Goal: Task Accomplishment & Management: Use online tool/utility

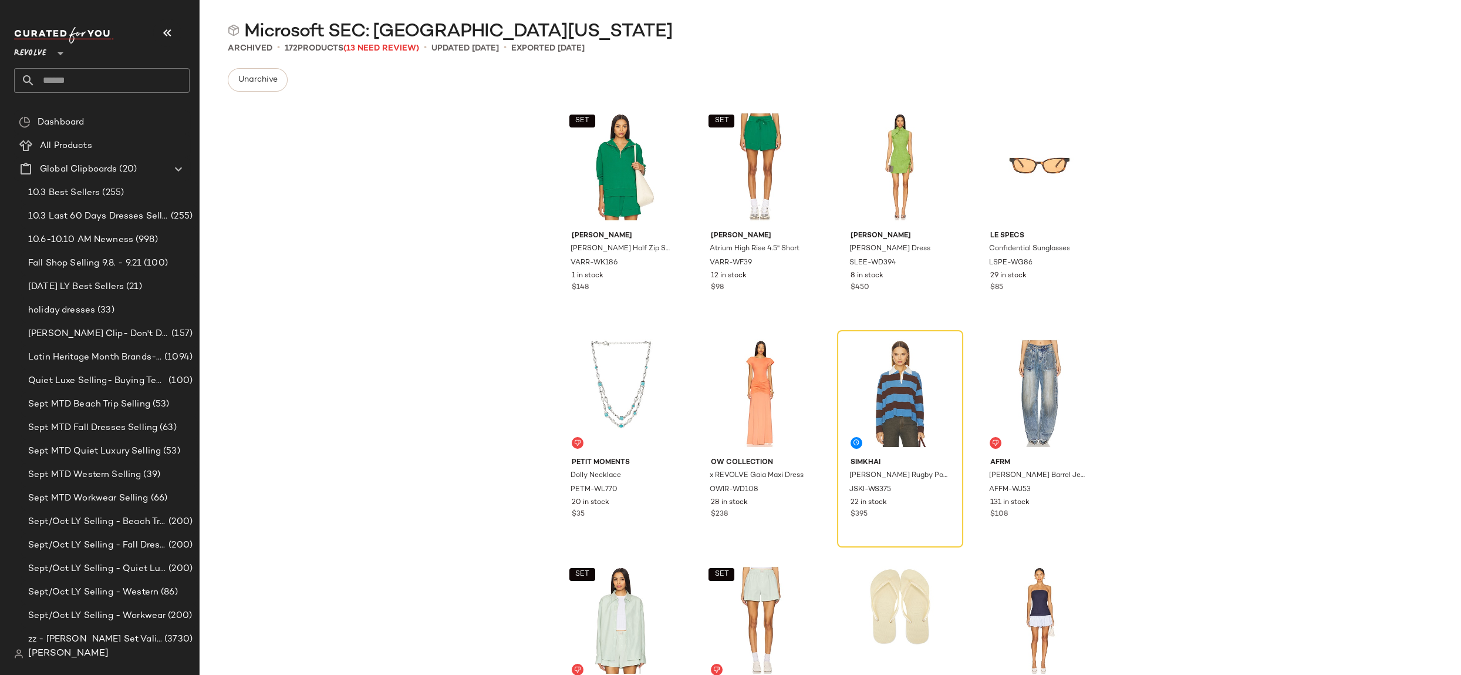
click at [66, 106] on div "Revolve **" at bounding box center [106, 65] width 185 height 92
click at [68, 123] on span "Dashboard" at bounding box center [61, 123] width 46 height 14
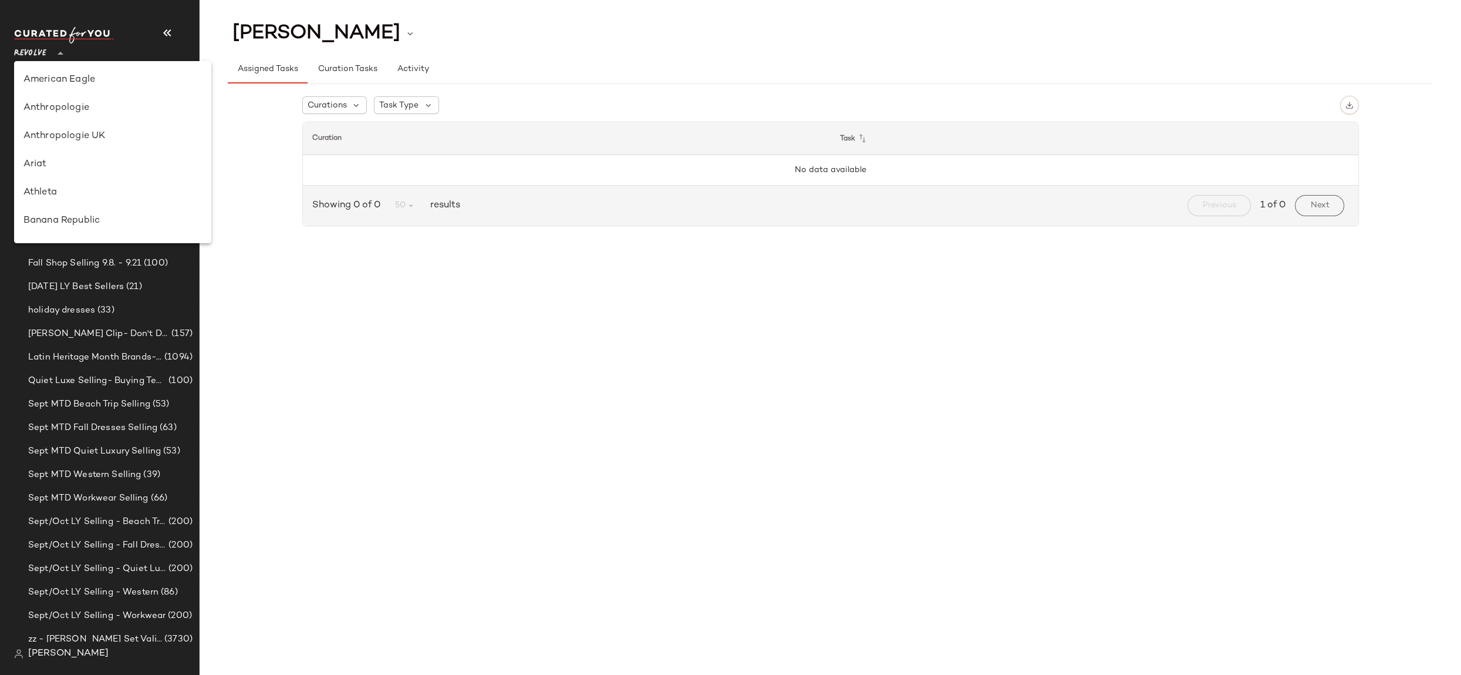
click at [59, 56] on icon at bounding box center [60, 53] width 14 height 14
click at [62, 140] on div "Revolve" at bounding box center [112, 135] width 179 height 14
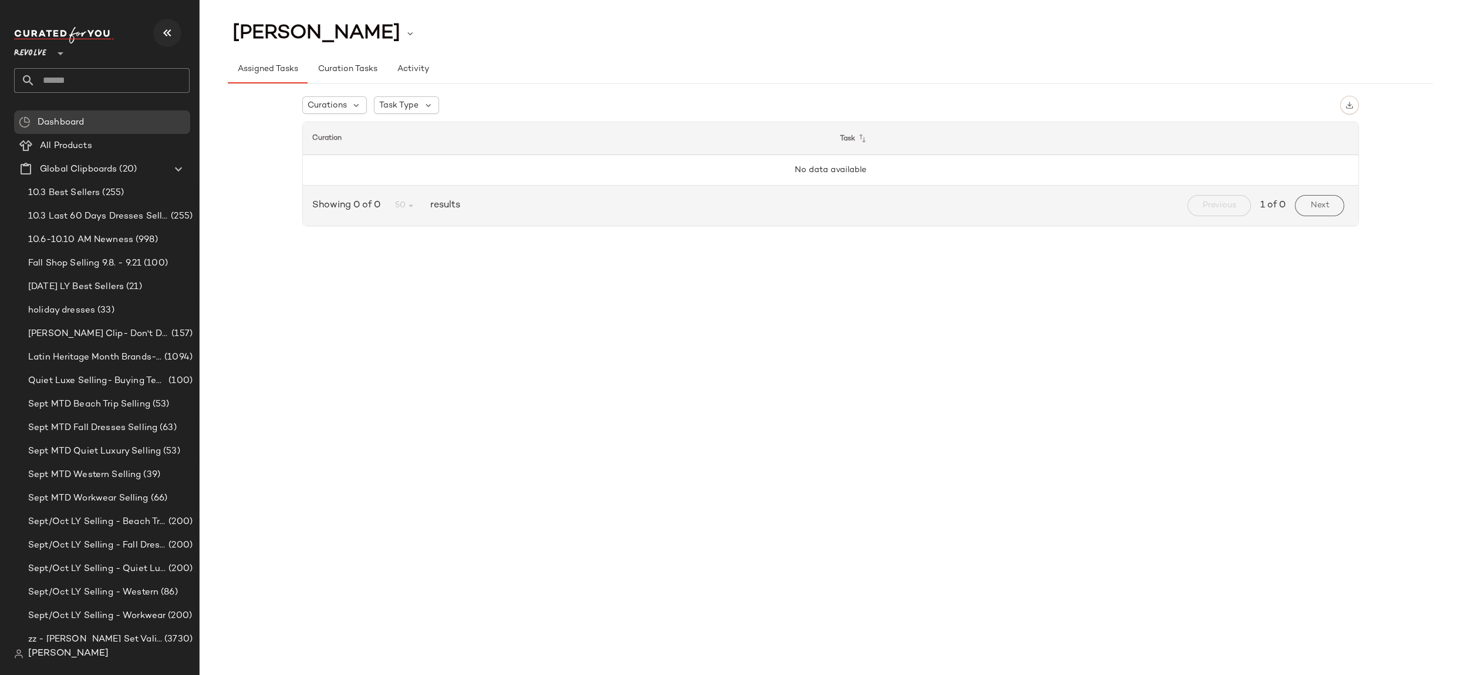
click at [164, 32] on icon "button" at bounding box center [167, 33] width 14 height 14
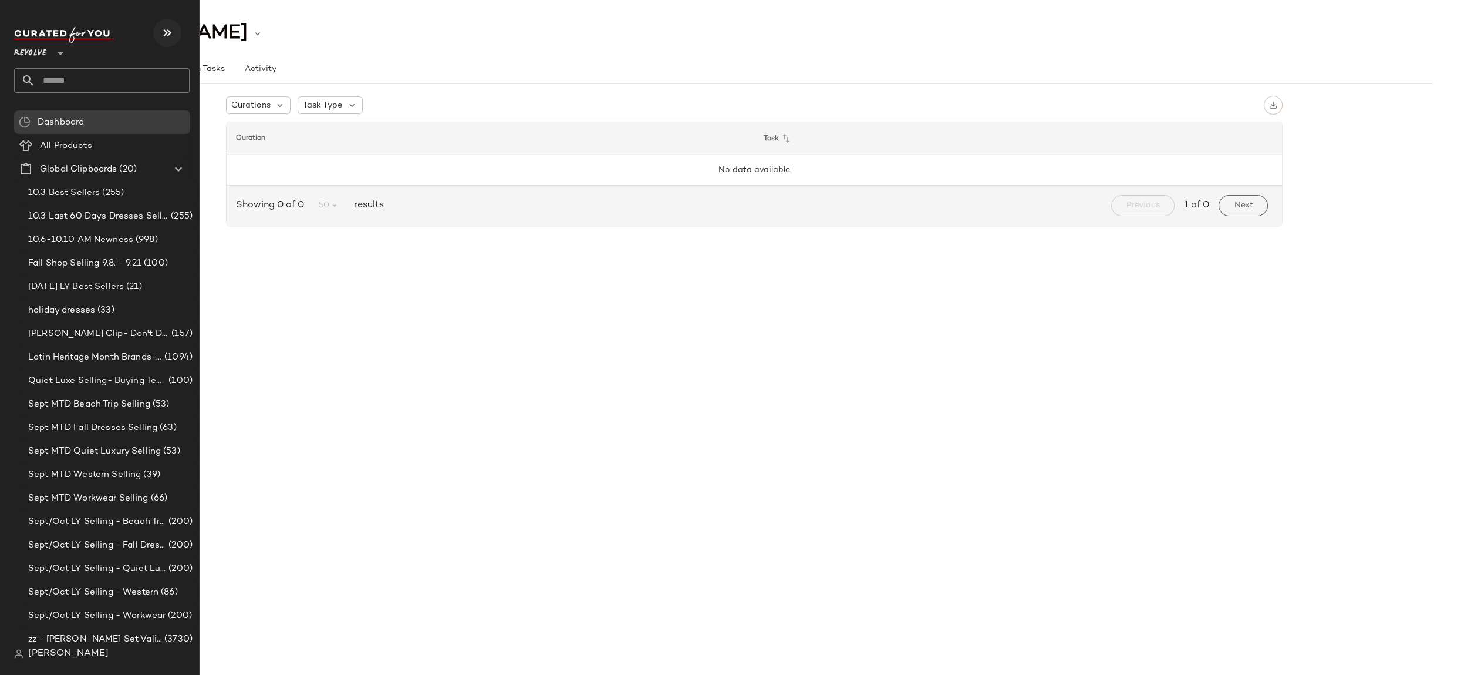
click at [160, 35] on icon "button" at bounding box center [167, 33] width 14 height 14
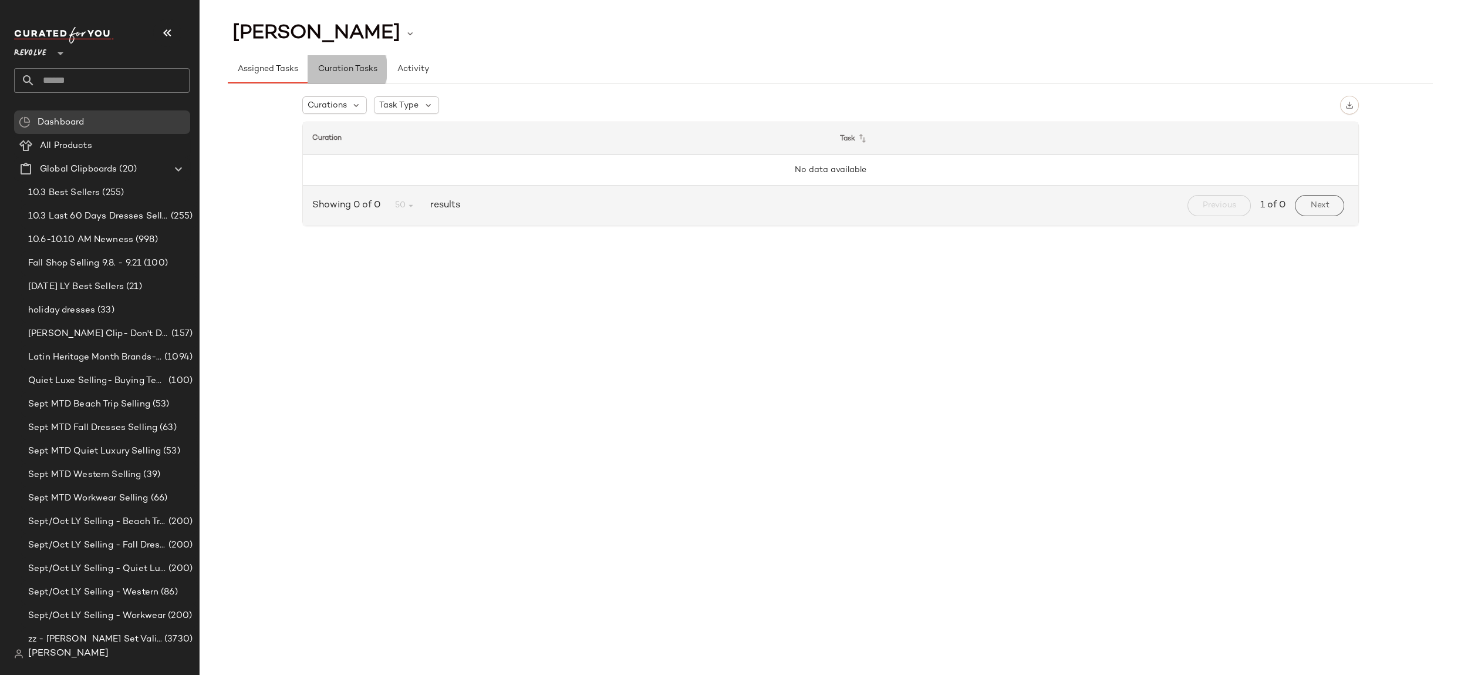
click at [328, 81] on button "Curation Tasks" at bounding box center [347, 69] width 79 height 28
click at [309, 30] on span "Kelsey Claros" at bounding box center [317, 33] width 168 height 22
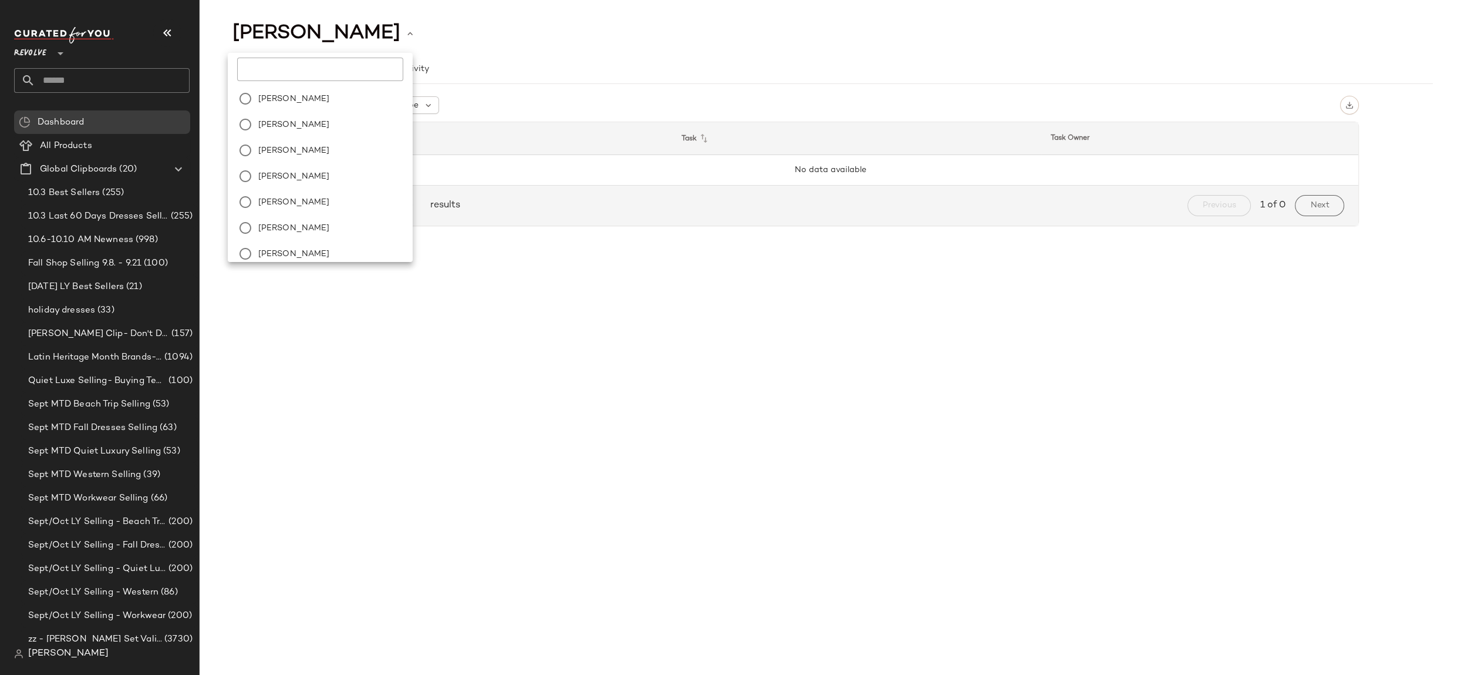
click at [302, 151] on span "Alexis Norris" at bounding box center [294, 150] width 72 height 12
click at [507, 50] on div "Assigned Tasks Curation Tasks Activity" at bounding box center [830, 62] width 1205 height 43
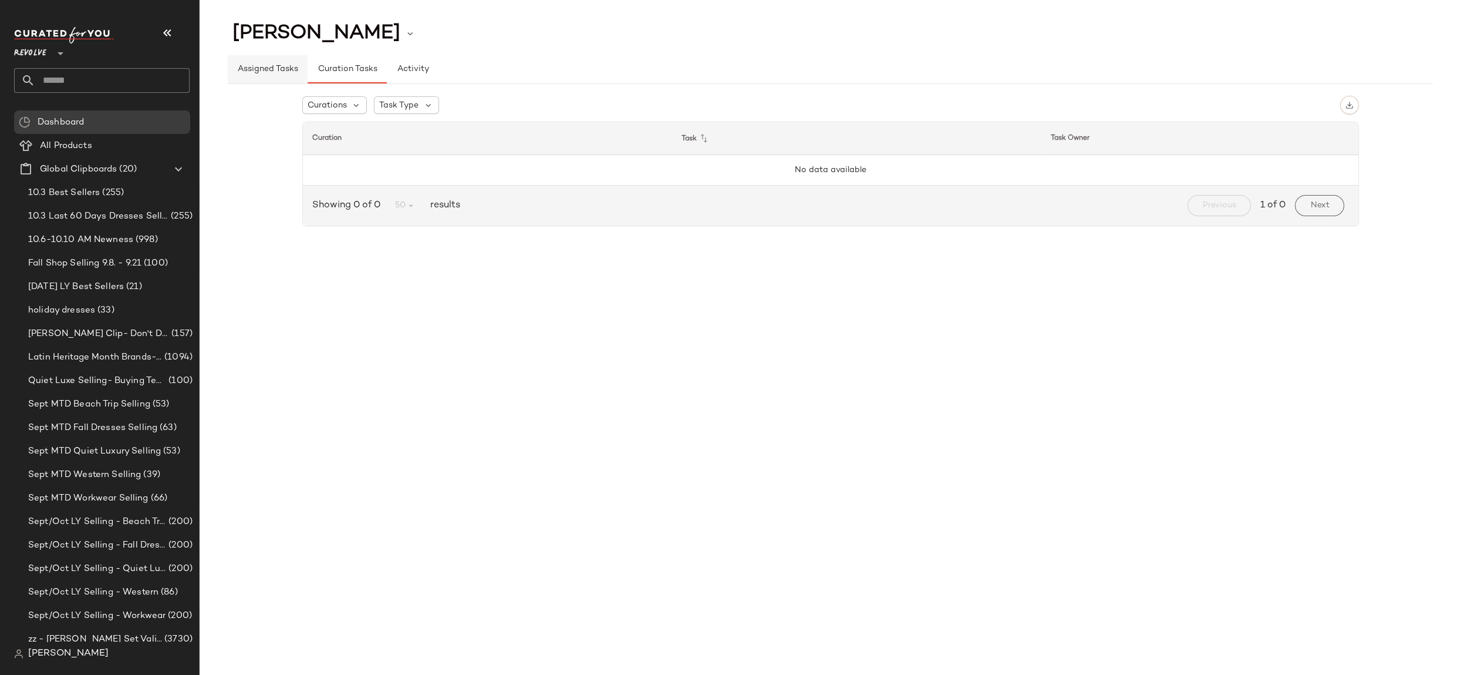
click at [272, 78] on button "Assigned Tasks" at bounding box center [268, 69] width 80 height 28
click at [361, 110] on div "Curations" at bounding box center [334, 105] width 65 height 18
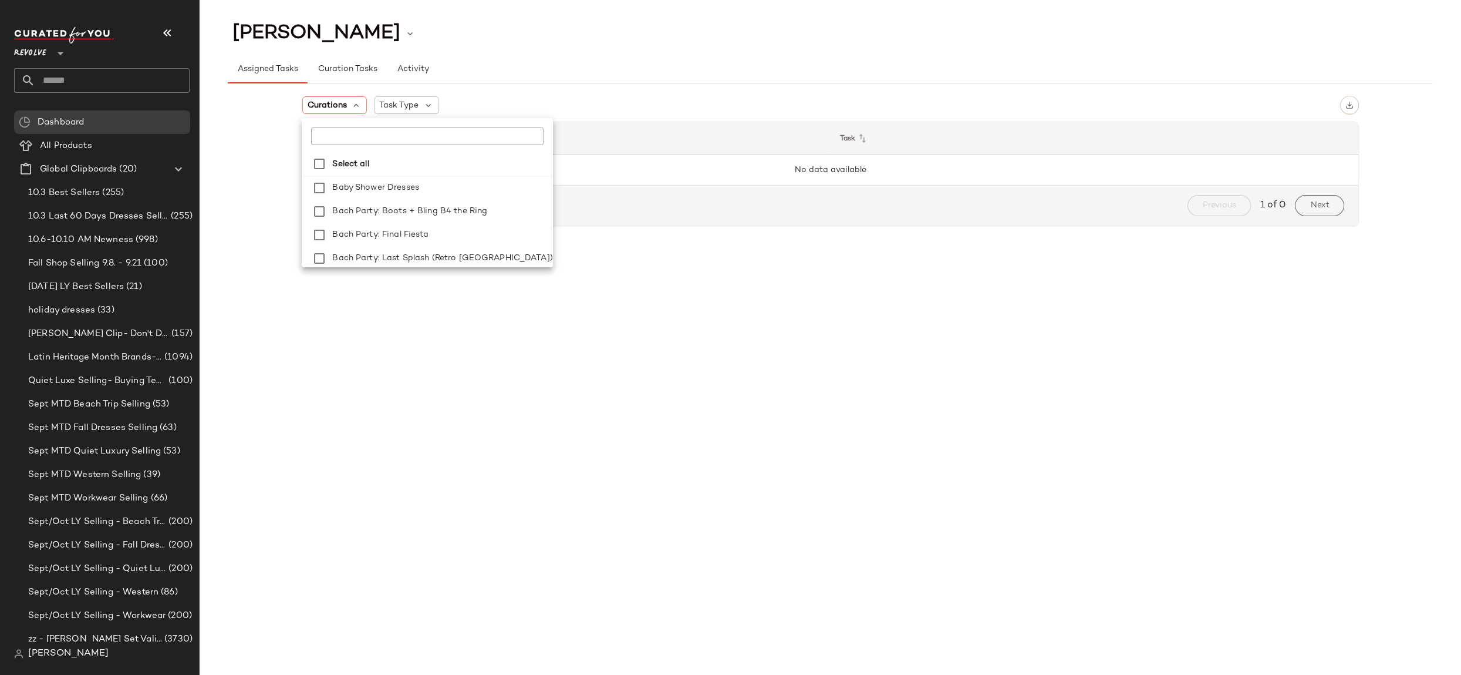
click at [502, 87] on div "Curations Task Type Curation Task No data available Showing 0 of 0 50 results P…" at bounding box center [830, 160] width 1057 height 149
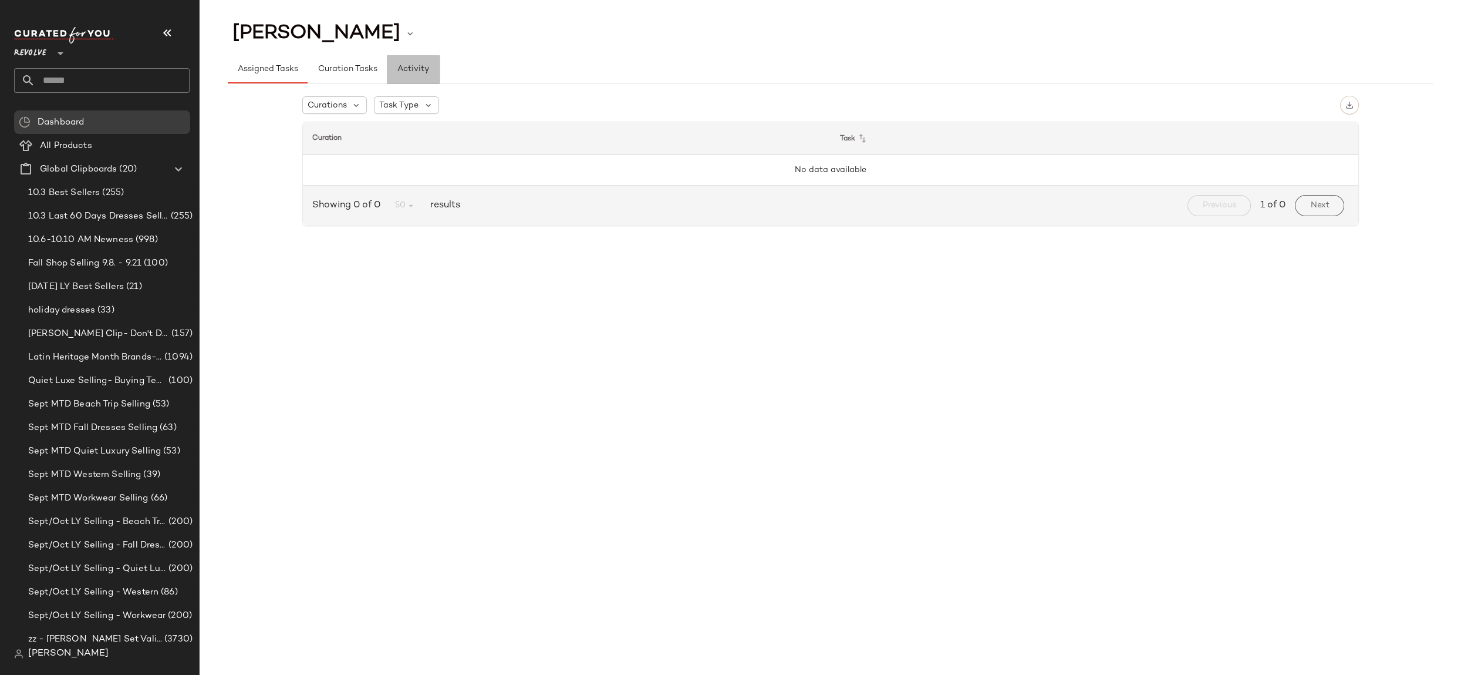
click at [421, 74] on button "Activity" at bounding box center [413, 69] width 53 height 28
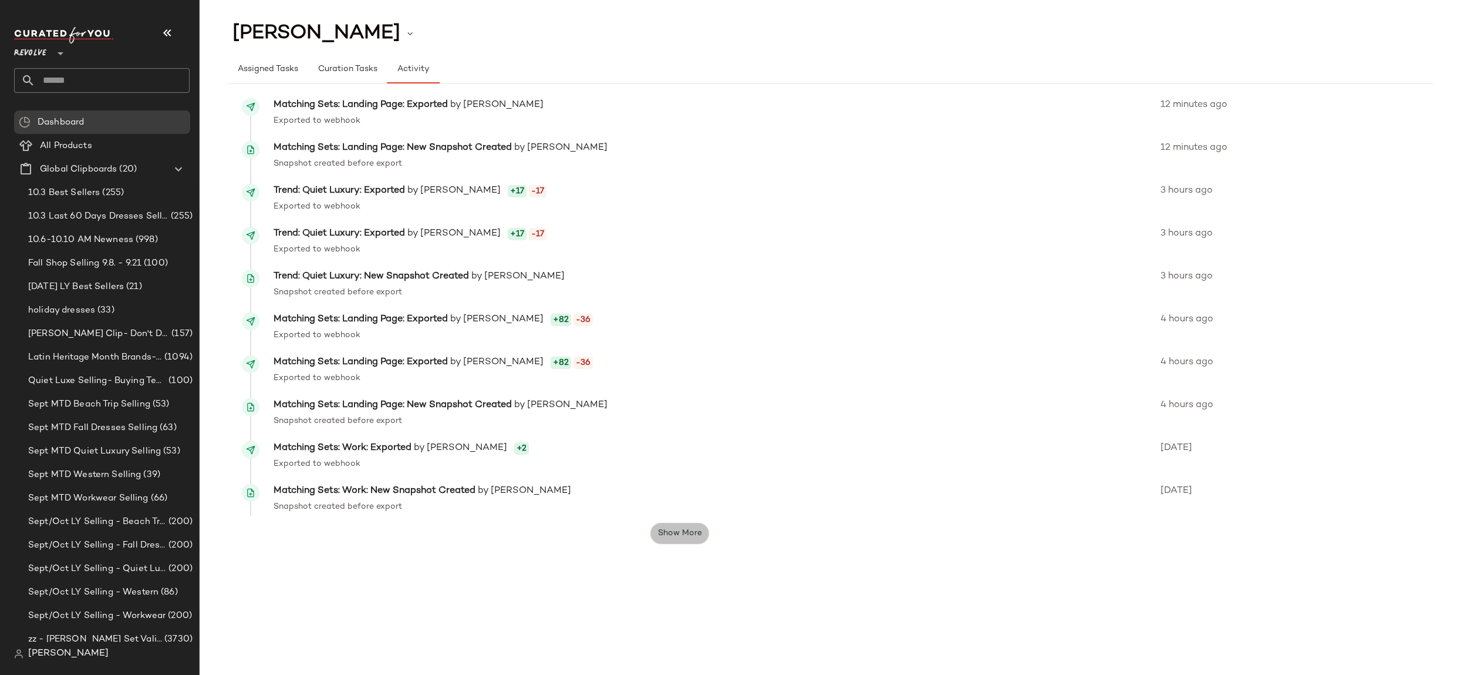
click at [698, 535] on span "Show More" at bounding box center [680, 532] width 45 height 9
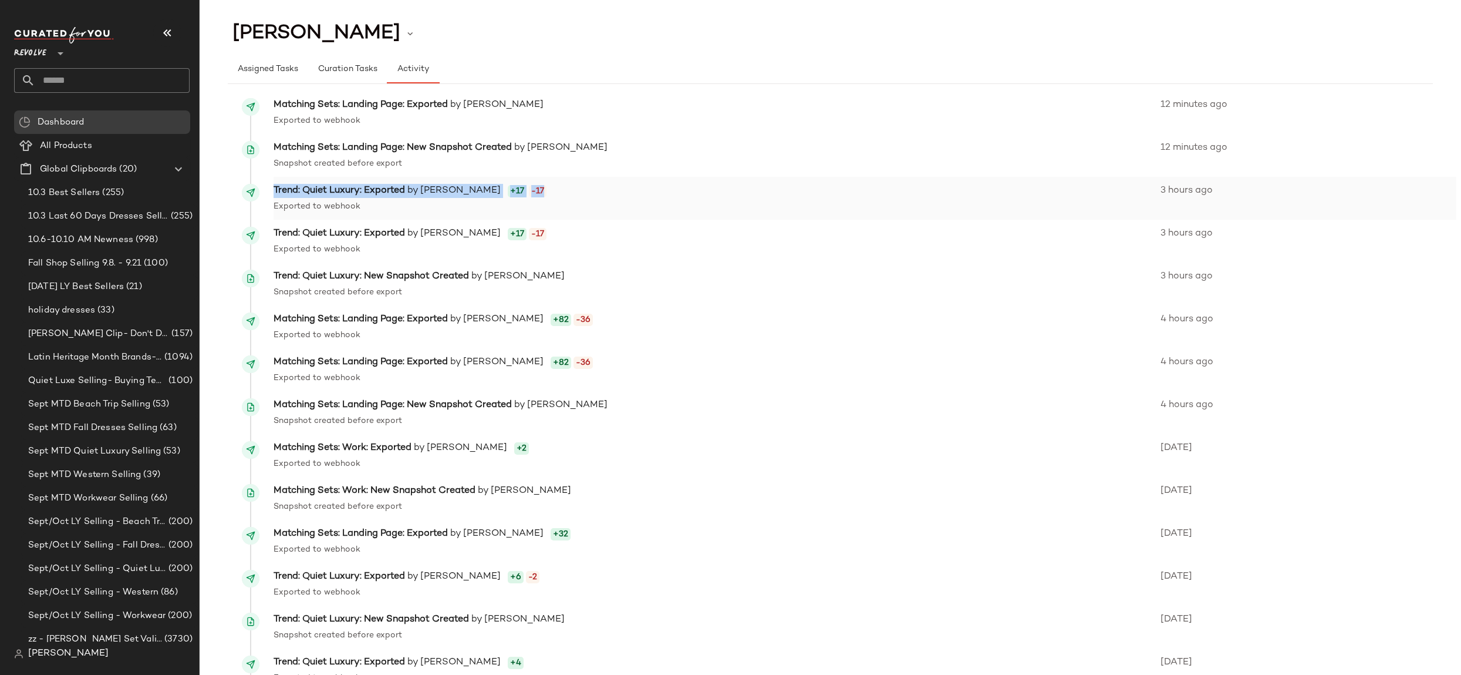
drag, startPoint x: 267, startPoint y: 190, endPoint x: 516, endPoint y: 193, distance: 249.0
click at [516, 193] on div "Trend: Quiet Luxury: Exported by Alexis Norris +17 -17 Exported to webhook 3 ho…" at bounding box center [858, 198] width 1197 height 29
click at [538, 193] on div "Trend: Quiet Luxury: Exported by Alexis Norris +17 -17" at bounding box center [714, 191] width 880 height 14
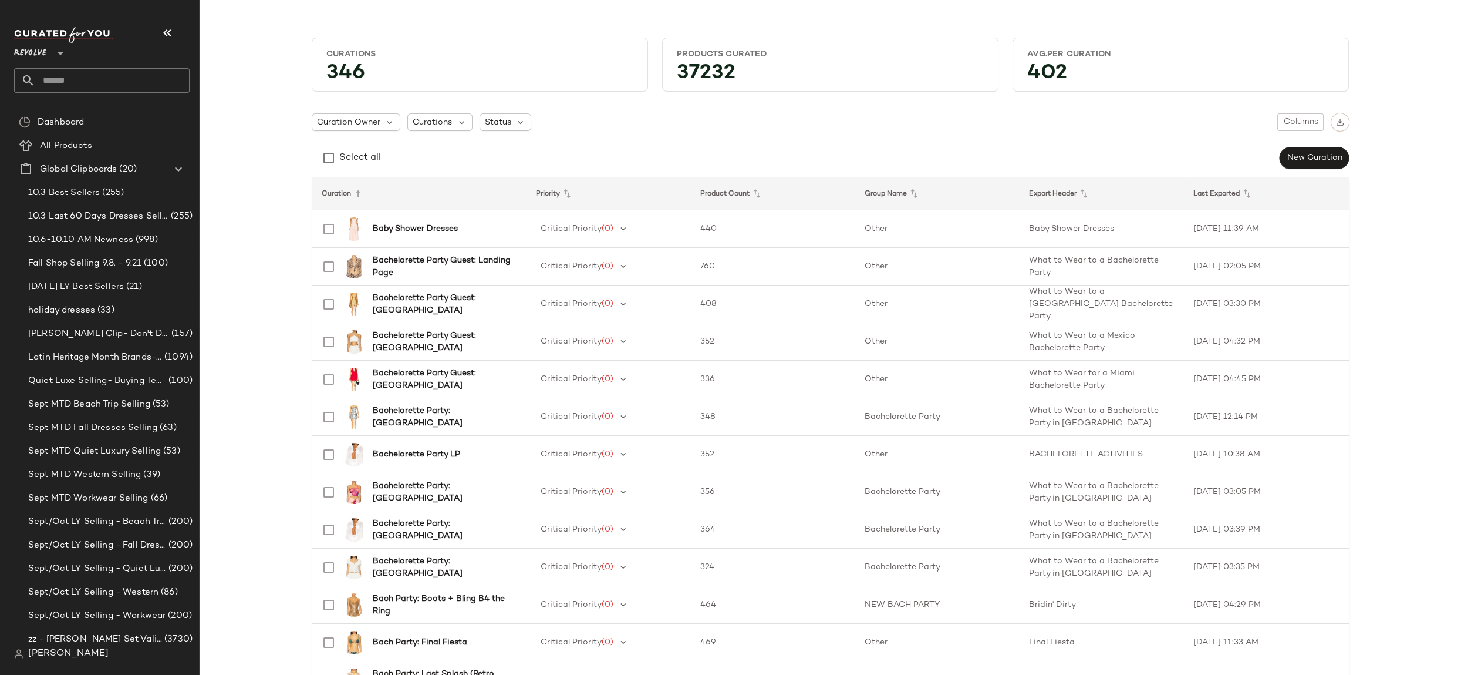
click at [92, 107] on div "Revolve **" at bounding box center [106, 65] width 185 height 92
click at [100, 124] on div "Dashboard" at bounding box center [109, 123] width 151 height 14
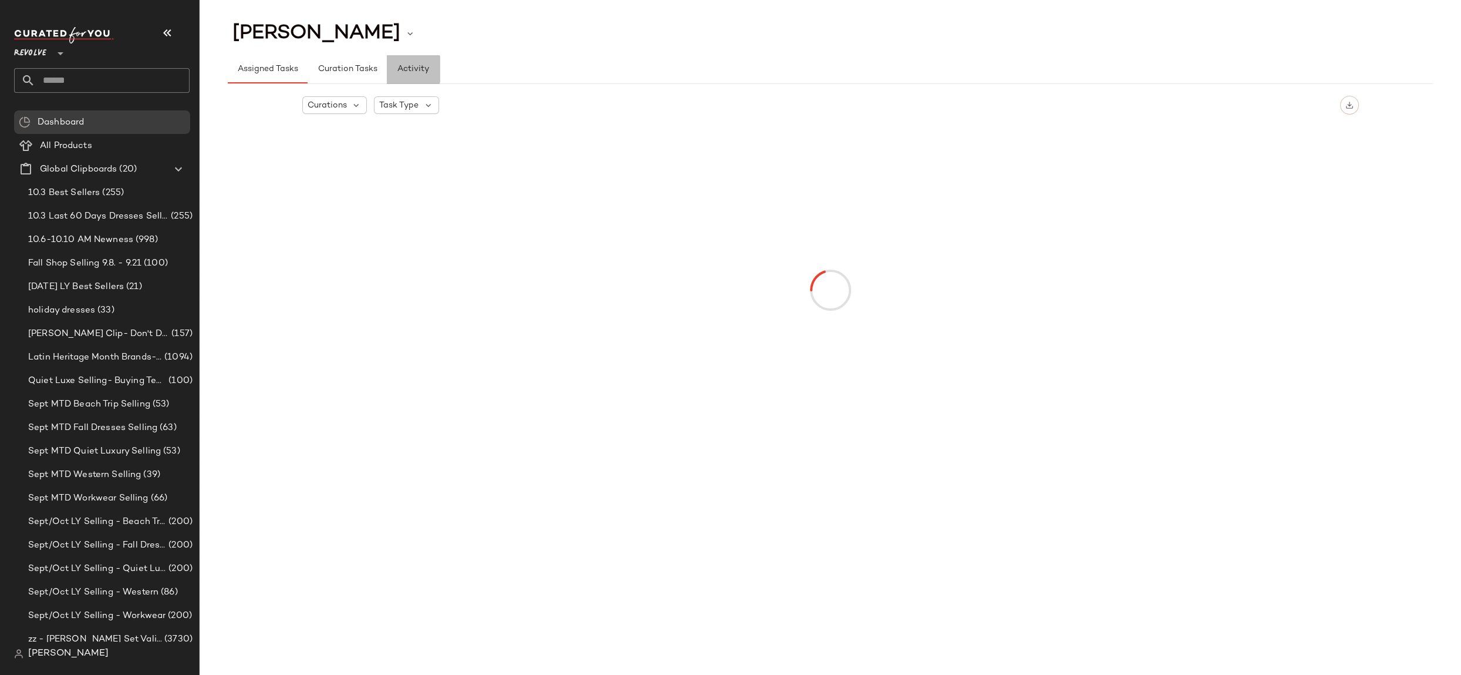
click at [393, 69] on button "Activity" at bounding box center [413, 69] width 53 height 28
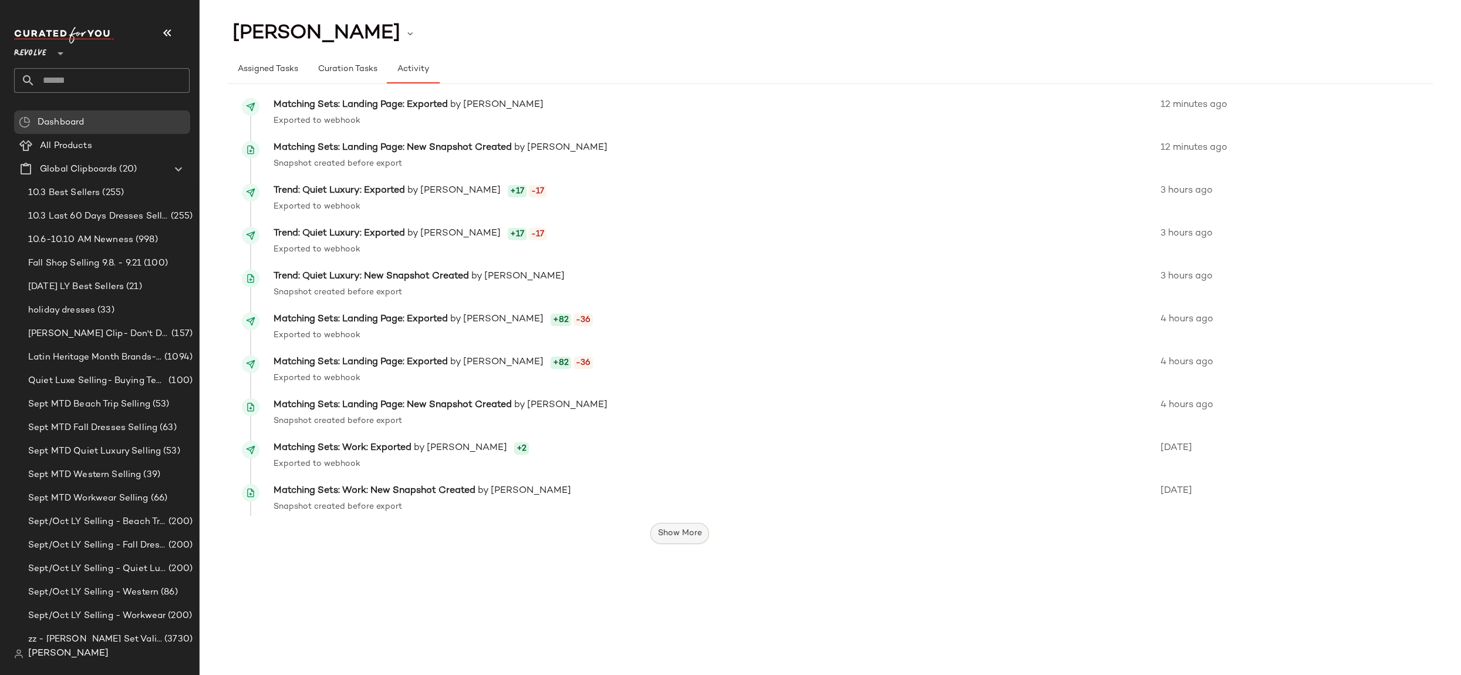
click at [687, 536] on span "Show More" at bounding box center [680, 532] width 45 height 9
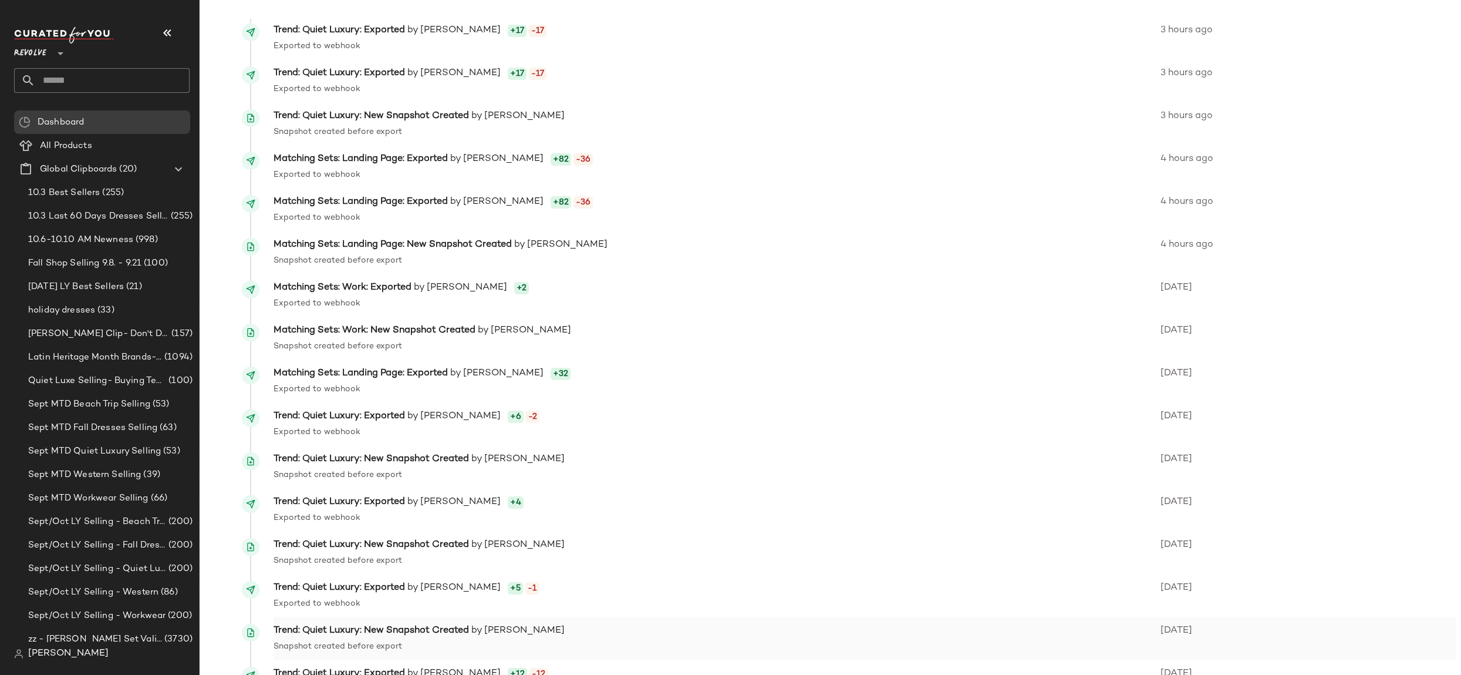
scroll to position [311, 0]
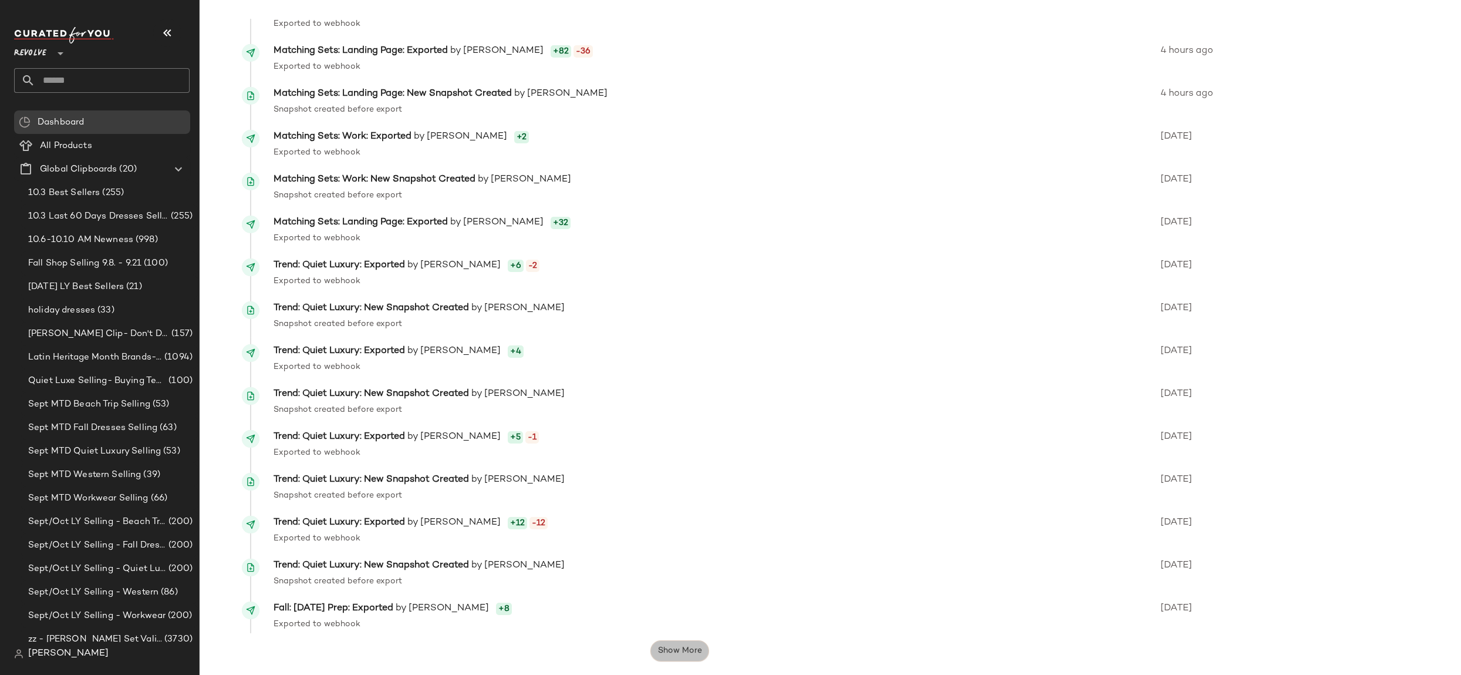
click at [681, 646] on span "Show More" at bounding box center [680, 650] width 45 height 9
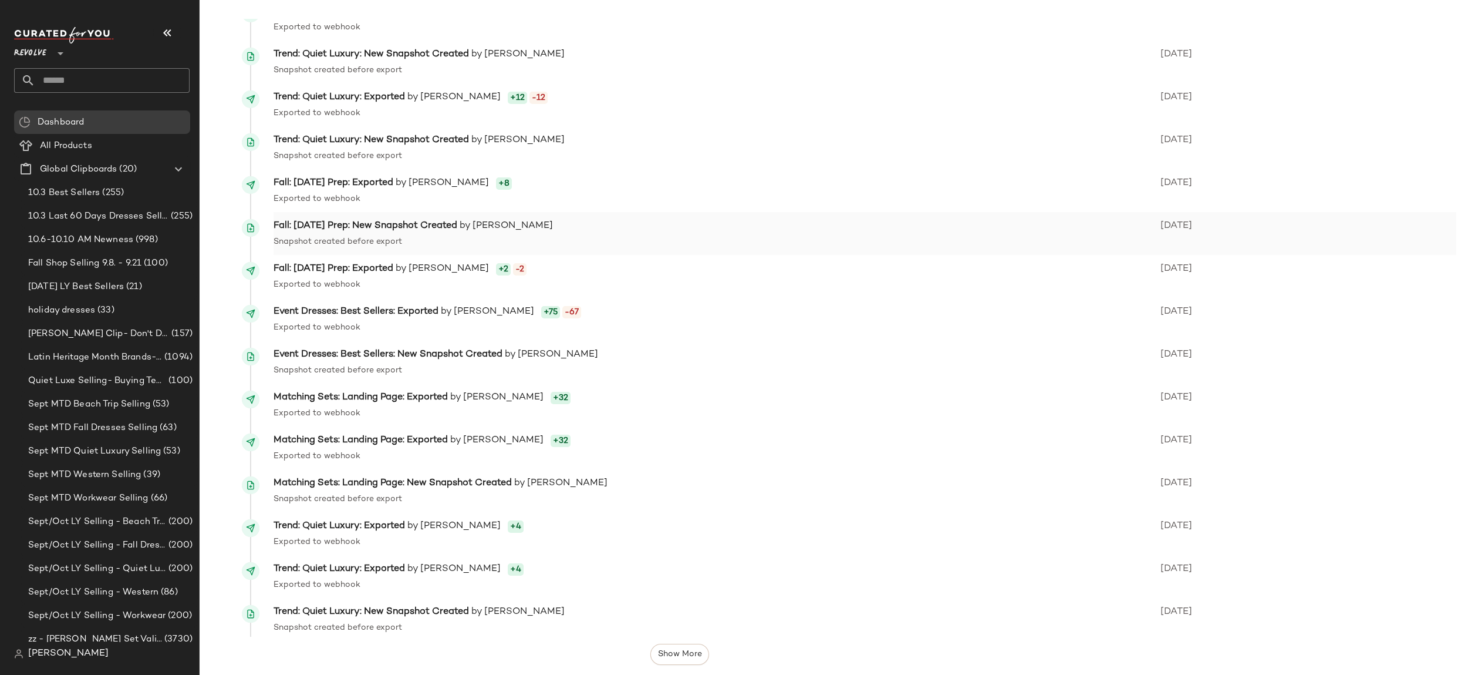
scroll to position [0, 0]
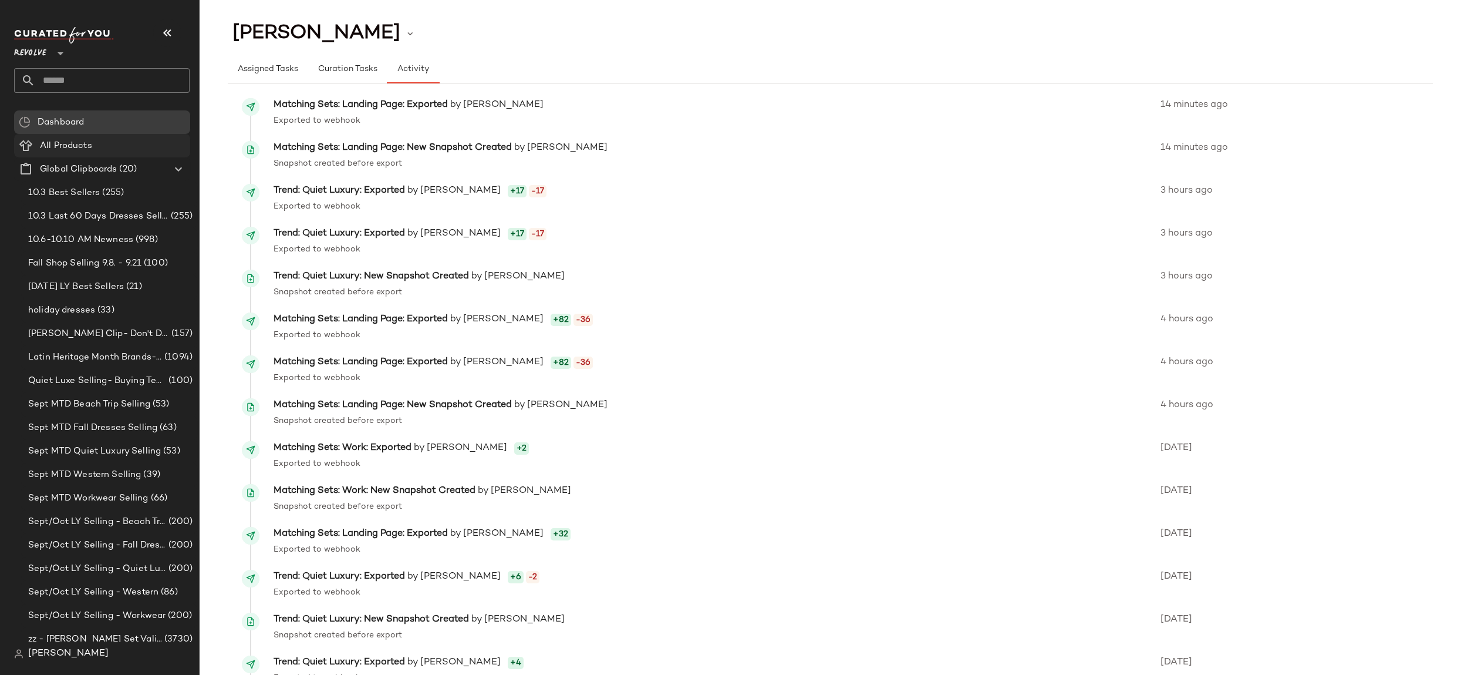
click at [146, 147] on div "All Products" at bounding box center [110, 146] width 149 height 14
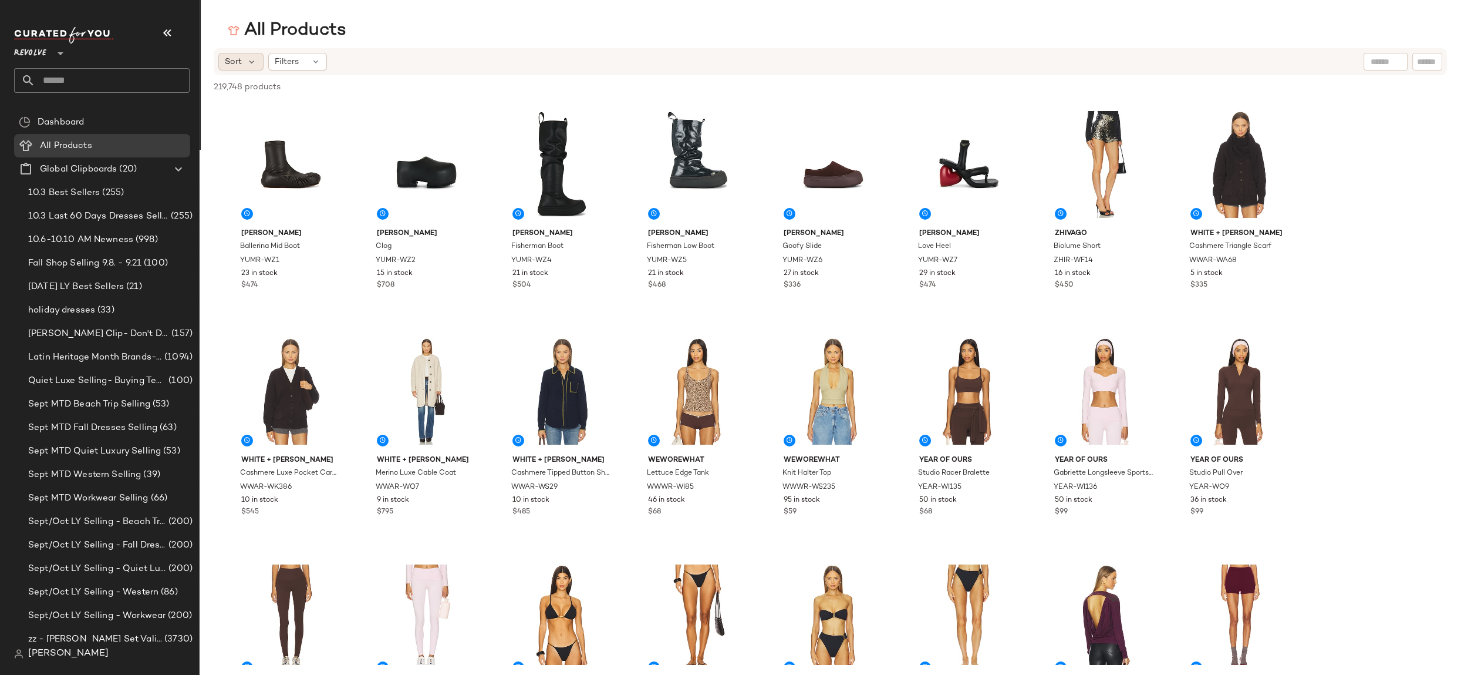
click at [257, 62] on div "Sort" at bounding box center [240, 62] width 45 height 18
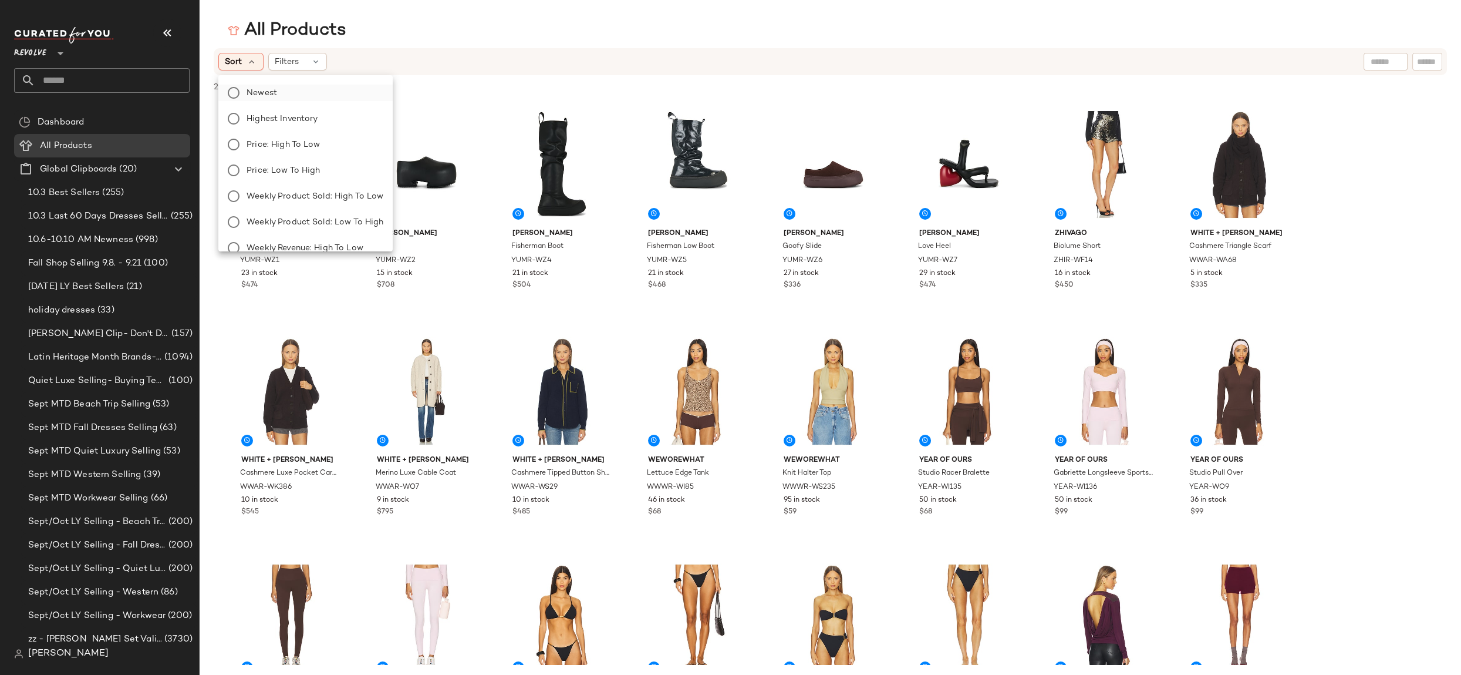
click at [281, 93] on label "Newest" at bounding box center [313, 93] width 142 height 16
click at [561, 60] on div "Sort: Newest Filters Reset" at bounding box center [754, 62] width 1072 height 18
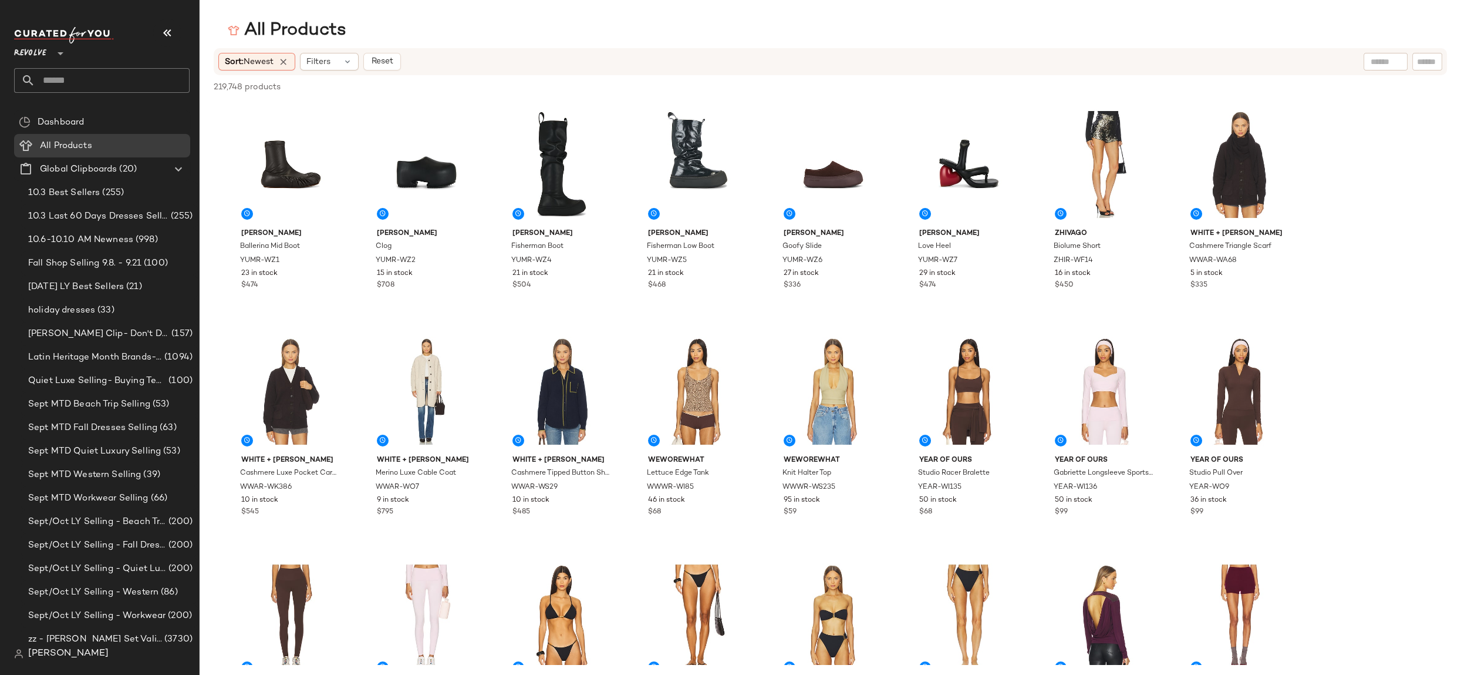
drag, startPoint x: 291, startPoint y: 61, endPoint x: 337, endPoint y: 59, distance: 46.4
click at [289, 61] on icon at bounding box center [283, 61] width 11 height 11
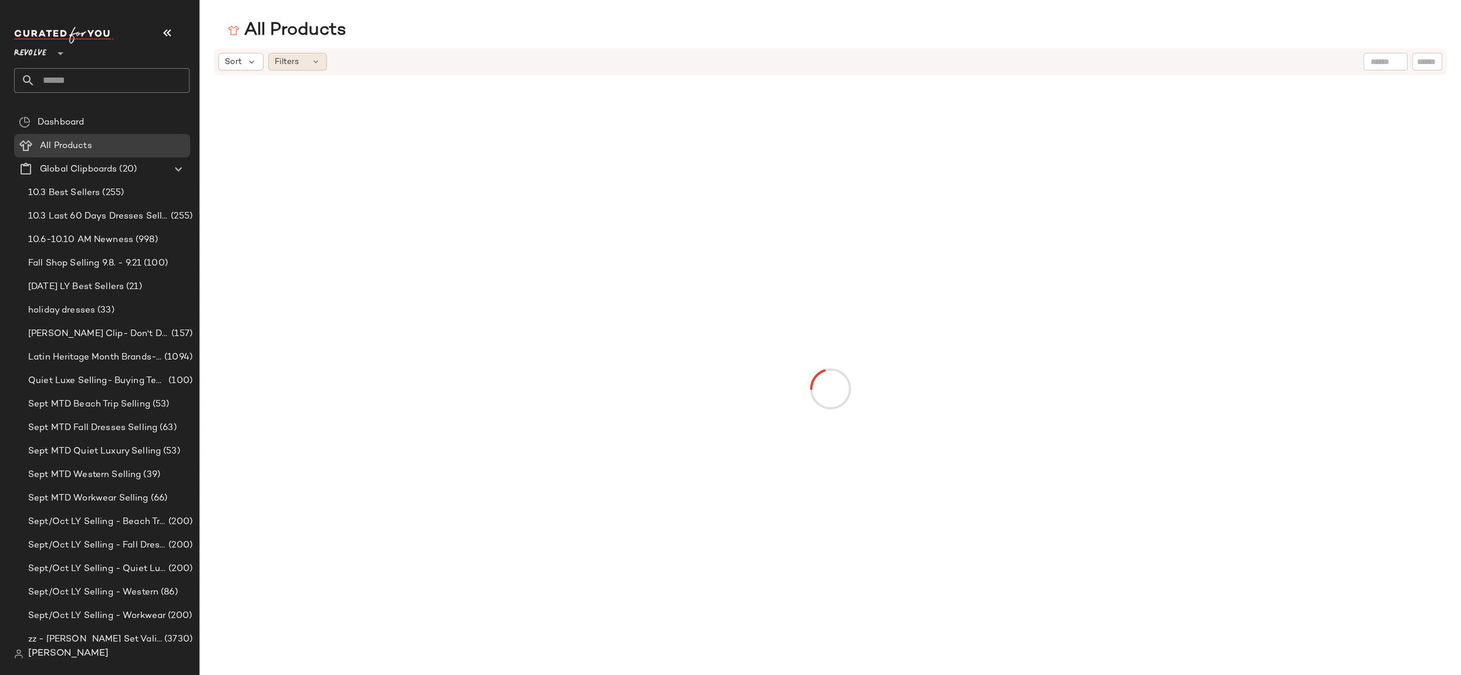
click at [321, 64] on div "Filters" at bounding box center [297, 62] width 59 height 18
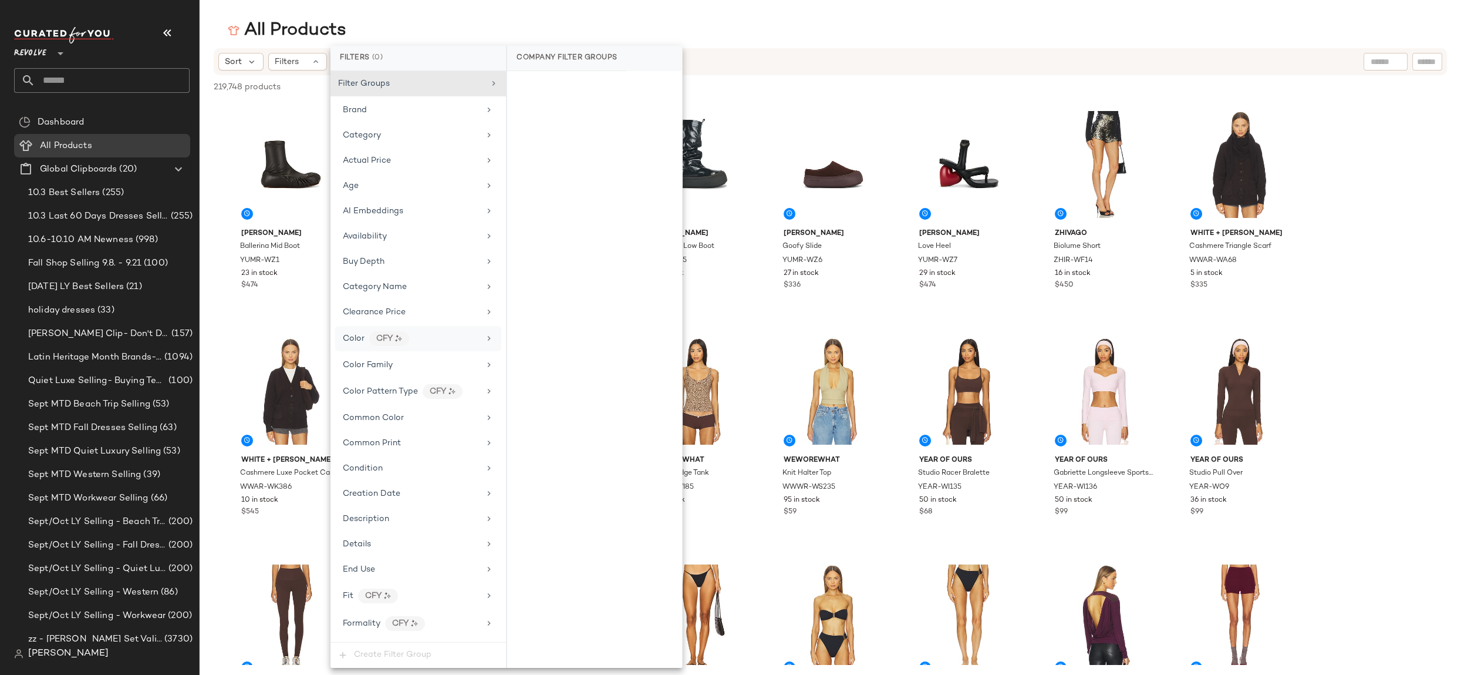
click at [472, 334] on div "Color CFY" at bounding box center [411, 338] width 137 height 15
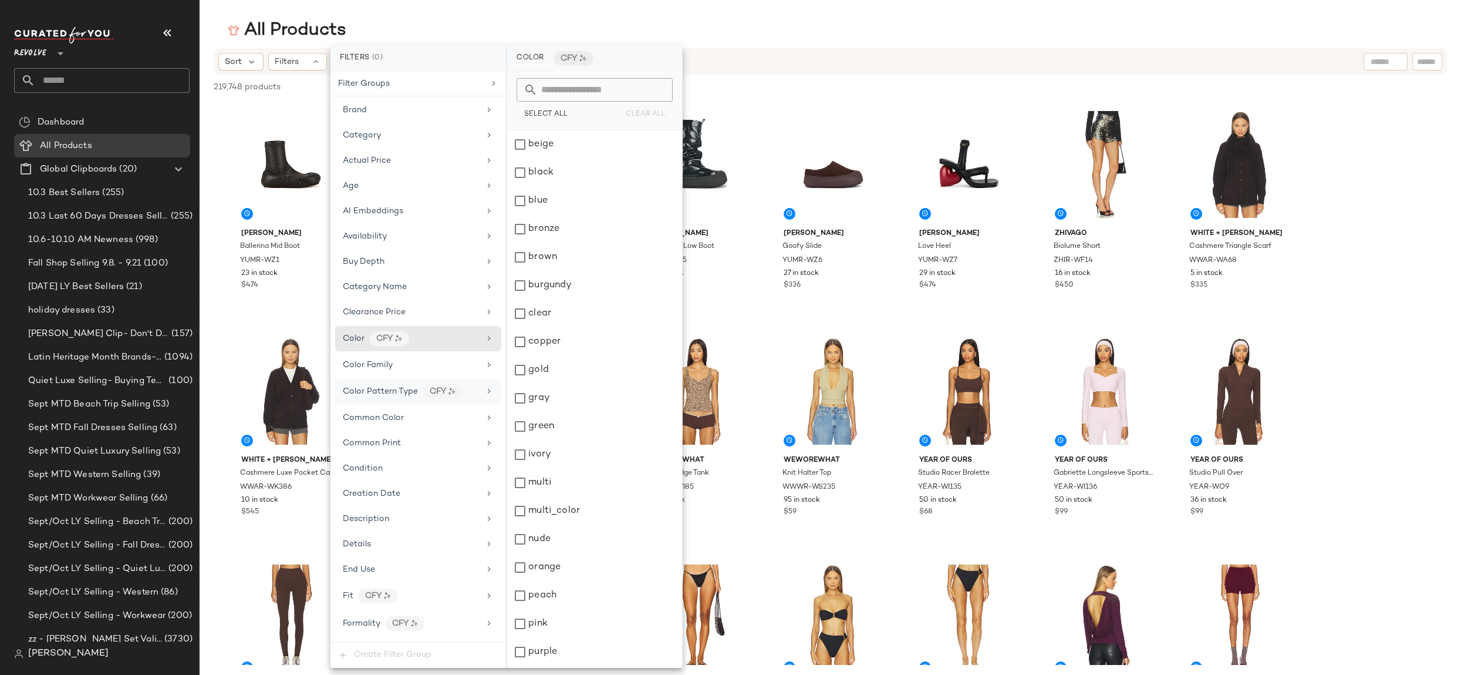
click at [465, 387] on div "Color Pattern Type CFY" at bounding box center [411, 391] width 137 height 15
click at [571, 167] on div "animal_print" at bounding box center [594, 173] width 175 height 28
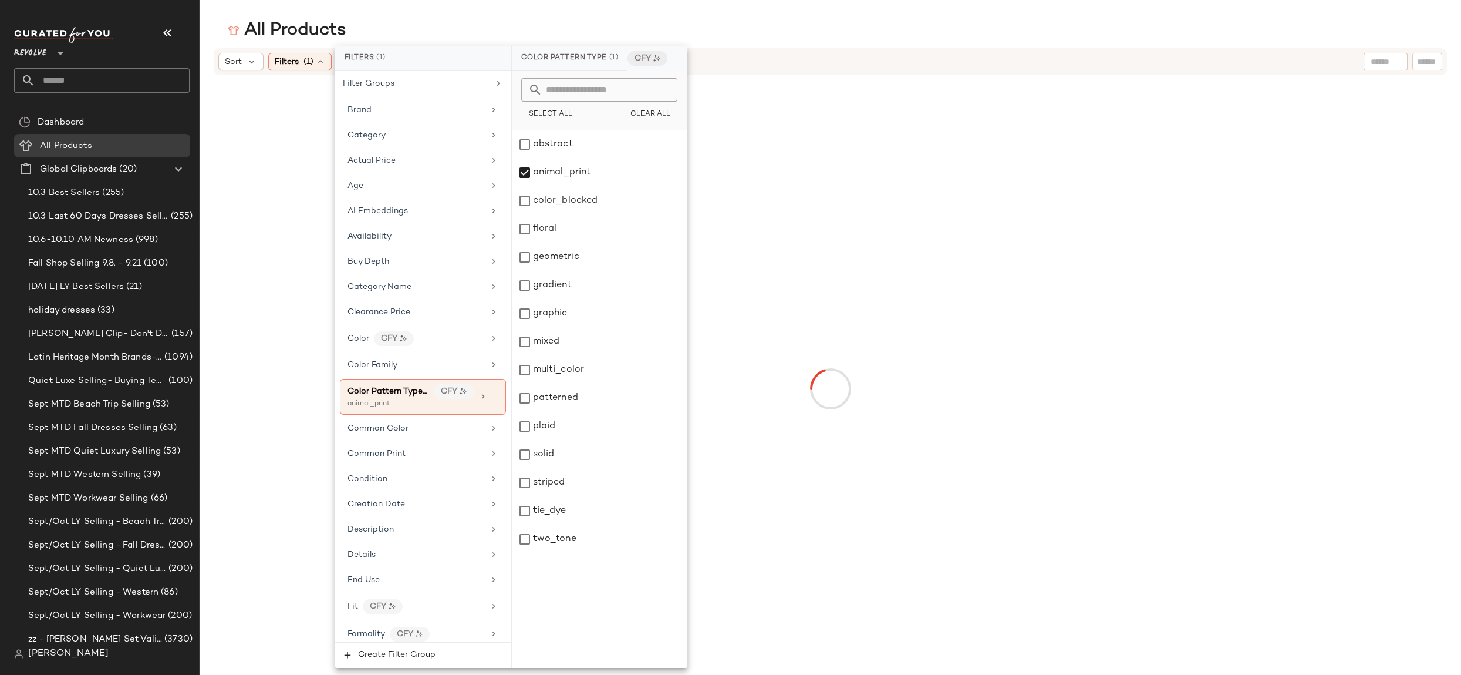
click at [526, 18] on main "All Products Sort Filters (1) Reset" at bounding box center [730, 337] width 1461 height 675
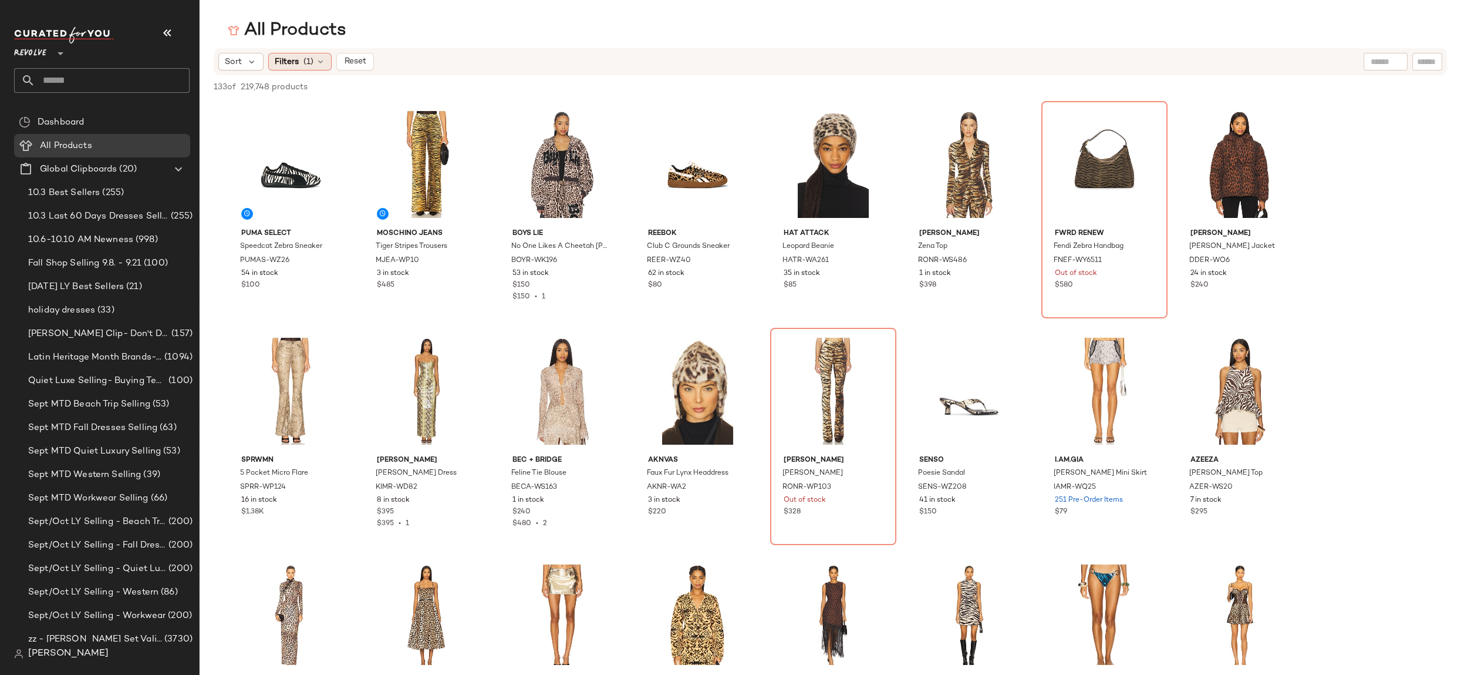
click at [328, 59] on div "Filters (1)" at bounding box center [299, 62] width 63 height 18
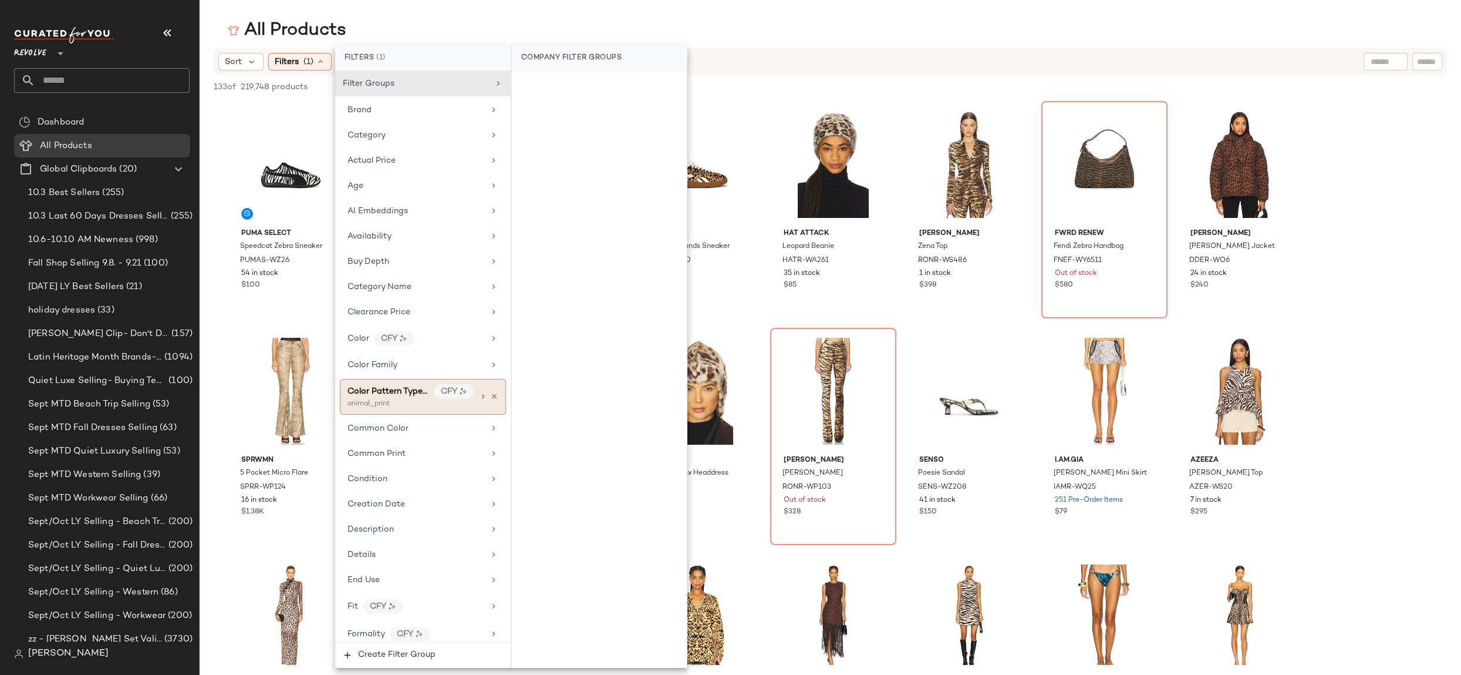
click at [493, 392] on icon at bounding box center [494, 396] width 8 height 8
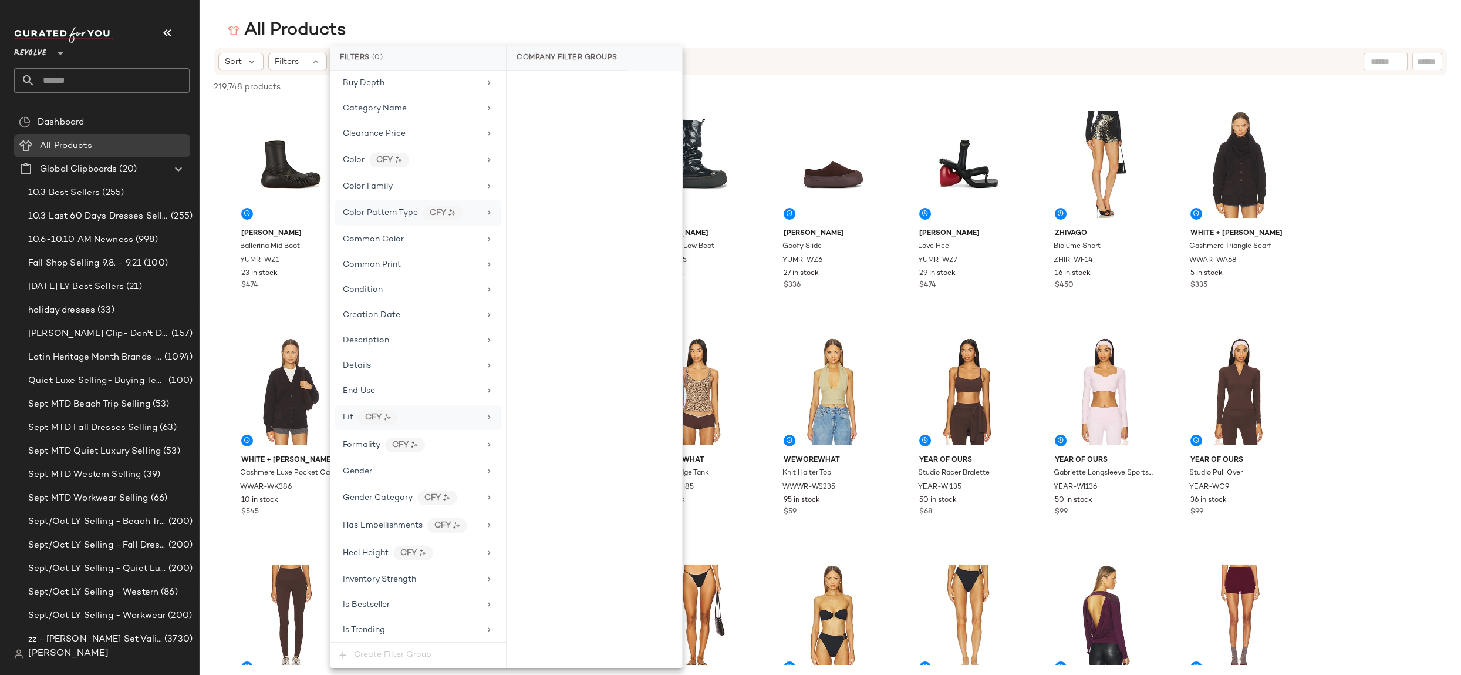
scroll to position [180, 0]
click at [466, 436] on div "Formality CFY" at bounding box center [411, 443] width 137 height 15
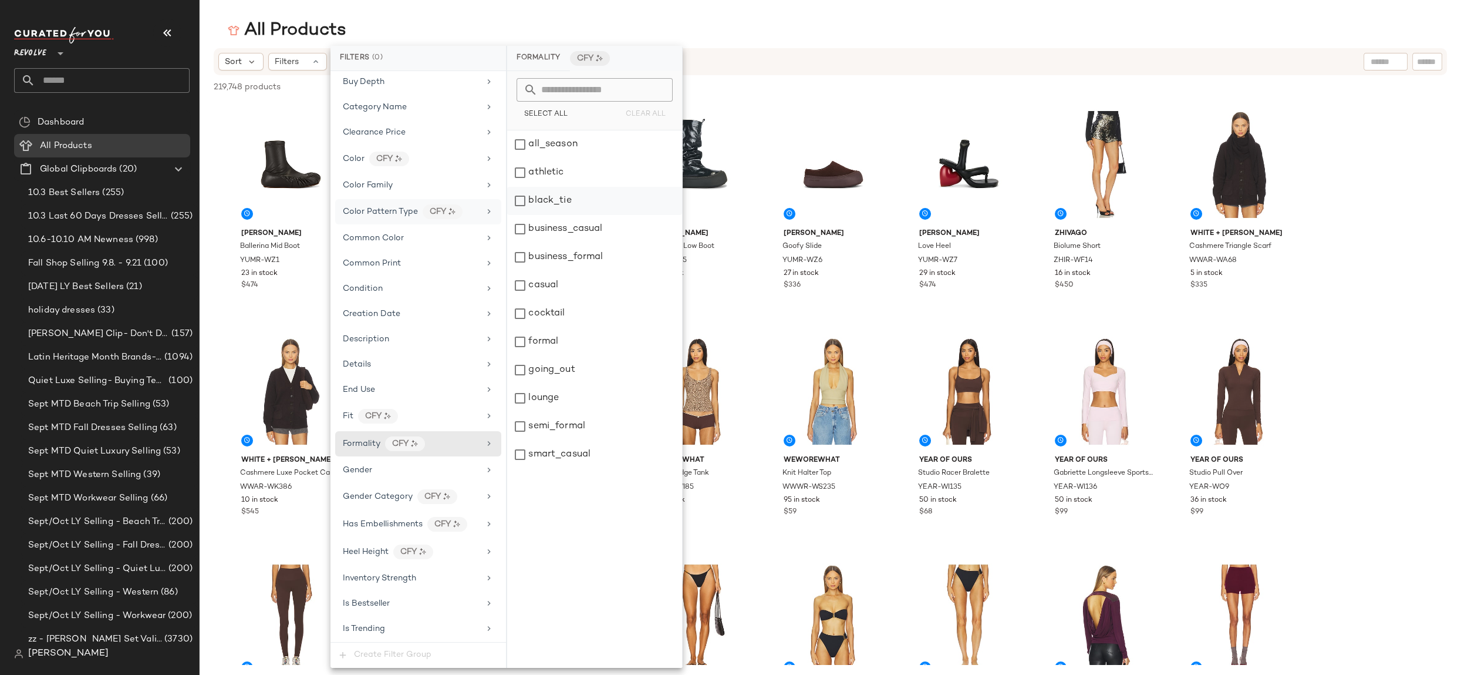
click at [567, 198] on div "black_tie" at bounding box center [594, 201] width 175 height 28
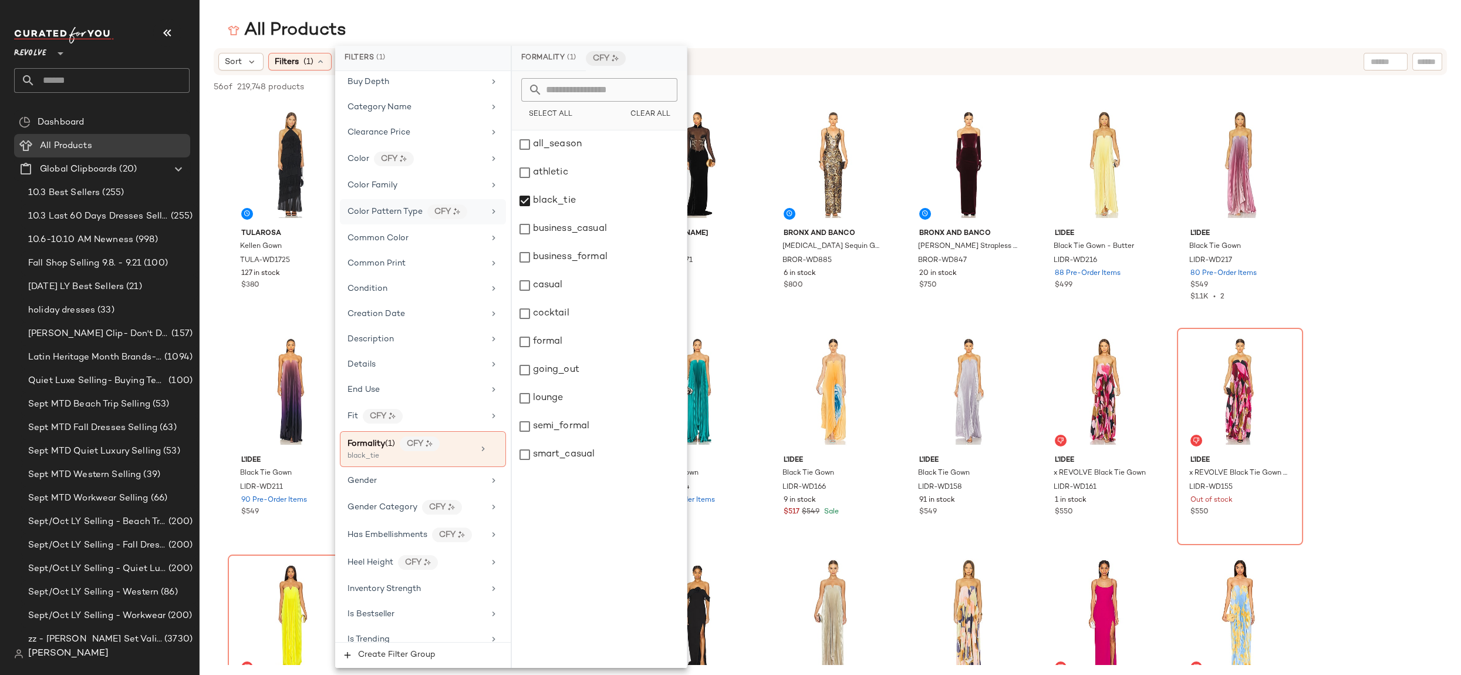
click at [1093, 69] on div "Sort Filters (1) Reset" at bounding box center [754, 62] width 1072 height 18
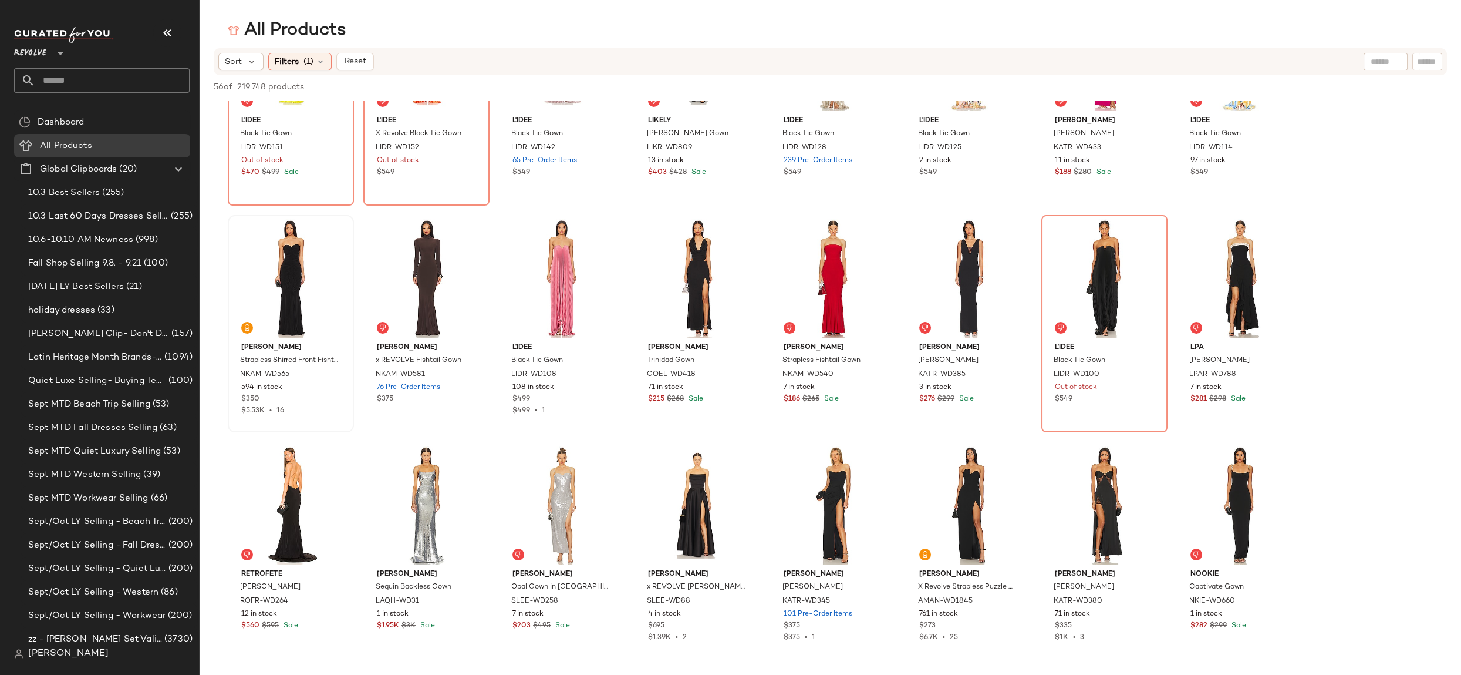
scroll to position [0, 0]
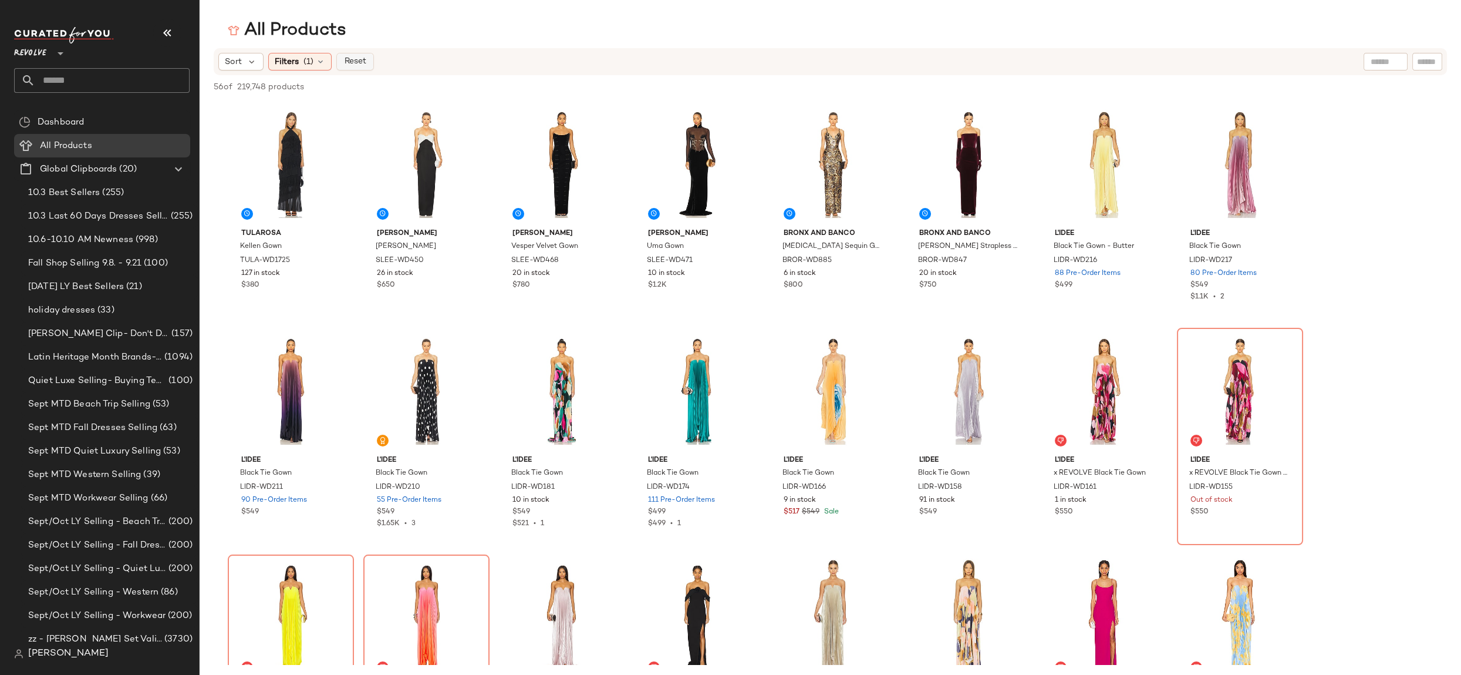
click at [345, 62] on span "Reset" at bounding box center [354, 61] width 22 height 9
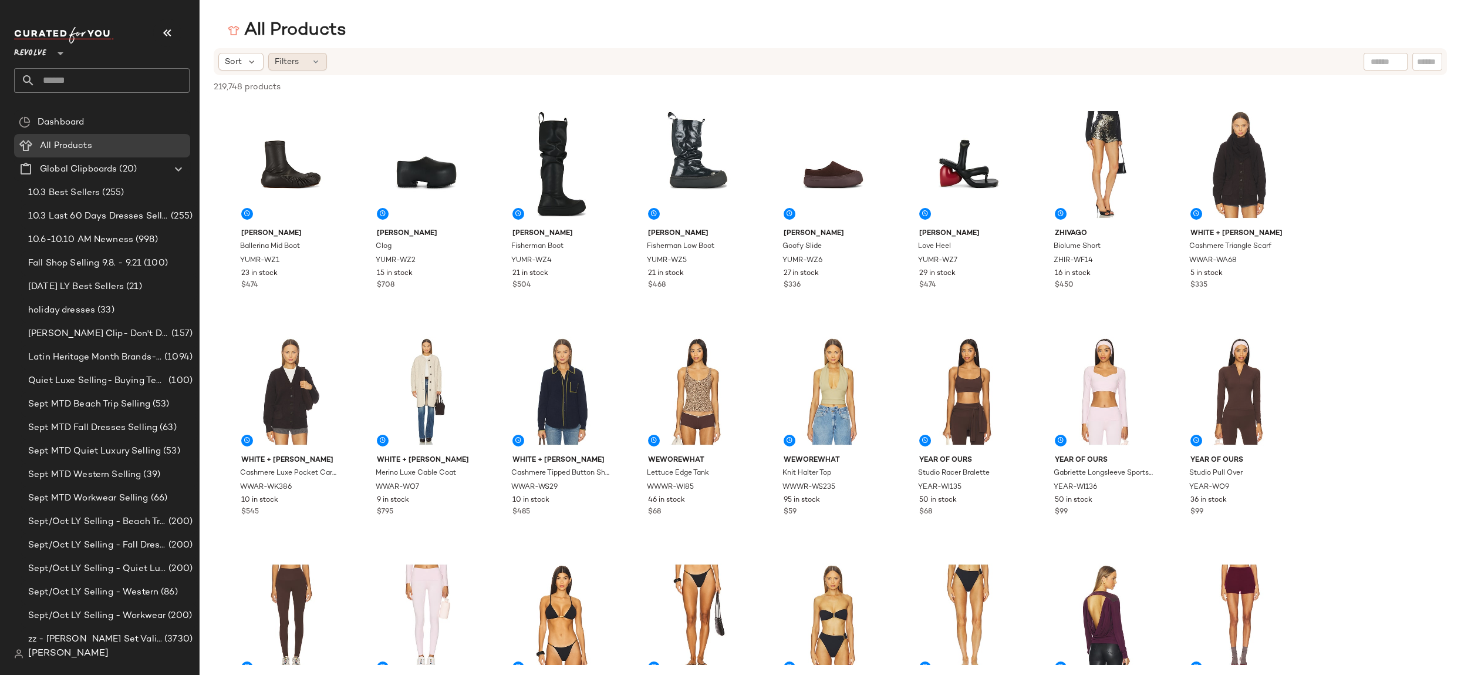
click at [313, 62] on icon at bounding box center [315, 61] width 9 height 9
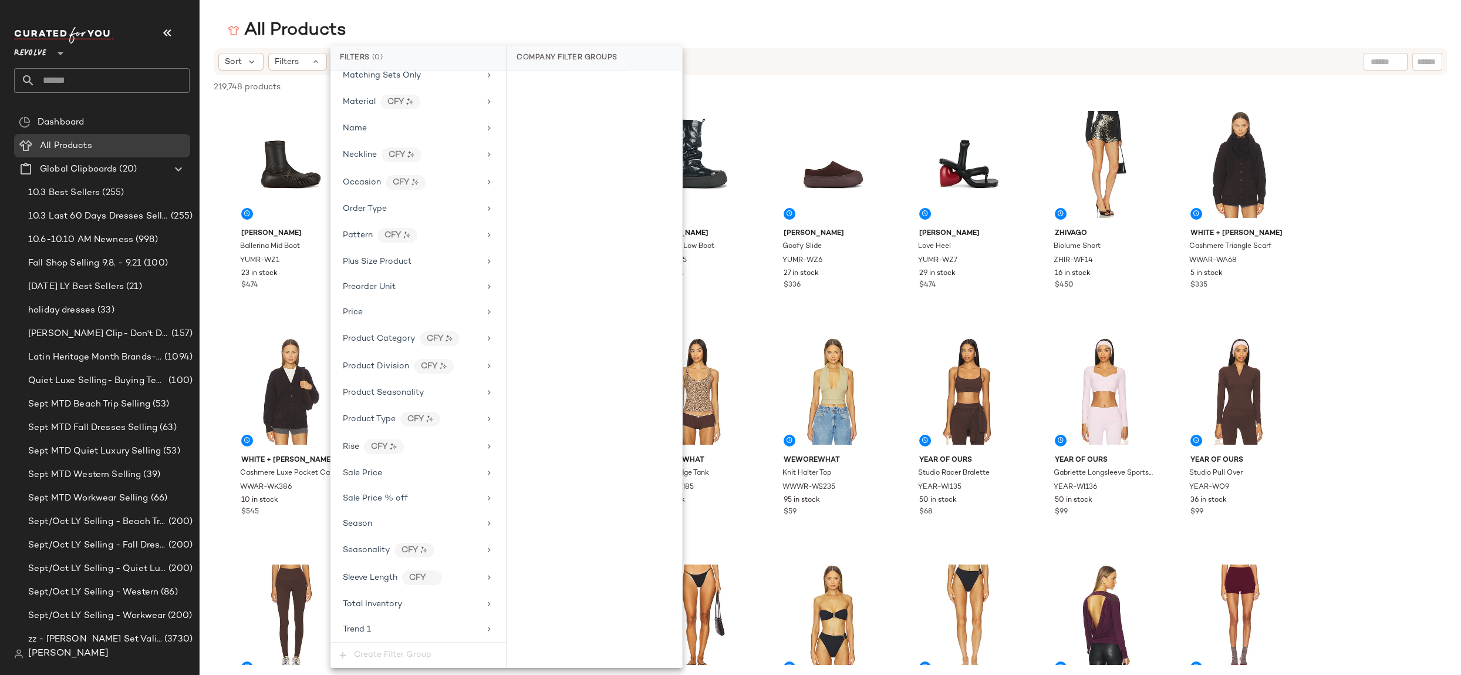
scroll to position [801, 0]
click at [455, 451] on div "Sale Price" at bounding box center [411, 457] width 137 height 12
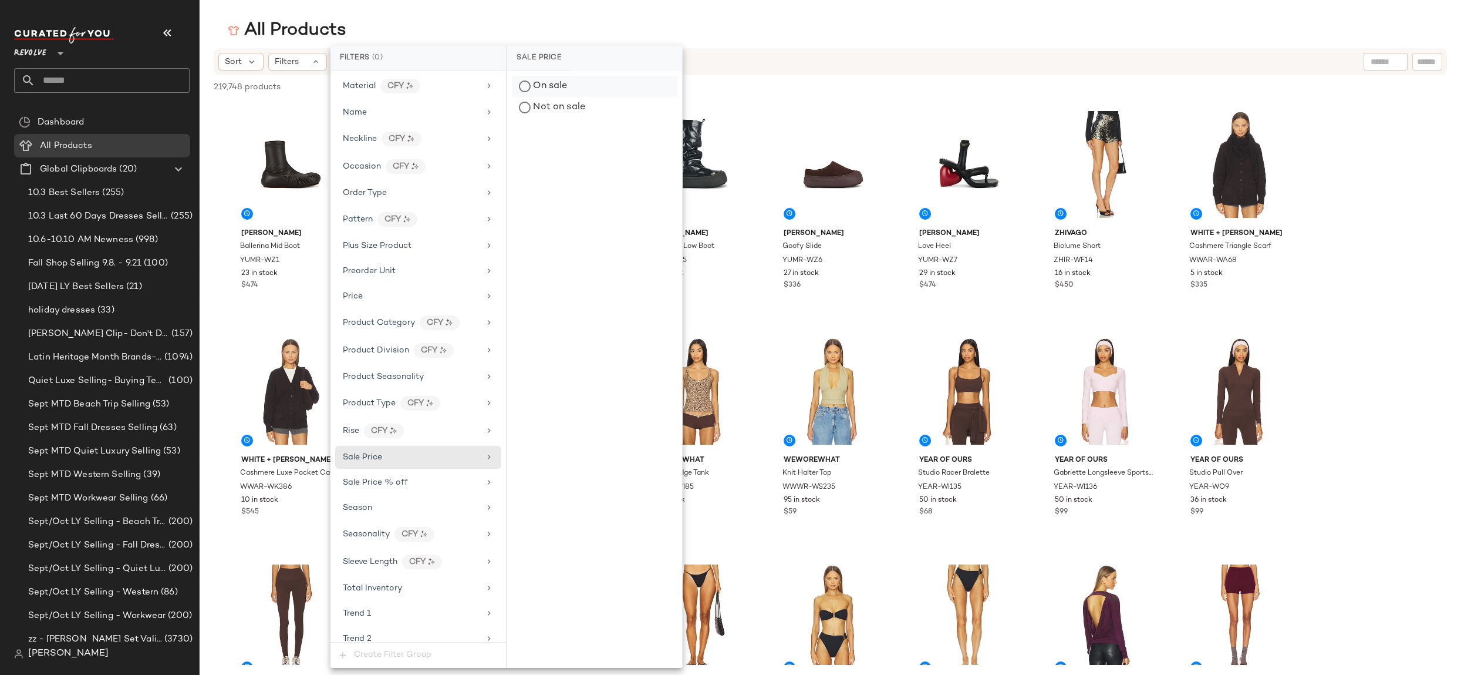
click at [550, 83] on div "On sale" at bounding box center [595, 86] width 166 height 21
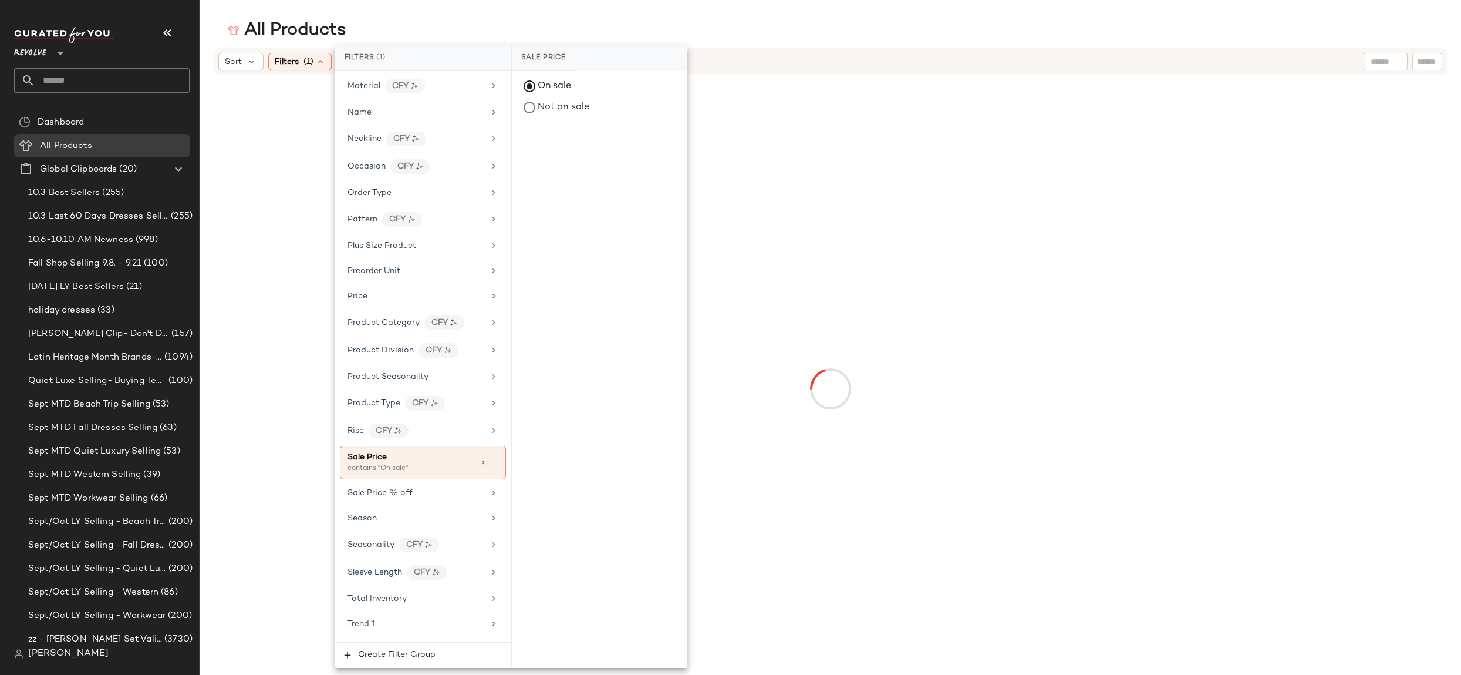
click at [522, 18] on main "All Products Sort Filters (1) Reset" at bounding box center [730, 337] width 1461 height 675
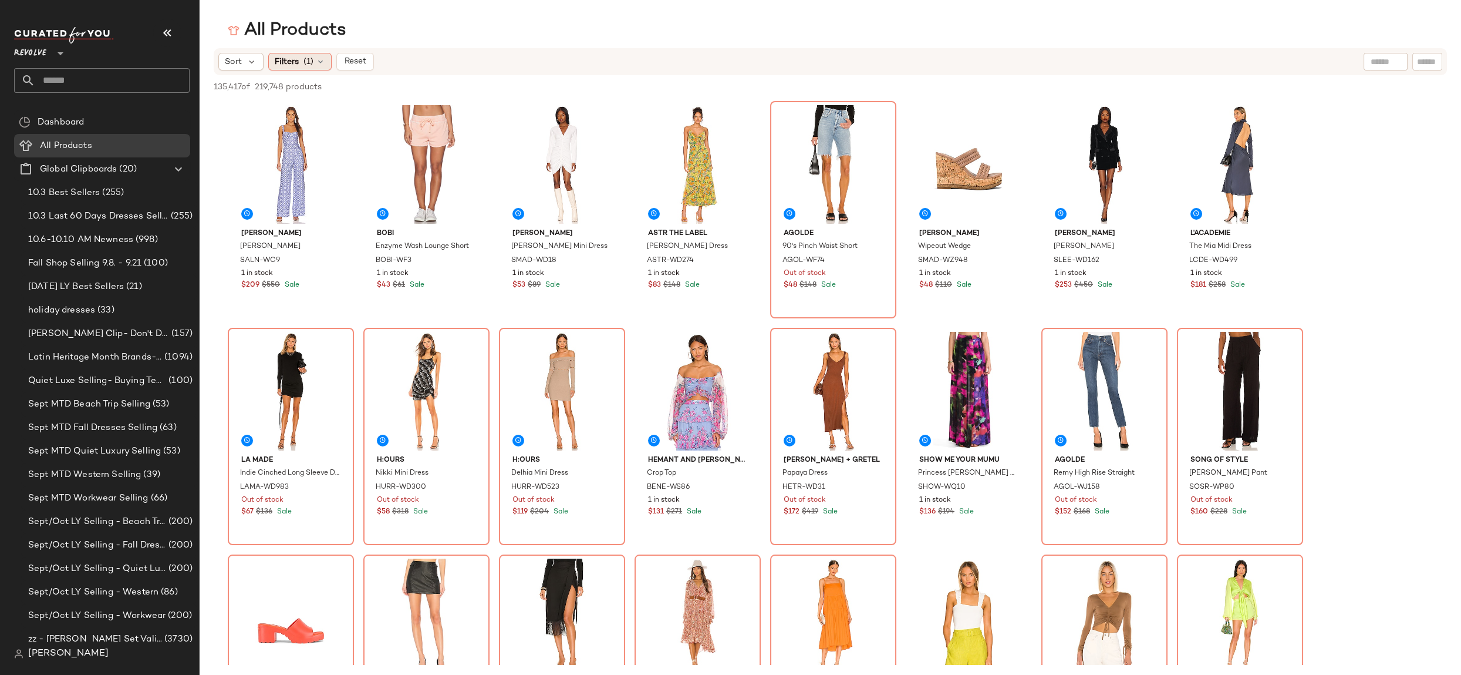
click at [323, 64] on icon at bounding box center [320, 61] width 9 height 9
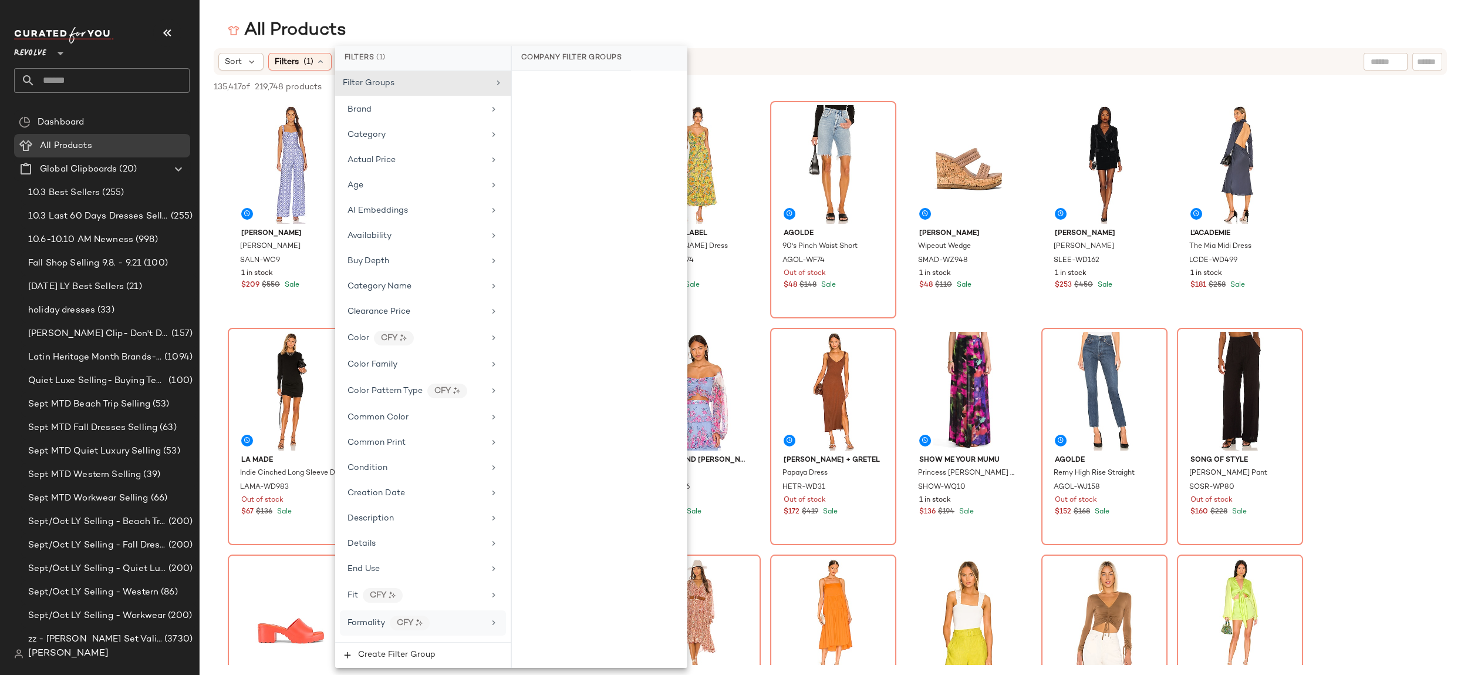
scroll to position [0, 0]
click at [403, 654] on span "Create Filter Group" at bounding box center [397, 654] width 78 height 9
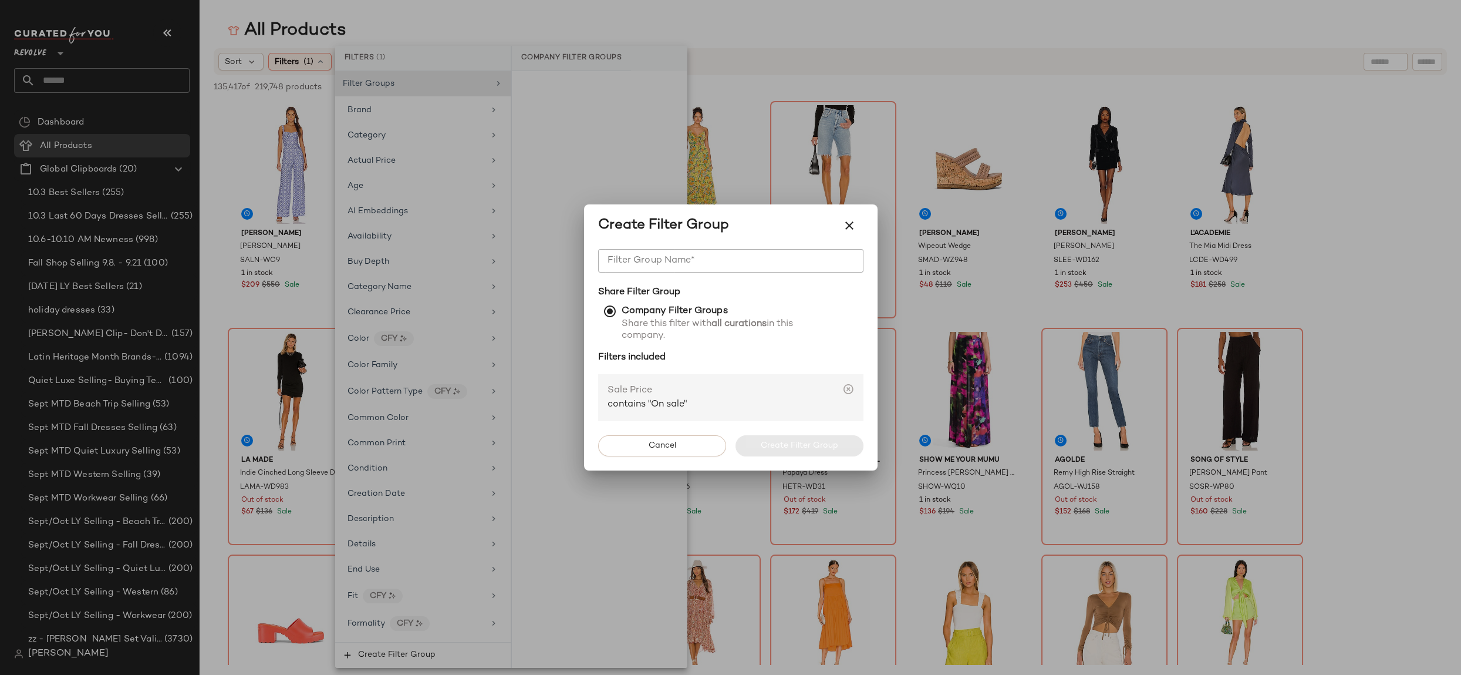
click at [846, 389] on icon at bounding box center [849, 389] width 12 height 12
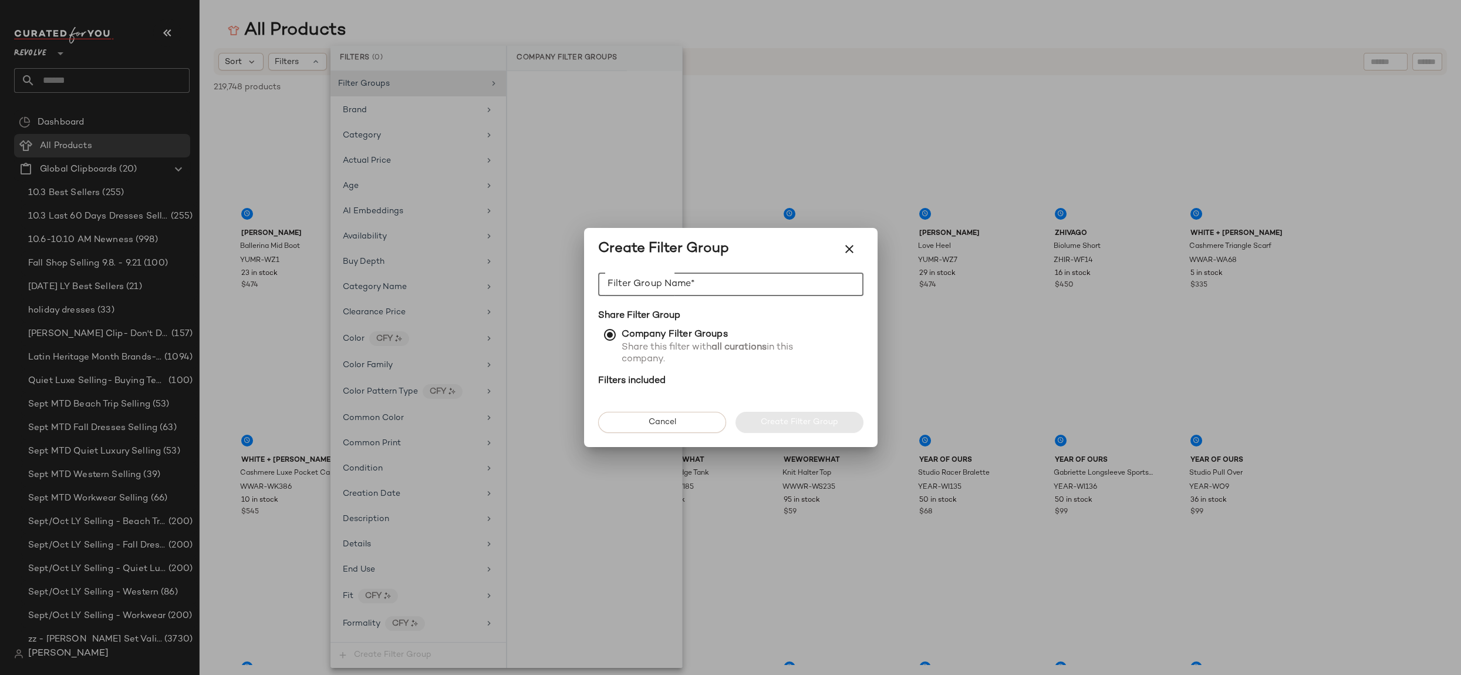
click at [665, 288] on input "Filter Group Name*" at bounding box center [730, 283] width 265 height 23
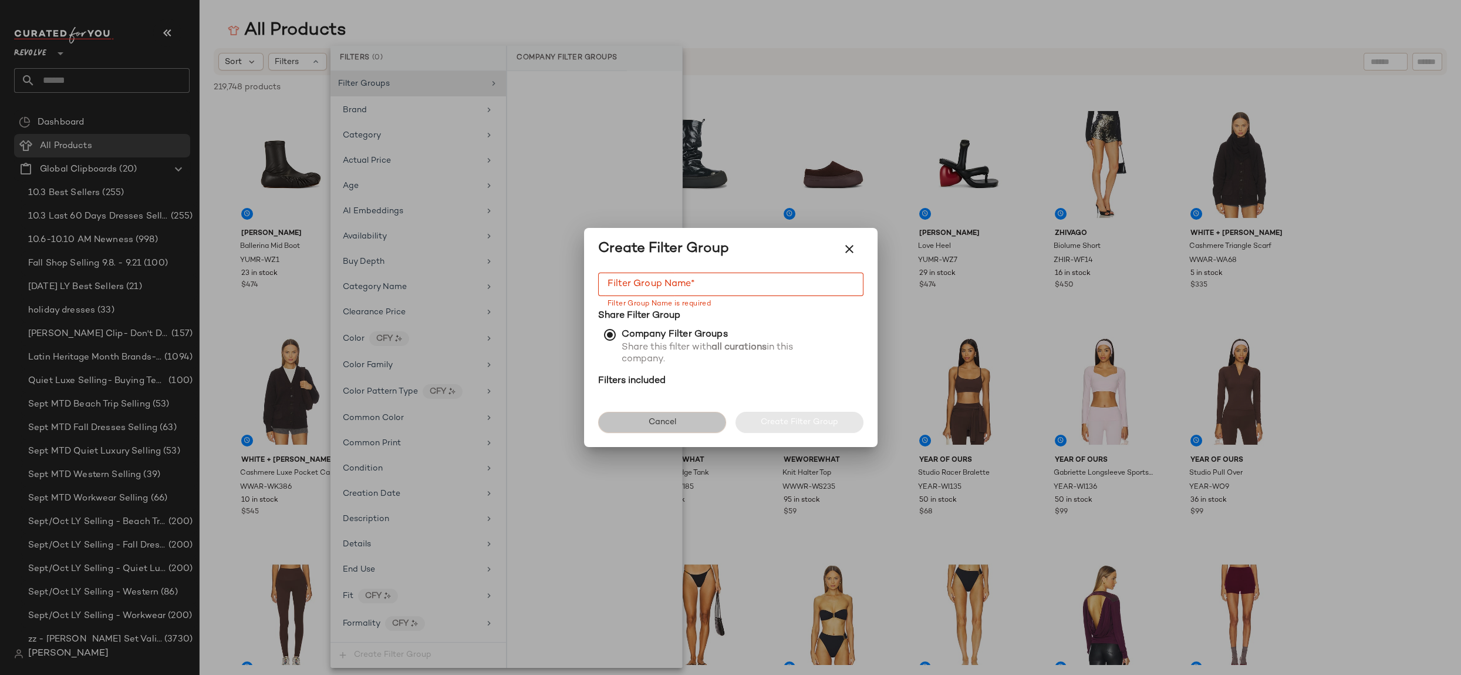
click at [705, 427] on button "Cancel" at bounding box center [662, 422] width 128 height 21
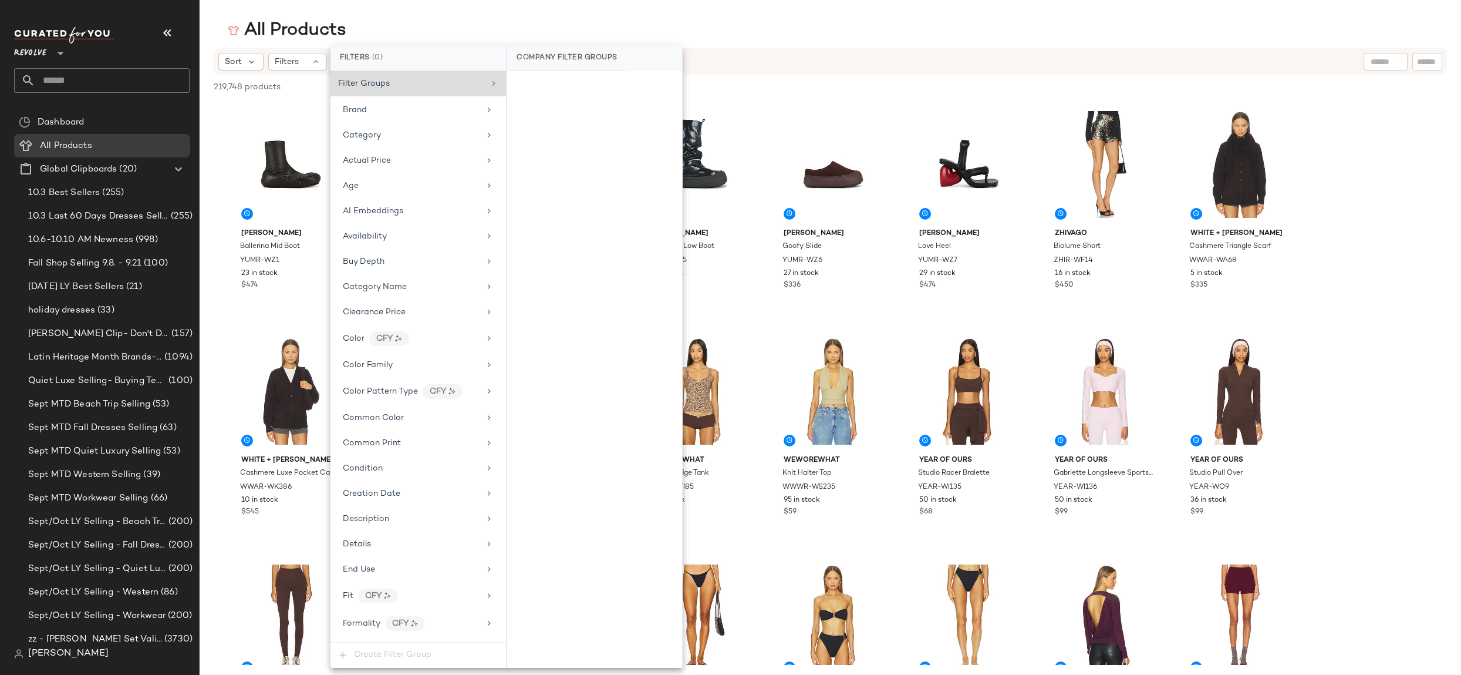
click at [489, 87] on icon at bounding box center [493, 83] width 9 height 9
click at [1103, 56] on div "Sort Filters" at bounding box center [754, 62] width 1072 height 18
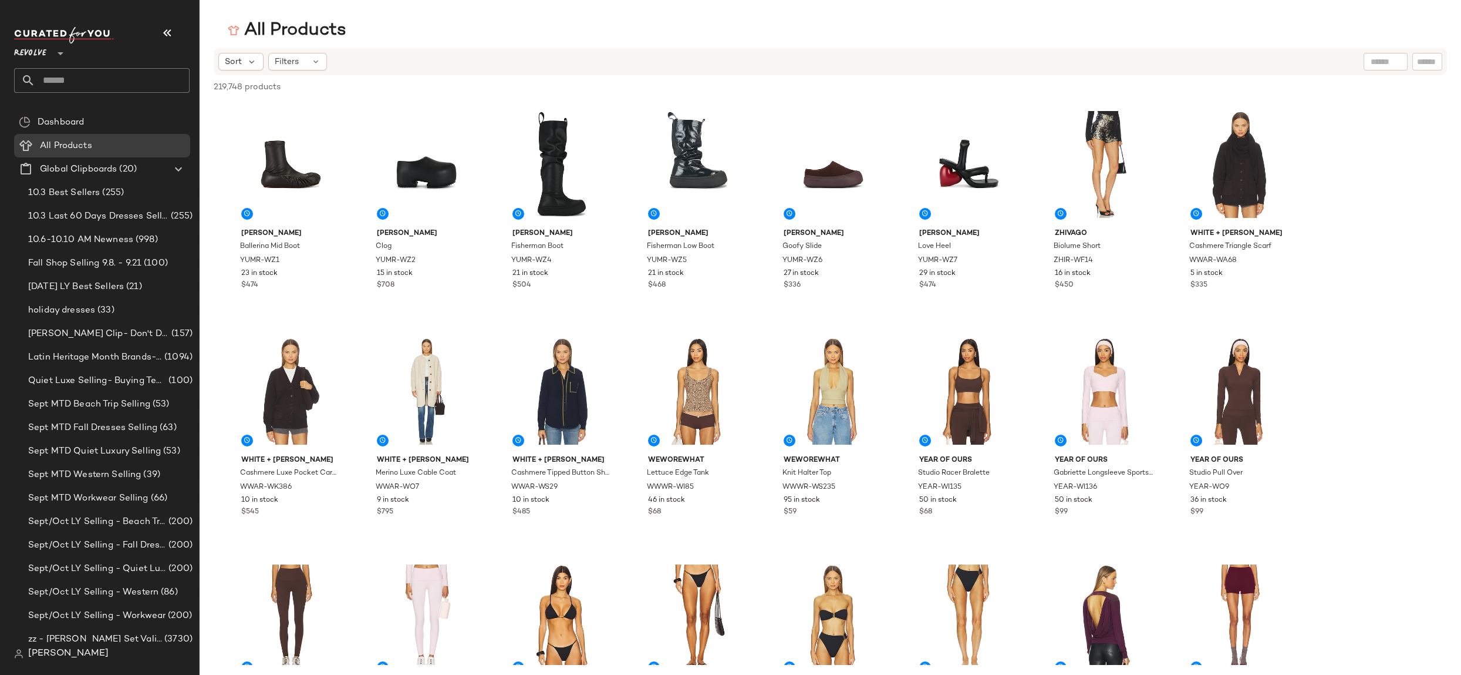
click at [1385, 68] on div at bounding box center [1386, 62] width 30 height 18
type input "**********"
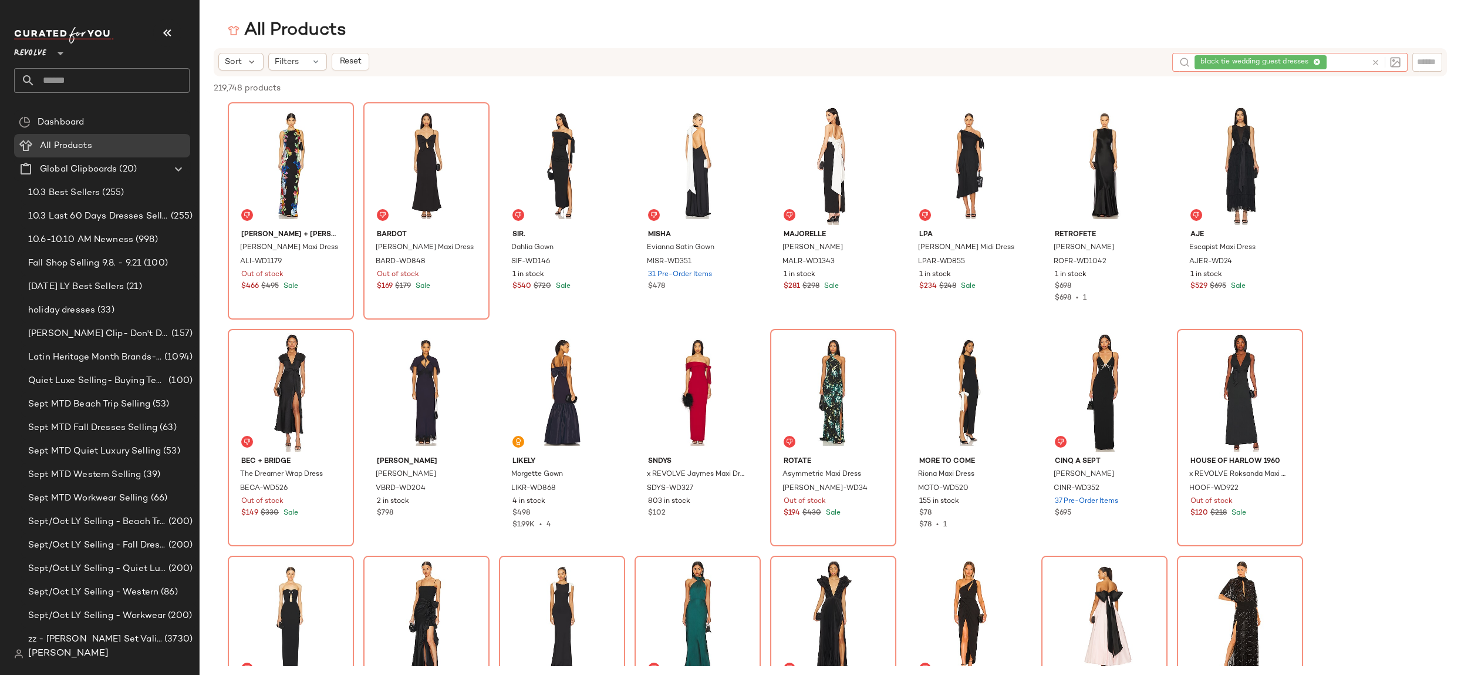
click at [1318, 63] on icon at bounding box center [1318, 63] width 8 height 8
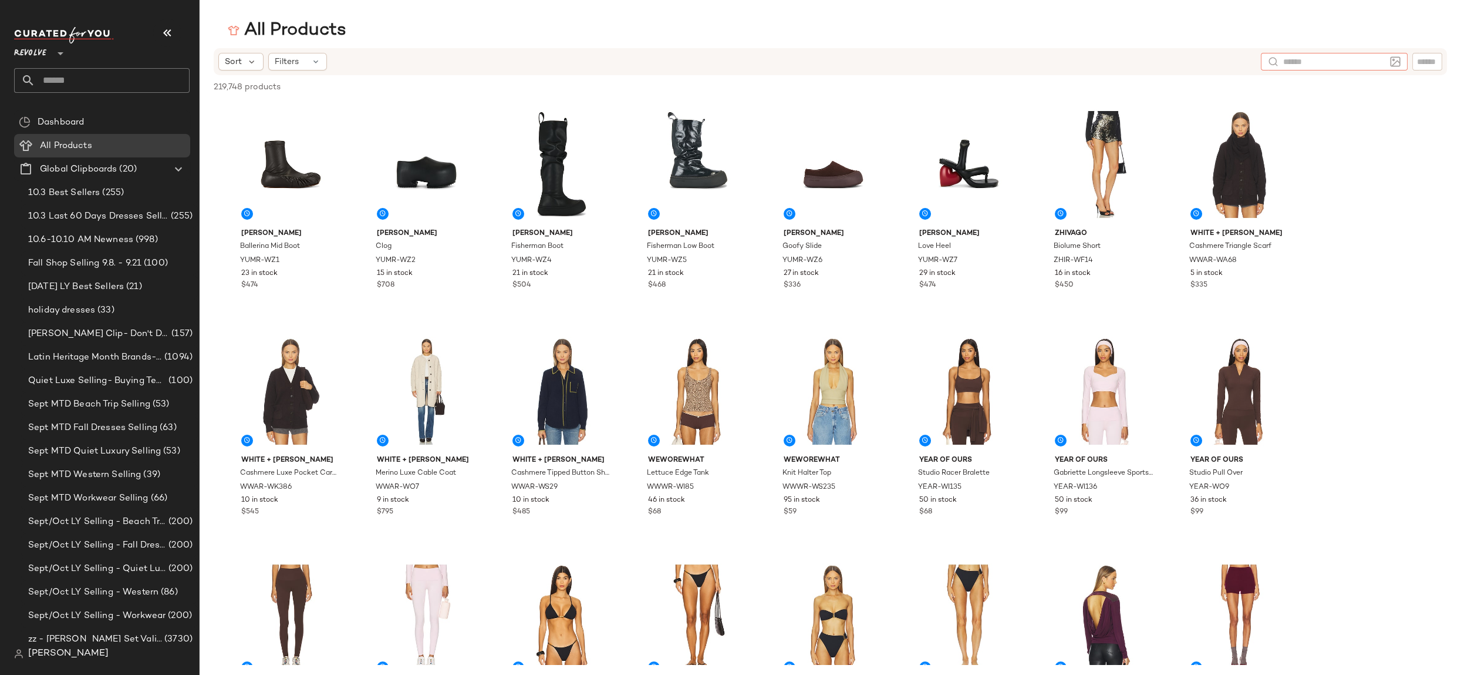
click at [1313, 57] on input "text" at bounding box center [1335, 62] width 102 height 12
click at [1324, 63] on input "text" at bounding box center [1335, 62] width 102 height 12
click at [1430, 65] on input "text" at bounding box center [1427, 62] width 21 height 12
click at [1302, 63] on input "text" at bounding box center [1307, 62] width 30 height 12
type input "**********"
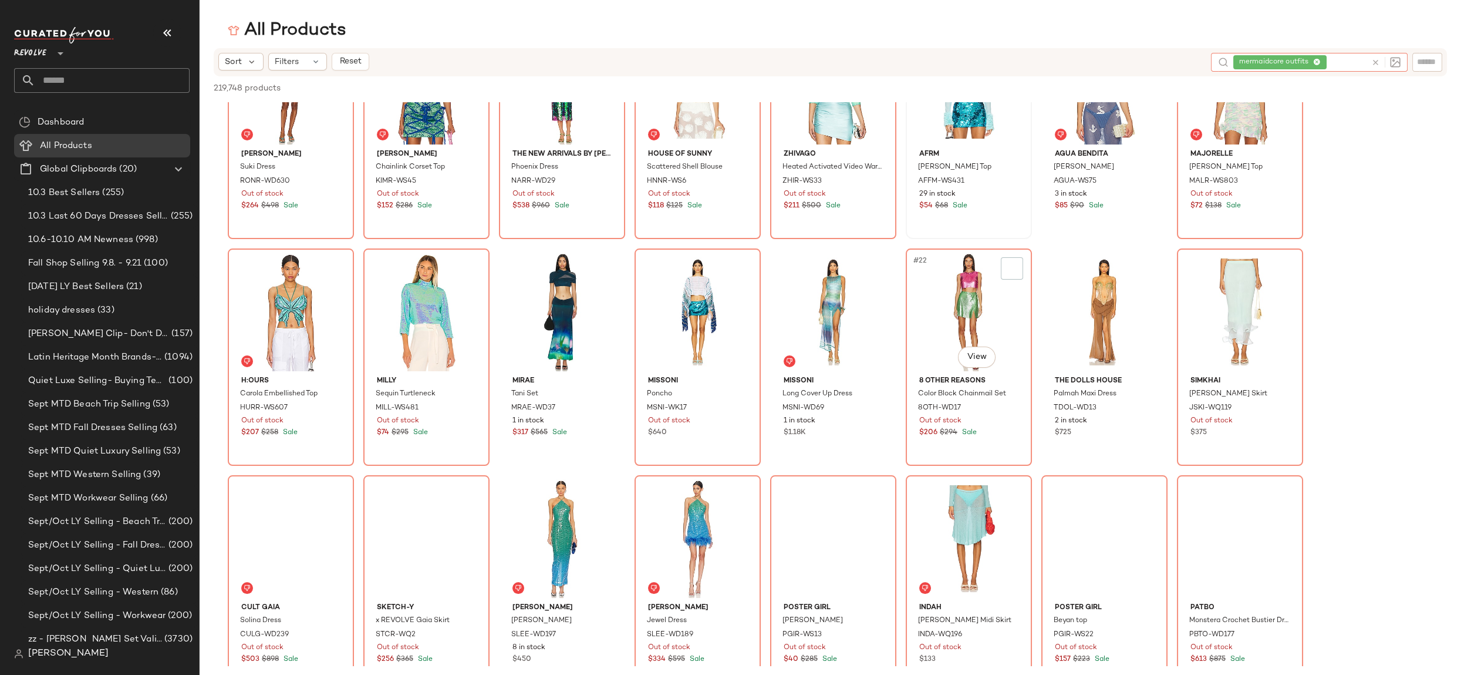
scroll to position [378, 0]
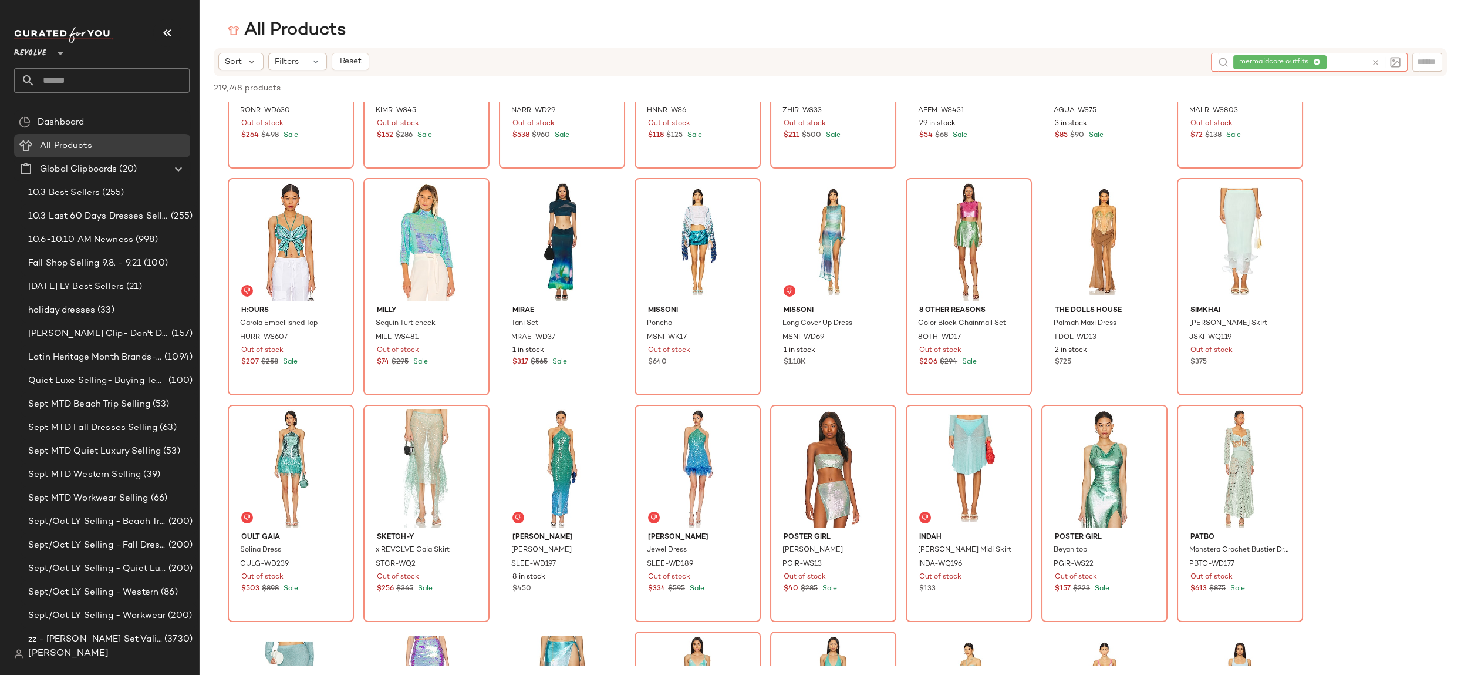
click at [1321, 60] on span "mermaidcore outfits" at bounding box center [1280, 62] width 93 height 14
click at [1316, 60] on icon at bounding box center [1318, 63] width 8 height 8
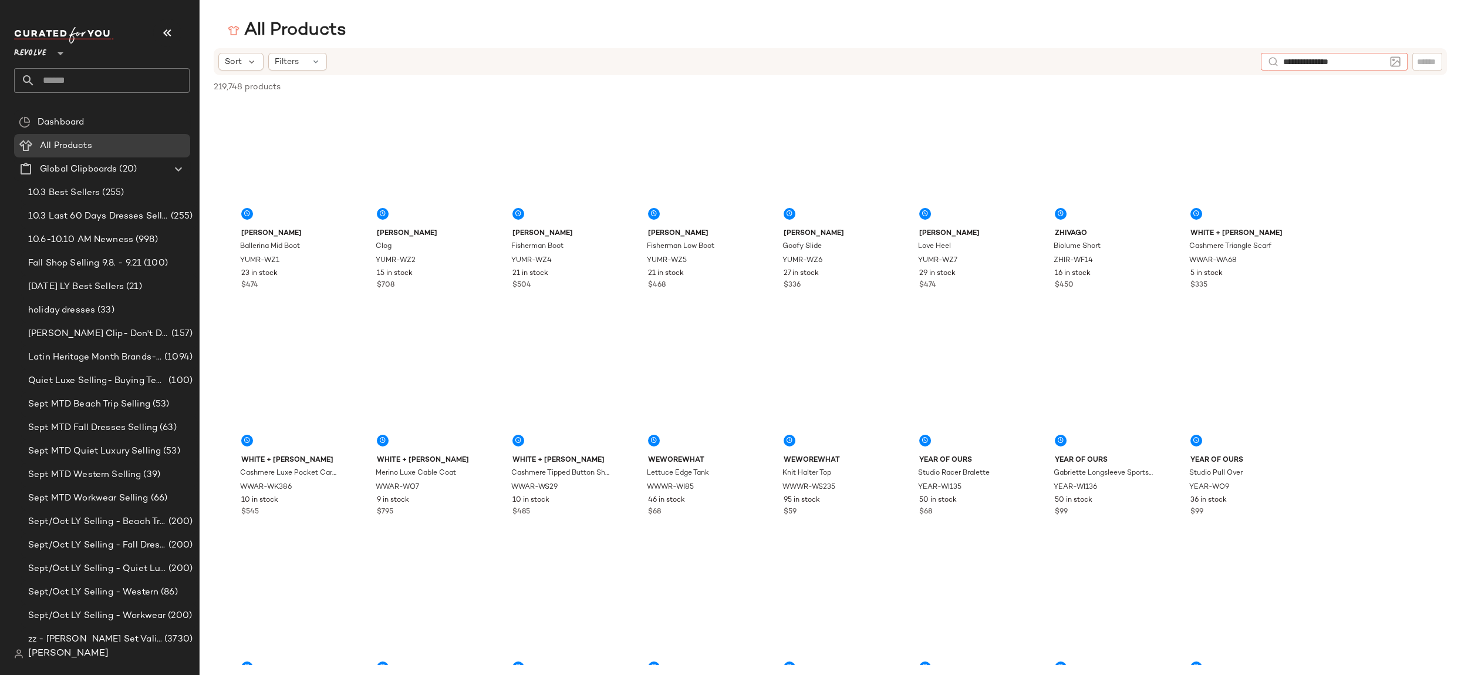
type input "**********"
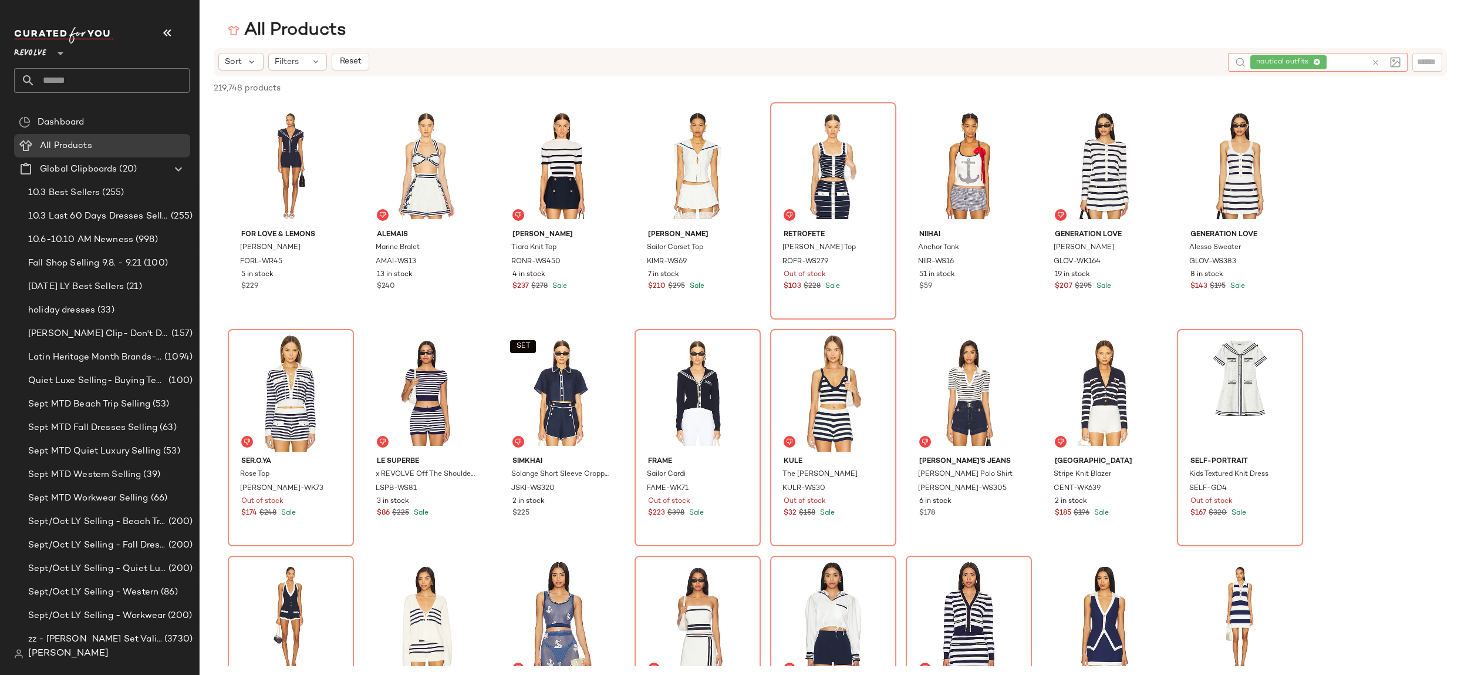
click at [1320, 65] on icon at bounding box center [1318, 63] width 8 height 8
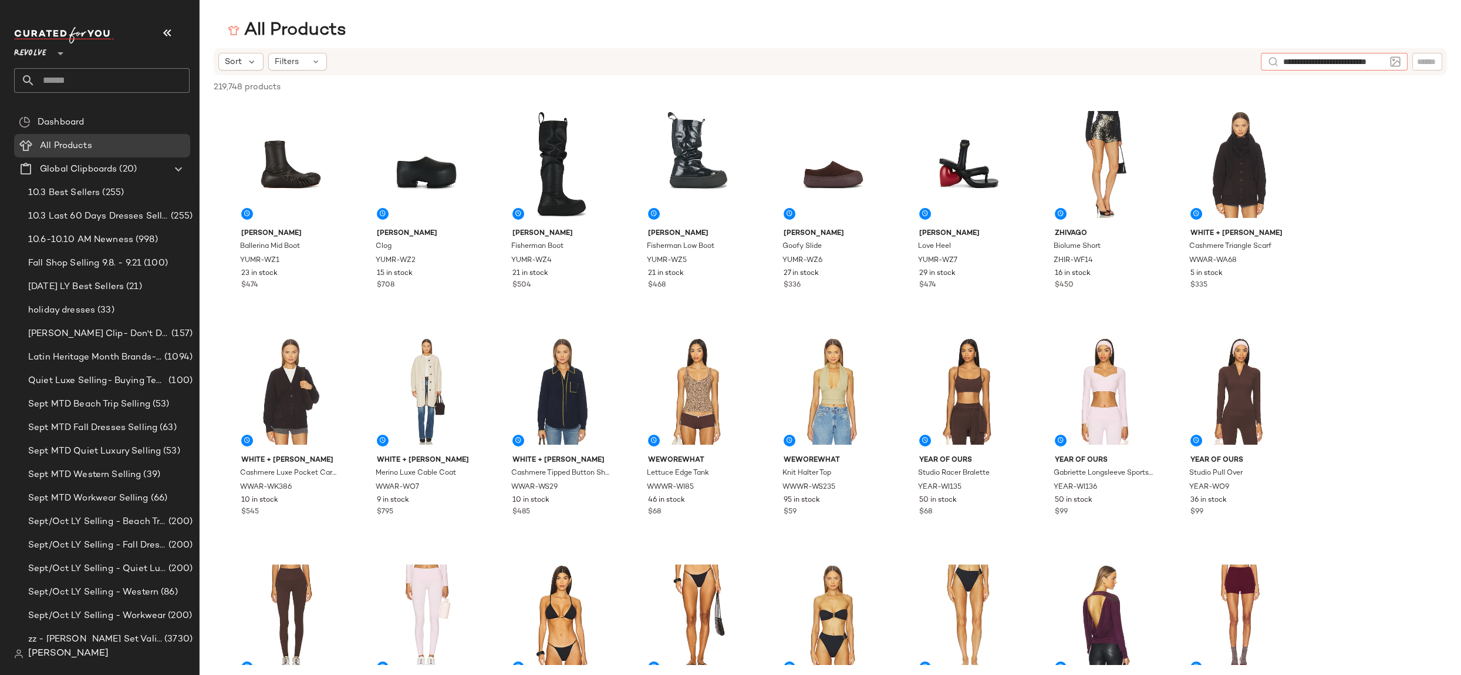
scroll to position [0, 21]
type input "**********"
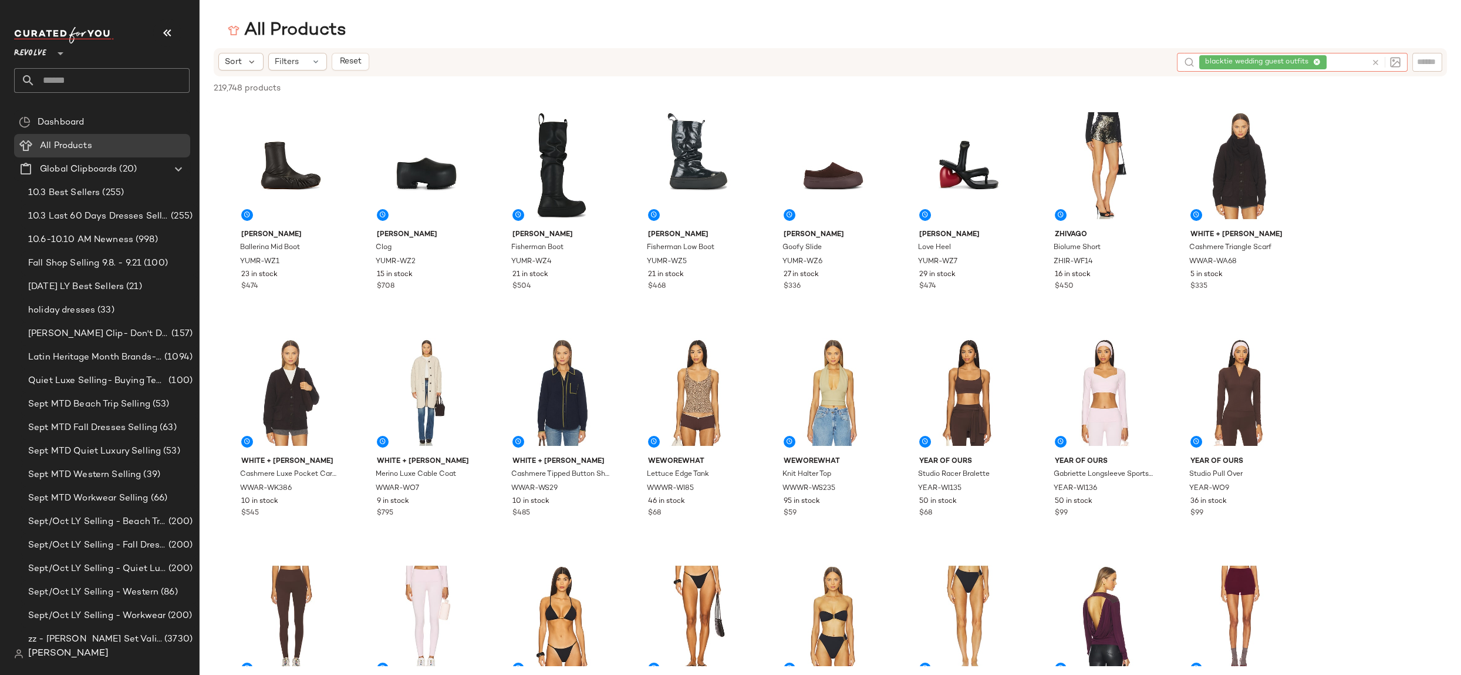
scroll to position [0, 0]
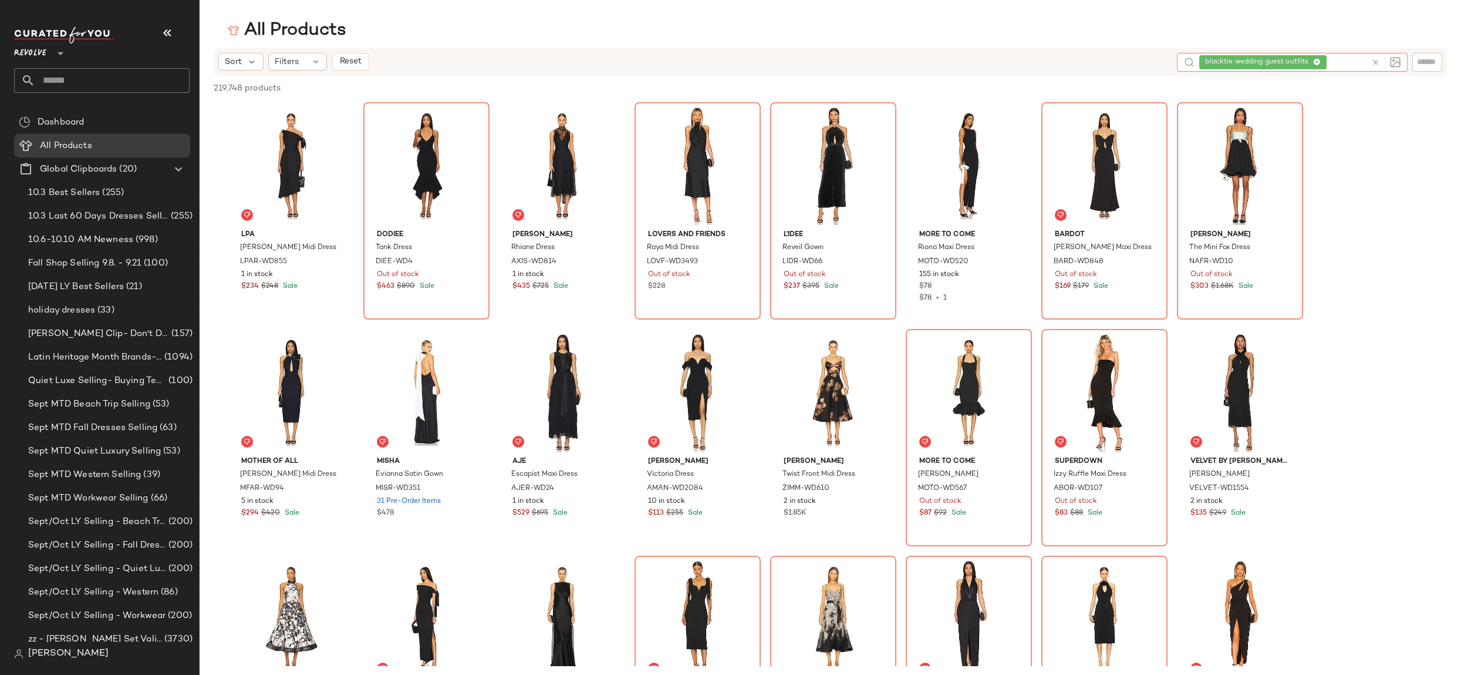
click at [1343, 64] on input "text" at bounding box center [1348, 62] width 38 height 12
type input "**********"
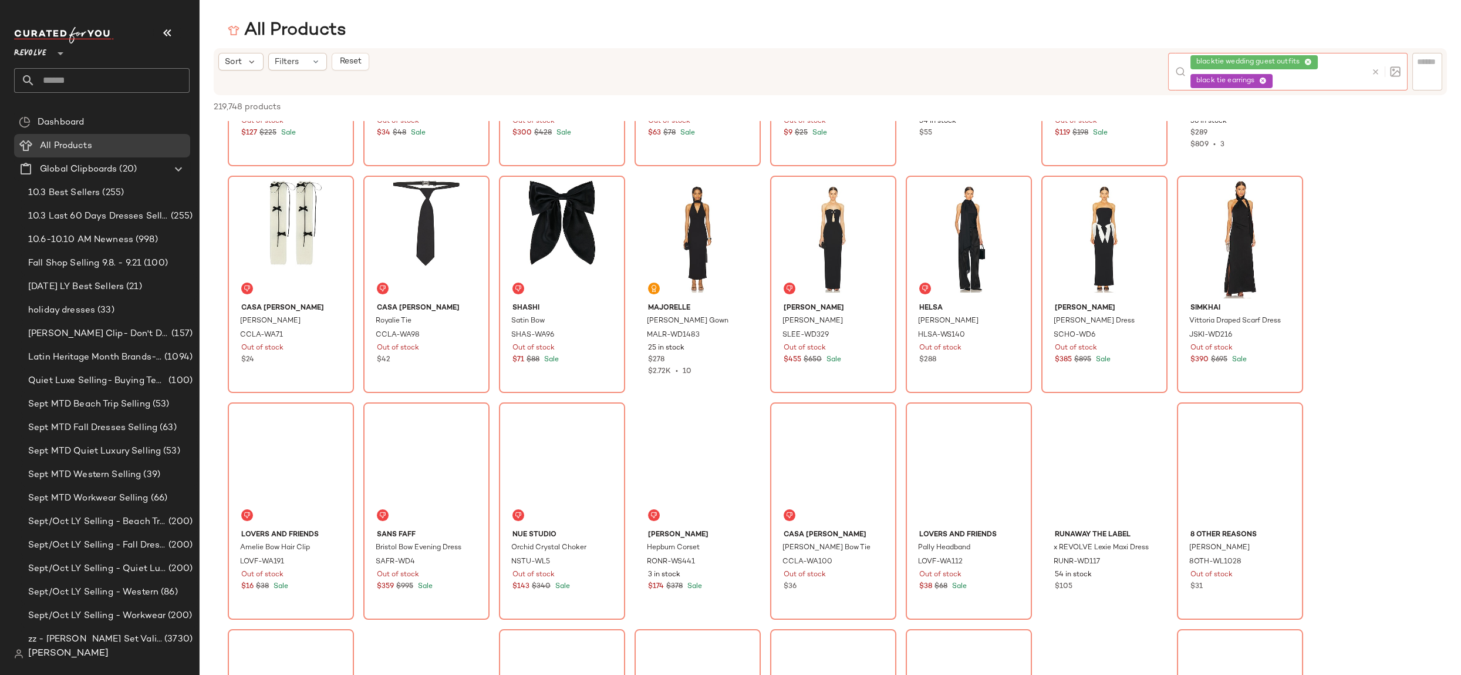
scroll to position [895, 0]
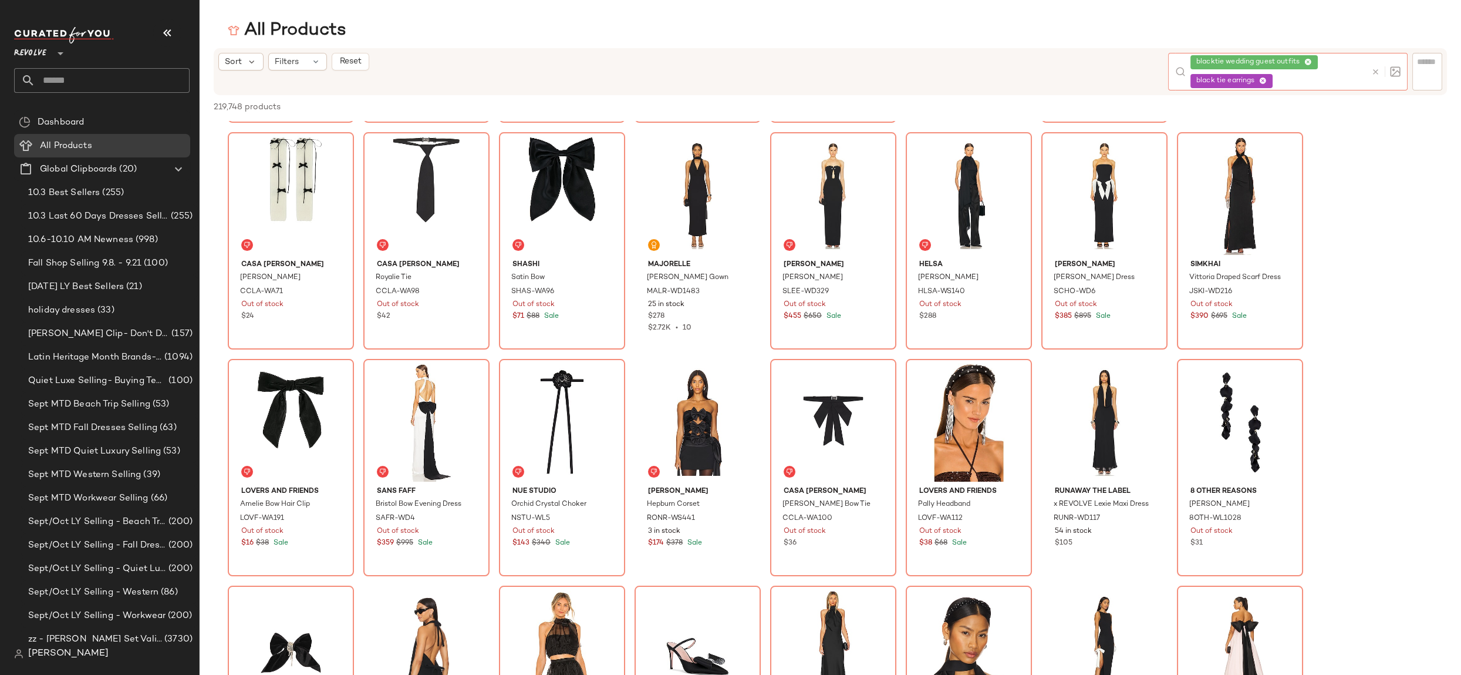
click at [1267, 82] on icon at bounding box center [1263, 82] width 8 height 8
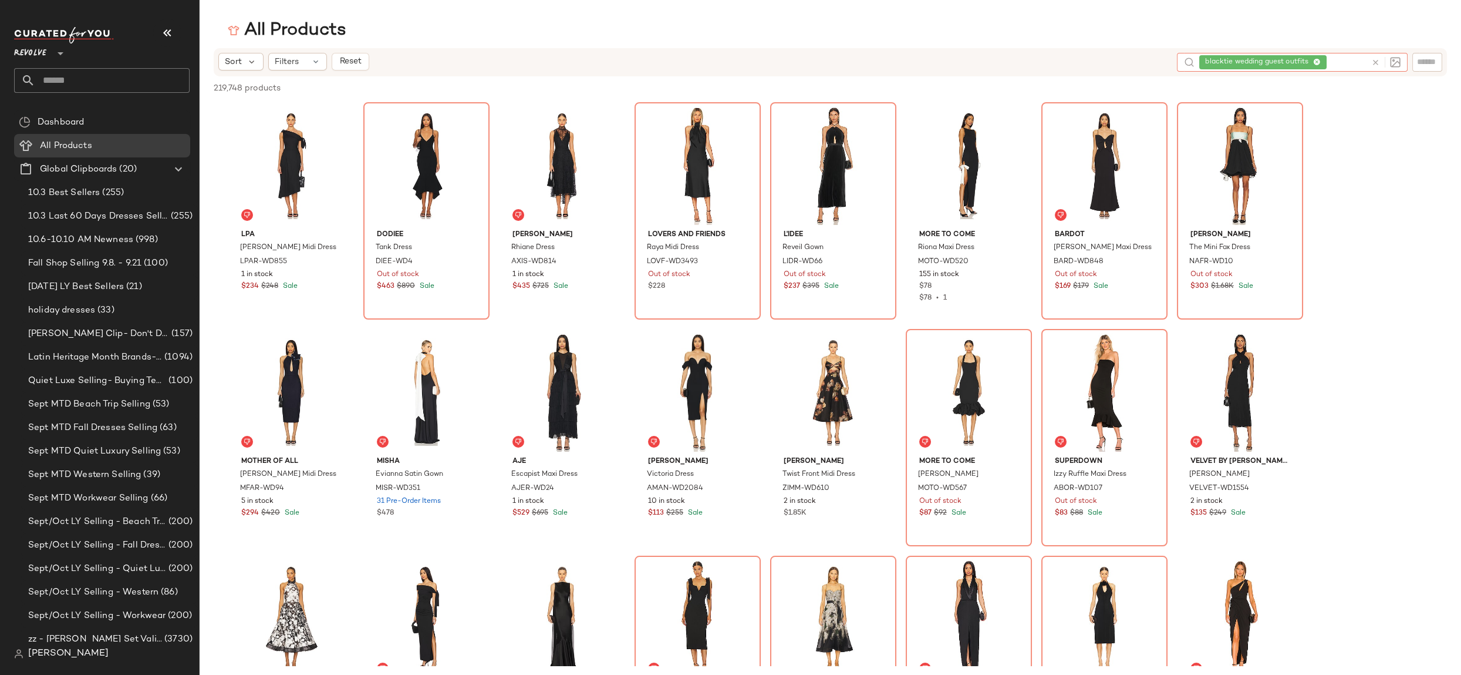
click at [1317, 62] on icon at bounding box center [1318, 63] width 8 height 8
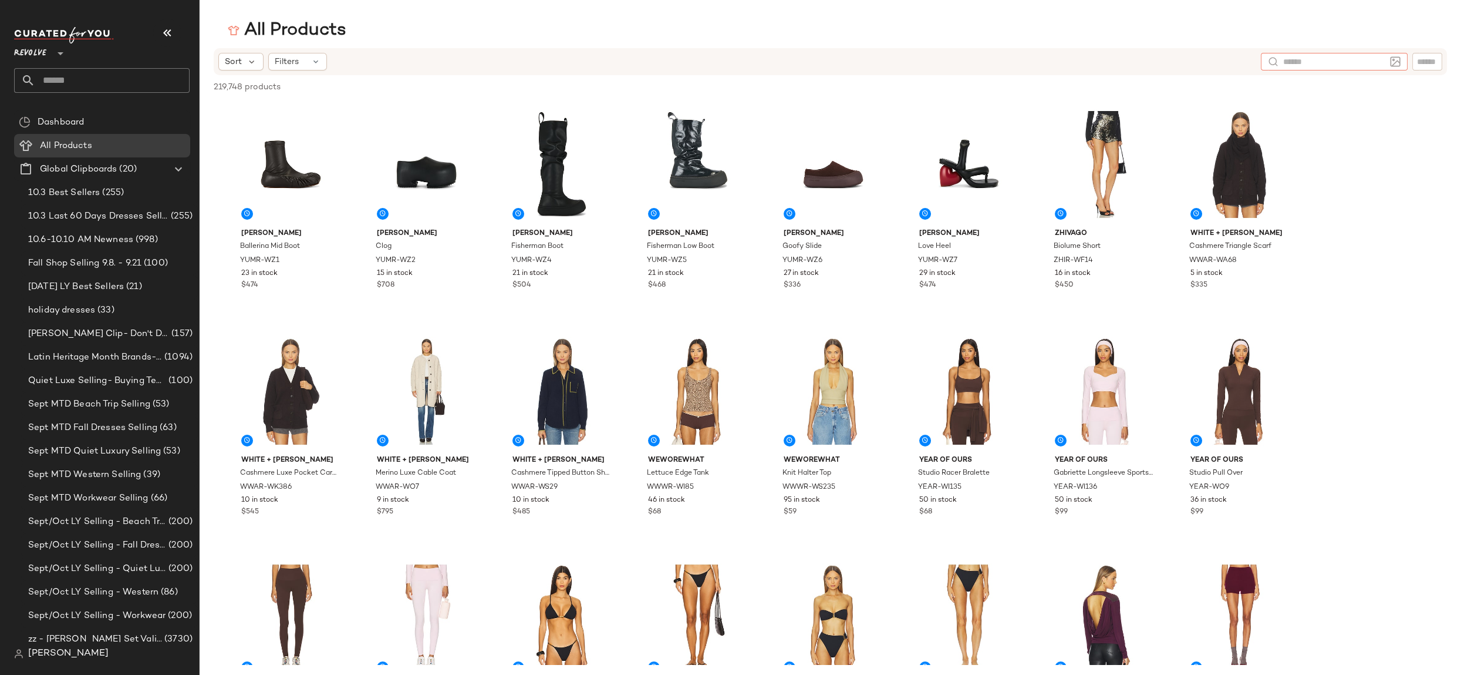
click at [1314, 58] on input "text" at bounding box center [1335, 62] width 102 height 12
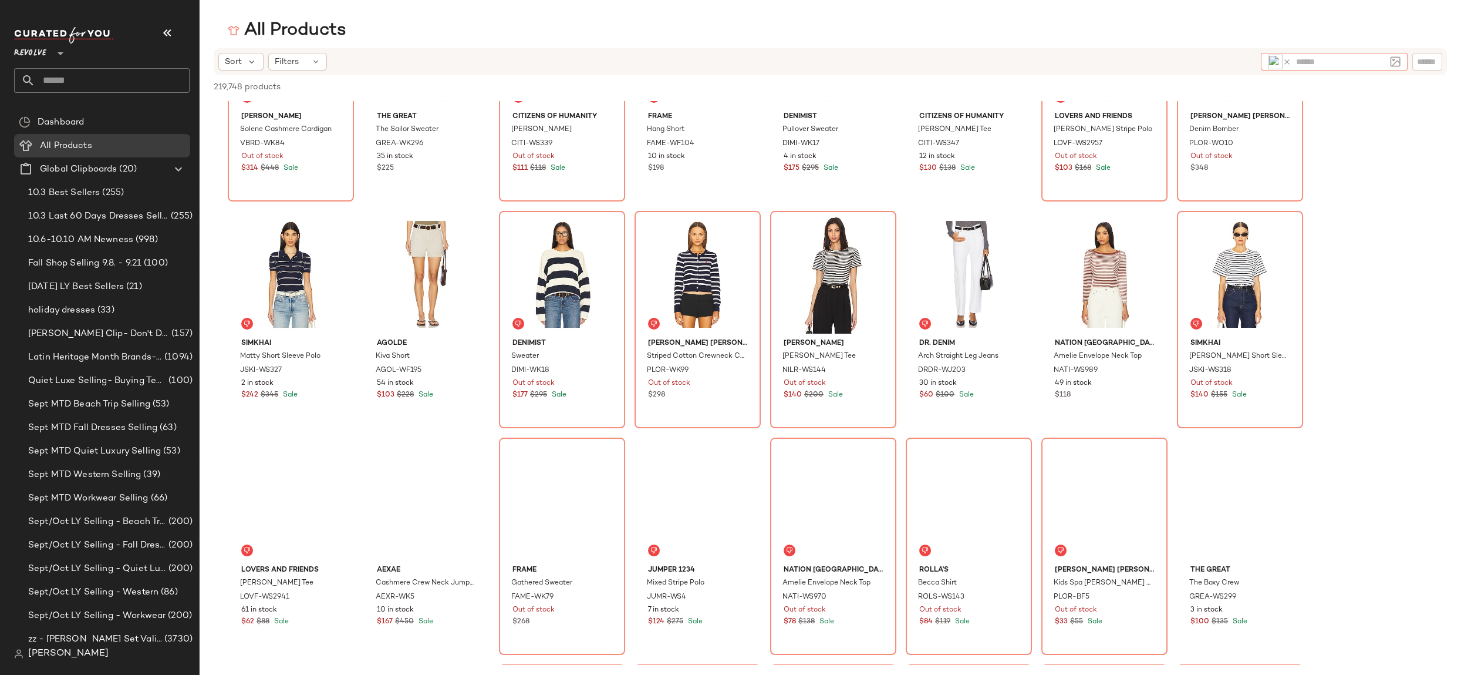
scroll to position [355, 0]
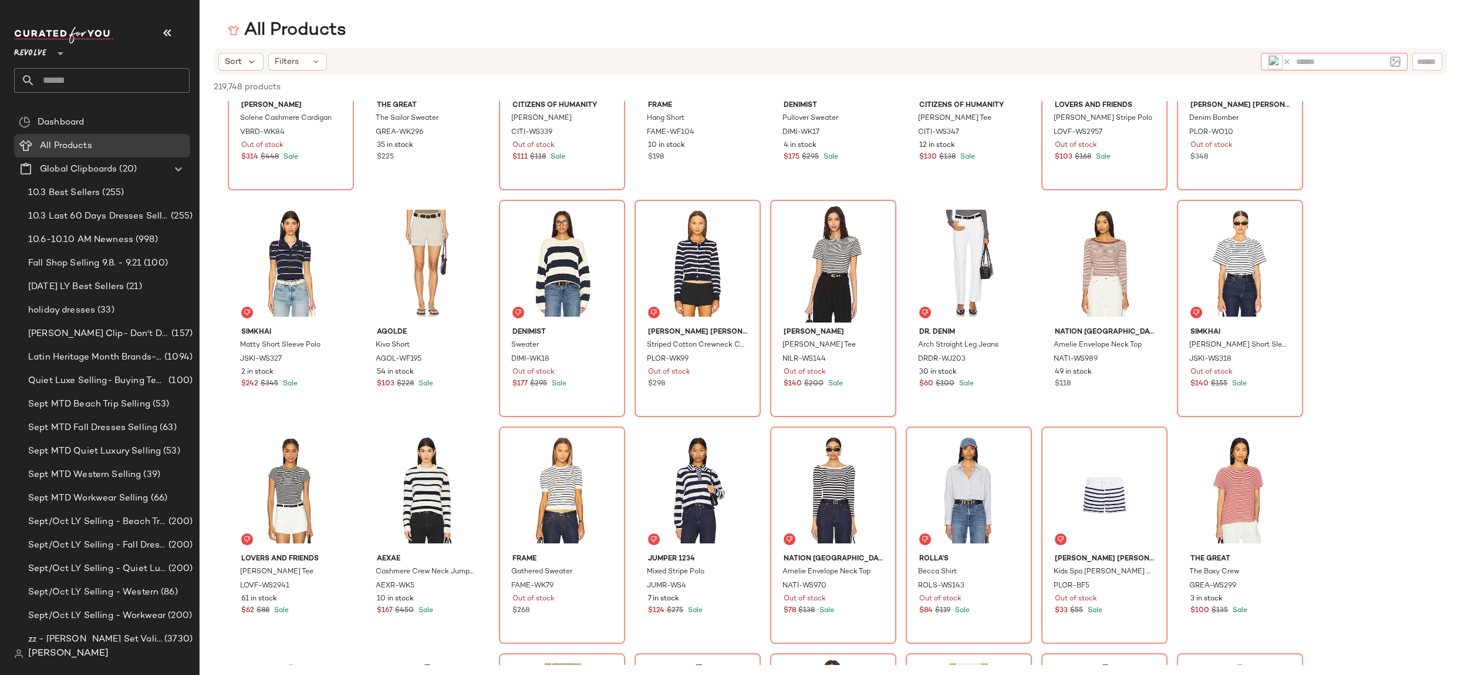
click at [1288, 63] on icon at bounding box center [1287, 62] width 9 height 9
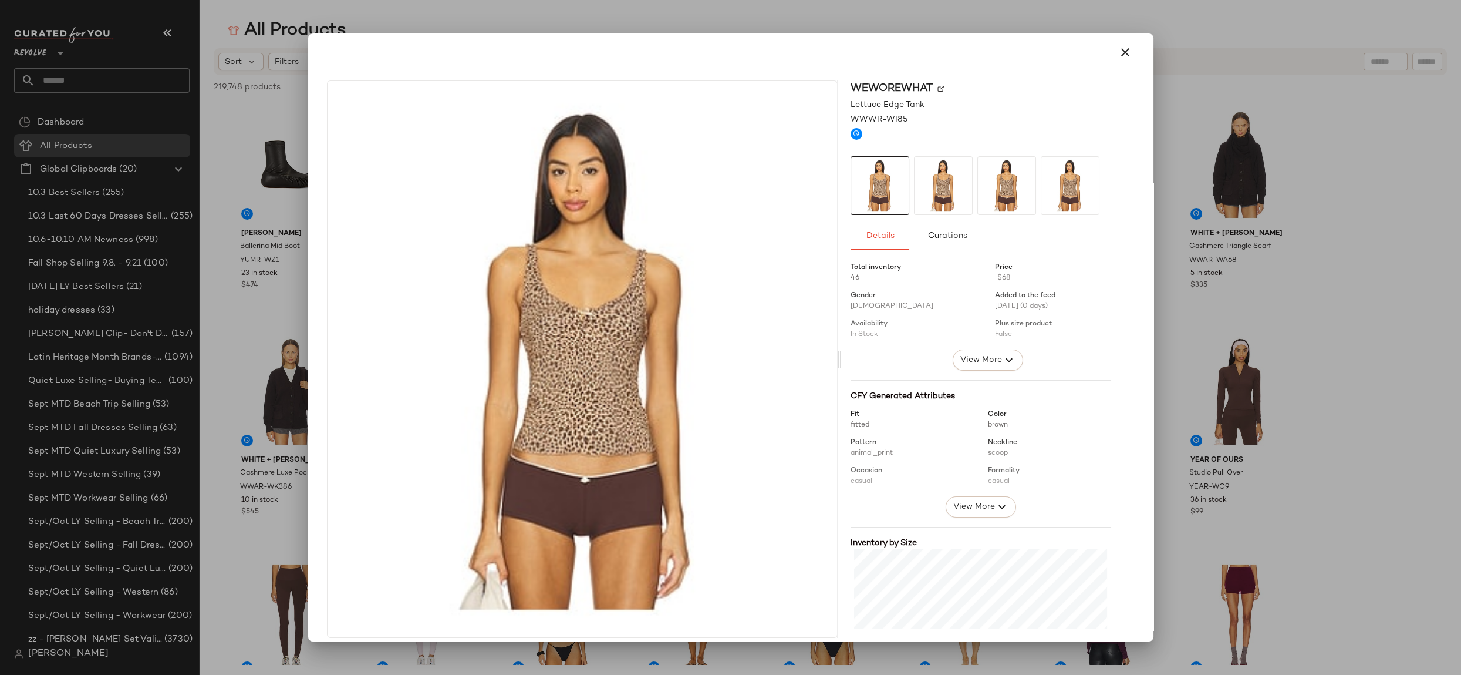
drag, startPoint x: 1120, startPoint y: 53, endPoint x: 1178, endPoint y: 53, distance: 58.1
click at [1122, 53] on icon "button" at bounding box center [1126, 52] width 14 height 14
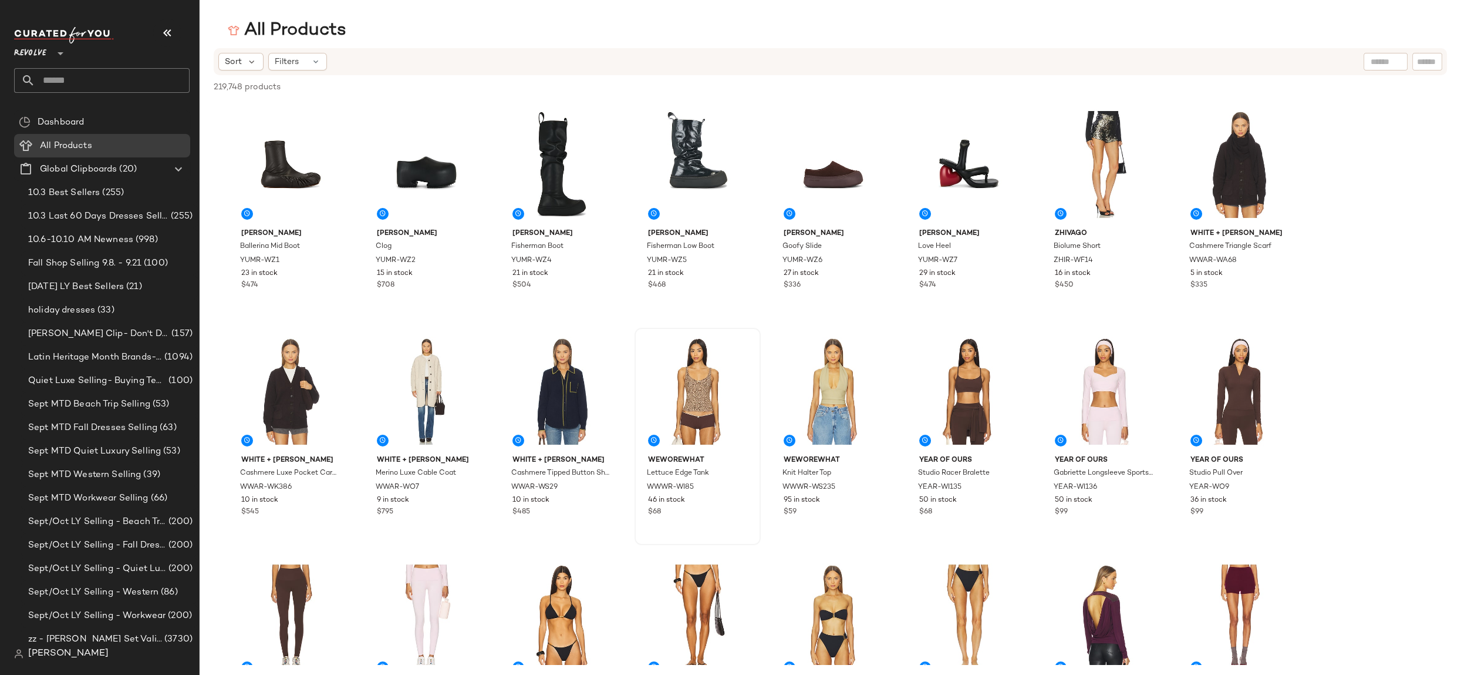
click at [1390, 67] on div at bounding box center [1386, 62] width 44 height 18
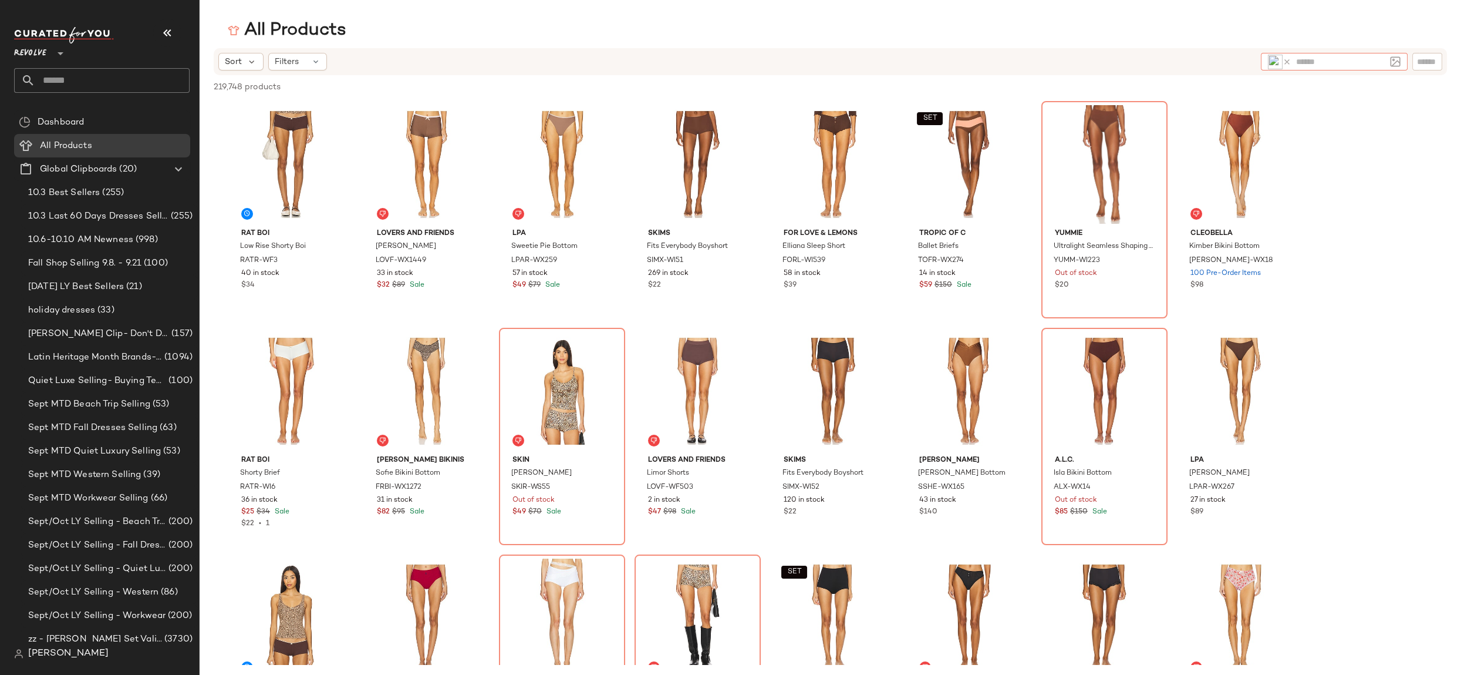
click at [1289, 61] on icon at bounding box center [1287, 62] width 9 height 9
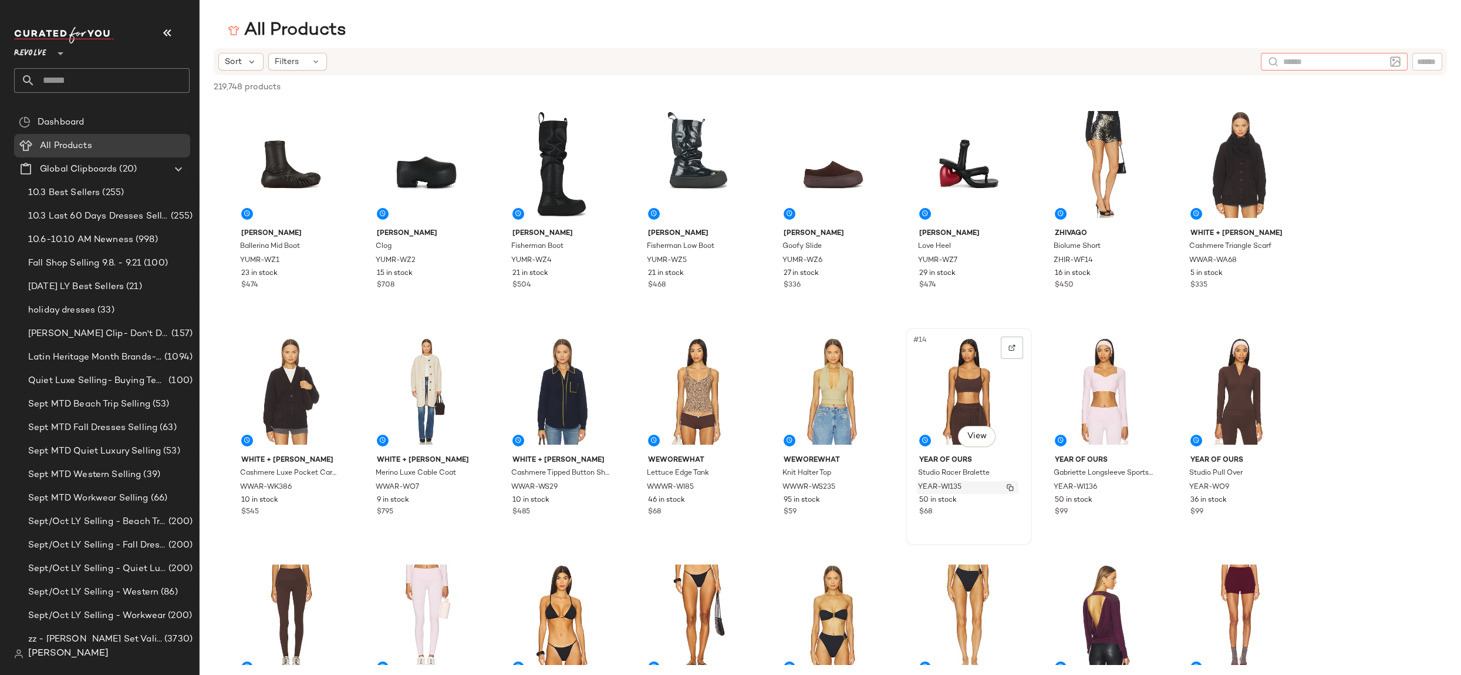
click at [1012, 486] on img "button" at bounding box center [1010, 487] width 7 height 7
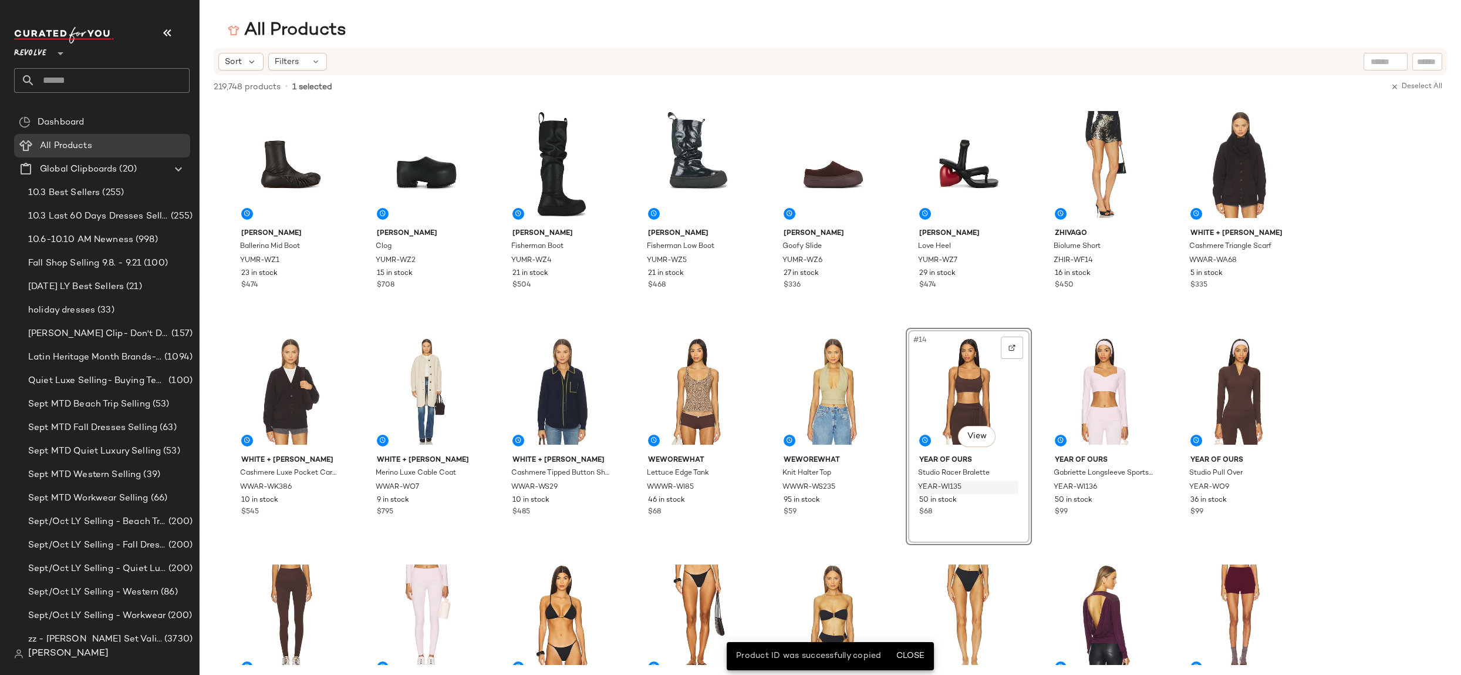
click at [1431, 60] on input "text" at bounding box center [1427, 62] width 21 height 12
paste input "**********"
type input "**********"
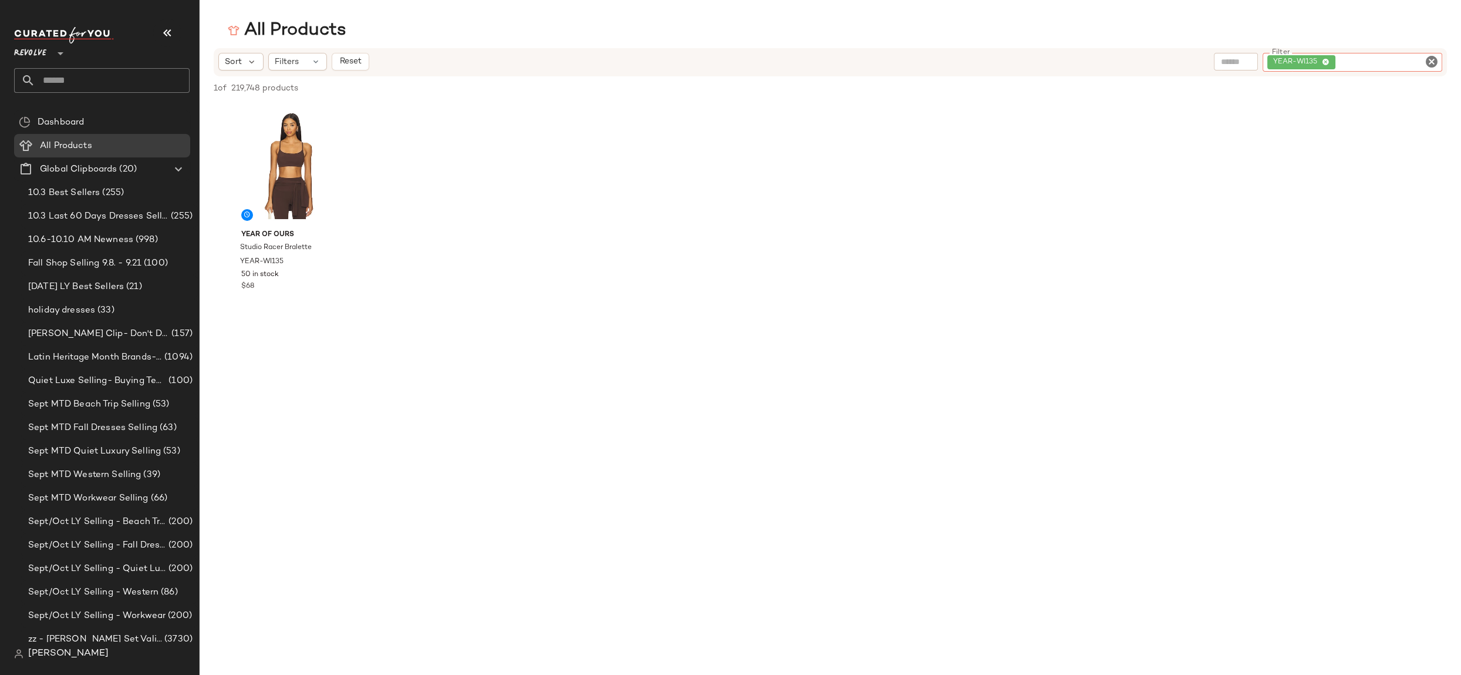
click at [1329, 62] on icon at bounding box center [1326, 63] width 8 height 8
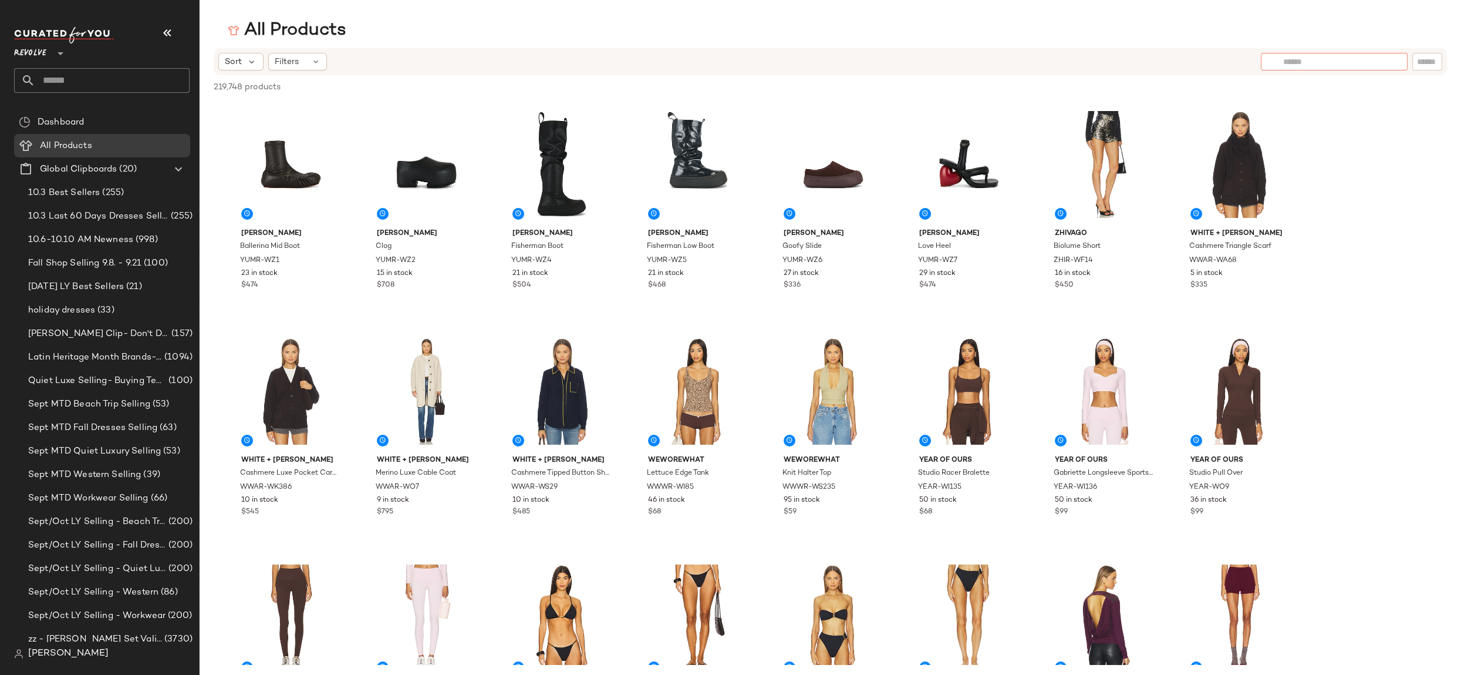
click at [1302, 59] on input "text" at bounding box center [1335, 62] width 102 height 12
paste input "**********"
type input "**********"
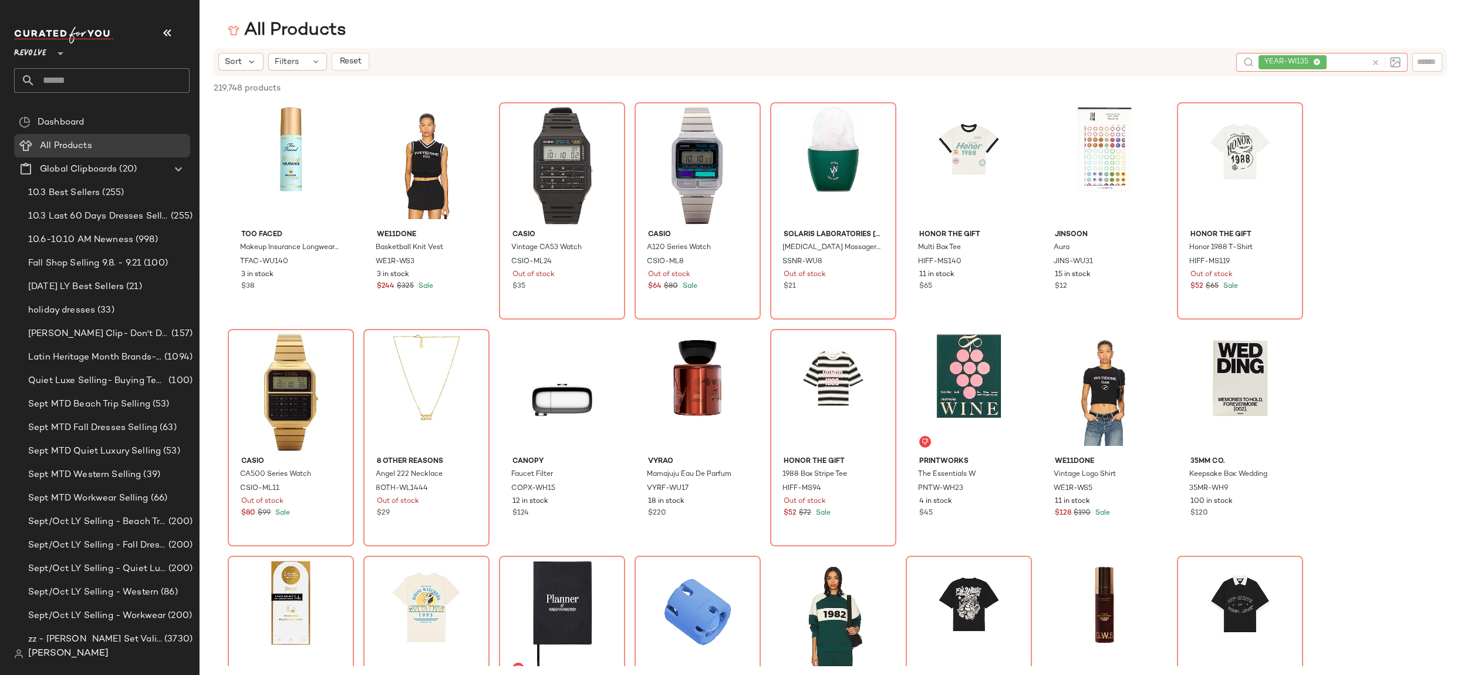
click at [1319, 62] on icon at bounding box center [1318, 63] width 8 height 8
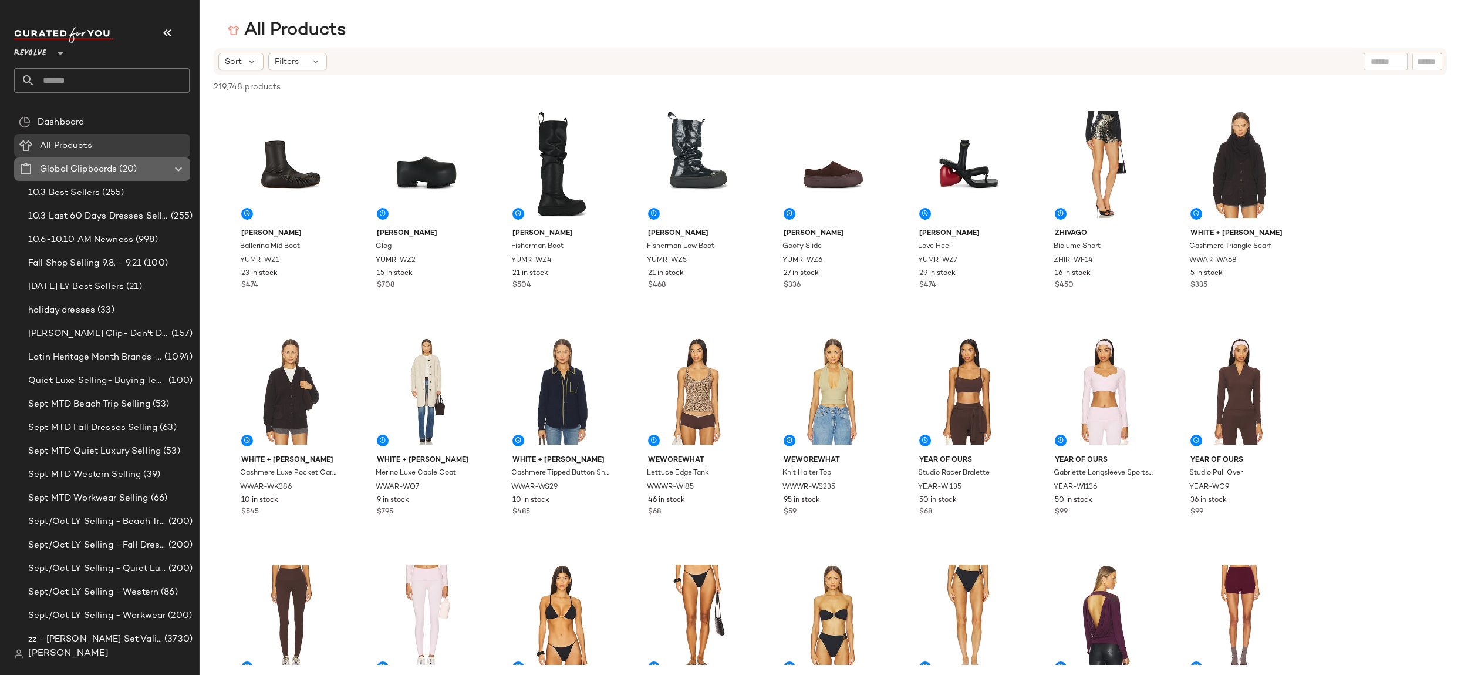
click at [178, 166] on icon at bounding box center [178, 169] width 14 height 14
click at [178, 173] on icon at bounding box center [178, 169] width 14 height 14
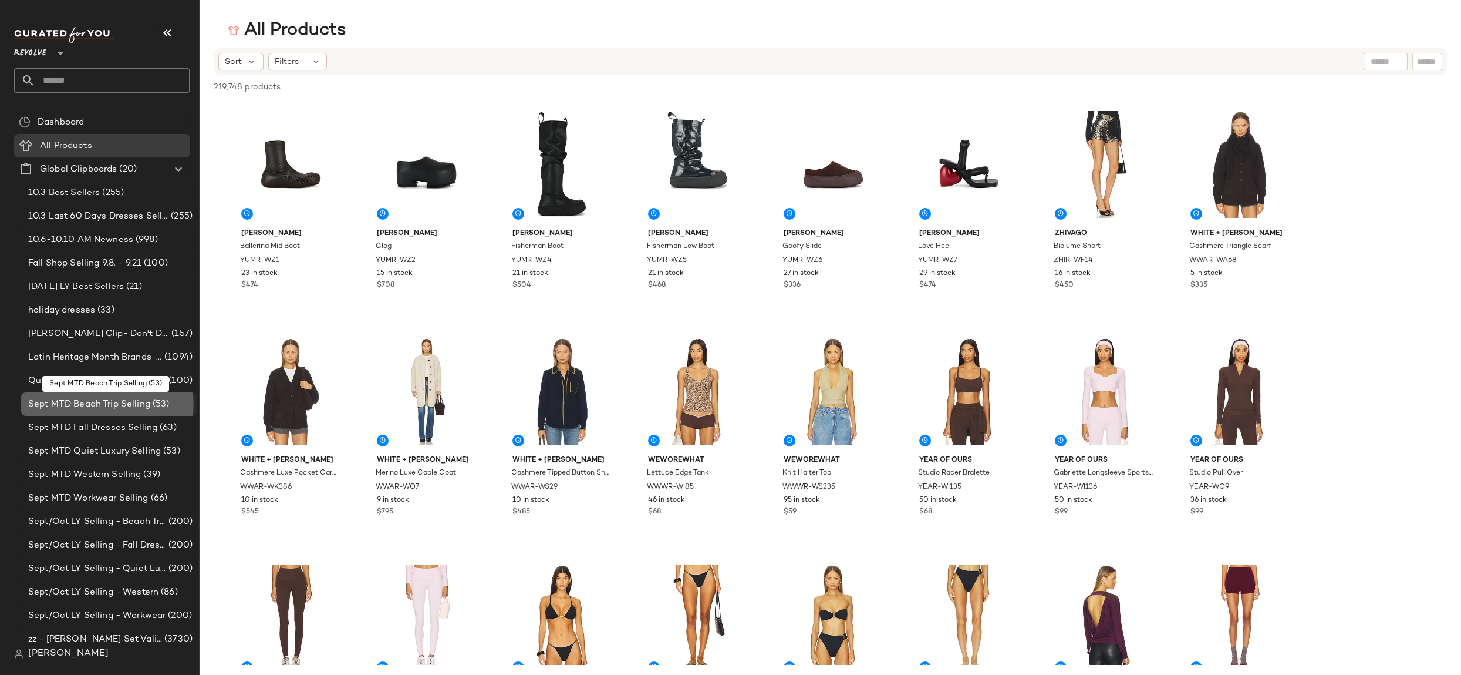
click at [106, 406] on span "Sept MTD Beach Trip Selling" at bounding box center [89, 405] width 122 height 14
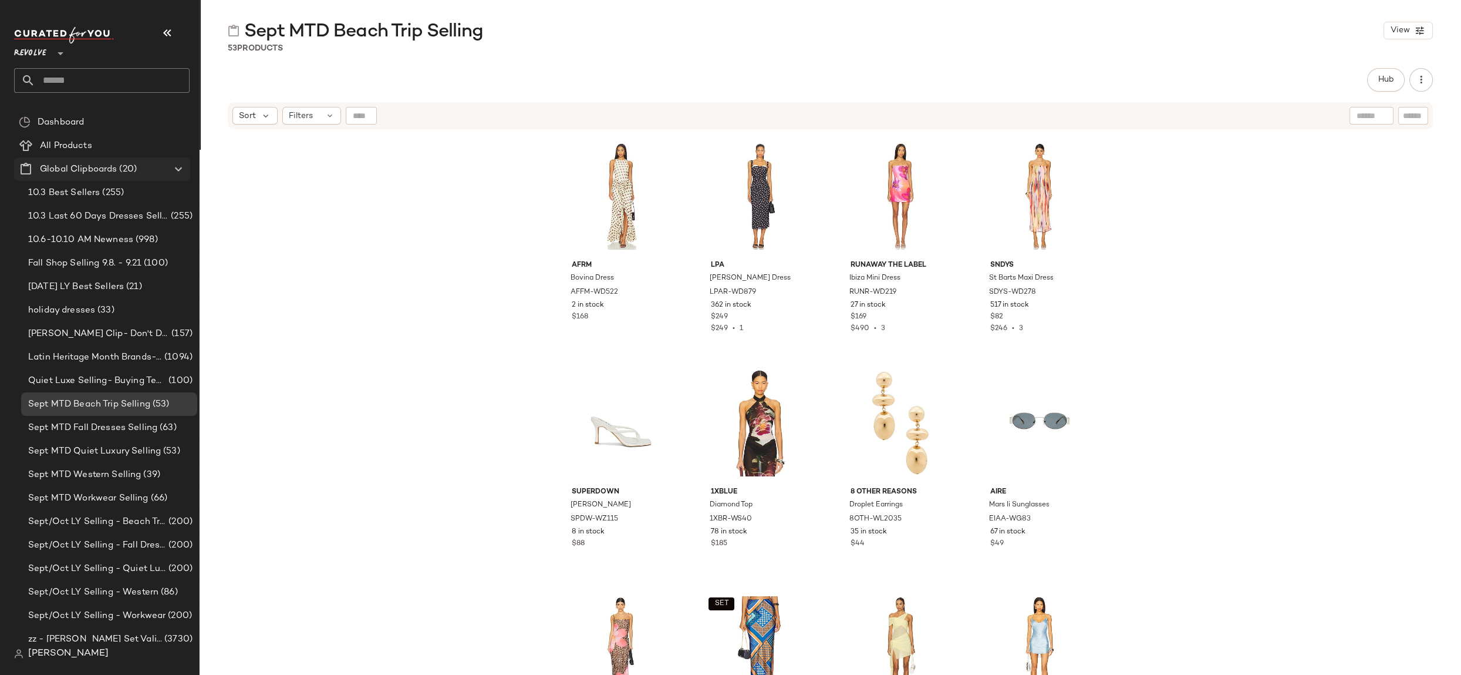
click at [187, 164] on Clipboards "Global Clipboards (20)" at bounding box center [102, 168] width 176 height 23
click at [181, 170] on icon at bounding box center [178, 169] width 14 height 14
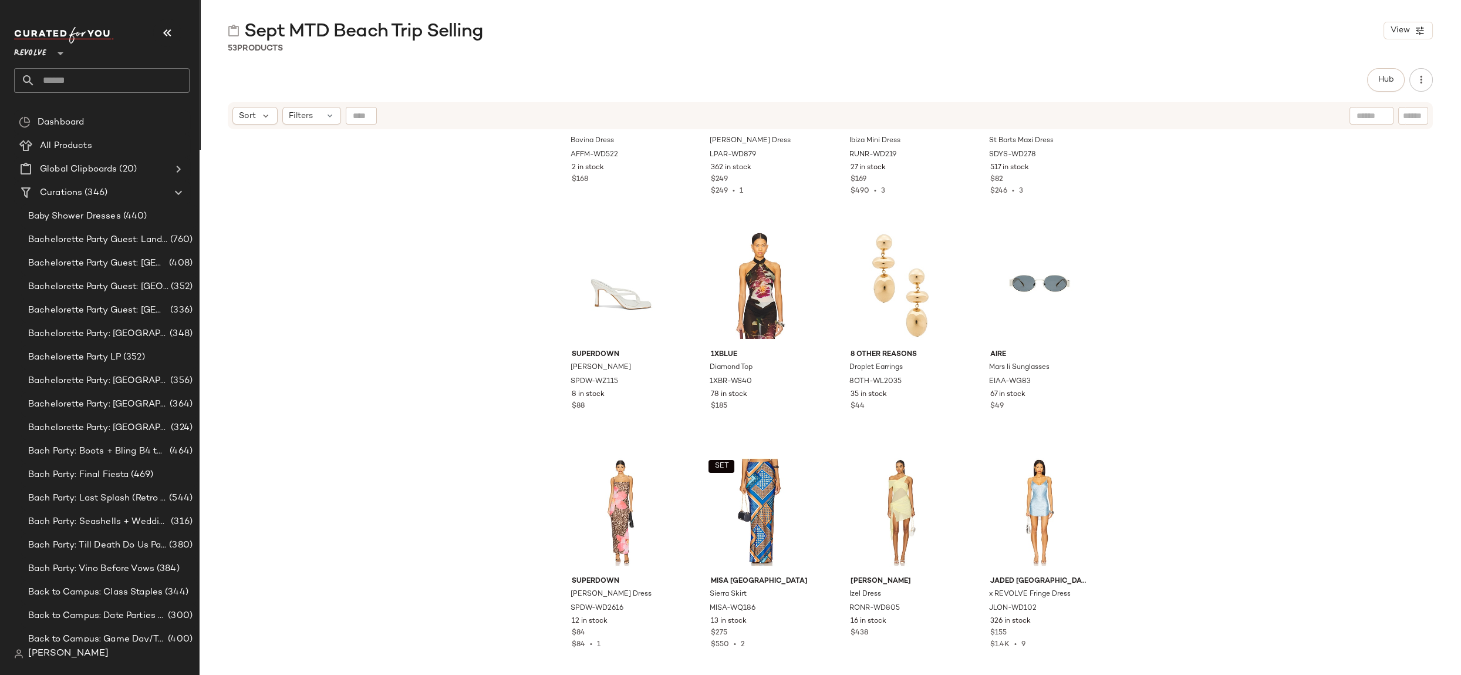
scroll to position [151, 0]
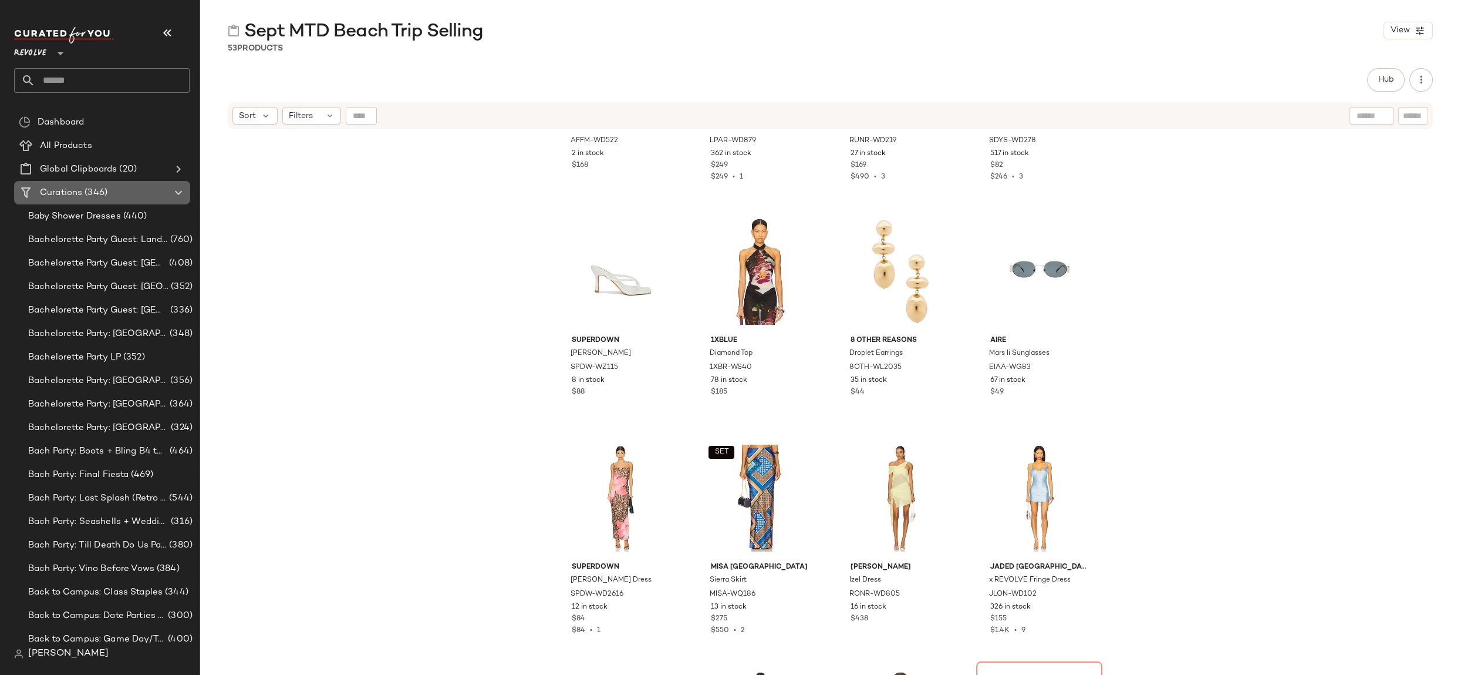
click at [106, 186] on span "(346)" at bounding box center [94, 193] width 25 height 14
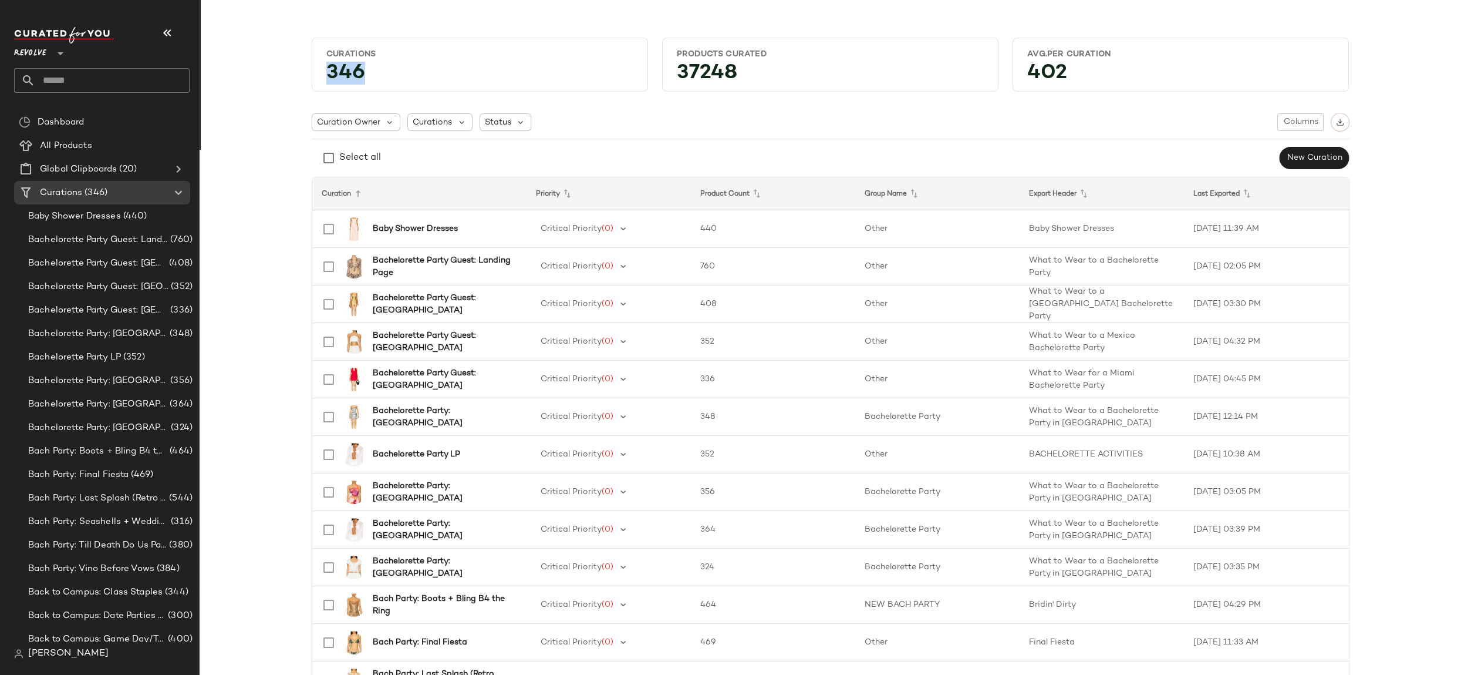
drag, startPoint x: 321, startPoint y: 72, endPoint x: 372, endPoint y: 72, distance: 51.7
click at [372, 72] on div "346" at bounding box center [480, 76] width 326 height 22
click at [400, 82] on div "346" at bounding box center [480, 76] width 326 height 22
drag, startPoint x: 747, startPoint y: 72, endPoint x: 654, endPoint y: 80, distance: 93.7
click at [649, 78] on div "Curations 346 Products Curated 37248 Avg.per Curation 402" at bounding box center [831, 64] width 1052 height 59
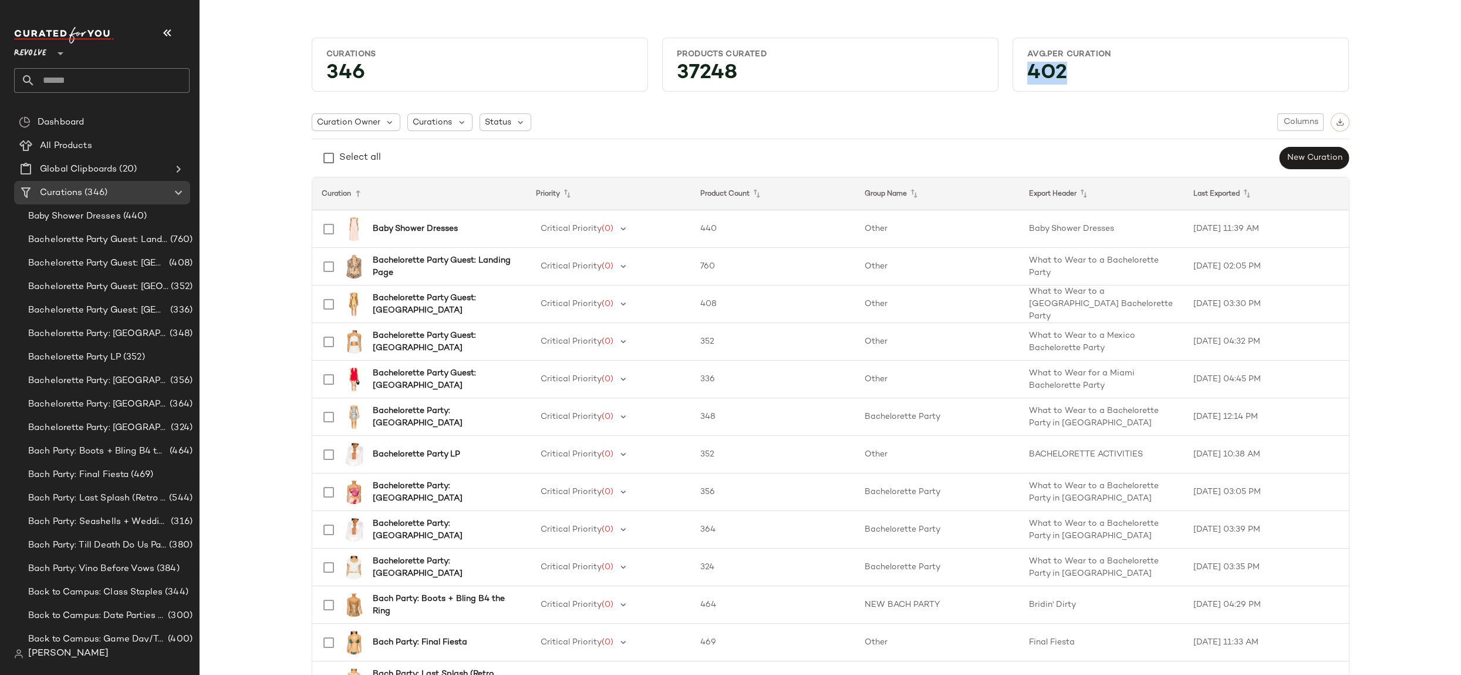
drag, startPoint x: 1076, startPoint y: 69, endPoint x: 1016, endPoint y: 68, distance: 59.9
click at [1018, 66] on div "402" at bounding box center [1181, 76] width 326 height 22
click at [375, 122] on span "Curation Owner" at bounding box center [348, 122] width 63 height 12
drag, startPoint x: 681, startPoint y: 133, endPoint x: 719, endPoint y: 142, distance: 39.7
click at [689, 136] on div "Curation Owner Curations Status Columns Select all New Curation" at bounding box center [831, 141] width 1038 height 57
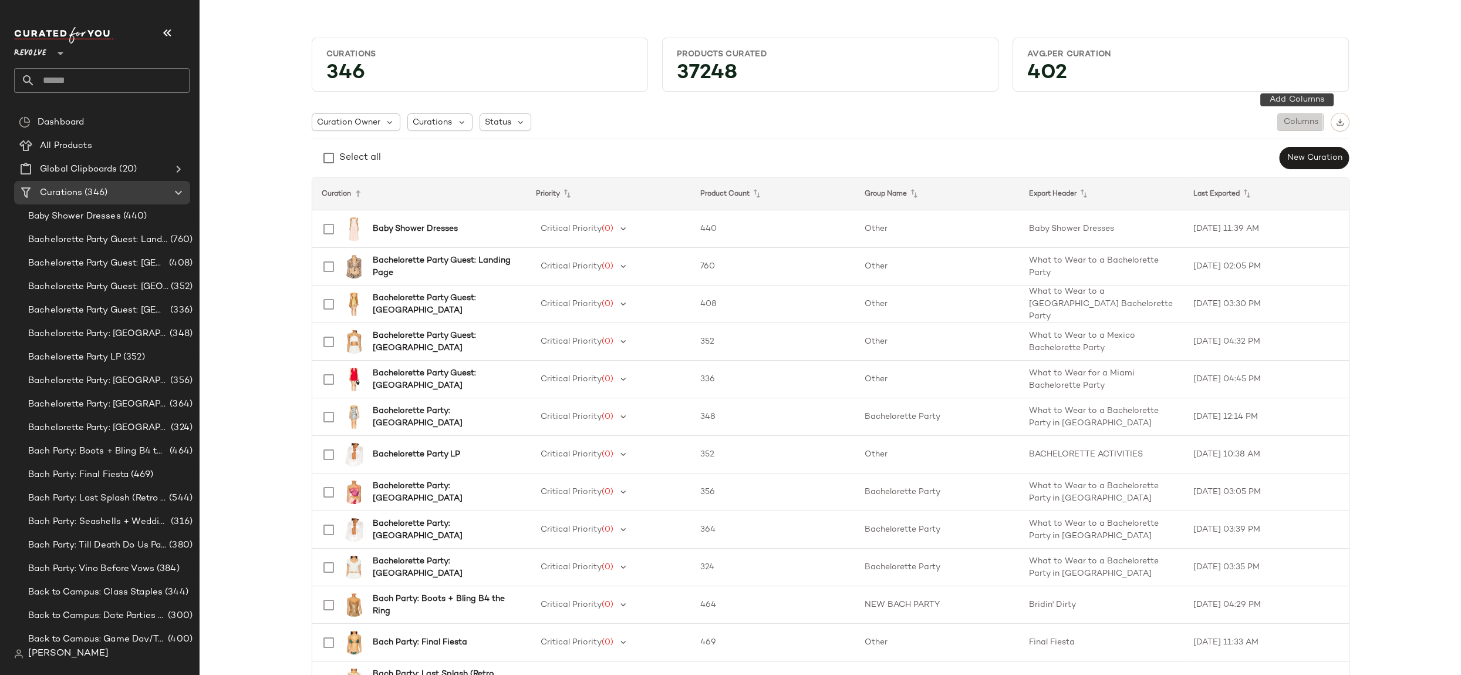
click at [1311, 124] on span "Columns" at bounding box center [1300, 121] width 35 height 9
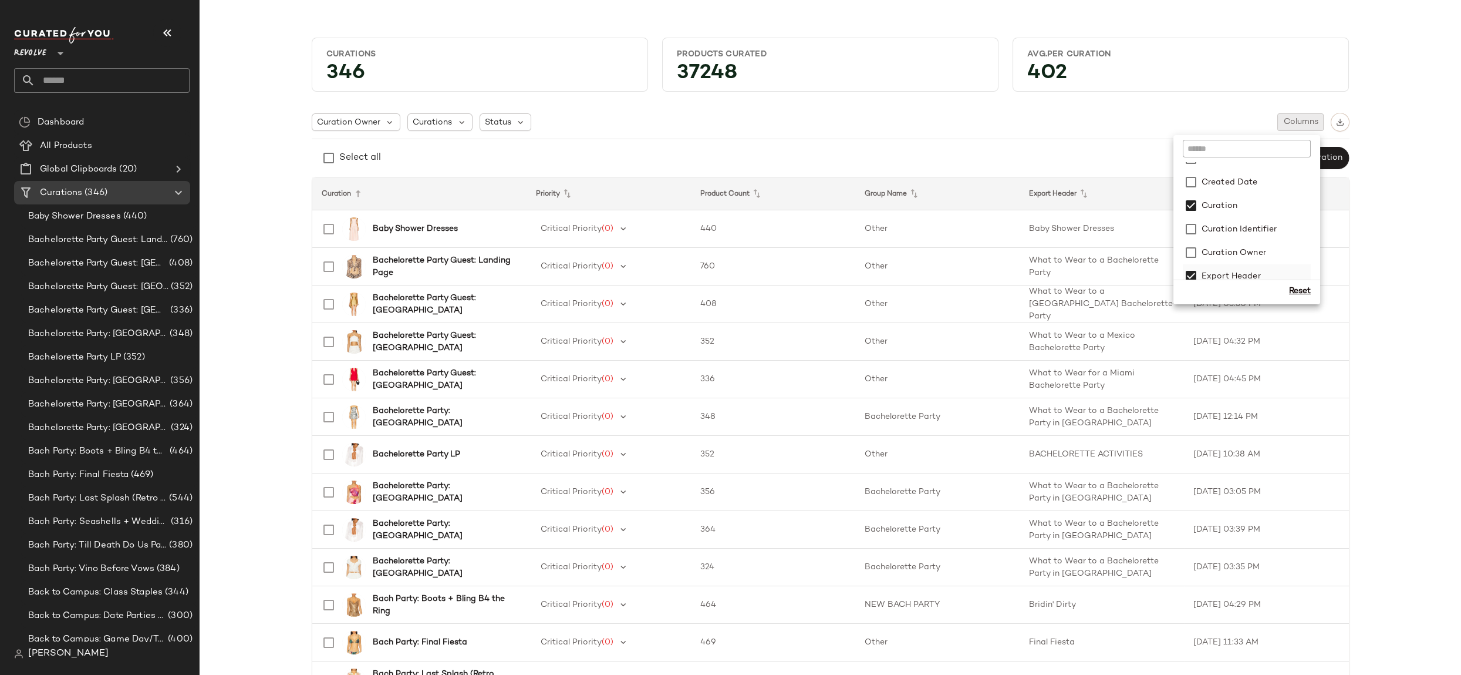
scroll to position [19, 0]
click at [1245, 247] on label "Curation Owner" at bounding box center [1233, 248] width 67 height 23
click at [1241, 171] on label "Created Date" at bounding box center [1229, 177] width 59 height 23
click at [1022, 156] on div "Select all New Curation" at bounding box center [831, 157] width 1038 height 23
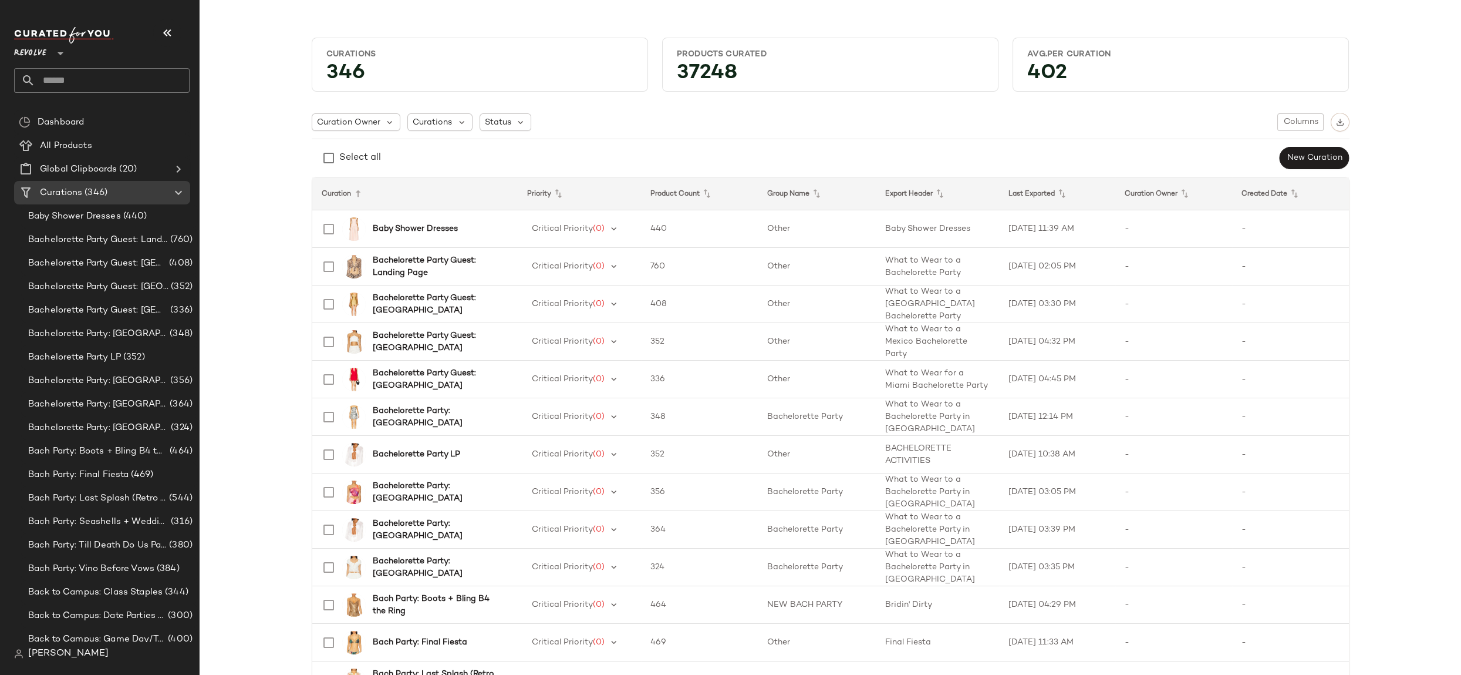
click at [1062, 194] on icon at bounding box center [1062, 194] width 14 height 14
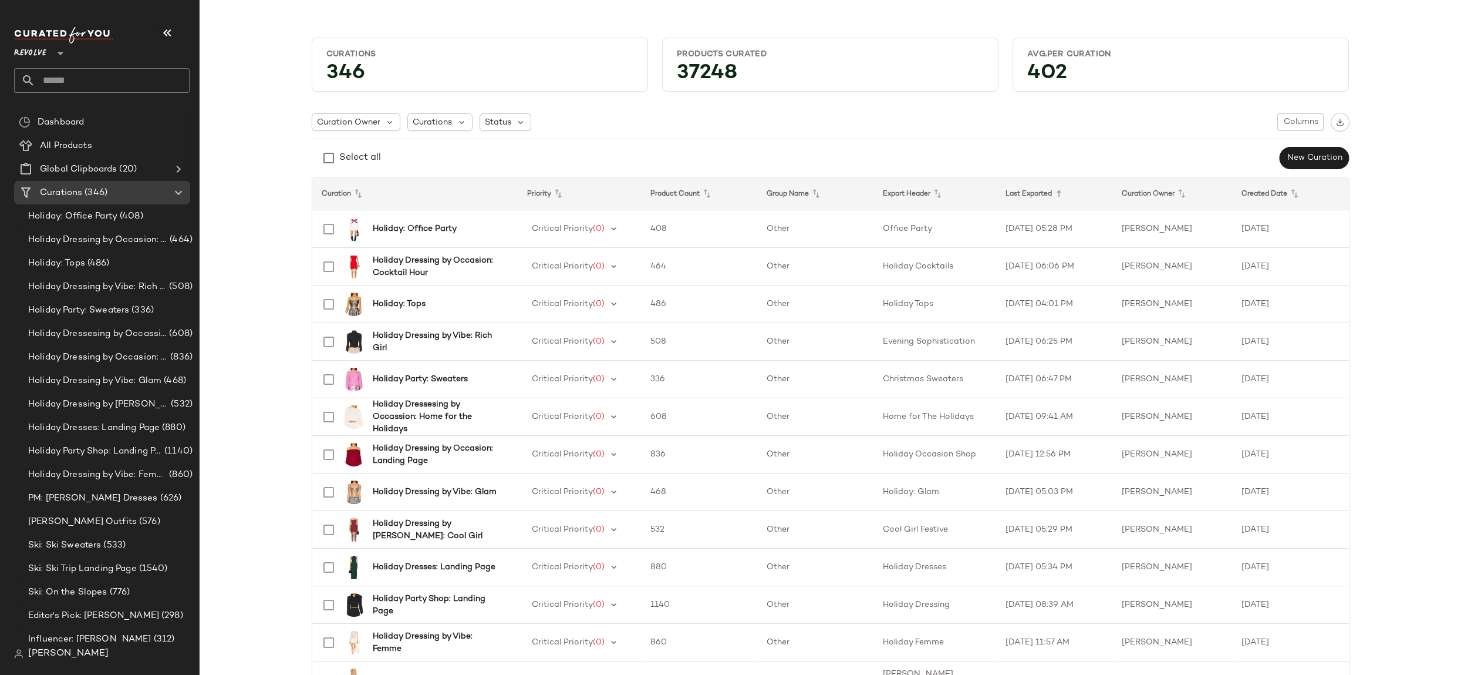
click at [1062, 194] on icon at bounding box center [1059, 194] width 14 height 14
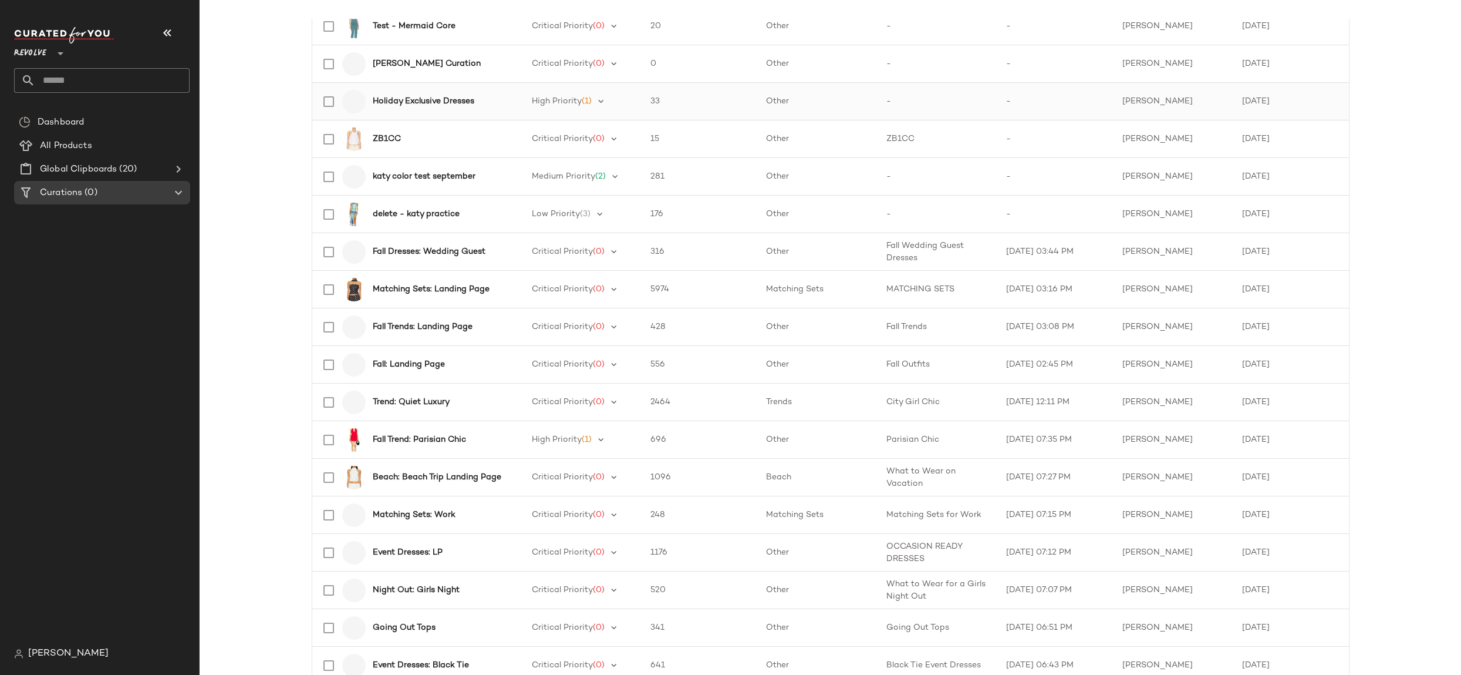
scroll to position [734, 0]
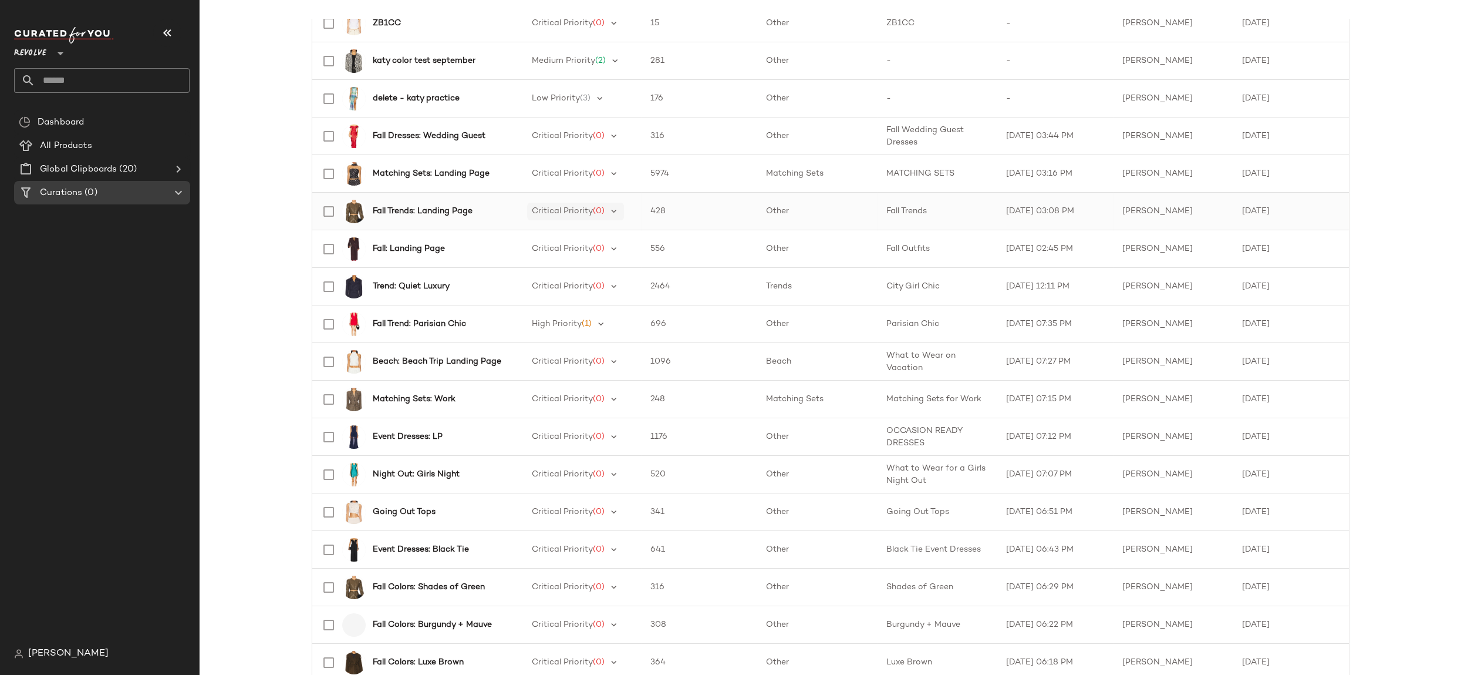
scroll to position [809, 0]
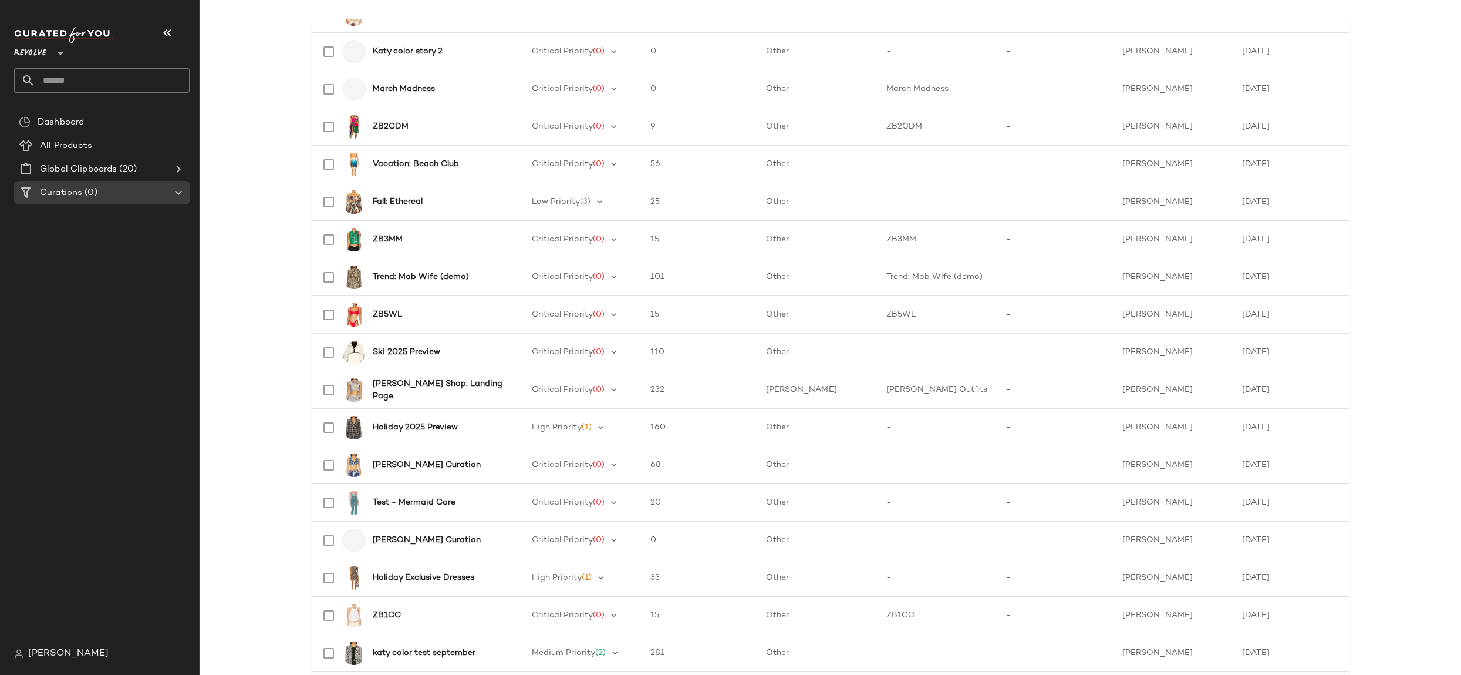
scroll to position [139, 0]
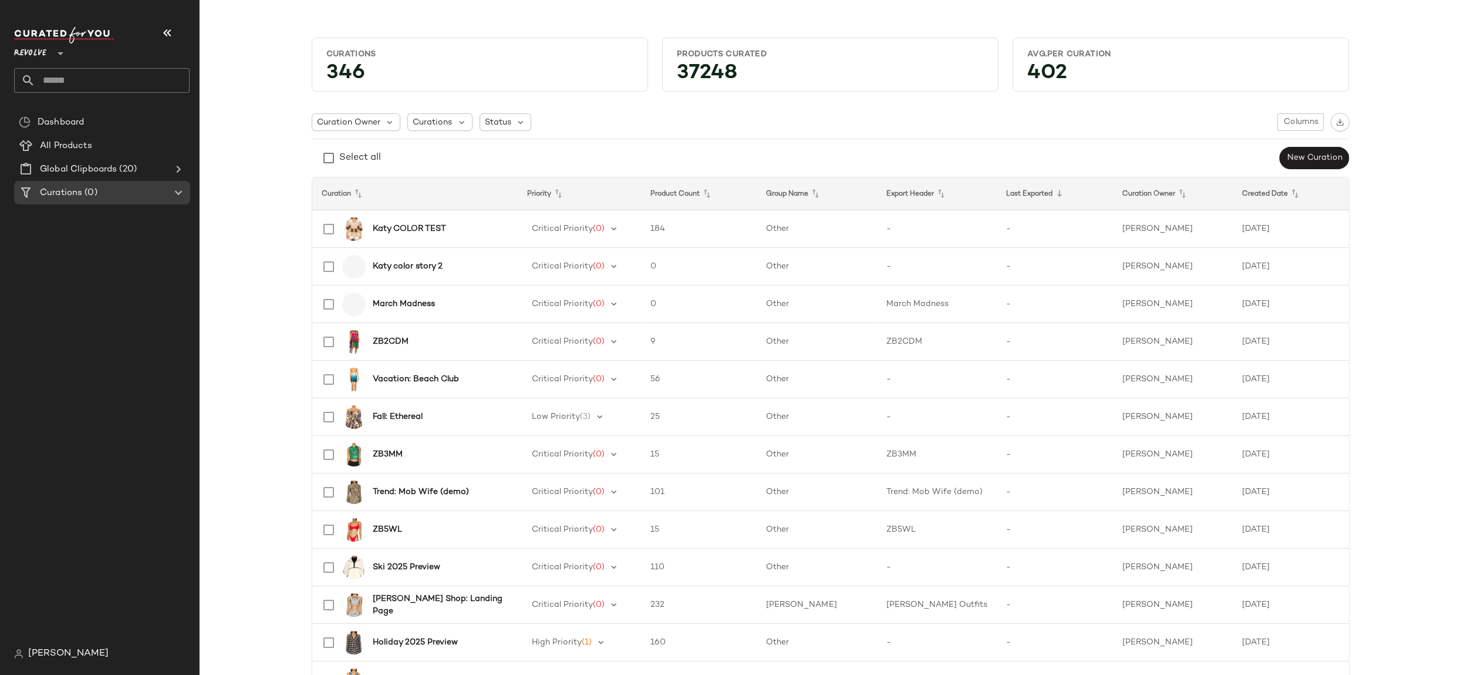
click at [1163, 196] on th "Curation Owner" at bounding box center [1173, 193] width 120 height 33
click at [352, 190] on icon at bounding box center [358, 194] width 14 height 14
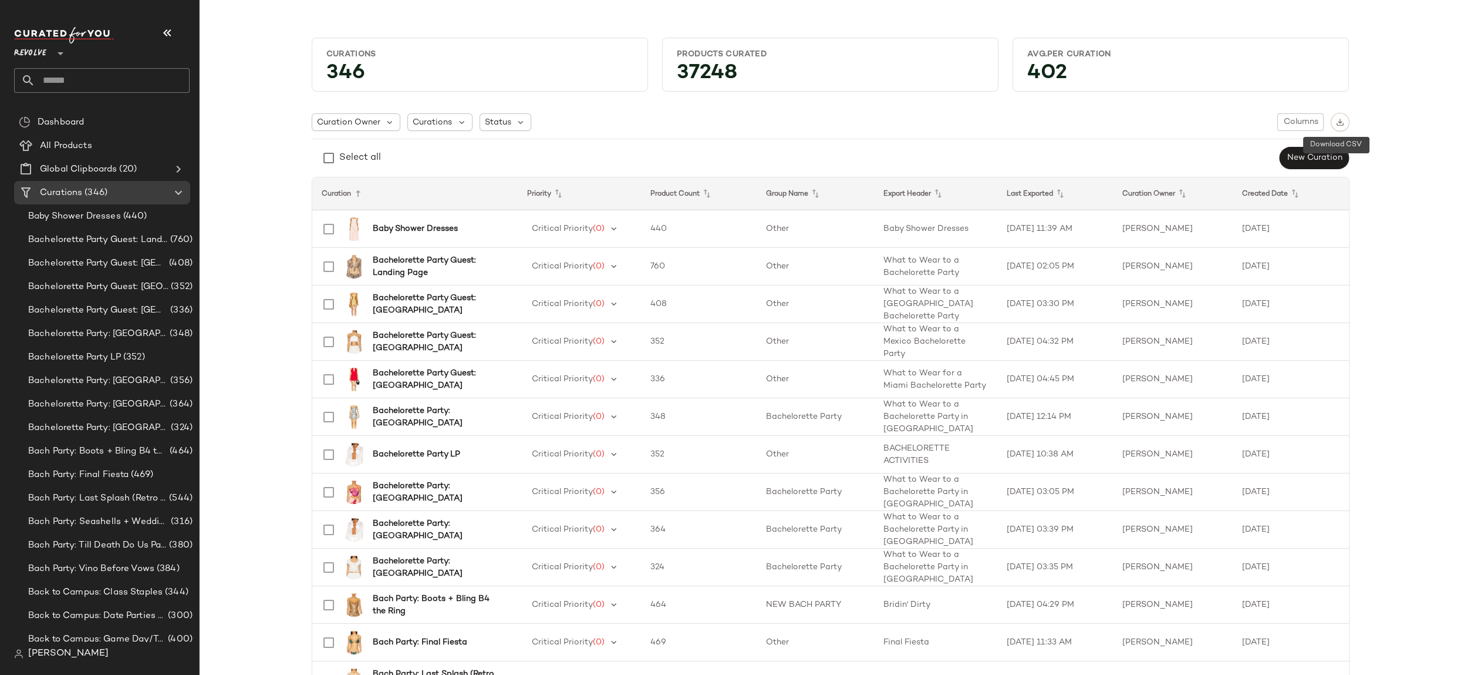
click at [1345, 126] on div at bounding box center [1340, 122] width 19 height 19
click at [1337, 123] on img "button" at bounding box center [1340, 122] width 8 height 8
click at [504, 126] on span "Status" at bounding box center [498, 122] width 26 height 12
click at [521, 149] on span "Archived" at bounding box center [521, 151] width 35 height 23
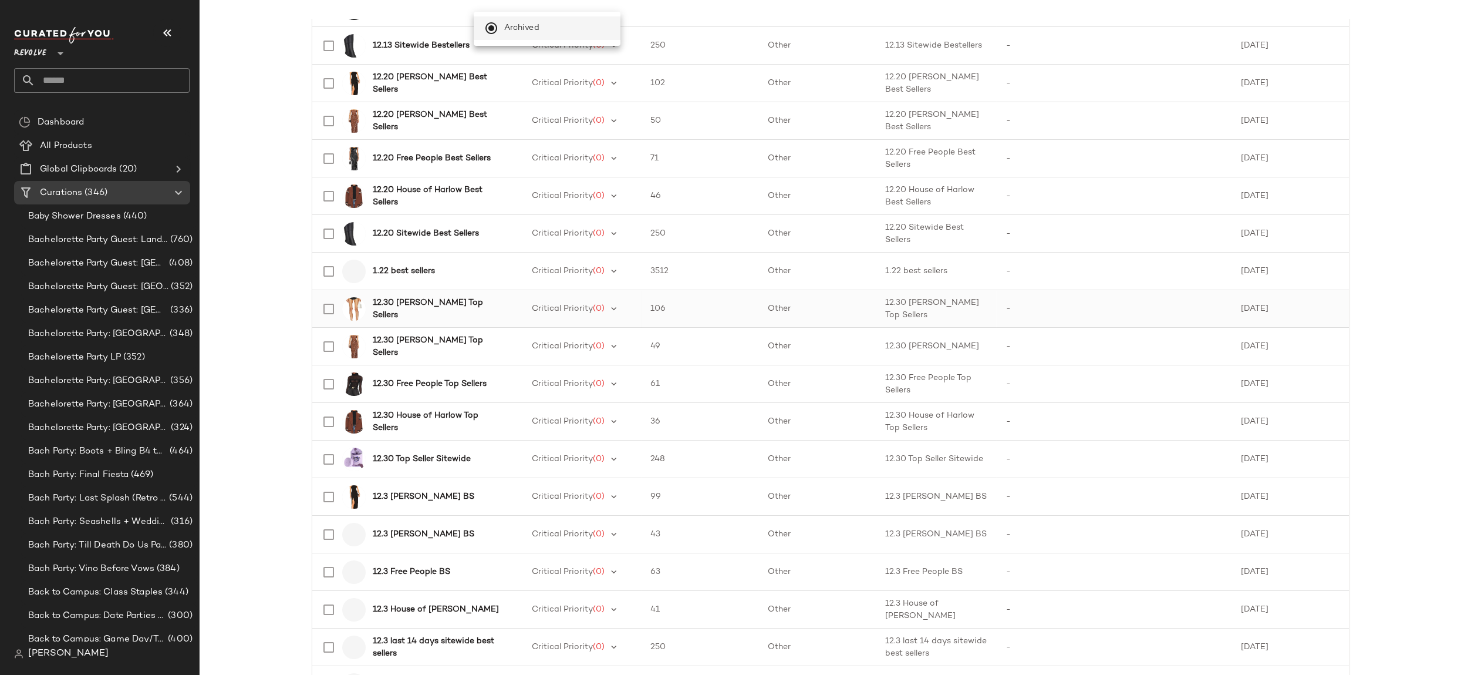
scroll to position [1481, 0]
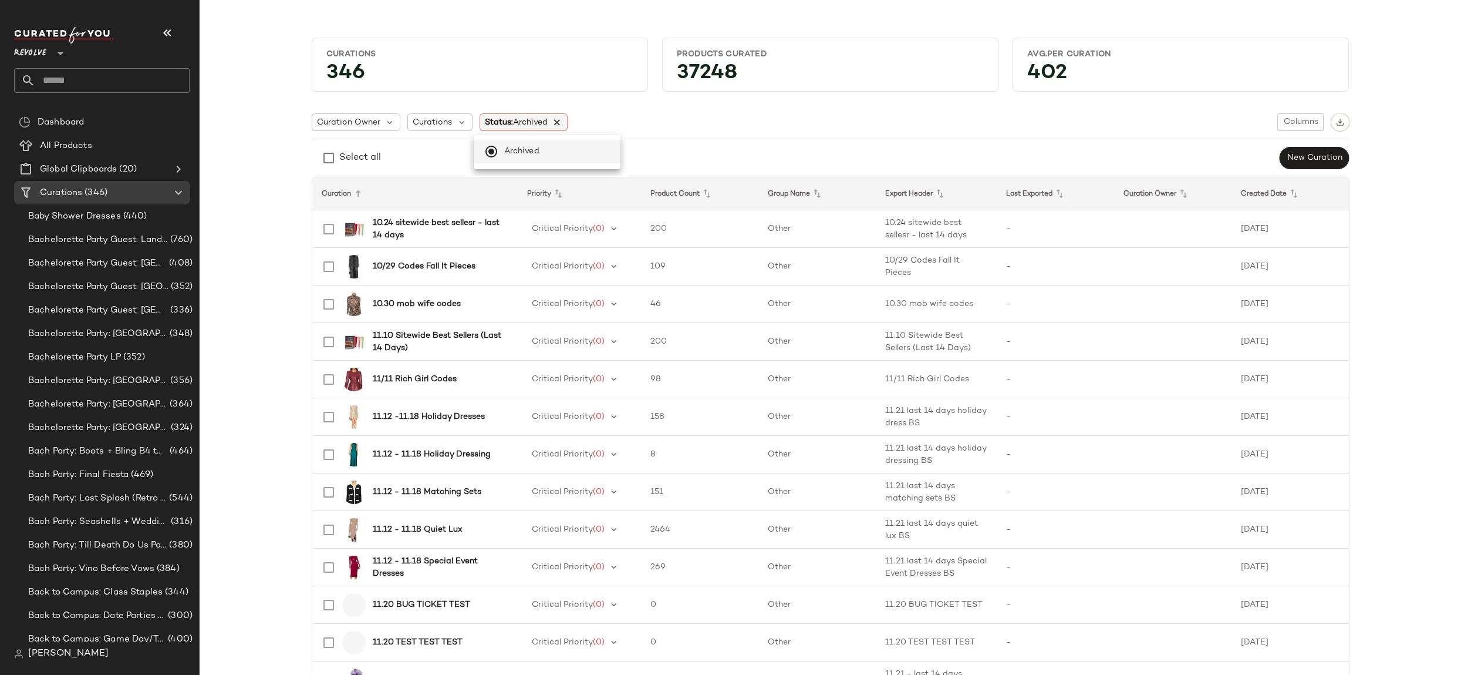
click at [553, 123] on icon at bounding box center [558, 122] width 11 height 11
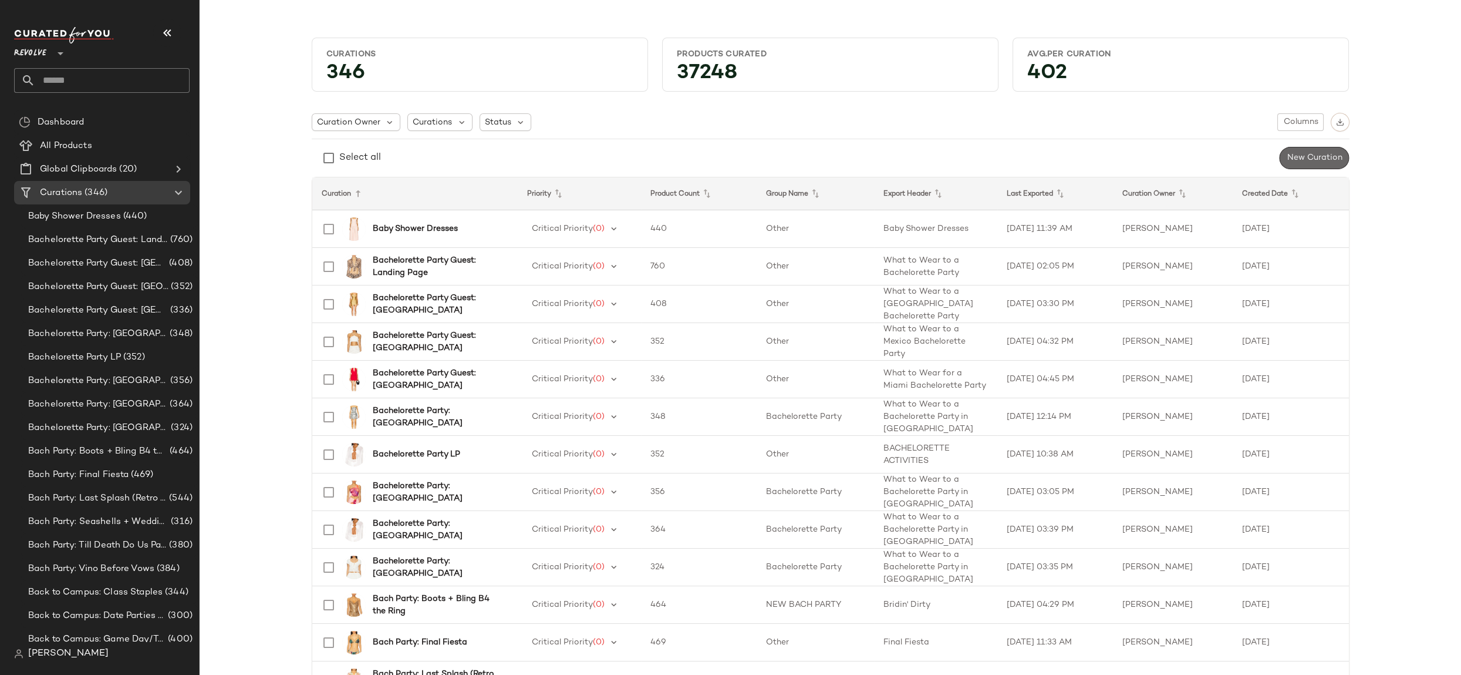
click at [1293, 160] on span "New Curation" at bounding box center [1315, 157] width 56 height 9
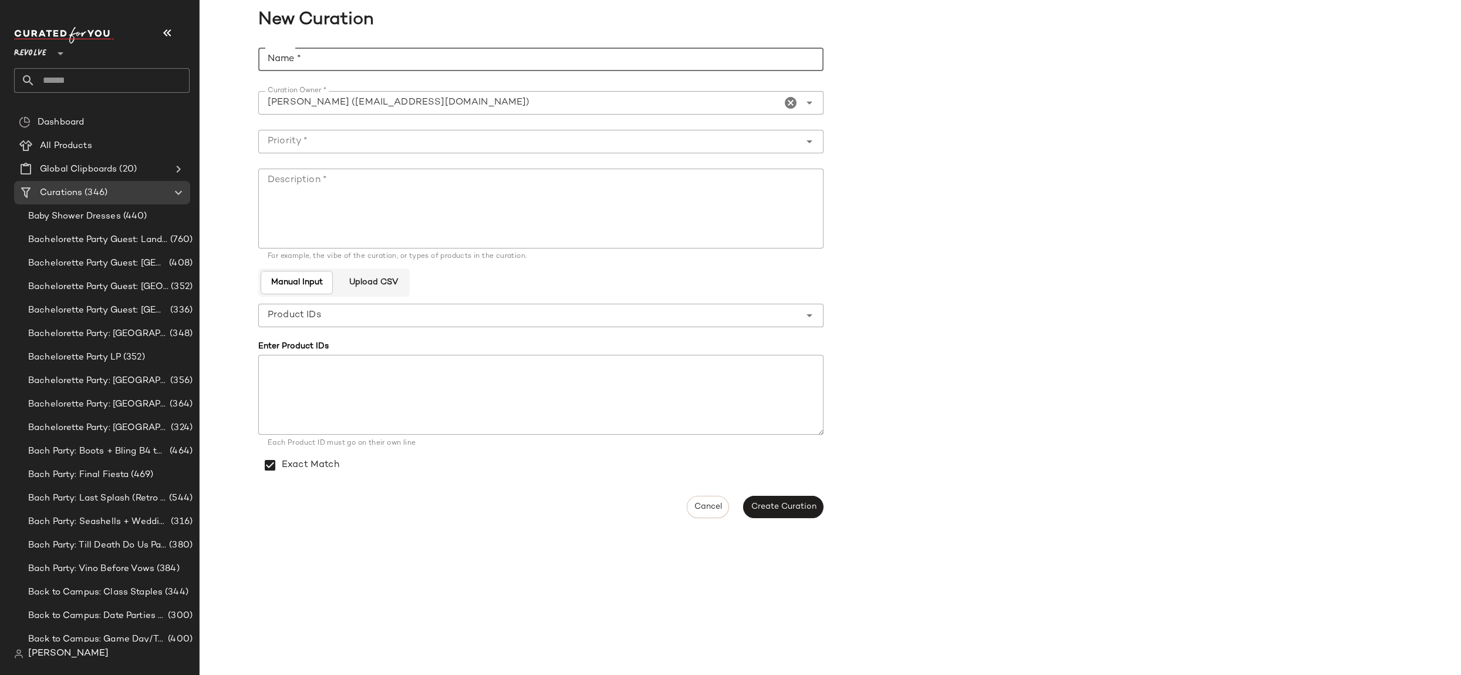
click at [692, 52] on input "Name *" at bounding box center [540, 59] width 565 height 23
type input "**********"
click at [650, 140] on input "Priority *" at bounding box center [529, 141] width 542 height 14
click at [646, 203] on div "High Priority (1)" at bounding box center [541, 200] width 546 height 14
type input "**********"
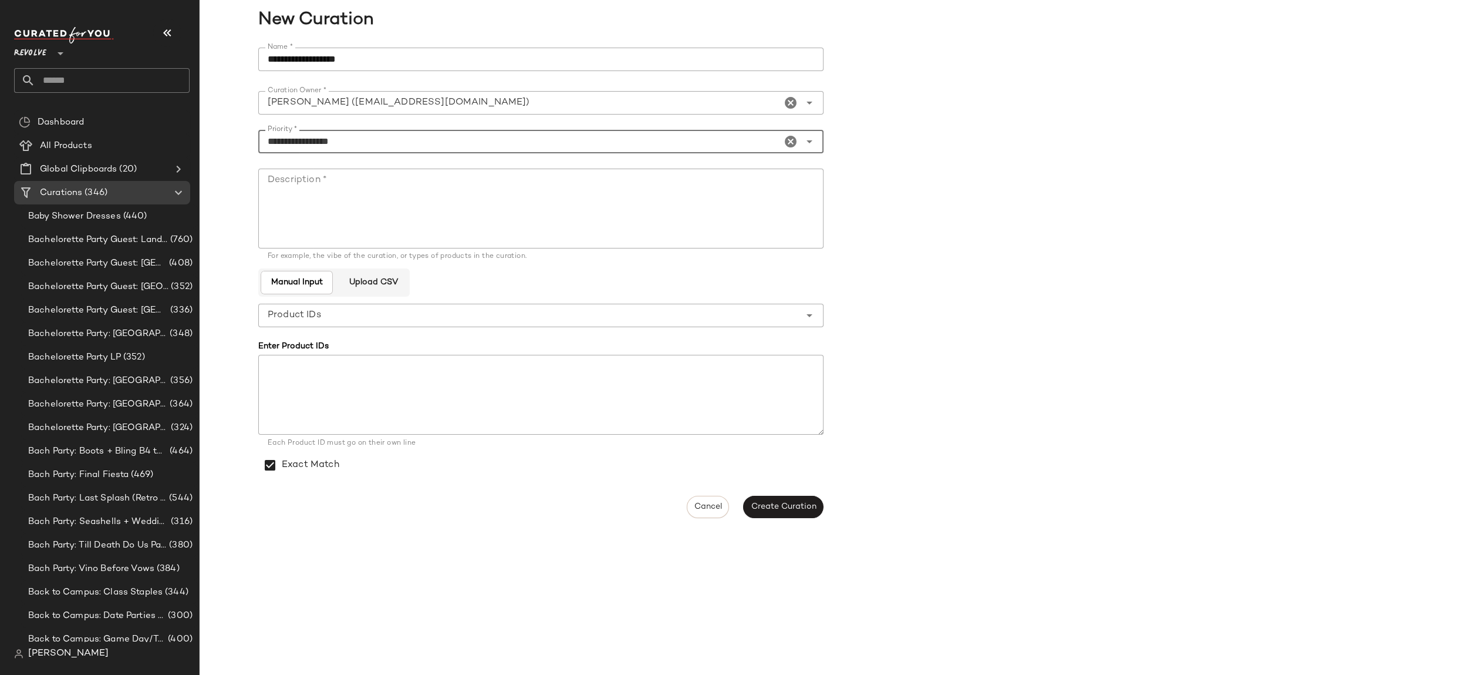
click at [665, 215] on textarea "Description *" at bounding box center [540, 209] width 565 height 80
drag, startPoint x: 309, startPoint y: 170, endPoint x: 251, endPoint y: 173, distance: 58.2
click at [251, 173] on div "**********" at bounding box center [831, 283] width 1262 height 484
click at [295, 171] on textarea "****" at bounding box center [540, 209] width 565 height 80
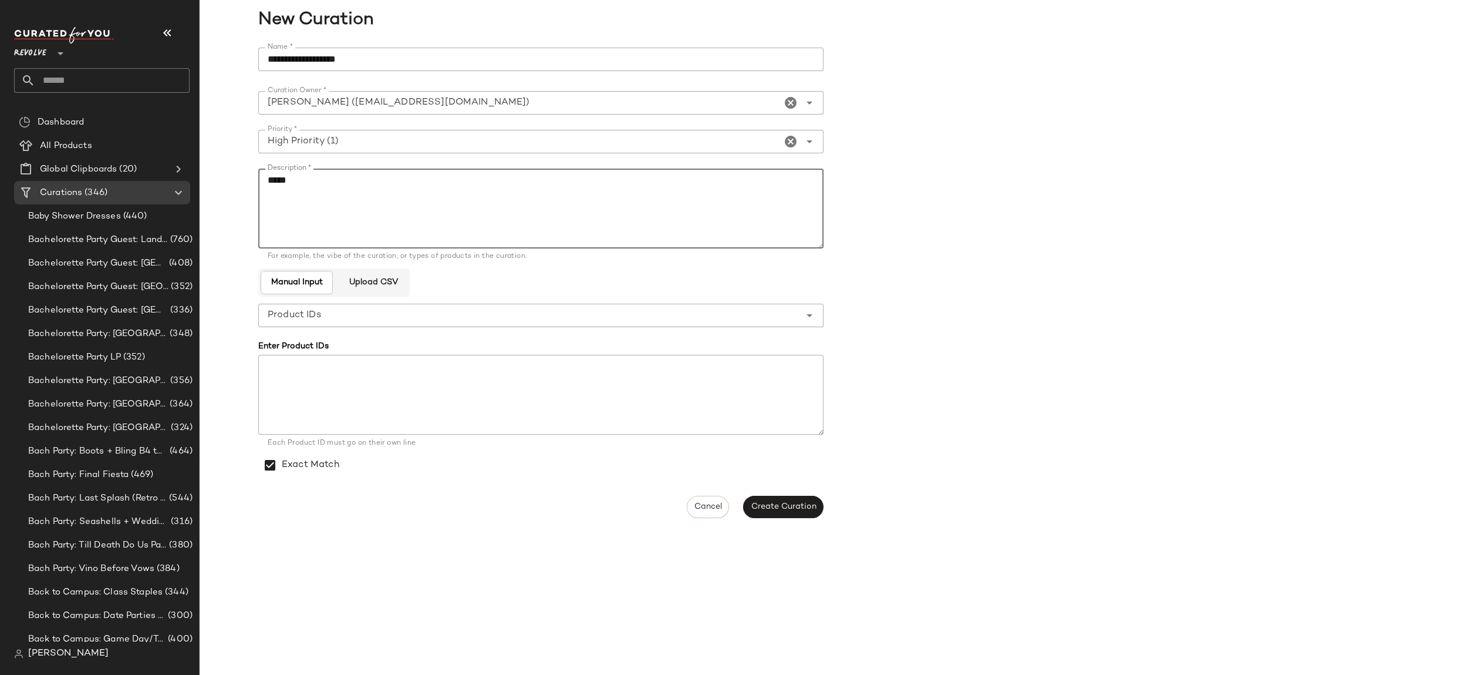
click at [302, 183] on textarea "****" at bounding box center [540, 209] width 565 height 80
type textarea "****"
click at [356, 282] on span "Upload CSV" at bounding box center [372, 282] width 49 height 9
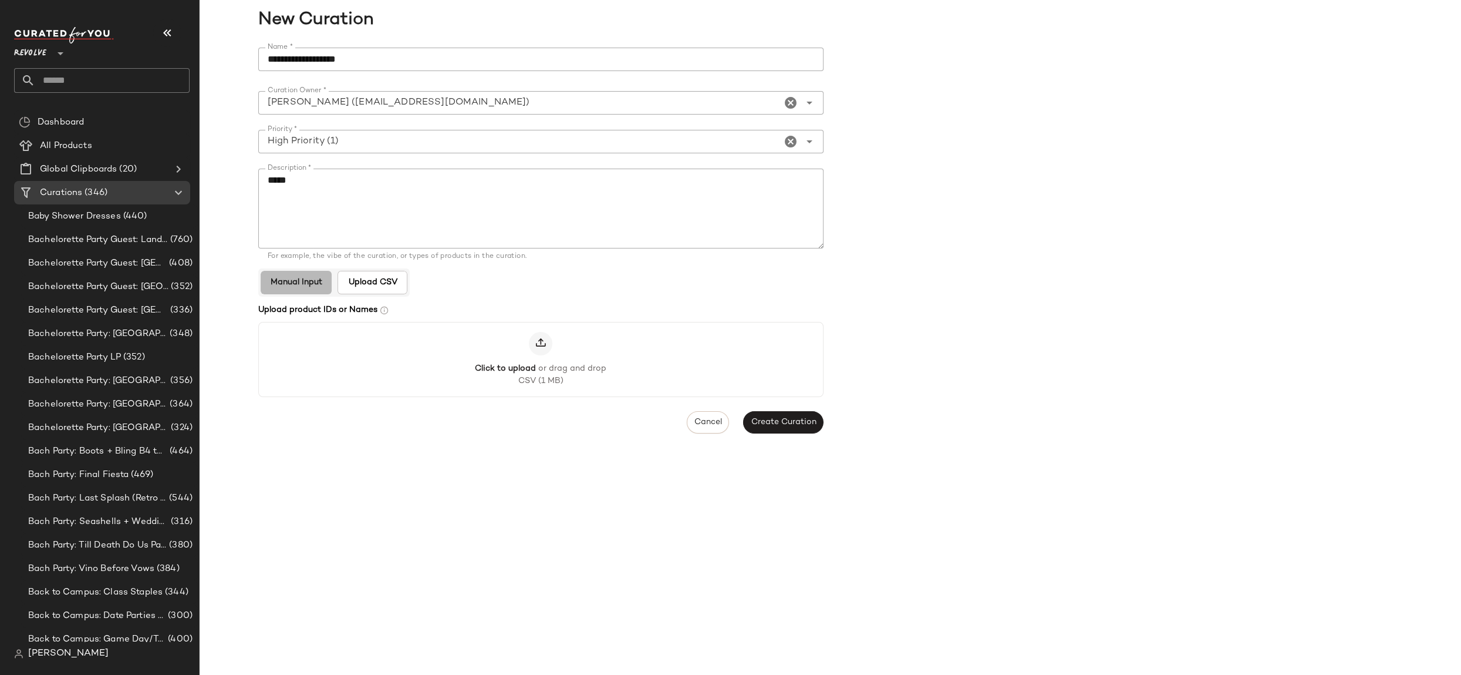
click at [299, 280] on span "Manual Input" at bounding box center [296, 282] width 52 height 9
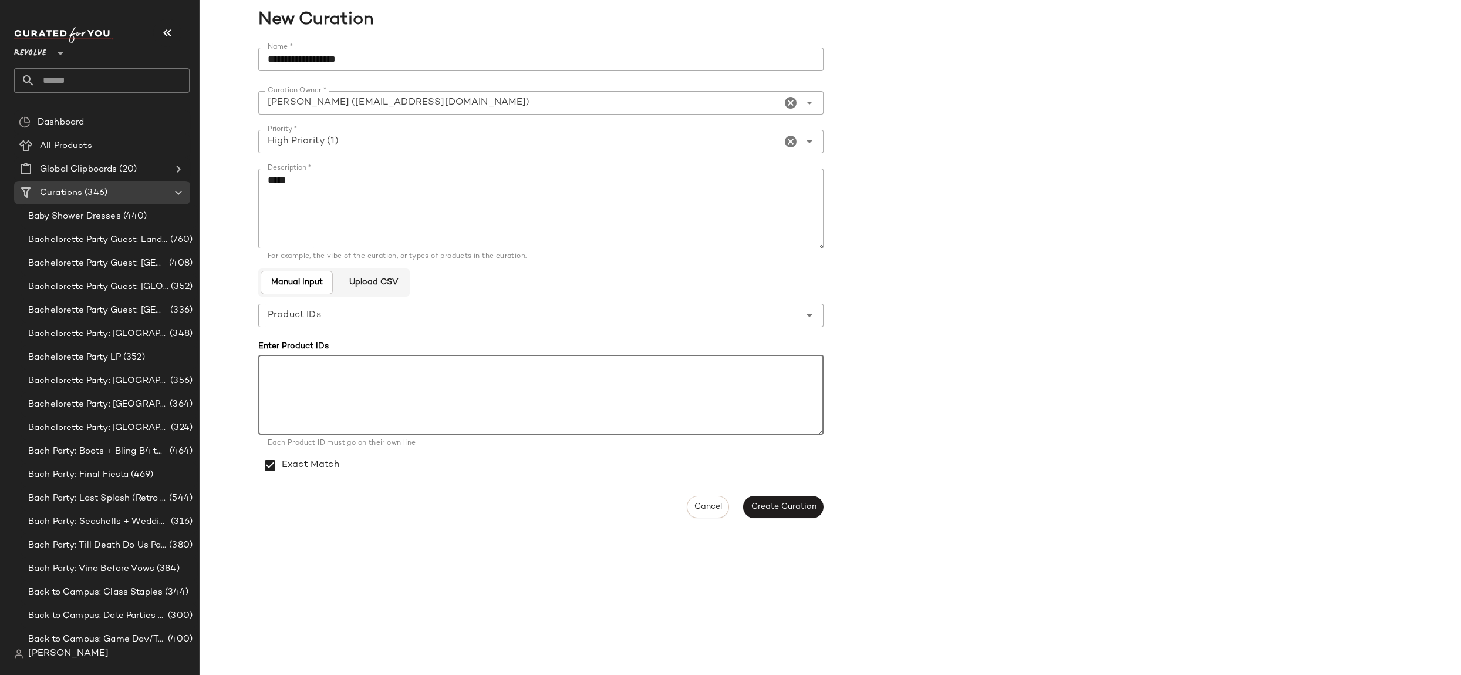
click at [382, 389] on textarea at bounding box center [540, 395] width 565 height 80
click at [795, 503] on span "Create Curation" at bounding box center [783, 506] width 66 height 9
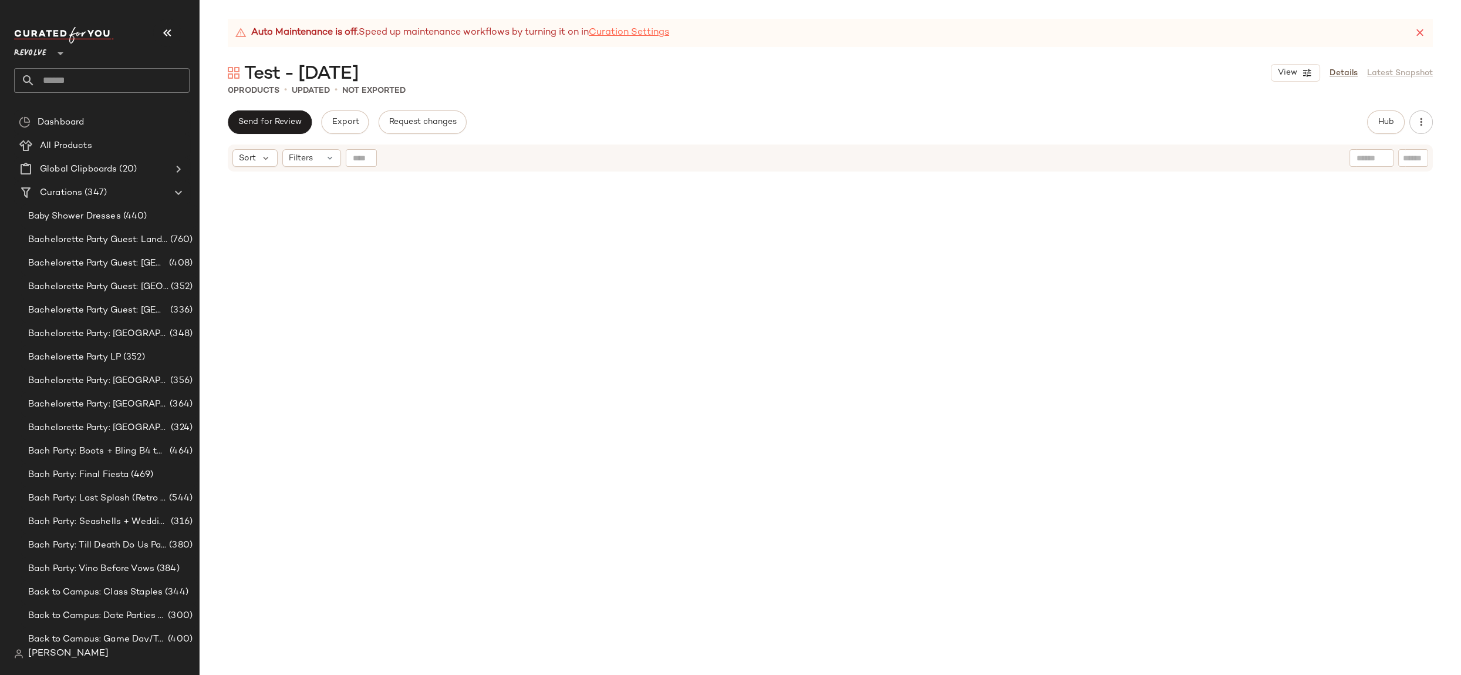
click at [650, 37] on link "Curation Settings" at bounding box center [629, 33] width 80 height 14
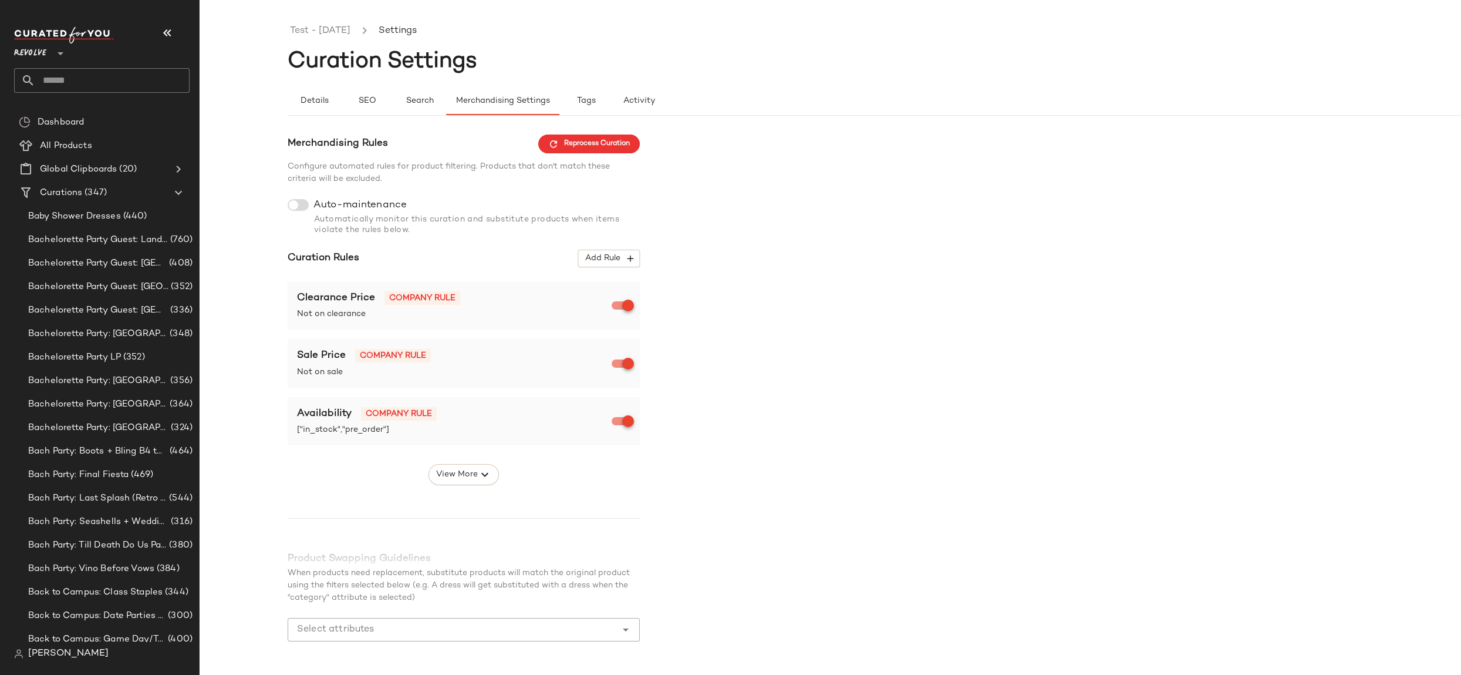
click at [302, 206] on div at bounding box center [298, 205] width 21 height 12
click at [345, 33] on link "Test - [DATE]" at bounding box center [320, 30] width 60 height 15
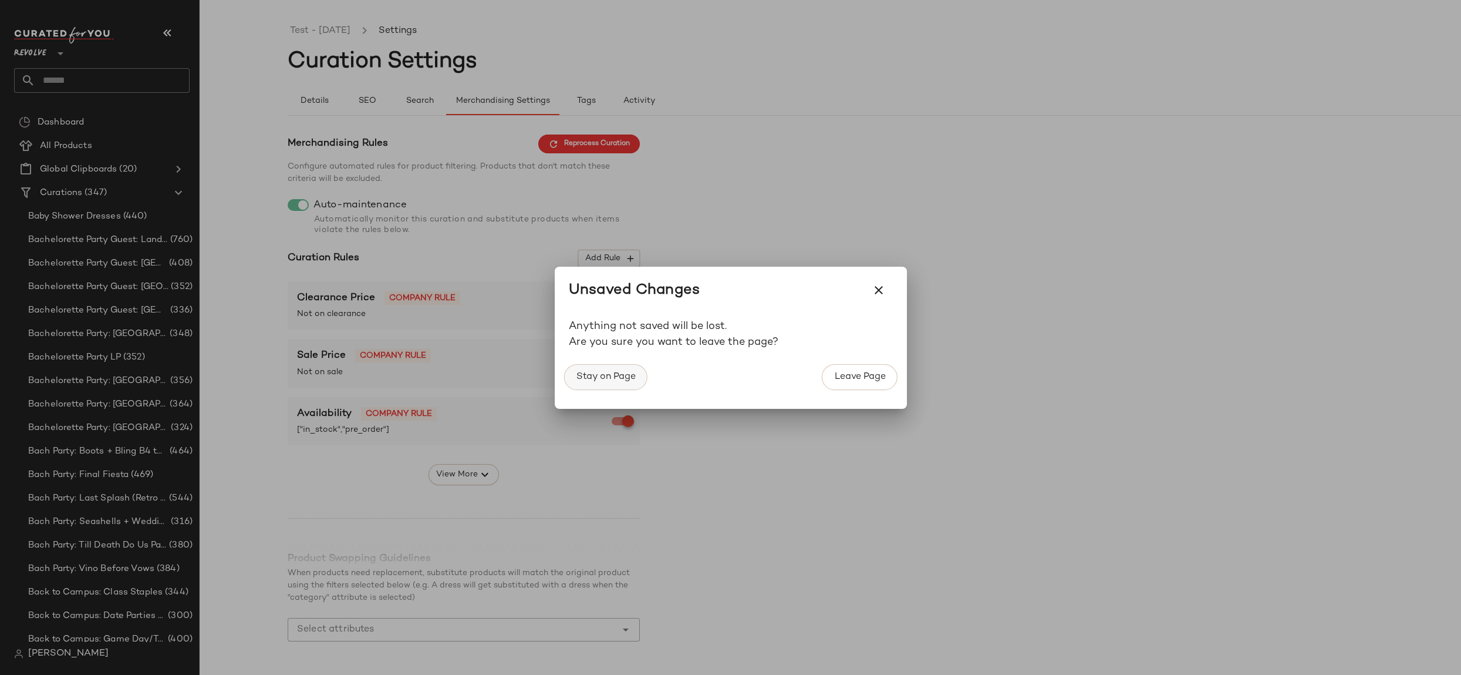
click at [600, 380] on span "Stay on Page" at bounding box center [605, 376] width 60 height 11
click at [855, 379] on span "Leave Page" at bounding box center [860, 376] width 52 height 11
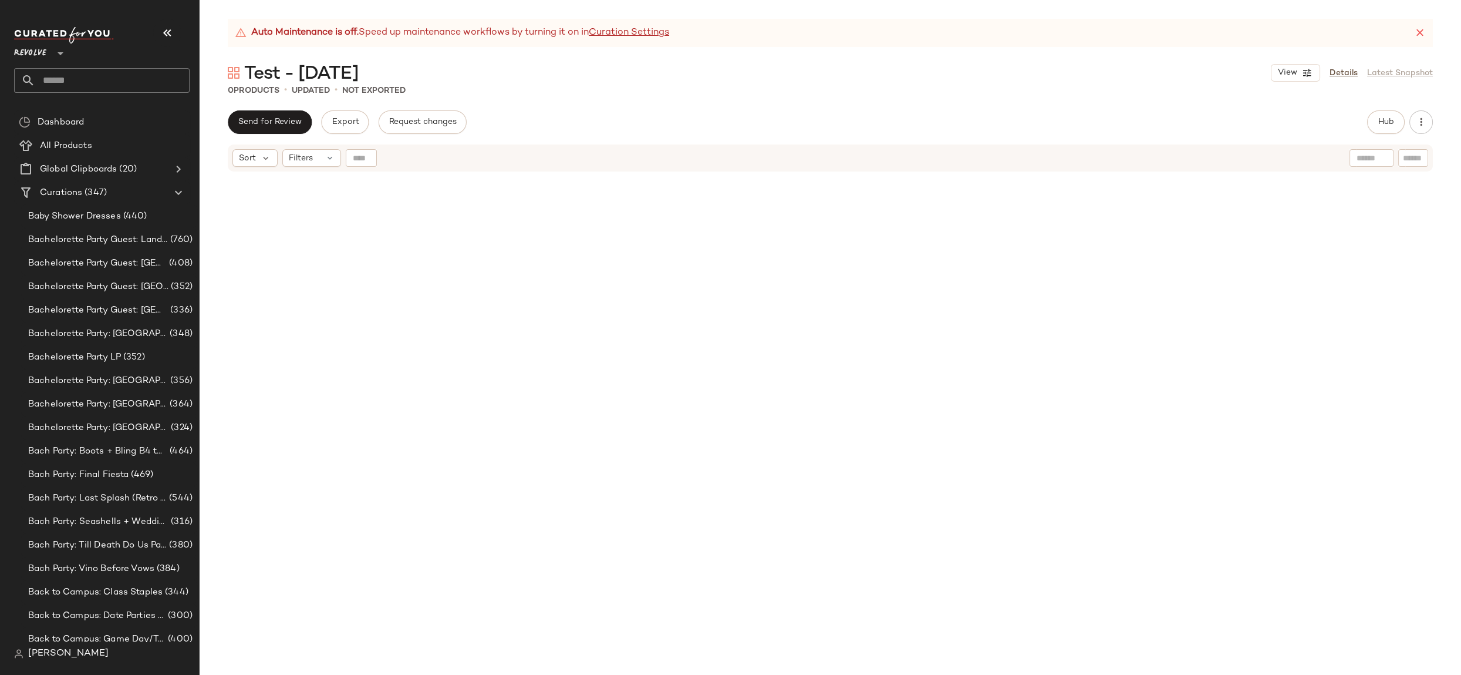
click at [1416, 29] on icon at bounding box center [1421, 33] width 12 height 12
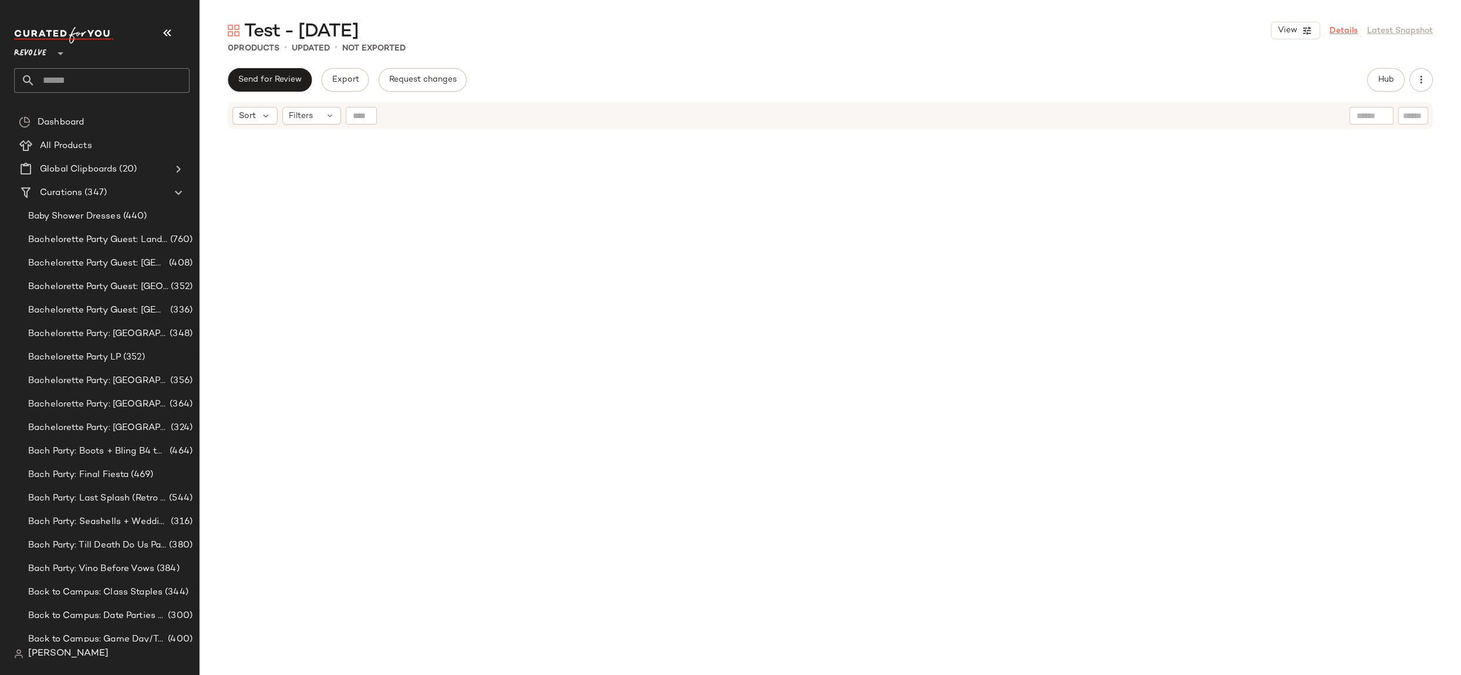
click at [1347, 32] on link "Details" at bounding box center [1344, 31] width 28 height 12
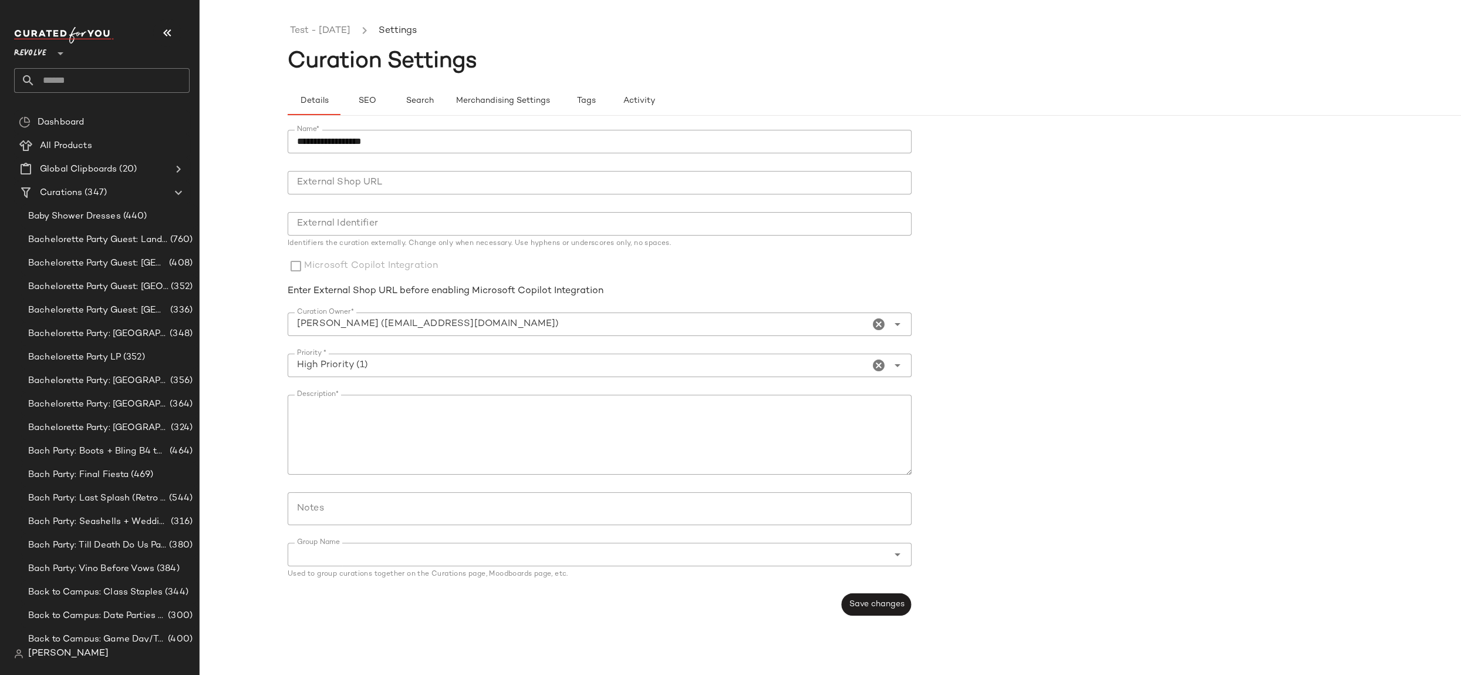
click at [900, 560] on icon "Open" at bounding box center [898, 554] width 14 height 14
click at [900, 559] on icon "Open" at bounding box center [898, 554] width 14 height 14
click at [490, 99] on span "Merchandising Settings" at bounding box center [503, 100] width 95 height 9
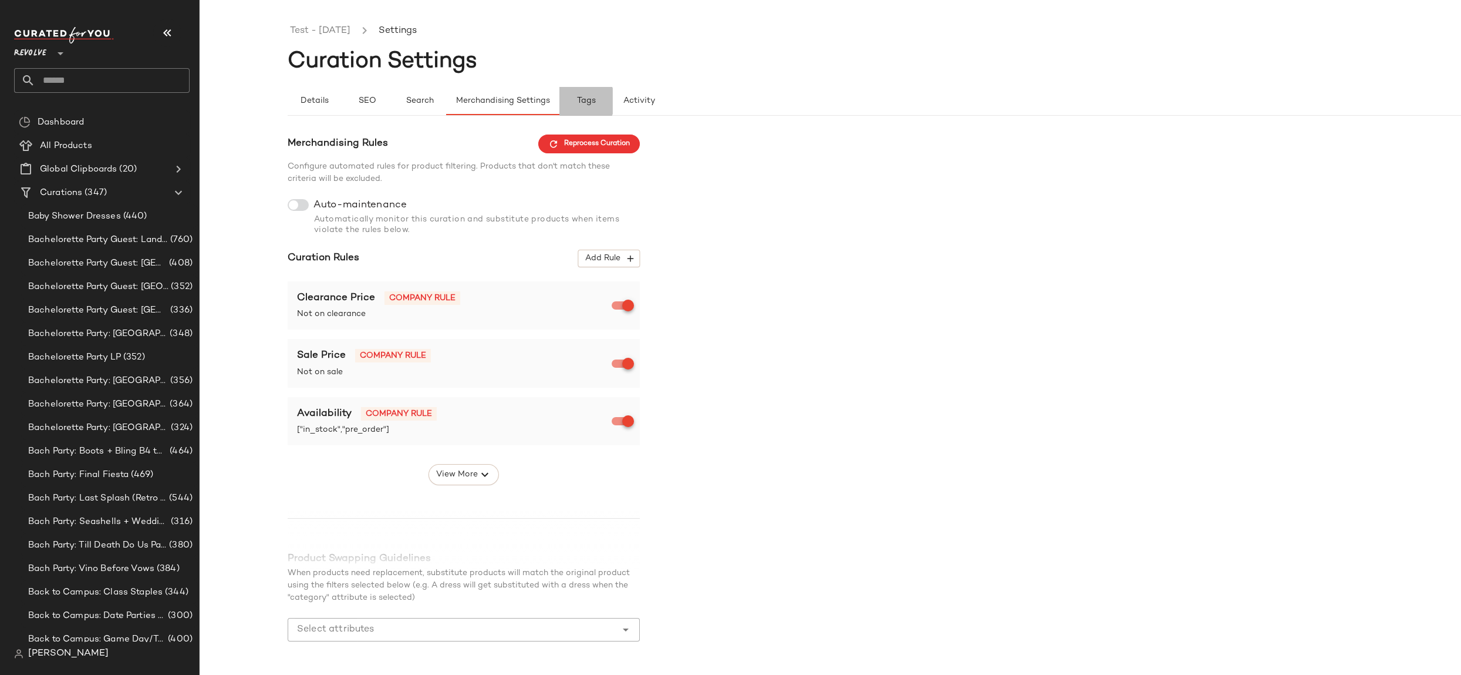
click at [584, 99] on span "Tags" at bounding box center [586, 100] width 19 height 9
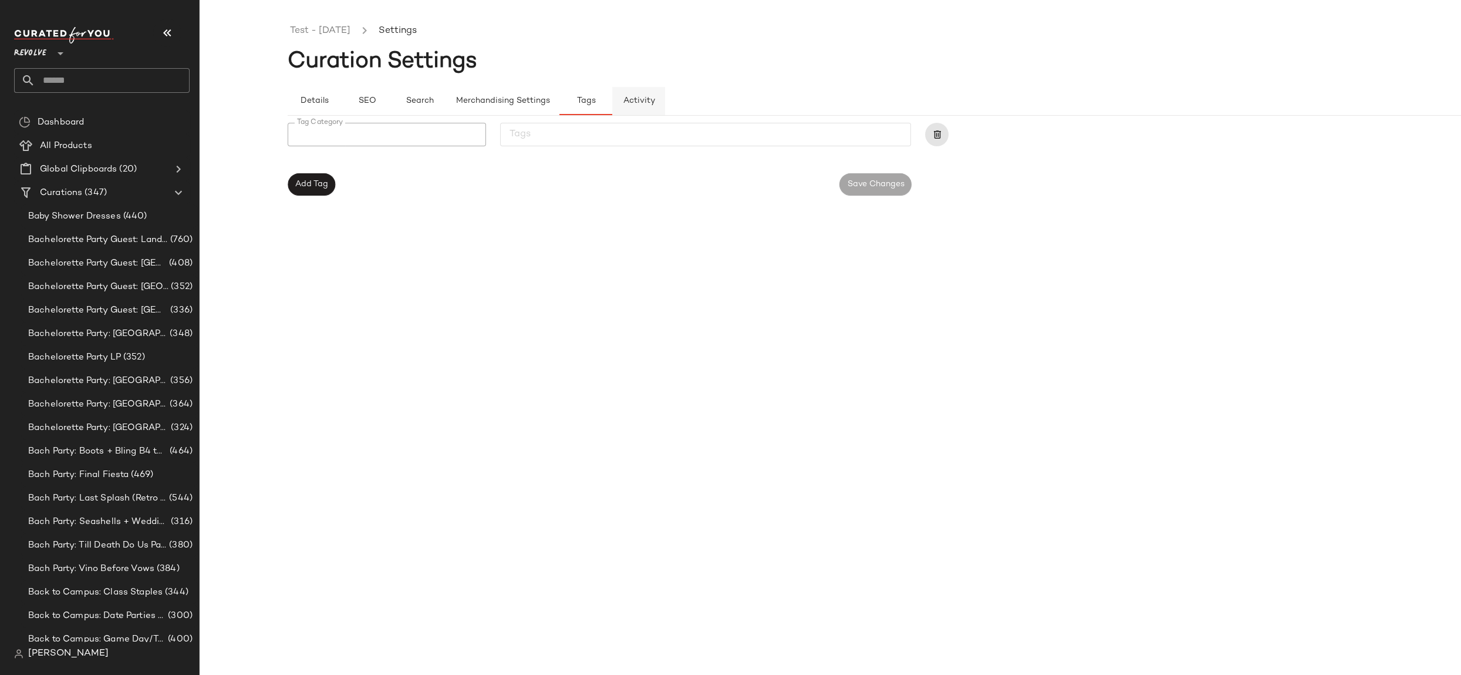
click at [651, 107] on button "Activity" at bounding box center [638, 101] width 53 height 28
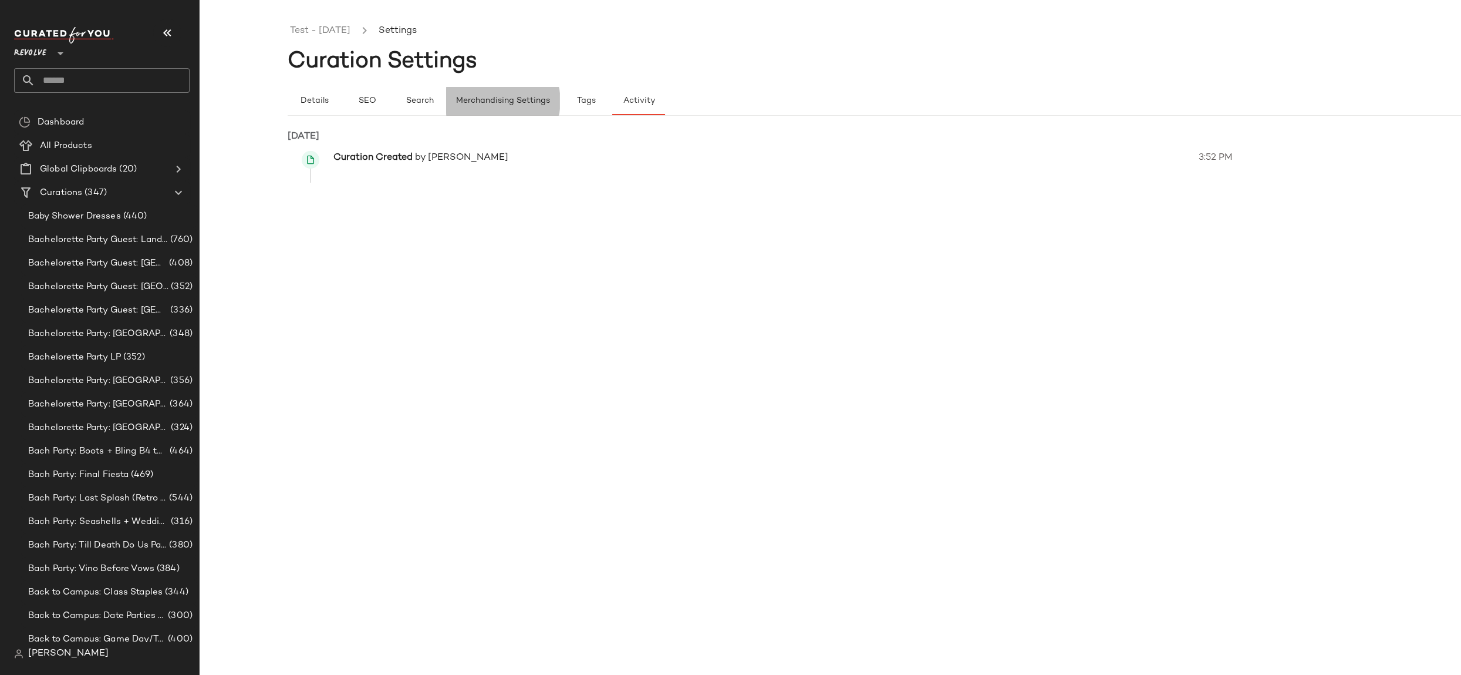
click at [505, 102] on span "Merchandising Settings" at bounding box center [503, 100] width 95 height 9
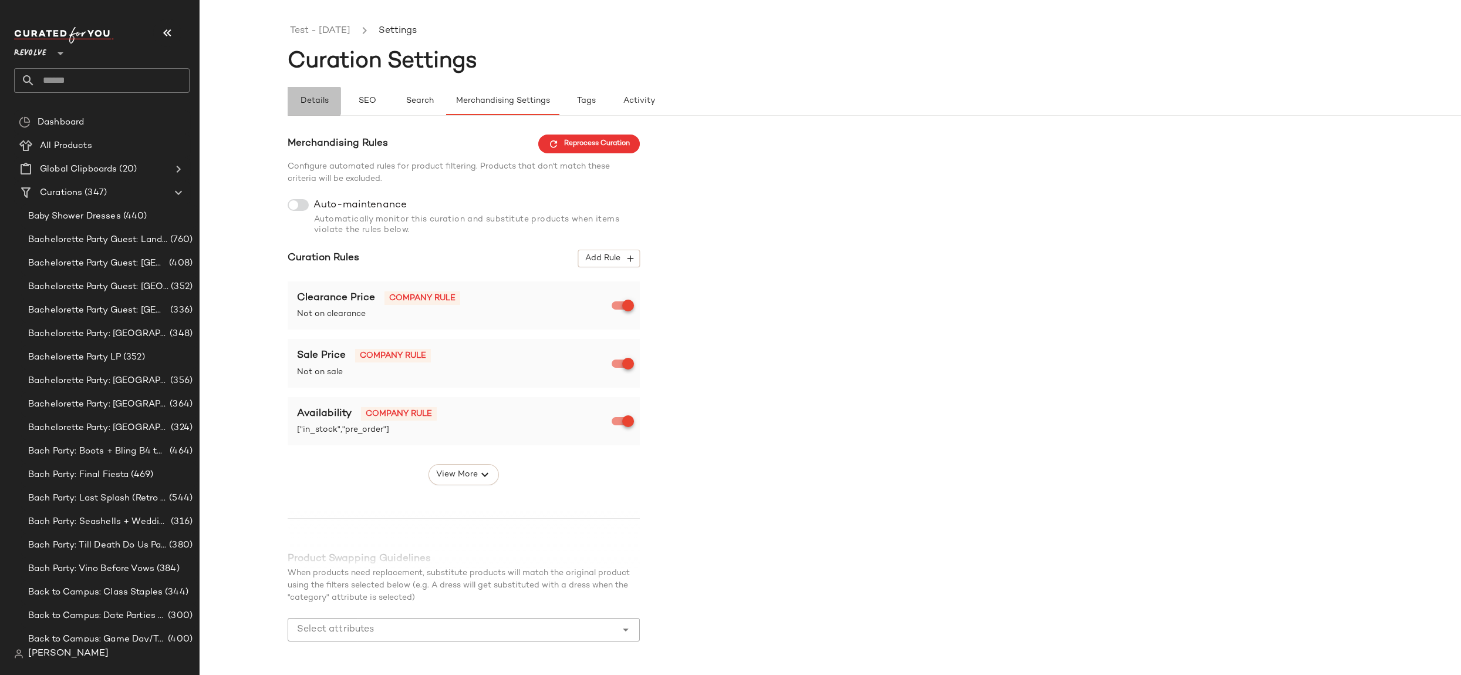
click at [307, 107] on button "Details" at bounding box center [314, 101] width 53 height 28
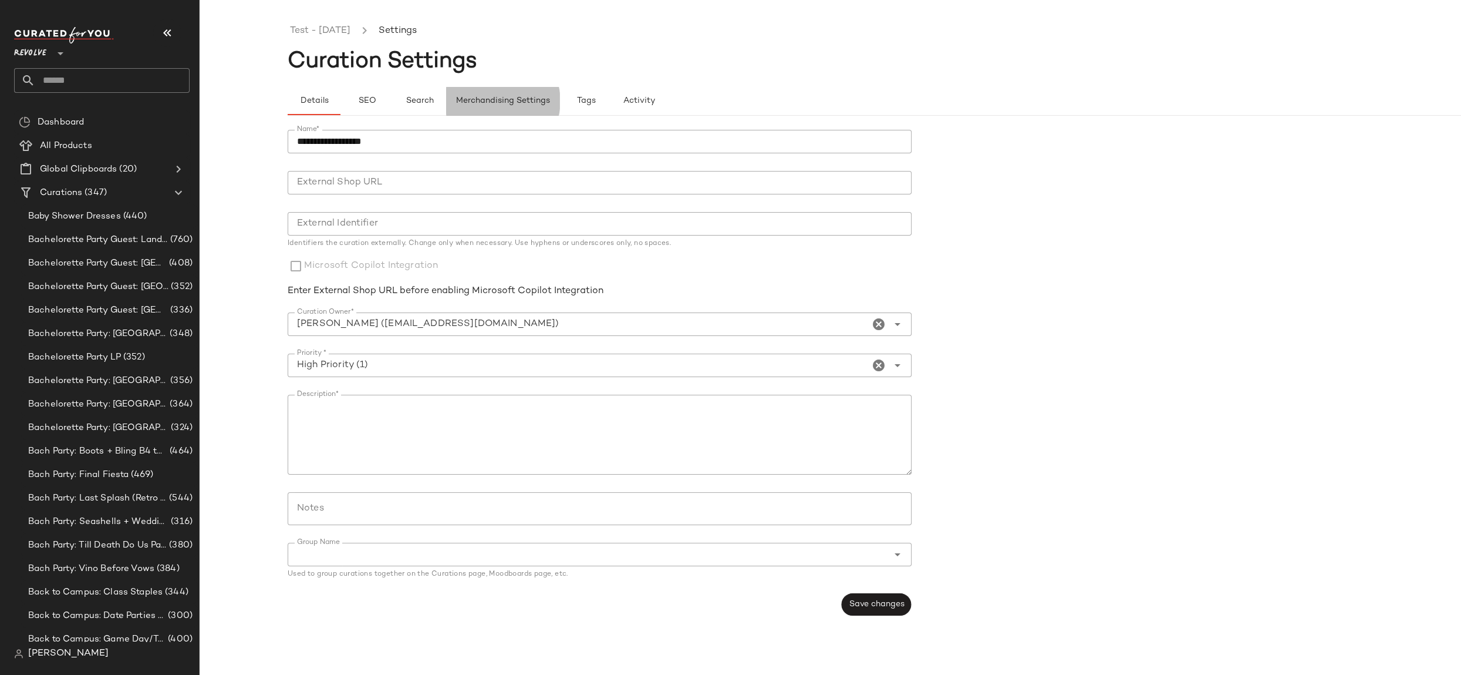
click at [493, 100] on span "Merchandising Settings" at bounding box center [503, 100] width 95 height 9
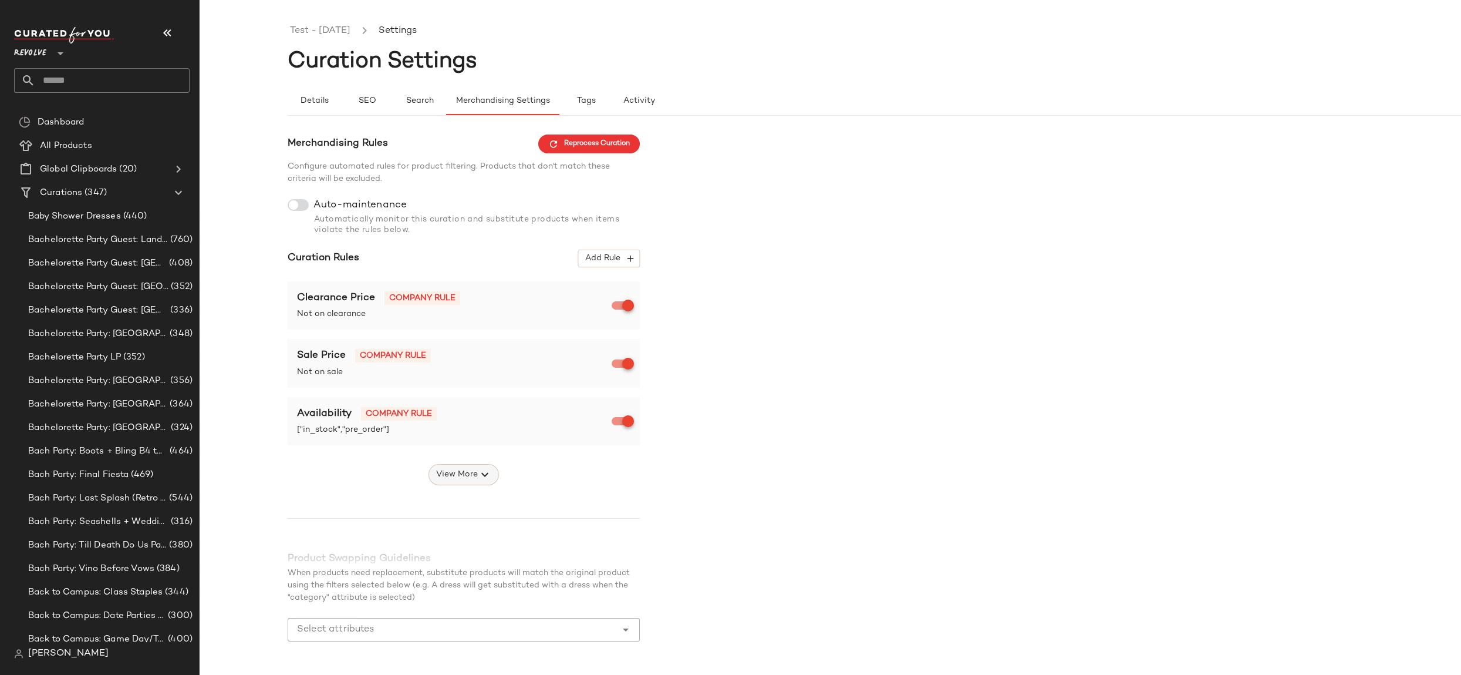
click at [469, 470] on span "View More" at bounding box center [457, 474] width 42 height 14
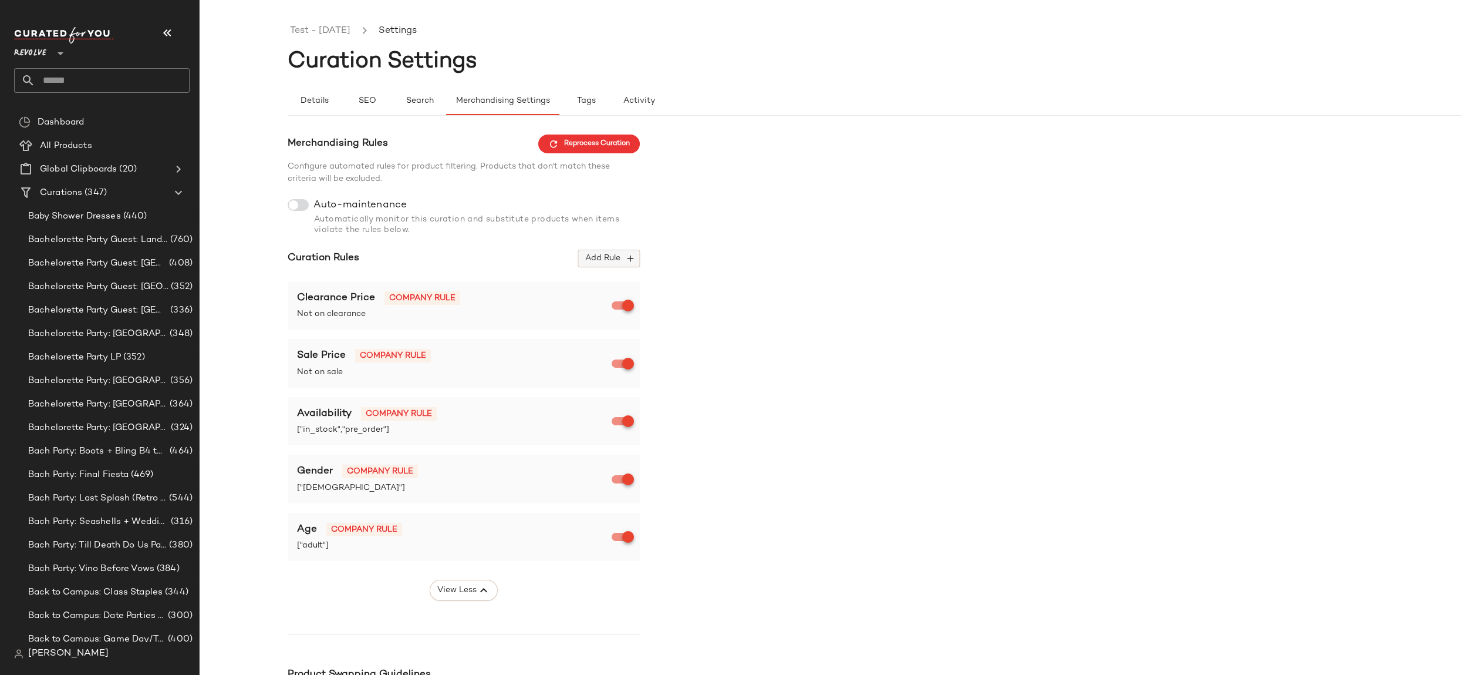
click at [628, 257] on icon "button" at bounding box center [630, 258] width 11 height 11
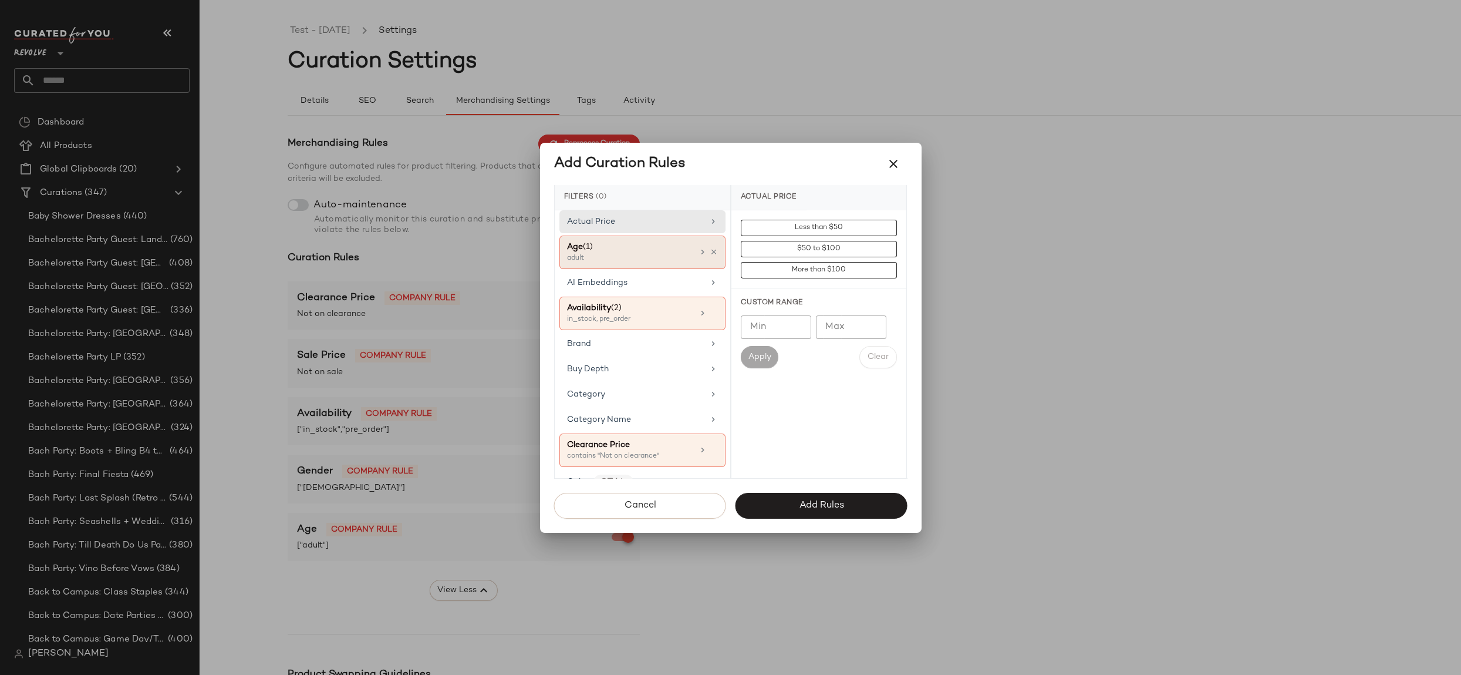
click at [662, 248] on div "Age (1)" at bounding box center [630, 247] width 126 height 12
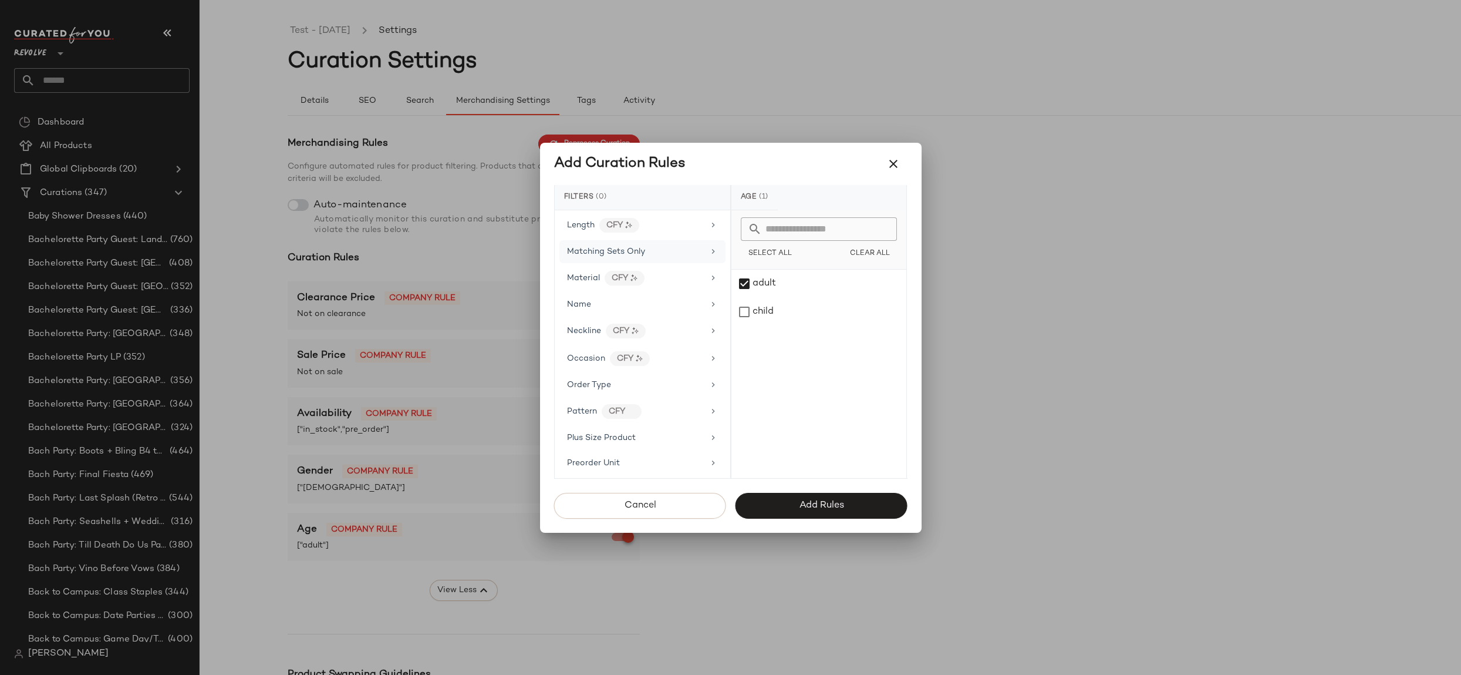
scroll to position [884, 0]
drag, startPoint x: 894, startPoint y: 165, endPoint x: 908, endPoint y: 173, distance: 16.3
click at [894, 165] on icon "button" at bounding box center [894, 164] width 14 height 14
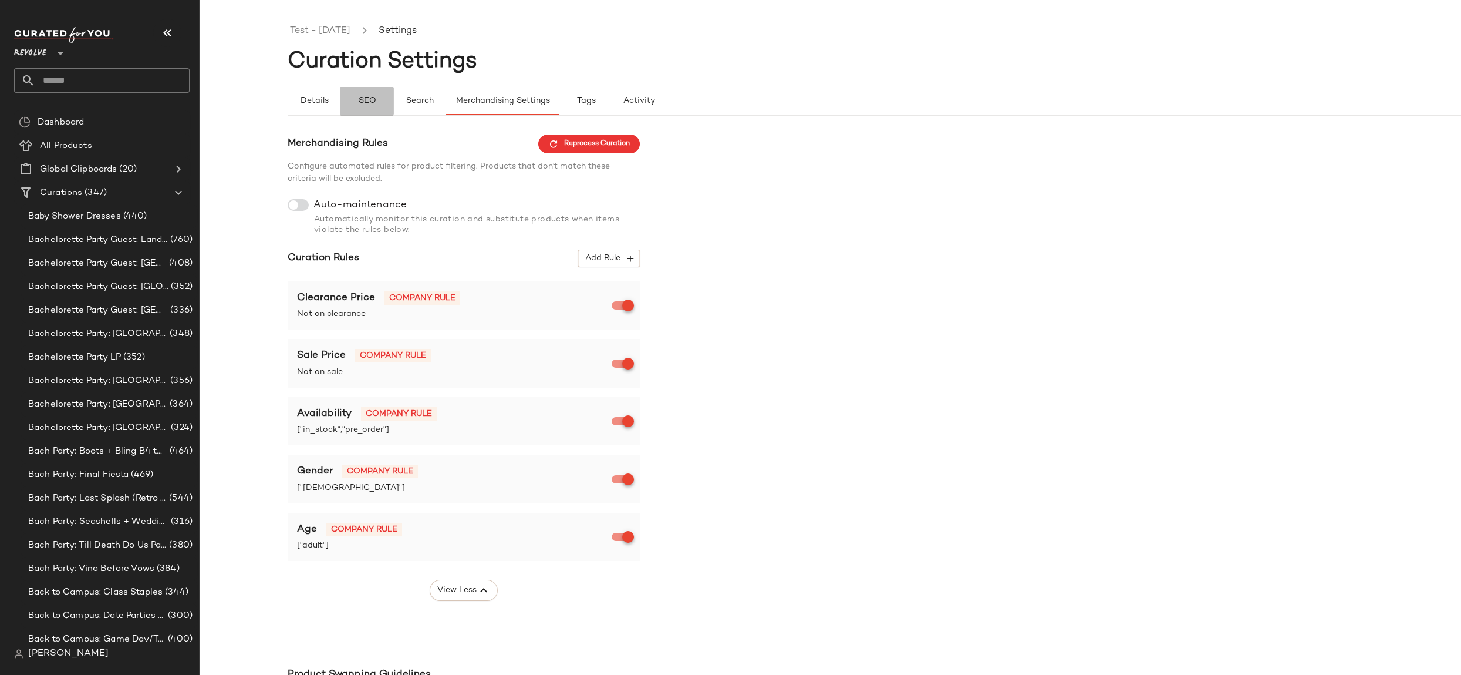
click at [369, 102] on span "SEO" at bounding box center [367, 100] width 18 height 9
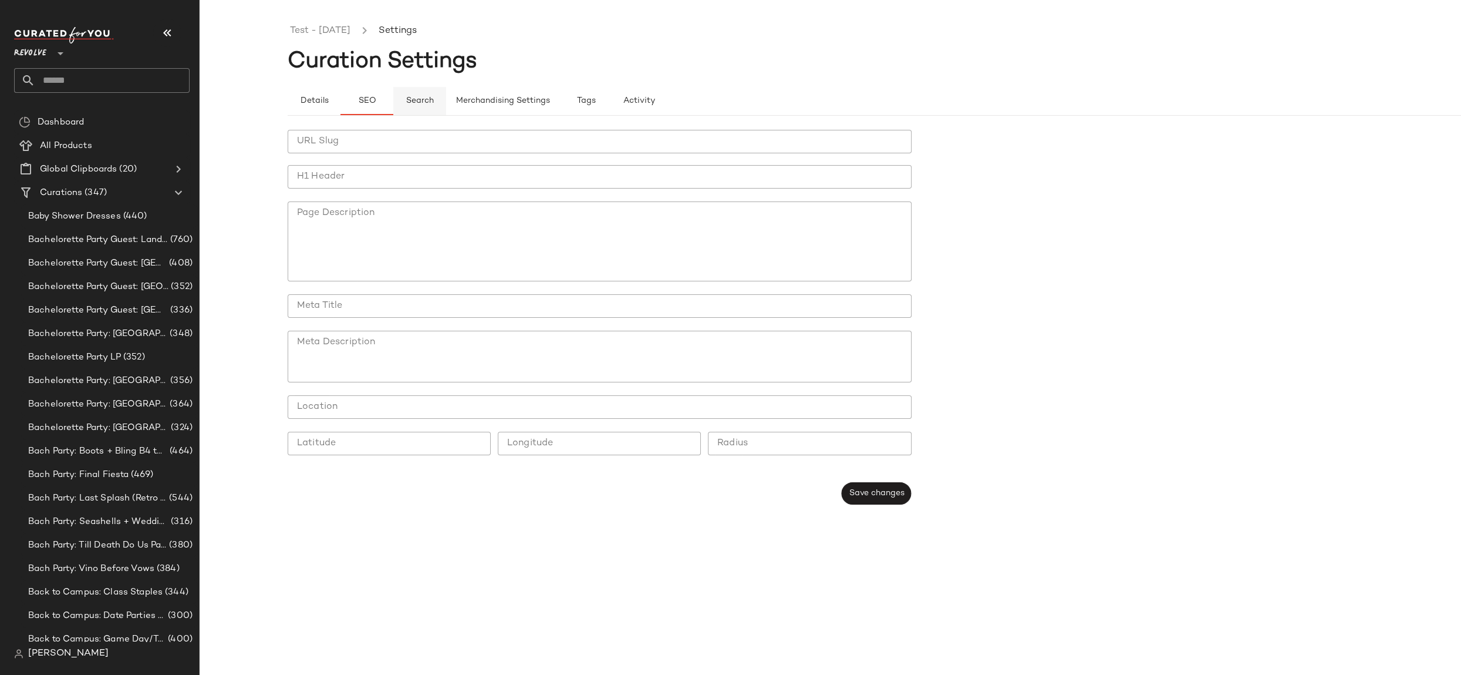
click at [429, 103] on span "Search" at bounding box center [420, 100] width 28 height 9
click at [439, 143] on input "Keywords" at bounding box center [599, 146] width 604 height 14
click at [588, 106] on button "Tags" at bounding box center [586, 101] width 53 height 28
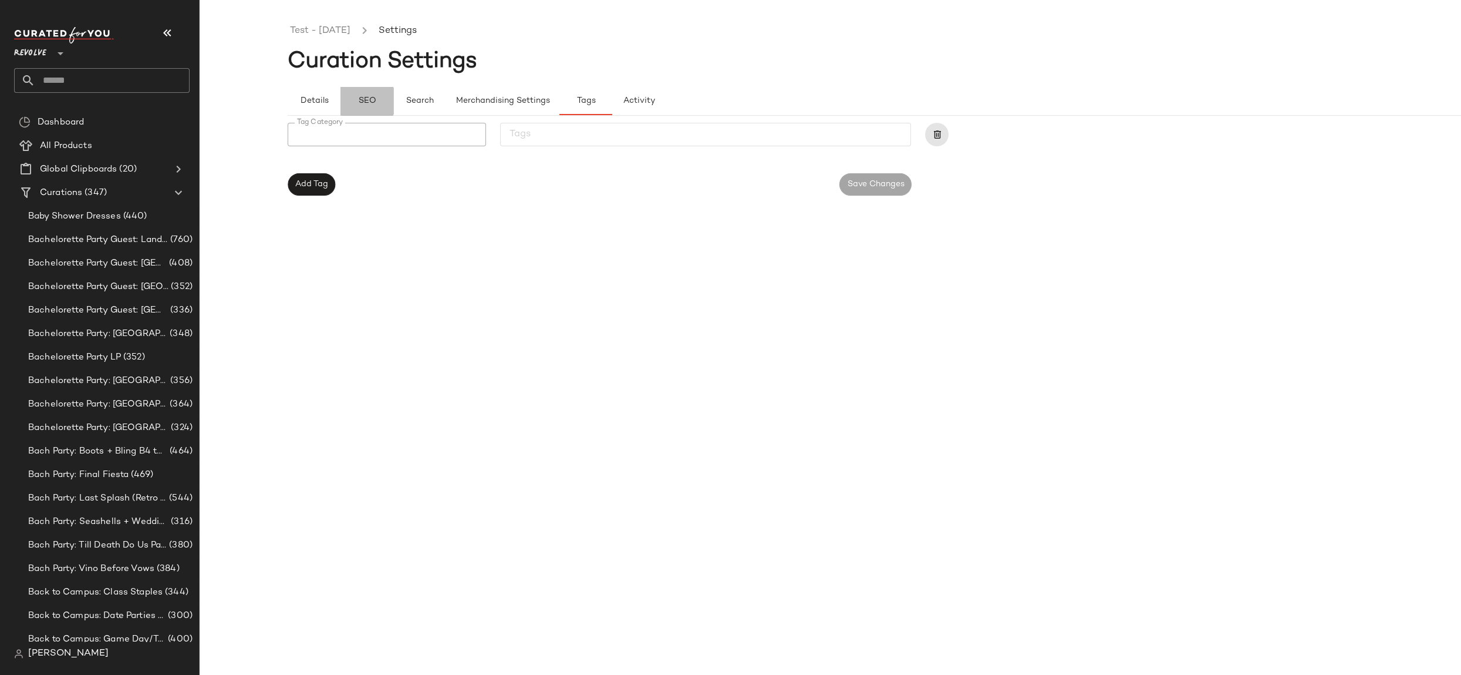
click at [356, 102] on button "SEO" at bounding box center [367, 101] width 53 height 28
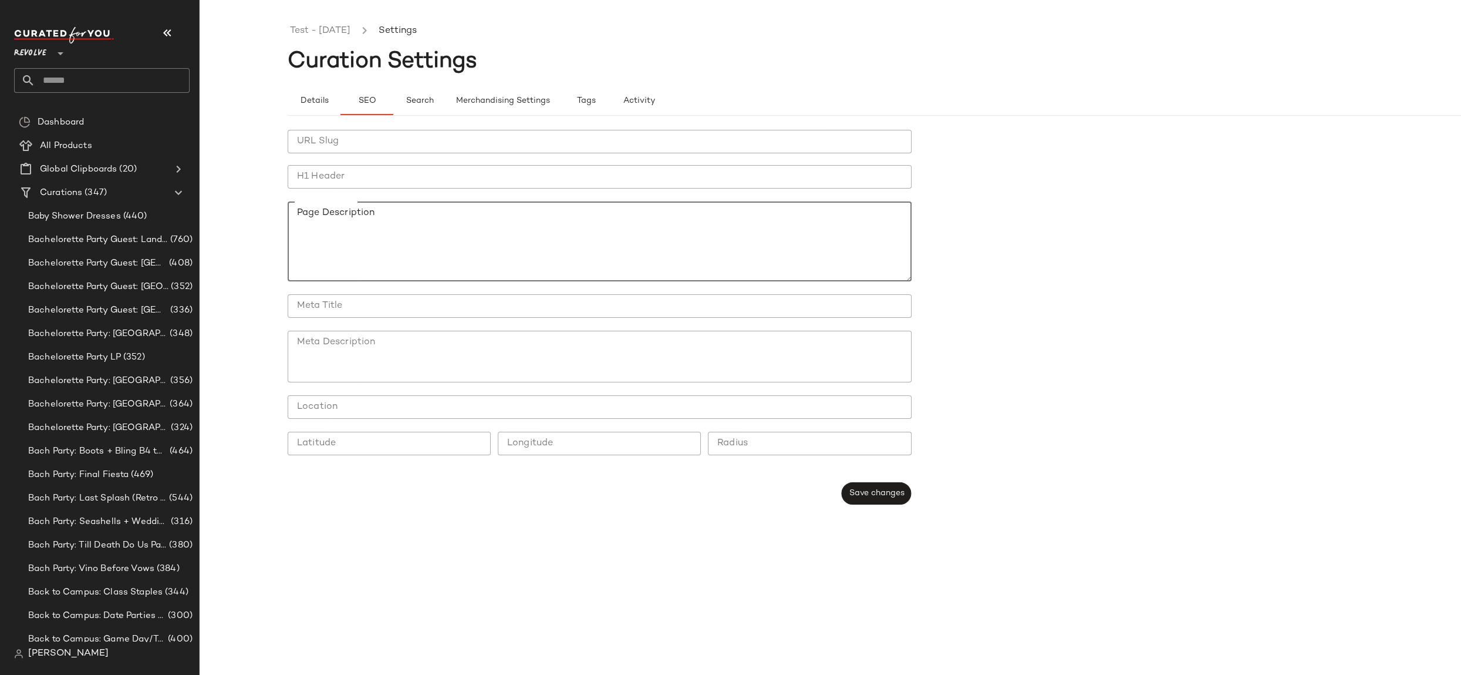
click at [408, 217] on textarea "Page Description" at bounding box center [600, 241] width 624 height 80
click at [298, 29] on link "Test - [DATE]" at bounding box center [320, 30] width 60 height 15
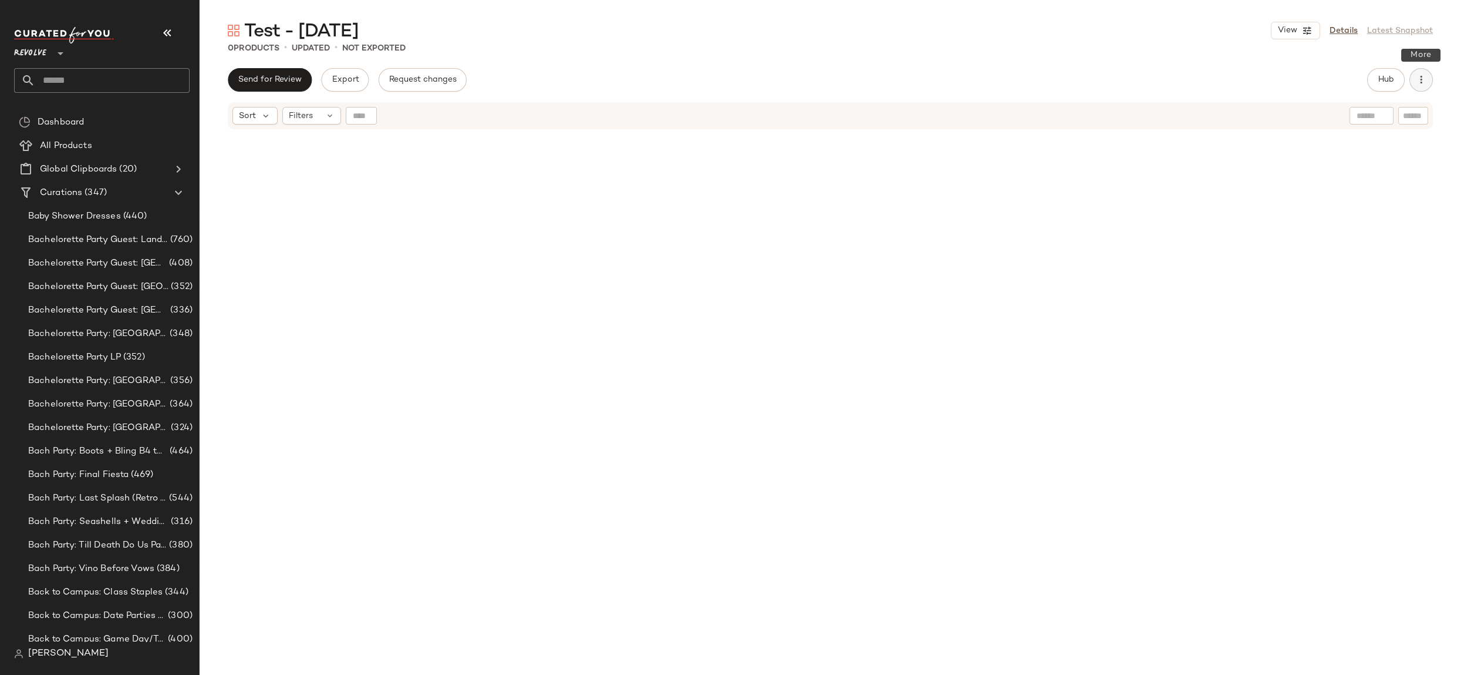
click at [1423, 83] on icon "button" at bounding box center [1422, 80] width 12 height 12
click at [1167, 103] on div "Sort Filters" at bounding box center [830, 115] width 1205 height 27
click at [408, 28] on div "Test - October 6th View Details Latest Snapshot" at bounding box center [831, 30] width 1262 height 23
click at [406, 25] on div "Test - October 6th View Details Latest Snapshot" at bounding box center [831, 30] width 1262 height 23
click at [1378, 79] on span "Hub" at bounding box center [1386, 79] width 16 height 9
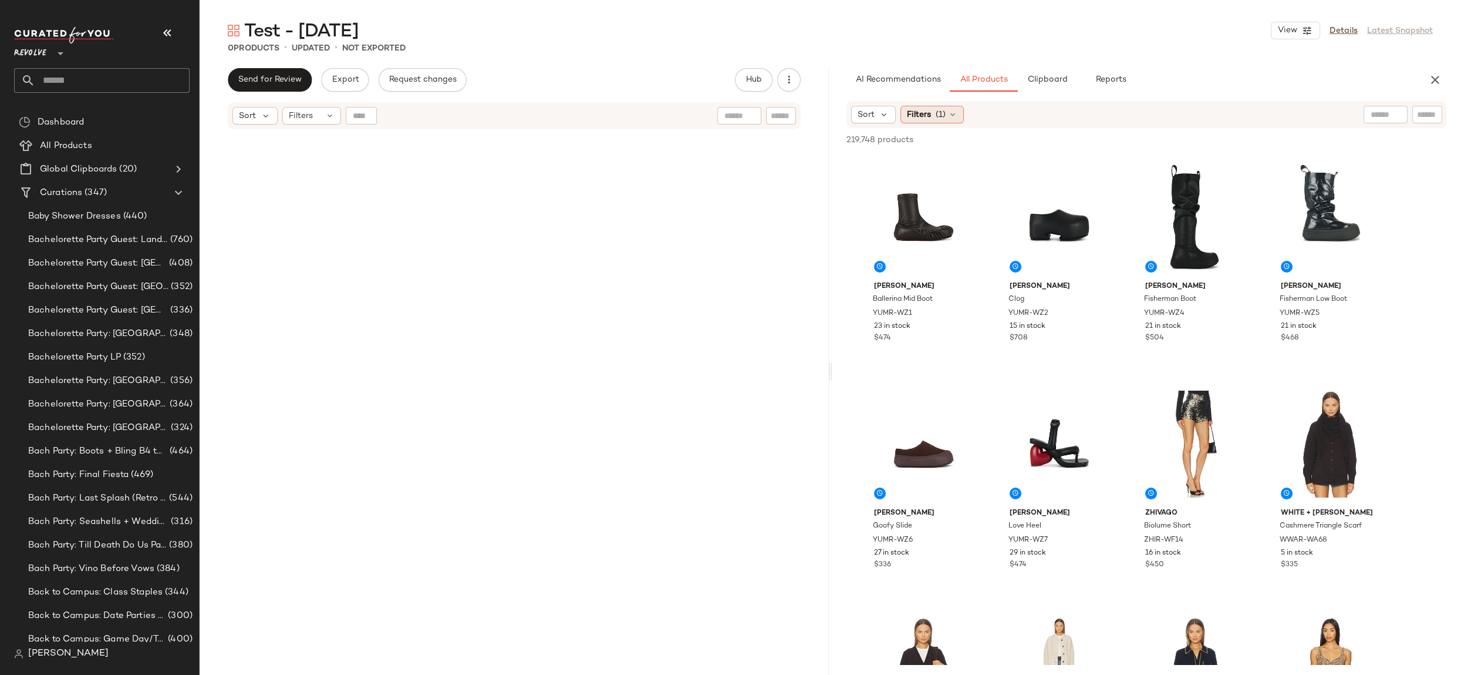
click at [959, 117] on div "Filters (1)" at bounding box center [932, 115] width 63 height 18
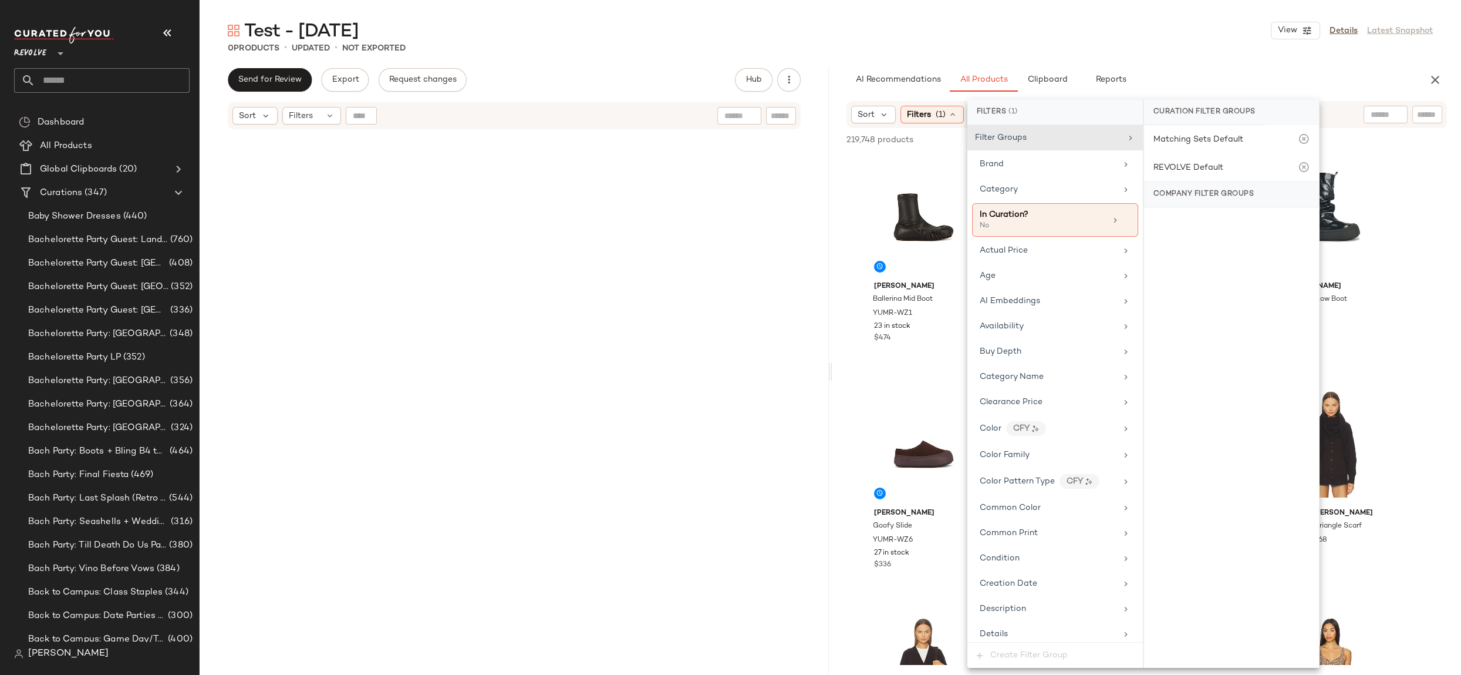
drag, startPoint x: 1346, startPoint y: 29, endPoint x: 1400, endPoint y: 49, distance: 57.6
click at [1346, 29] on link "Details" at bounding box center [1344, 31] width 28 height 12
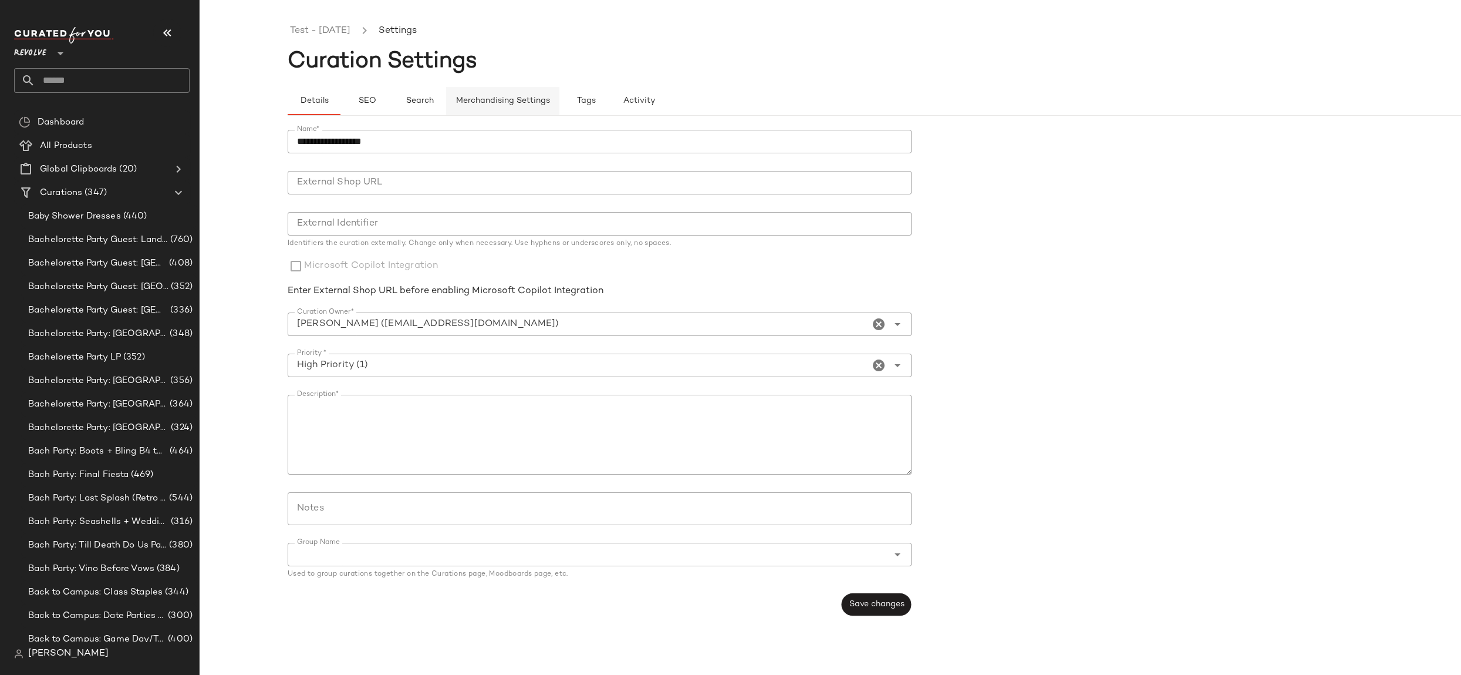
click at [529, 106] on button "Merchandising Settings" at bounding box center [502, 101] width 113 height 28
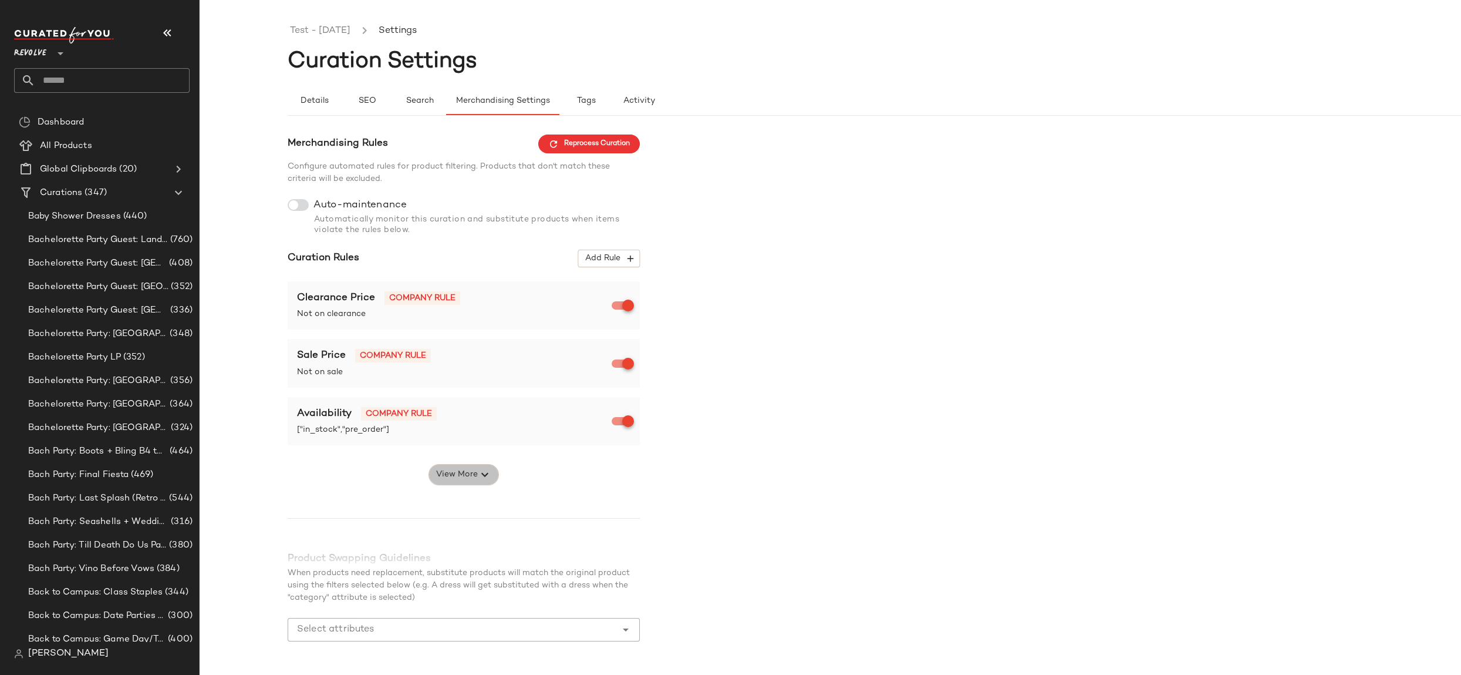
click at [453, 477] on span "View More" at bounding box center [457, 474] width 42 height 14
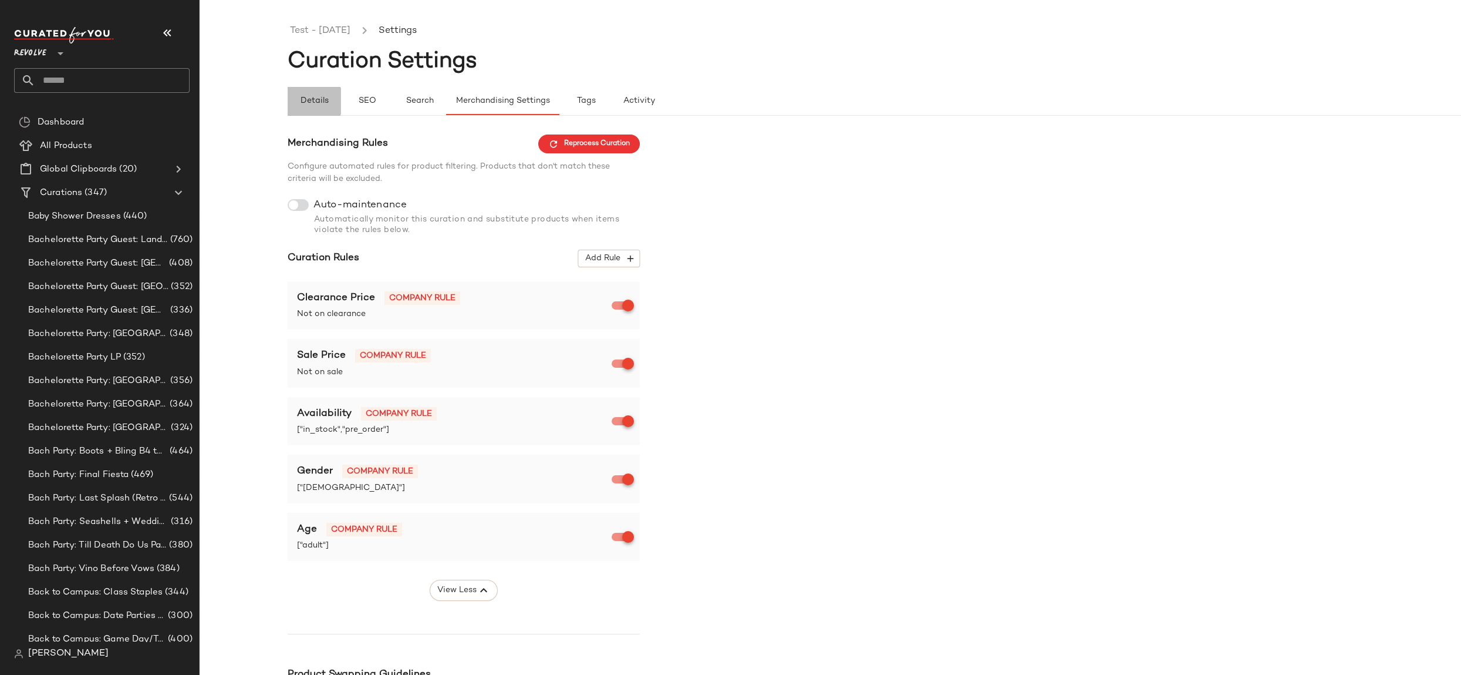
click at [311, 103] on span "Details" at bounding box center [313, 100] width 29 height 9
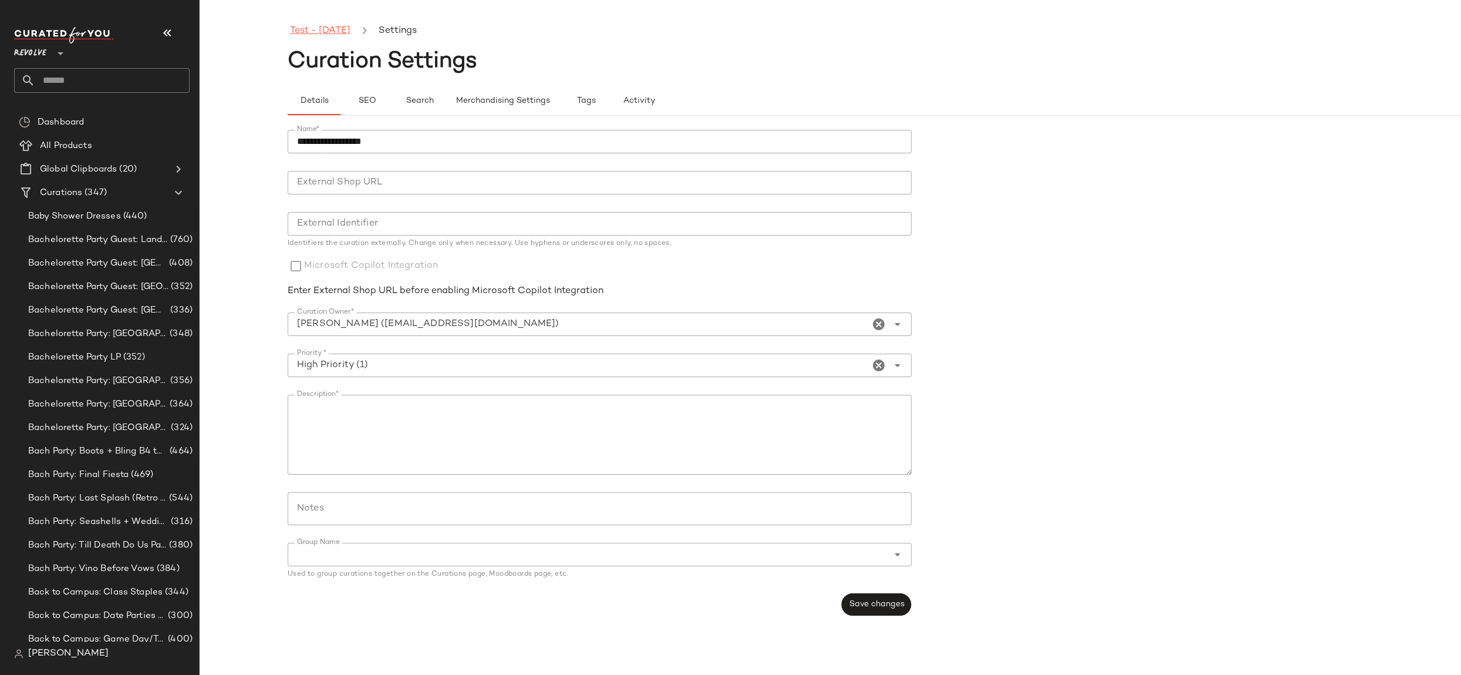
click at [332, 28] on link "Test - [DATE]" at bounding box center [320, 30] width 60 height 15
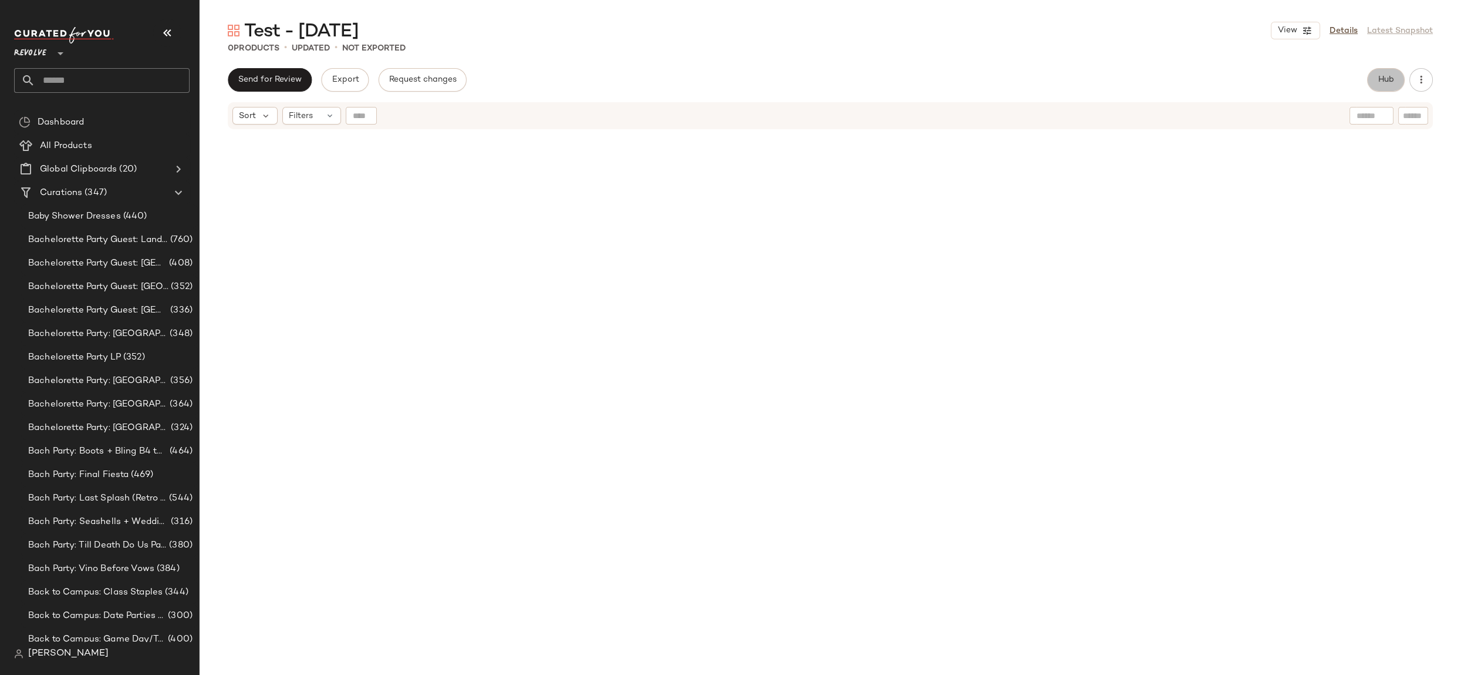
click at [1389, 88] on button "Hub" at bounding box center [1387, 79] width 38 height 23
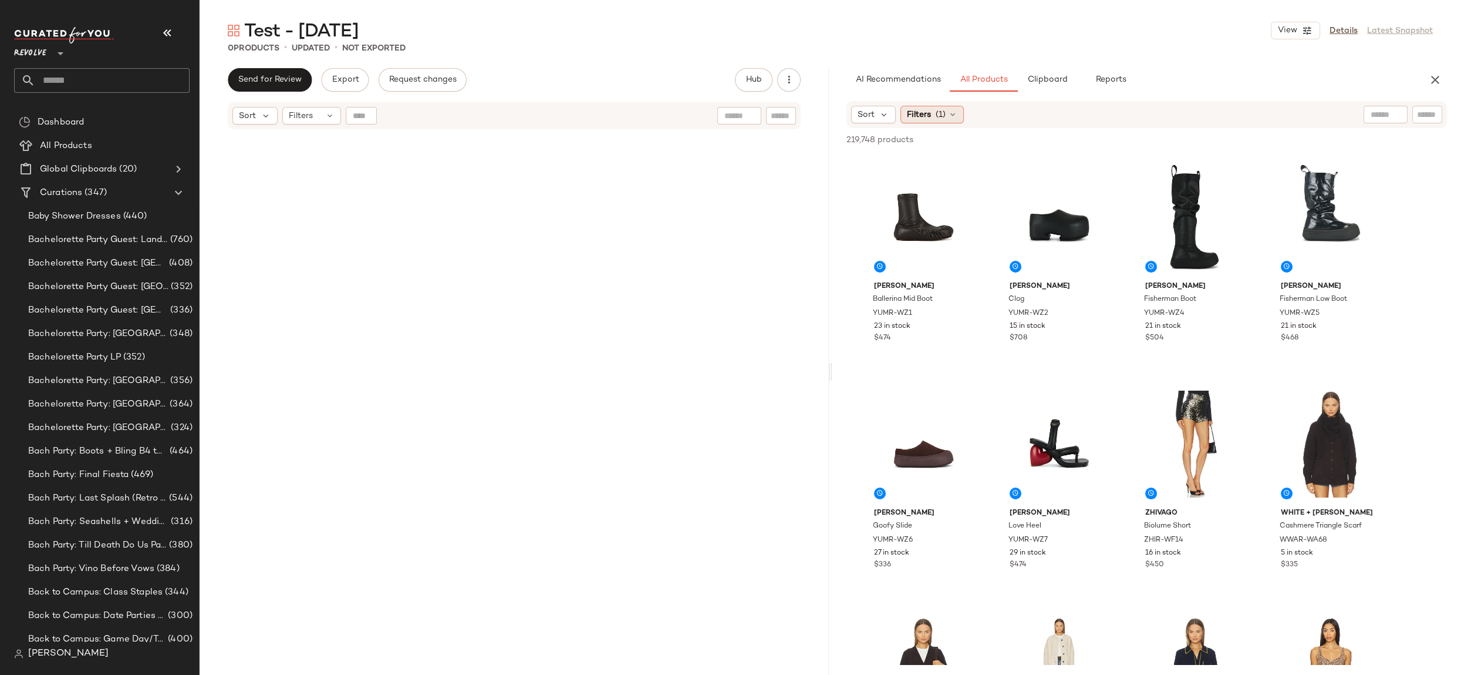
click at [949, 122] on div "Filters (1)" at bounding box center [932, 115] width 63 height 18
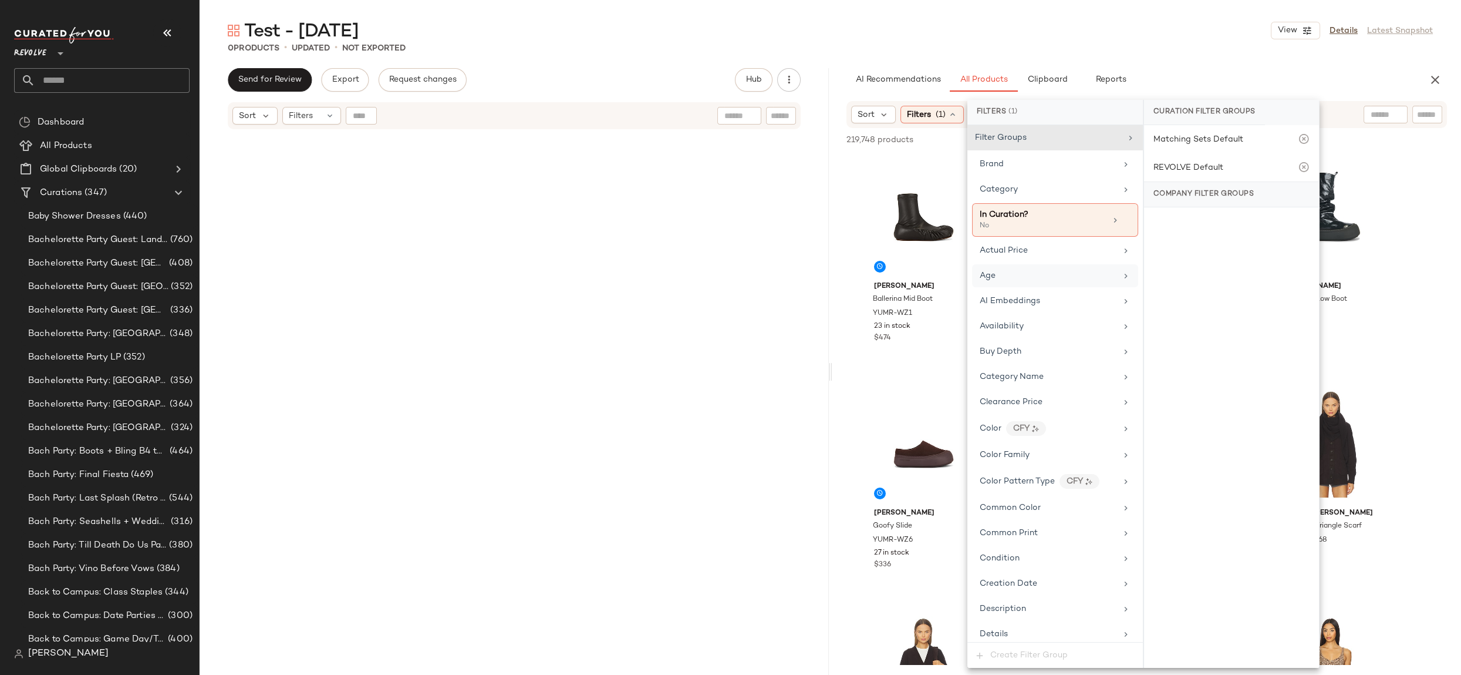
click at [1090, 271] on div "Age" at bounding box center [1048, 276] width 137 height 12
click at [1180, 196] on div "adult" at bounding box center [1231, 198] width 175 height 28
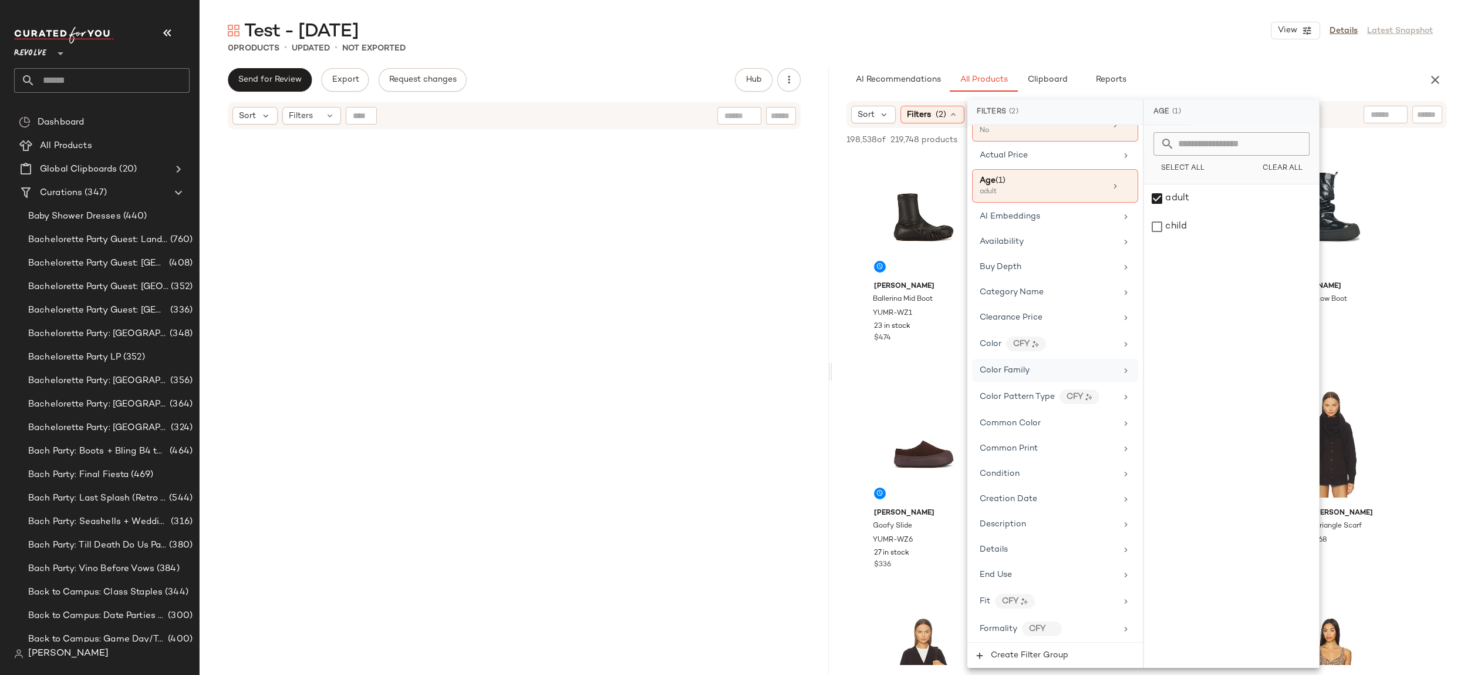
scroll to position [213, 0]
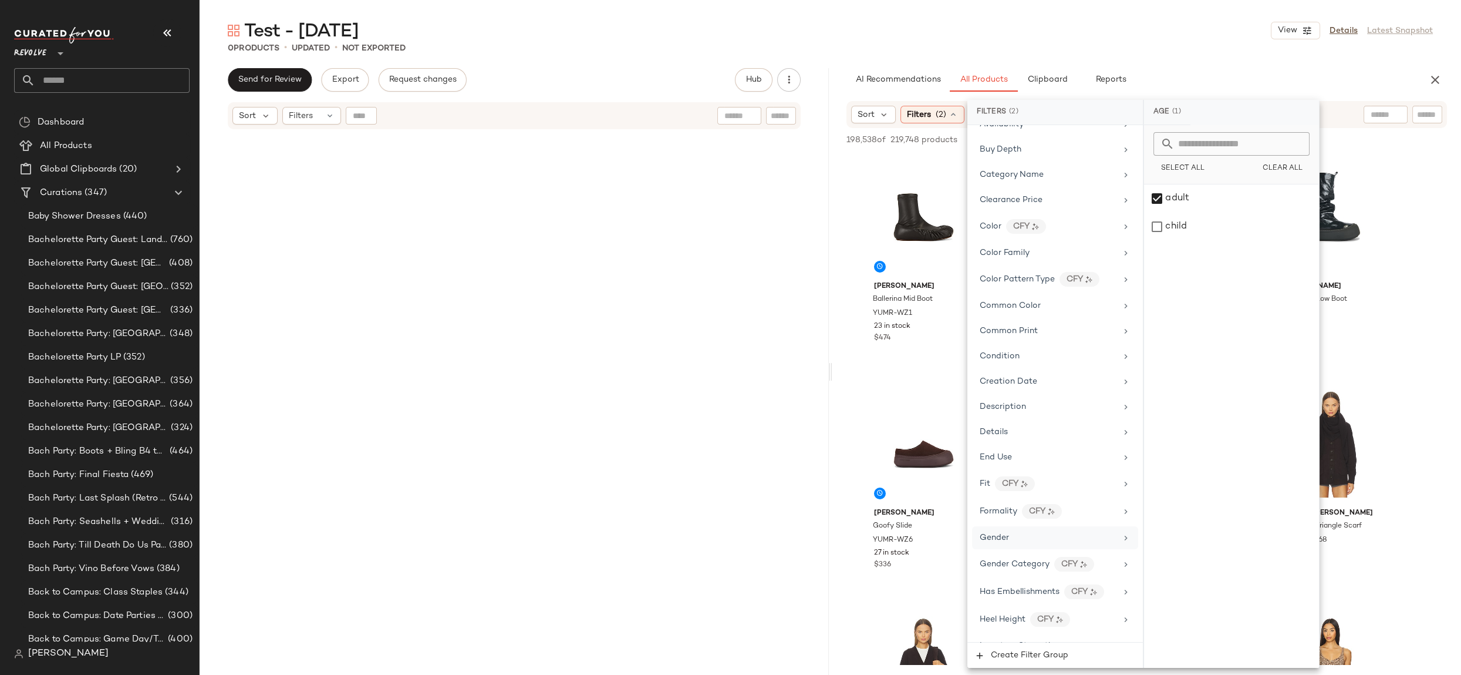
click at [1122, 533] on icon at bounding box center [1126, 537] width 9 height 9
click at [1176, 202] on div "female" at bounding box center [1231, 198] width 175 height 28
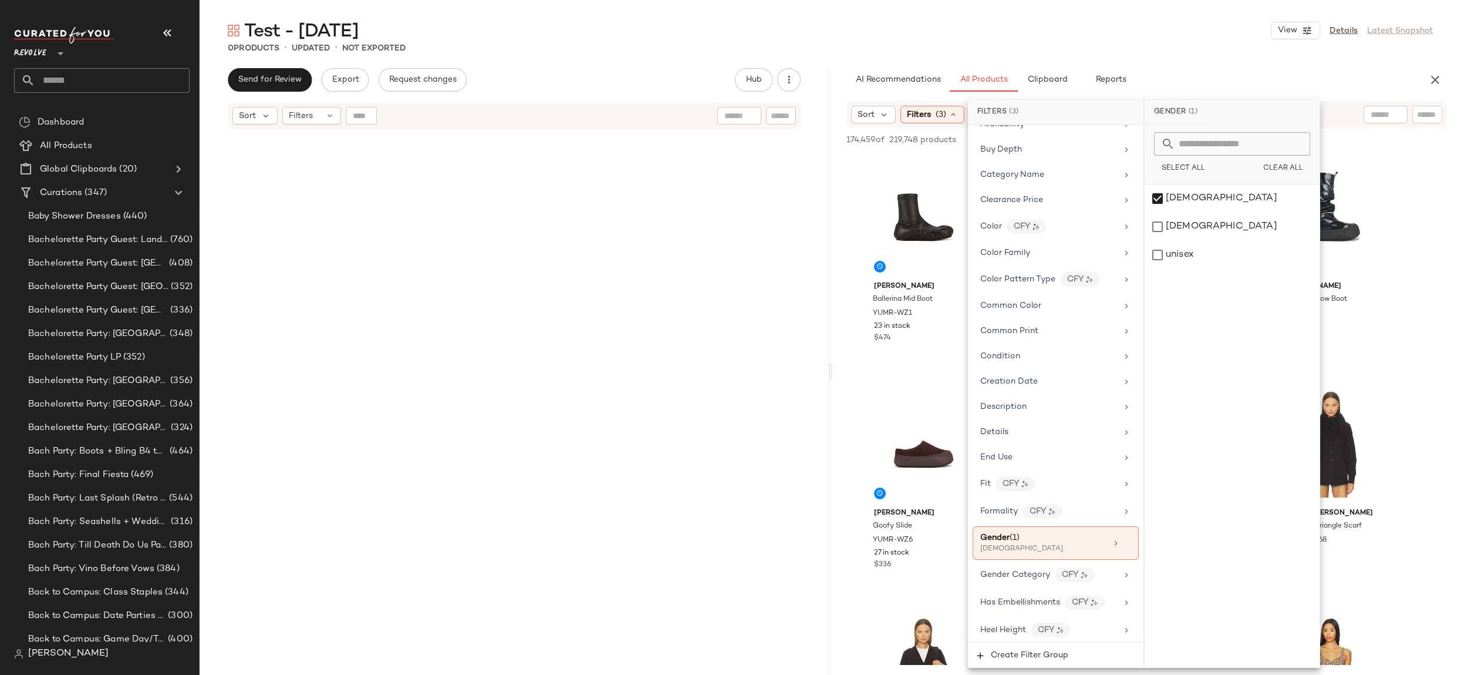
click at [1207, 54] on div "Test - October 6th View Details Latest Snapshot 0 Products • updated • Not Expo…" at bounding box center [831, 347] width 1262 height 656
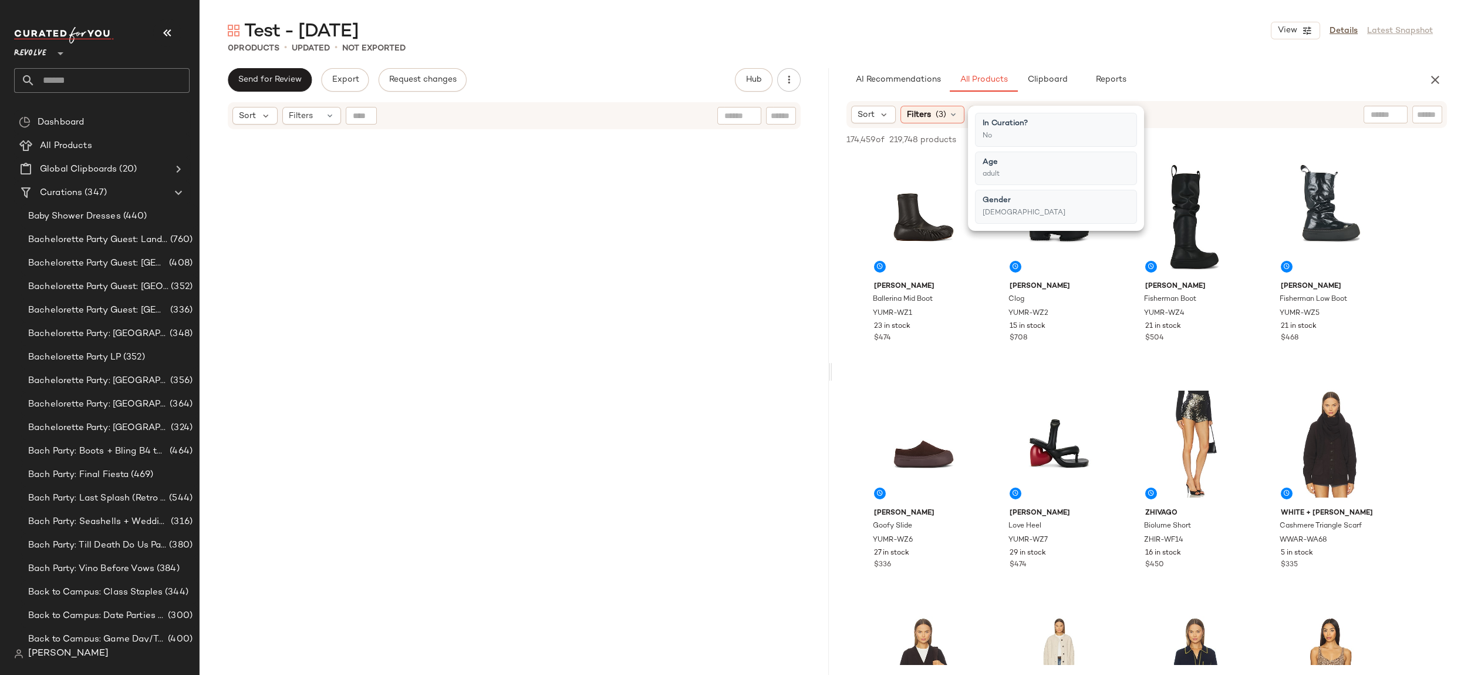
click at [1211, 73] on div "AI Recommendations All Products Clipboard Reports" at bounding box center [1129, 79] width 564 height 23
click at [1381, 114] on input "text" at bounding box center [1335, 115] width 102 height 12
type input "**********"
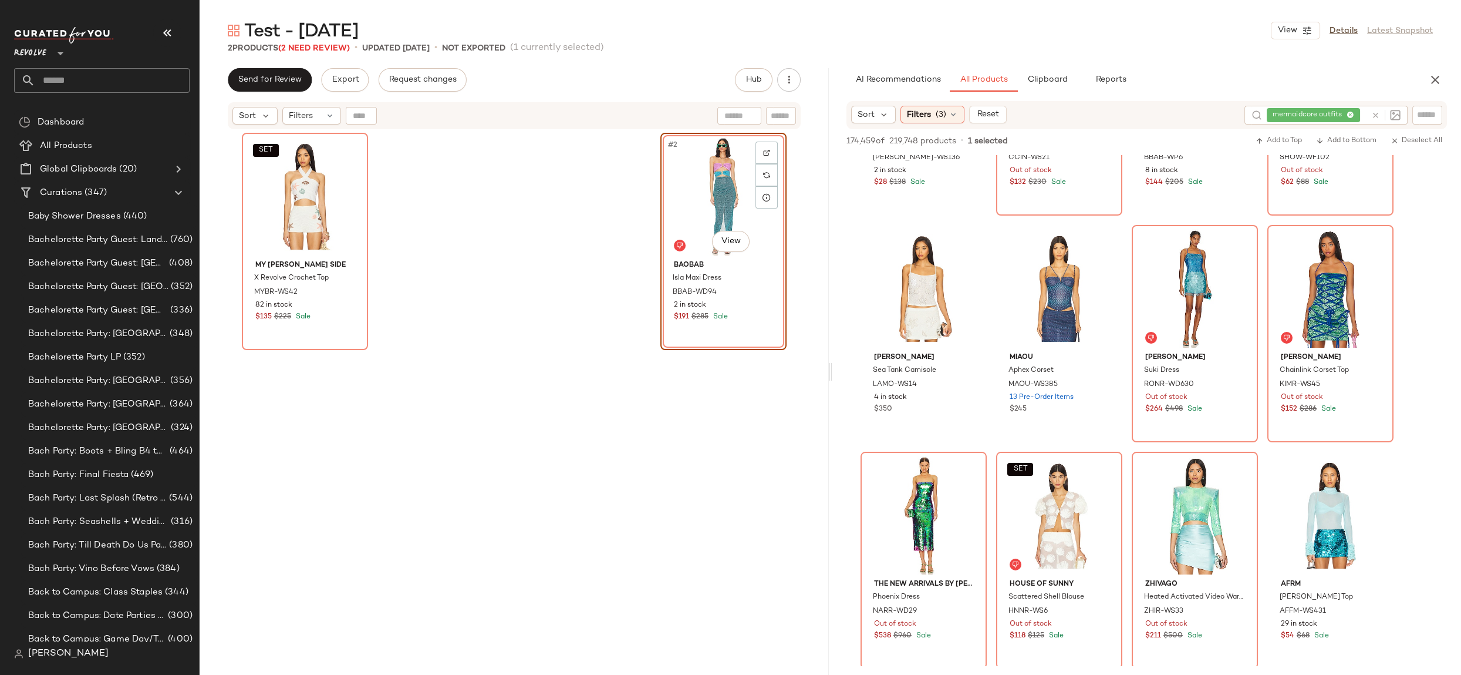
scroll to position [289, 0]
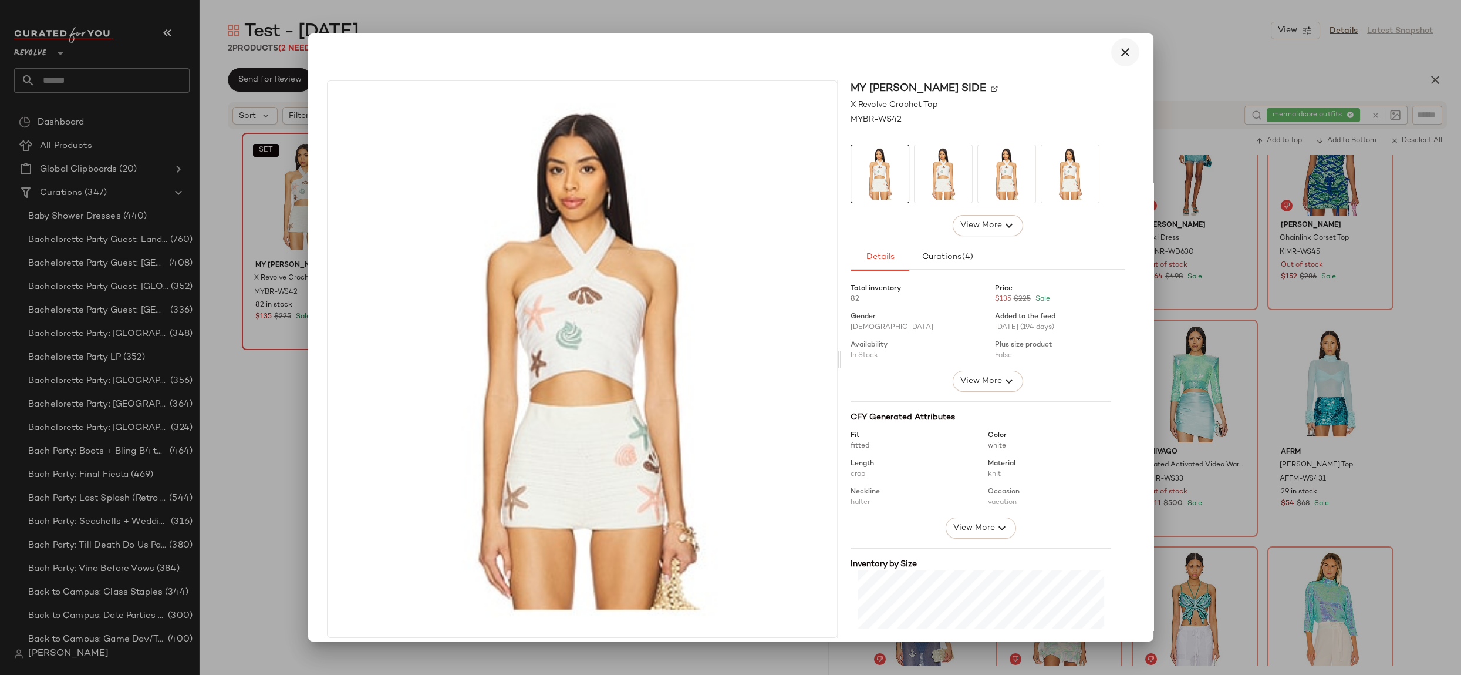
click at [1122, 53] on icon "button" at bounding box center [1126, 52] width 14 height 14
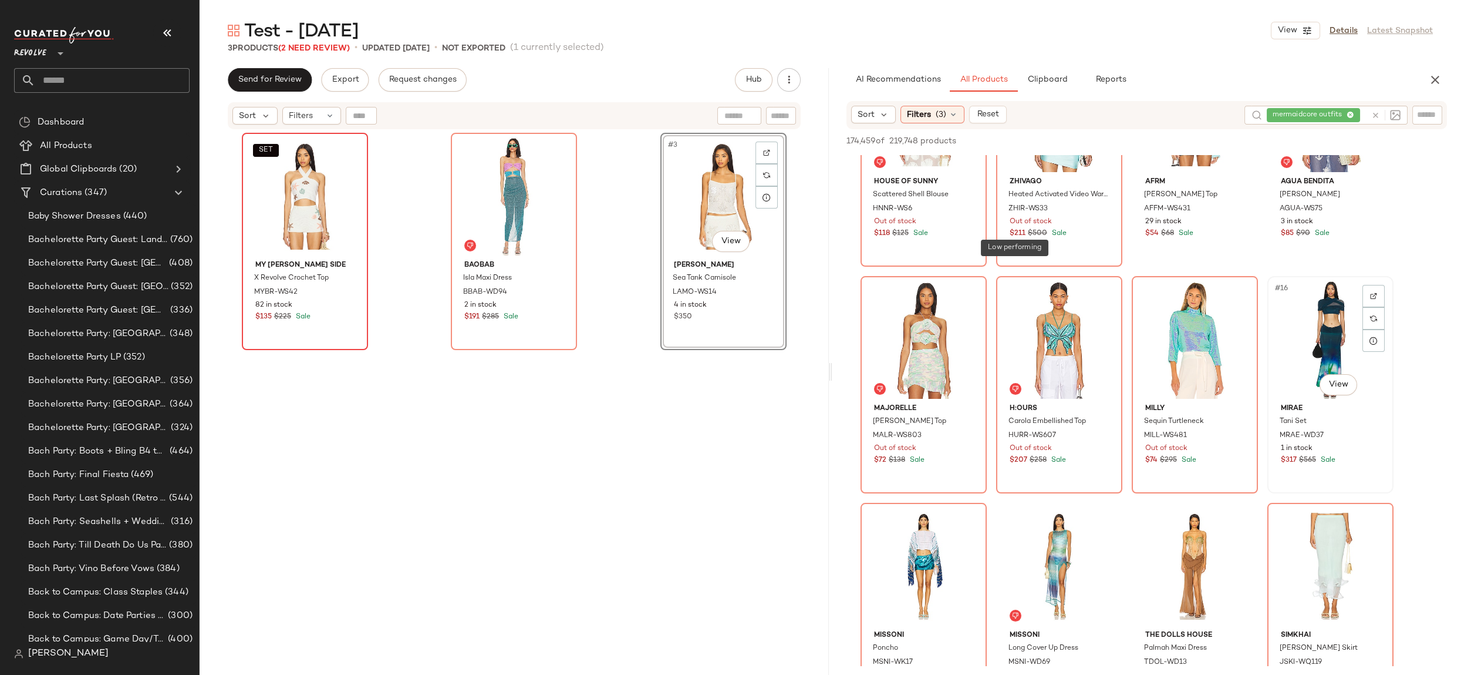
scroll to position [867, 0]
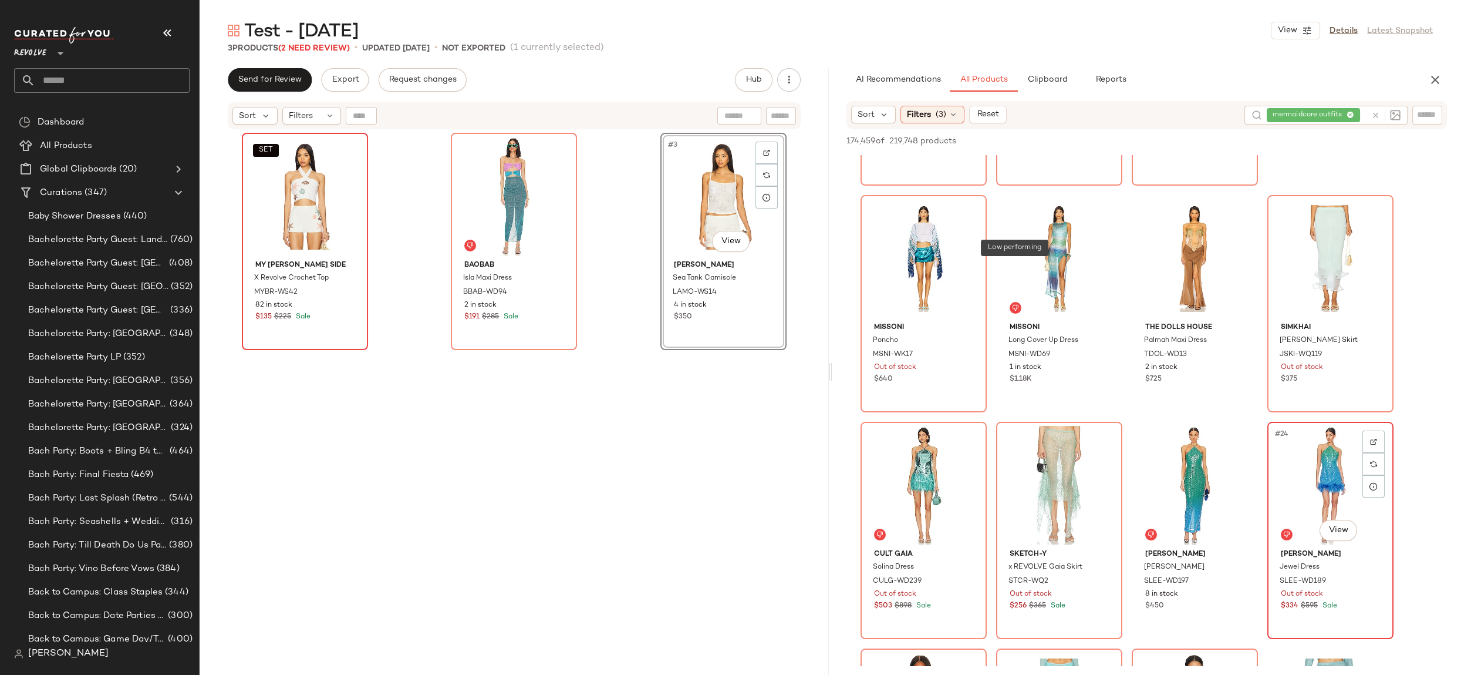
click at [1325, 473] on div "#24 View" at bounding box center [1331, 485] width 118 height 119
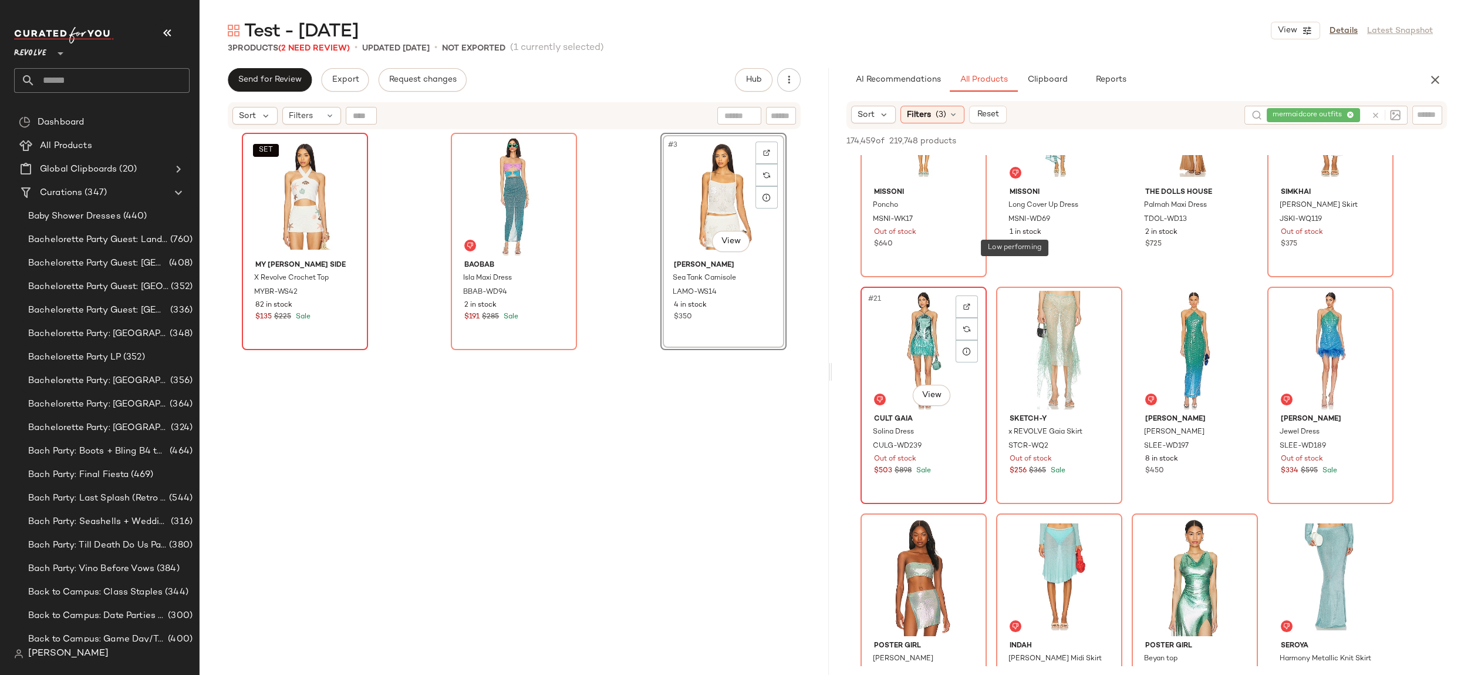
click at [922, 347] on div "#21 View" at bounding box center [924, 350] width 118 height 119
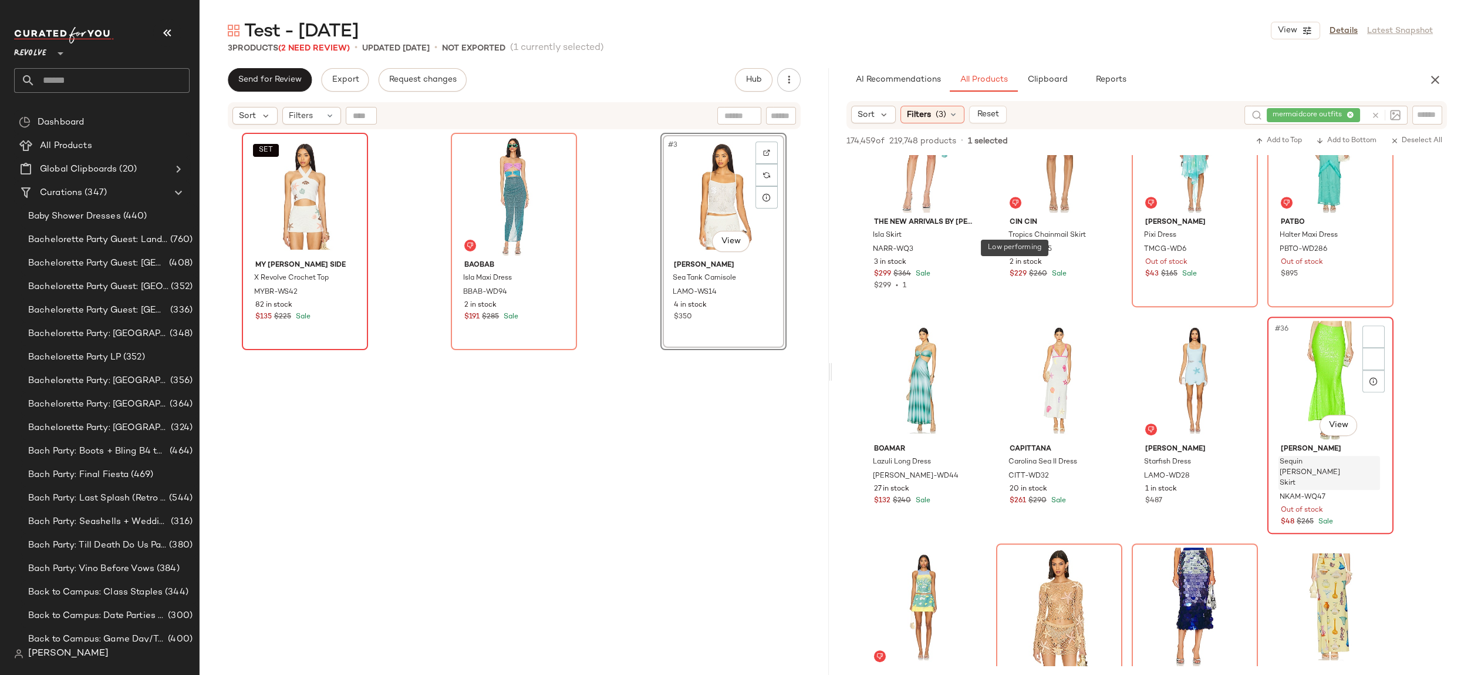
scroll to position [1670, 0]
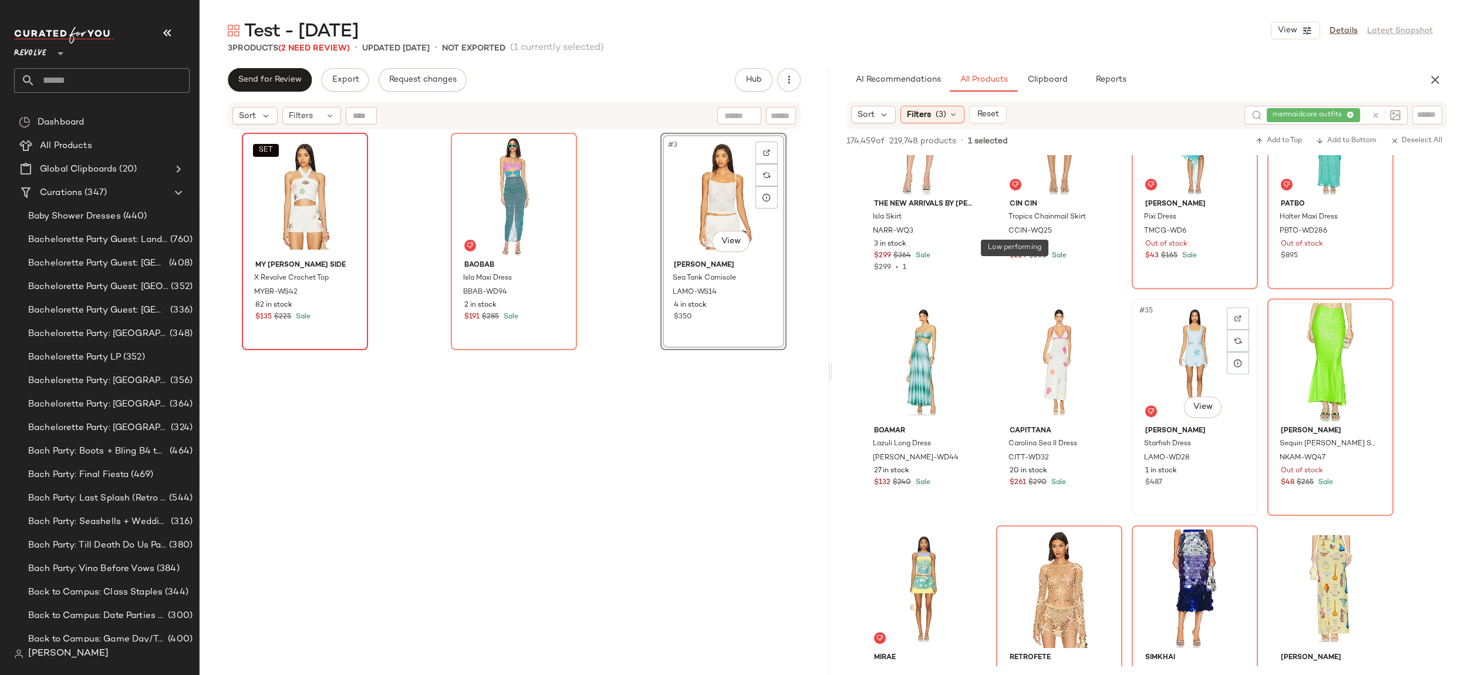
click at [1179, 359] on div "#35 View" at bounding box center [1195, 361] width 118 height 119
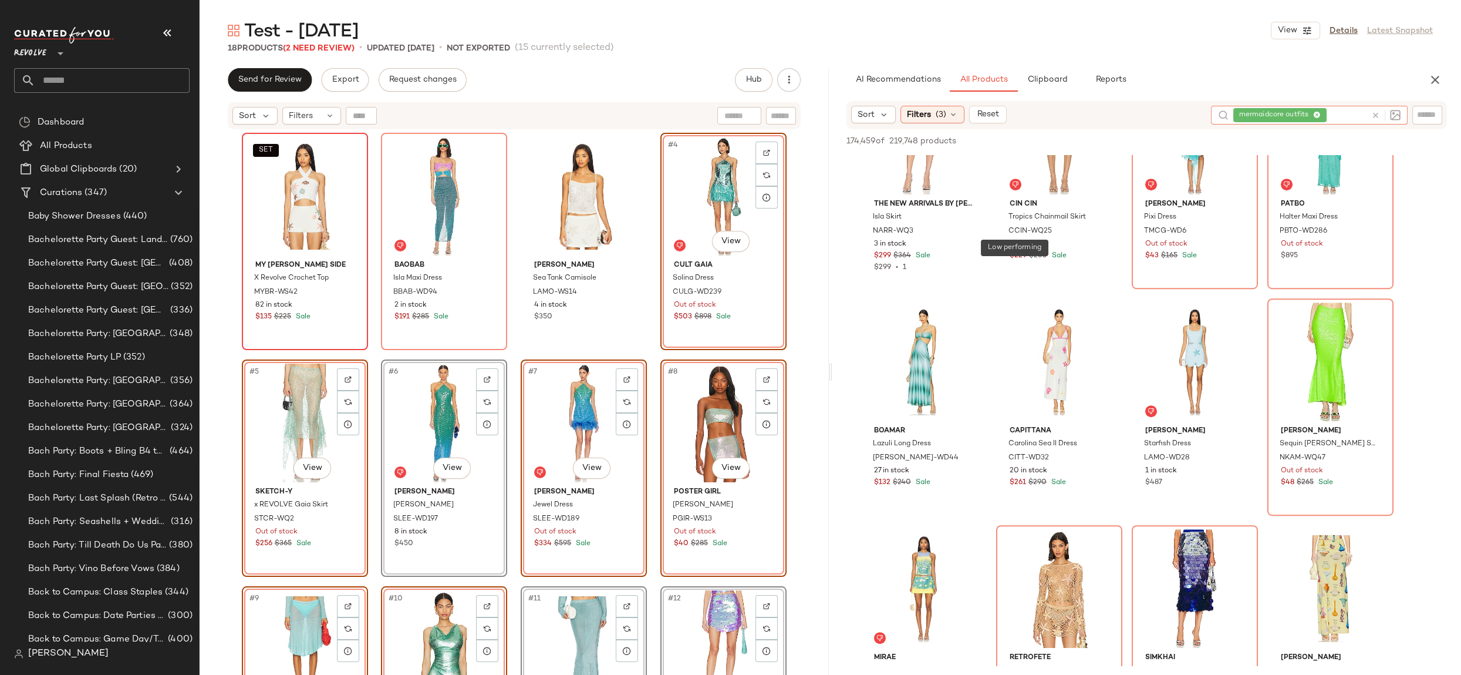
click at [1352, 115] on div "mermaidcore outfits" at bounding box center [1300, 115] width 133 height 19
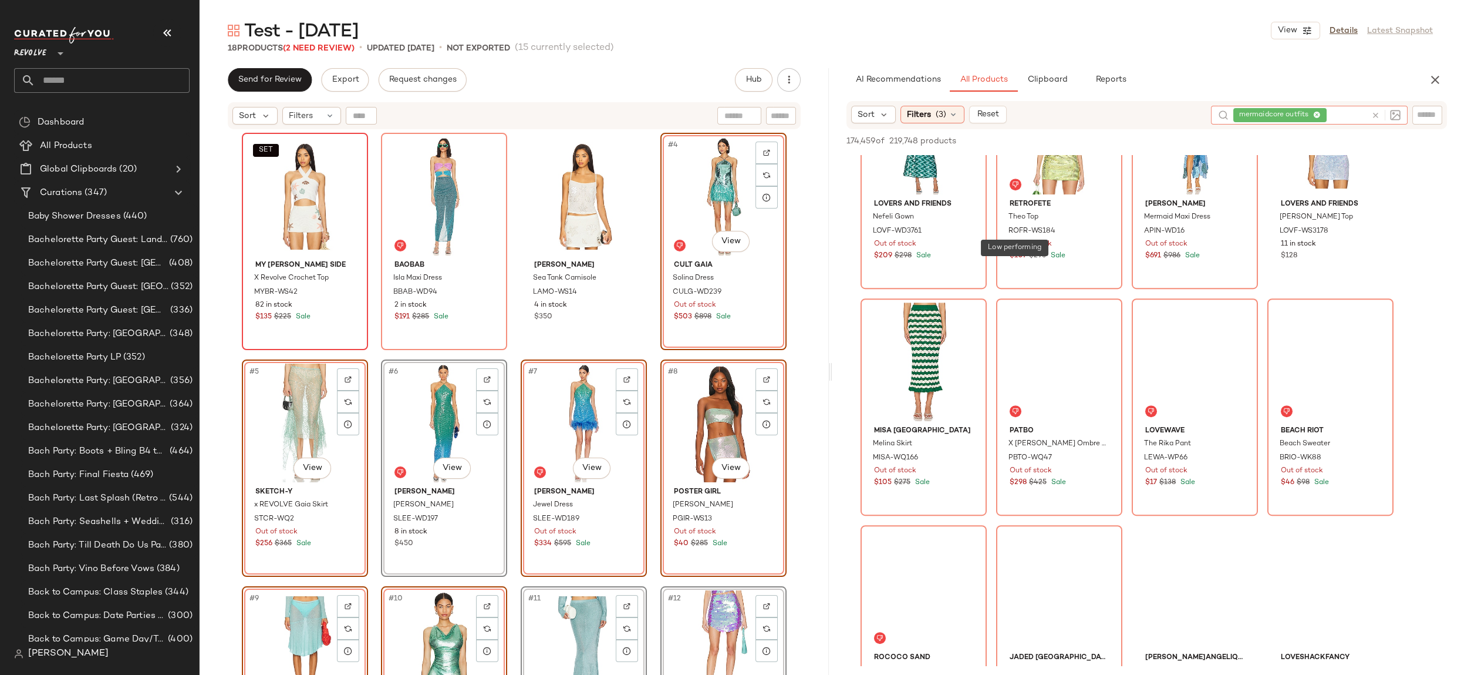
click at [1315, 113] on icon at bounding box center [1318, 116] width 8 height 8
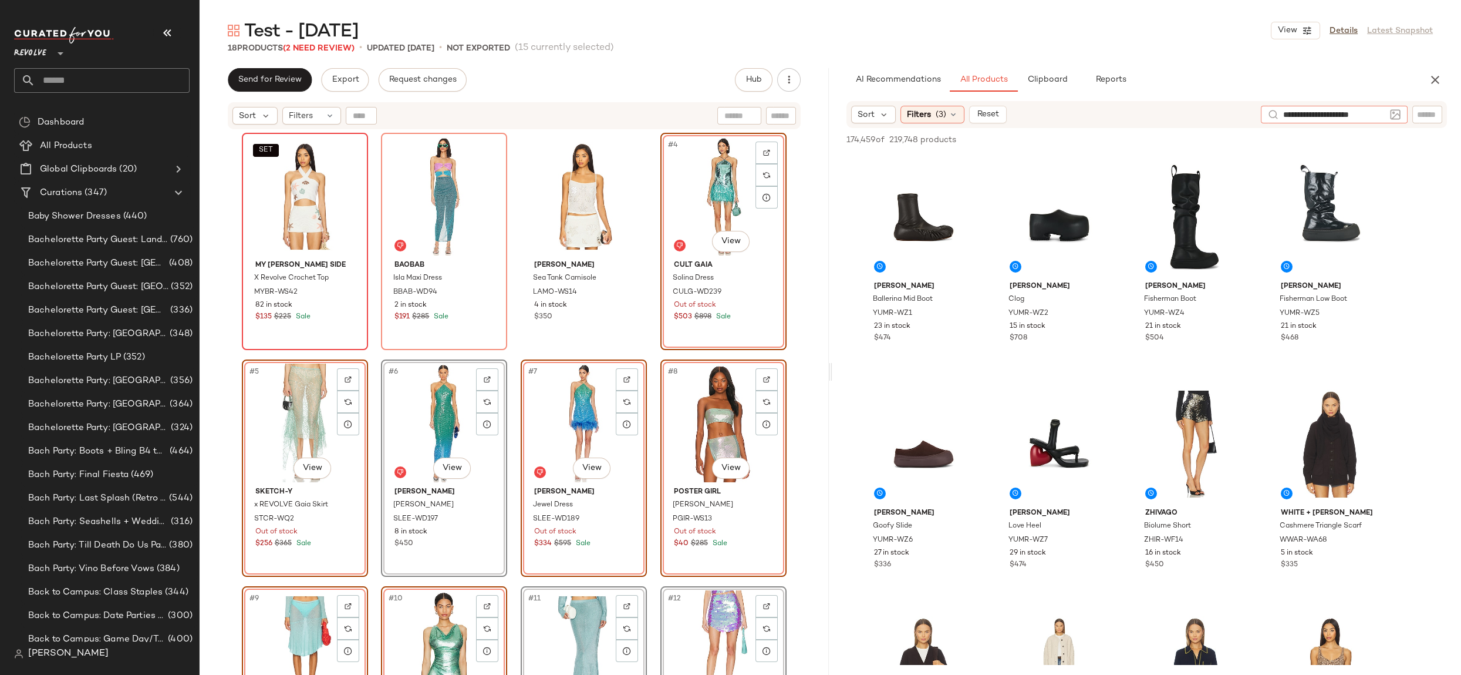
type input "**********"
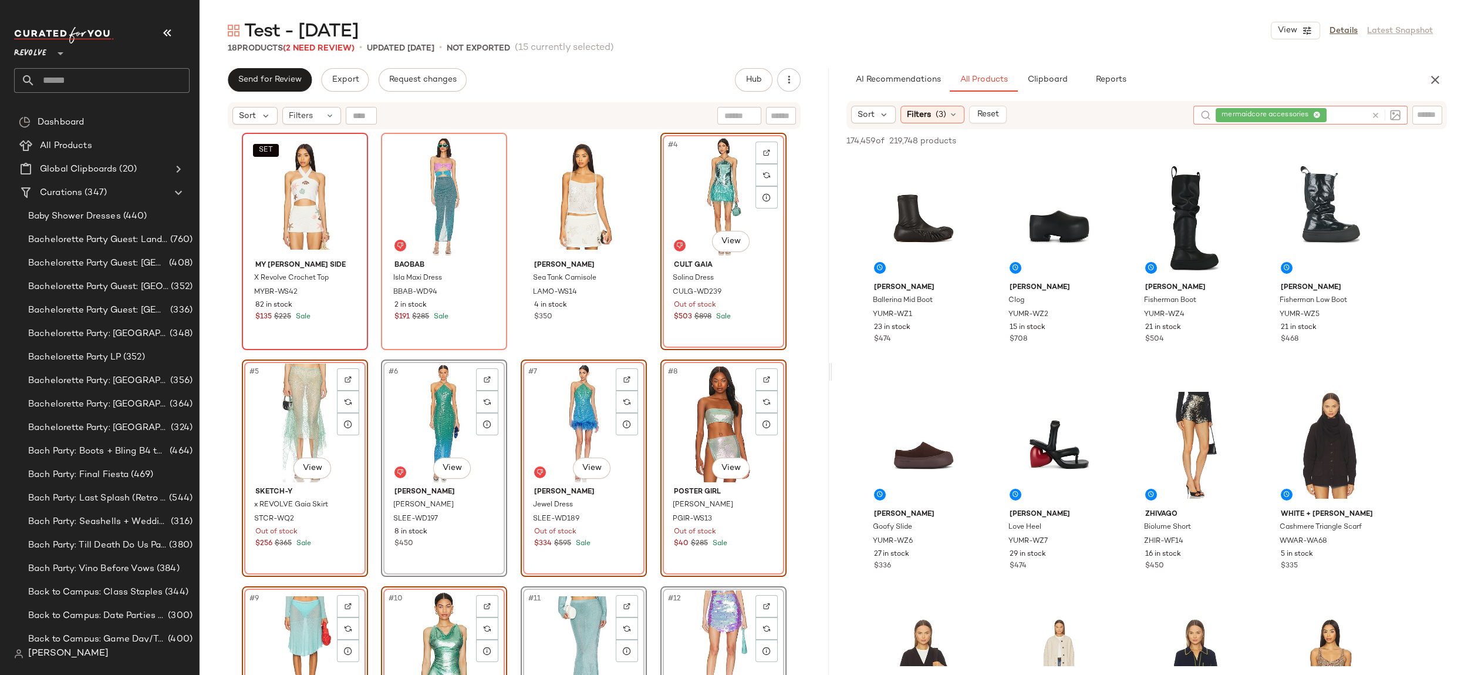
scroll to position [0, 0]
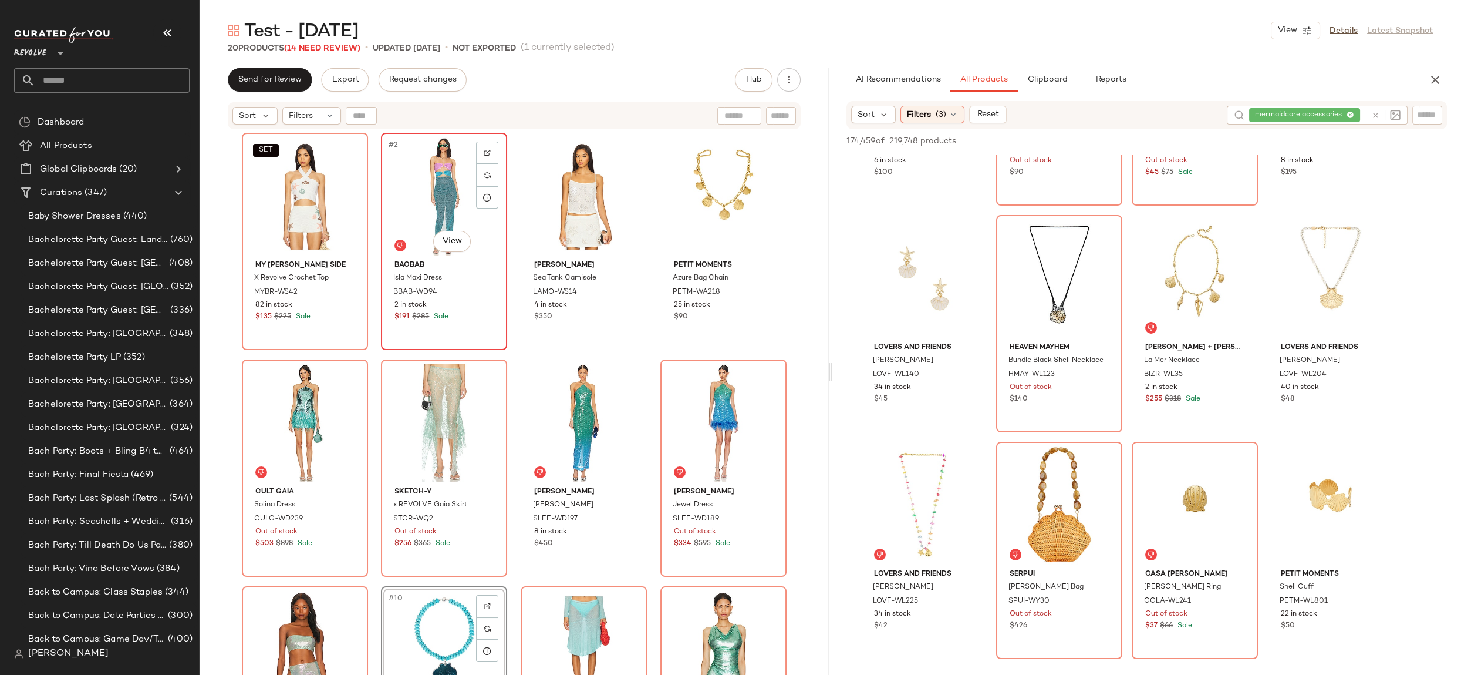
scroll to position [1, 0]
click at [930, 276] on div "#9 View" at bounding box center [924, 278] width 118 height 119
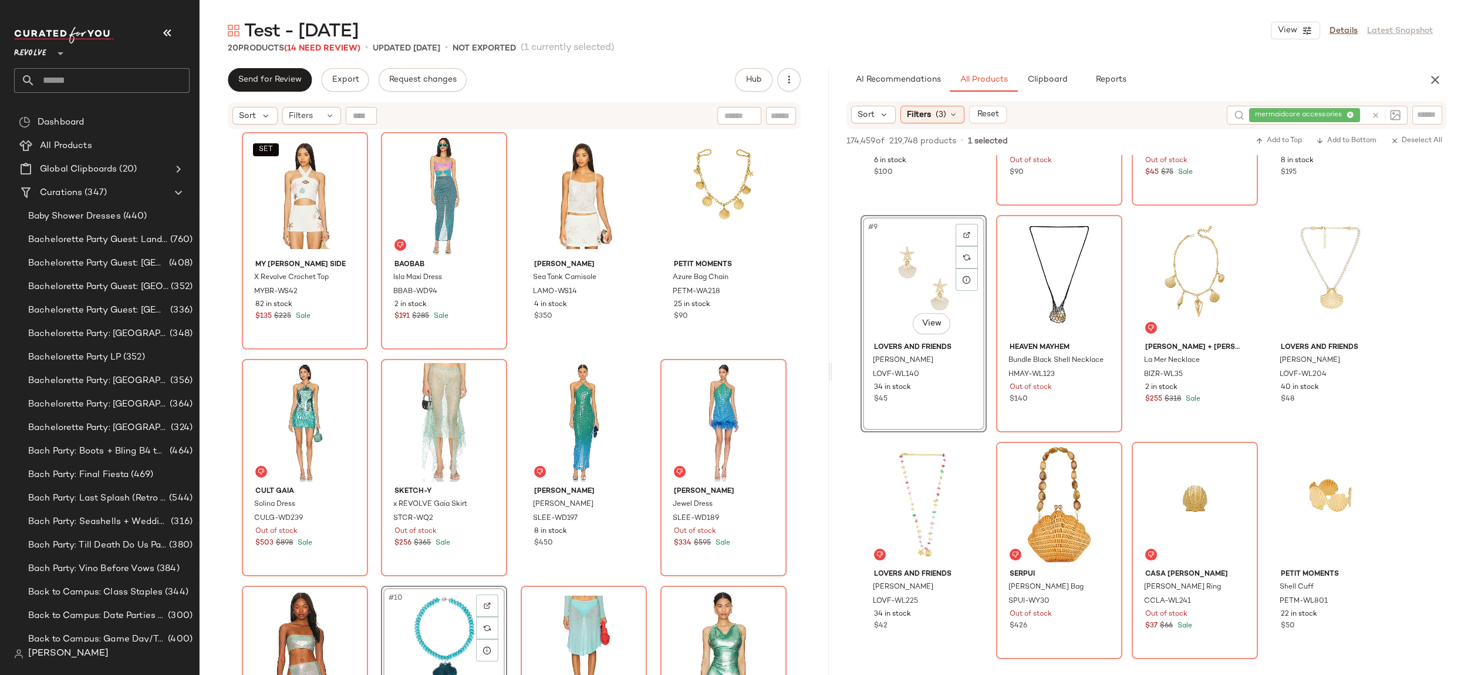
scroll to position [380, 0]
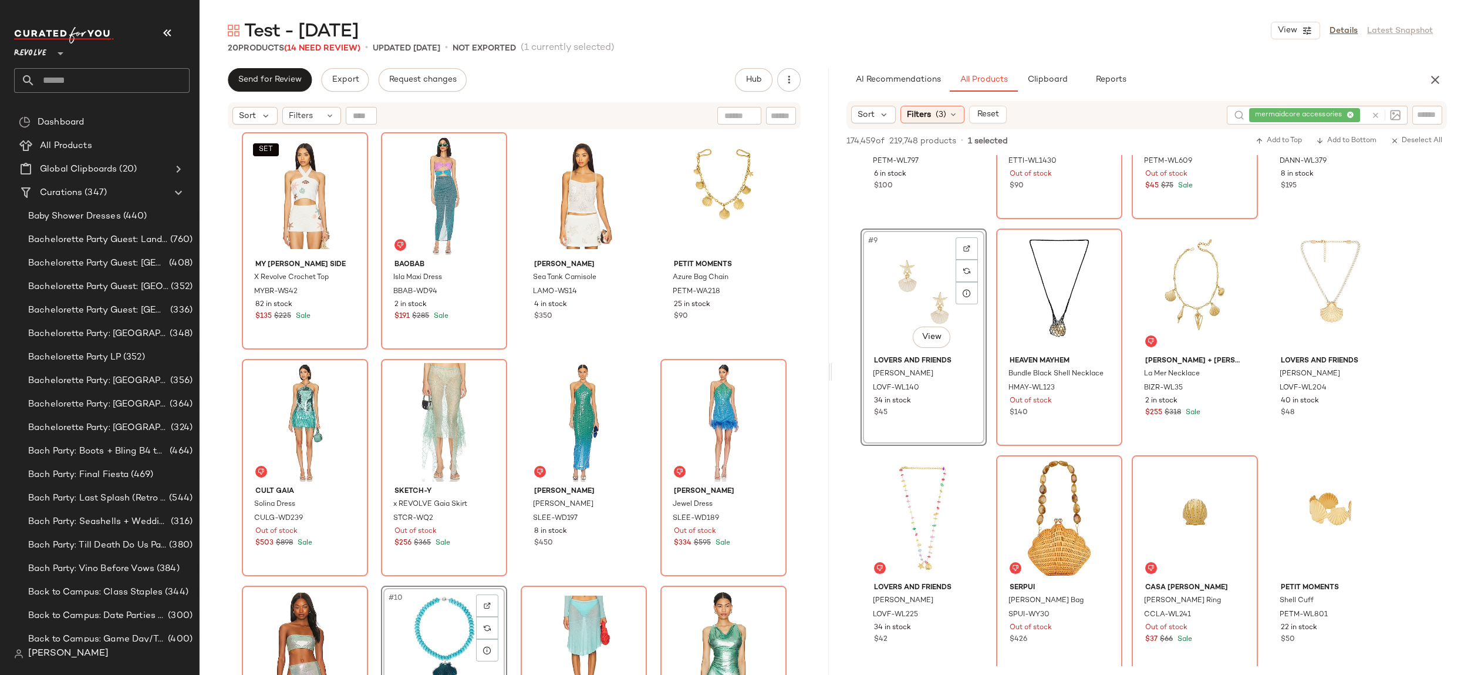
click at [921, 287] on div "#9 View" at bounding box center [924, 292] width 118 height 119
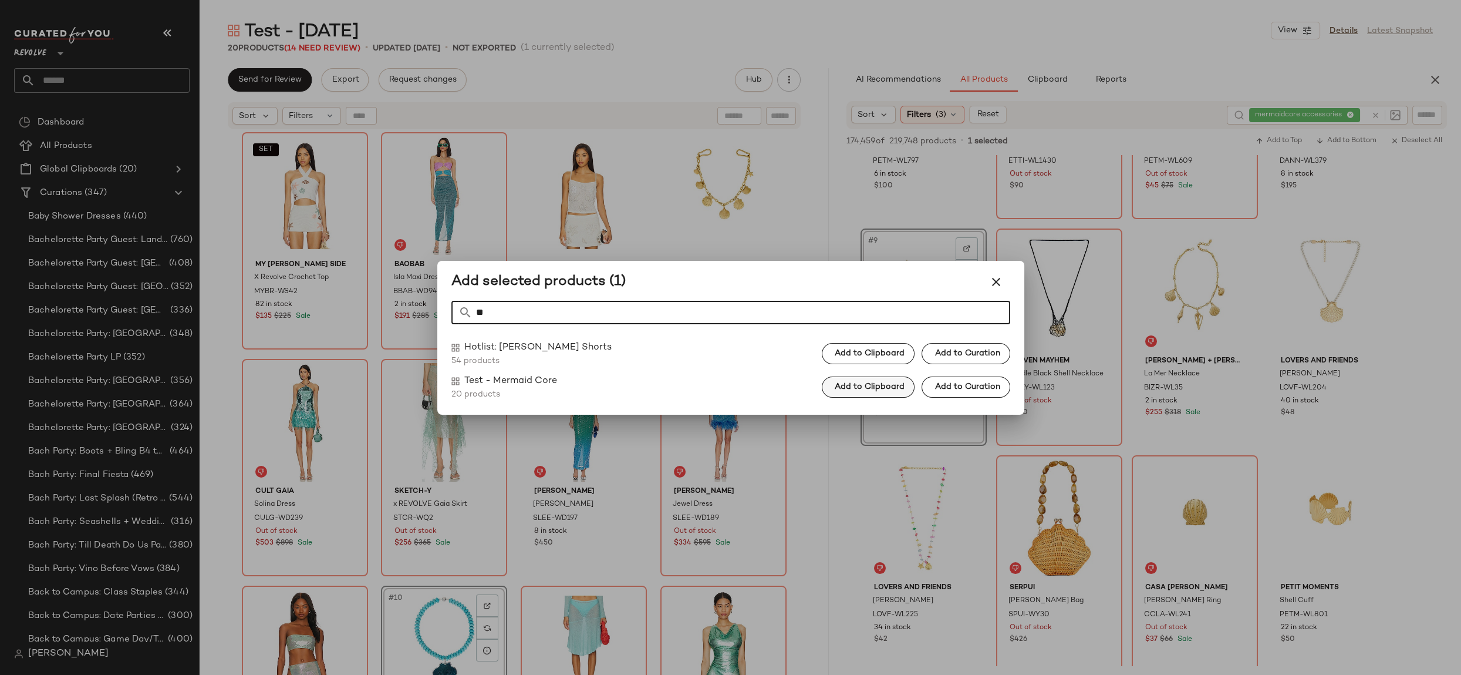
type input "*"
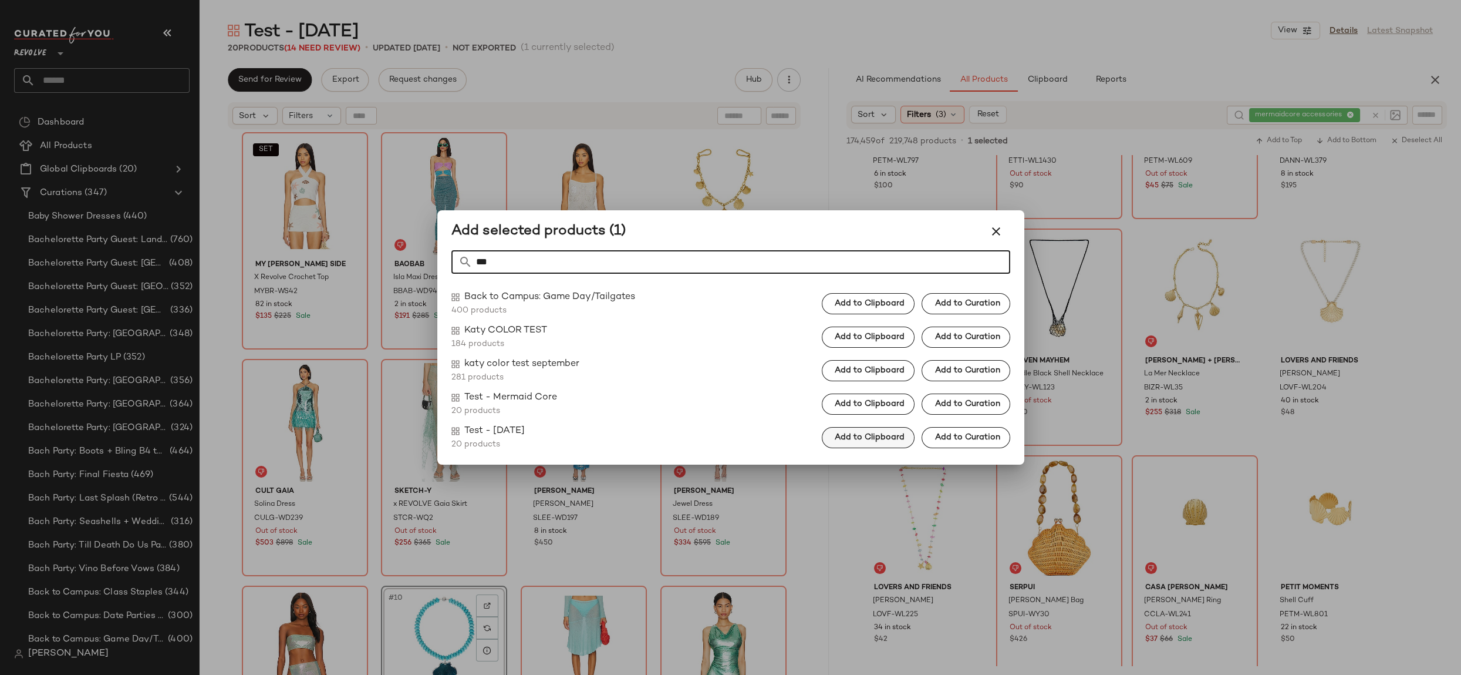
type input "***"
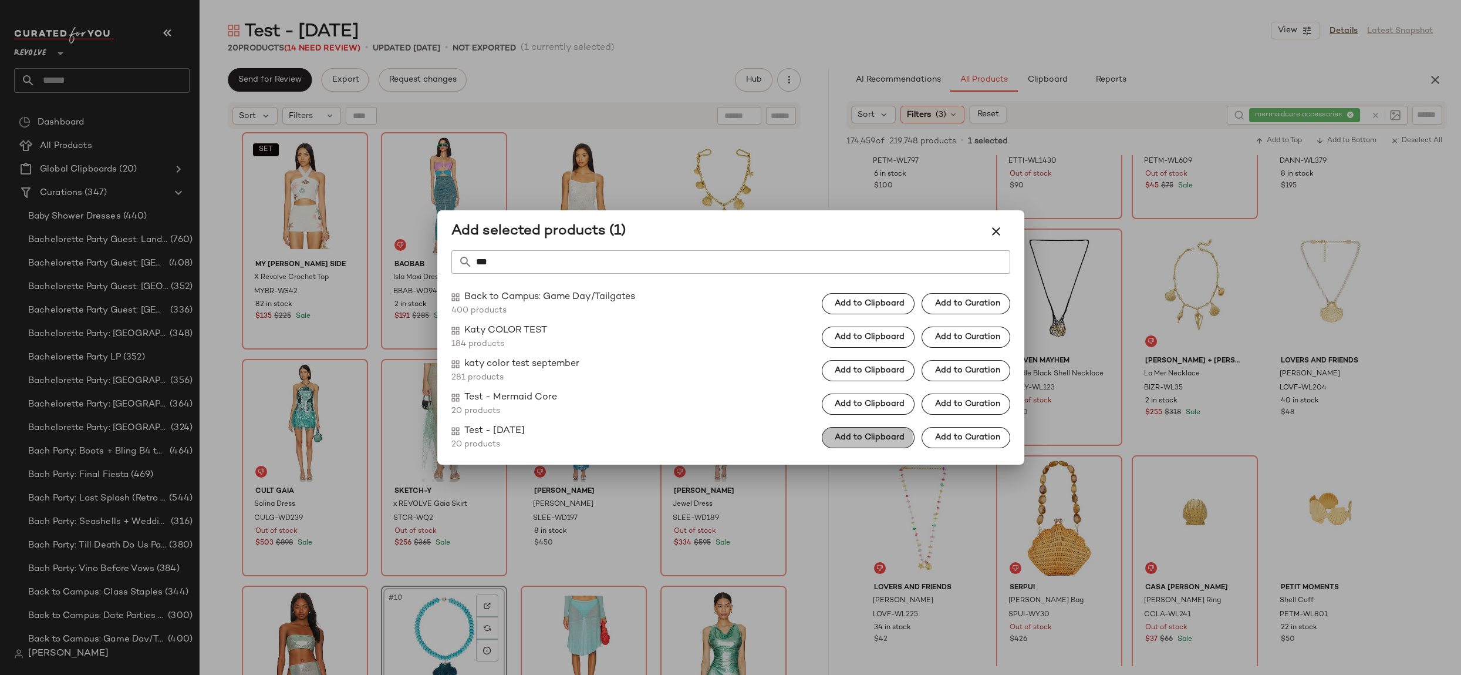
click at [892, 437] on span "Add to Clipboard" at bounding box center [869, 437] width 70 height 9
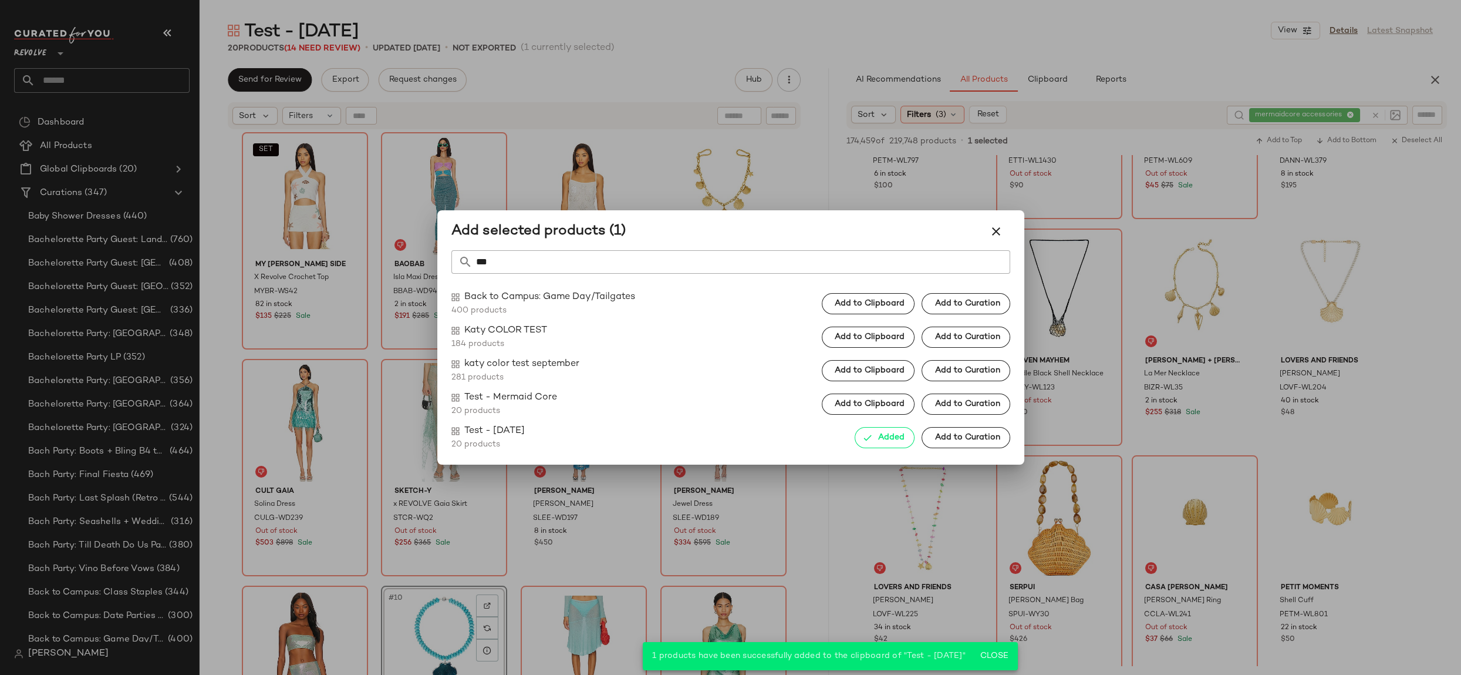
click at [996, 231] on icon "button" at bounding box center [996, 231] width 14 height 14
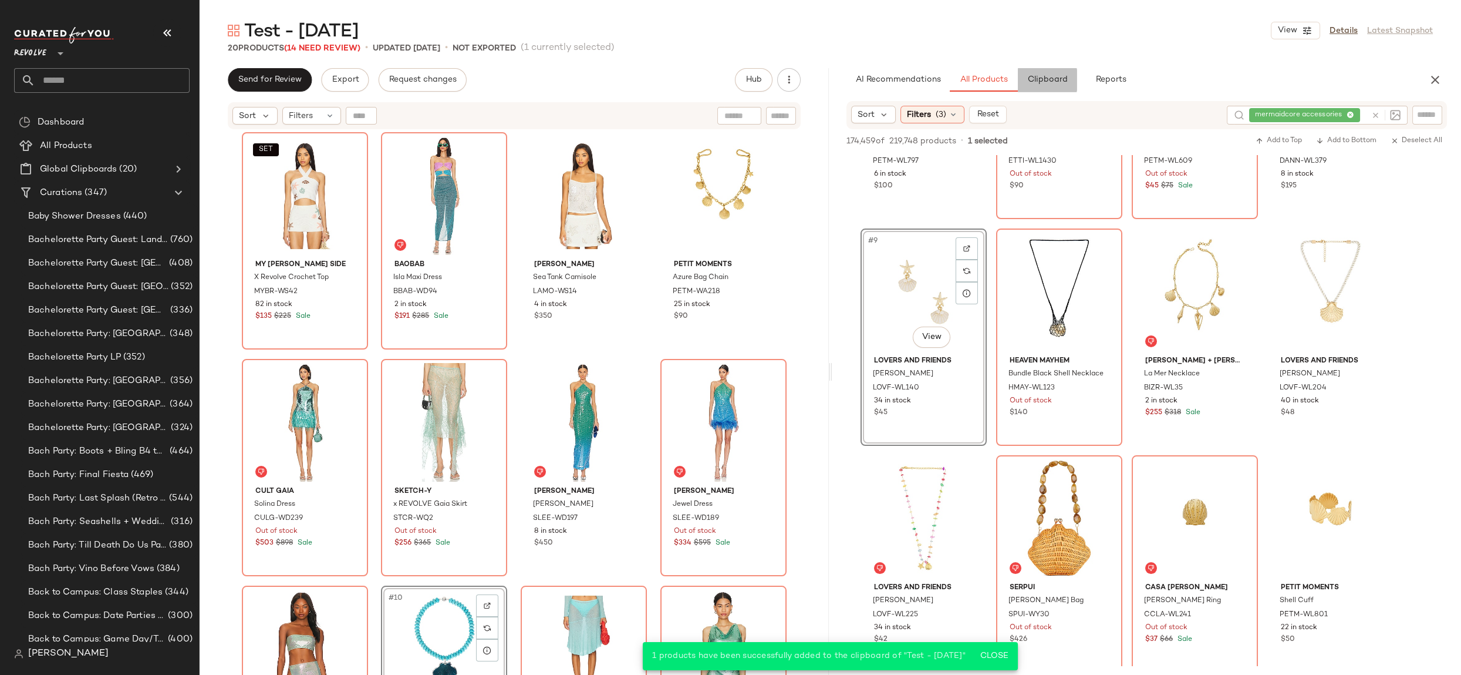
click at [1045, 80] on span "Clipboard" at bounding box center [1047, 79] width 41 height 9
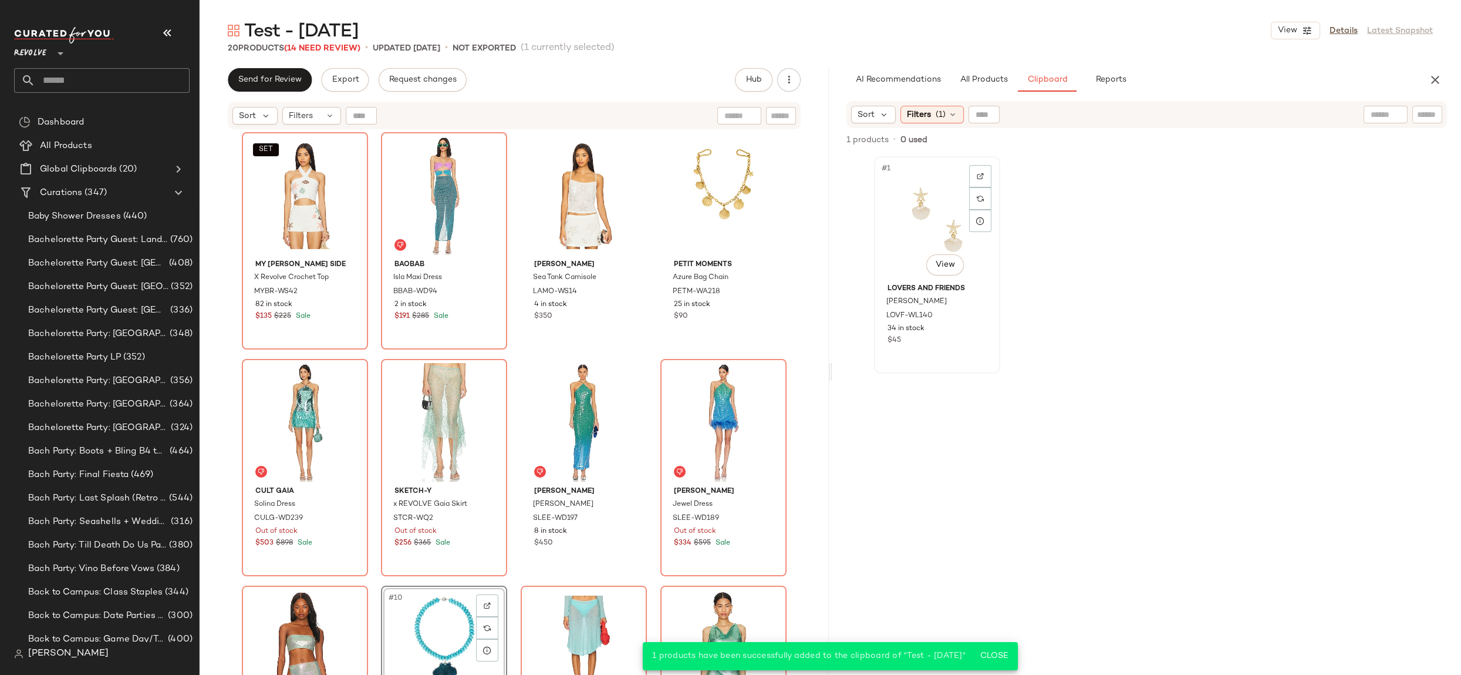
click at [914, 210] on div "#1 View" at bounding box center [937, 219] width 118 height 119
click at [988, 82] on span "All Products" at bounding box center [983, 79] width 48 height 9
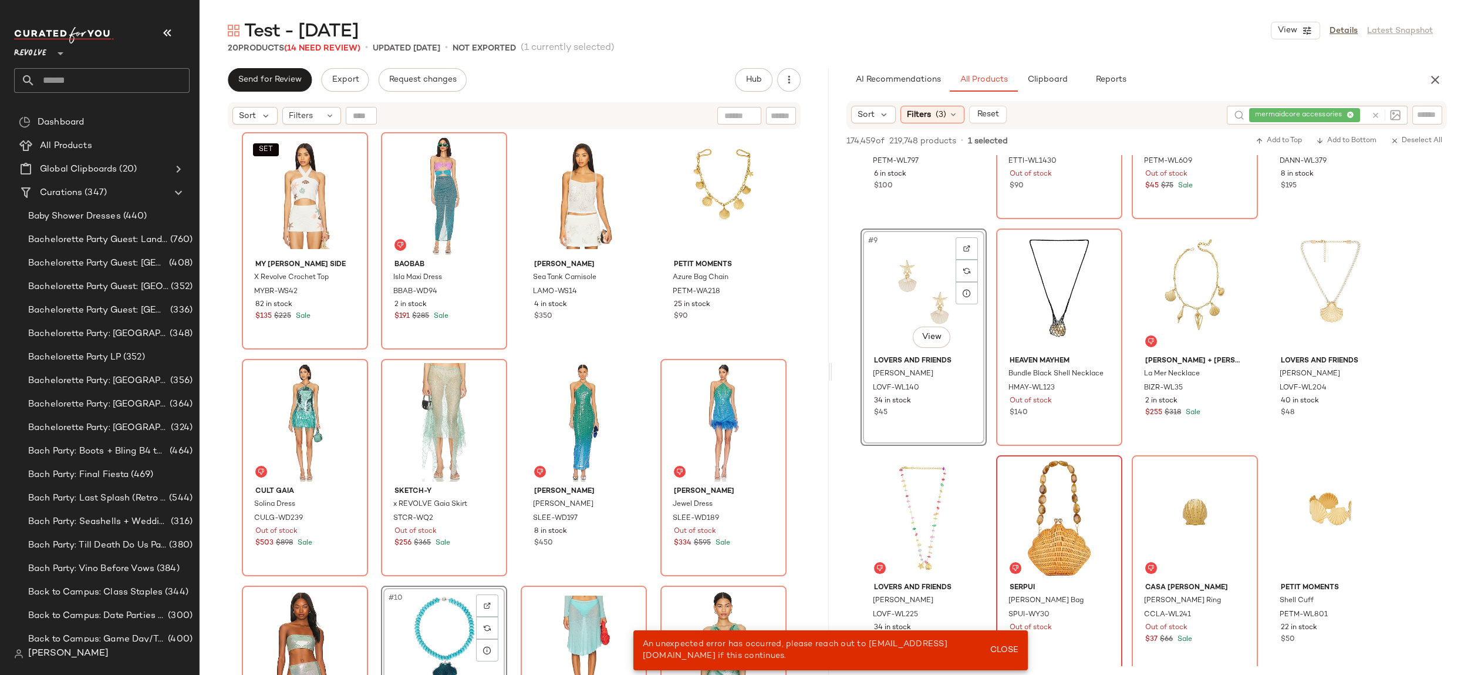
click at [1020, 648] on button "Close" at bounding box center [1004, 649] width 38 height 21
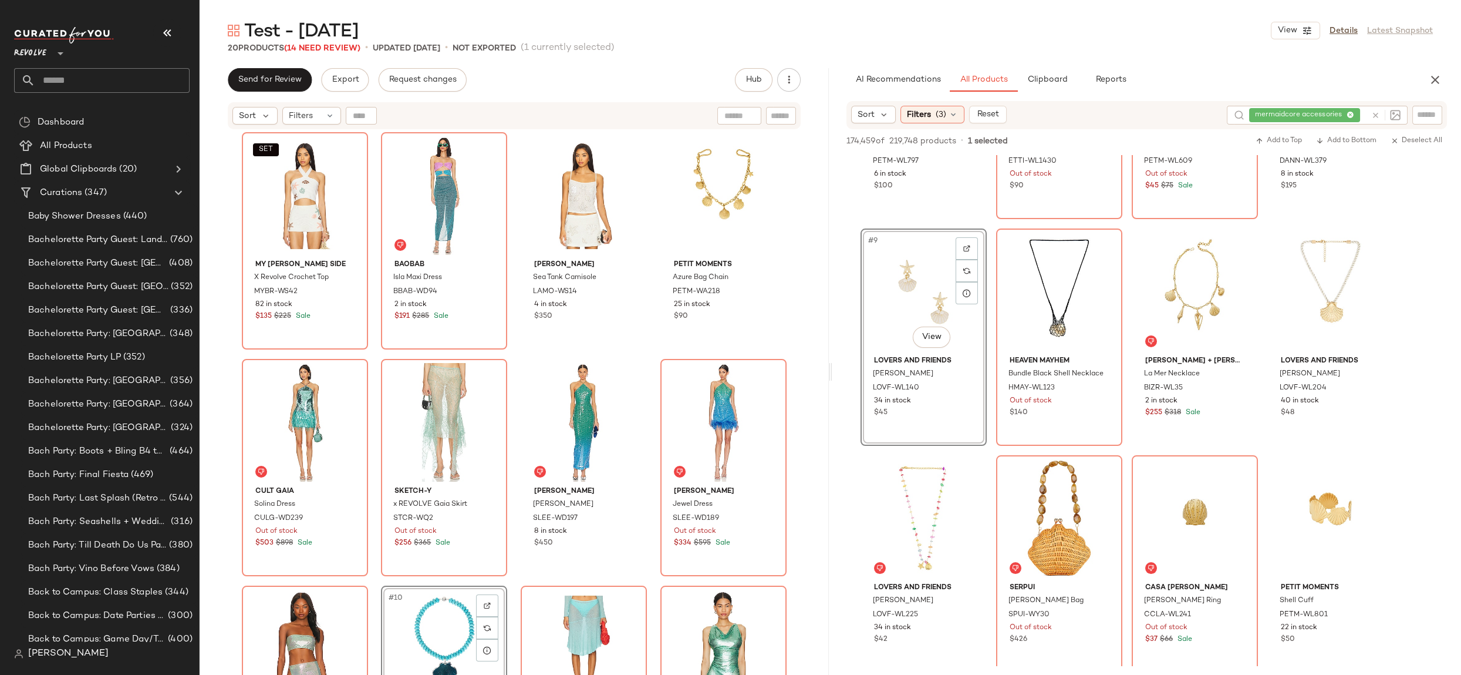
click at [1348, 116] on div "mermaidcore accessories" at bounding box center [1308, 115] width 117 height 19
click at [1318, 113] on icon at bounding box center [1318, 116] width 8 height 8
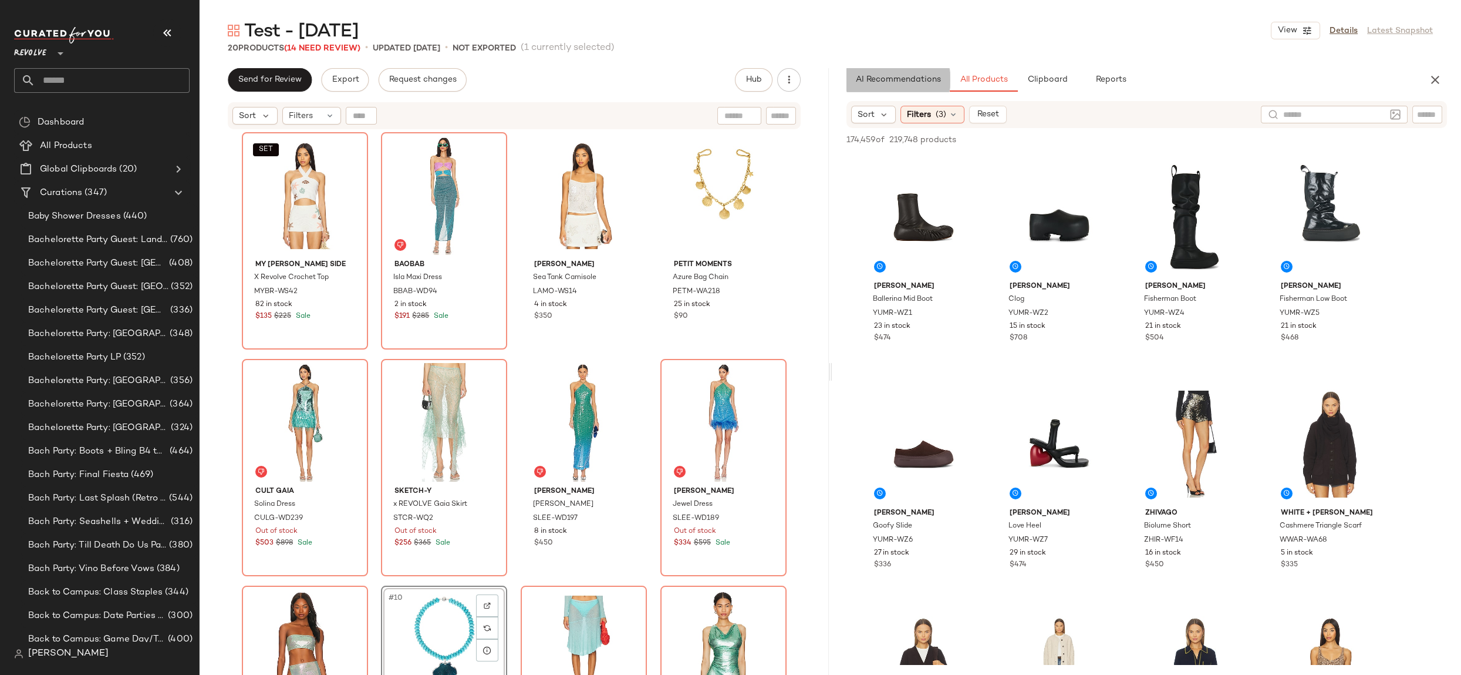
click at [906, 74] on button "AI Recommendations" at bounding box center [898, 79] width 103 height 23
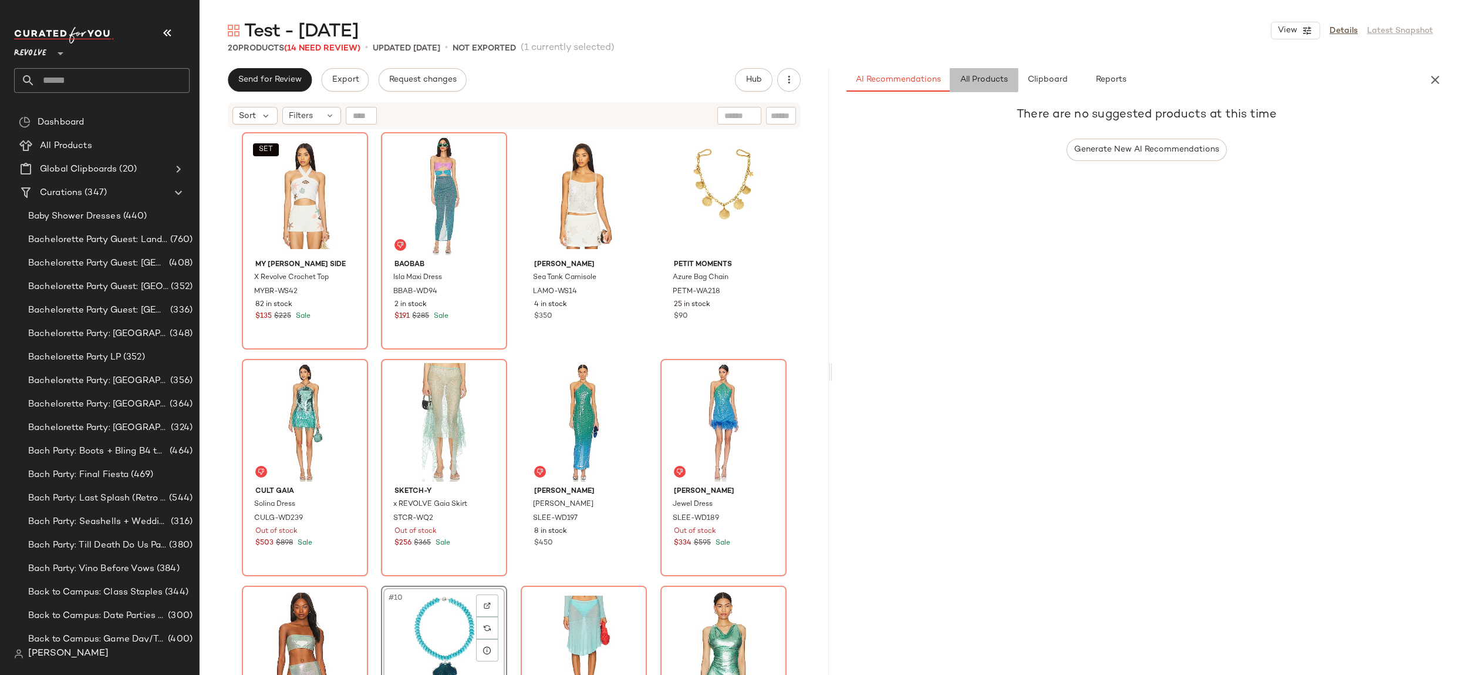
click at [974, 78] on span "All Products" at bounding box center [983, 79] width 48 height 9
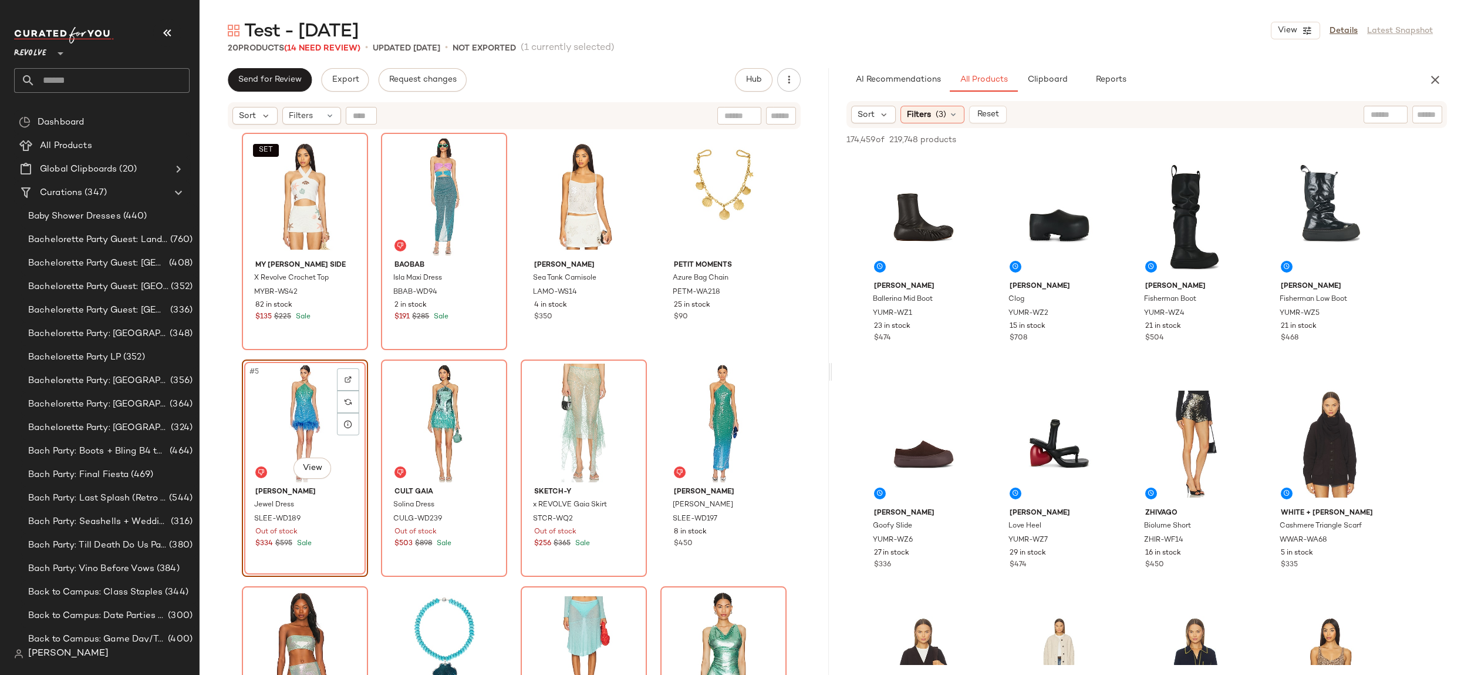
drag, startPoint x: 1444, startPoint y: 76, endPoint x: 1153, endPoint y: 160, distance: 303.7
click at [1444, 76] on button "button" at bounding box center [1435, 79] width 23 height 23
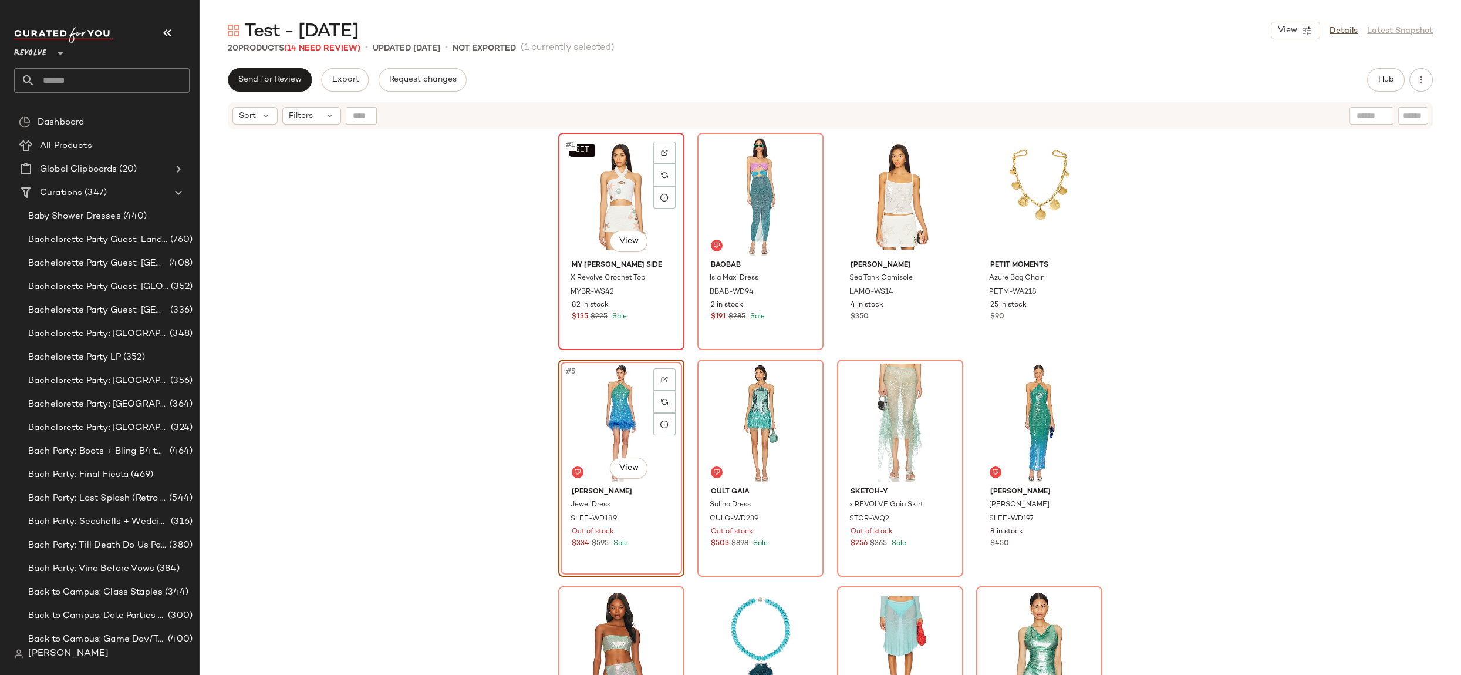
click at [598, 187] on div "SET #1 View" at bounding box center [622, 196] width 118 height 119
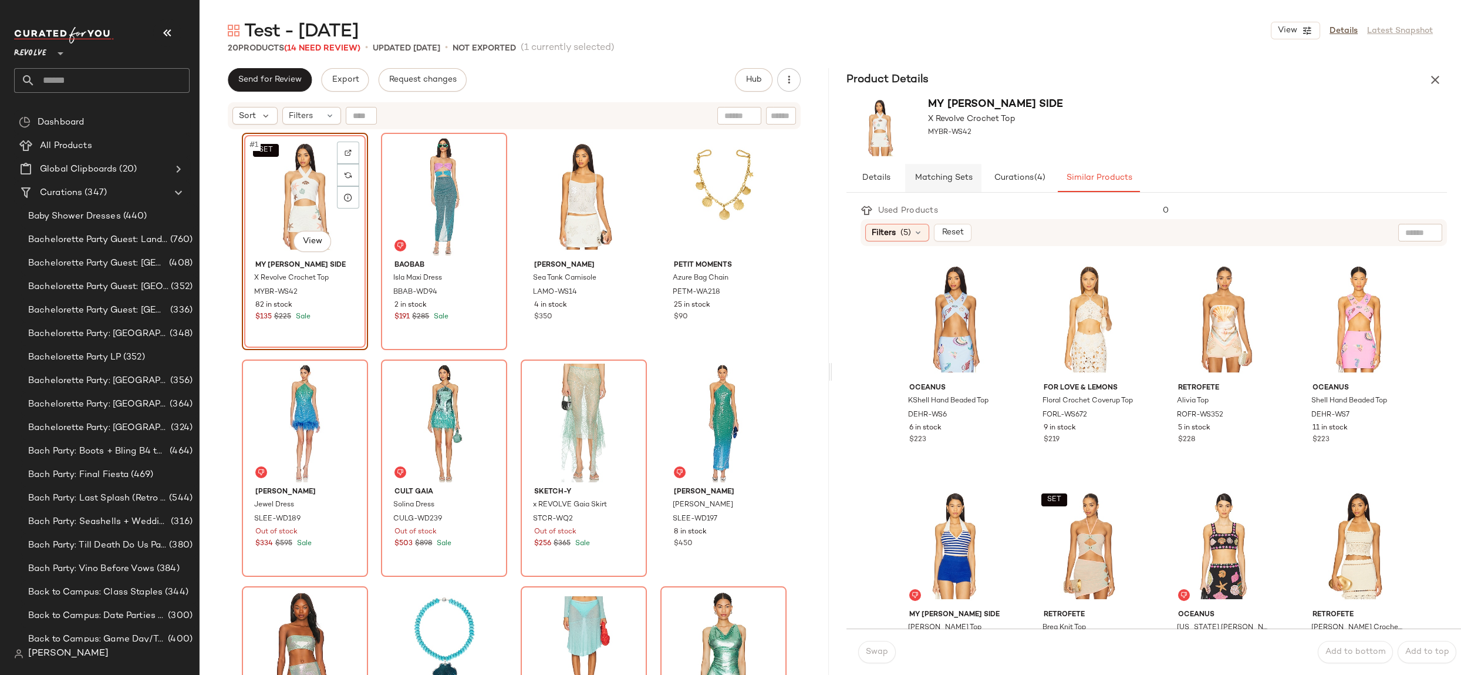
click at [945, 185] on button "Matching Sets" at bounding box center [943, 178] width 76 height 28
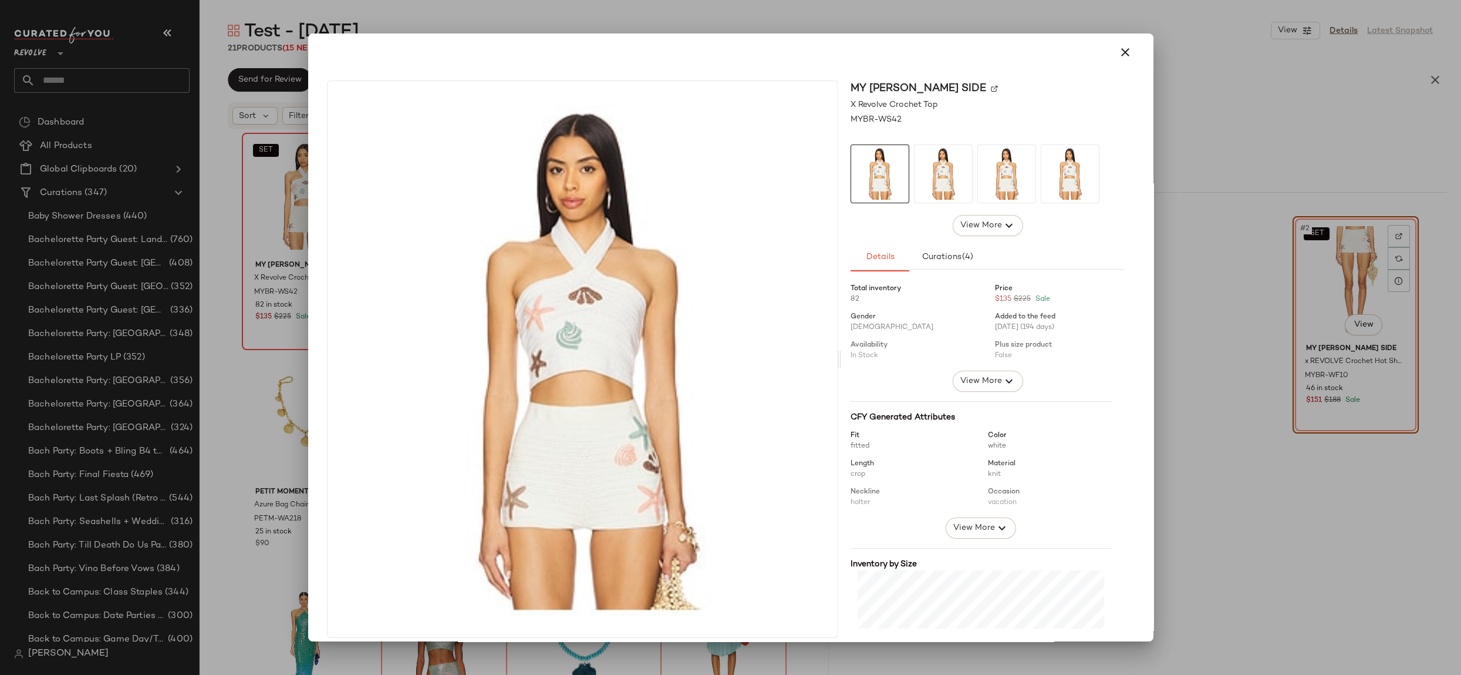
drag, startPoint x: 1110, startPoint y: 52, endPoint x: 1095, endPoint y: 79, distance: 31.3
click at [1112, 52] on button "button" at bounding box center [1126, 52] width 28 height 28
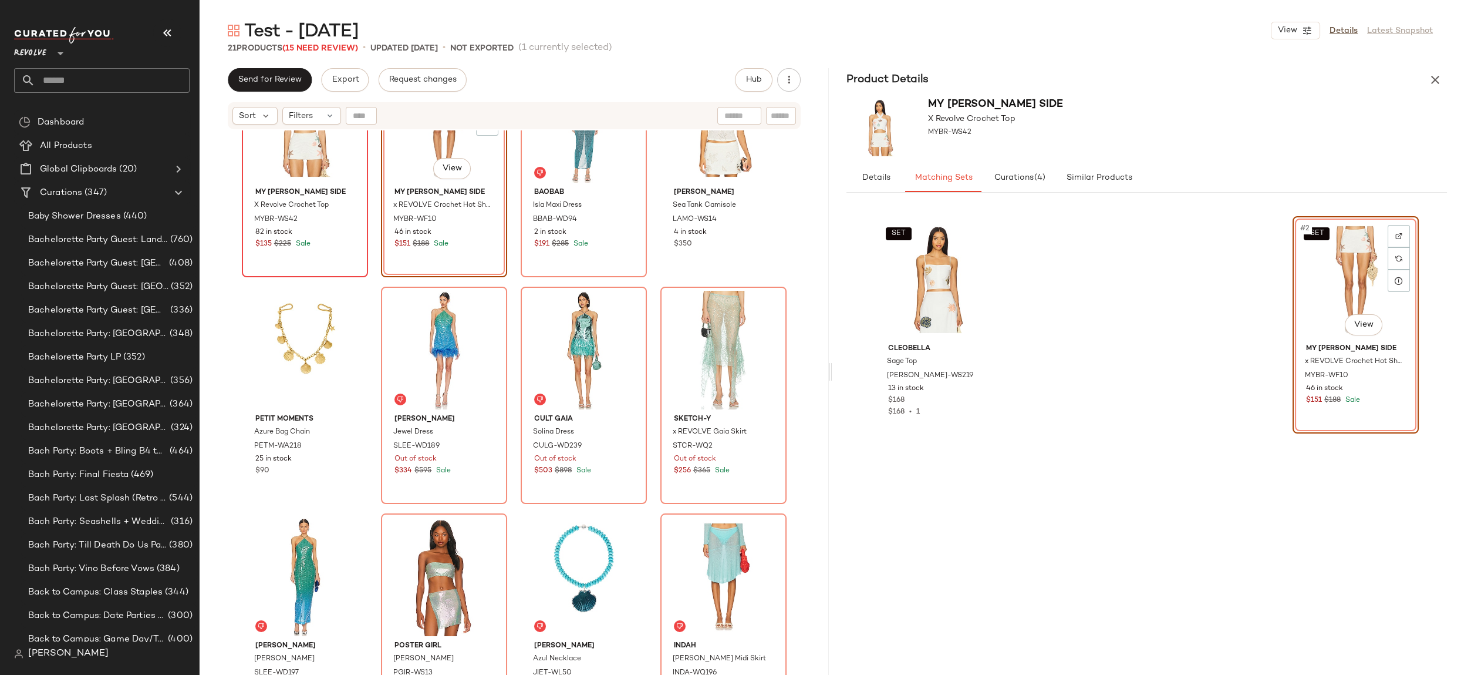
scroll to position [160, 0]
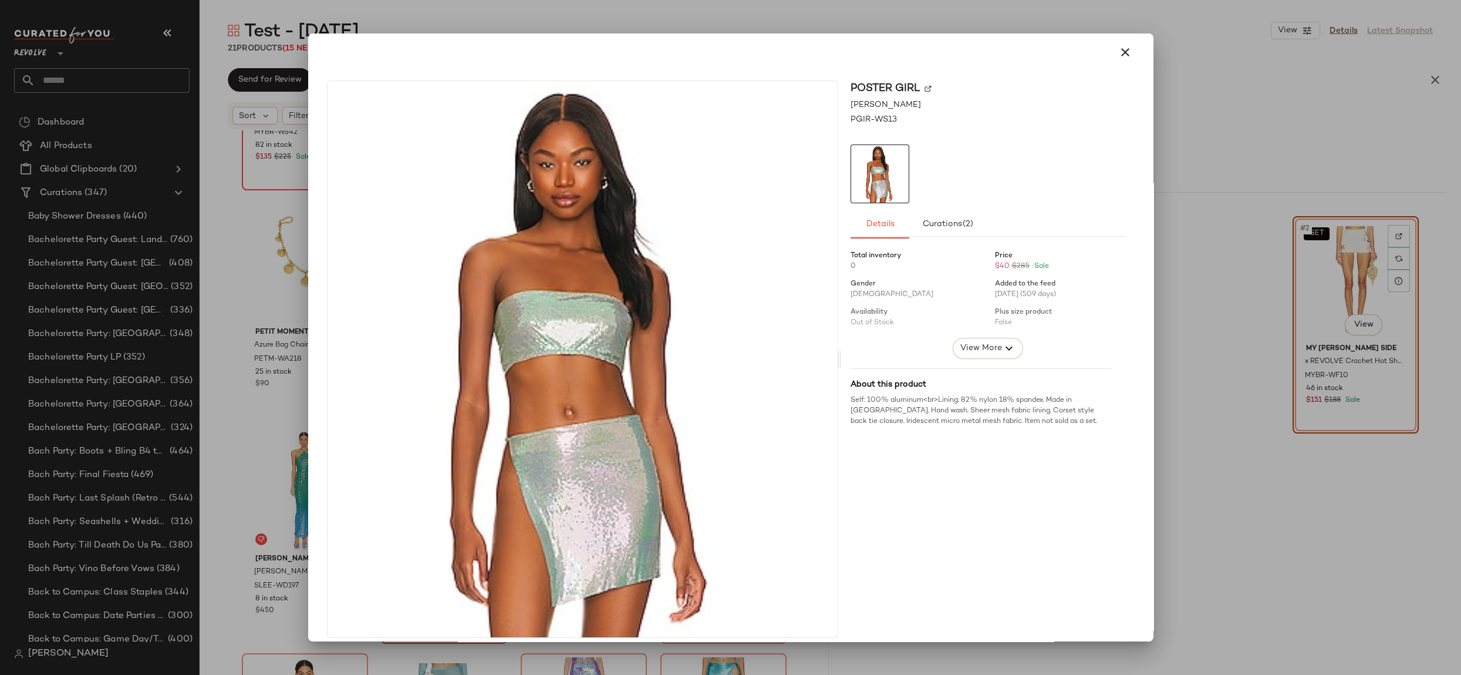
drag, startPoint x: 1117, startPoint y: 60, endPoint x: 1131, endPoint y: 63, distance: 14.3
click at [1119, 60] on button "button" at bounding box center [1126, 52] width 28 height 28
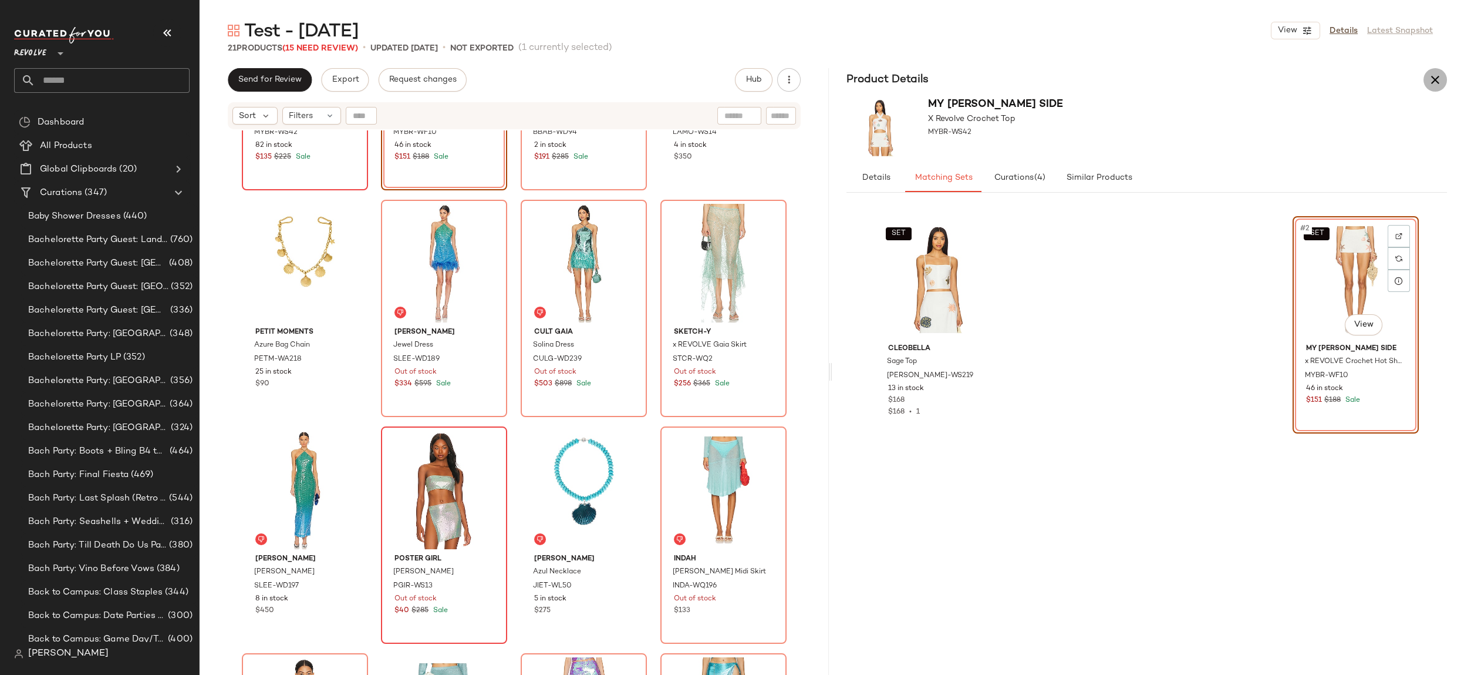
click at [1438, 78] on icon "button" at bounding box center [1436, 80] width 14 height 14
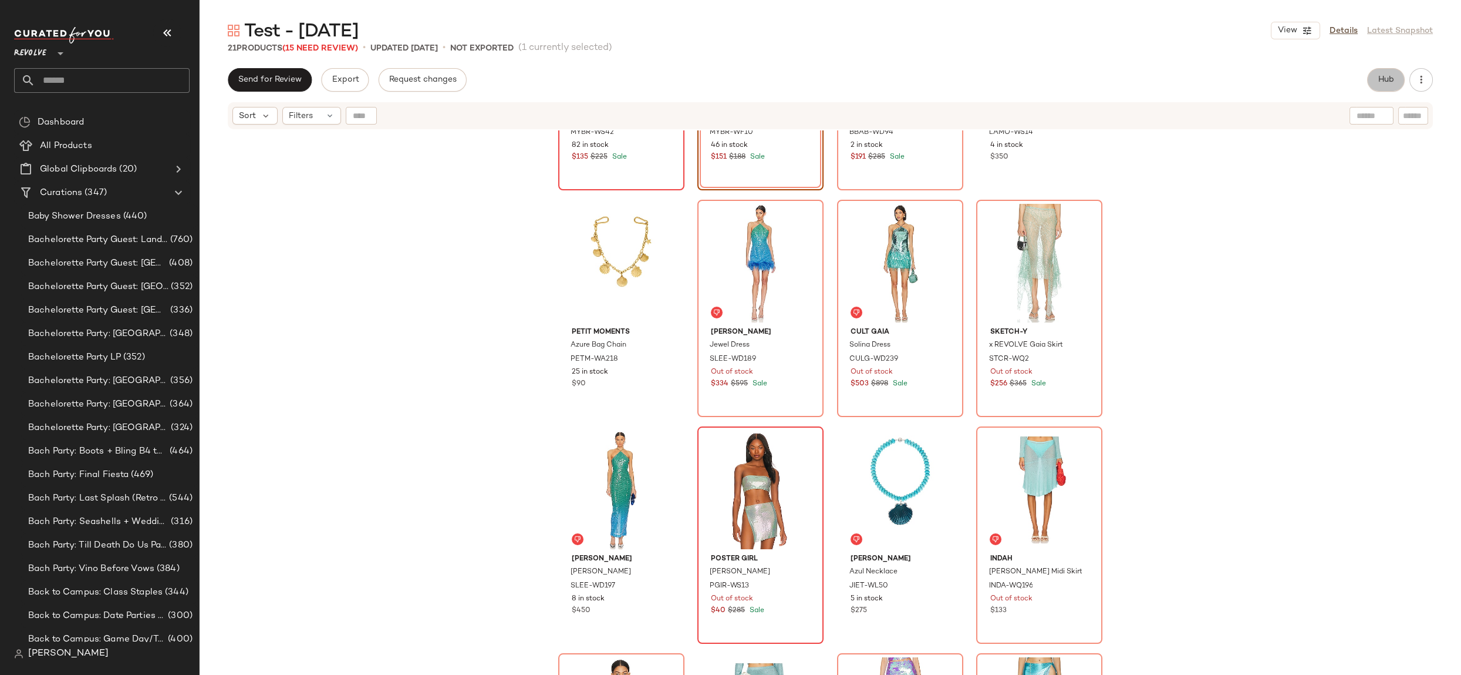
click at [1397, 81] on button "Hub" at bounding box center [1387, 79] width 38 height 23
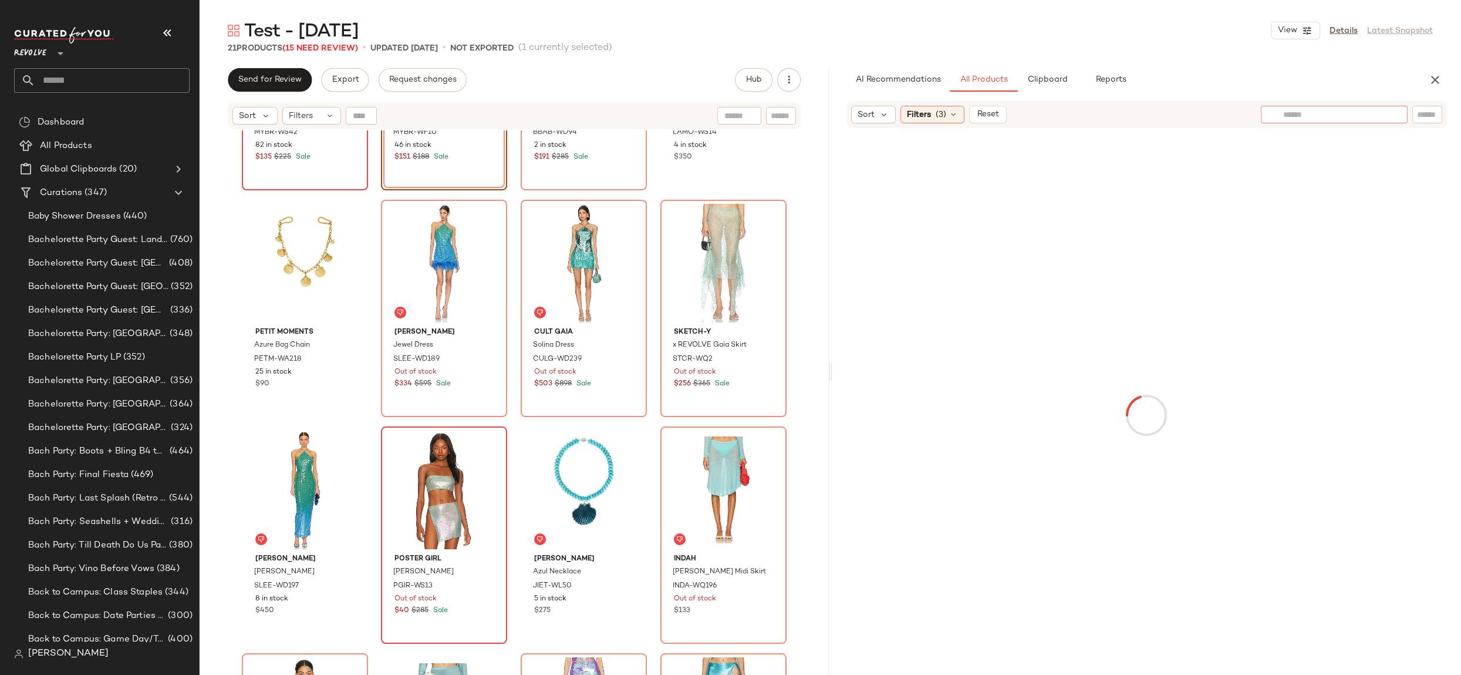
click at [1380, 109] on input "text" at bounding box center [1335, 115] width 102 height 12
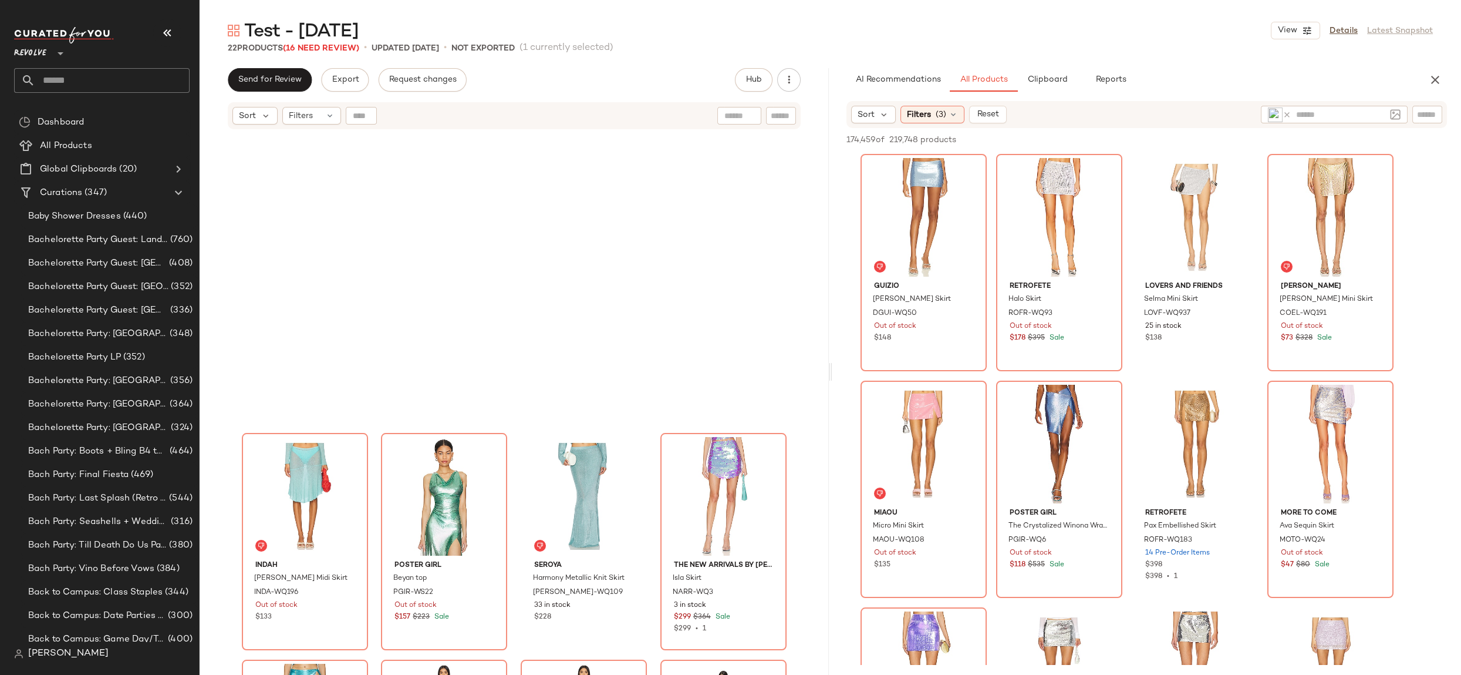
scroll to position [0, 0]
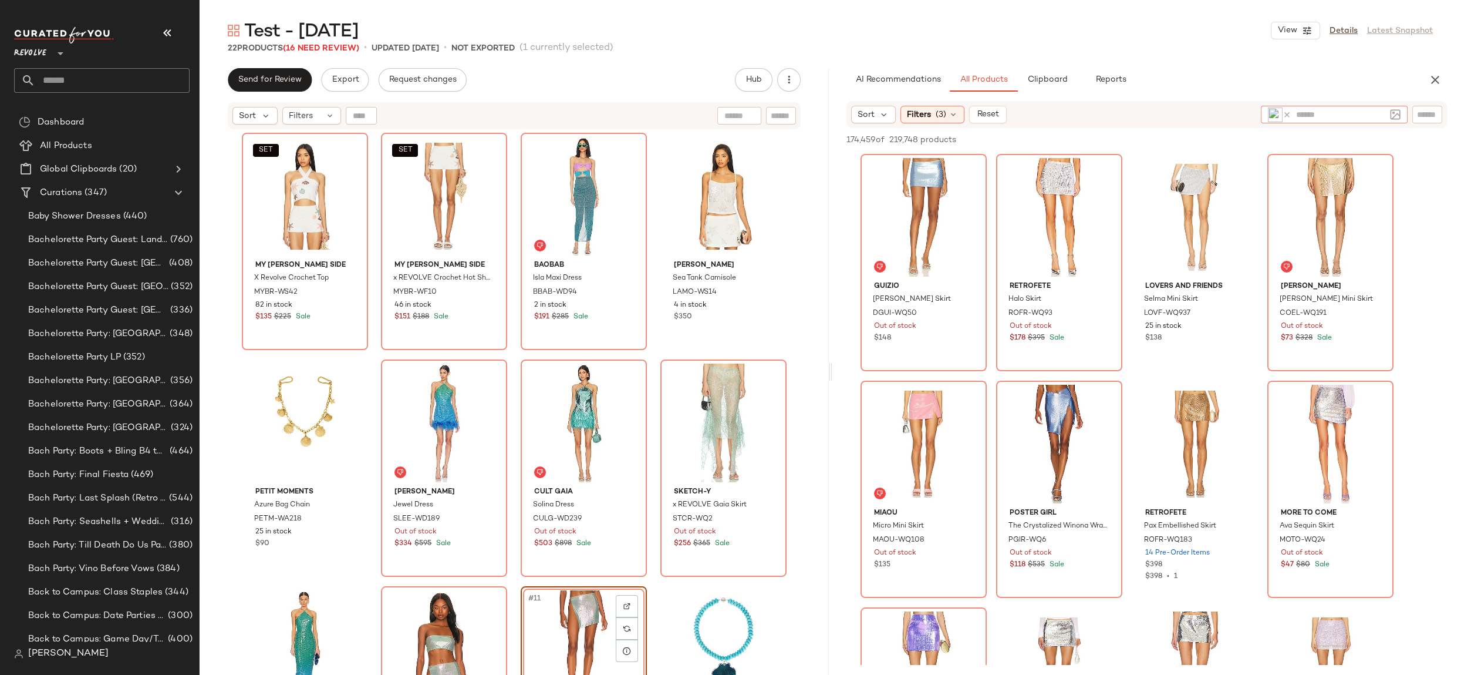
click at [1290, 114] on icon at bounding box center [1287, 114] width 9 height 9
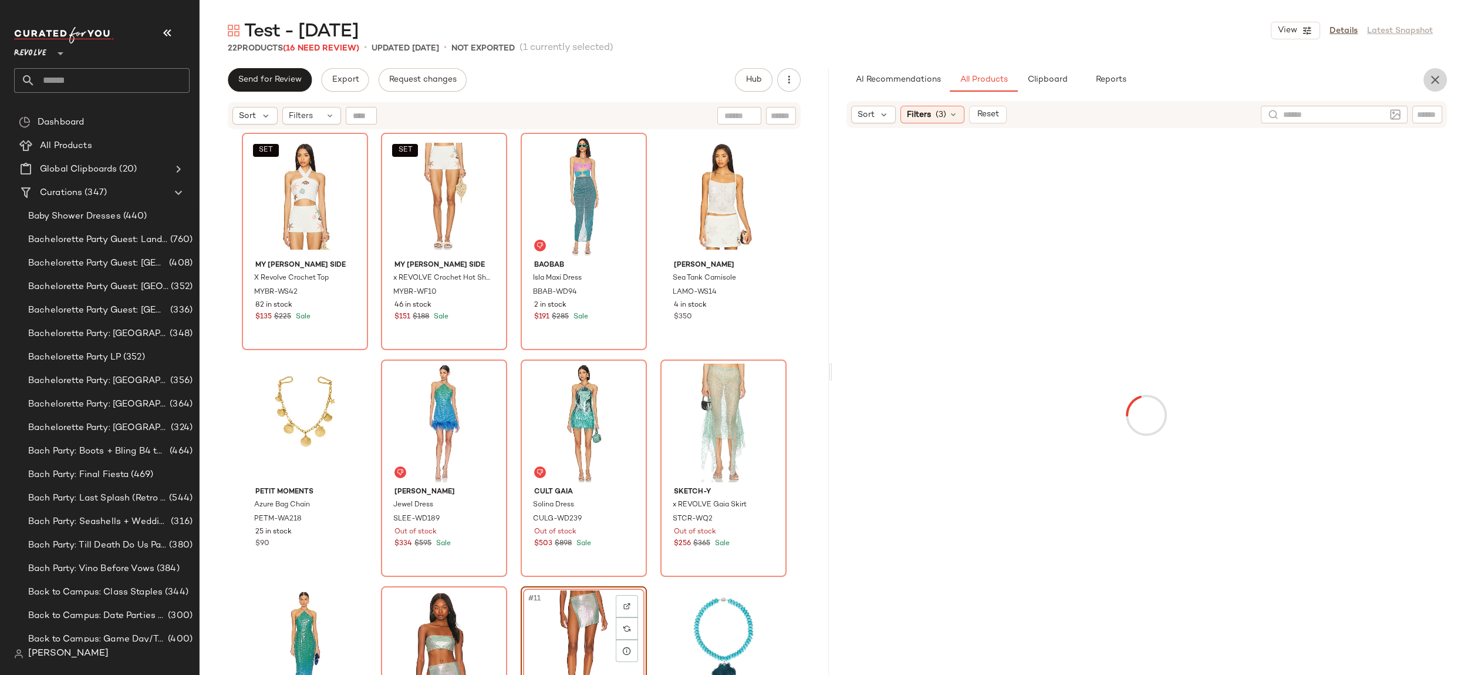
drag, startPoint x: 1425, startPoint y: 76, endPoint x: 1461, endPoint y: 113, distance: 51.1
click at [1425, 76] on button "button" at bounding box center [1435, 79] width 23 height 23
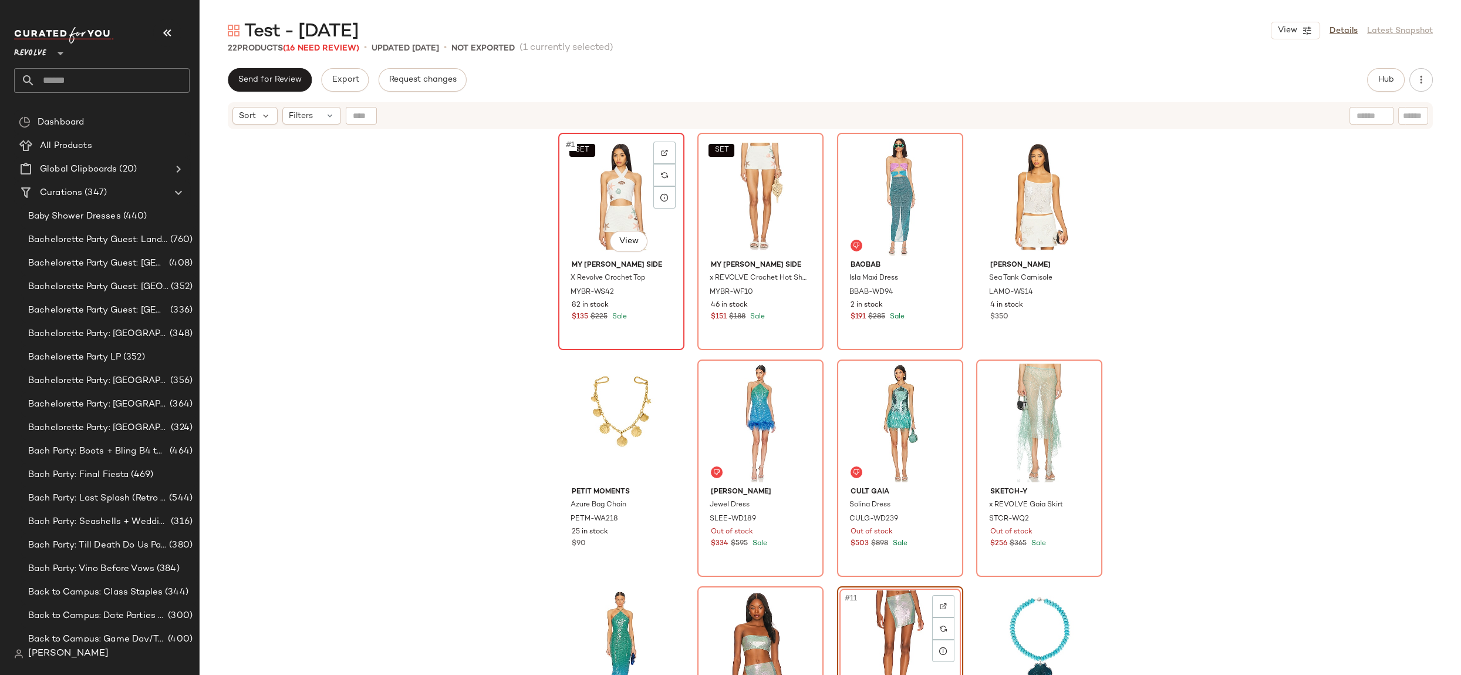
click at [619, 204] on div "SET #1 View" at bounding box center [622, 196] width 118 height 119
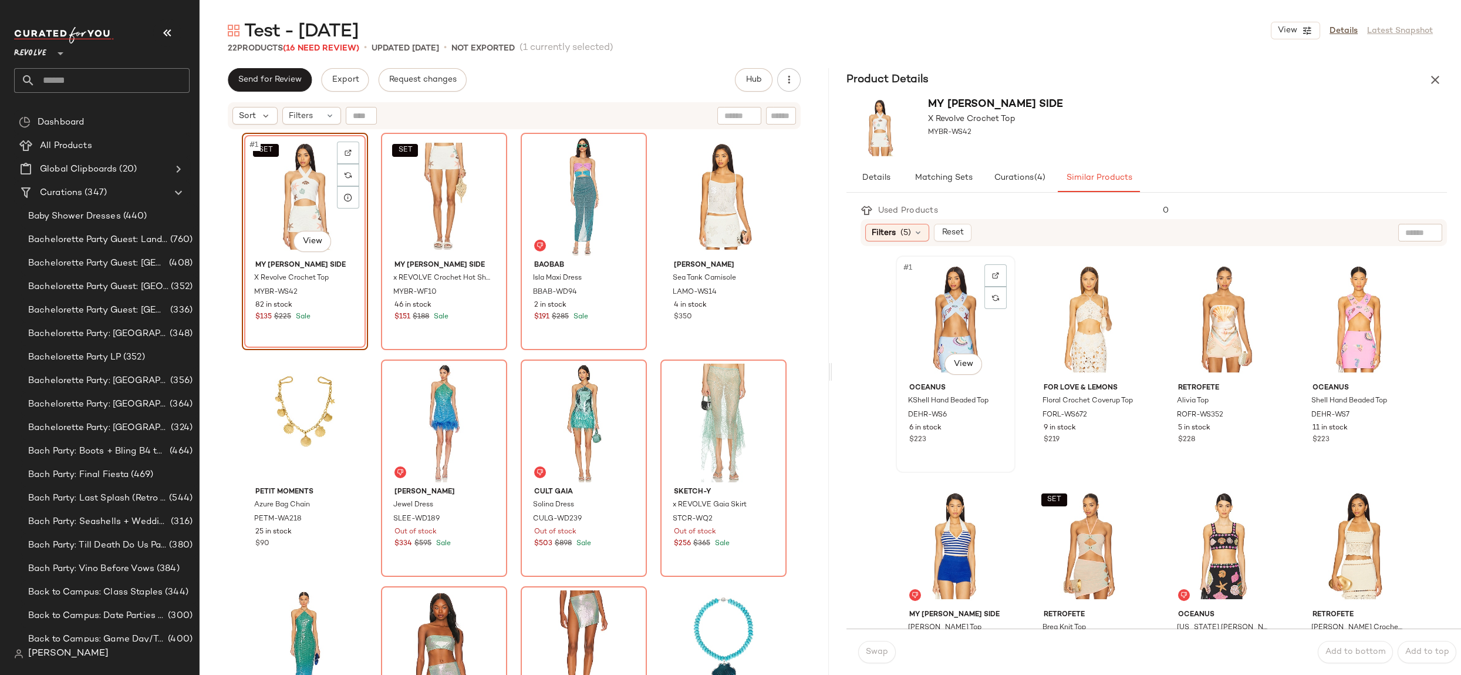
click at [947, 316] on div "#1 View" at bounding box center [956, 319] width 112 height 119
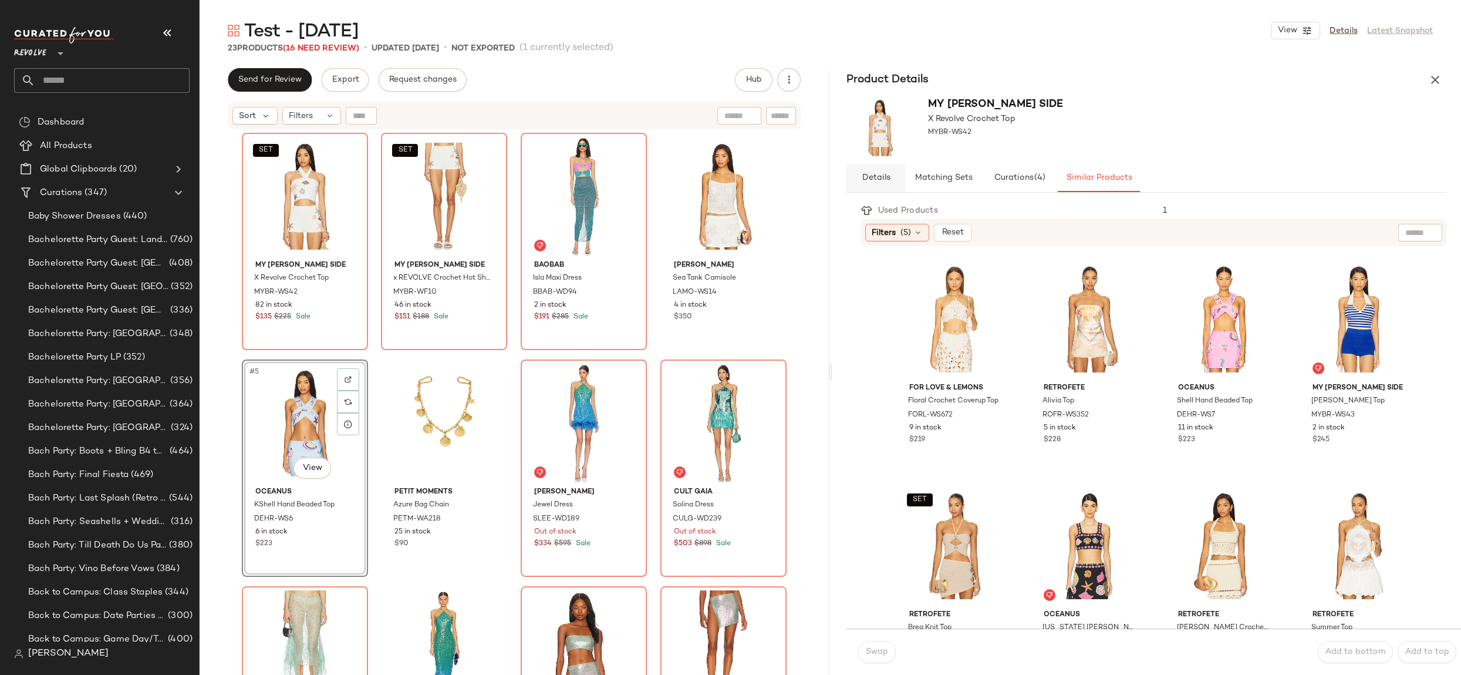
click at [877, 180] on span "Details" at bounding box center [875, 177] width 29 height 9
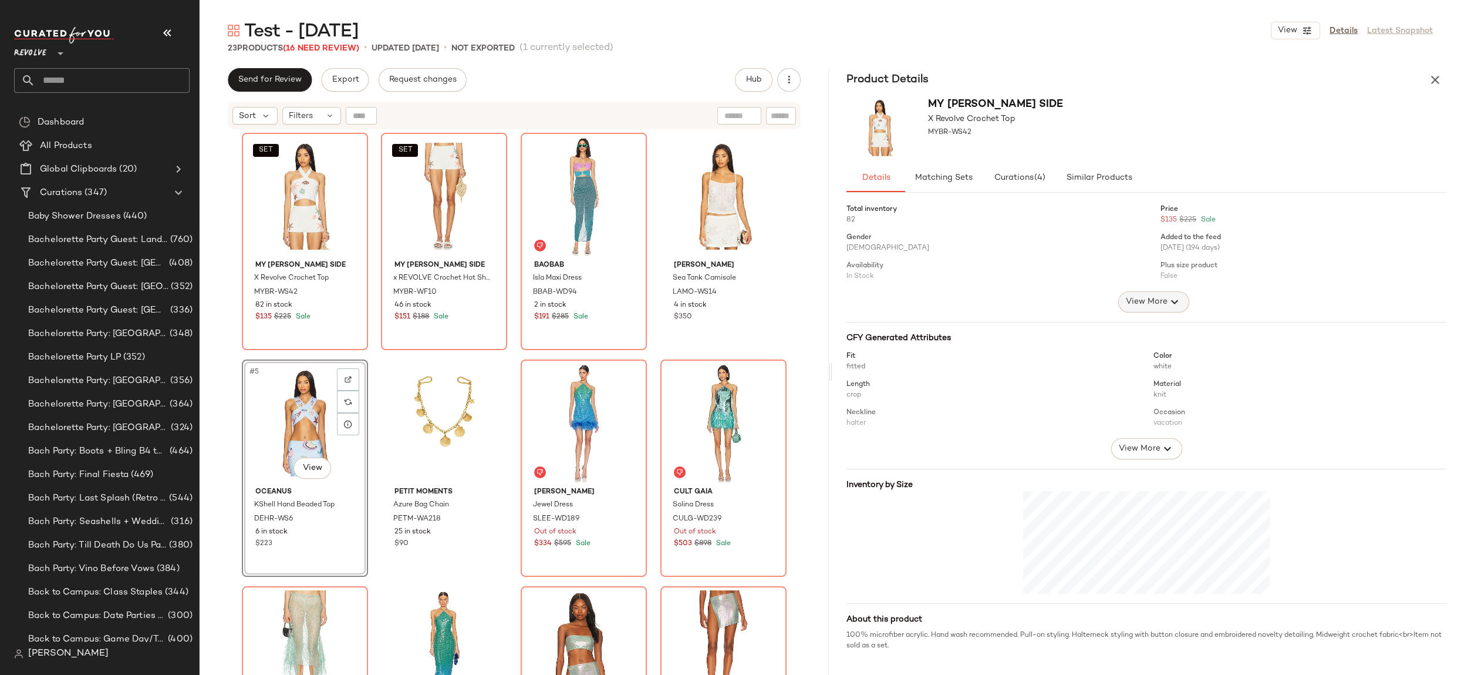
click at [1157, 306] on span "View More" at bounding box center [1147, 302] width 42 height 14
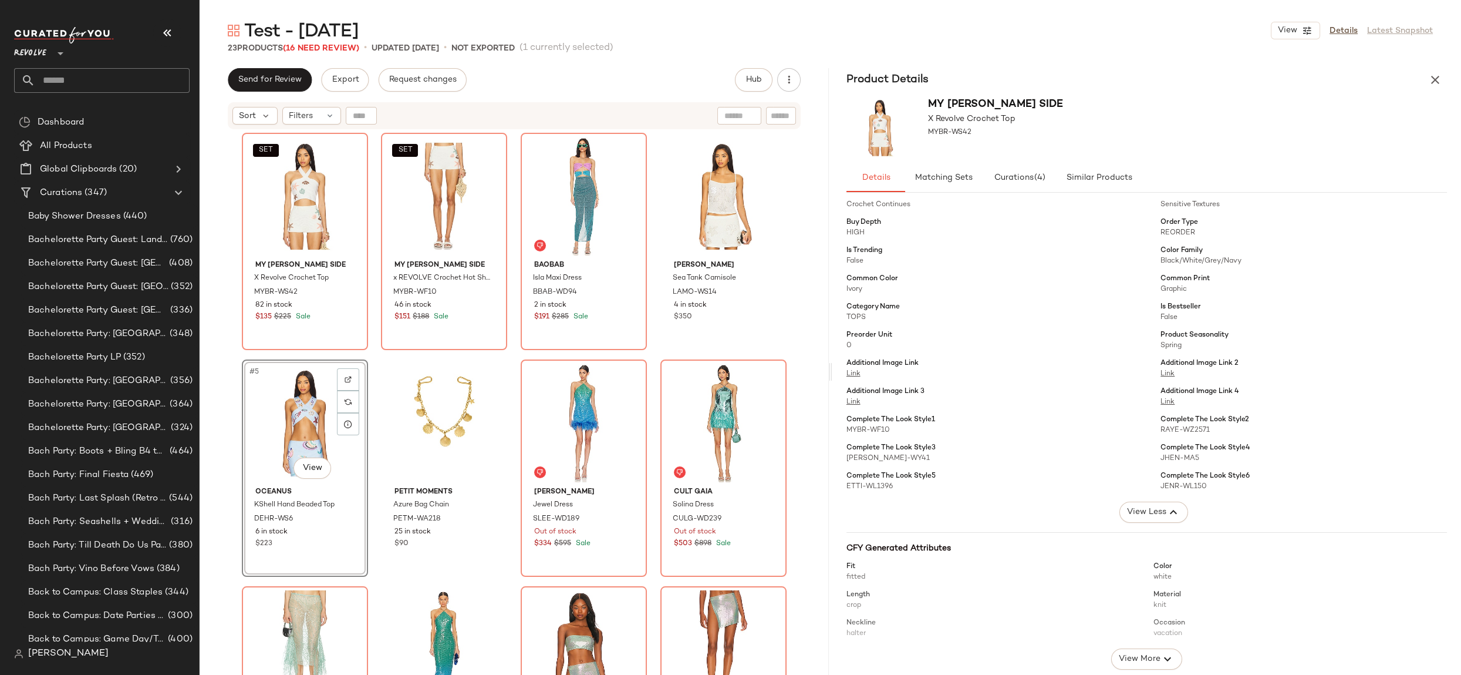
scroll to position [426, 0]
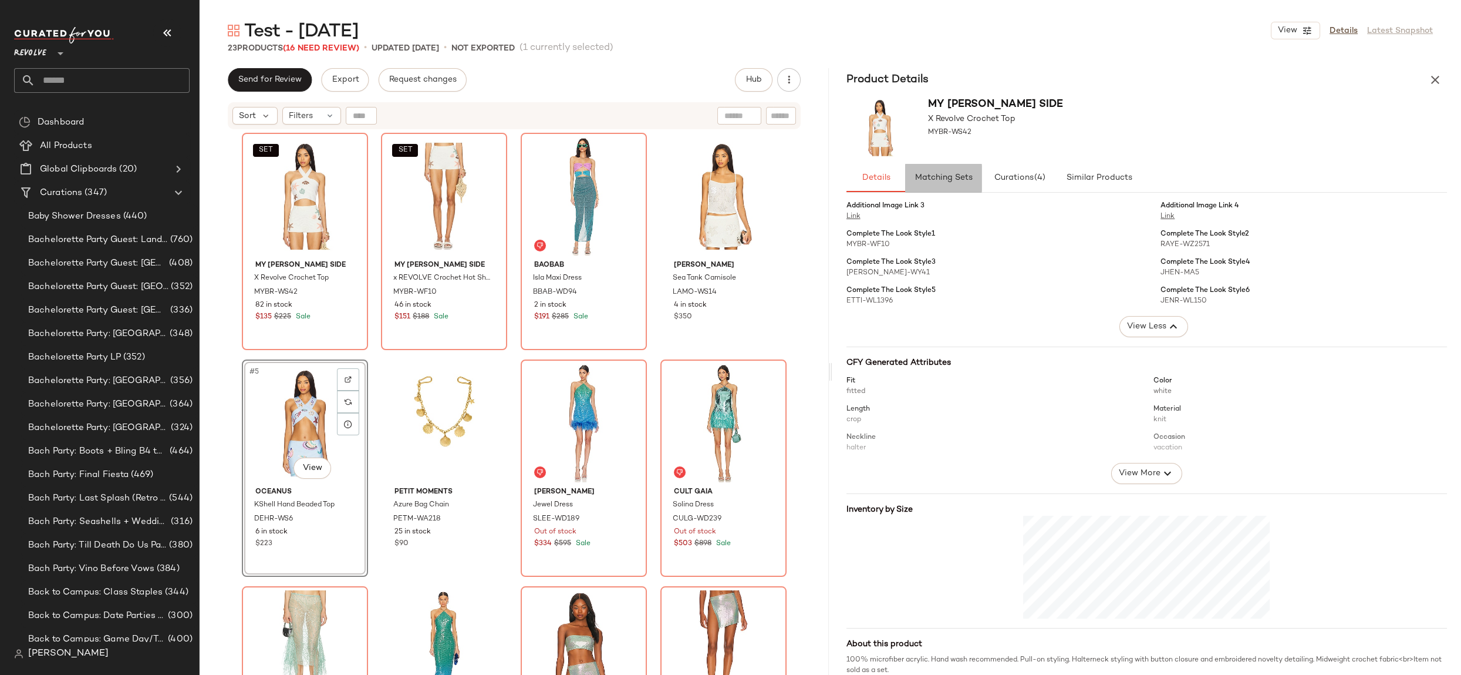
click at [942, 183] on button "Matching Sets" at bounding box center [943, 178] width 76 height 28
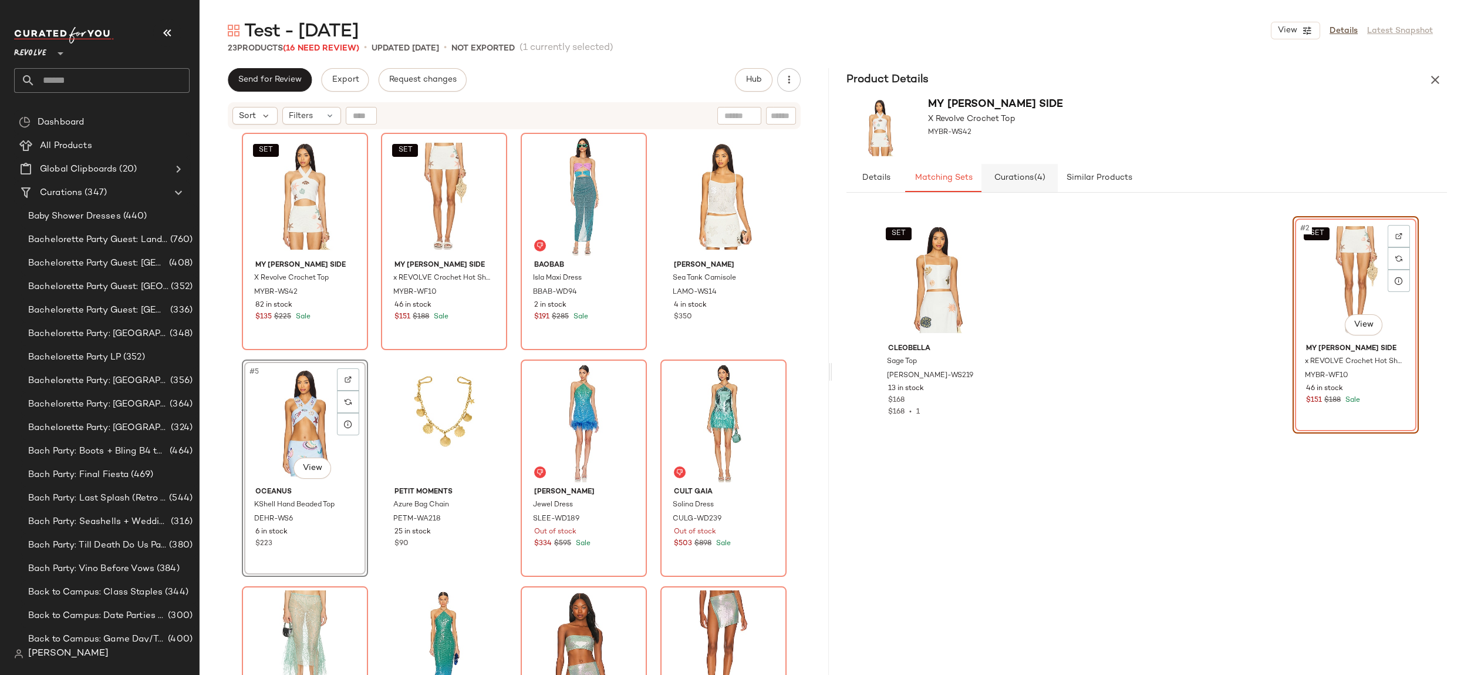
click at [1022, 187] on button "Curations (4)" at bounding box center [1020, 178] width 76 height 28
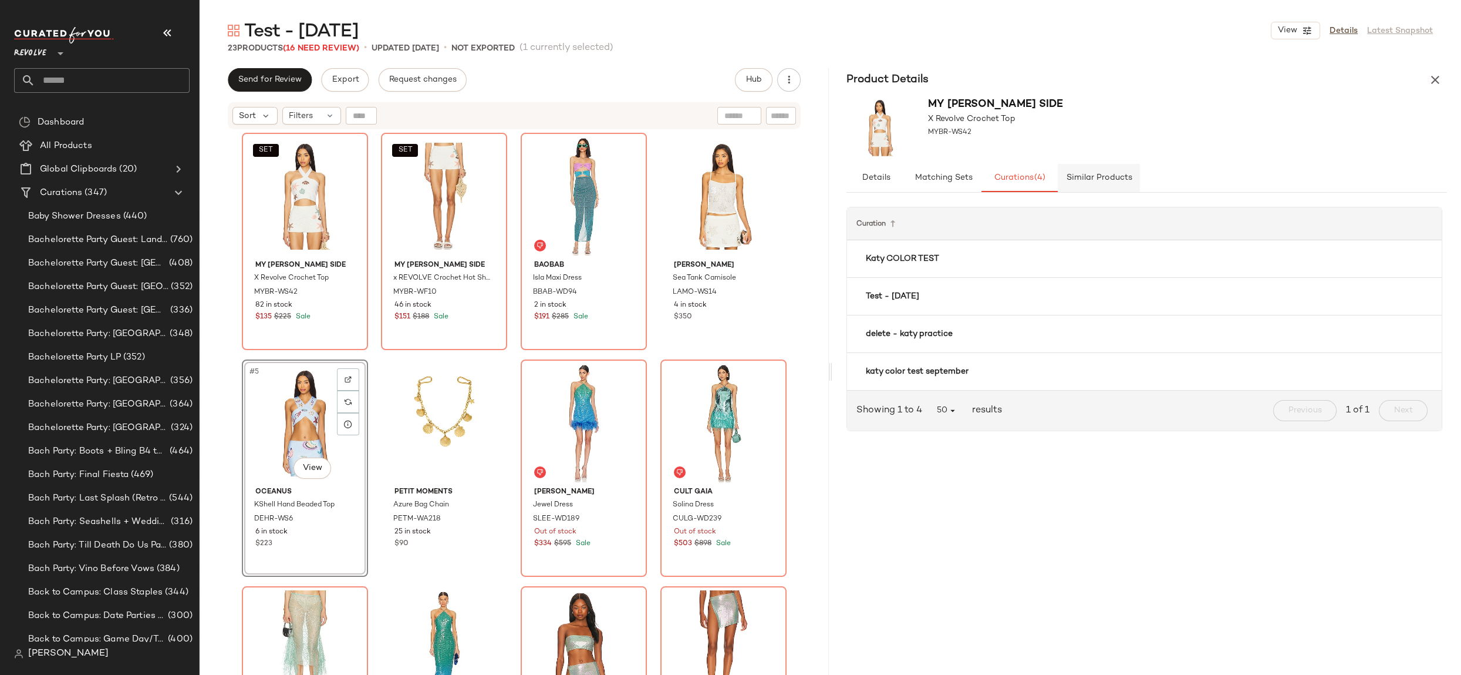
click at [1109, 185] on button "Similar Products" at bounding box center [1099, 178] width 82 height 28
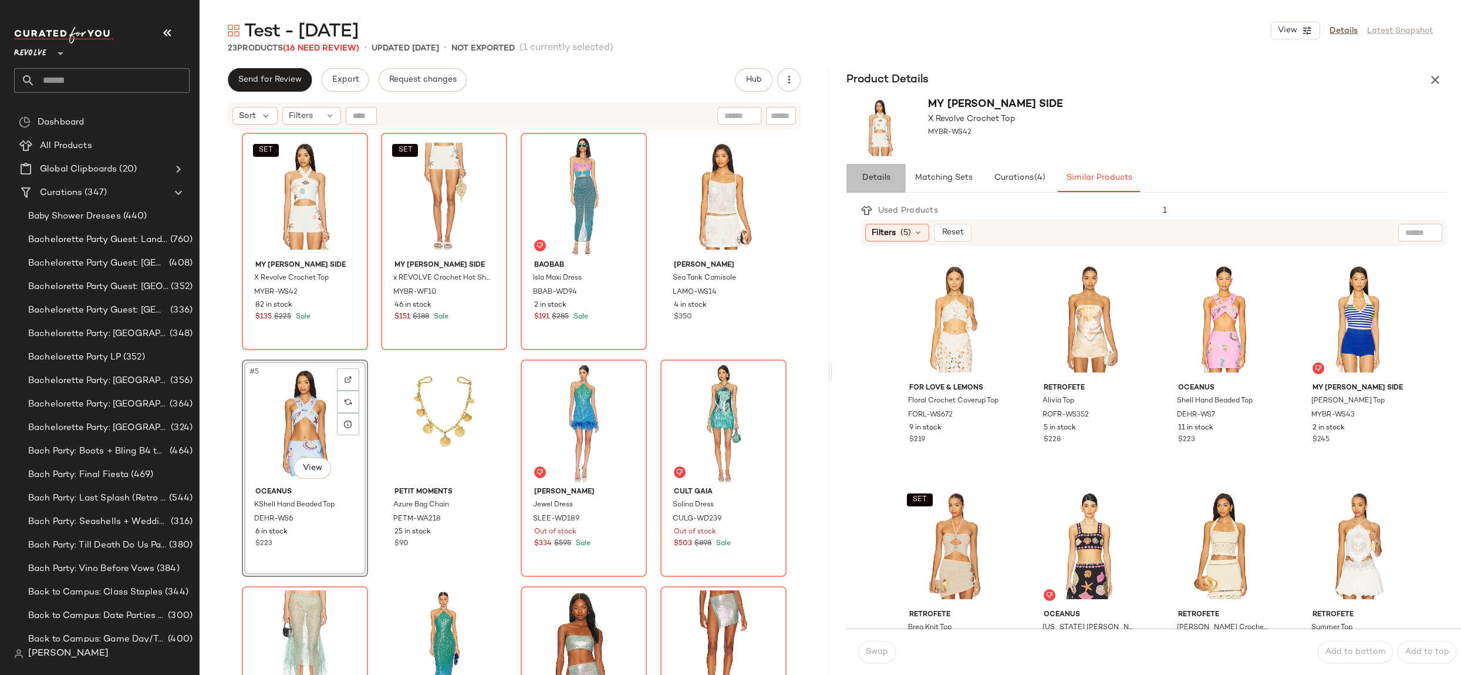
click at [863, 184] on button "Details" at bounding box center [876, 178] width 59 height 28
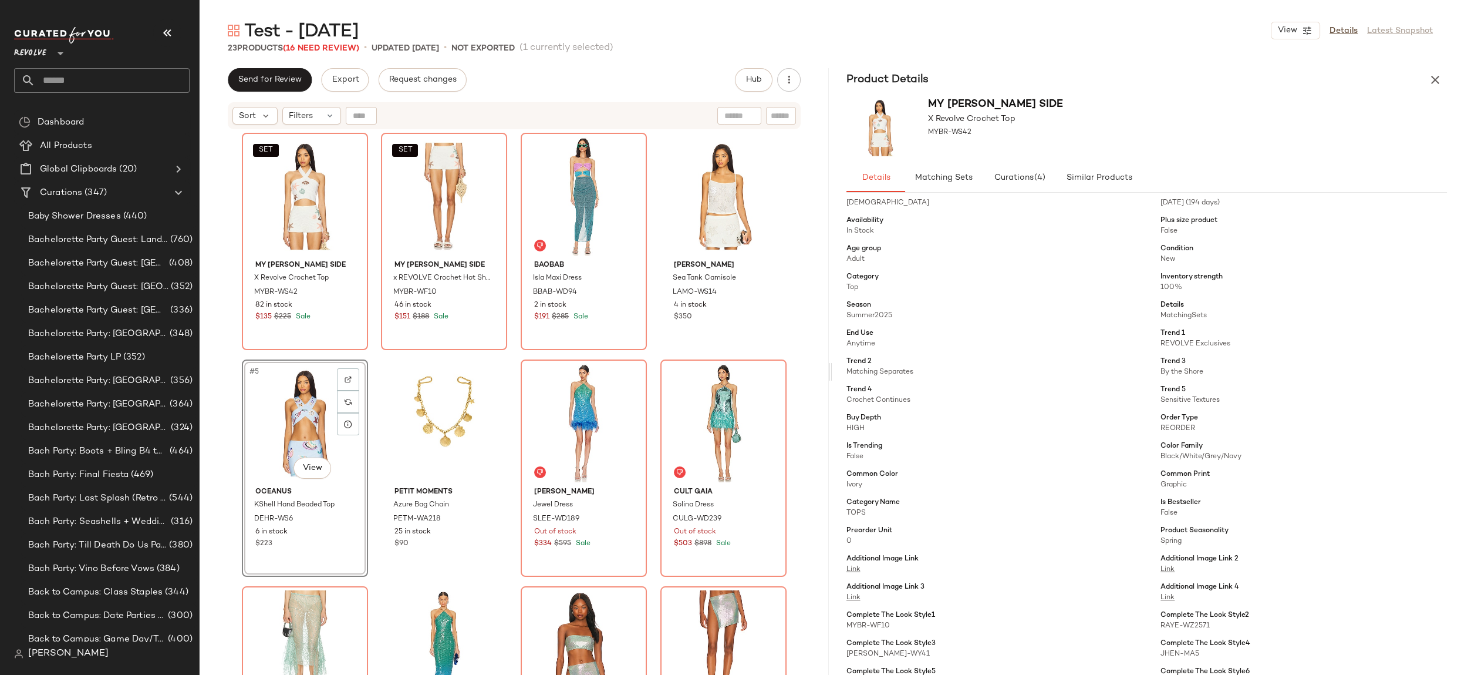
scroll to position [48, 0]
drag, startPoint x: 900, startPoint y: 308, endPoint x: 836, endPoint y: 311, distance: 64.1
click at [836, 311] on div "Total inventory 82 Price $135 $225 Sale Gender [DEMOGRAPHIC_DATA] Added to the …" at bounding box center [1147, 435] width 629 height 477
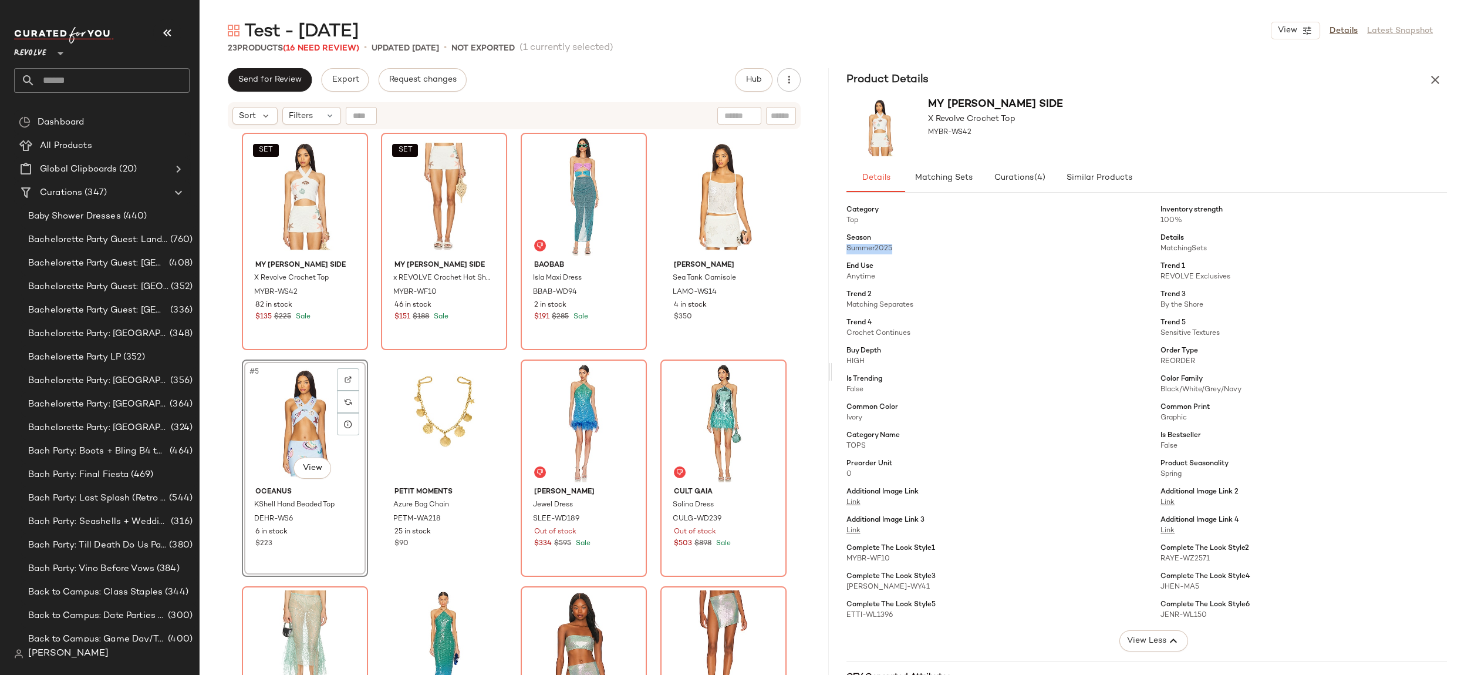
scroll to position [0, 0]
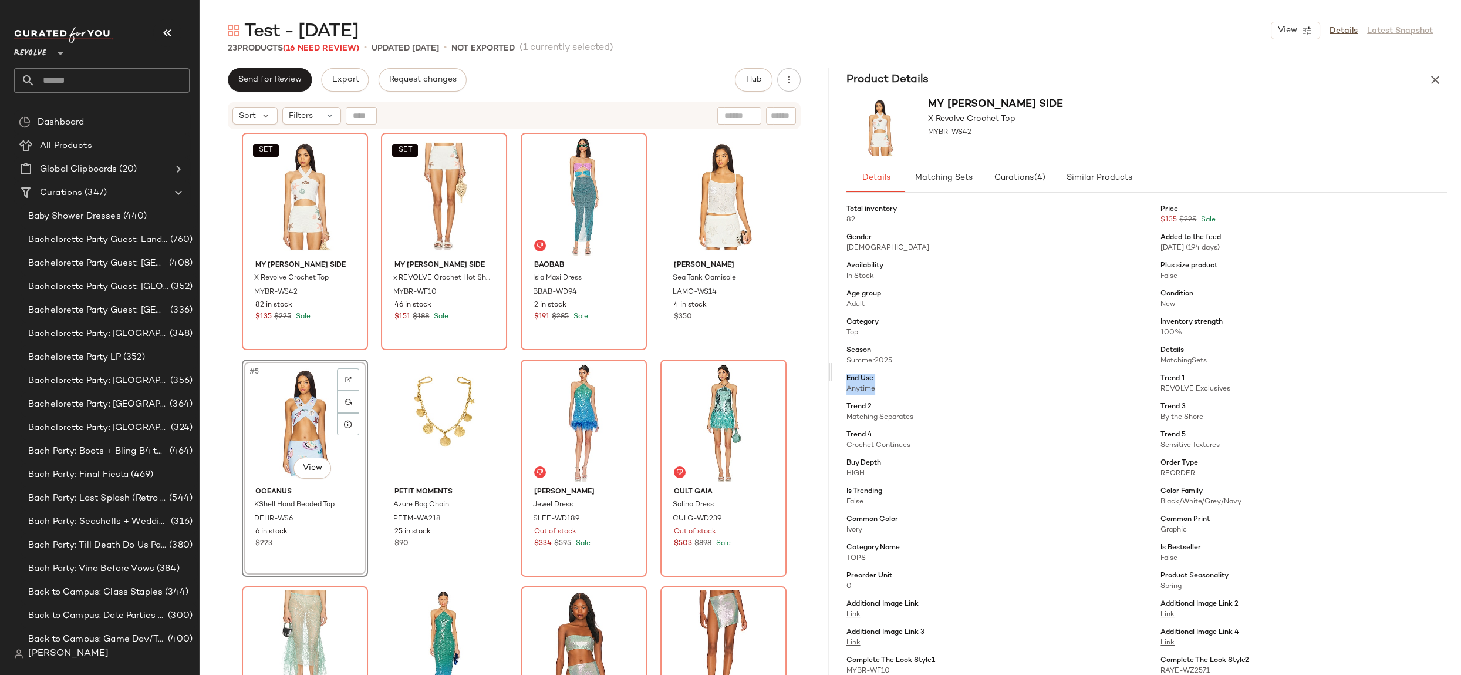
click at [851, 382] on div "End Use Anytime" at bounding box center [997, 383] width 301 height 21
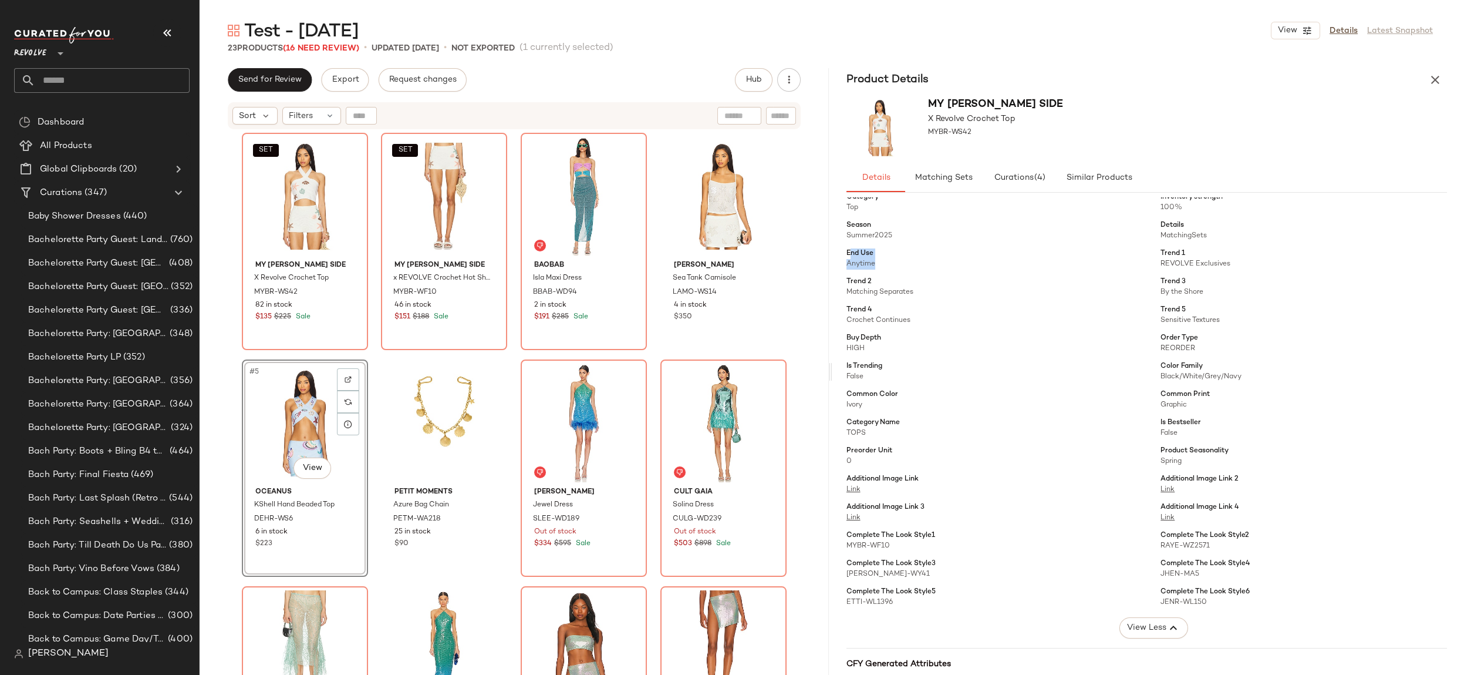
scroll to position [177, 0]
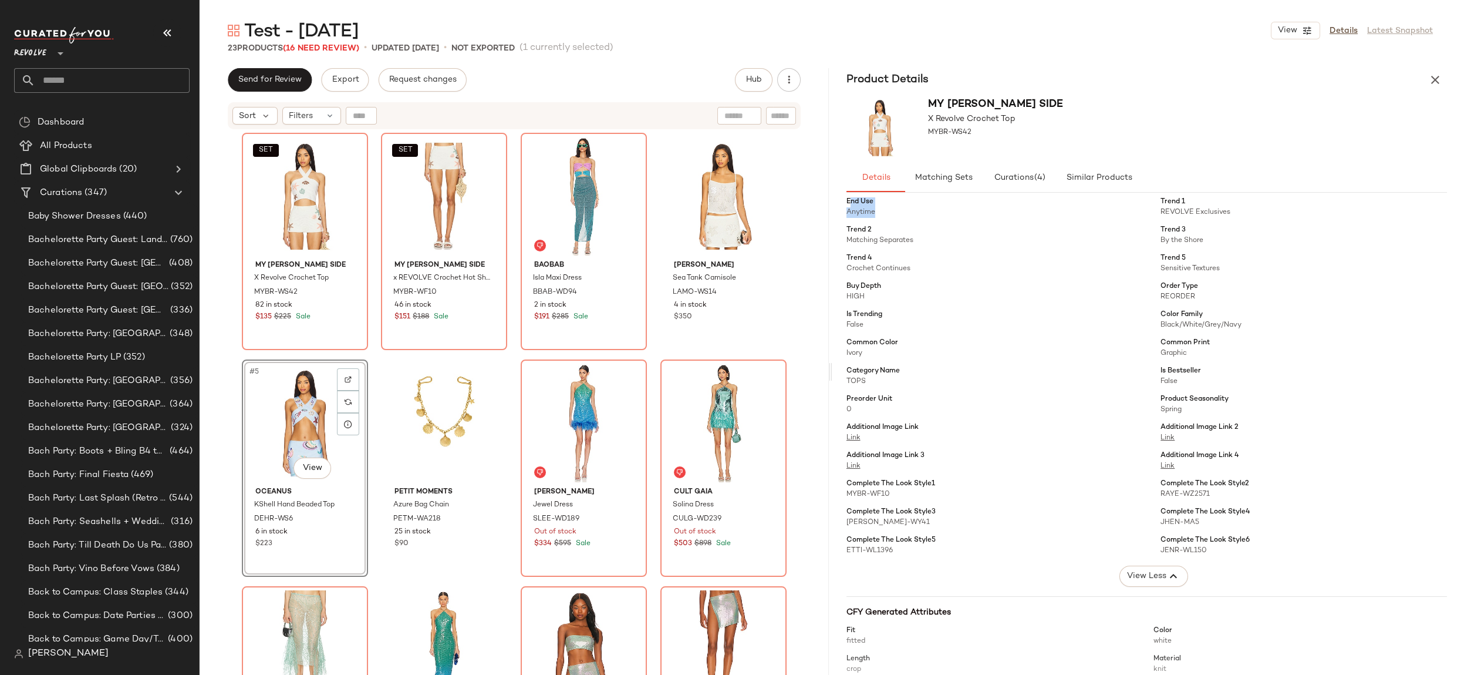
click at [1435, 78] on icon "button" at bounding box center [1436, 80] width 14 height 14
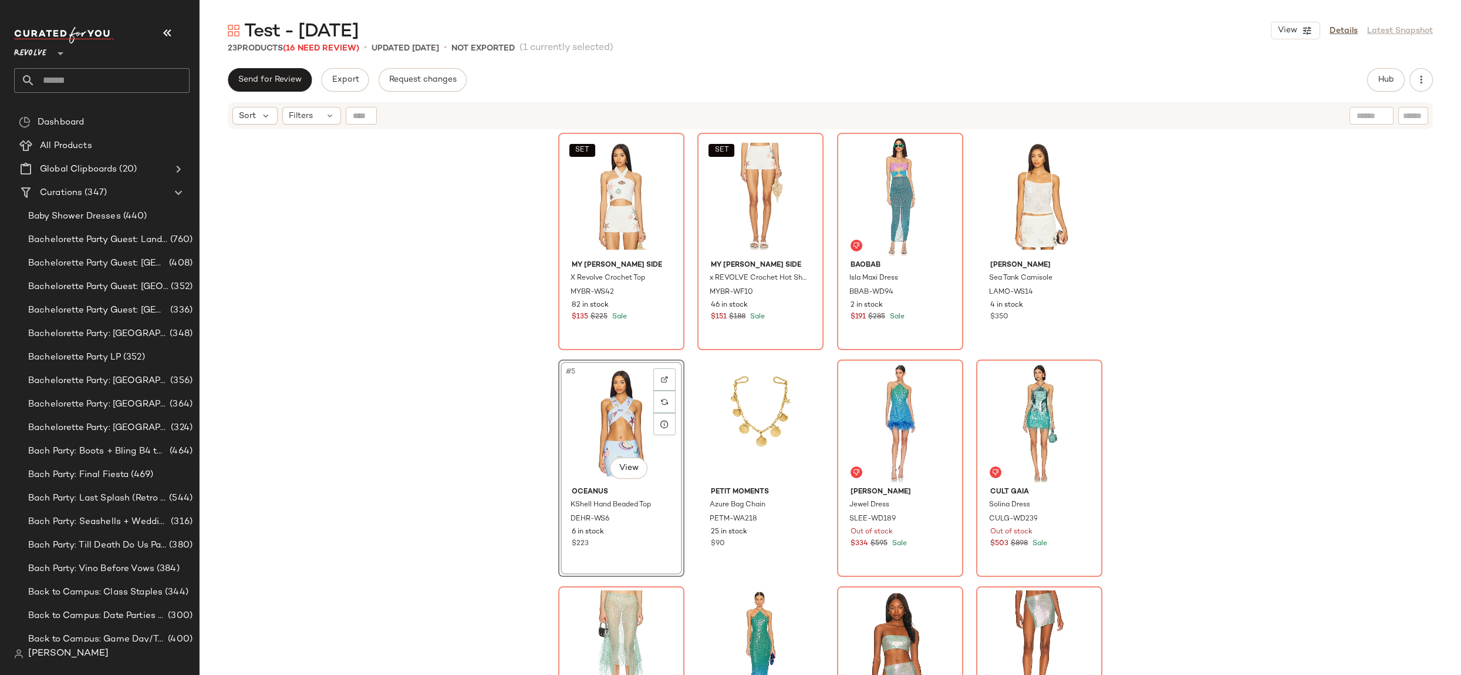
click at [1376, 419] on div "SET My [PERSON_NAME] Side X Revolve Crochet Top MYBR-WS42 82 in stock $135 $225…" at bounding box center [831, 417] width 1262 height 574
click at [1395, 78] on button "Hub" at bounding box center [1387, 79] width 38 height 23
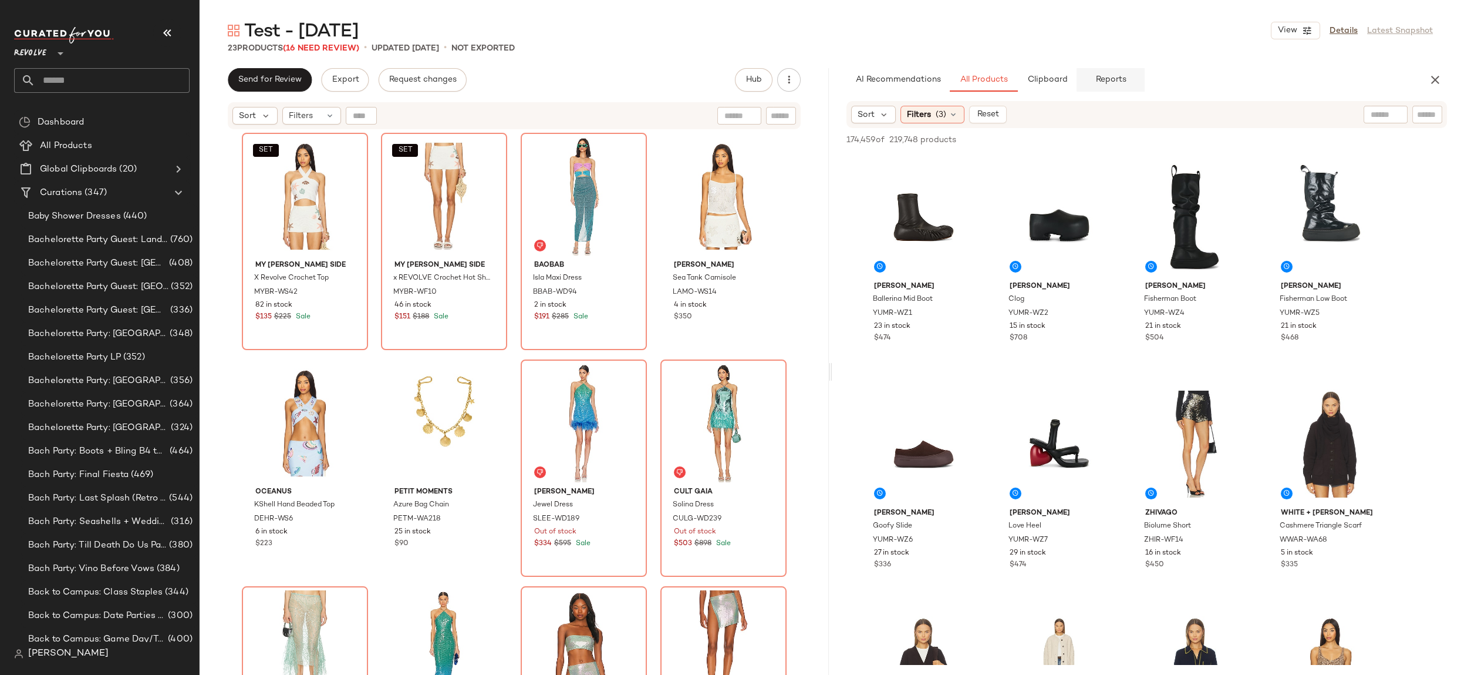
click at [1124, 71] on button "Reports" at bounding box center [1111, 79] width 68 height 23
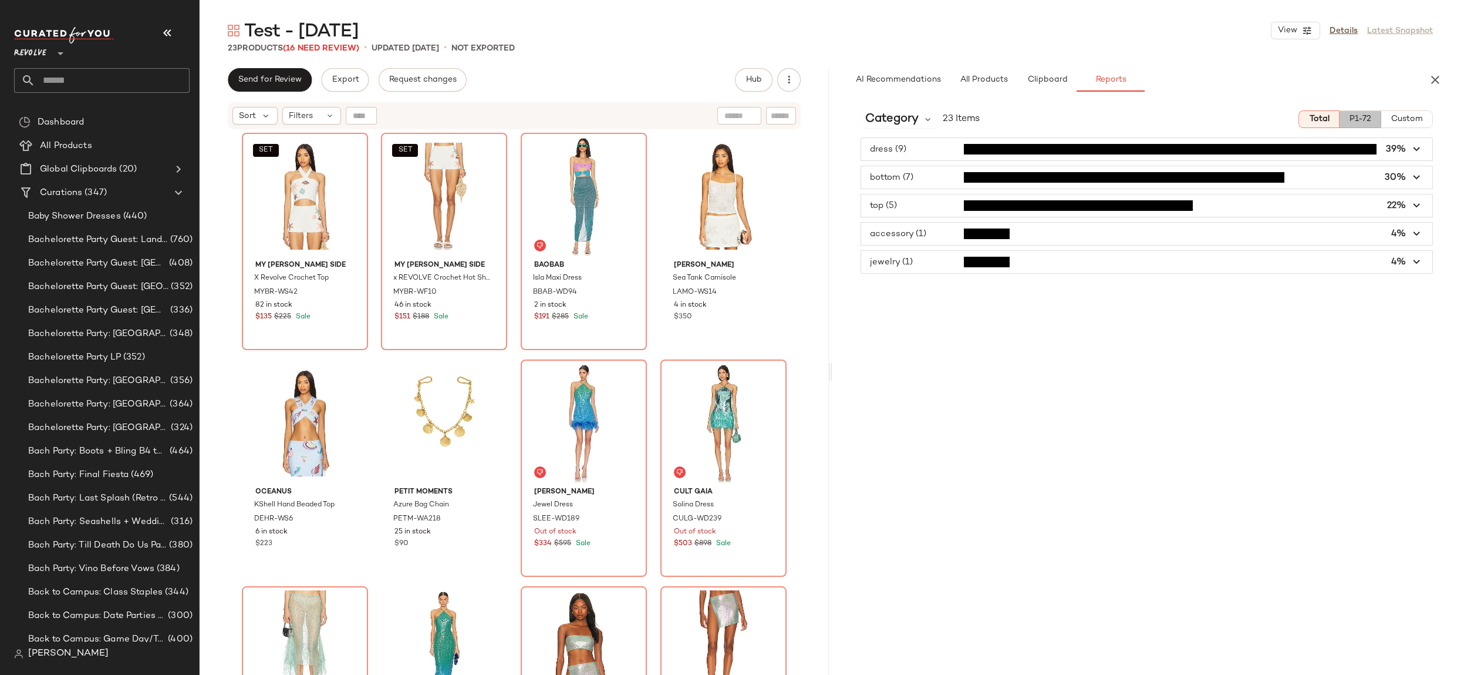
click at [1363, 121] on span "P1-72" at bounding box center [1360, 118] width 22 height 9
click at [1329, 123] on span "Total" at bounding box center [1318, 118] width 21 height 9
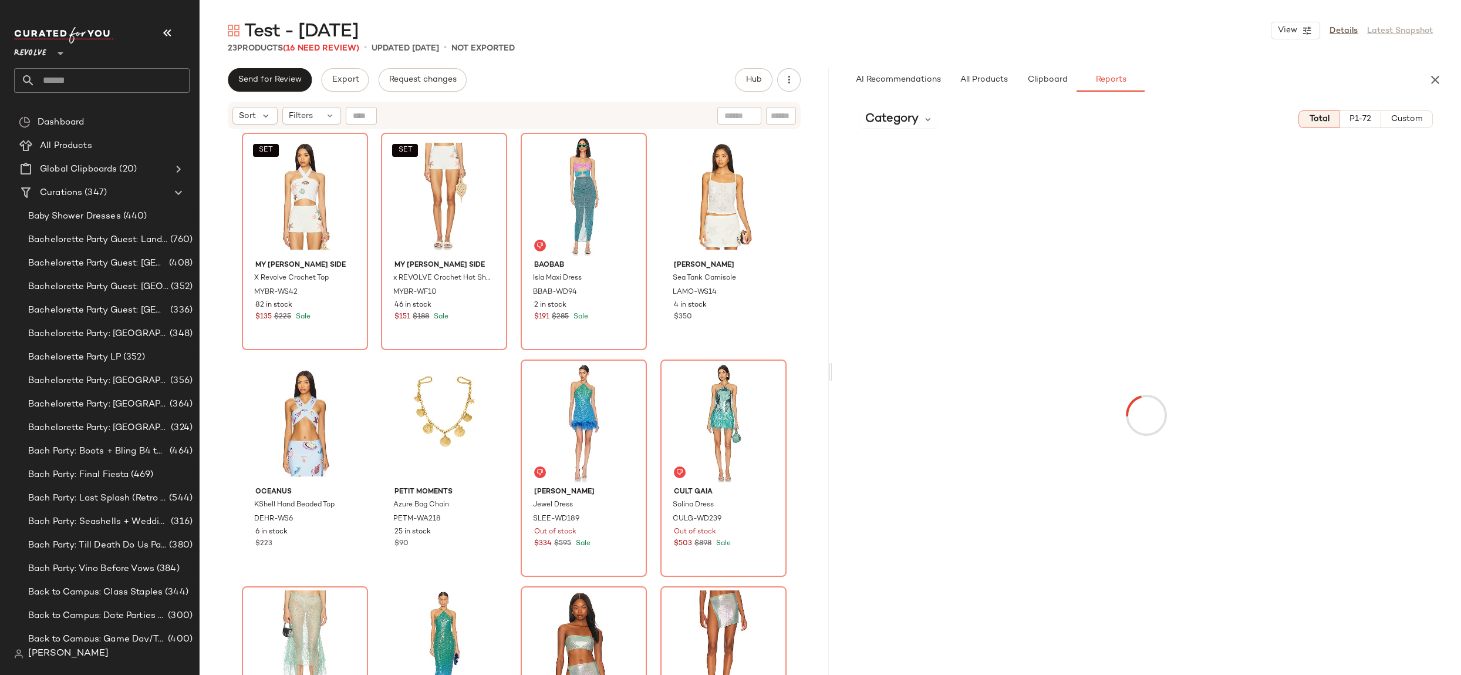
click at [1358, 123] on span "P1-72" at bounding box center [1360, 118] width 22 height 9
click at [1425, 120] on button "Custom" at bounding box center [1408, 119] width 52 height 18
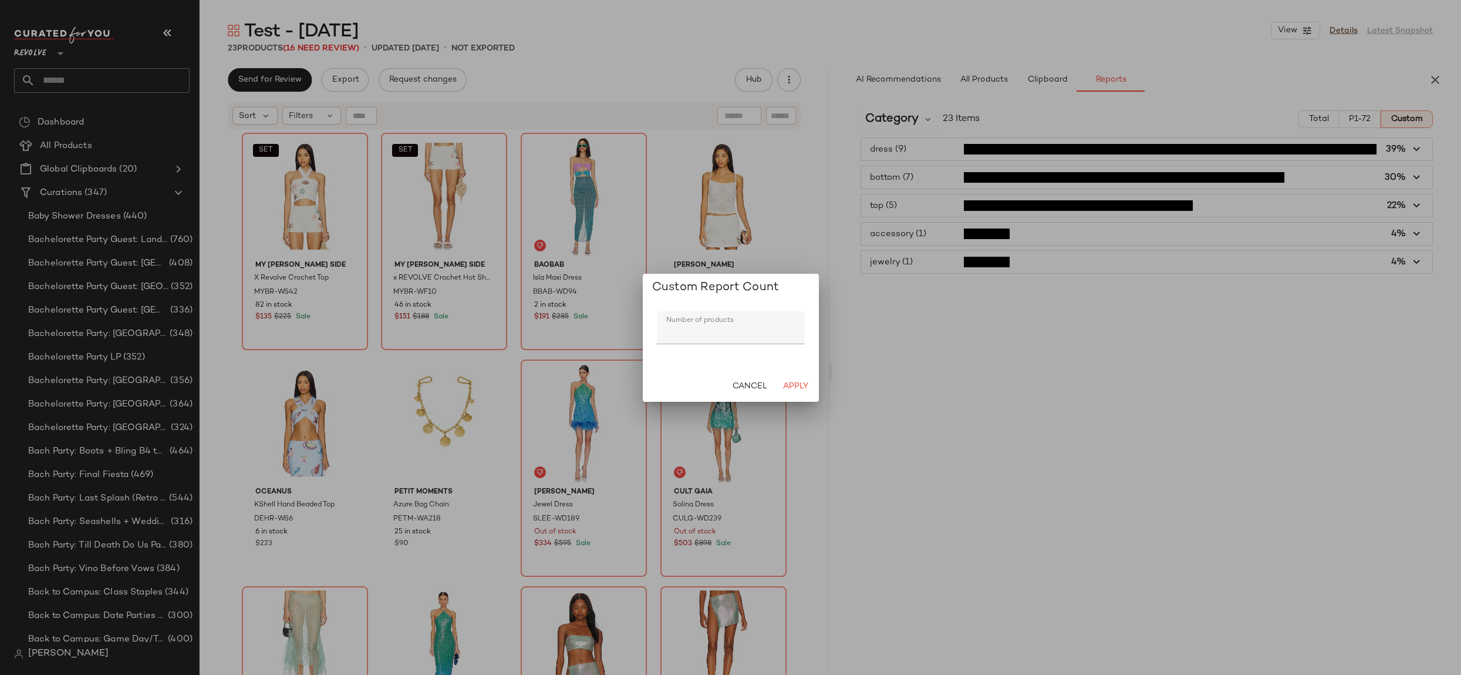
drag, startPoint x: 766, startPoint y: 343, endPoint x: 658, endPoint y: 334, distance: 108.4
click at [650, 332] on div "Number of products Number of products ***" at bounding box center [731, 336] width 176 height 69
drag, startPoint x: 720, startPoint y: 342, endPoint x: 719, endPoint y: 335, distance: 6.7
click at [720, 342] on input "***" at bounding box center [731, 327] width 148 height 33
drag, startPoint x: 719, startPoint y: 335, endPoint x: 627, endPoint y: 331, distance: 92.3
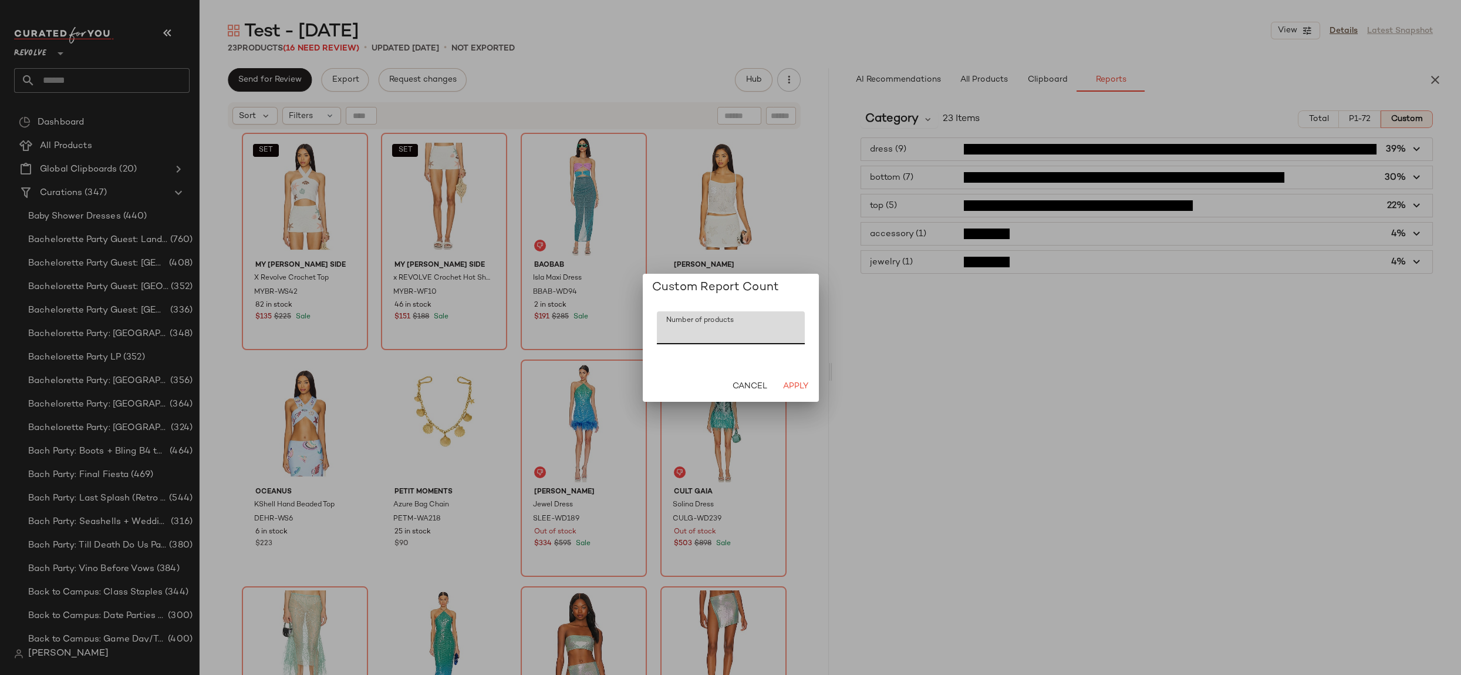
click at [627, 331] on div "Custom Report Count Number of products Number of products *** Cancel Apply" at bounding box center [730, 337] width 1461 height 675
type input "**"
click at [799, 383] on span "Apply" at bounding box center [795, 386] width 26 height 9
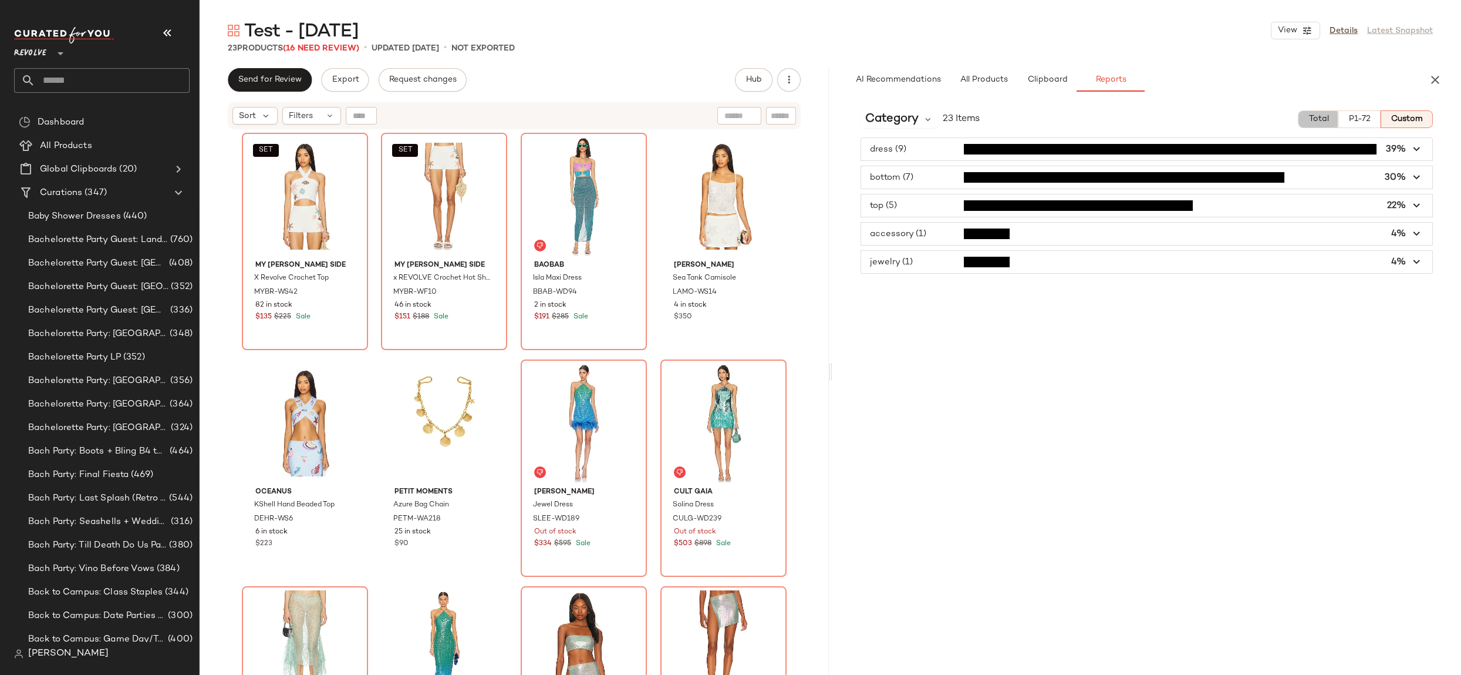
click at [1318, 118] on span "Total" at bounding box center [1318, 118] width 21 height 9
click at [888, 81] on span "AI Recommendations" at bounding box center [898, 79] width 86 height 9
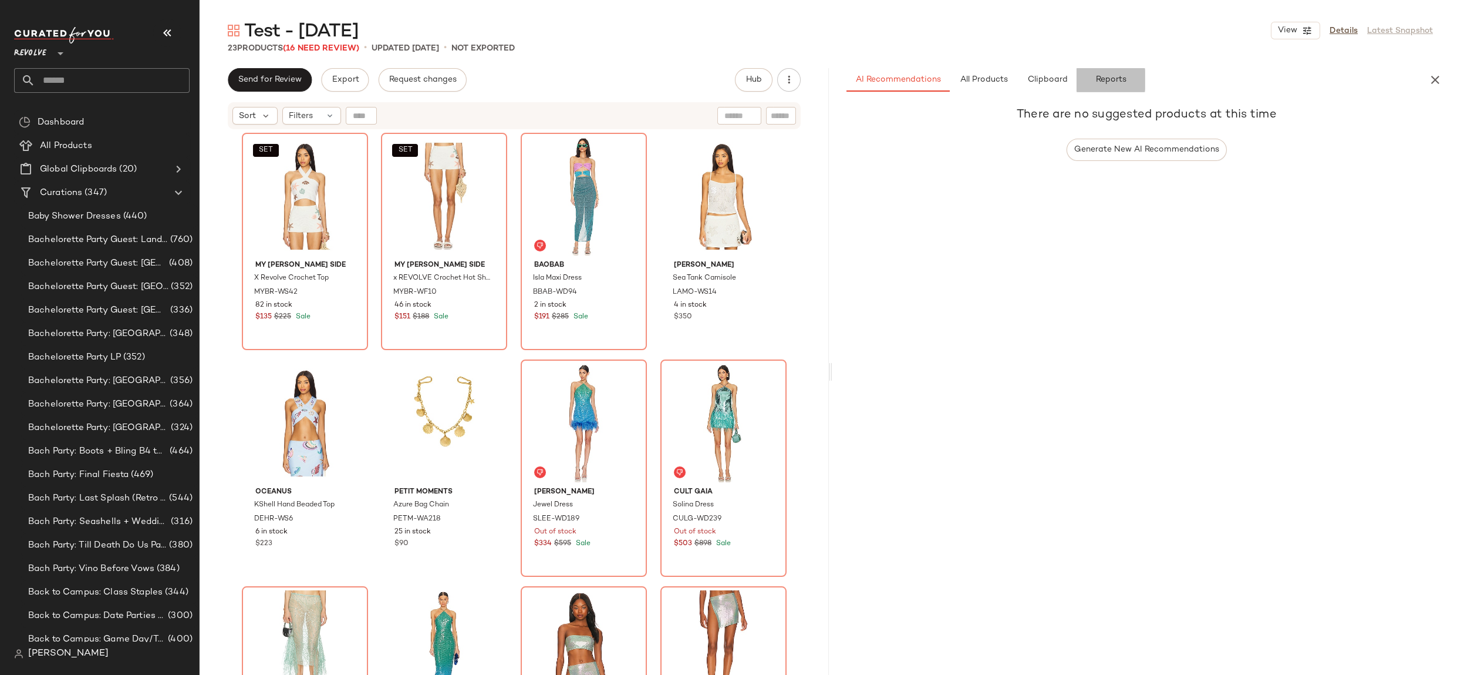
click at [1108, 82] on span "Reports" at bounding box center [1110, 79] width 31 height 9
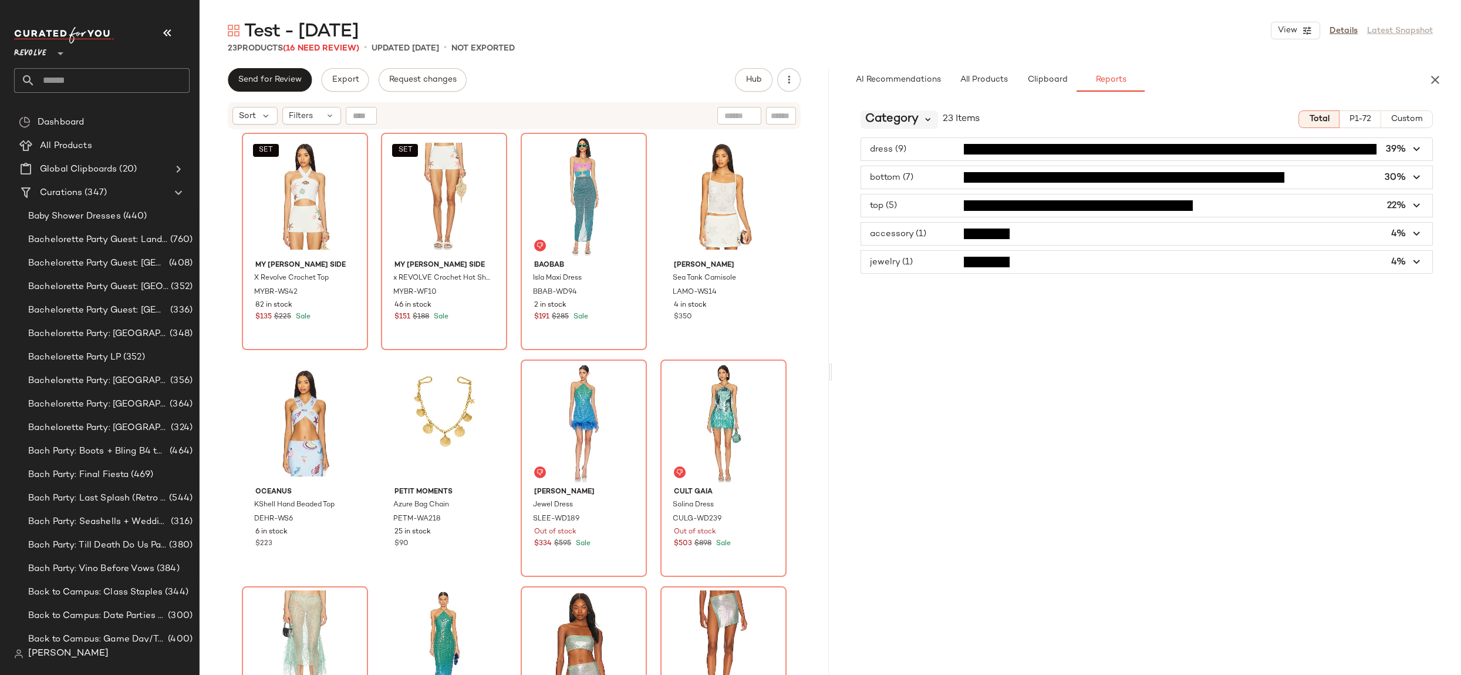
click at [931, 119] on icon at bounding box center [929, 119] width 11 height 11
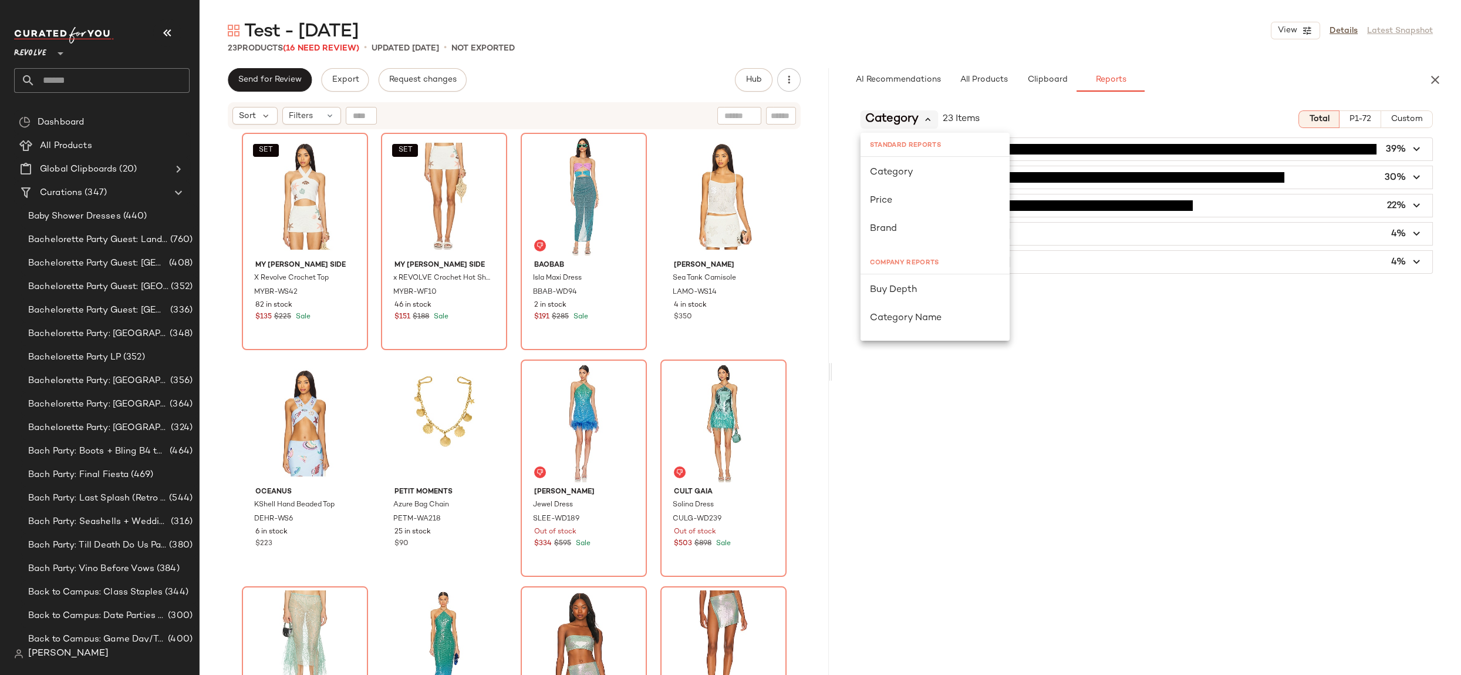
click at [931, 119] on icon at bounding box center [929, 119] width 11 height 11
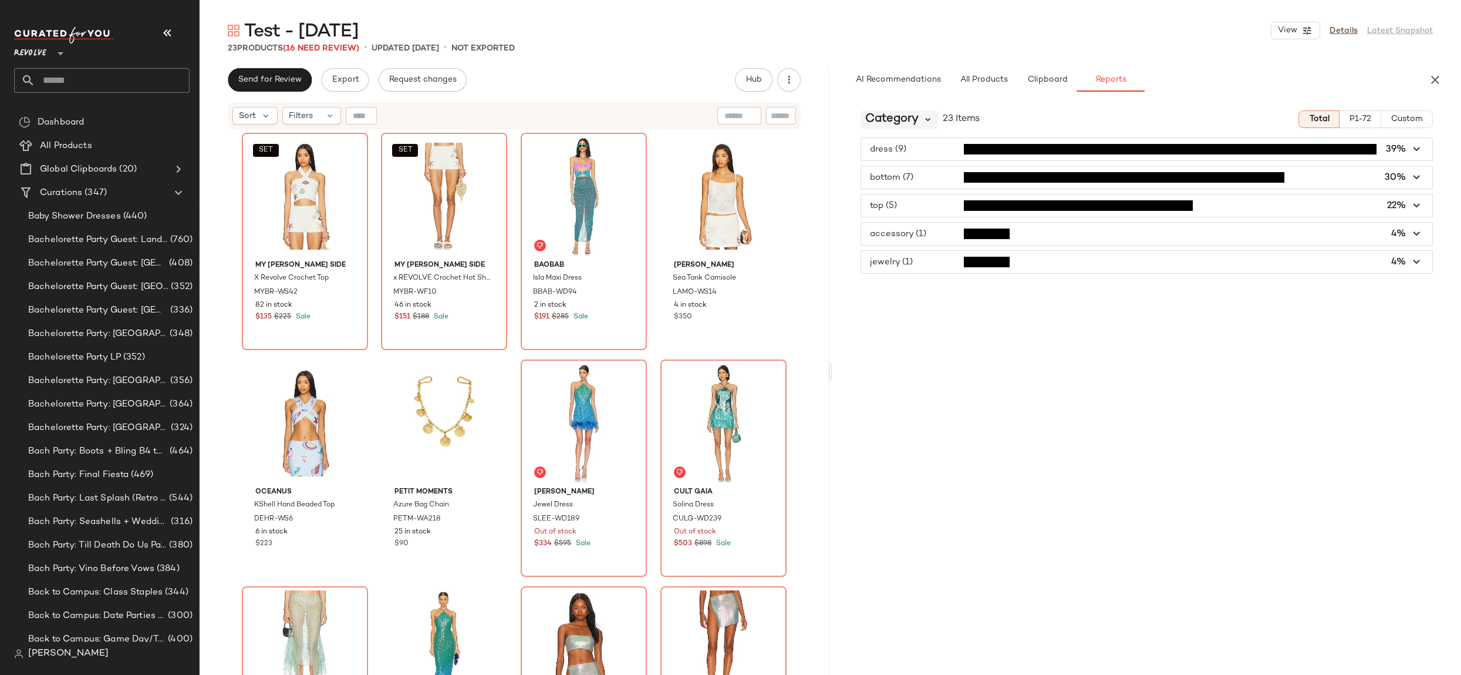
click at [924, 119] on icon at bounding box center [929, 119] width 11 height 11
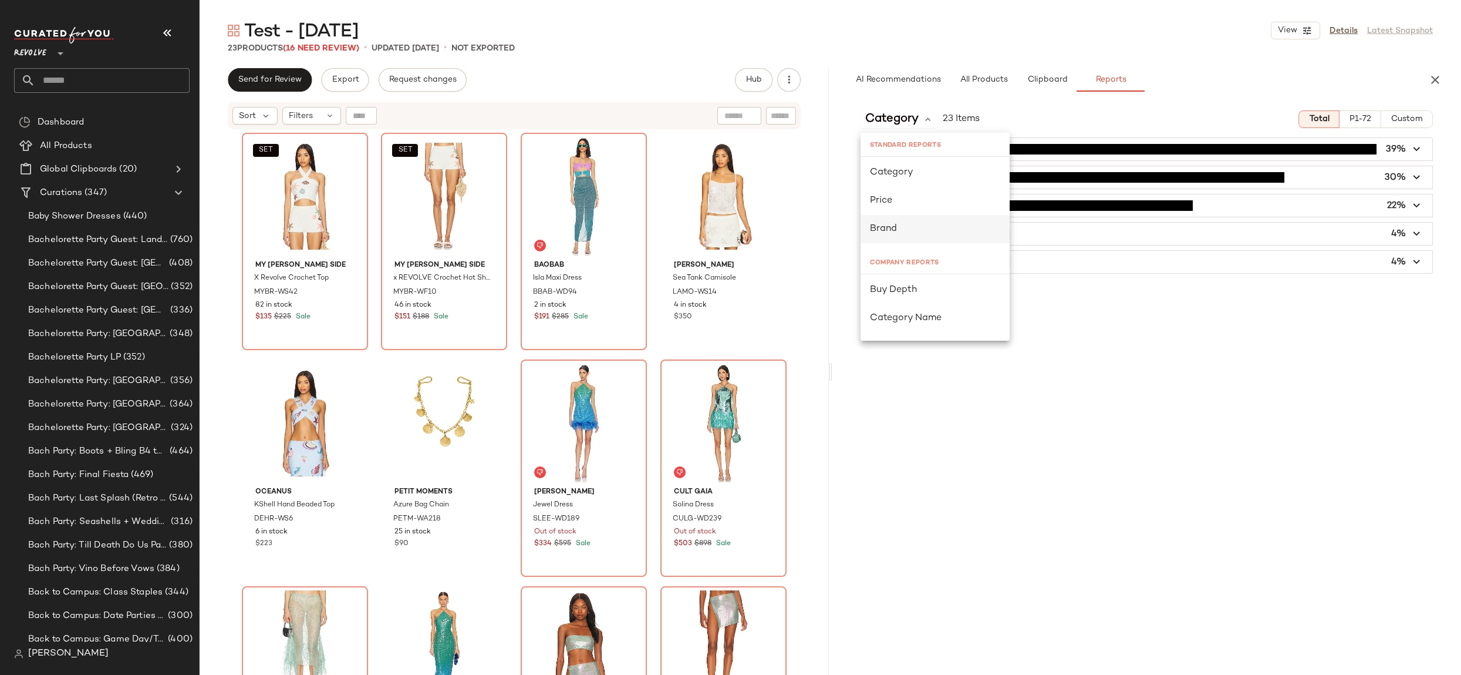
click at [934, 239] on div "Brand" at bounding box center [935, 229] width 149 height 28
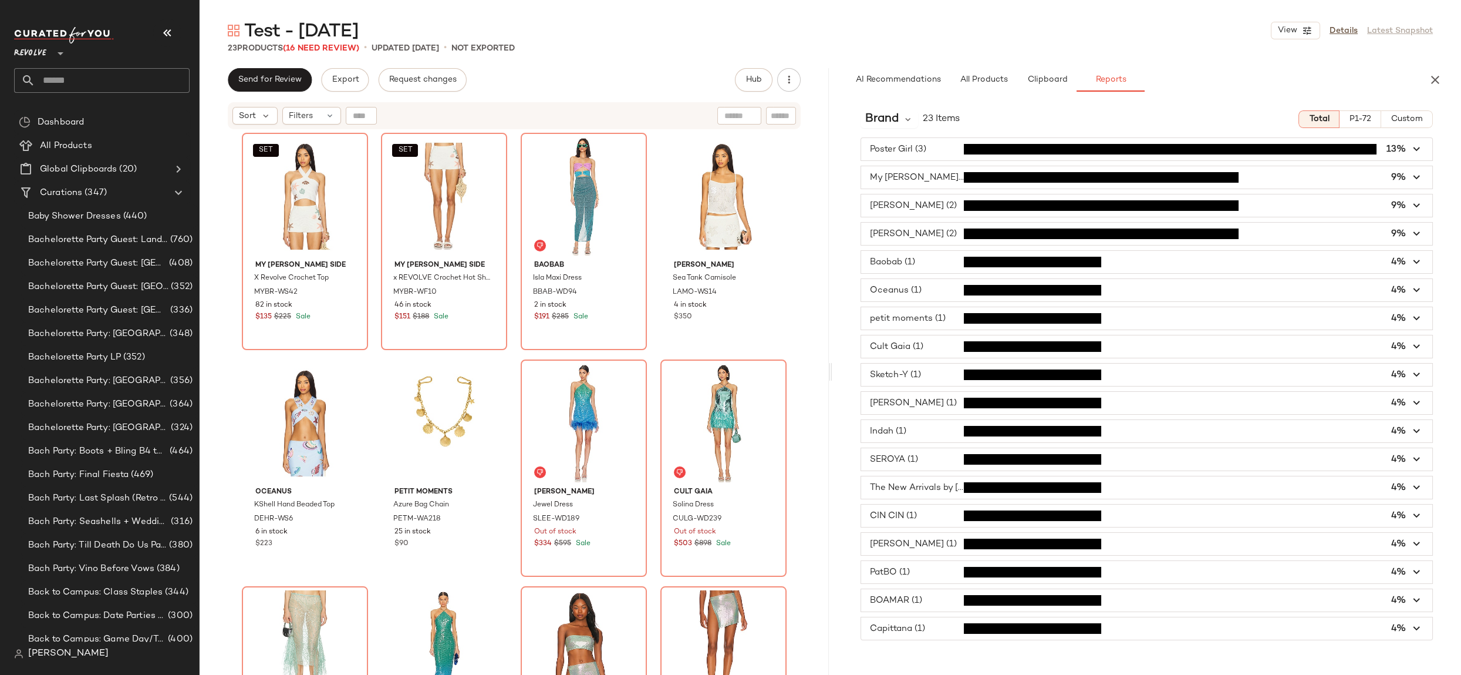
click at [1423, 147] on icon "button" at bounding box center [1418, 150] width 14 height 14
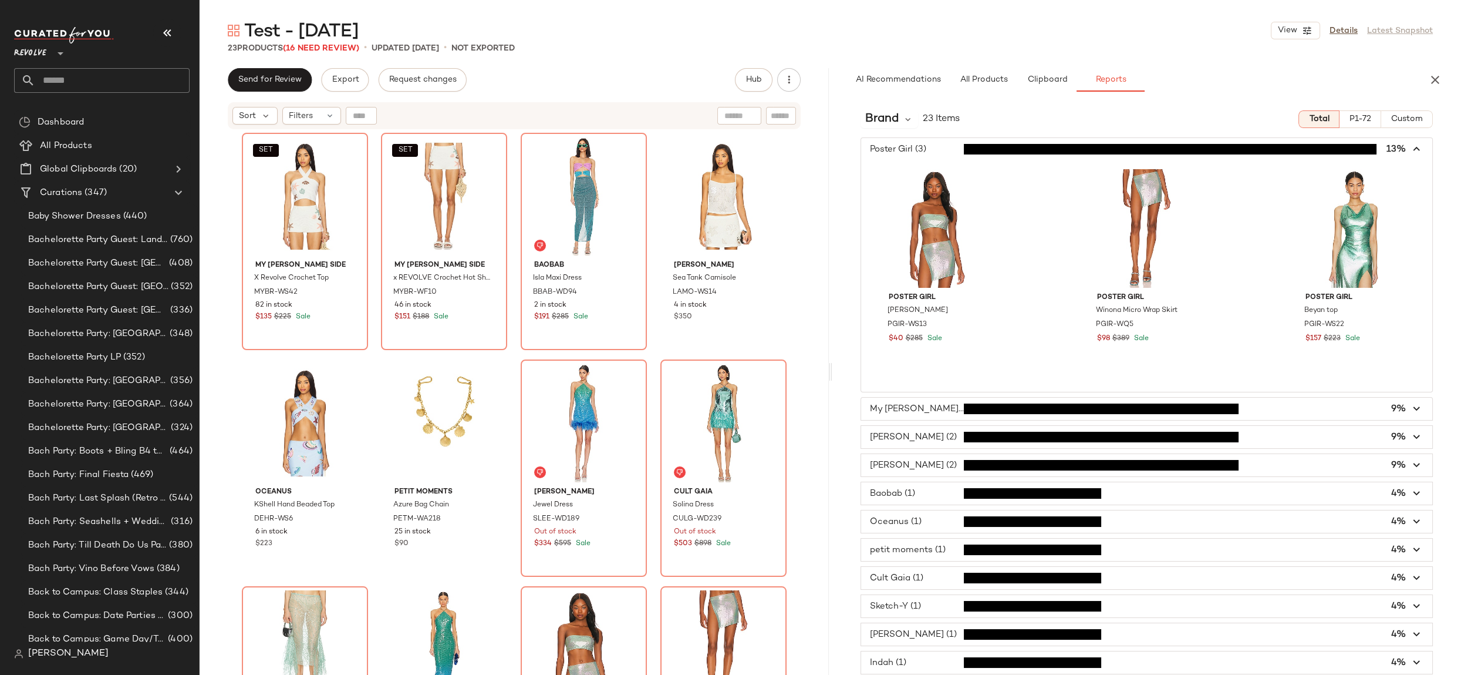
click at [1423, 147] on span "button" at bounding box center [1147, 149] width 572 height 22
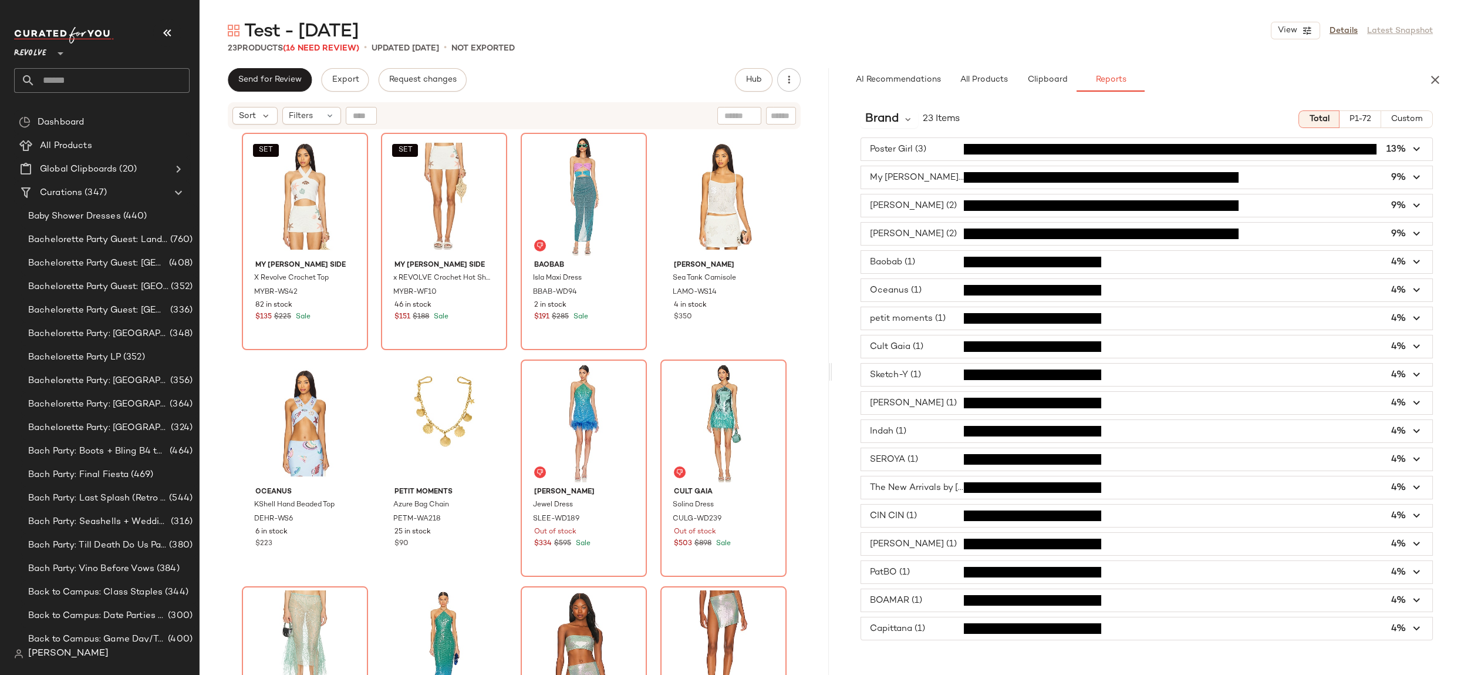
click at [1424, 179] on span "button" at bounding box center [1147, 177] width 572 height 22
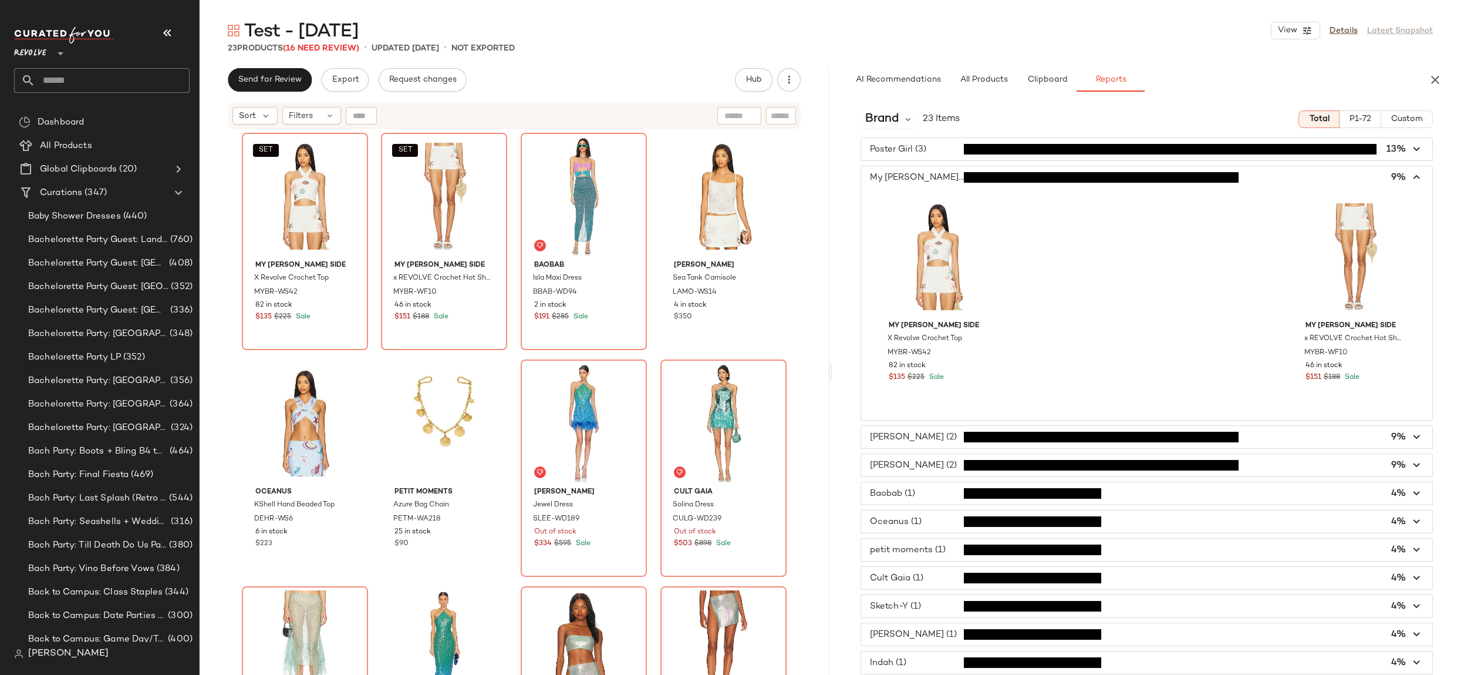
click at [1424, 179] on span "button" at bounding box center [1147, 177] width 572 height 22
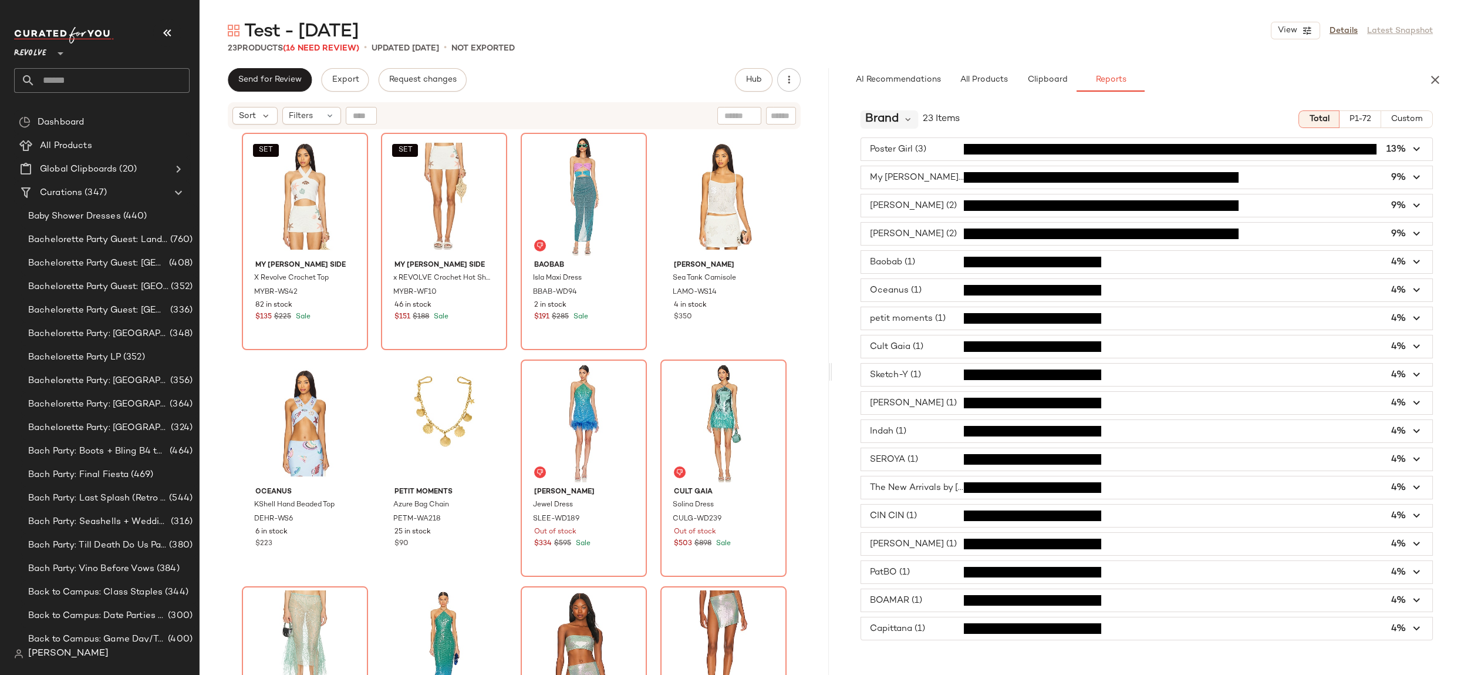
click at [898, 119] on div "Brand" at bounding box center [890, 119] width 58 height 18
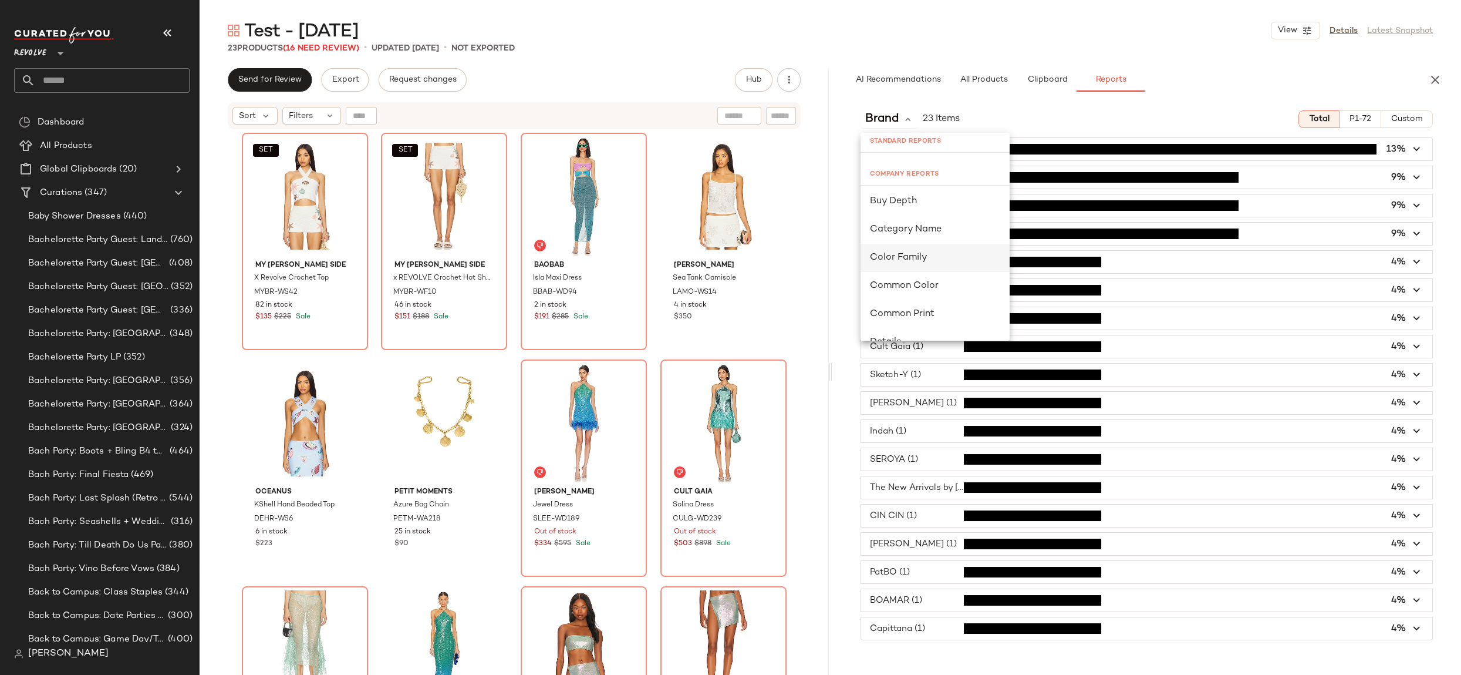
scroll to position [87, 0]
click at [921, 267] on div "Color Family" at bounding box center [935, 259] width 149 height 28
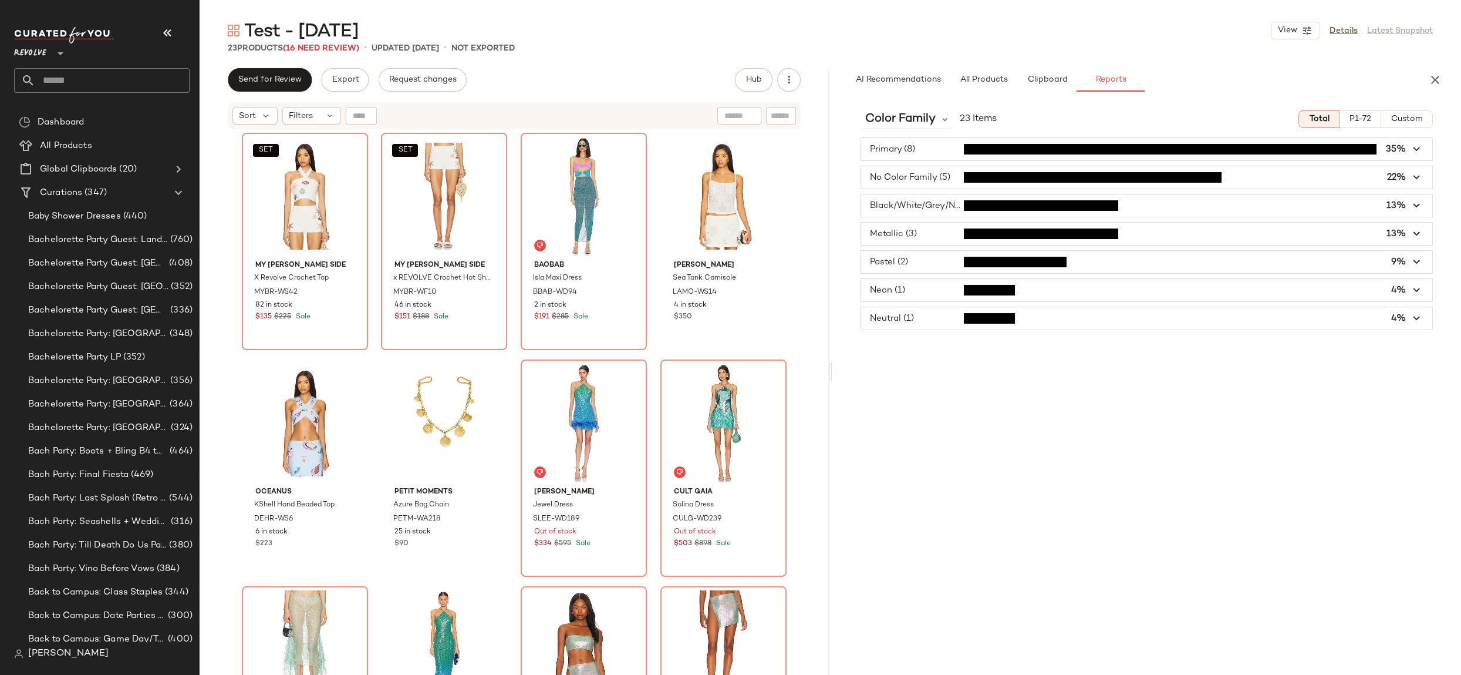
click at [1422, 147] on icon "button" at bounding box center [1418, 150] width 14 height 14
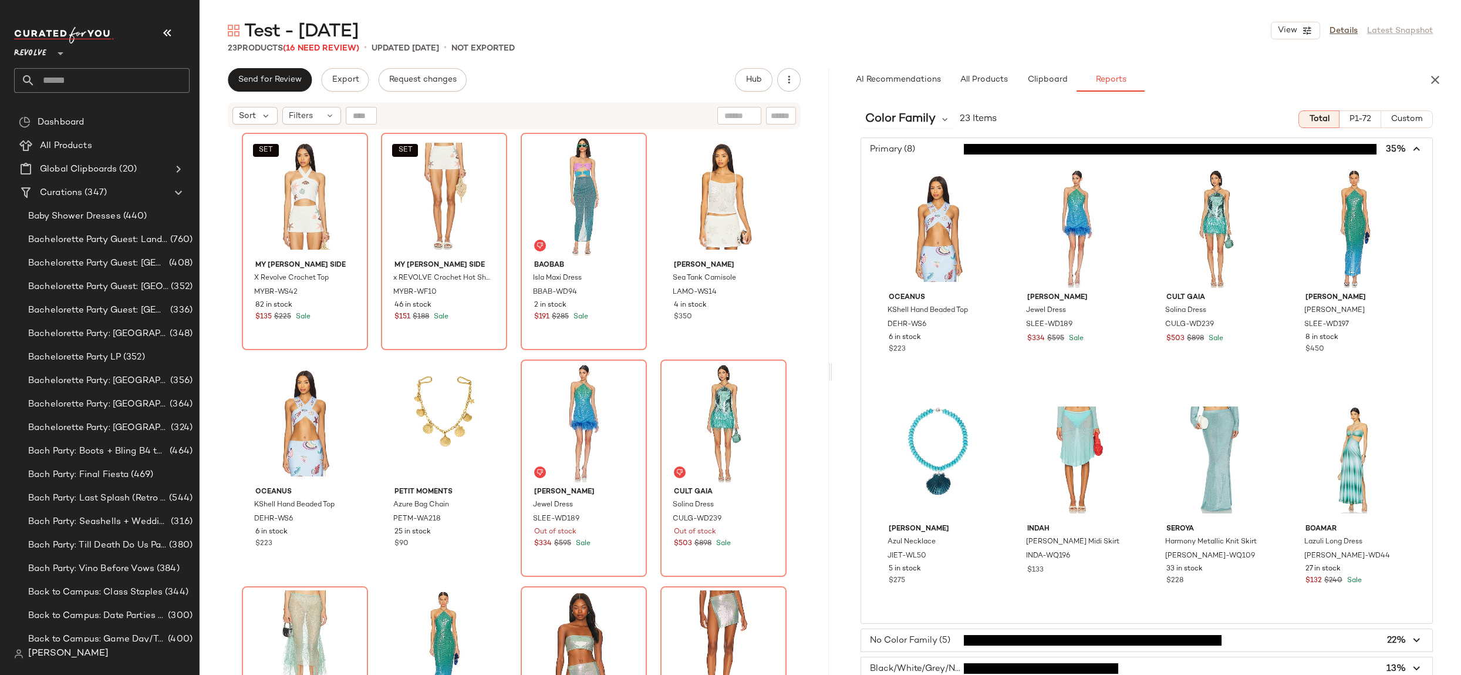
click at [1422, 147] on span "button" at bounding box center [1147, 149] width 572 height 22
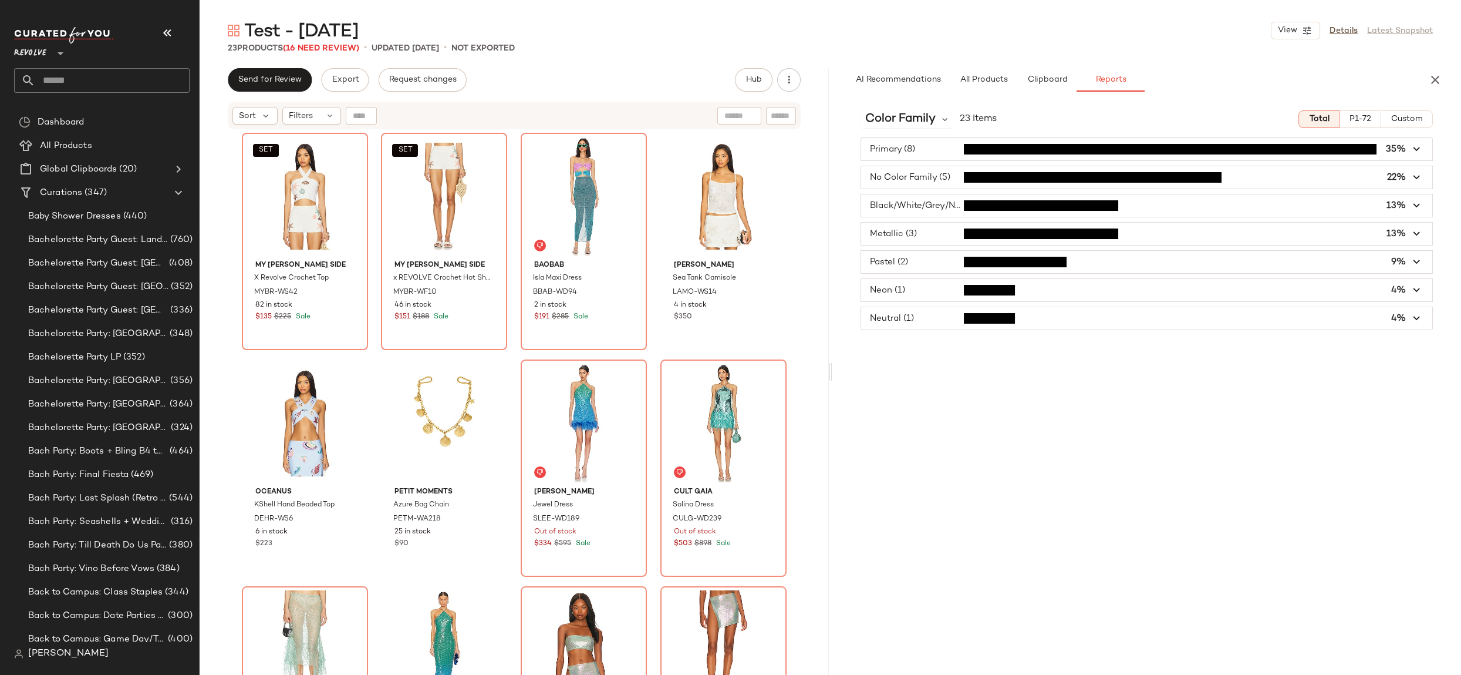
click at [1417, 260] on icon "button" at bounding box center [1418, 262] width 14 height 14
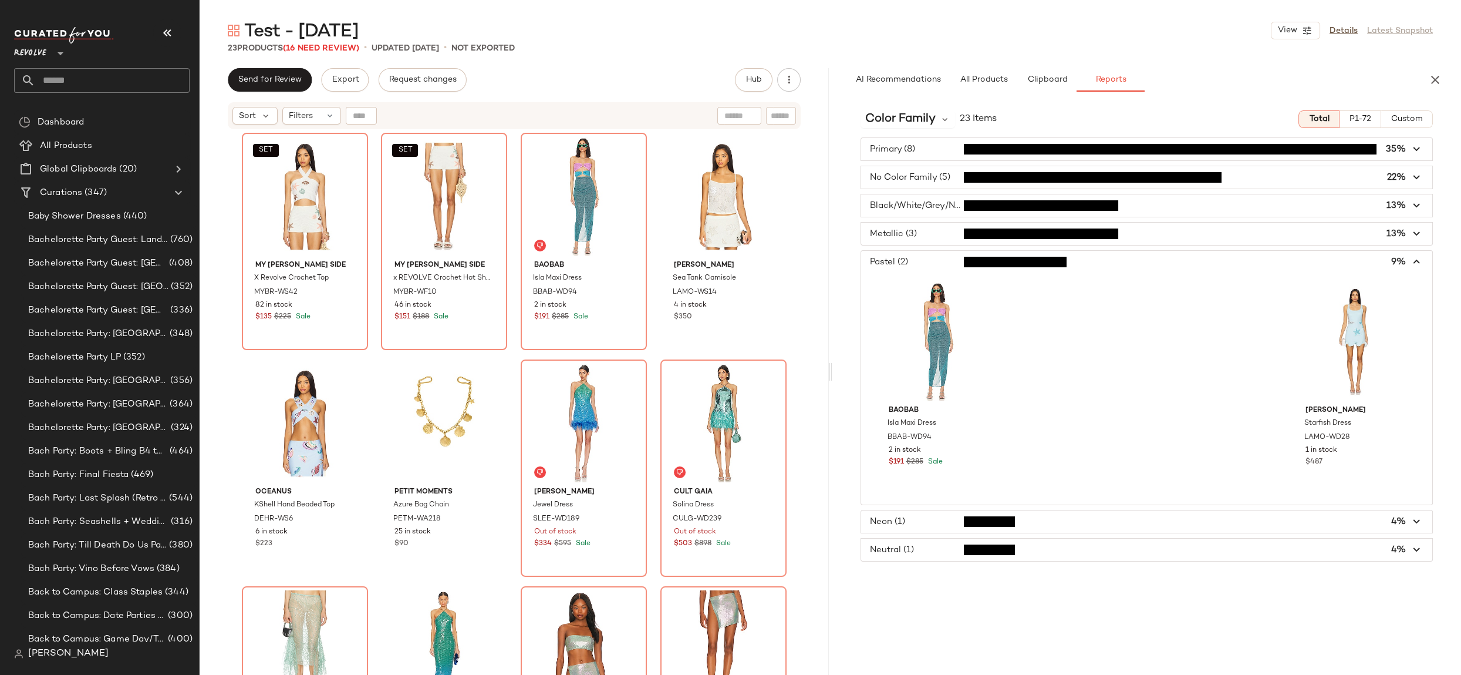
click at [1417, 260] on icon "button" at bounding box center [1418, 262] width 14 height 14
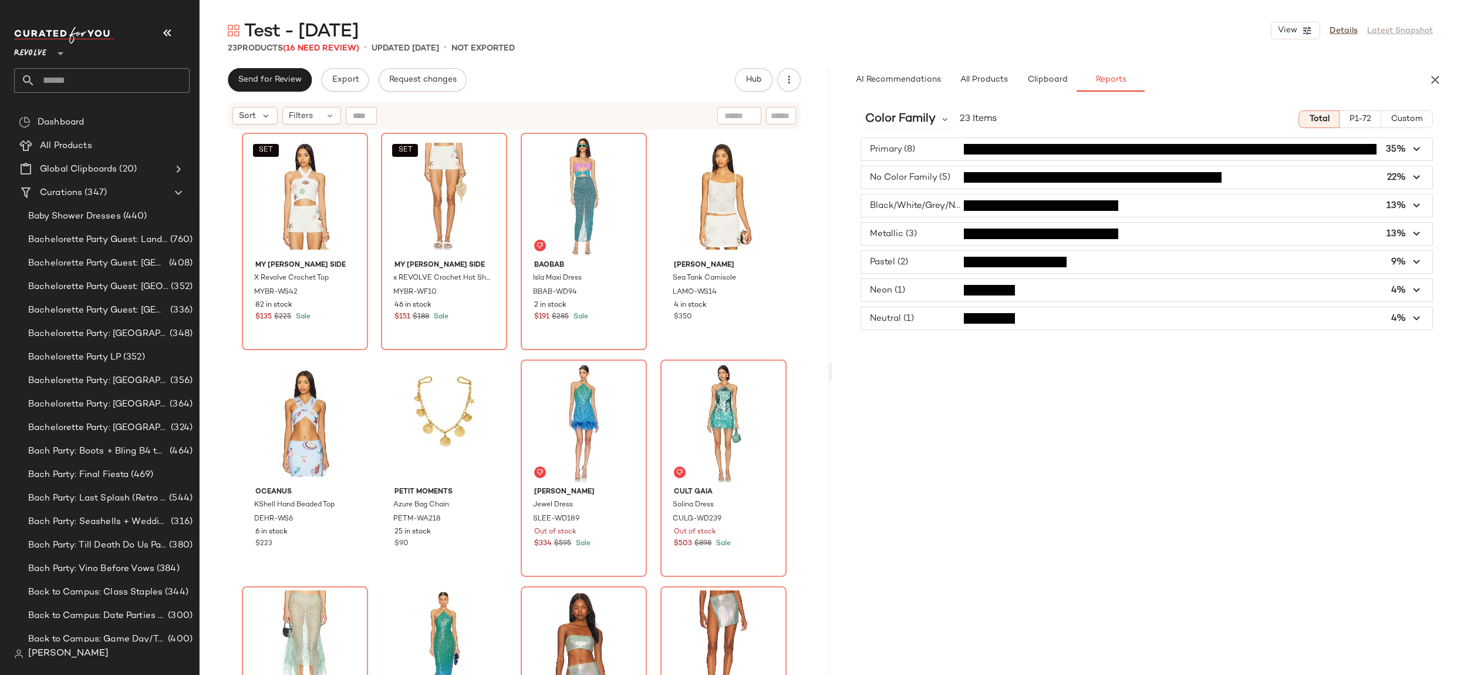
click at [1413, 227] on icon "button" at bounding box center [1418, 234] width 14 height 14
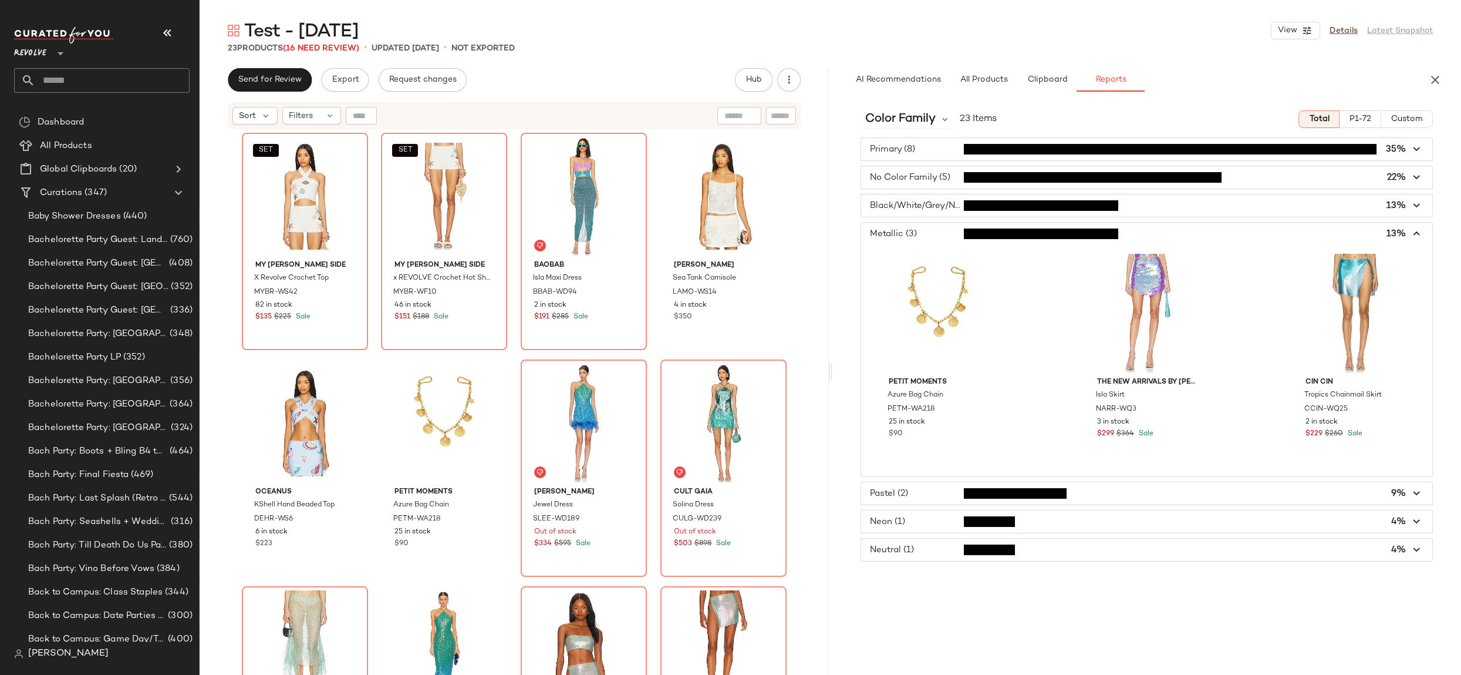
click at [1413, 227] on icon "button" at bounding box center [1418, 234] width 14 height 14
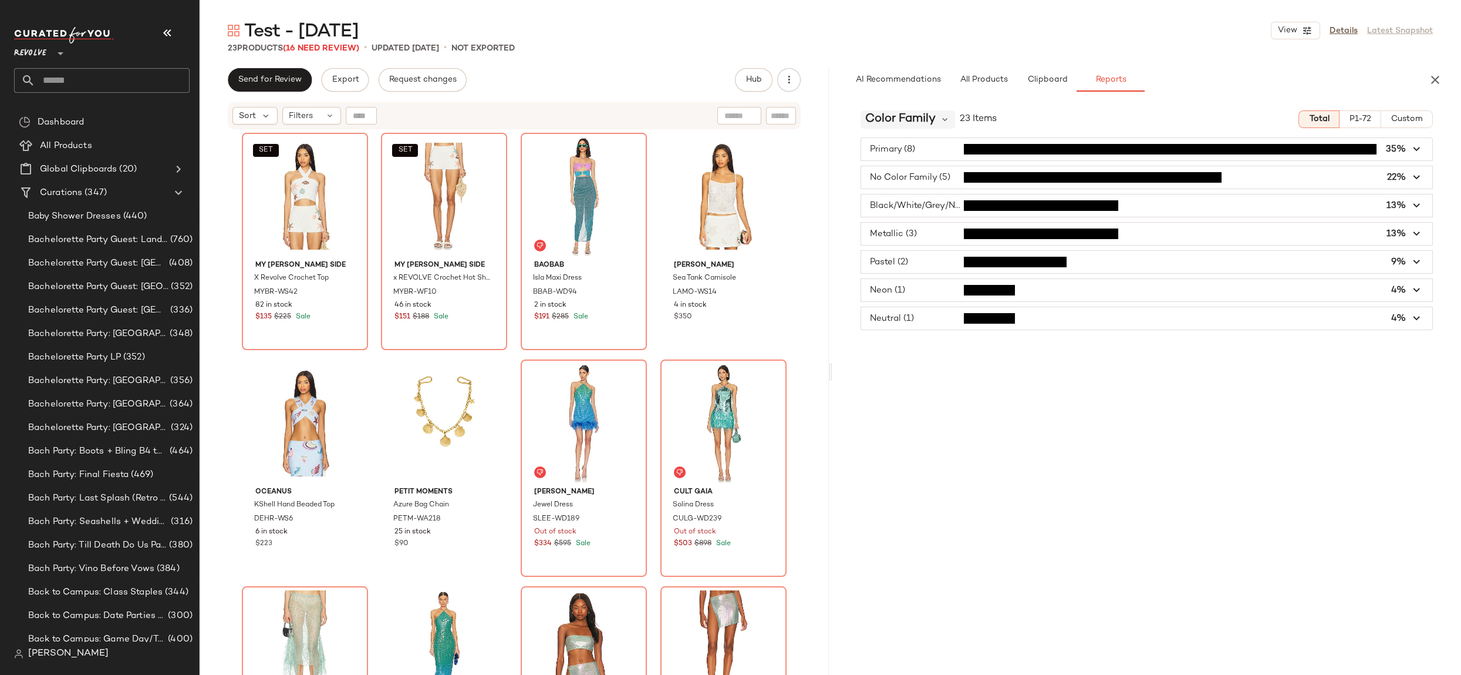
click at [934, 122] on span "Color Family" at bounding box center [901, 119] width 70 height 18
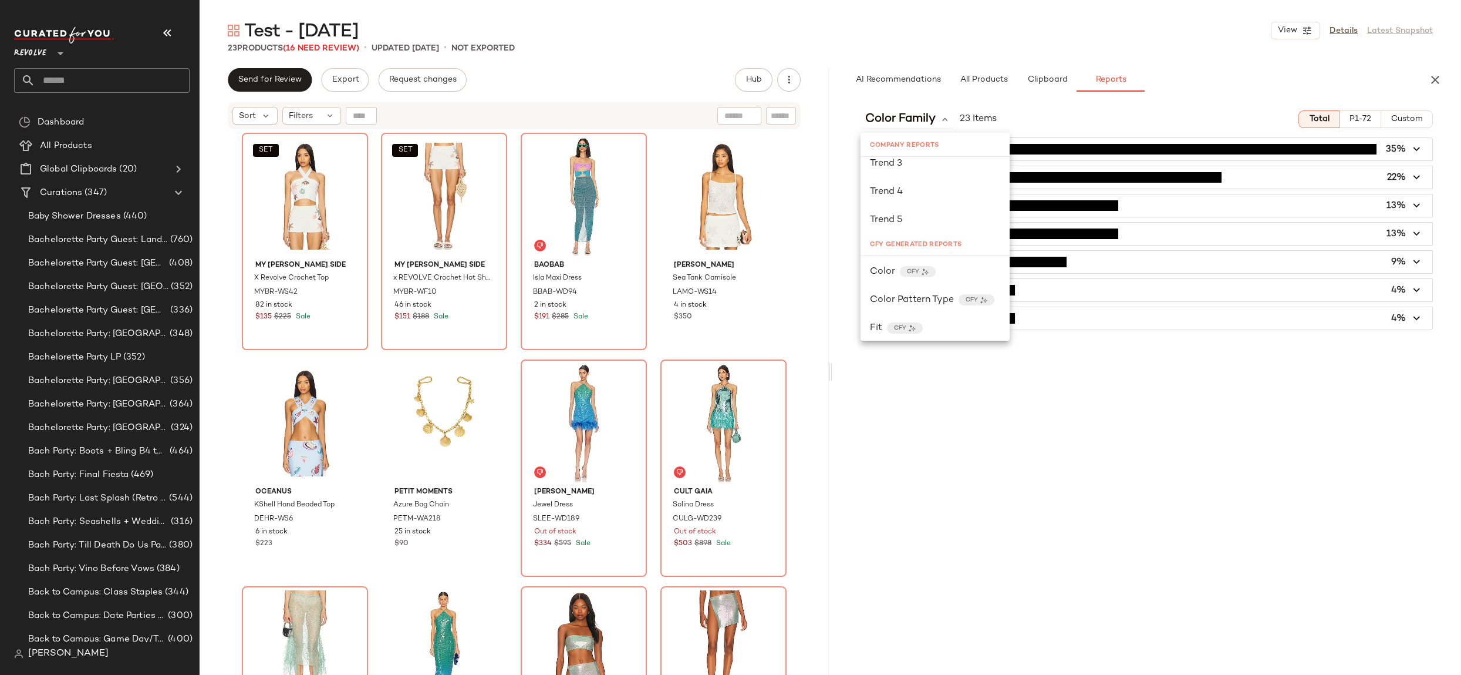
scroll to position [472, 0]
click at [881, 265] on span "Color" at bounding box center [882, 264] width 25 height 14
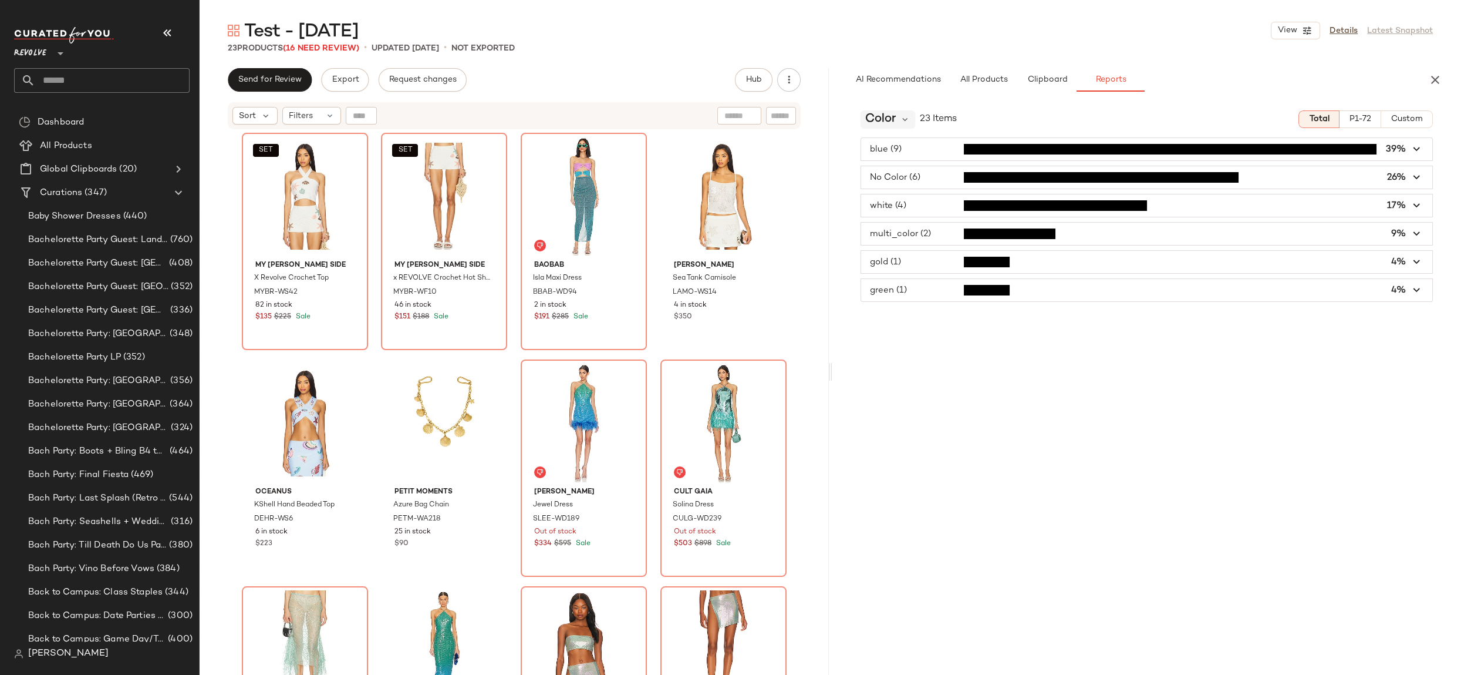
click at [888, 118] on span "Color" at bounding box center [881, 119] width 31 height 18
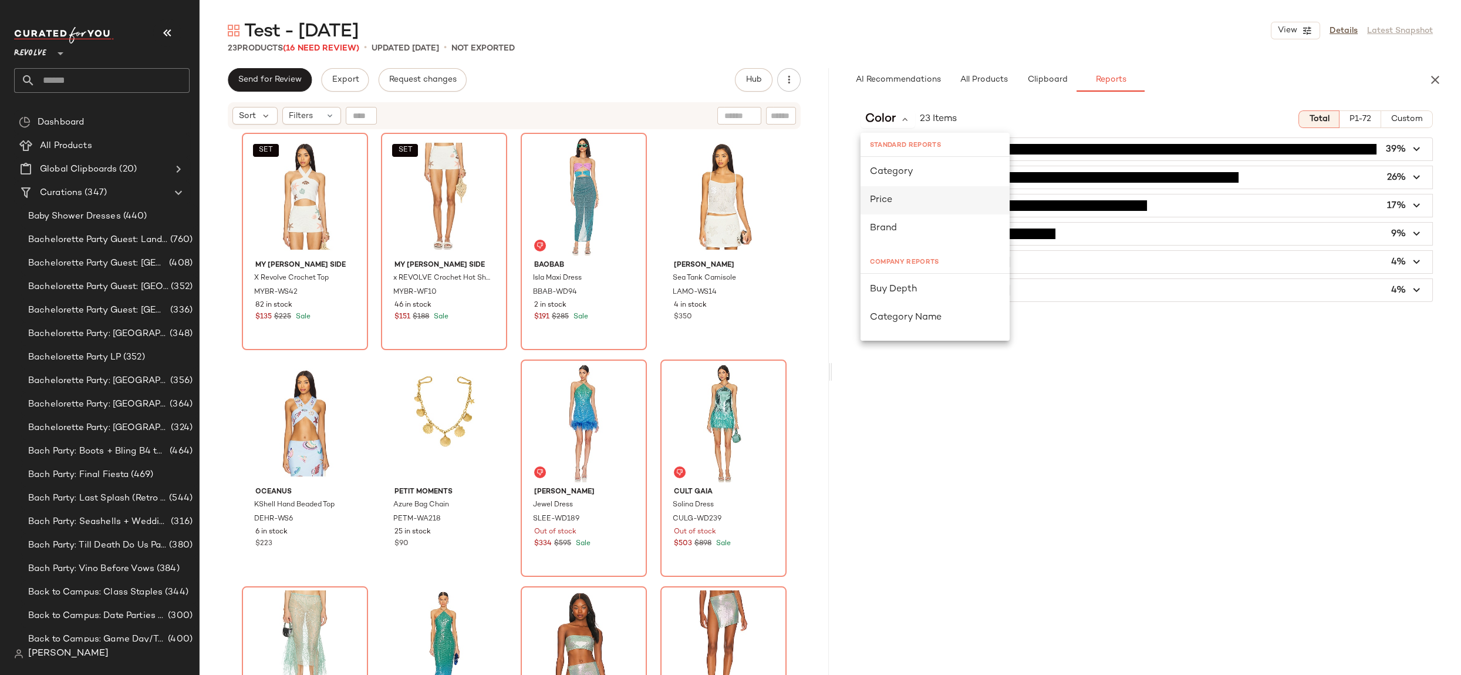
scroll to position [0, 0]
click at [952, 177] on div "Category" at bounding box center [935, 173] width 130 height 14
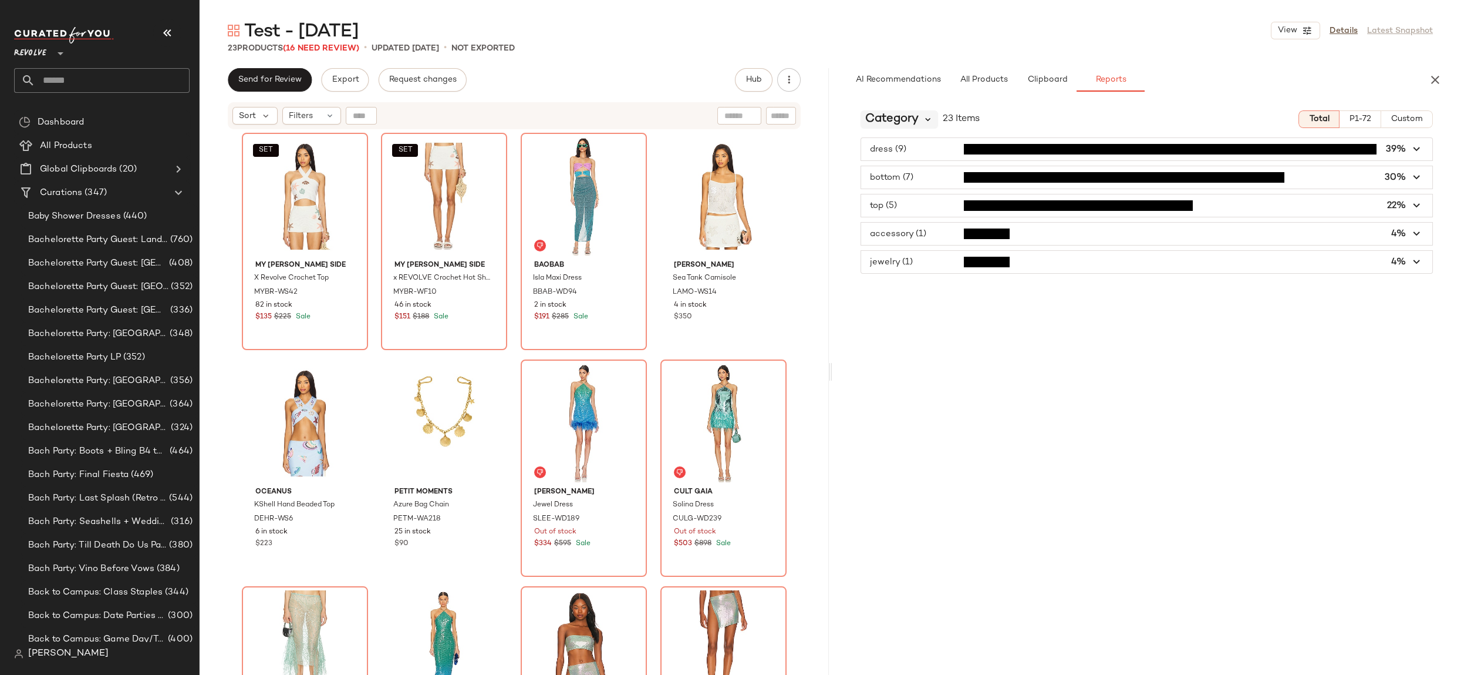
click at [927, 122] on icon at bounding box center [929, 119] width 11 height 11
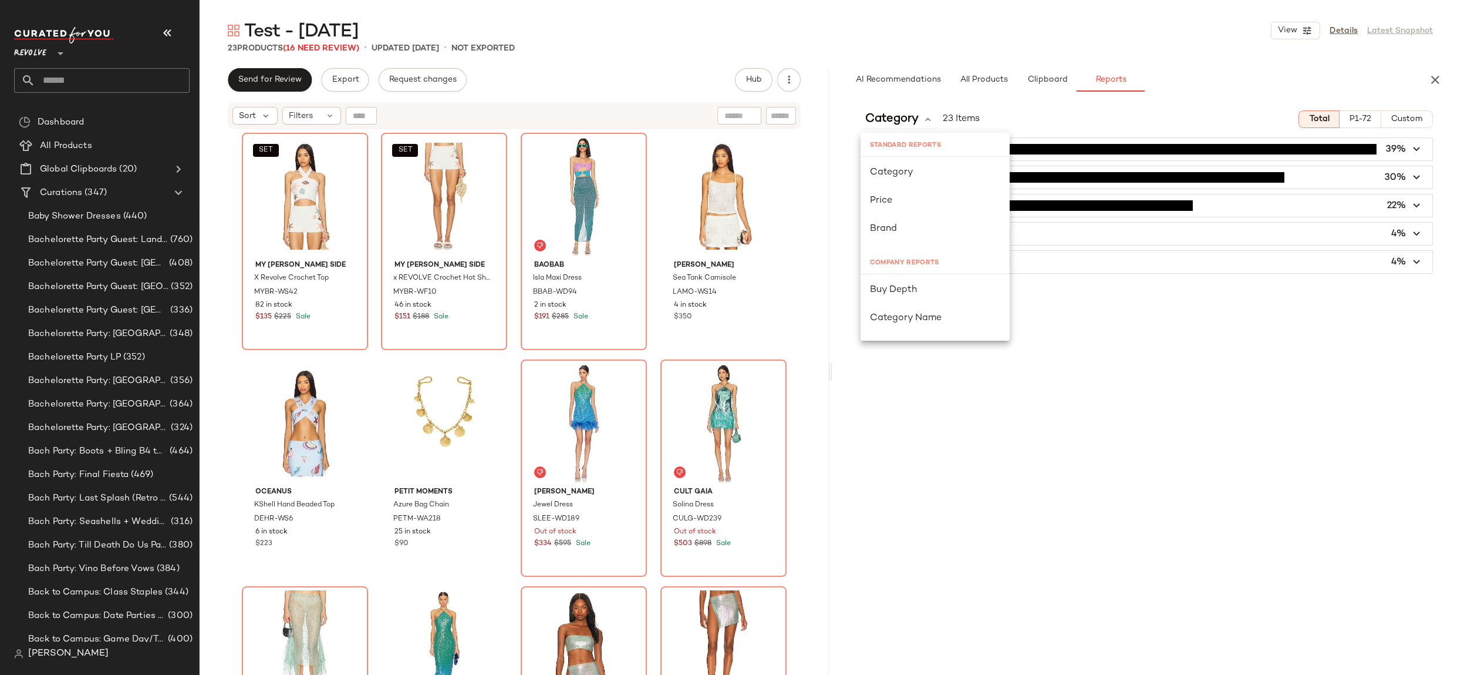
click at [1149, 99] on div "AI Recommendations All Products Clipboard Reports There are no suggested produc…" at bounding box center [1147, 371] width 629 height 607
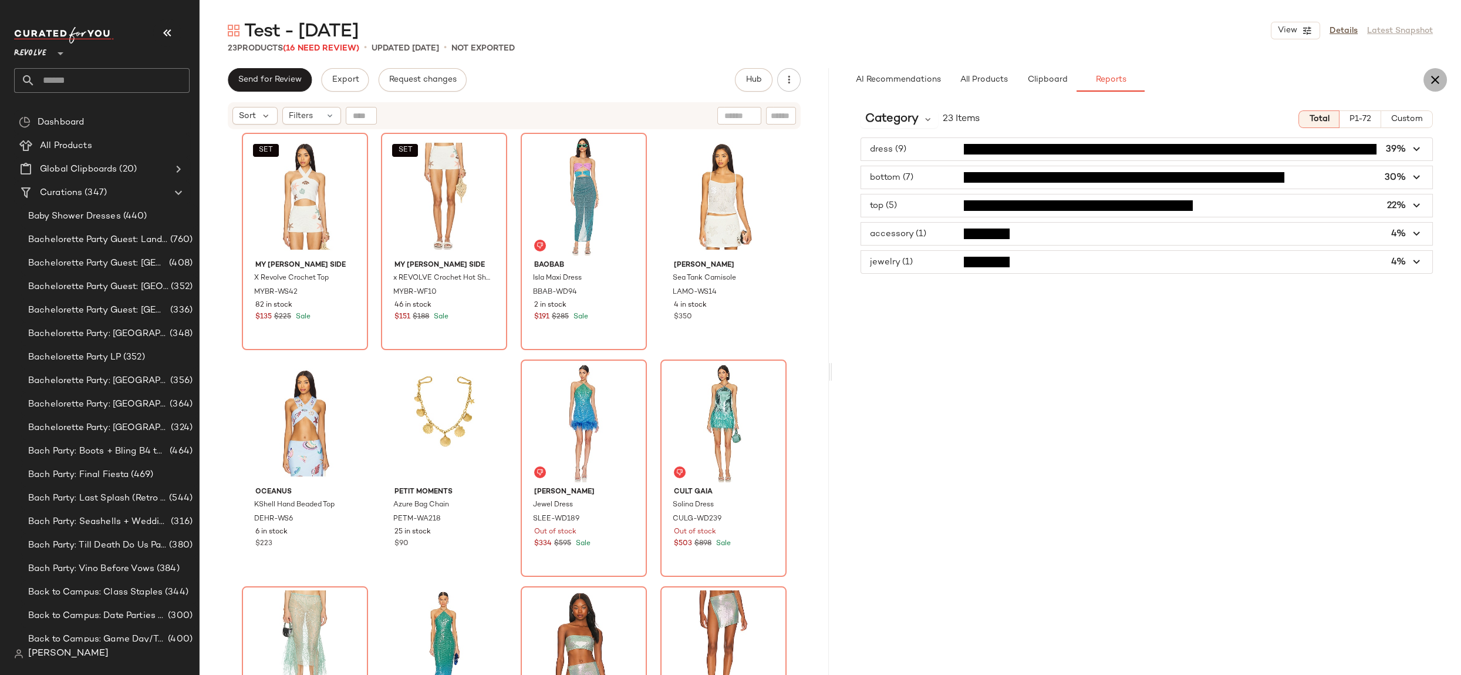
click at [1438, 81] on icon "button" at bounding box center [1436, 80] width 14 height 14
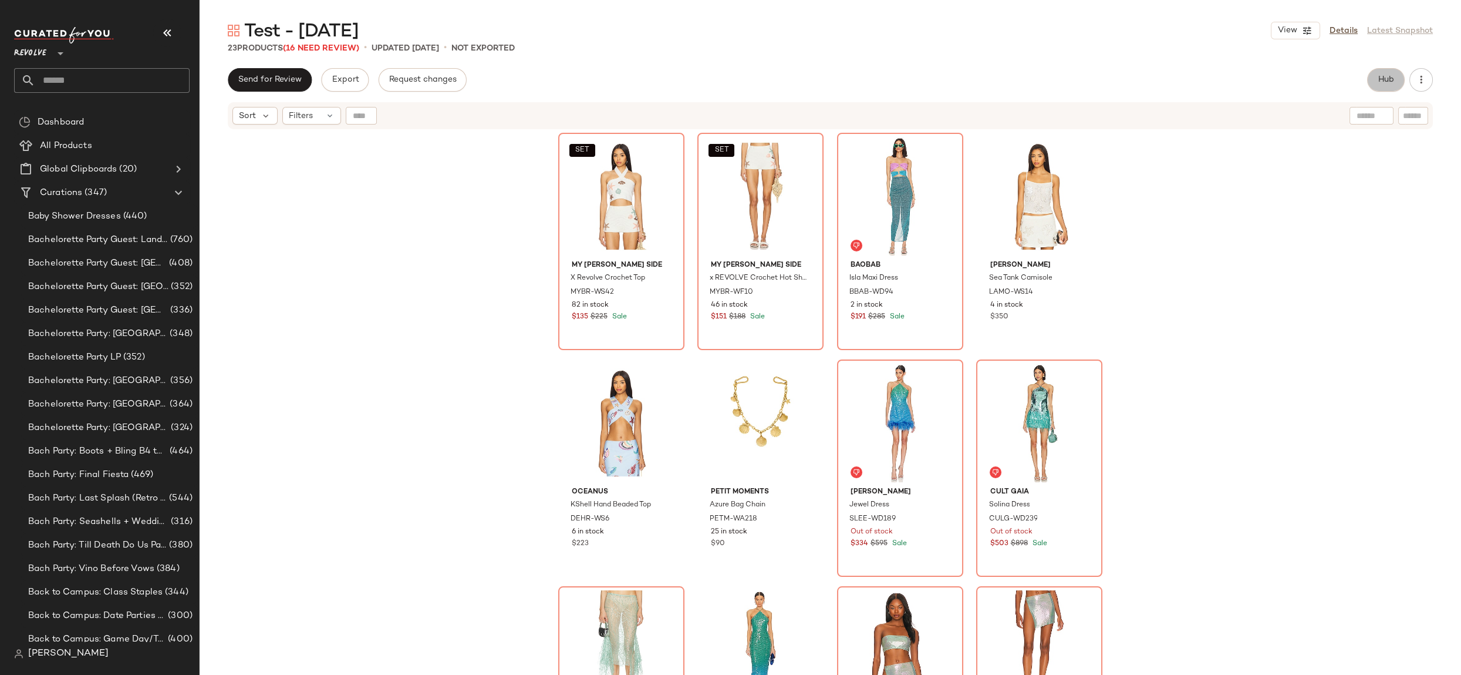
click at [1386, 82] on span "Hub" at bounding box center [1386, 79] width 16 height 9
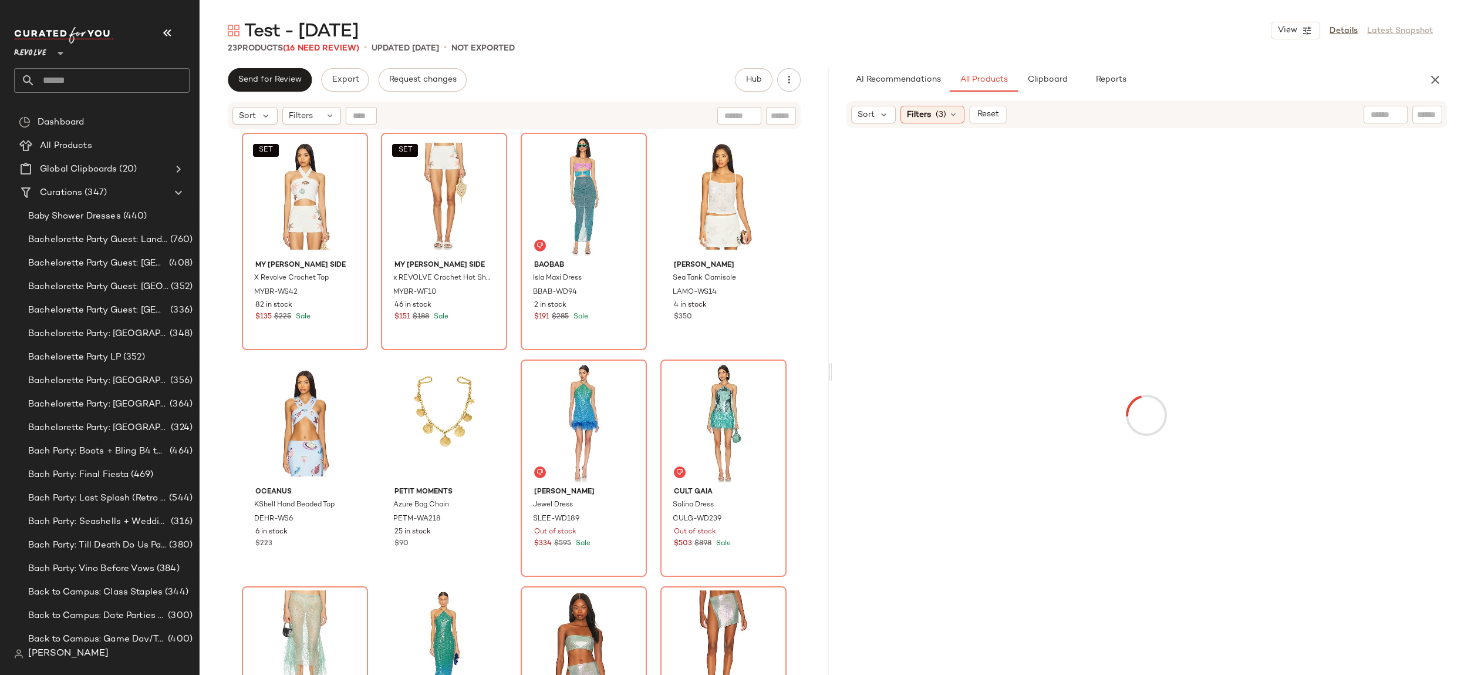
click at [1447, 84] on div "AI Recommendations All Products Clipboard Reports" at bounding box center [1147, 79] width 629 height 23
click at [1434, 79] on icon "button" at bounding box center [1436, 80] width 14 height 14
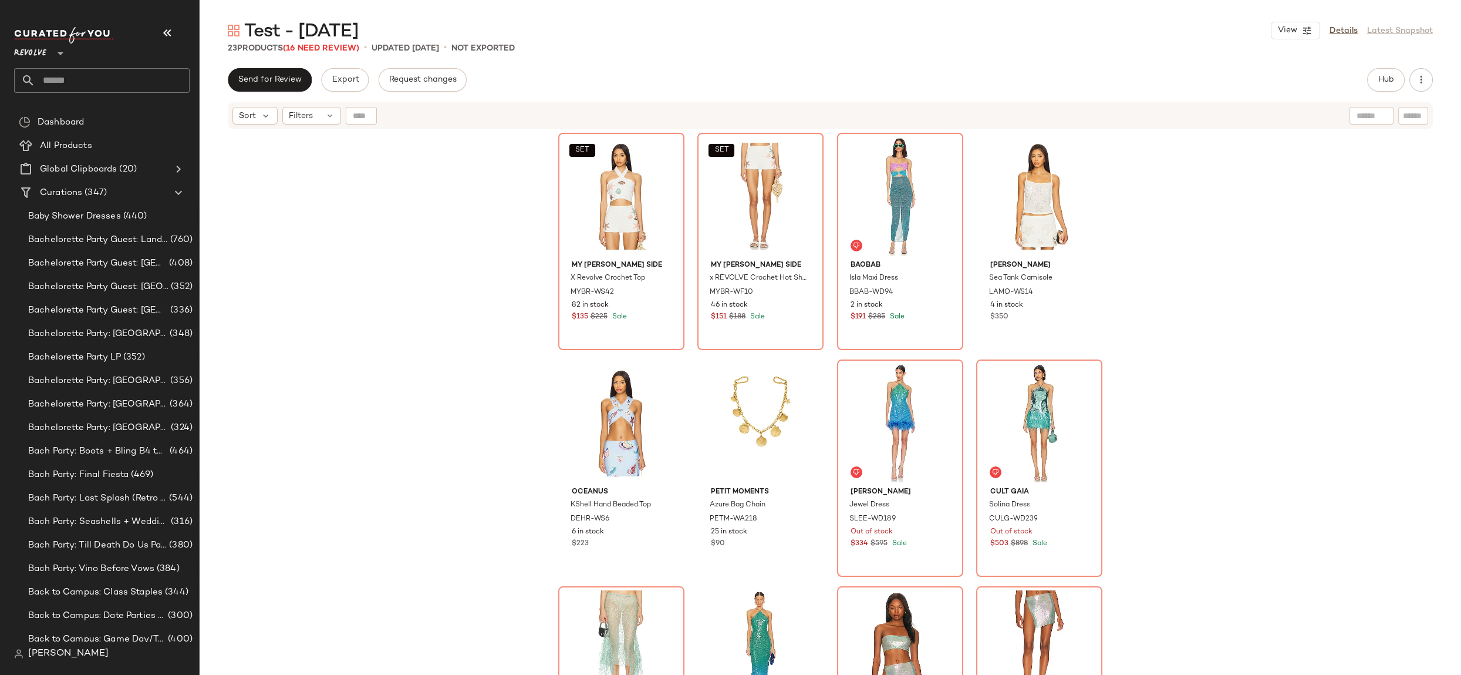
click at [1440, 85] on div "Send for Review Export Request changes Hub Send for Review External Review Inte…" at bounding box center [831, 371] width 1262 height 607
click at [1434, 86] on div "Send for Review Export Request changes Hub Send for Review External Review Inte…" at bounding box center [831, 79] width 1262 height 23
click at [1420, 82] on icon "button" at bounding box center [1422, 80] width 12 height 12
click at [1298, 83] on div "Send for Review Export Request changes Hub Send for Review External Review Inte…" at bounding box center [830, 79] width 1205 height 23
drag, startPoint x: 1388, startPoint y: 82, endPoint x: 1392, endPoint y: 76, distance: 6.8
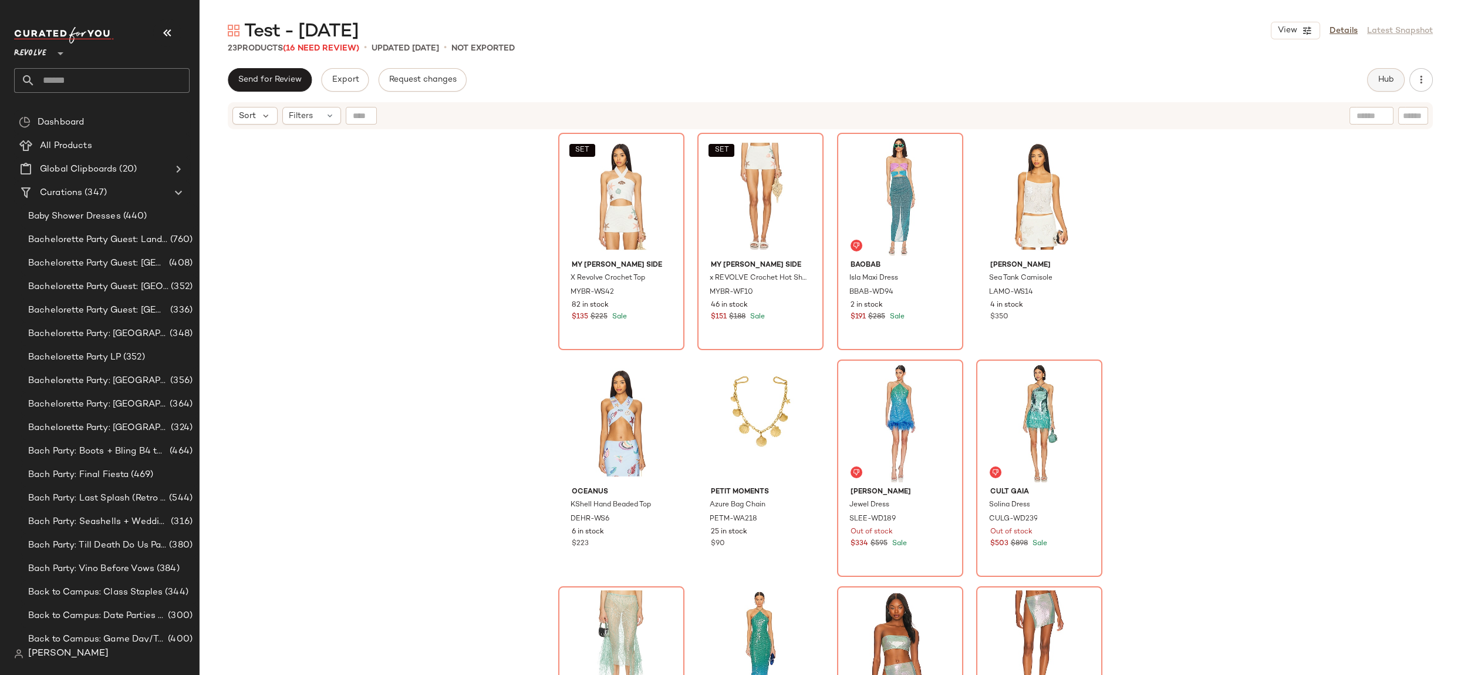
click at [1461, 74] on div "Send for Review Export Request changes Hub Send for Review External Review Inte…" at bounding box center [831, 79] width 1262 height 23
click at [1432, 86] on div "Hub" at bounding box center [1401, 79] width 66 height 23
click at [1426, 85] on icon "button" at bounding box center [1422, 80] width 12 height 12
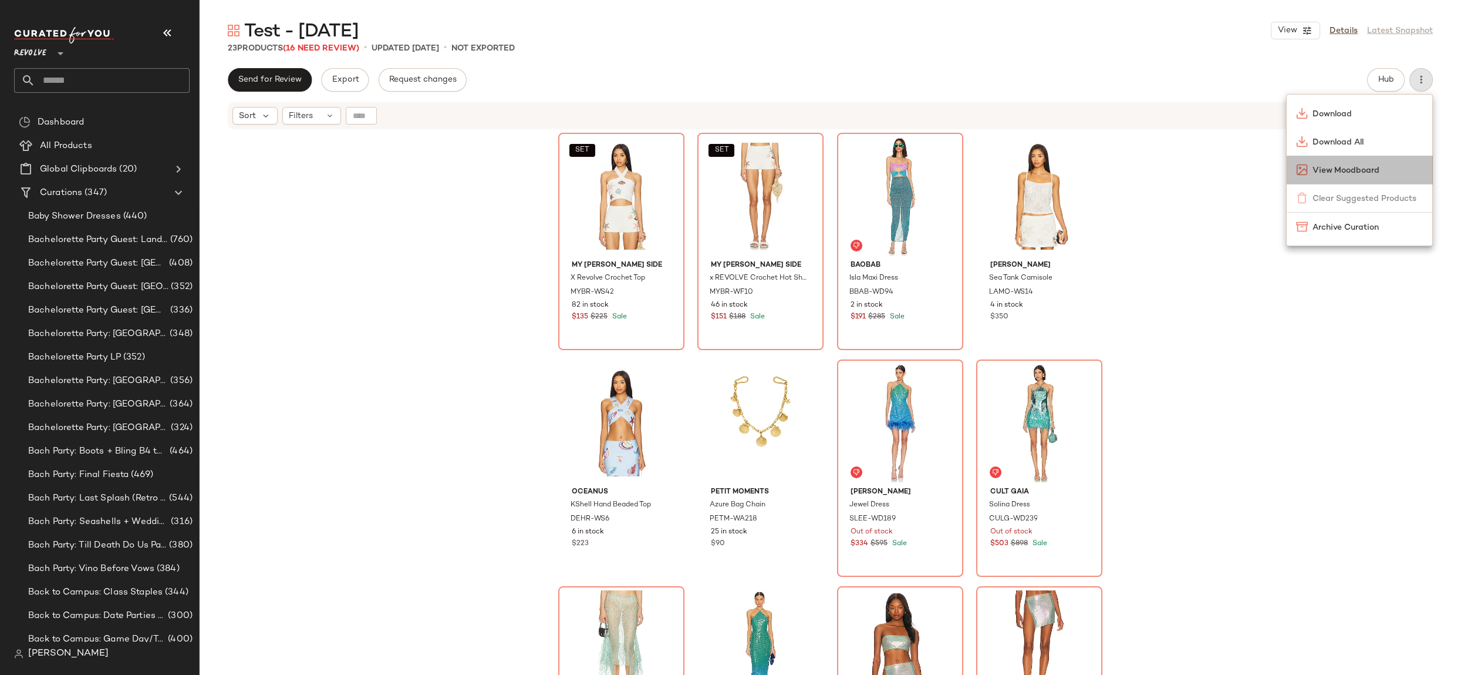
click at [1409, 179] on div "View Moodboard" at bounding box center [1360, 170] width 146 height 28
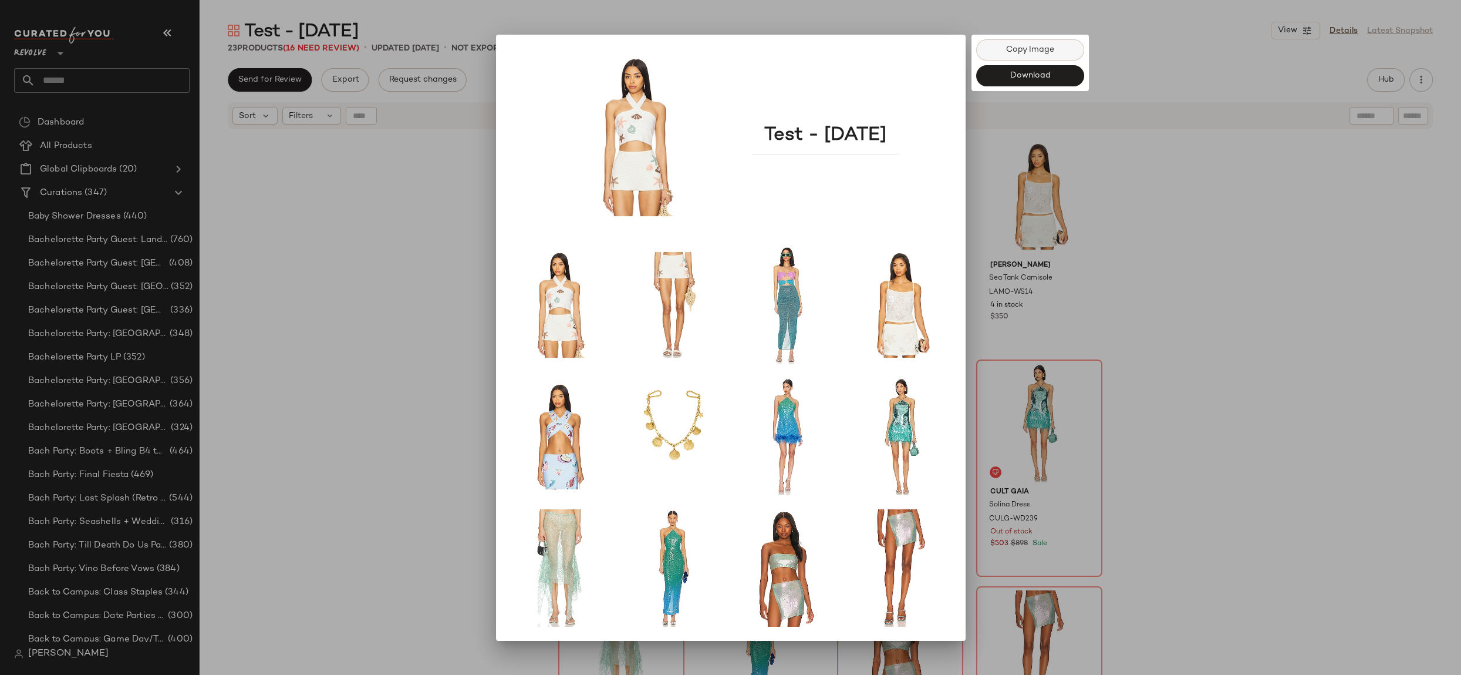
click at [1048, 48] on span "Copy Image" at bounding box center [1030, 49] width 49 height 9
click at [1424, 342] on div at bounding box center [730, 337] width 1461 height 675
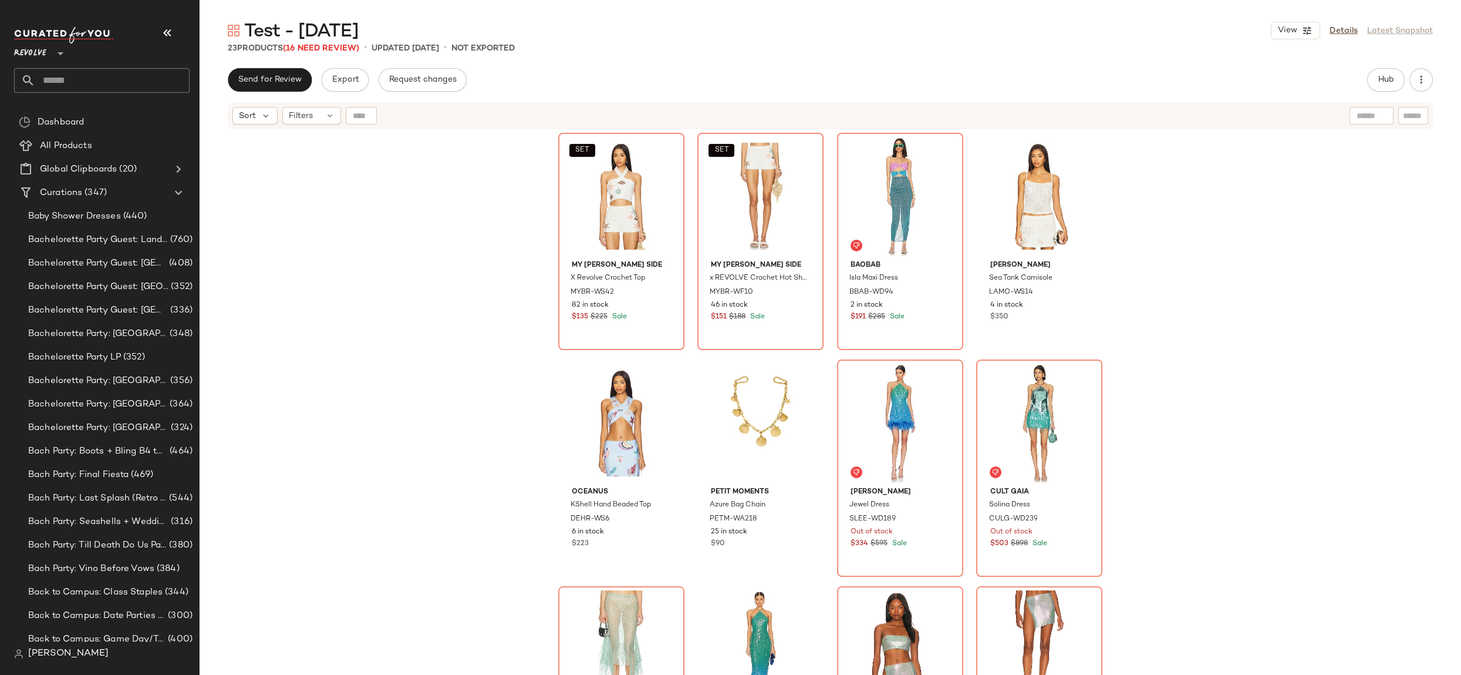
scroll to position [1, 0]
click at [1414, 84] on button "button" at bounding box center [1421, 79] width 23 height 23
click at [1174, 183] on div "SET My [PERSON_NAME] Side X Revolve Crochet Top MYBR-WS42 82 in stock $135 $225…" at bounding box center [831, 417] width 1262 height 574
click at [1310, 32] on icon "button" at bounding box center [1307, 30] width 11 height 11
click at [1237, 101] on label "Mobile (2 Grid)" at bounding box center [1230, 100] width 68 height 23
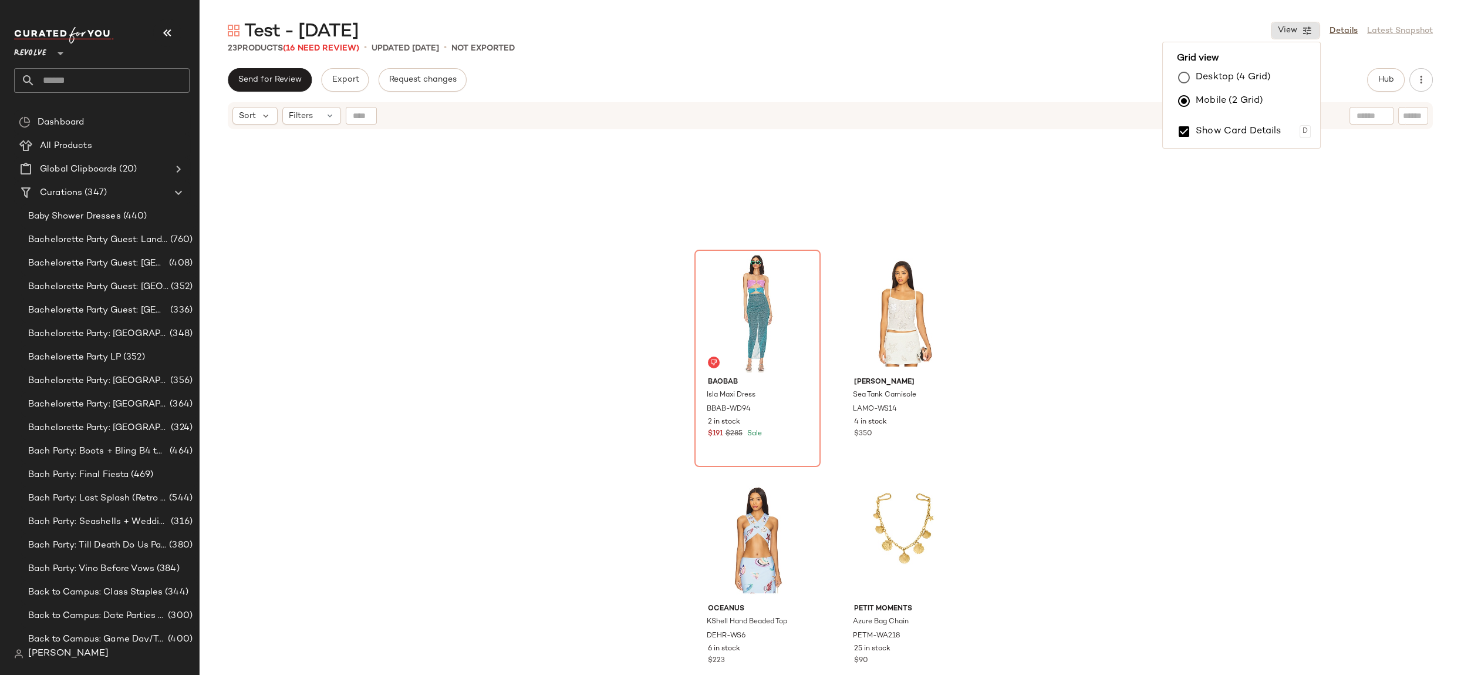
scroll to position [322, 0]
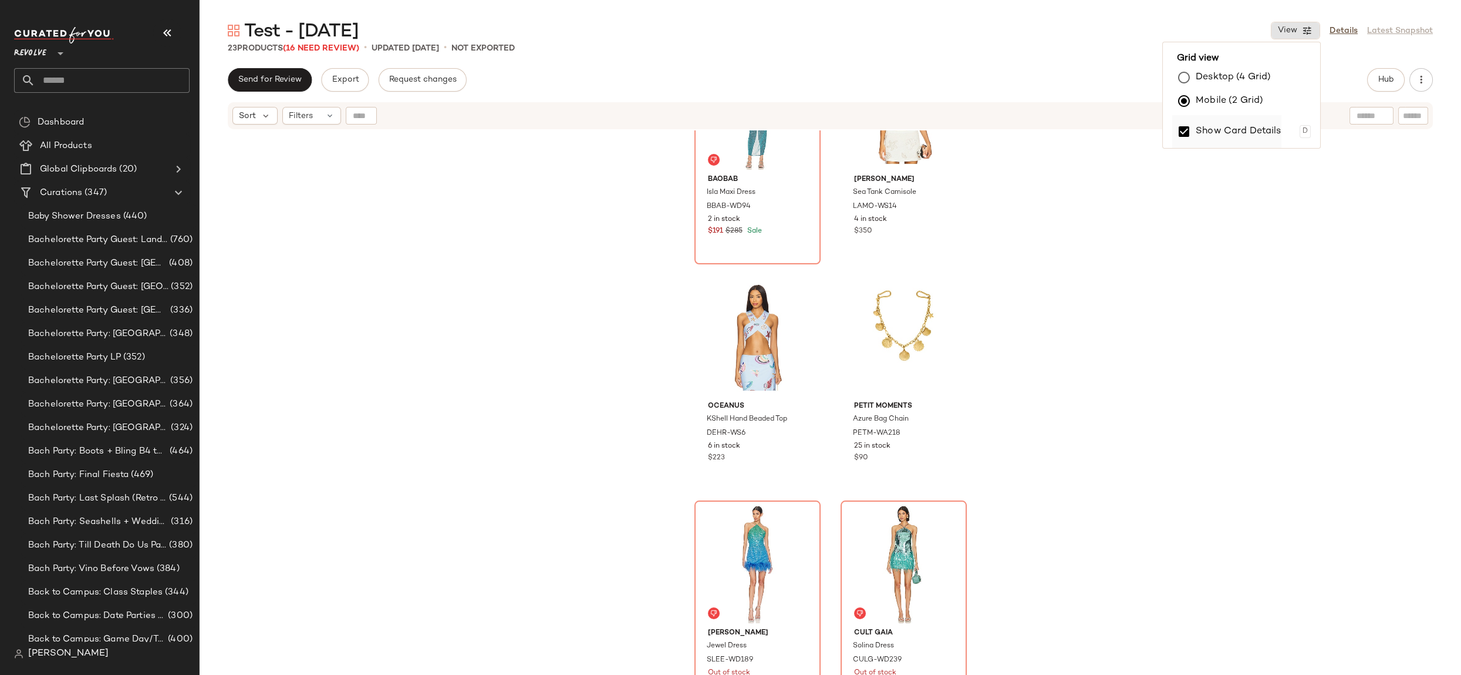
click at [1225, 130] on label "Show Card Details" at bounding box center [1239, 131] width 86 height 33
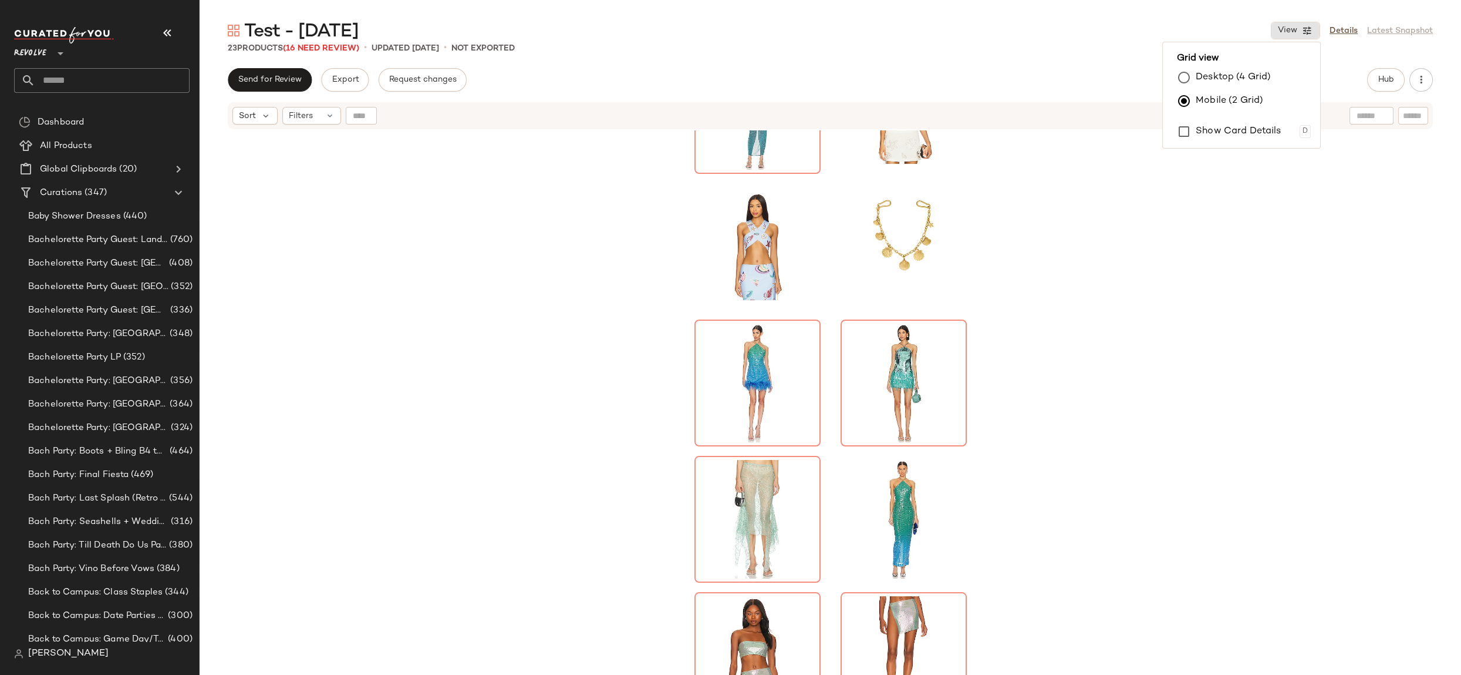
scroll to position [136, 0]
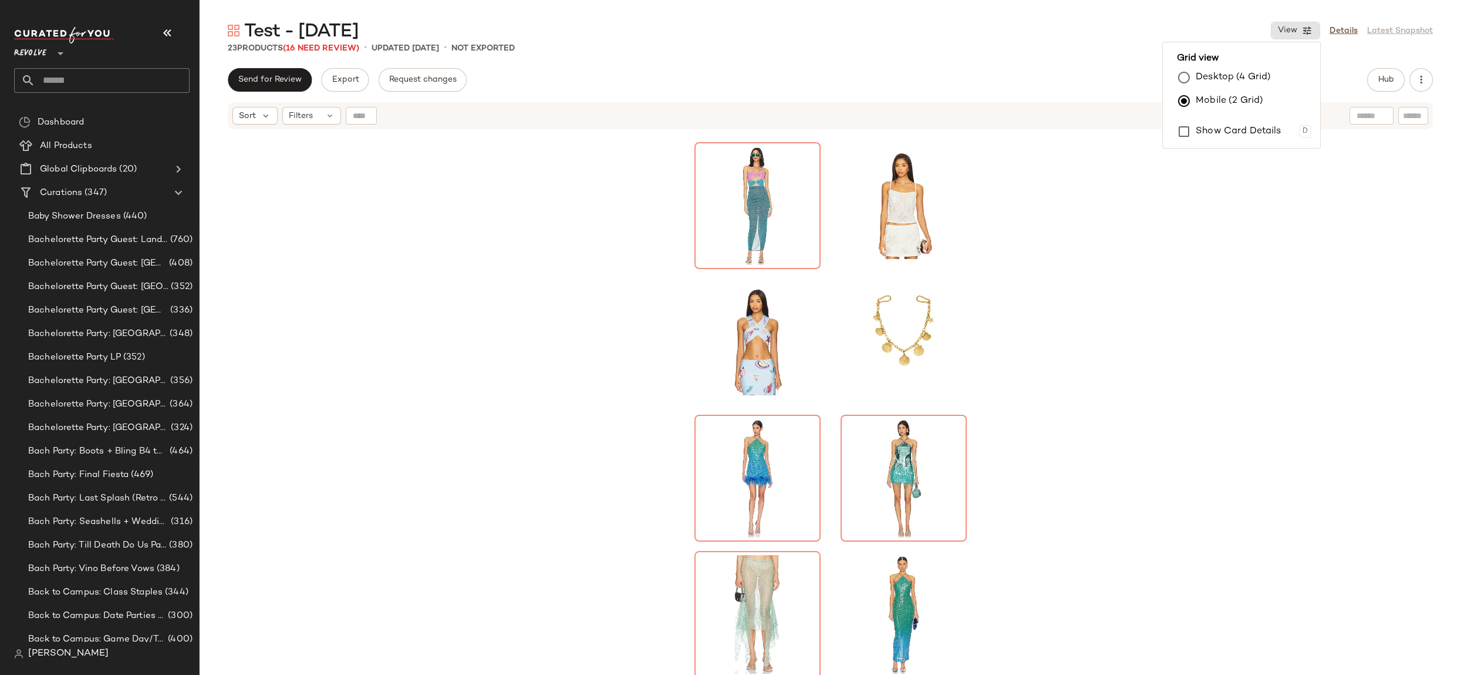
click at [1292, 314] on div at bounding box center [831, 417] width 1262 height 574
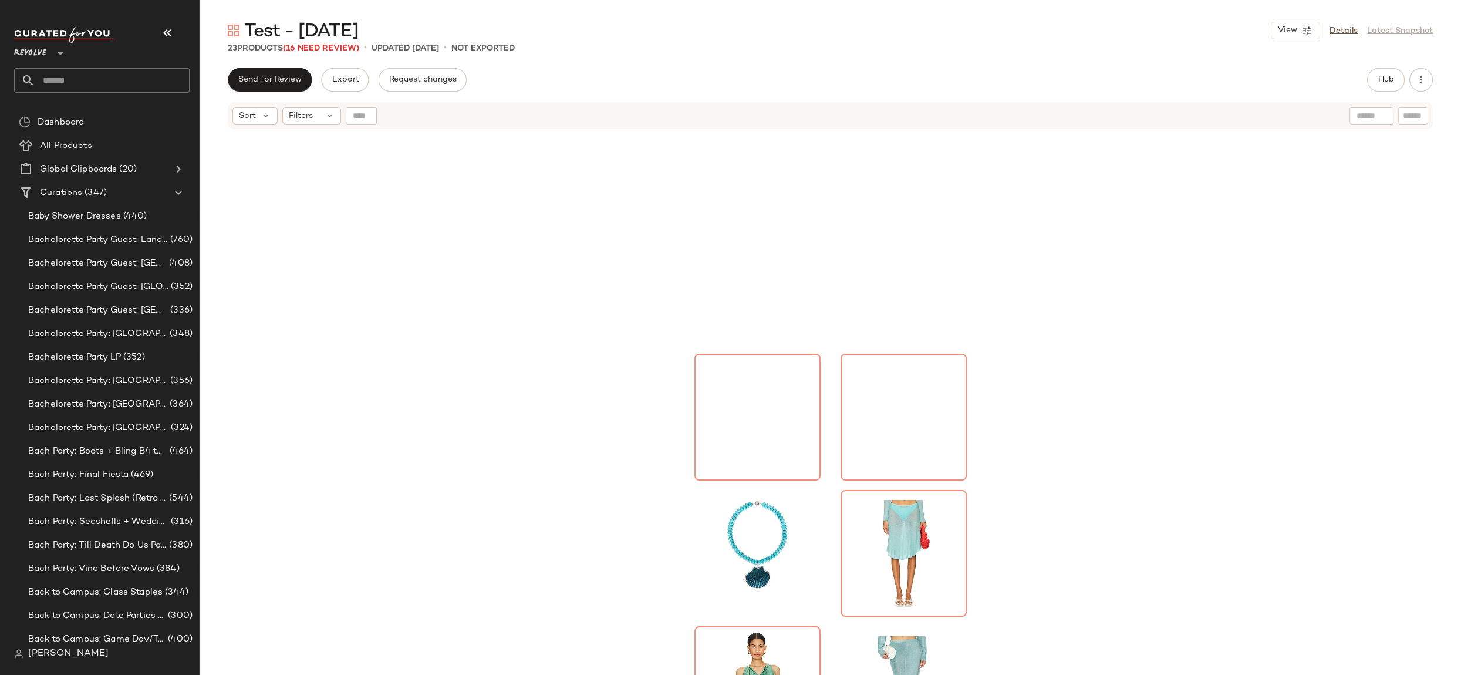
scroll to position [0, 0]
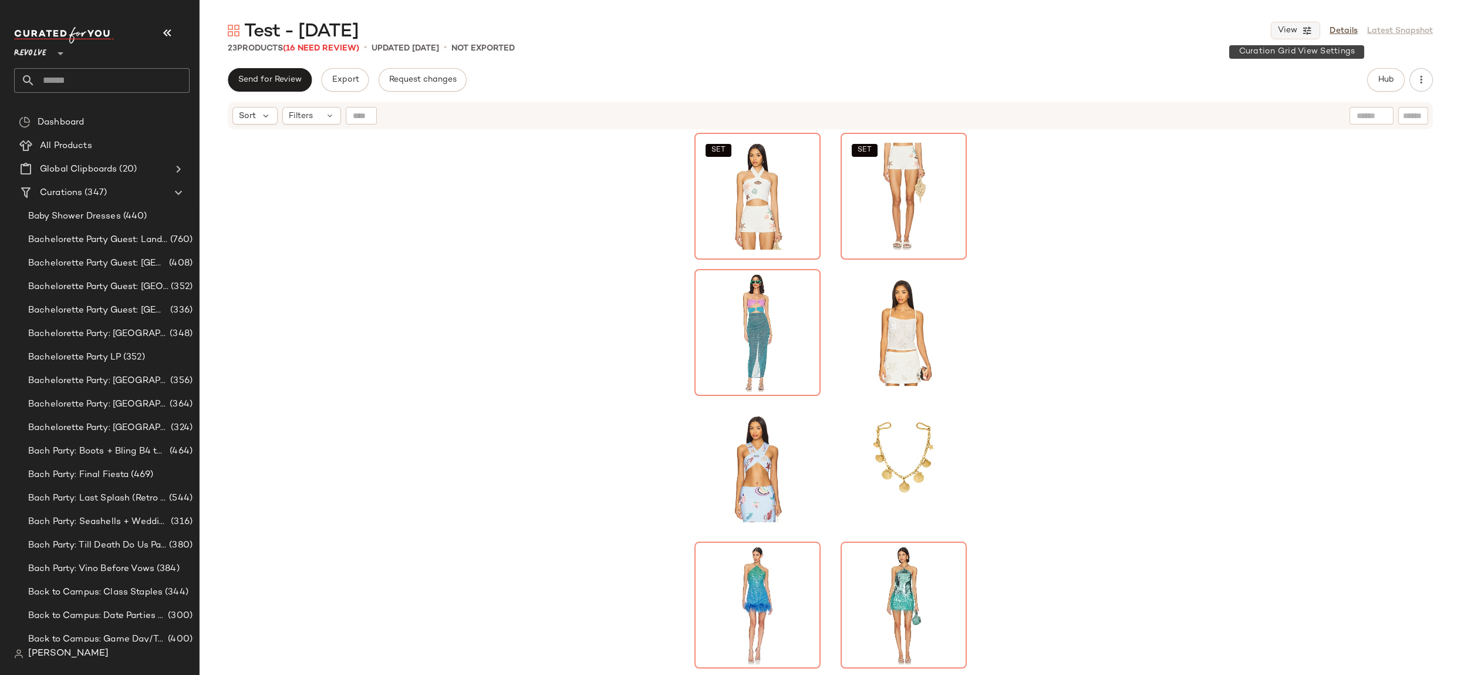
click at [1301, 34] on button "View" at bounding box center [1295, 31] width 49 height 18
click at [1234, 79] on label "Desktop (4 Grid)" at bounding box center [1233, 77] width 75 height 23
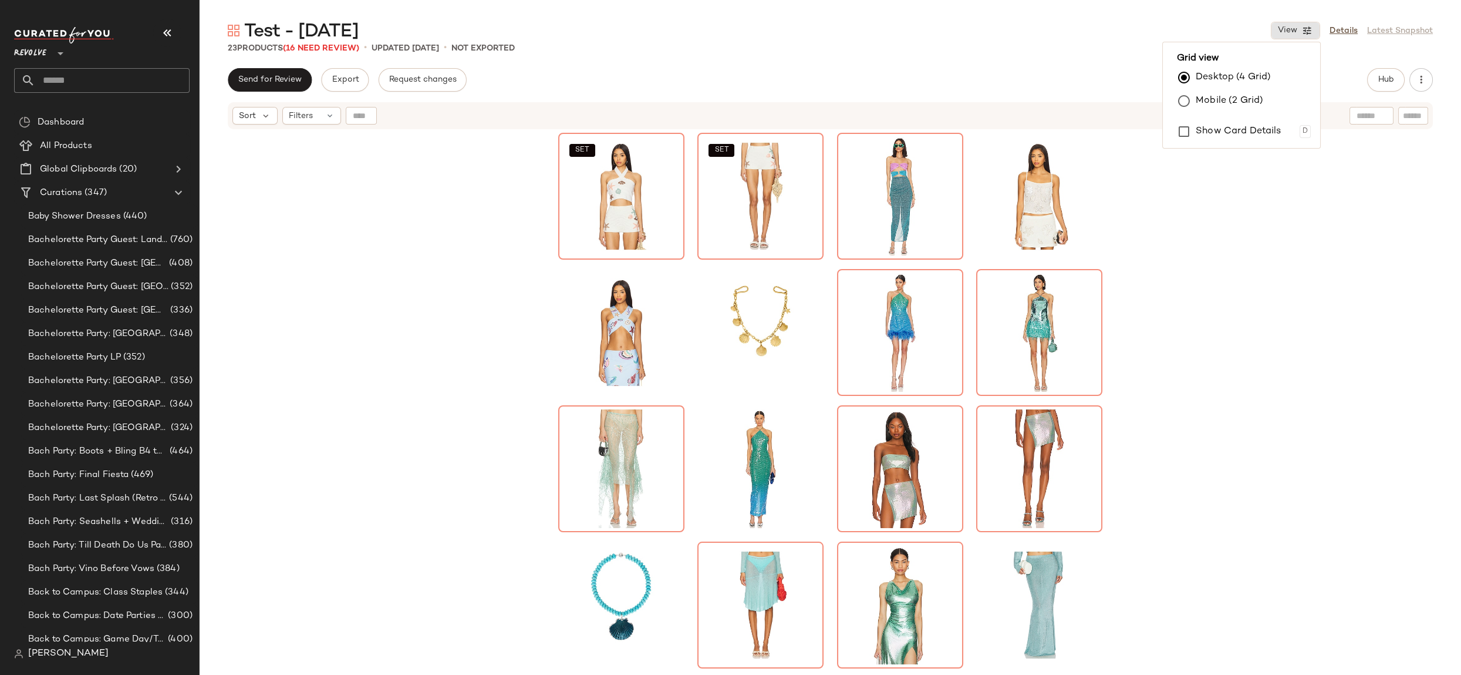
click at [1114, 66] on div "Test - [DATE] View Details Latest Snapshot 23 Products (16 Need Review) • updat…" at bounding box center [831, 347] width 1262 height 656
click at [1303, 32] on icon "button" at bounding box center [1307, 30] width 11 height 11
click at [1298, 265] on div "SET SET" at bounding box center [831, 417] width 1262 height 574
click at [1198, 279] on div "SET SET" at bounding box center [831, 417] width 1262 height 574
click at [331, 120] on div "Filters" at bounding box center [311, 116] width 59 height 18
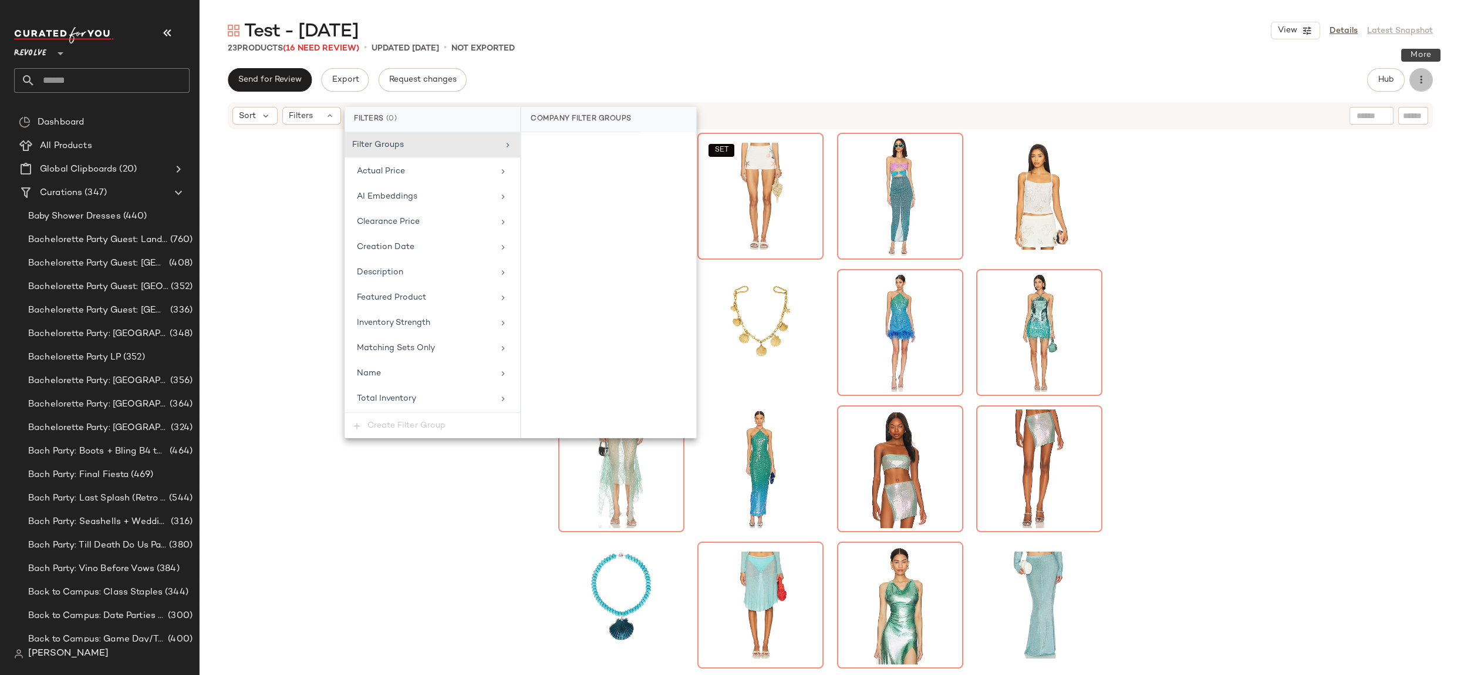
click at [1430, 80] on button "button" at bounding box center [1421, 79] width 23 height 23
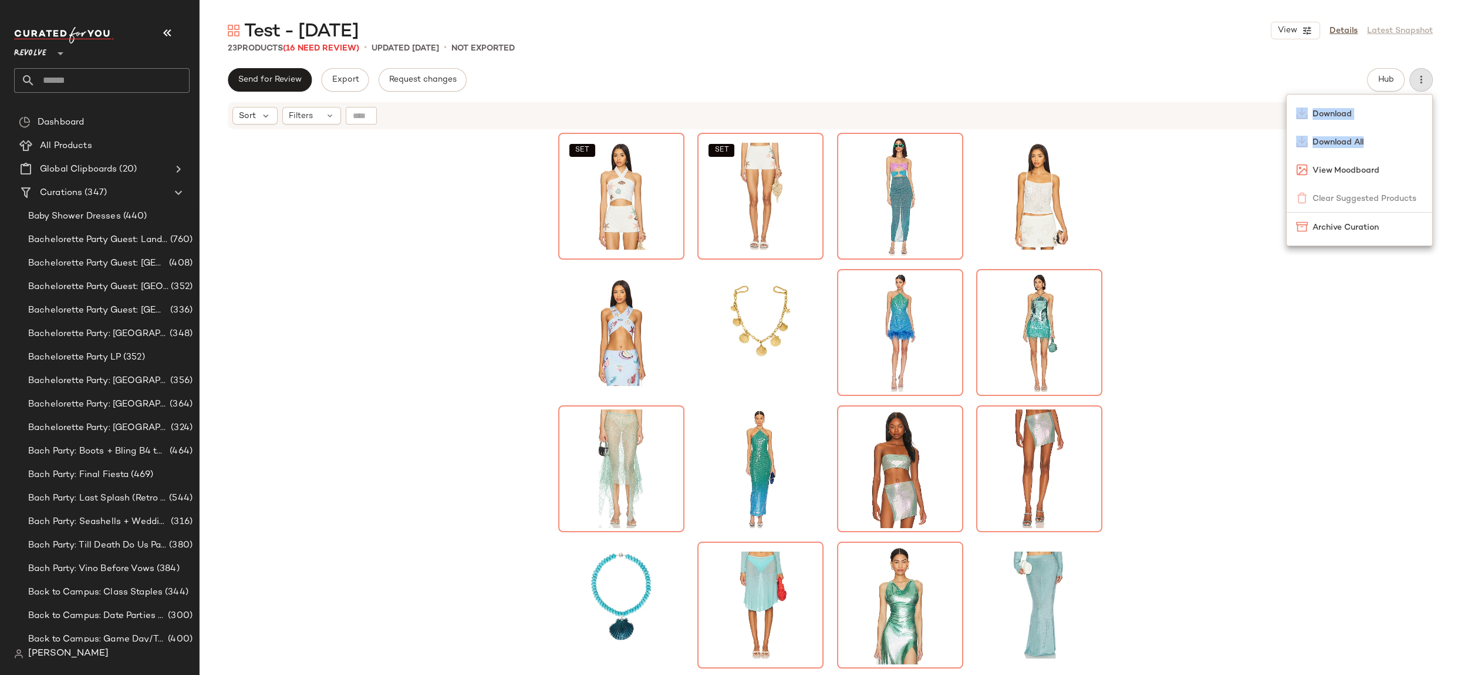
drag, startPoint x: 1380, startPoint y: 140, endPoint x: 1175, endPoint y: 163, distance: 206.2
click at [1175, 163] on body "Revolve ** Dashboard All Products Global Clipboards (20) Curations (347) Baby S…" at bounding box center [730, 337] width 1461 height 675
click at [1175, 163] on div "SET SET" at bounding box center [831, 417] width 1262 height 574
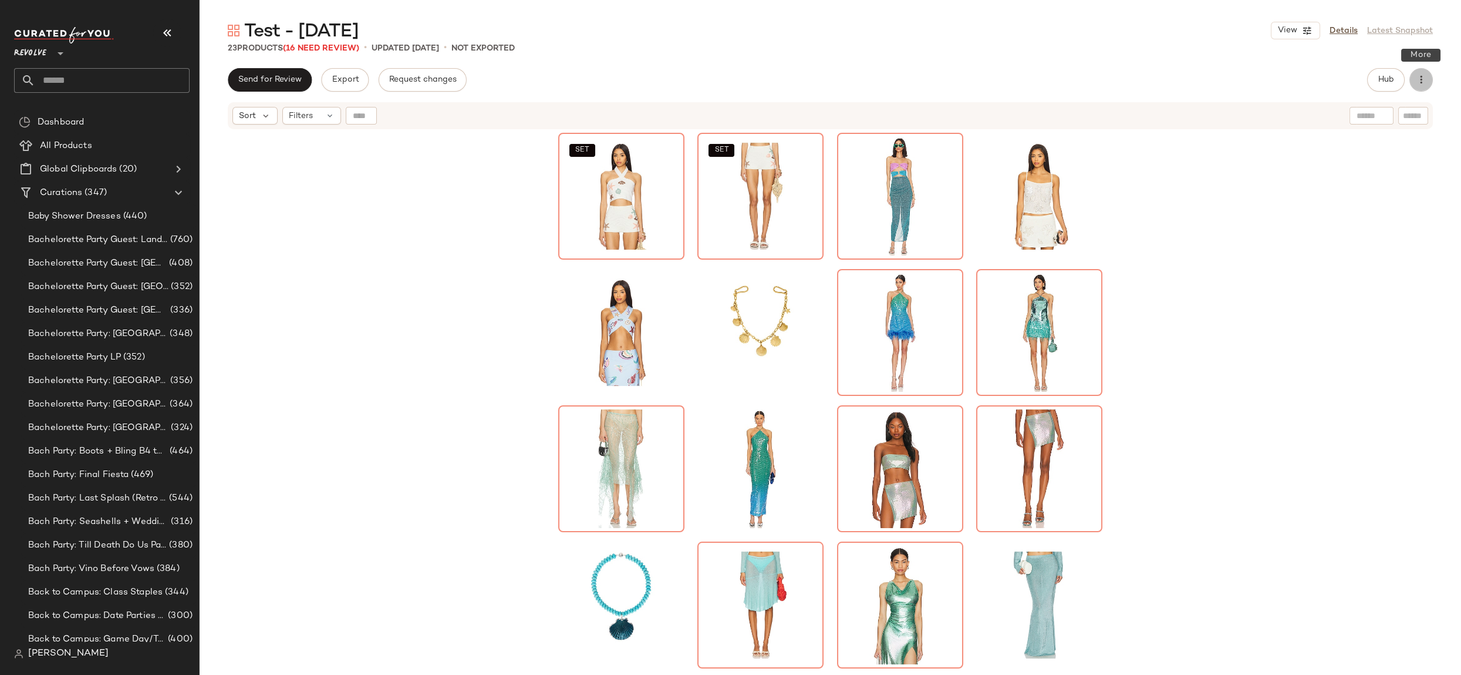
click at [1427, 85] on button "button" at bounding box center [1421, 79] width 23 height 23
click at [1226, 281] on div "SET SET" at bounding box center [831, 417] width 1262 height 574
click at [280, 79] on span "Send for Review" at bounding box center [270, 79] width 64 height 9
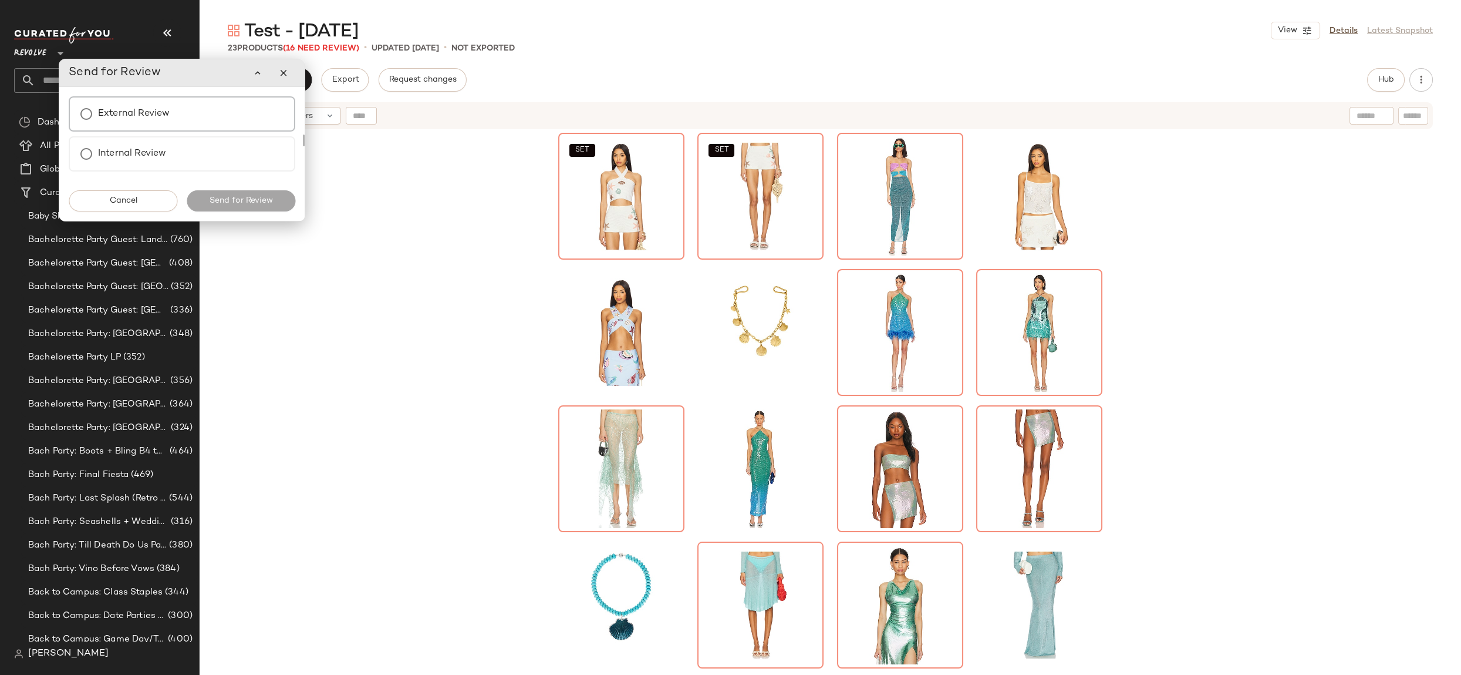
click at [184, 114] on div "External Review" at bounding box center [182, 113] width 227 height 35
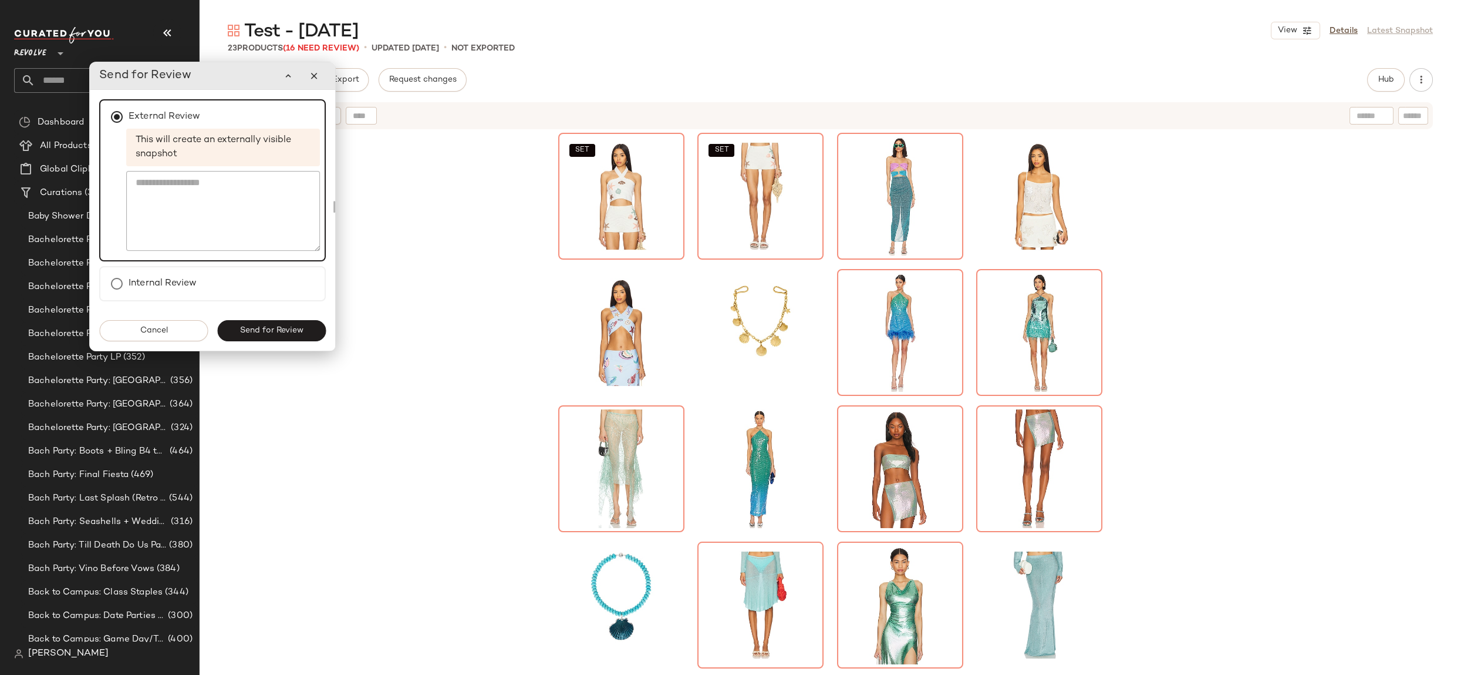
drag, startPoint x: 173, startPoint y: 111, endPoint x: 217, endPoint y: 113, distance: 44.1
click at [217, 113] on div "External Review This will create an externally visible snapshot" at bounding box center [212, 180] width 227 height 162
click at [318, 80] on icon "button" at bounding box center [314, 75] width 11 height 11
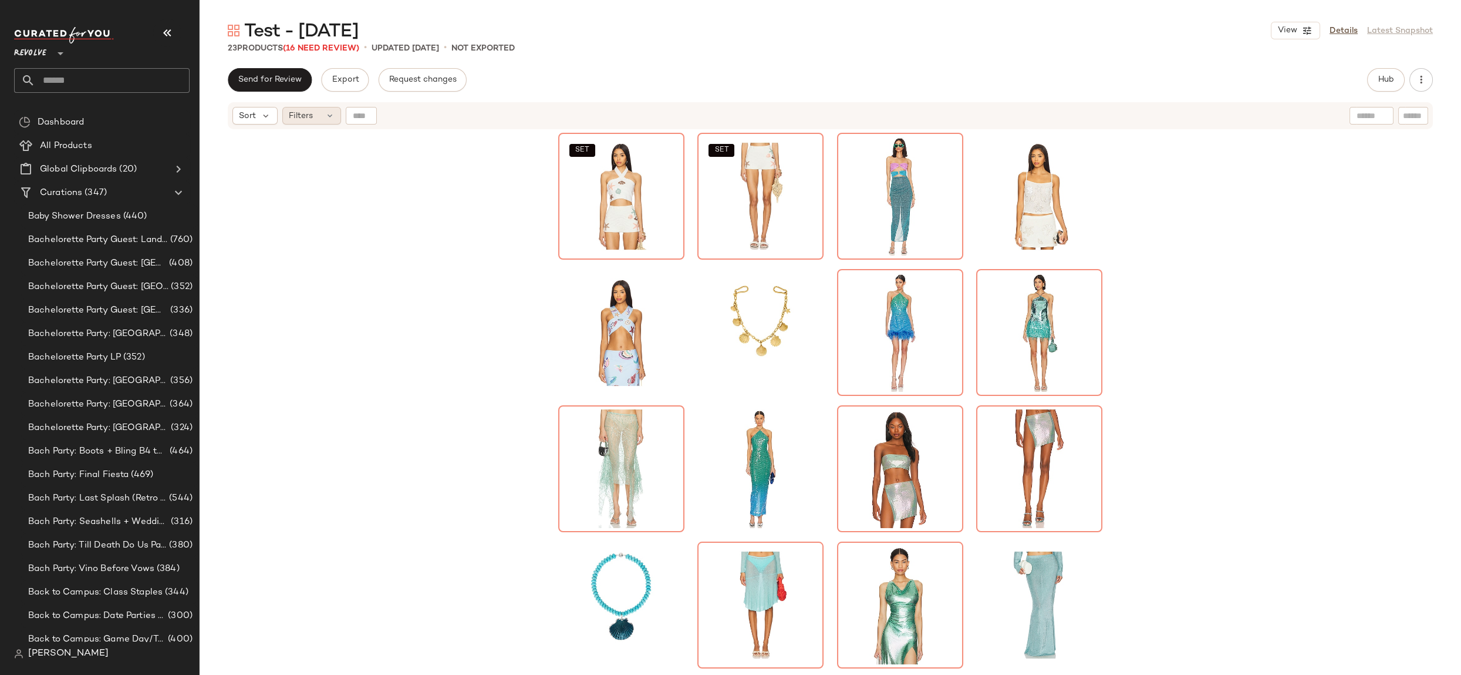
click at [332, 117] on icon at bounding box center [329, 115] width 9 height 9
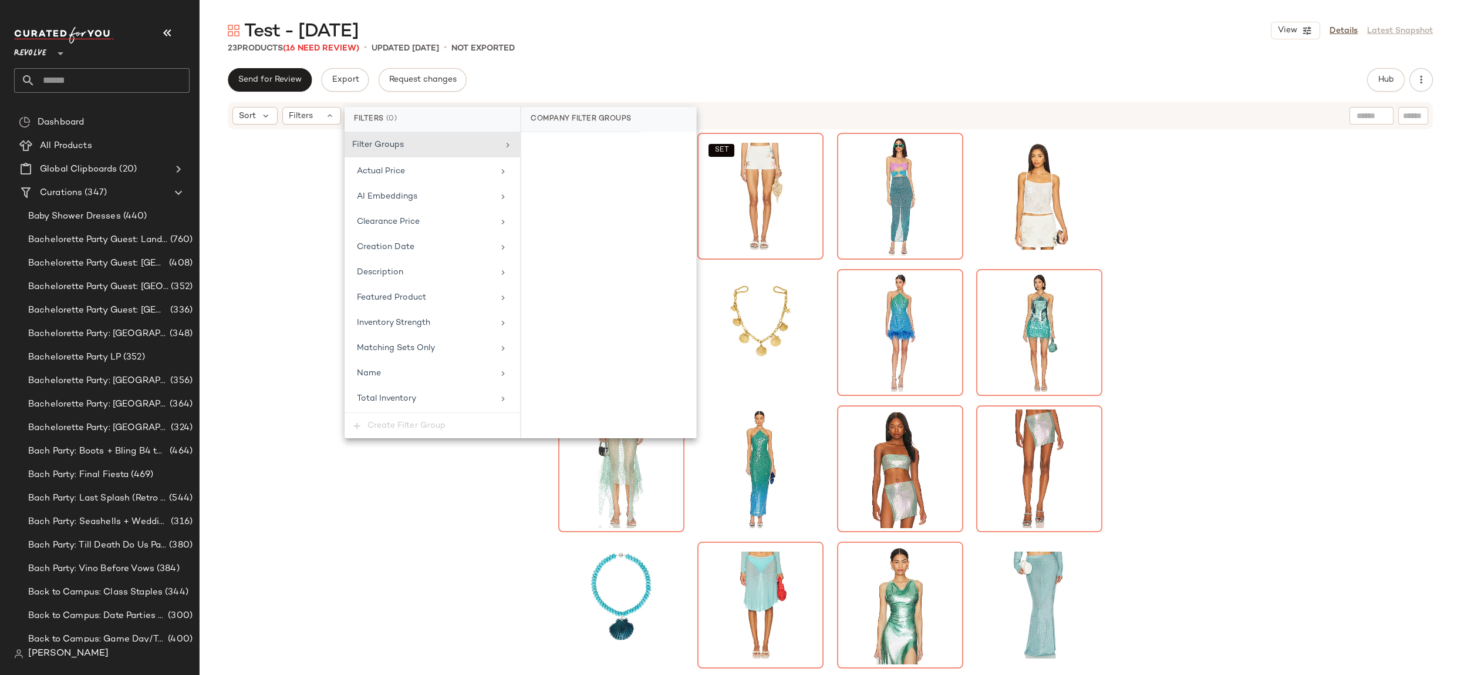
click at [297, 228] on div "SET SET" at bounding box center [831, 417] width 1262 height 574
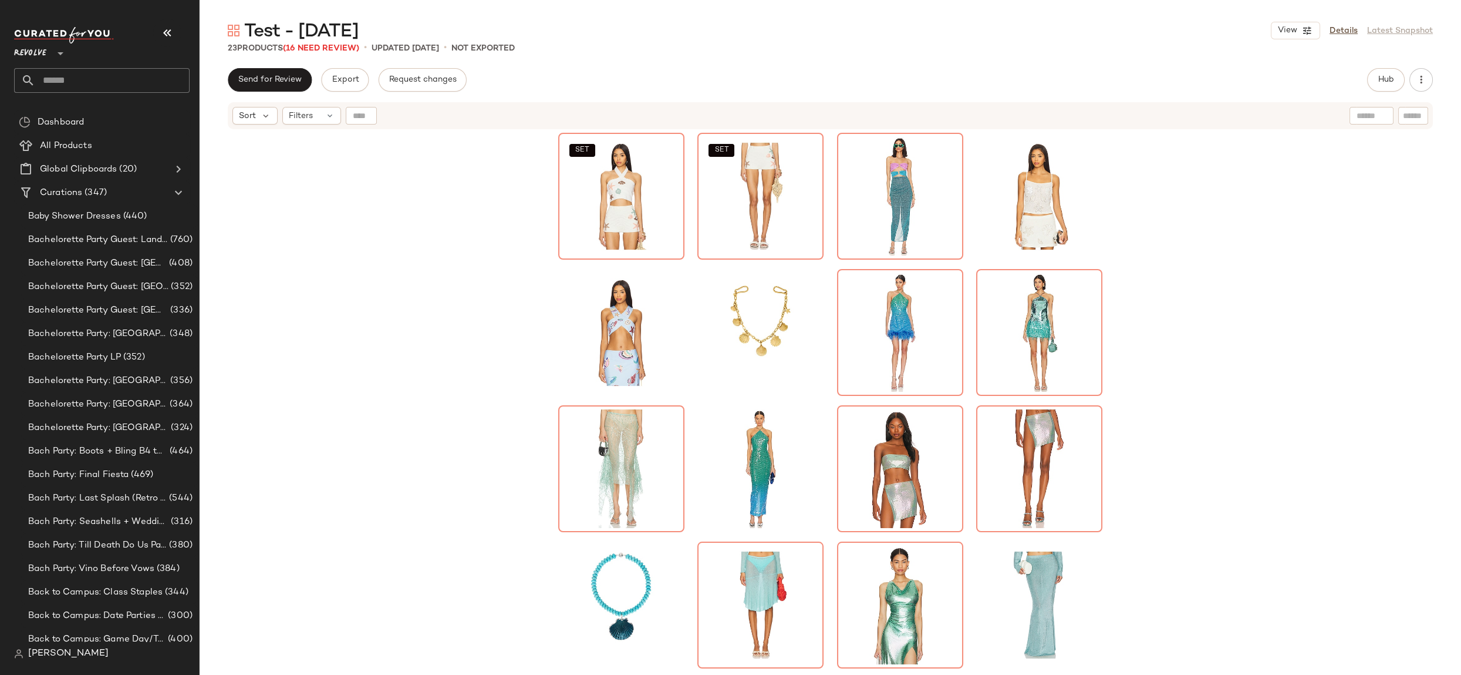
drag, startPoint x: 614, startPoint y: 67, endPoint x: 581, endPoint y: 48, distance: 37.9
click at [614, 67] on div "Test - [DATE] View Details Latest Snapshot 23 Products (16 Need Review) • updat…" at bounding box center [831, 347] width 1262 height 656
click at [595, 188] on div "SET #1 View" at bounding box center [622, 196] width 118 height 119
click at [285, 82] on span "Send for Review" at bounding box center [270, 79] width 64 height 9
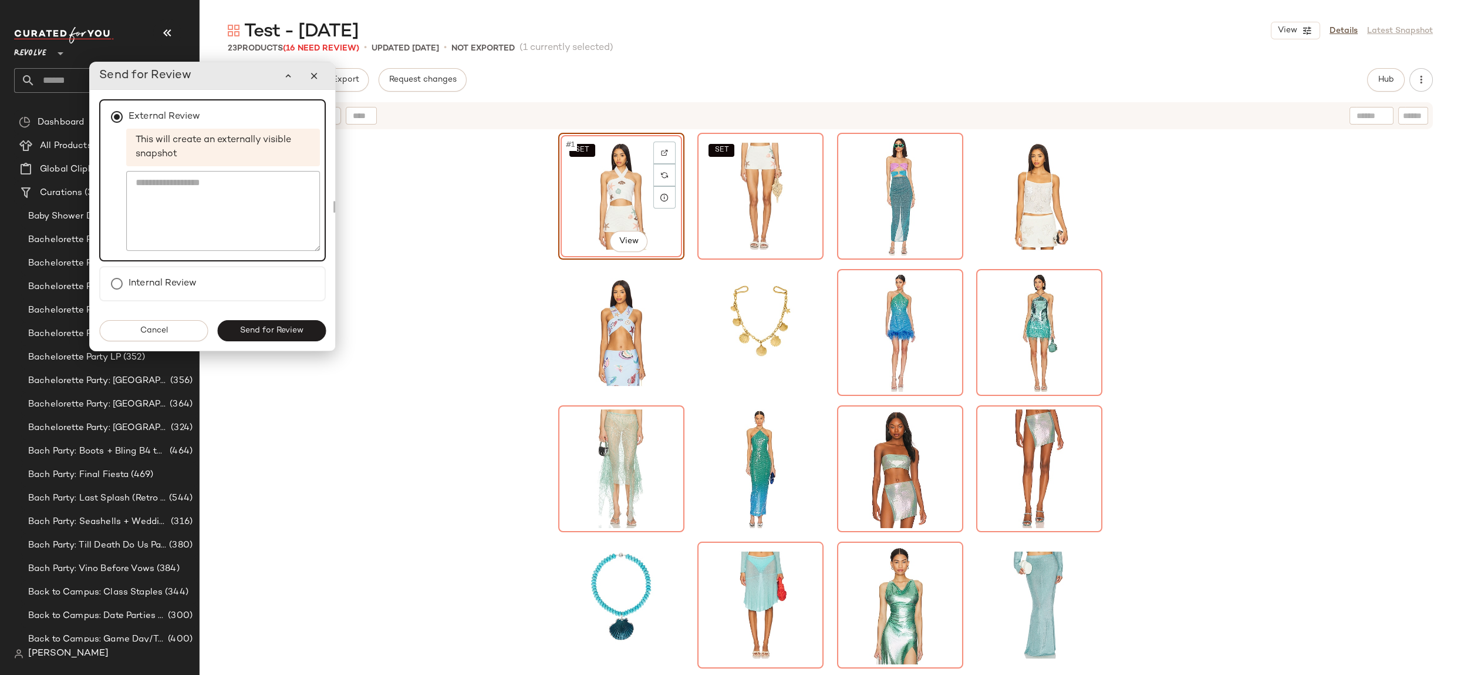
click at [258, 208] on textarea at bounding box center [223, 211] width 194 height 80
click at [180, 272] on label "Internal Review" at bounding box center [163, 283] width 68 height 23
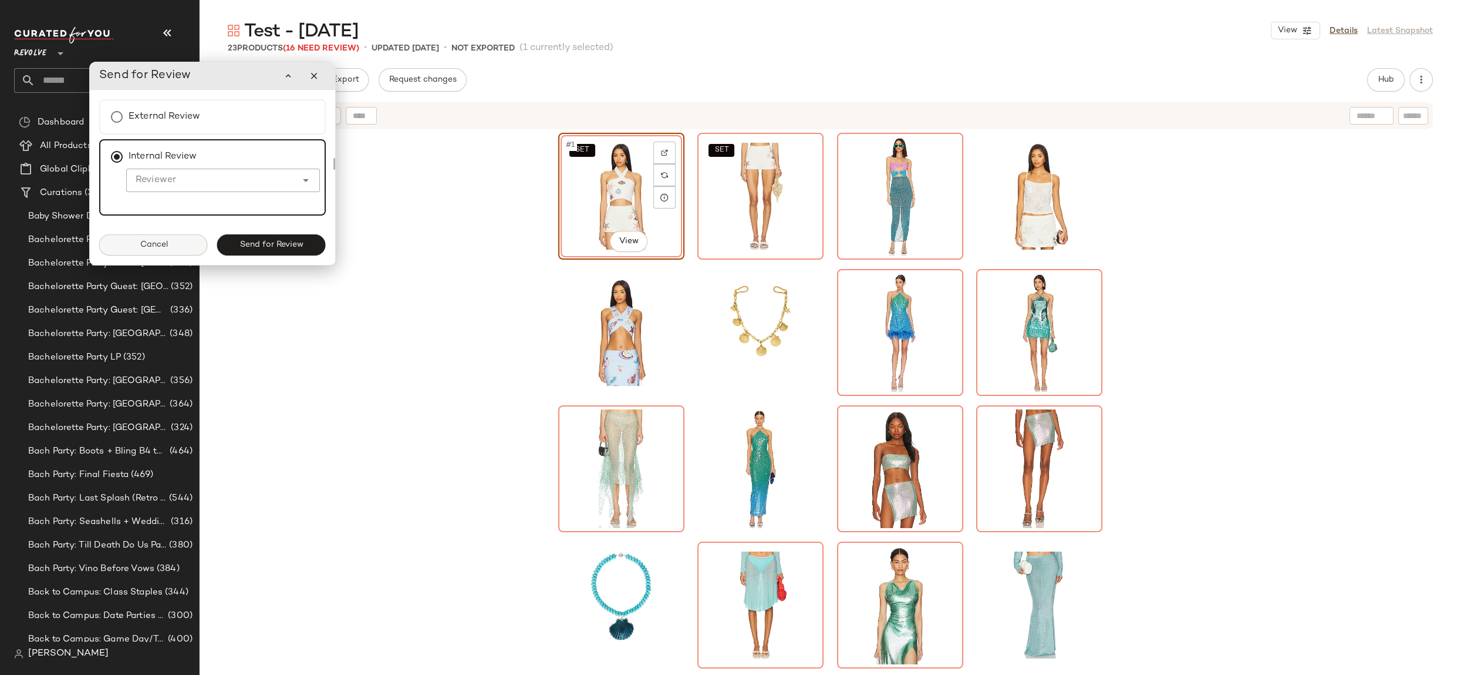
click at [159, 256] on div "Cancel Send for Review" at bounding box center [212, 245] width 245 height 40
drag, startPoint x: 147, startPoint y: 247, endPoint x: 153, endPoint y: 245, distance: 6.0
click at [147, 247] on span "Cancel" at bounding box center [153, 244] width 28 height 9
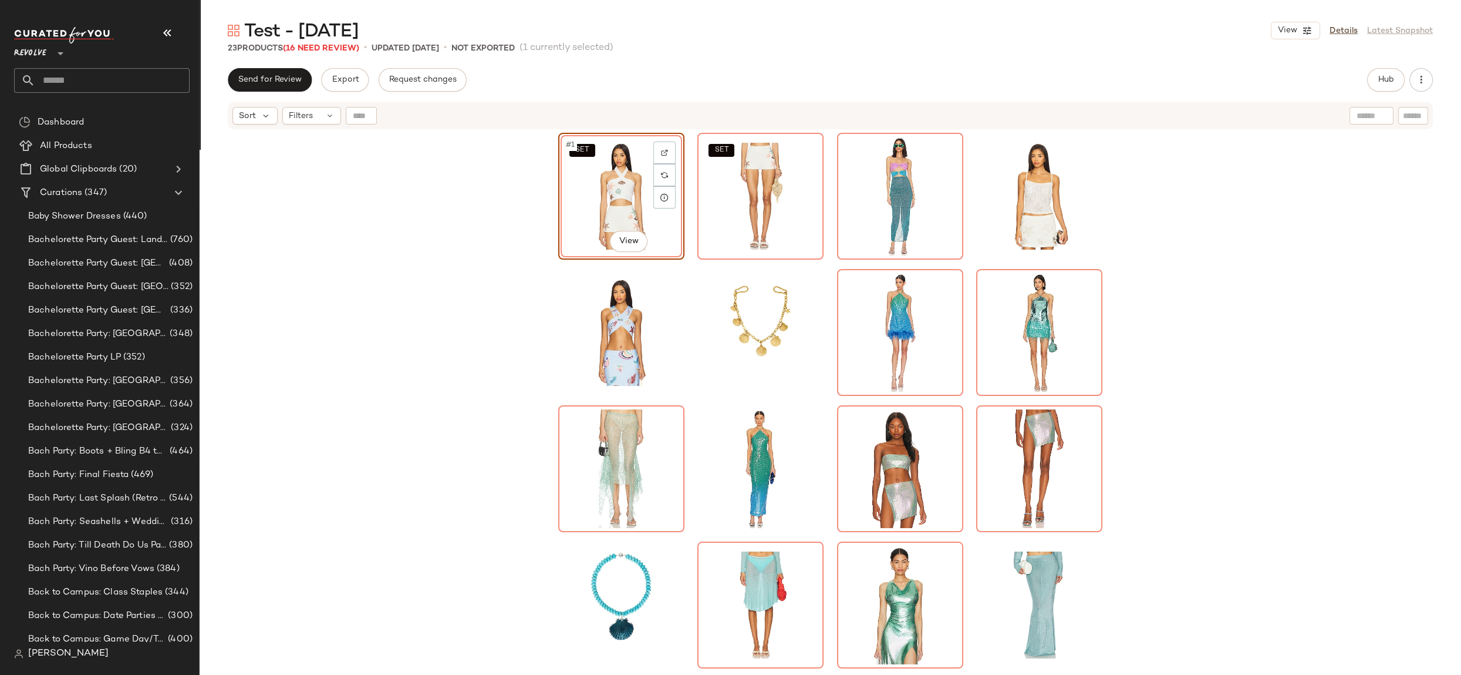
click at [414, 93] on div "Send for Review Export Request changes Hub Send for Review External Review Inte…" at bounding box center [831, 371] width 1262 height 607
click at [426, 79] on span "Request changes" at bounding box center [423, 79] width 68 height 9
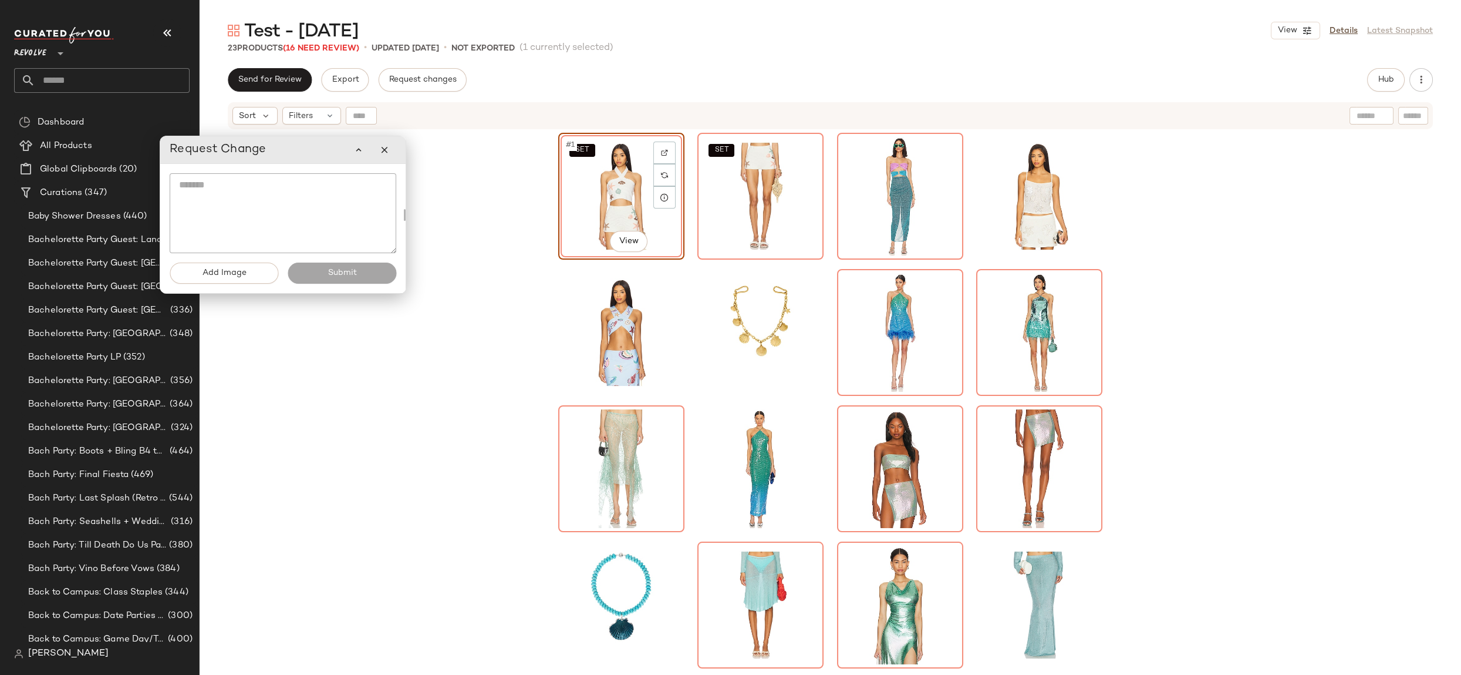
drag, startPoint x: 177, startPoint y: 82, endPoint x: 307, endPoint y: 179, distance: 161.6
click at [282, 160] on div "Request Change" at bounding box center [283, 149] width 227 height 23
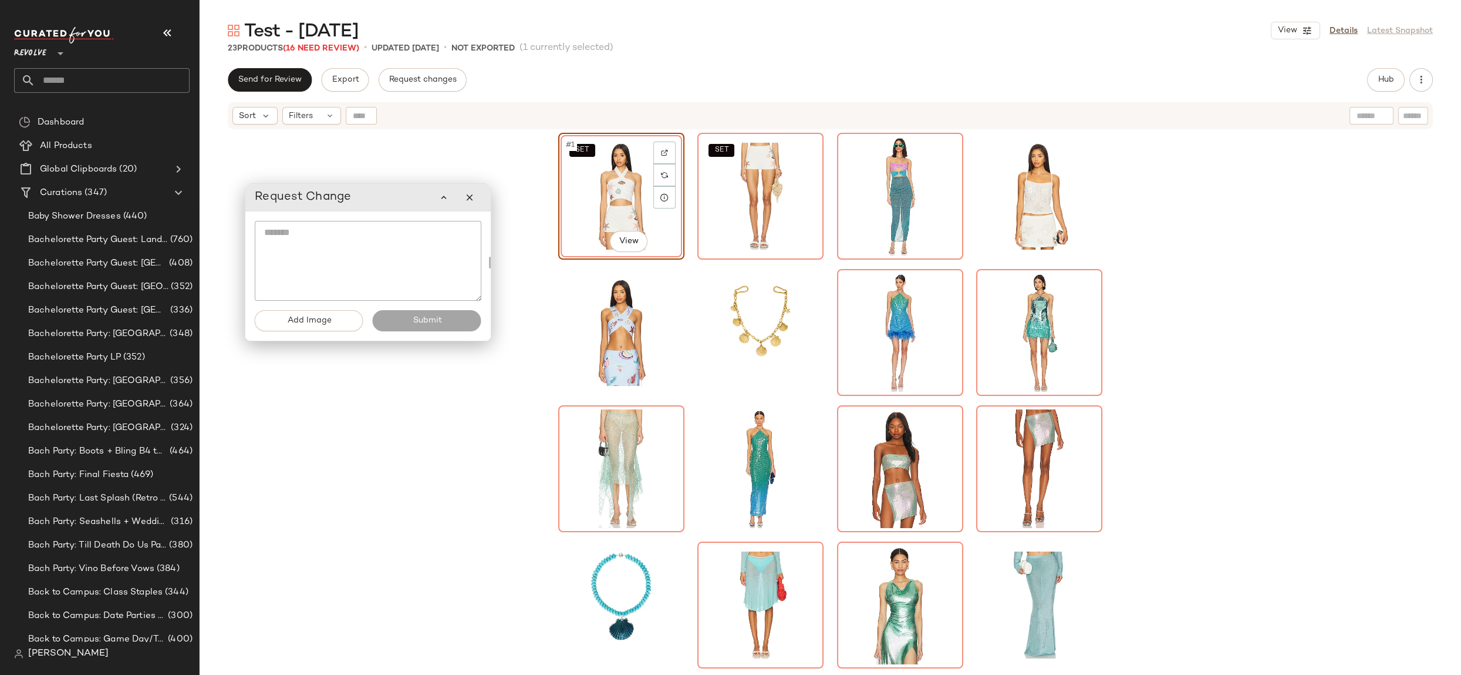
drag, startPoint x: 320, startPoint y: 160, endPoint x: 571, endPoint y: 206, distance: 255.6
click at [405, 206] on div "Request Change" at bounding box center [368, 197] width 227 height 23
drag, startPoint x: 1303, startPoint y: 27, endPoint x: 1304, endPoint y: 65, distance: 38.2
click at [1304, 28] on icon "button" at bounding box center [1307, 30] width 11 height 11
click at [1247, 137] on label "Show Card Details" at bounding box center [1239, 131] width 86 height 33
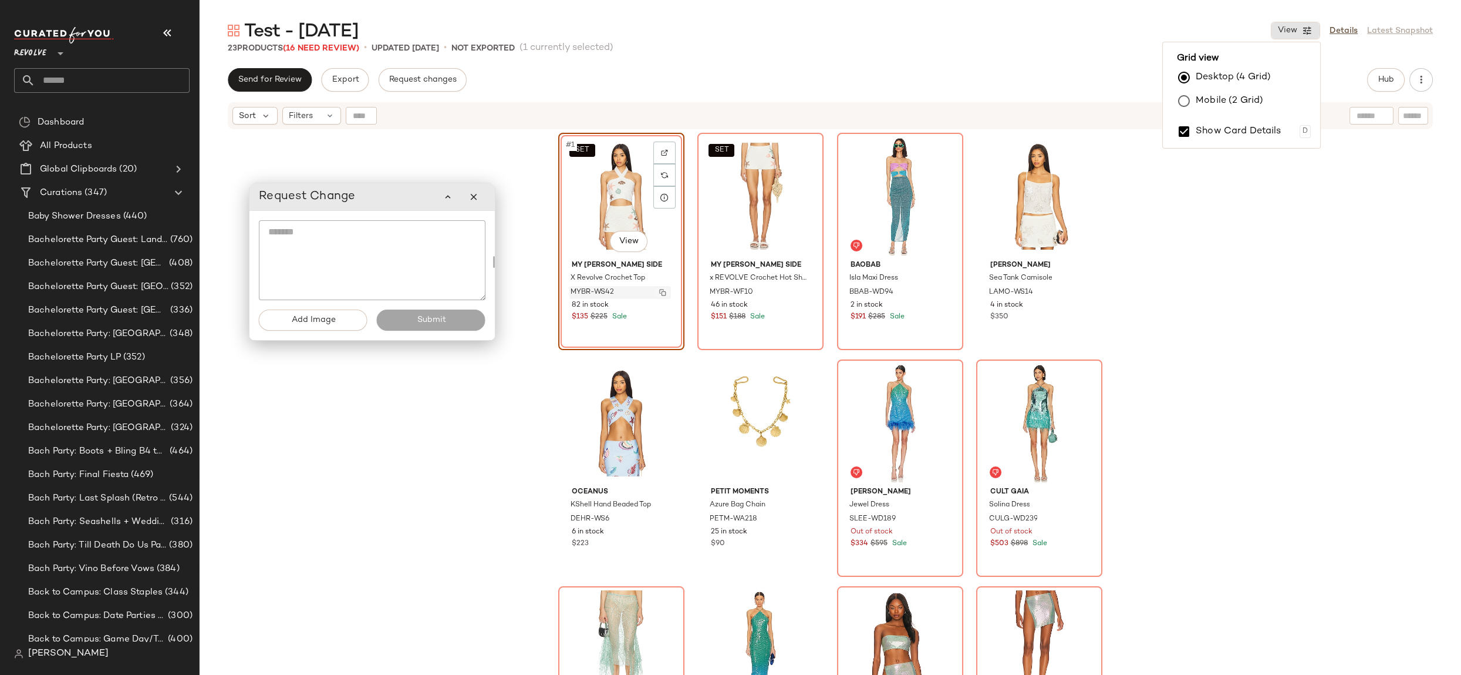
click at [663, 293] on button "button" at bounding box center [663, 292] width 16 height 11
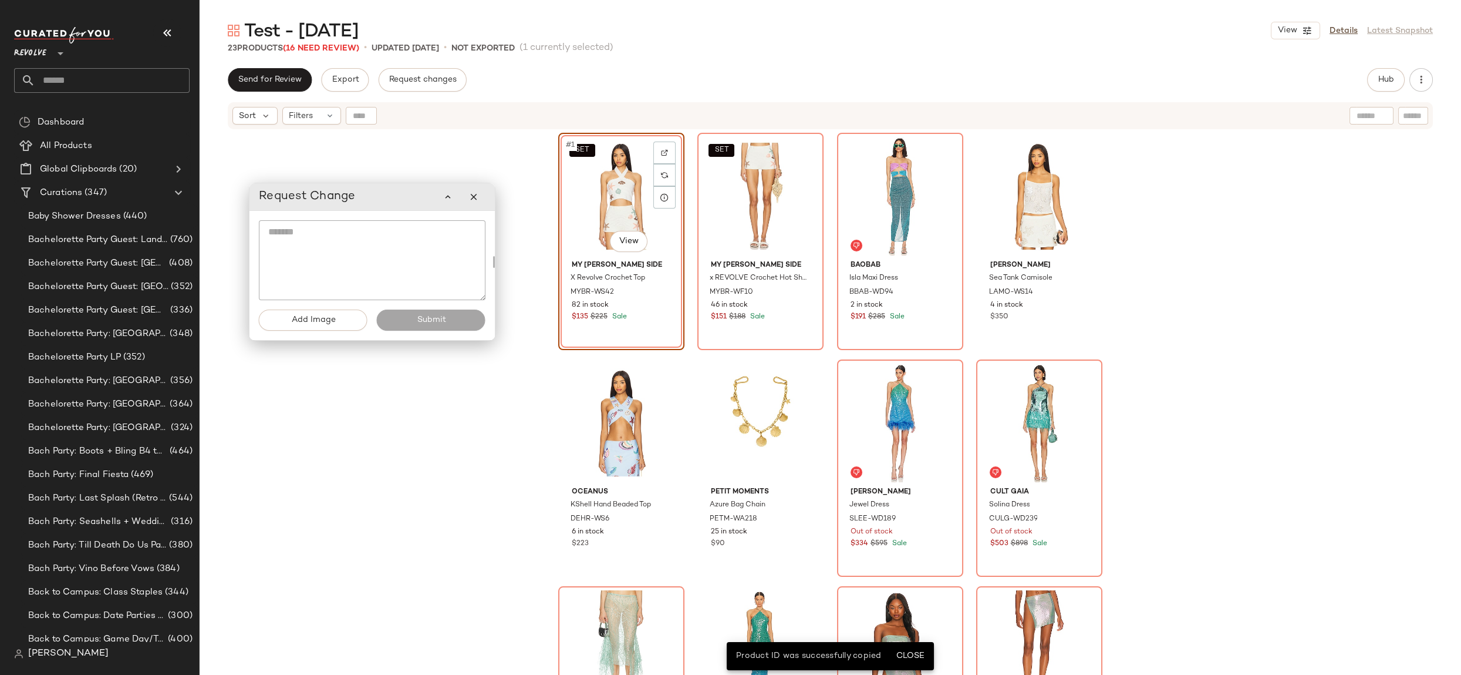
click at [338, 257] on textarea at bounding box center [372, 260] width 227 height 80
paste textarea "**********"
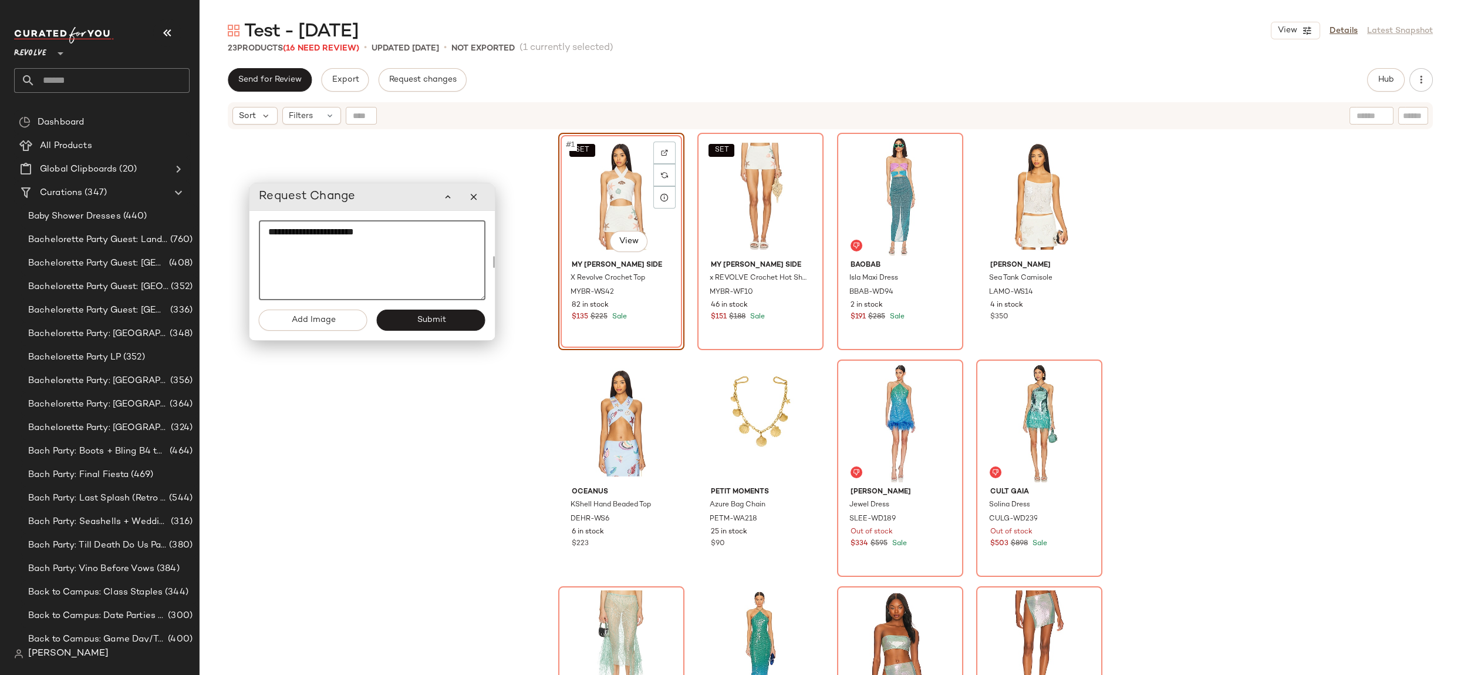
paste textarea "*********"
type textarea "**********"
click at [480, 195] on button "button" at bounding box center [473, 196] width 23 height 23
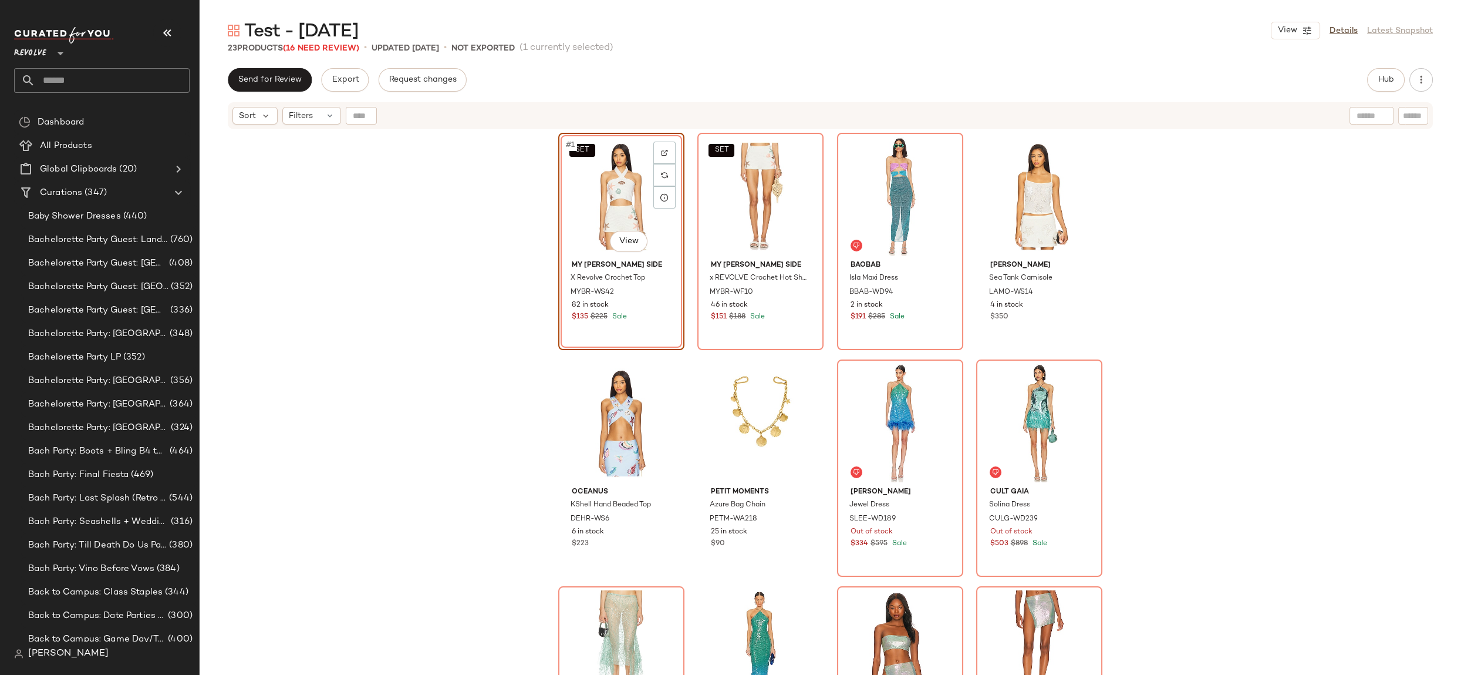
click at [627, 201] on div "SET #1 View" at bounding box center [622, 196] width 118 height 119
click at [425, 223] on div "SET #1 View My [PERSON_NAME] Side X Revolve Crochet Top MYBR-WS42 82 in stock $…" at bounding box center [831, 417] width 1262 height 574
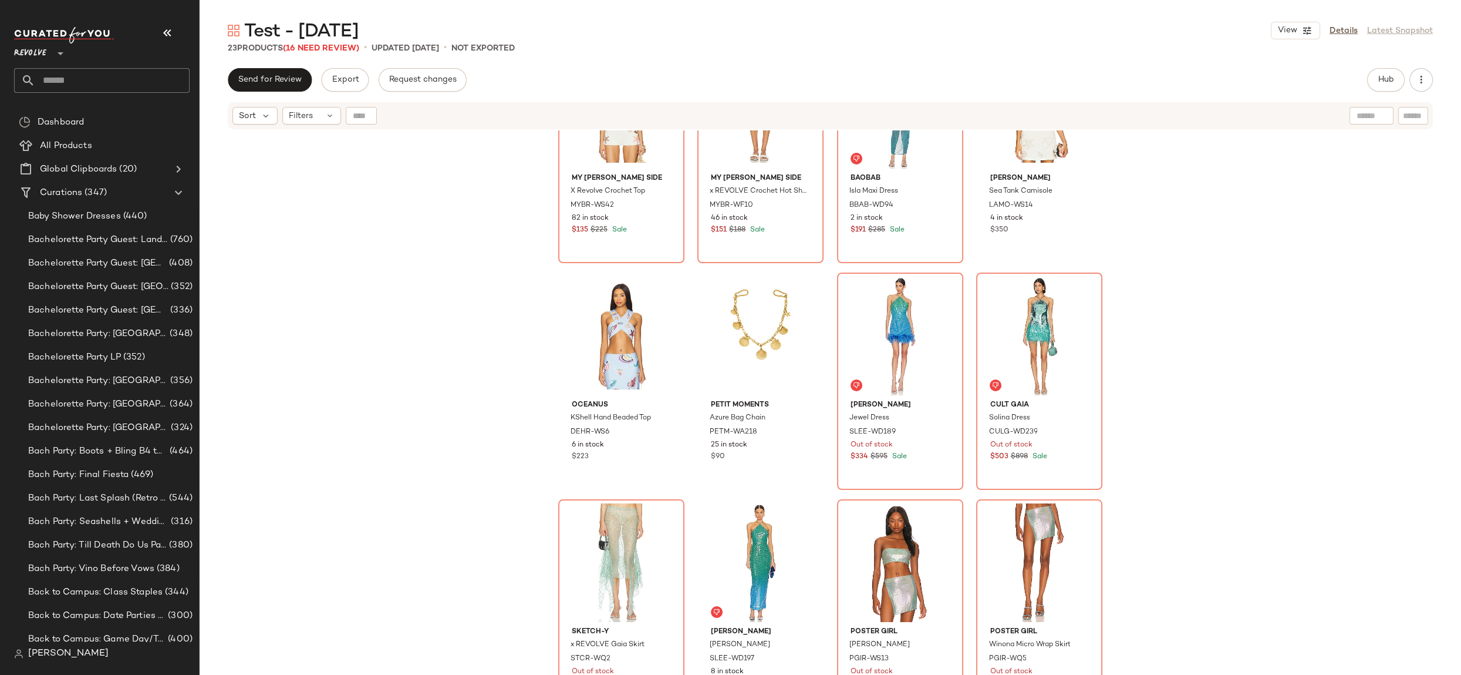
click at [427, 390] on div "SET My [PERSON_NAME] Side X Revolve Crochet Top MYBR-WS42 82 in stock $135 $225…" at bounding box center [831, 417] width 1262 height 574
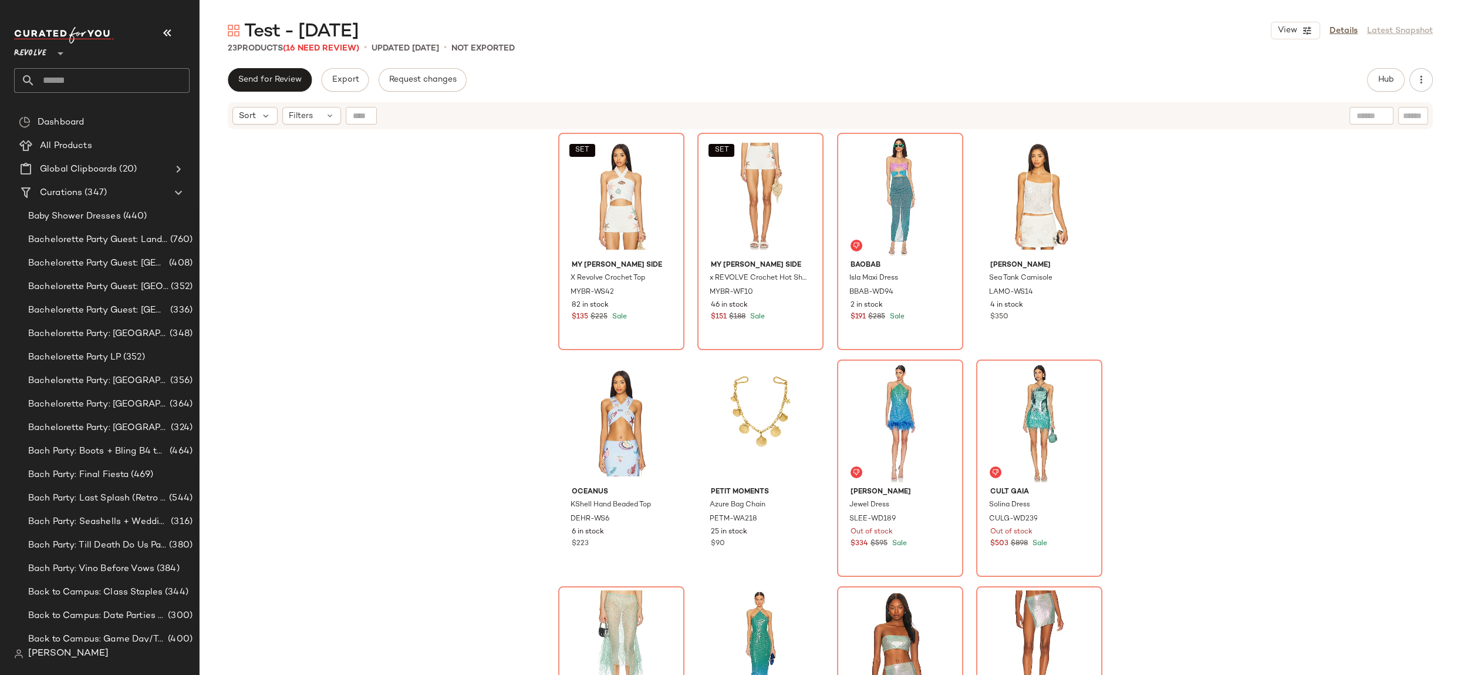
click at [530, 314] on div "SET My [PERSON_NAME] Side X Revolve Crochet Top MYBR-WS42 82 in stock $135 $225…" at bounding box center [831, 417] width 1262 height 574
click at [101, 389] on div "Bachelorette Party: [GEOGRAPHIC_DATA] (356)" at bounding box center [109, 380] width 176 height 23
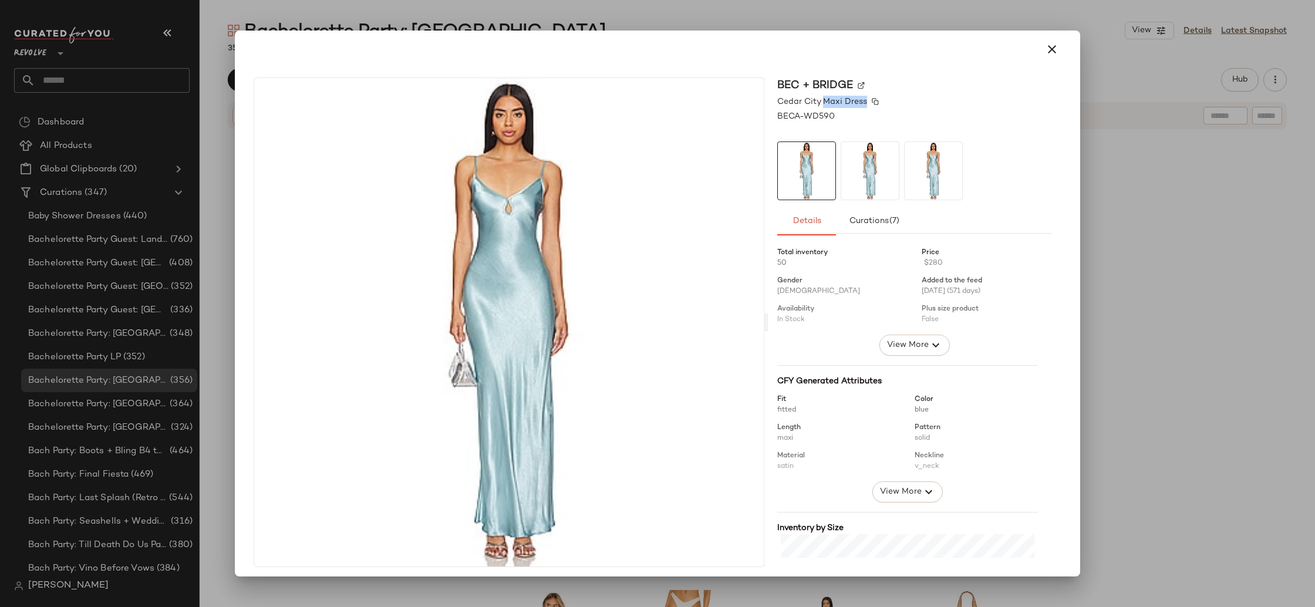
drag, startPoint x: 884, startPoint y: 103, endPoint x: 816, endPoint y: 105, distance: 67.5
click at [816, 105] on div "Cedar City Maxi Dress" at bounding box center [914, 102] width 275 height 12
click at [1050, 46] on icon "button" at bounding box center [1052, 49] width 14 height 14
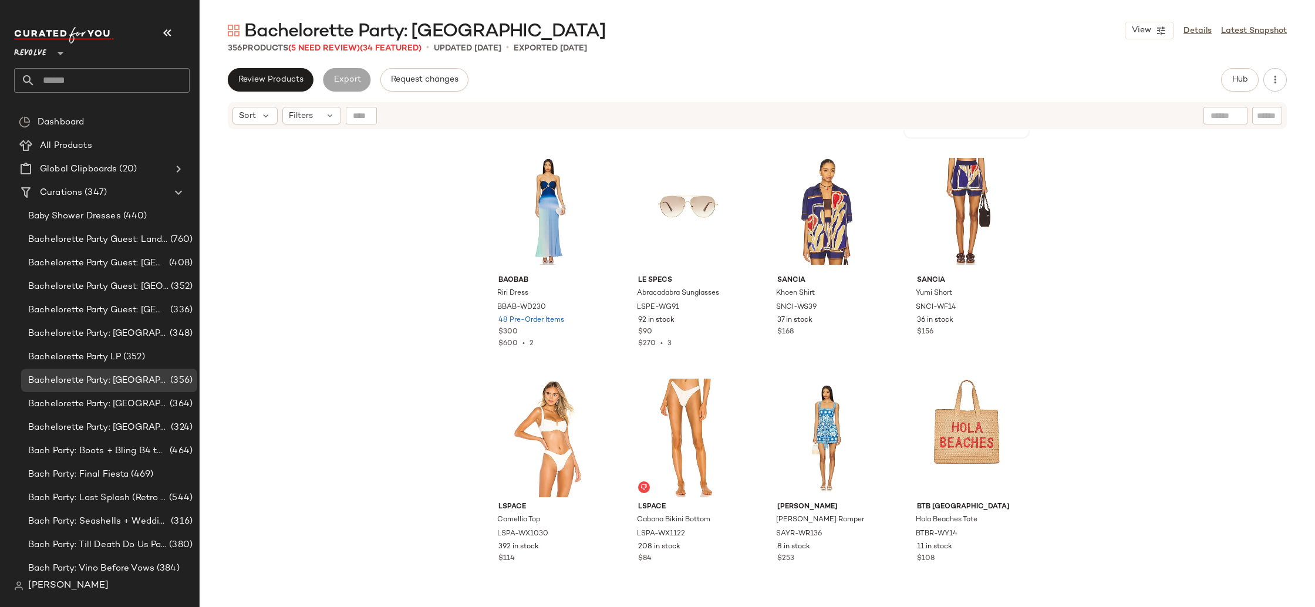
scroll to position [285, 0]
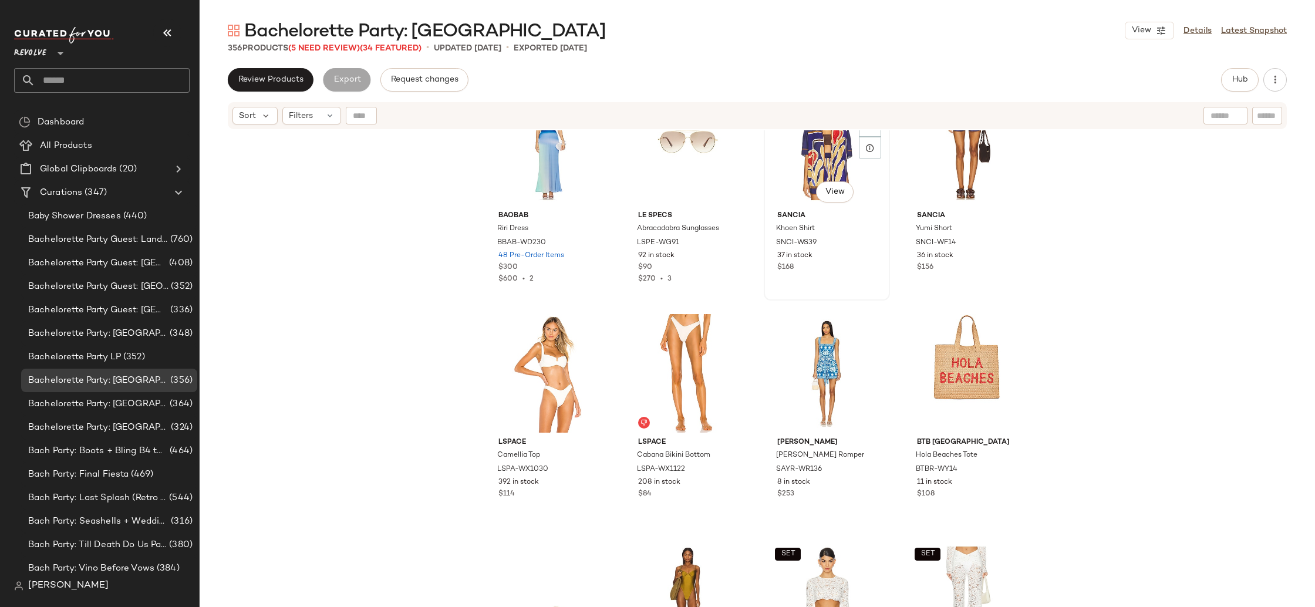
click at [804, 155] on div "#7 View" at bounding box center [827, 146] width 118 height 119
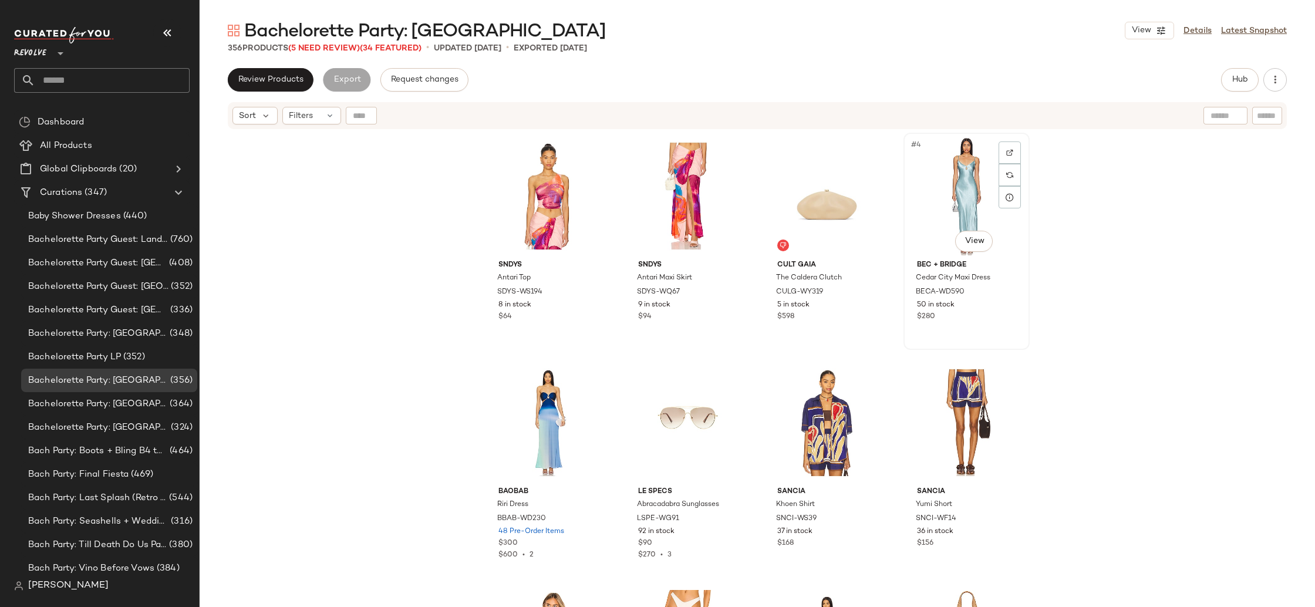
click at [959, 186] on div "#4 View" at bounding box center [967, 196] width 118 height 119
click at [541, 210] on div "#1 View" at bounding box center [548, 196] width 118 height 119
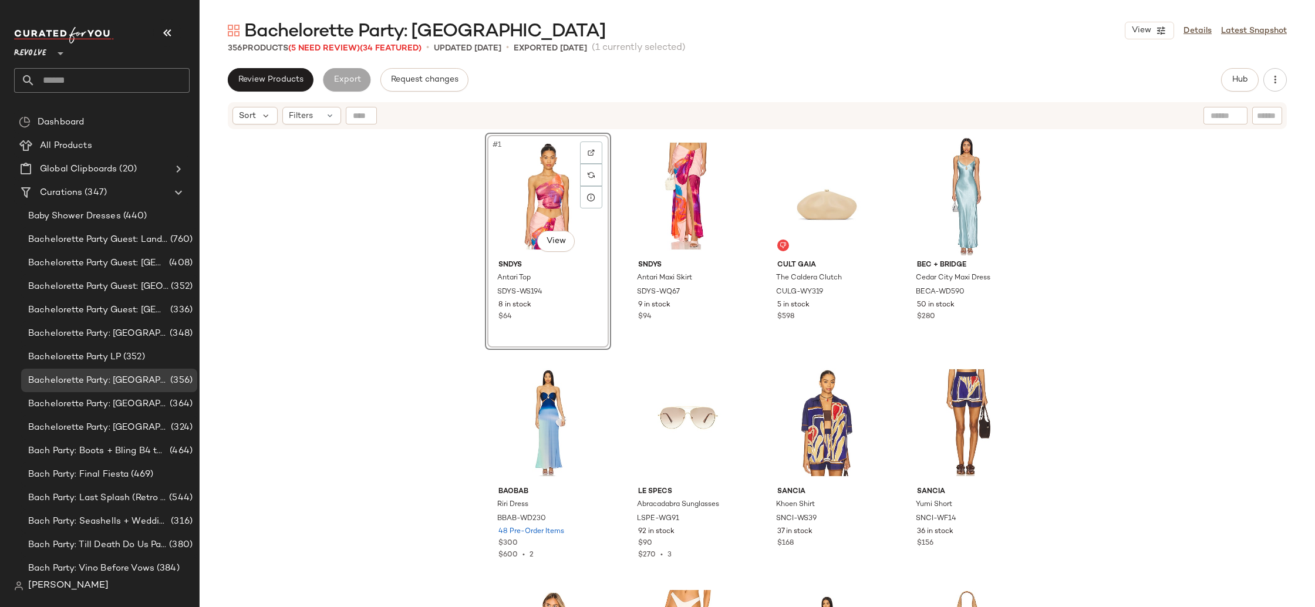
click at [1144, 278] on div "#1 View SNDYS Antari Top SDYS-WS194 8 in stock $64 SNDYS Antari Maxi Skirt SDYS…" at bounding box center [758, 383] width 1116 height 506
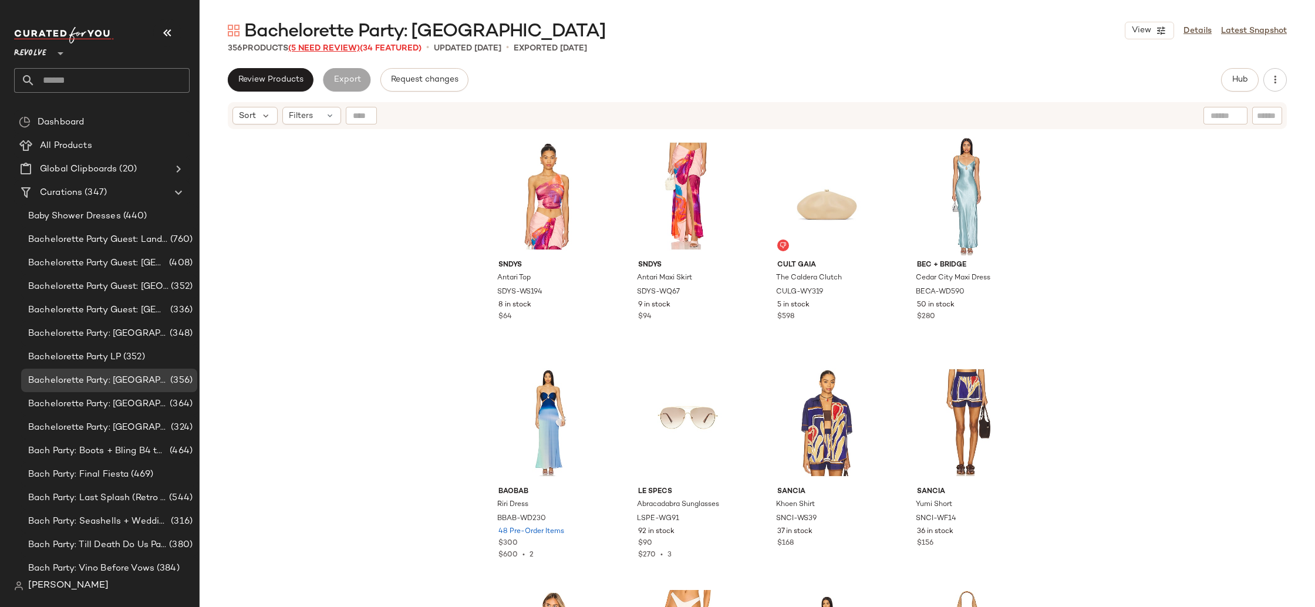
click at [345, 49] on span "(5 Need Review)" at bounding box center [324, 48] width 72 height 9
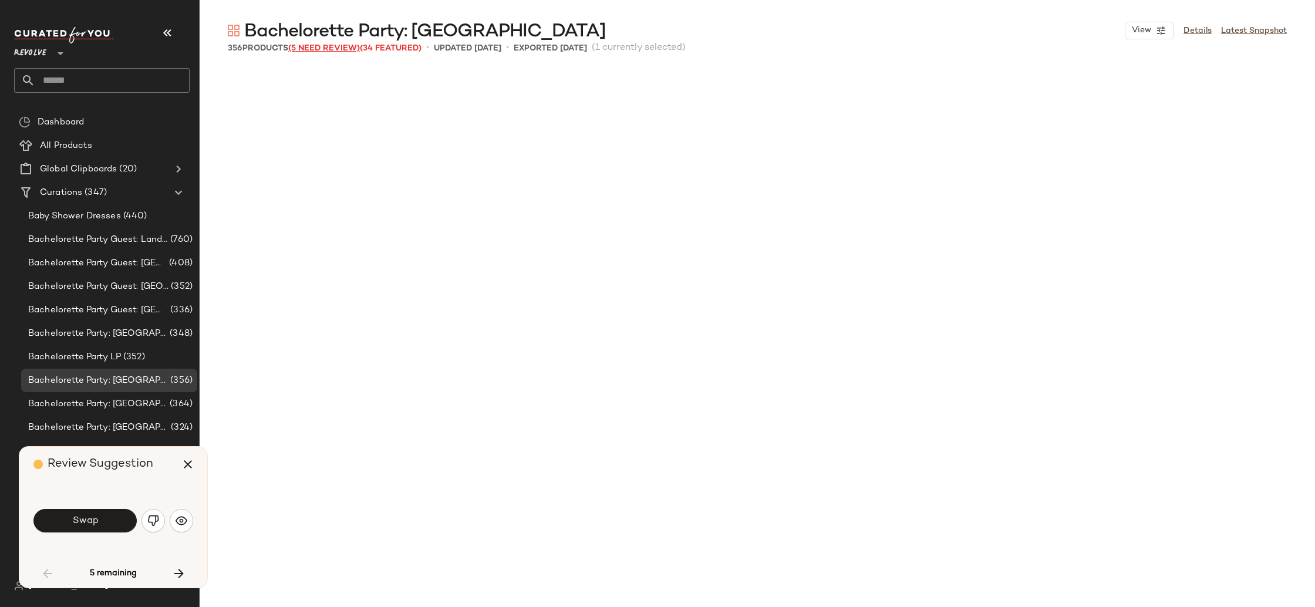
scroll to position [689, 0]
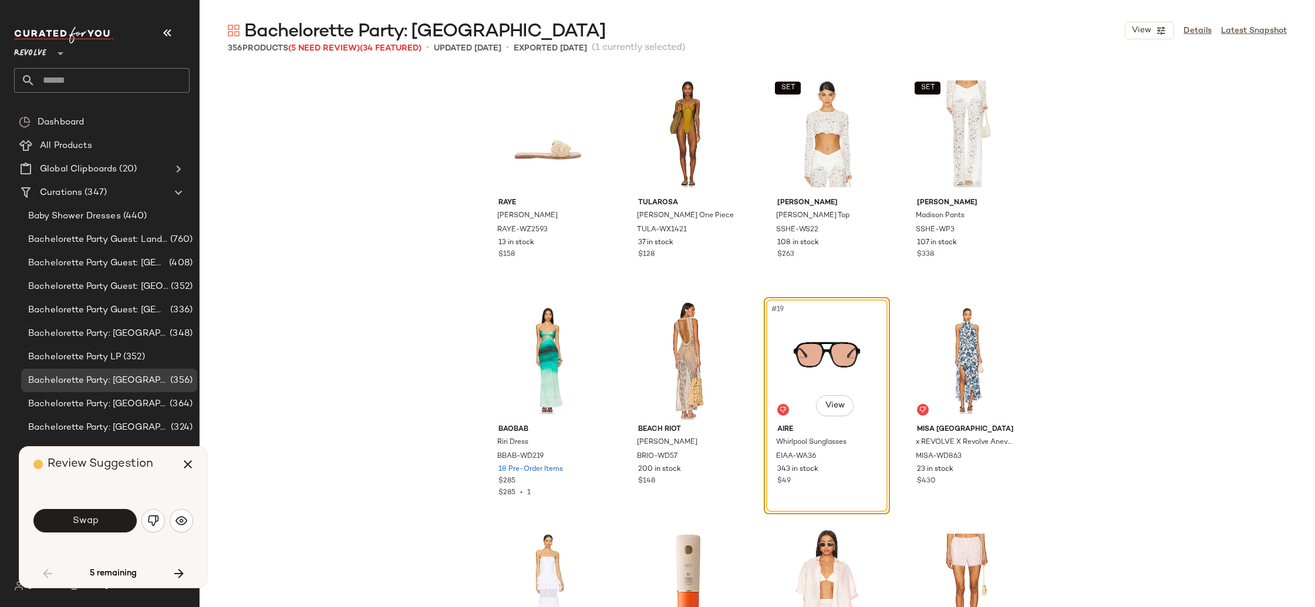
click at [1200, 500] on div "[PERSON_NAME] [PERSON_NAME]-WZ2593 13 in stock $158 Tularosa Dion One Piece TUL…" at bounding box center [758, 337] width 1116 height 539
click at [176, 574] on icon "button" at bounding box center [179, 574] width 14 height 14
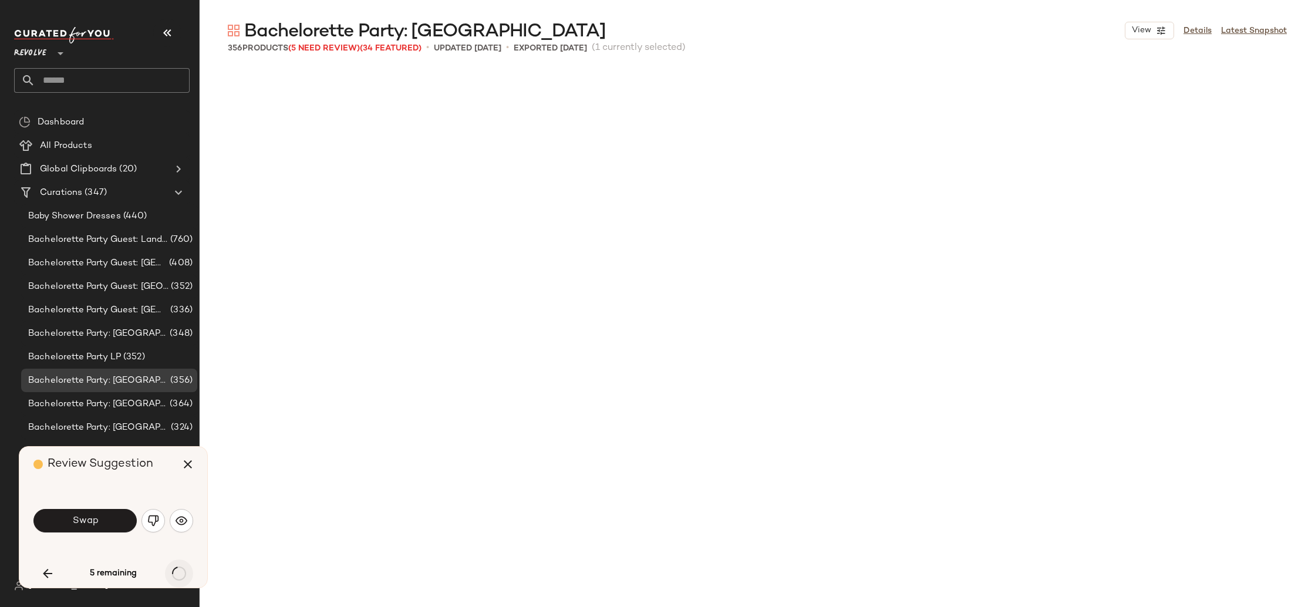
scroll to position [8839, 0]
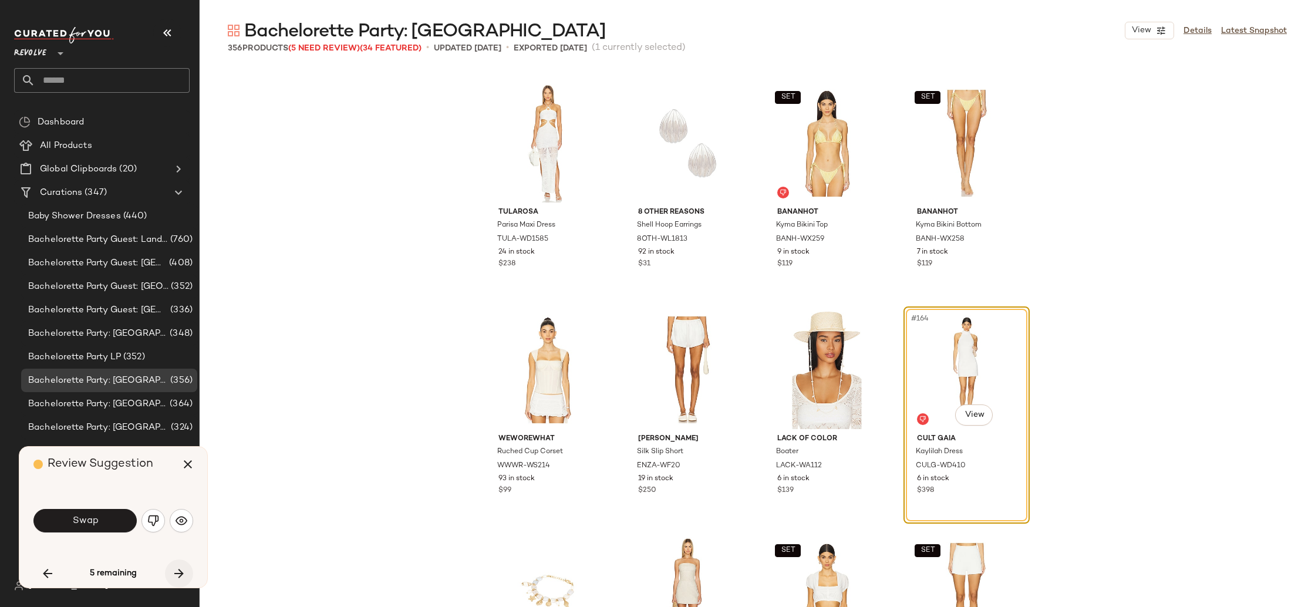
click at [180, 571] on icon "button" at bounding box center [179, 574] width 14 height 14
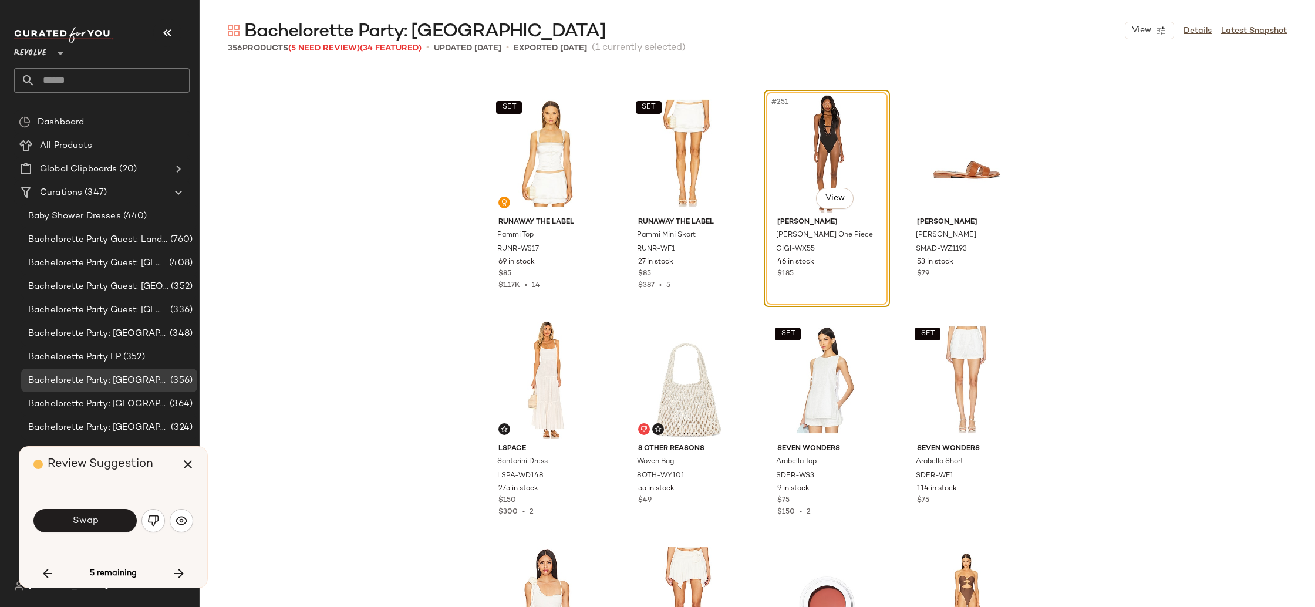
scroll to position [14041, 0]
click at [110, 511] on button "Swap" at bounding box center [84, 520] width 103 height 23
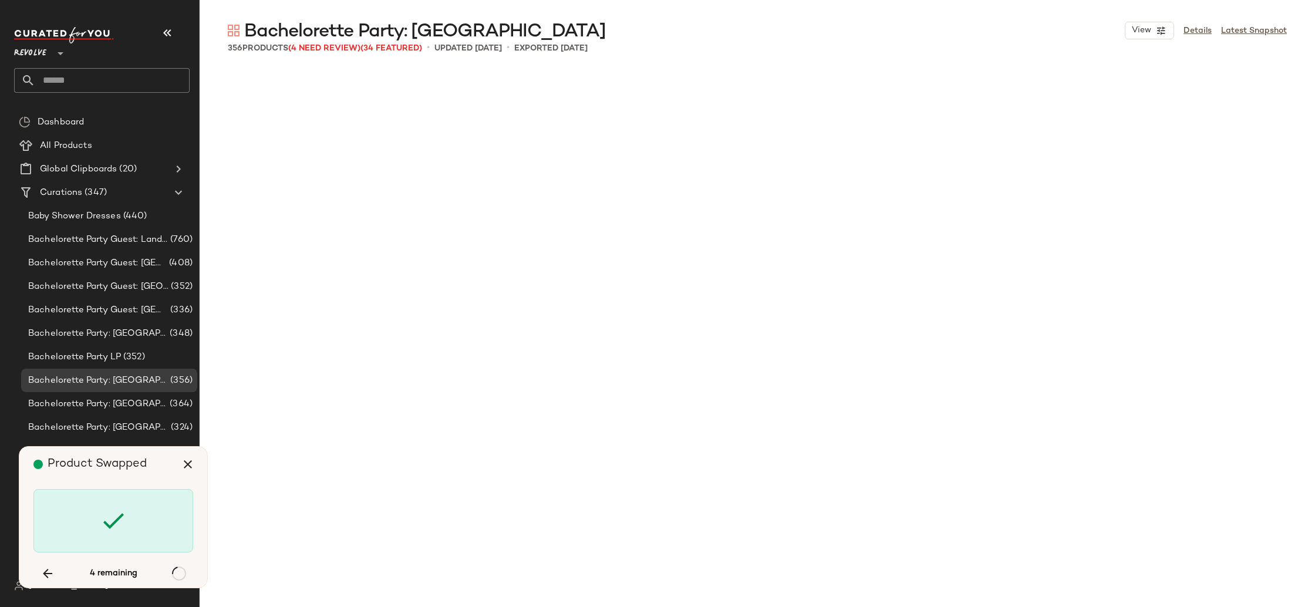
scroll to position [16546, 0]
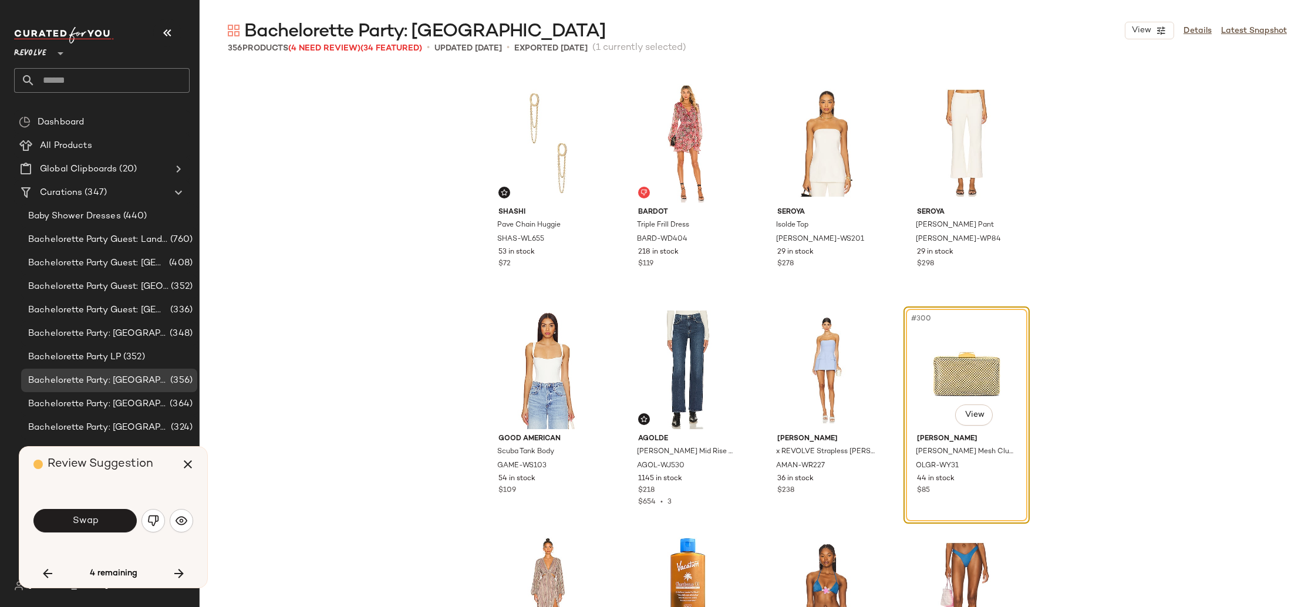
click at [968, 377] on div "#300 View" at bounding box center [967, 370] width 118 height 119
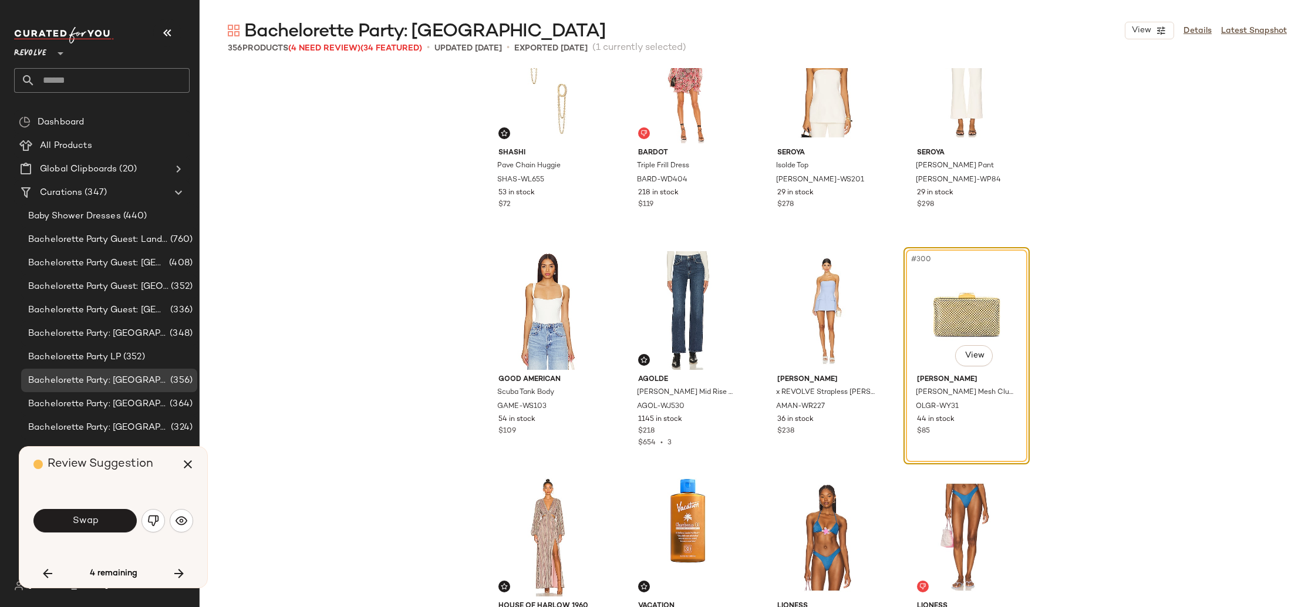
scroll to position [16625, 0]
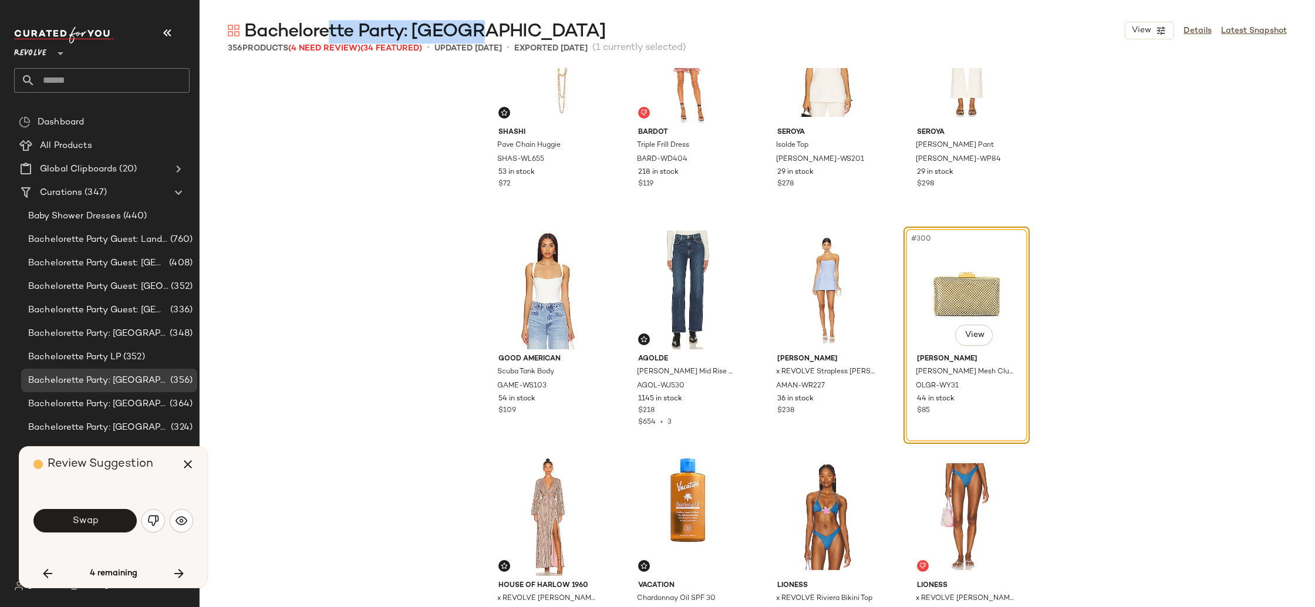
drag, startPoint x: 487, startPoint y: 34, endPoint x: 330, endPoint y: 27, distance: 156.9
click at [330, 27] on div "Bachelorette Party: [GEOGRAPHIC_DATA] View Details Latest Snapshot" at bounding box center [758, 30] width 1116 height 23
click at [353, 121] on div "SHASHI Pave Chain Huggie SHAS-WL655 53 in stock $72 Bardot Triple Frill Dress B…" at bounding box center [758, 337] width 1116 height 539
click at [423, 312] on div "SHASHI Pave Chain Huggie SHAS-WL655 53 in stock $72 Bardot Triple Frill Dress B…" at bounding box center [758, 337] width 1116 height 539
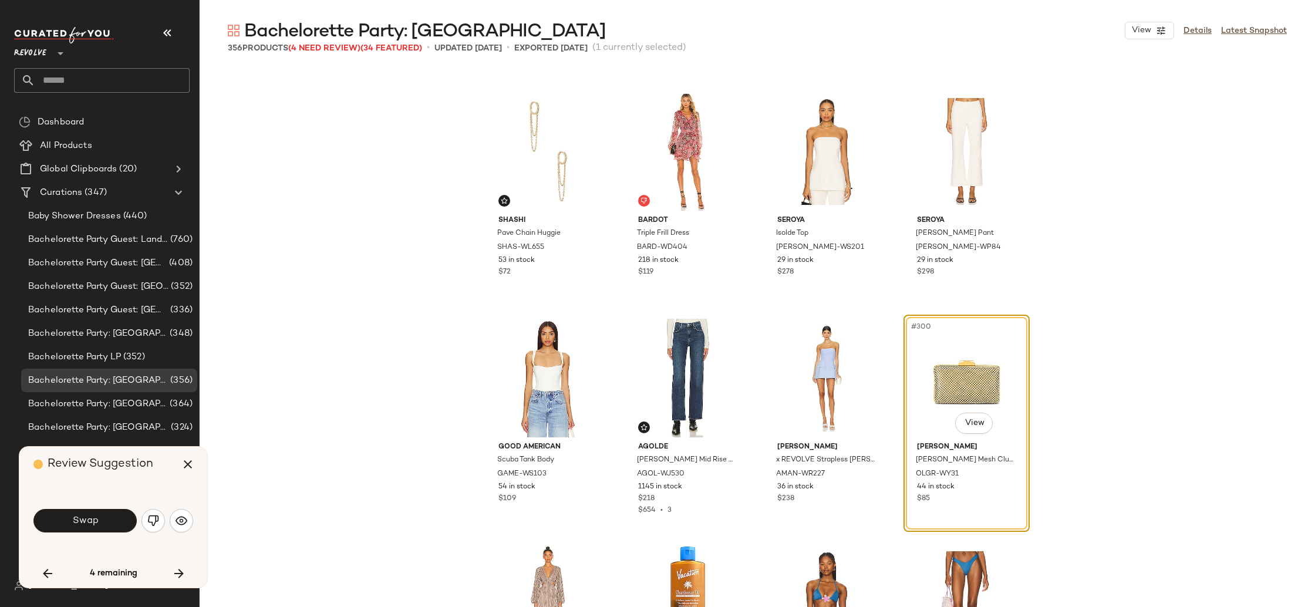
scroll to position [16536, 0]
click at [152, 523] on img "button" at bounding box center [153, 521] width 12 height 12
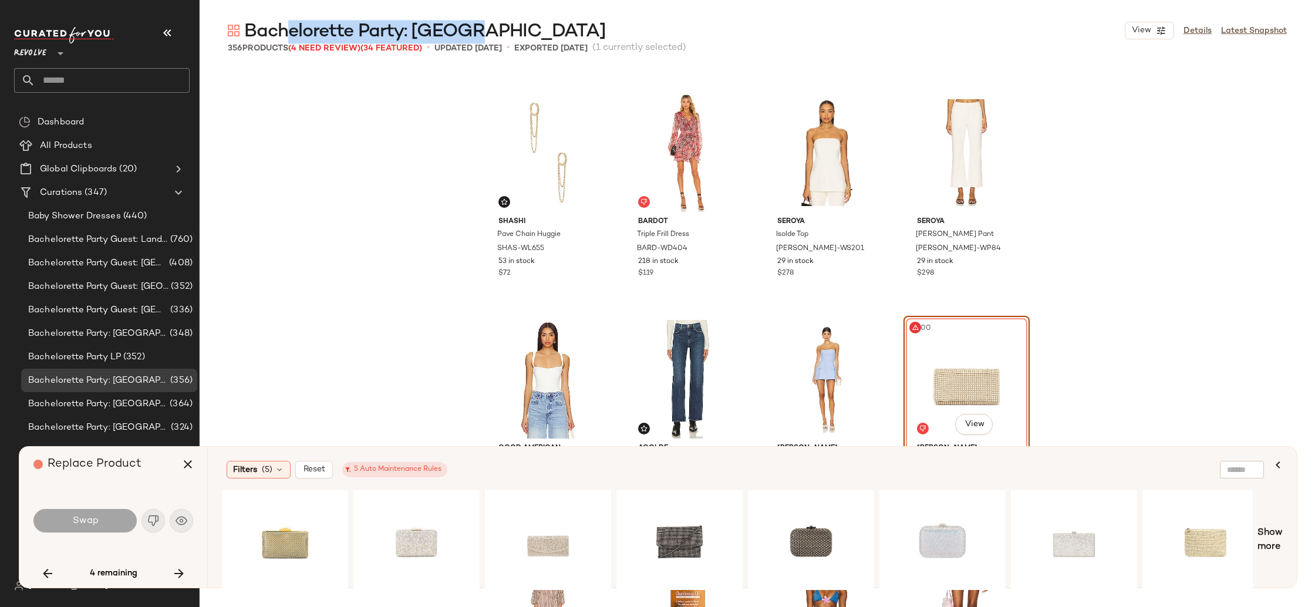
drag, startPoint x: 479, startPoint y: 32, endPoint x: 329, endPoint y: 54, distance: 150.7
click at [291, 39] on div "Bachelorette Party: [GEOGRAPHIC_DATA] View Details Latest Snapshot" at bounding box center [758, 30] width 1116 height 23
click at [1138, 301] on div "SHASHI Pave Chain Huggie SHAS-WL655 53 in stock $72 Bardot Triple Frill Dress B…" at bounding box center [758, 337] width 1116 height 539
click at [664, 540] on div "#1 View" at bounding box center [680, 540] width 118 height 83
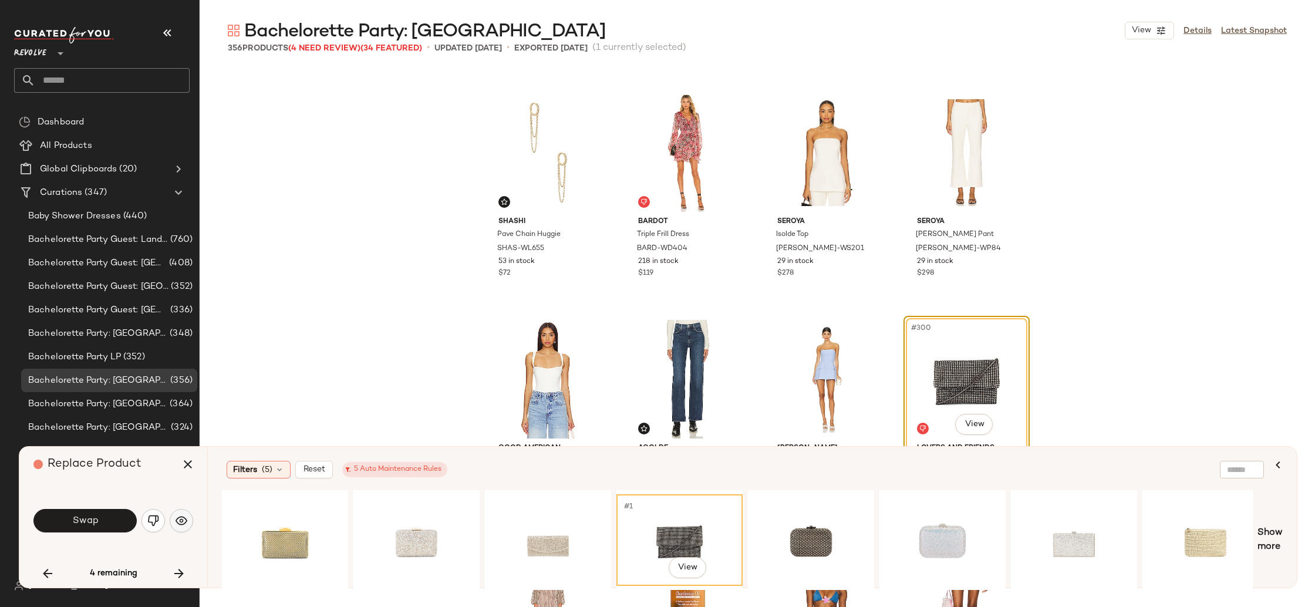
drag, startPoint x: 183, startPoint y: 466, endPoint x: 184, endPoint y: 523, distance: 57.0
click at [184, 523] on div "Replace Product Swap 4 remaining" at bounding box center [113, 517] width 188 height 141
click at [183, 523] on img "button" at bounding box center [182, 521] width 12 height 12
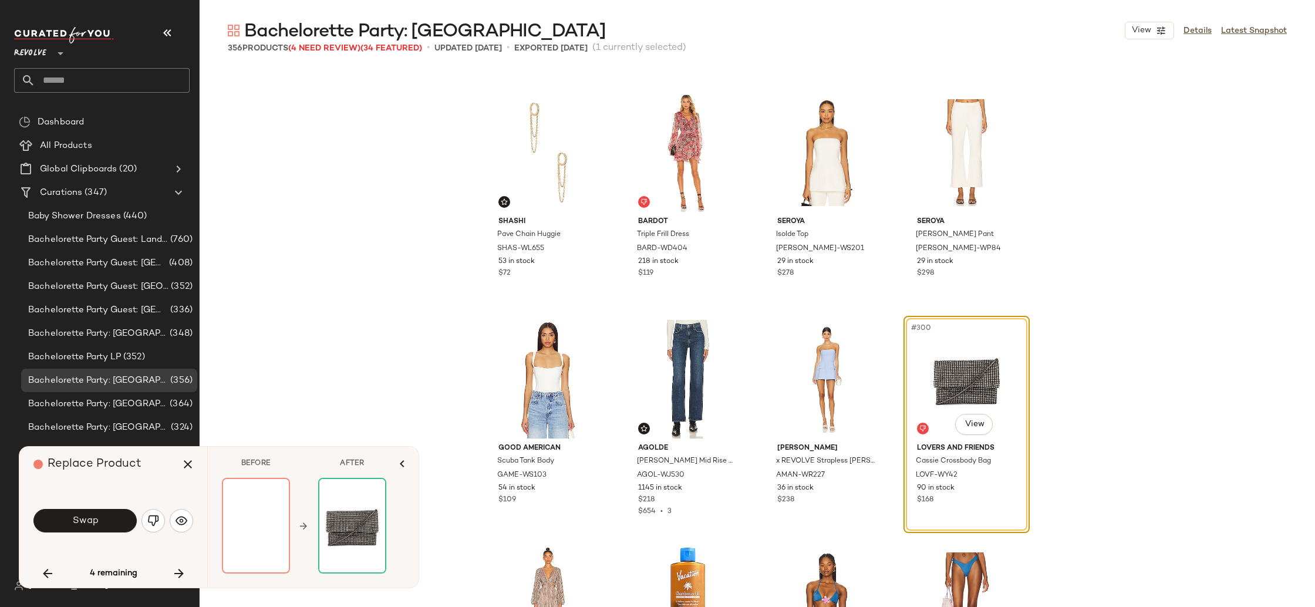
click at [278, 524] on div at bounding box center [256, 526] width 68 height 96
click at [272, 521] on div at bounding box center [256, 526] width 68 height 96
click at [399, 469] on icon "button" at bounding box center [402, 464] width 14 height 14
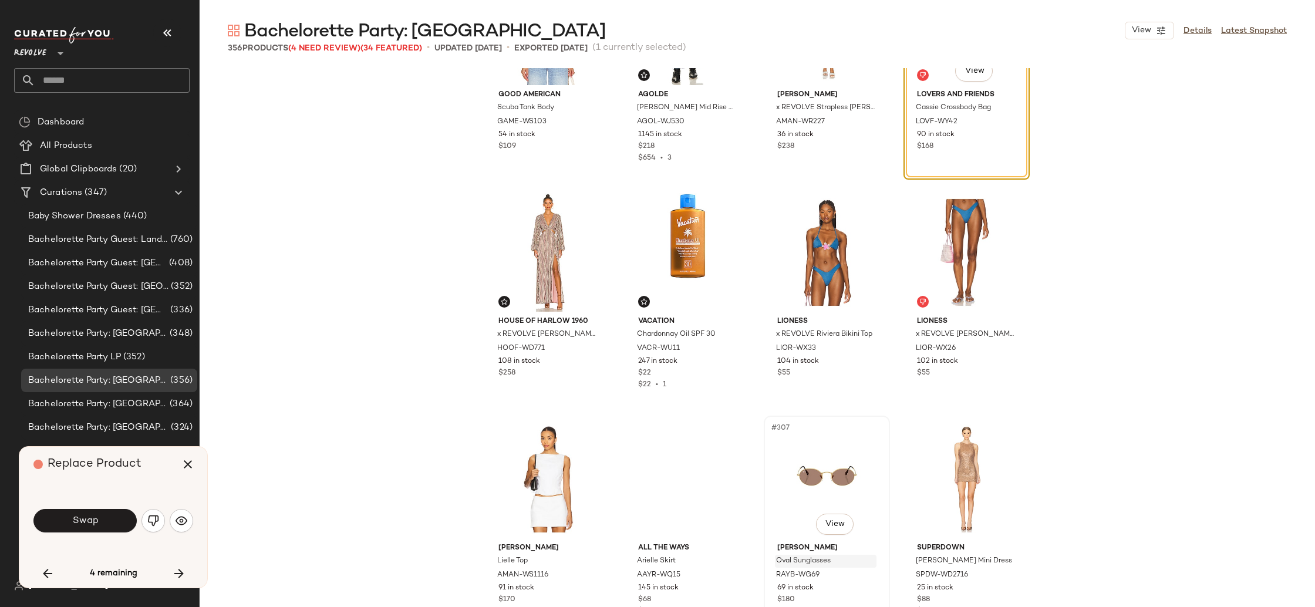
scroll to position [16974, 0]
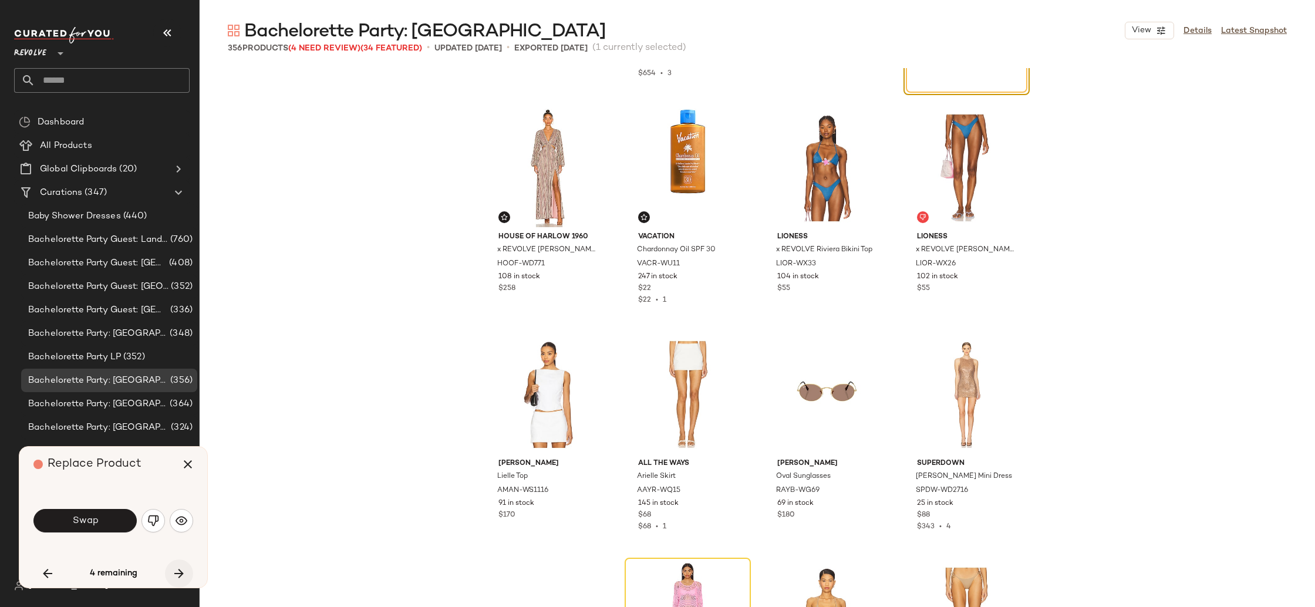
click at [180, 575] on icon "button" at bounding box center [179, 574] width 14 height 14
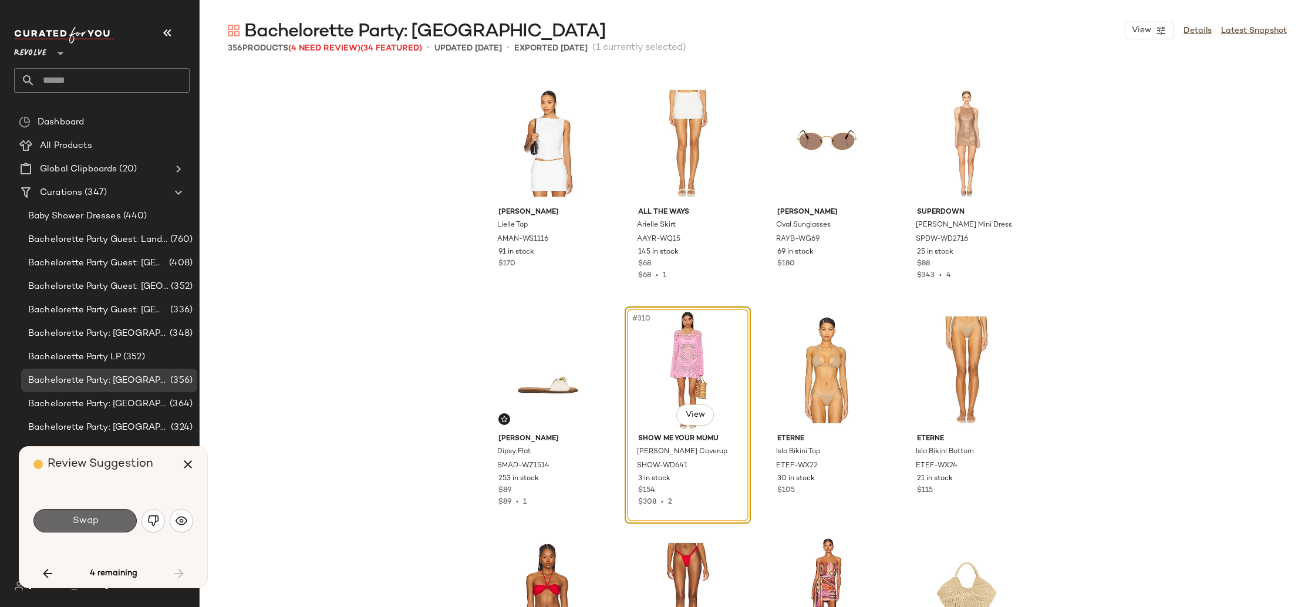
click at [97, 524] on button "Swap" at bounding box center [84, 520] width 103 height 23
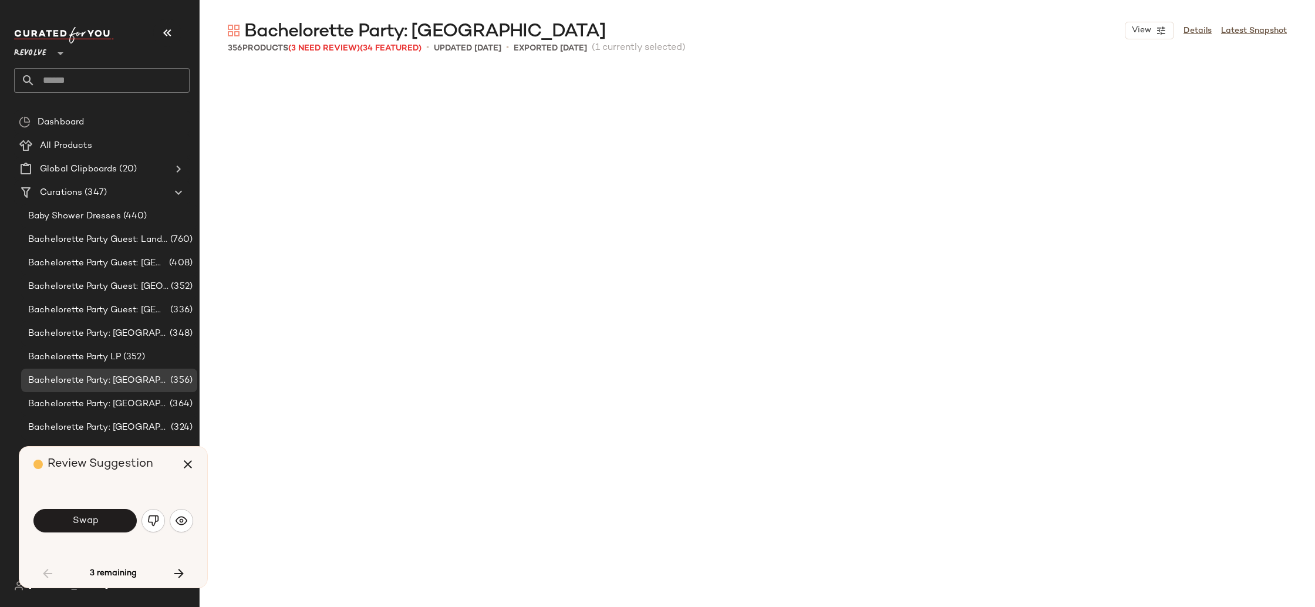
scroll to position [680, 0]
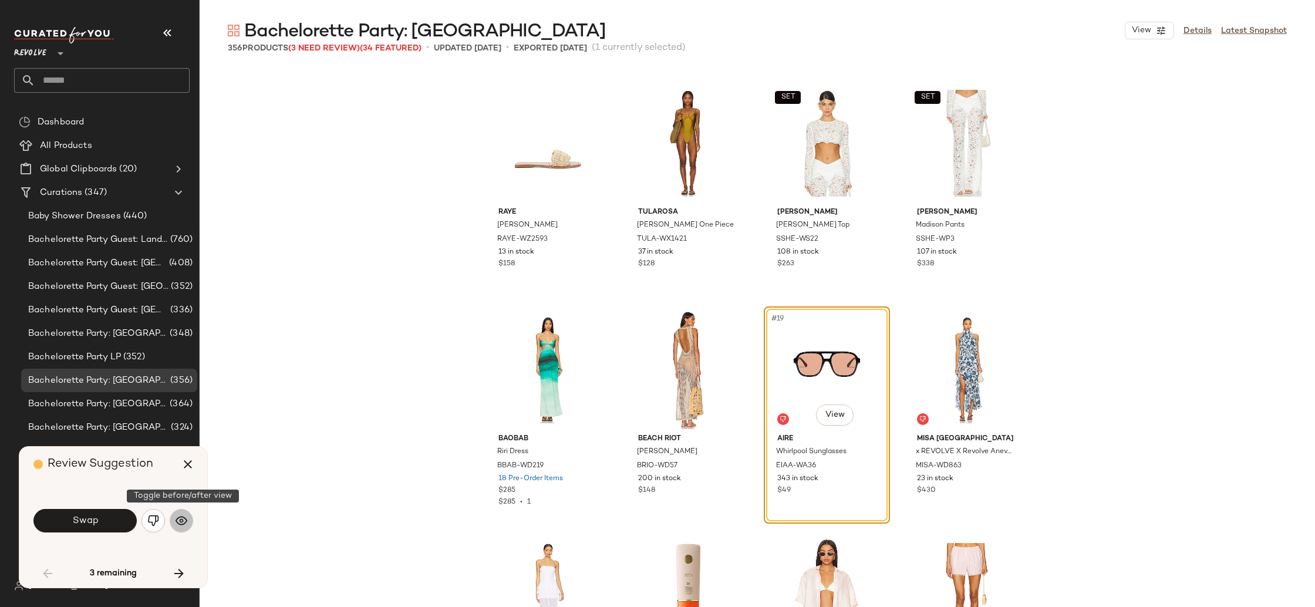
click at [183, 521] on img "button" at bounding box center [182, 521] width 12 height 12
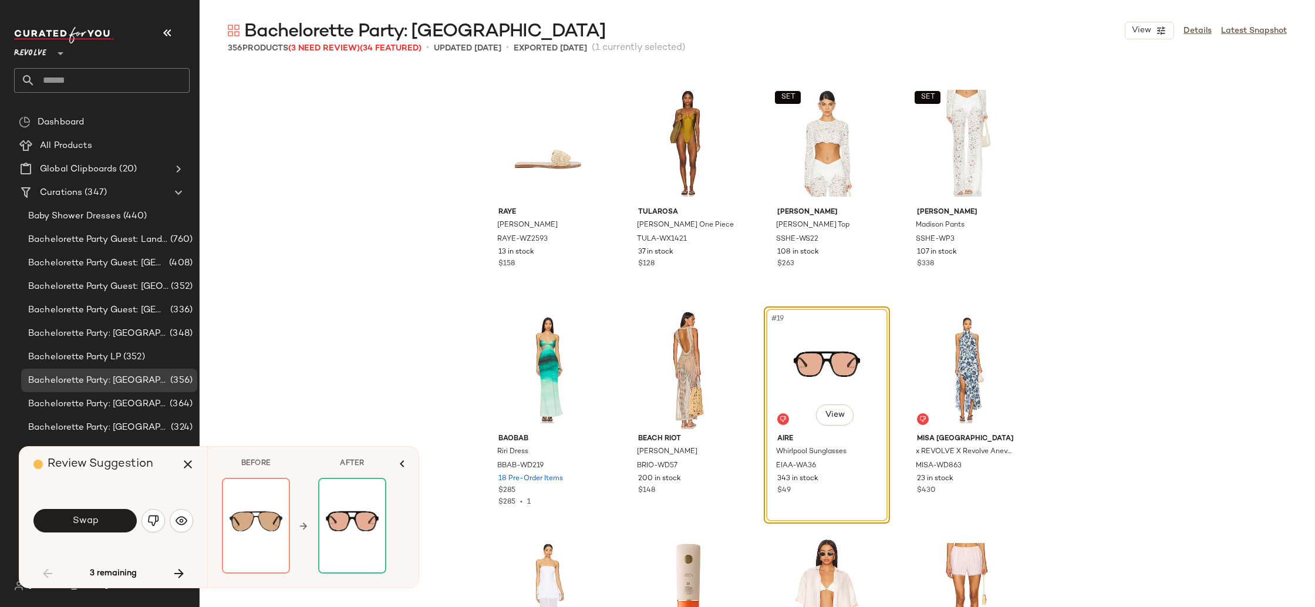
click at [1116, 344] on div "[PERSON_NAME] [PERSON_NAME]-WZ2593 13 in stock $158 Tularosa Dion One Piece TUL…" at bounding box center [758, 337] width 1116 height 539
click at [1103, 386] on div "[PERSON_NAME] [PERSON_NAME]-WZ2593 13 in stock $158 Tularosa Dion One Piece TUL…" at bounding box center [758, 337] width 1116 height 539
drag, startPoint x: 187, startPoint y: 465, endPoint x: 289, endPoint y: 458, distance: 103.0
click at [187, 465] on icon "button" at bounding box center [188, 464] width 14 height 14
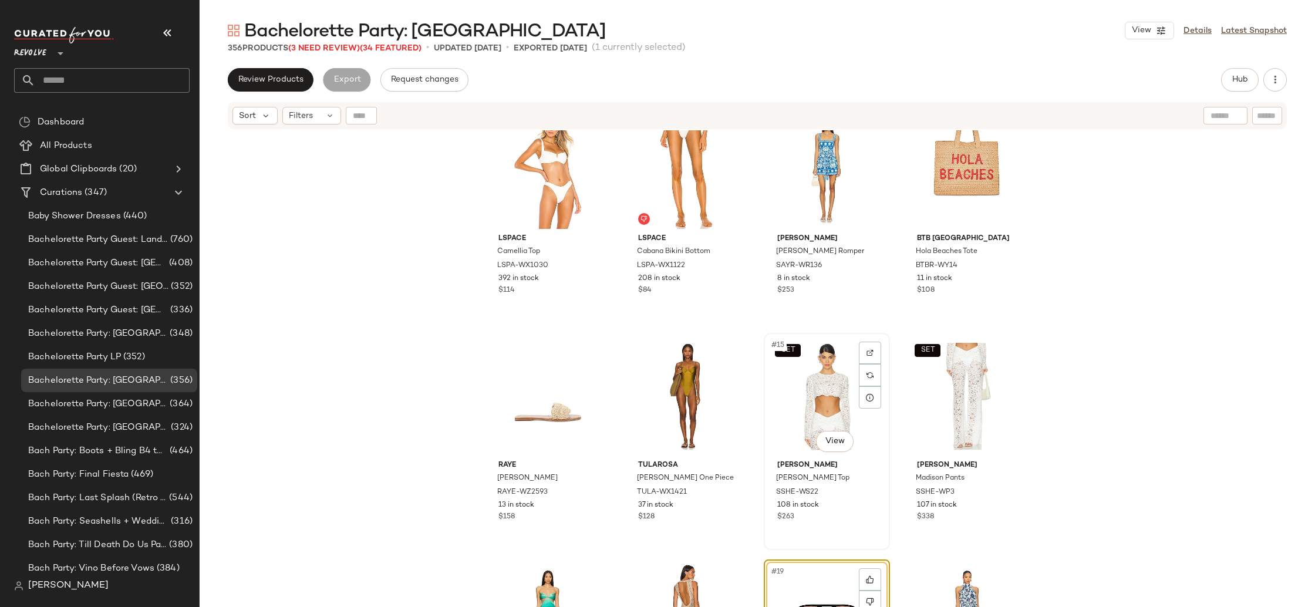
scroll to position [474, 0]
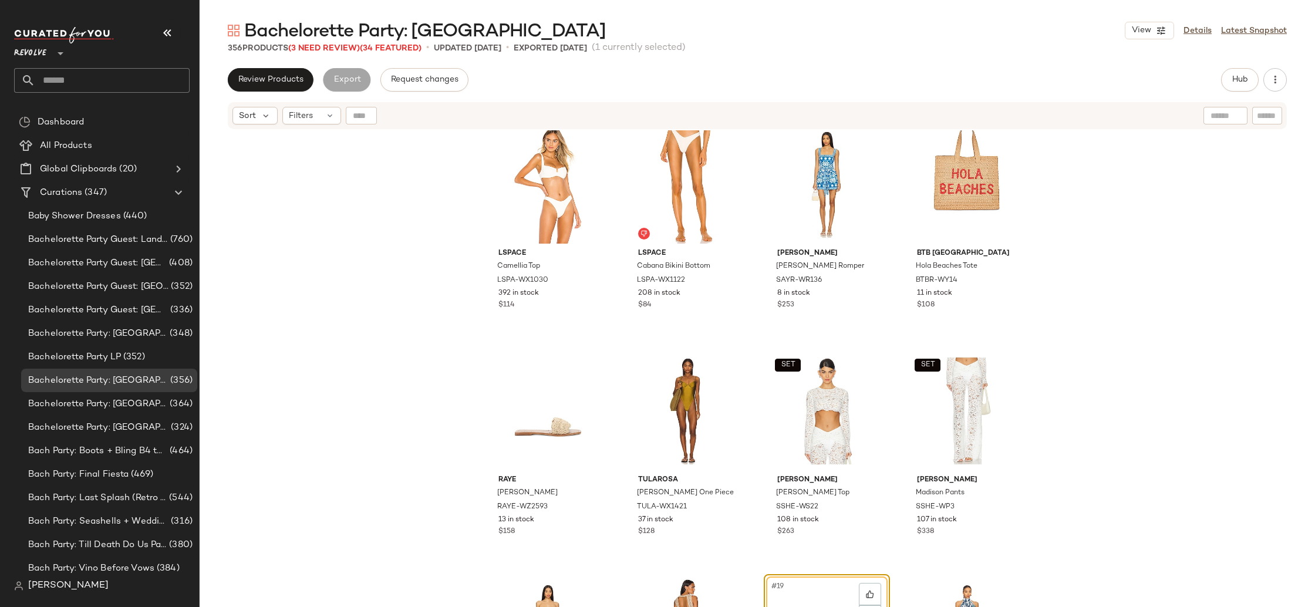
click at [1122, 410] on div "LSPACE Camellia Top LSPA-WX1030 392 in stock $114 LSPACE Cabana Bikini Bottom L…" at bounding box center [758, 383] width 1116 height 506
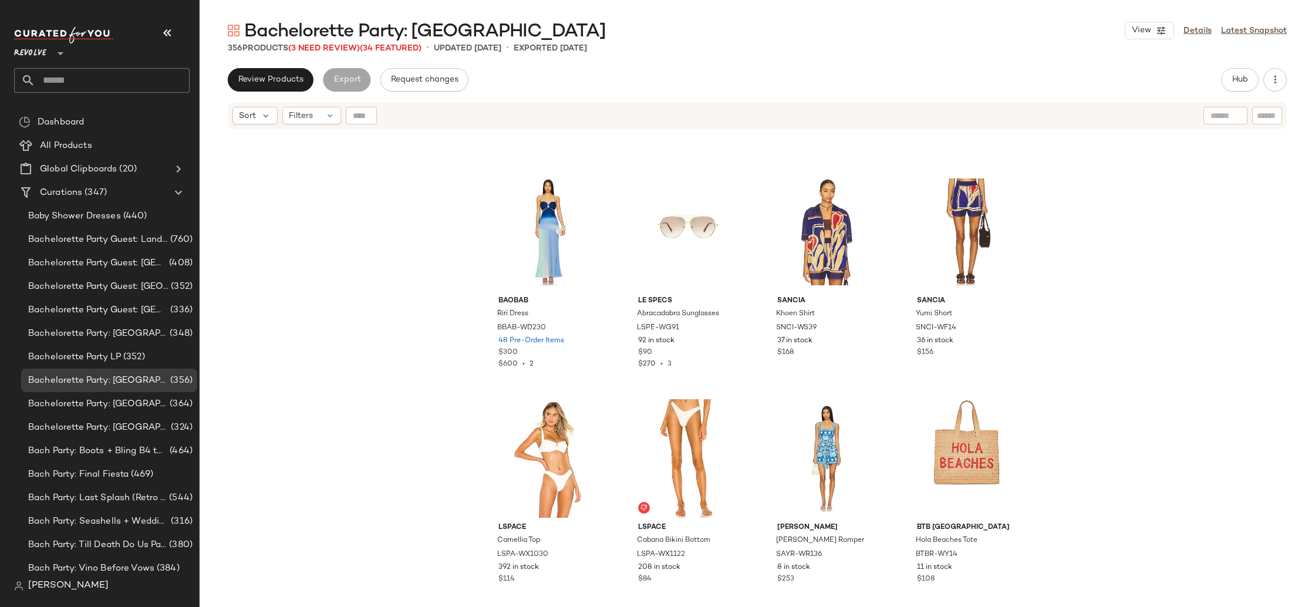
scroll to position [0, 0]
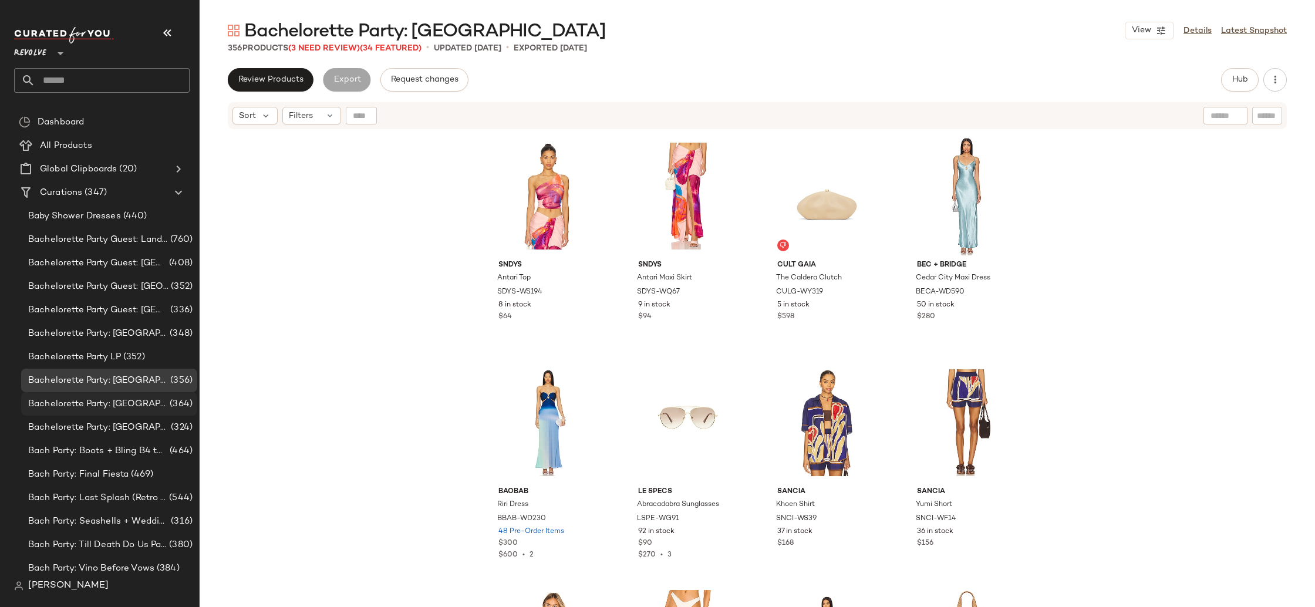
click at [132, 402] on span "Bachelorette Party: [GEOGRAPHIC_DATA]" at bounding box center [97, 405] width 139 height 14
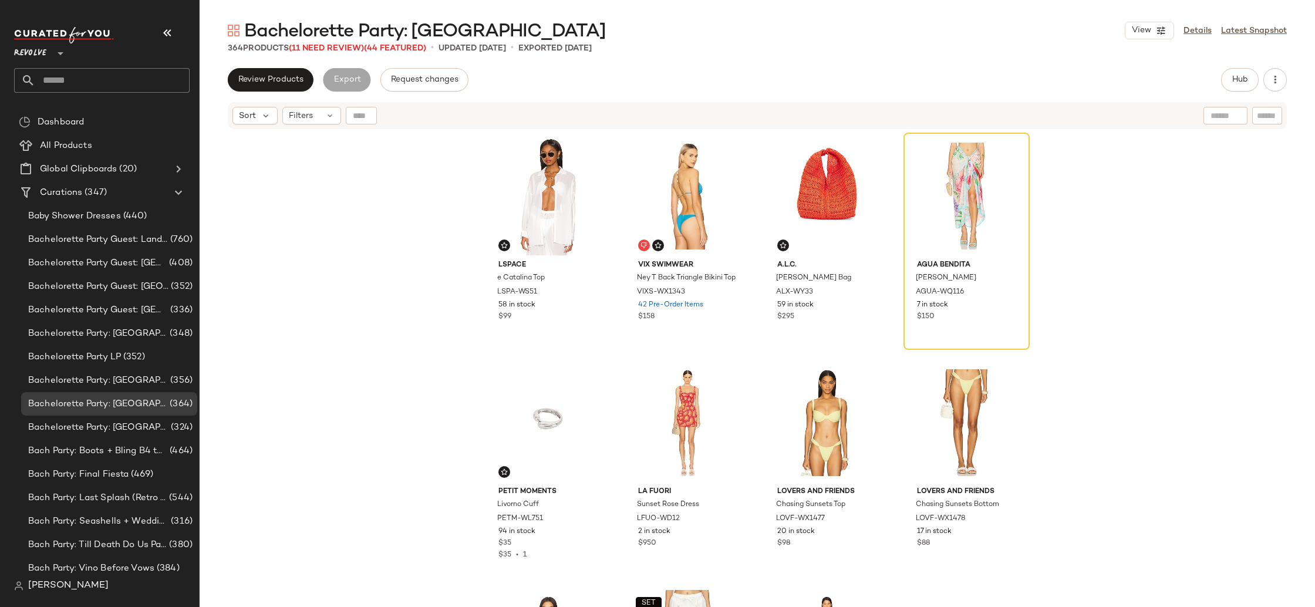
click at [1113, 278] on div "LSPACE e Catalina Top LSPA-WS51 58 in stock $99 Vix Swimwear Ney T Back Triangl…" at bounding box center [758, 383] width 1116 height 506
click at [373, 224] on div "LSPACE e Catalina Top LSPA-WS51 58 in stock $99 Vix Swimwear Ney T Back Triangl…" at bounding box center [758, 383] width 1116 height 506
click at [61, 50] on icon at bounding box center [60, 53] width 14 height 14
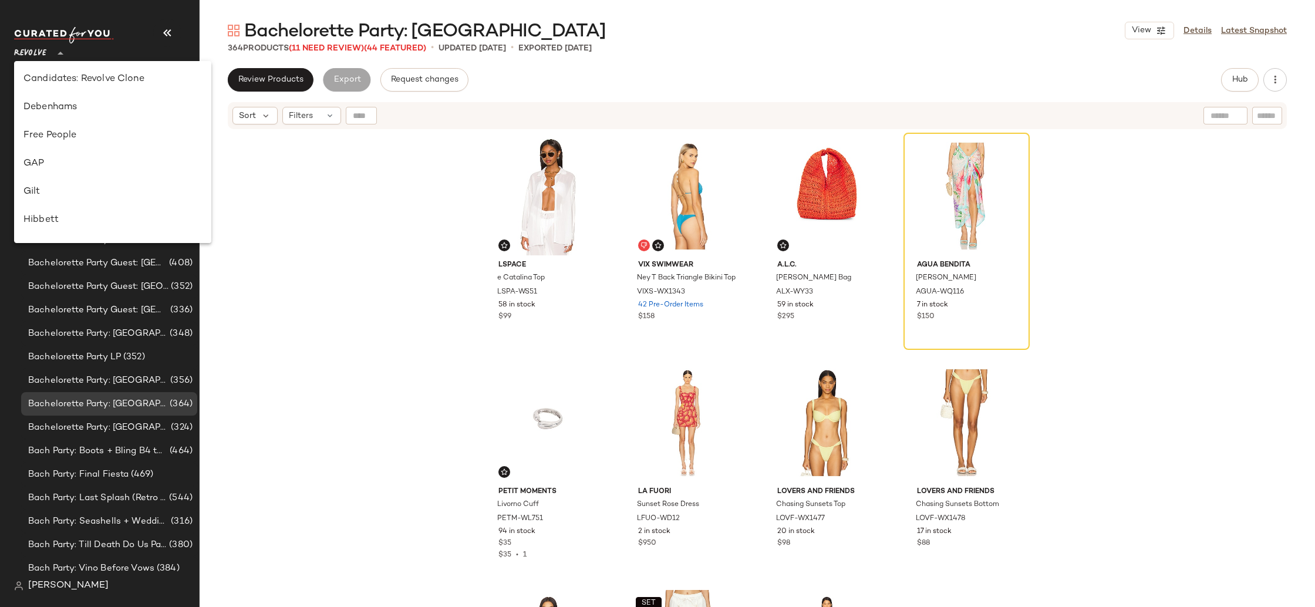
scroll to position [140, 0]
click at [83, 218] on div "GAP" at bounding box center [112, 222] width 179 height 14
type input "**"
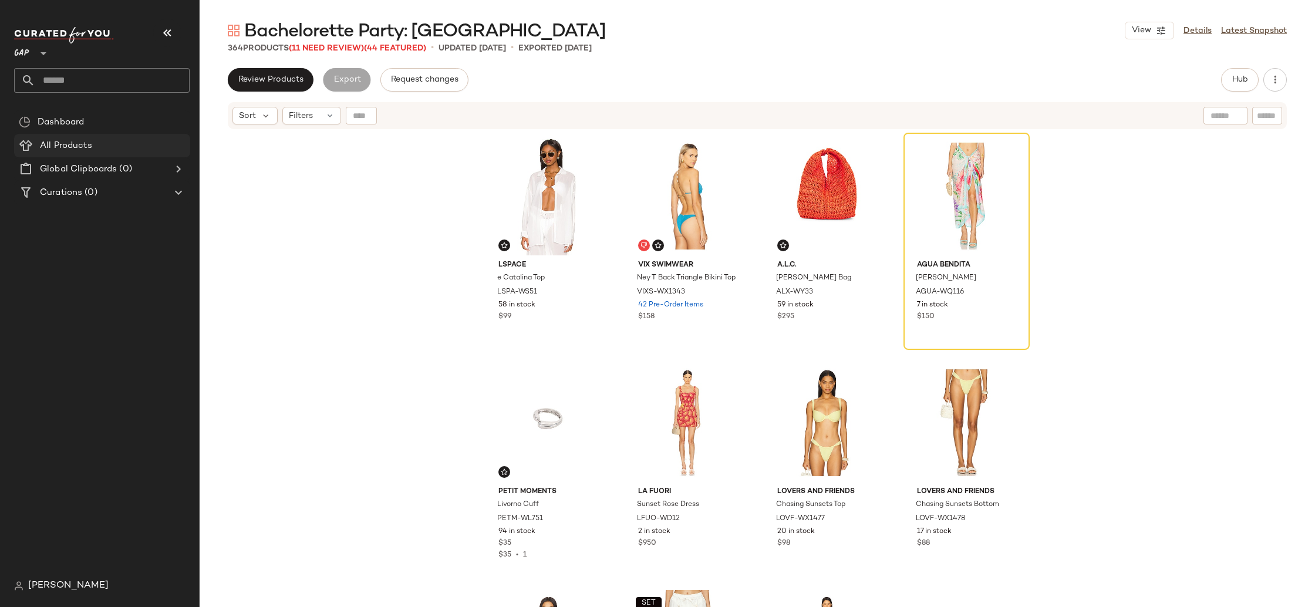
click at [101, 143] on div "All Products" at bounding box center [110, 146] width 149 height 14
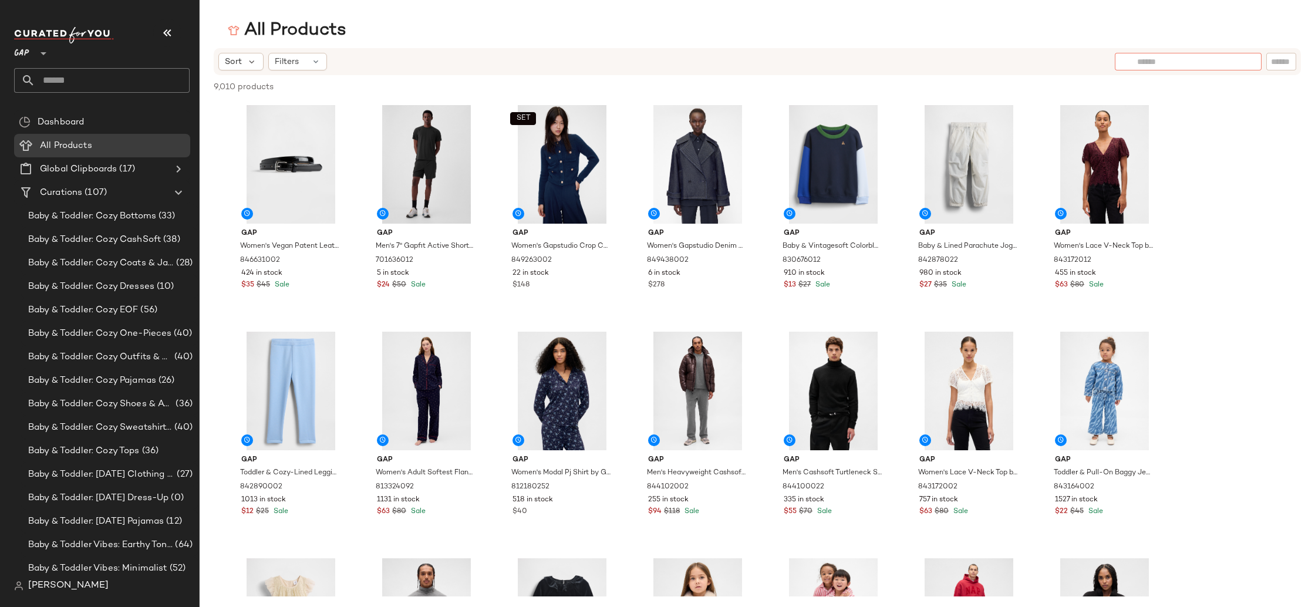
click at [1228, 59] on input "text" at bounding box center [1188, 62] width 102 height 12
type input "**********"
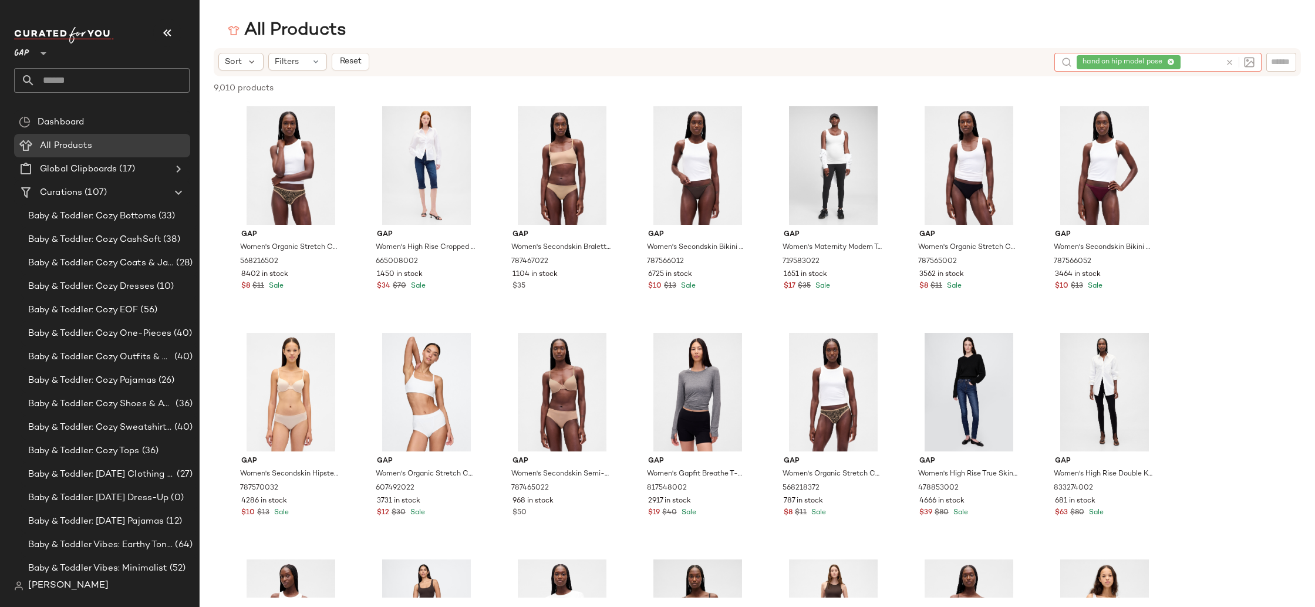
click at [1172, 63] on icon at bounding box center [1171, 63] width 8 height 8
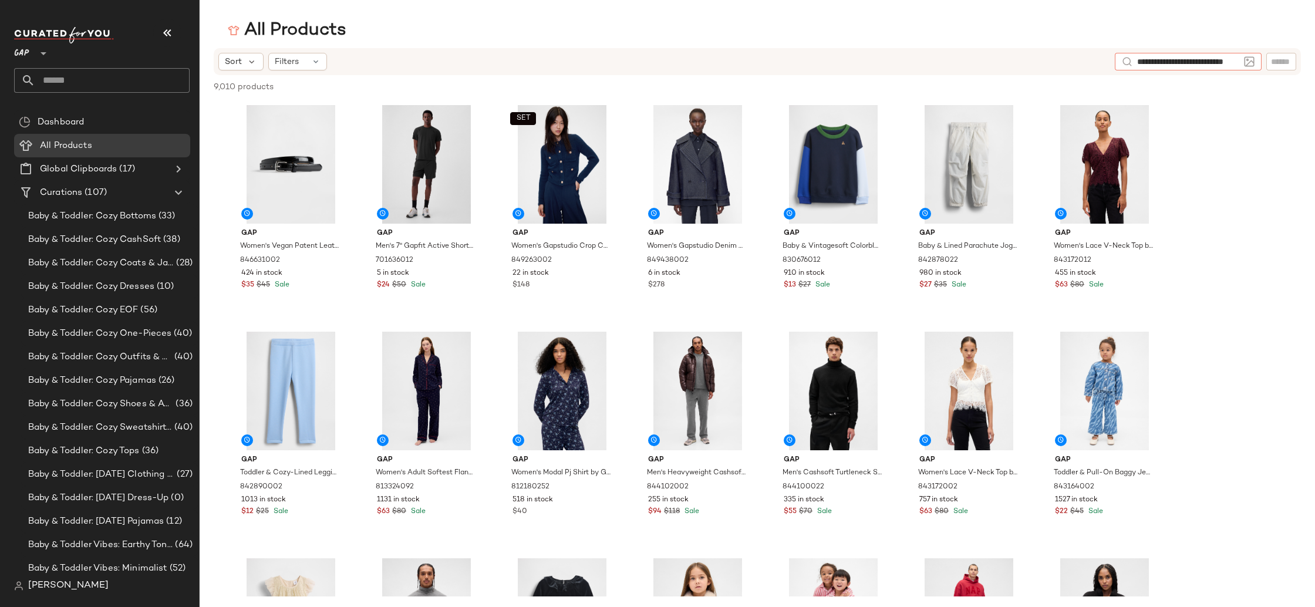
type input "**********"
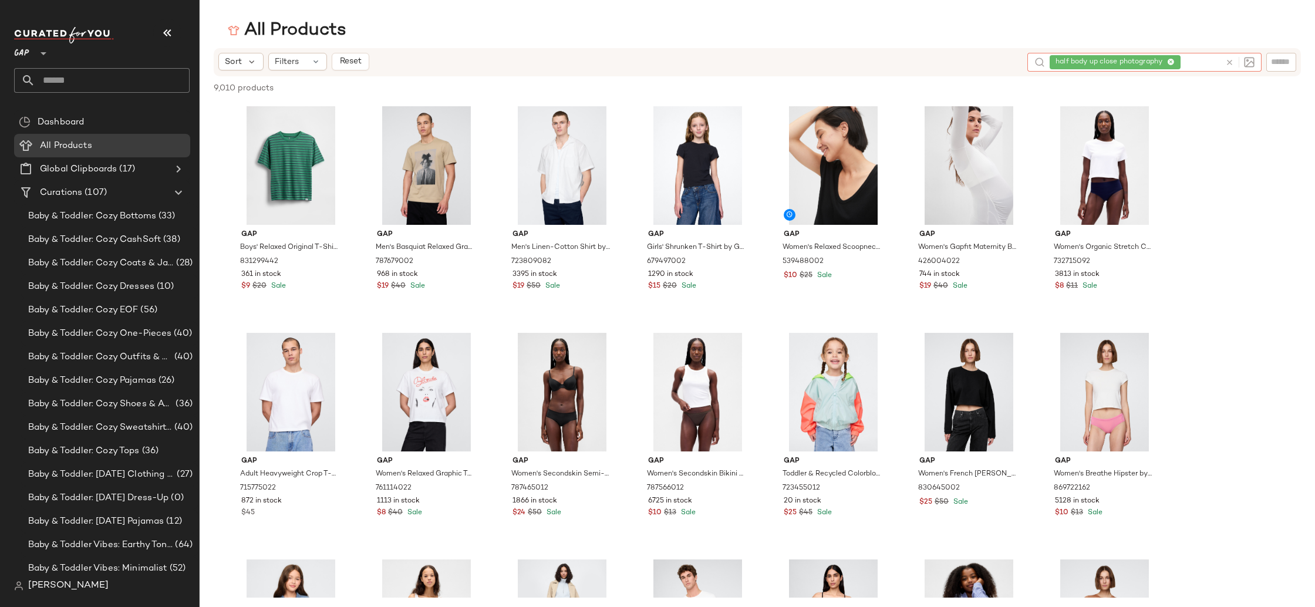
click at [1174, 61] on icon at bounding box center [1171, 63] width 8 height 8
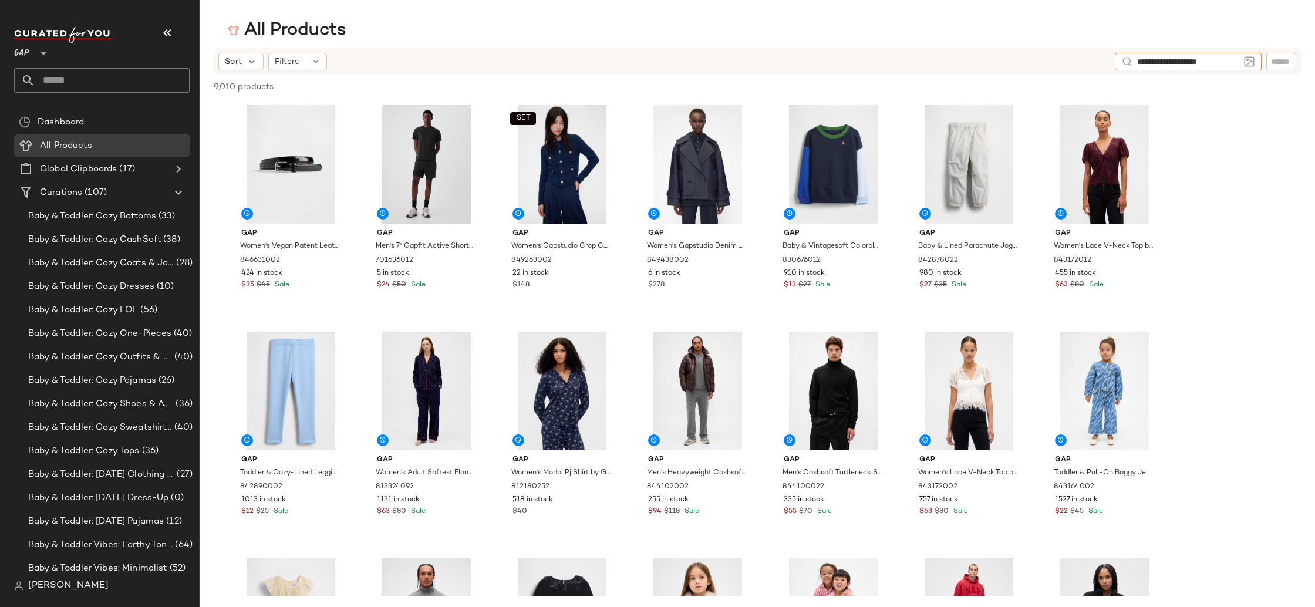
type input "**********"
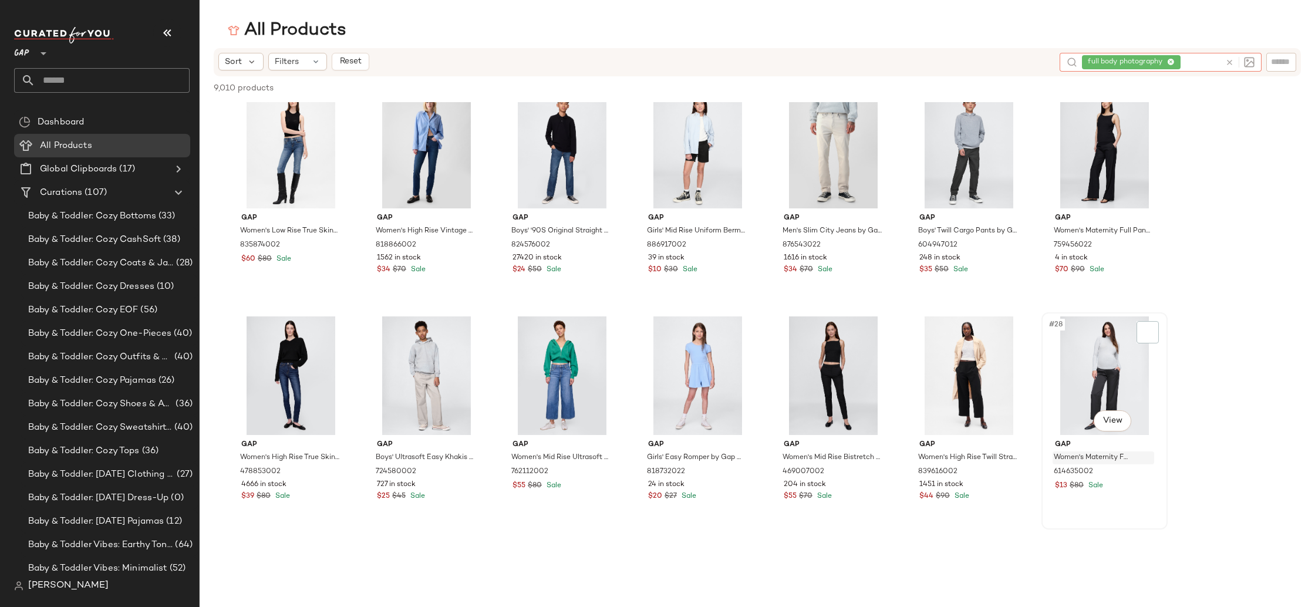
scroll to position [574, 0]
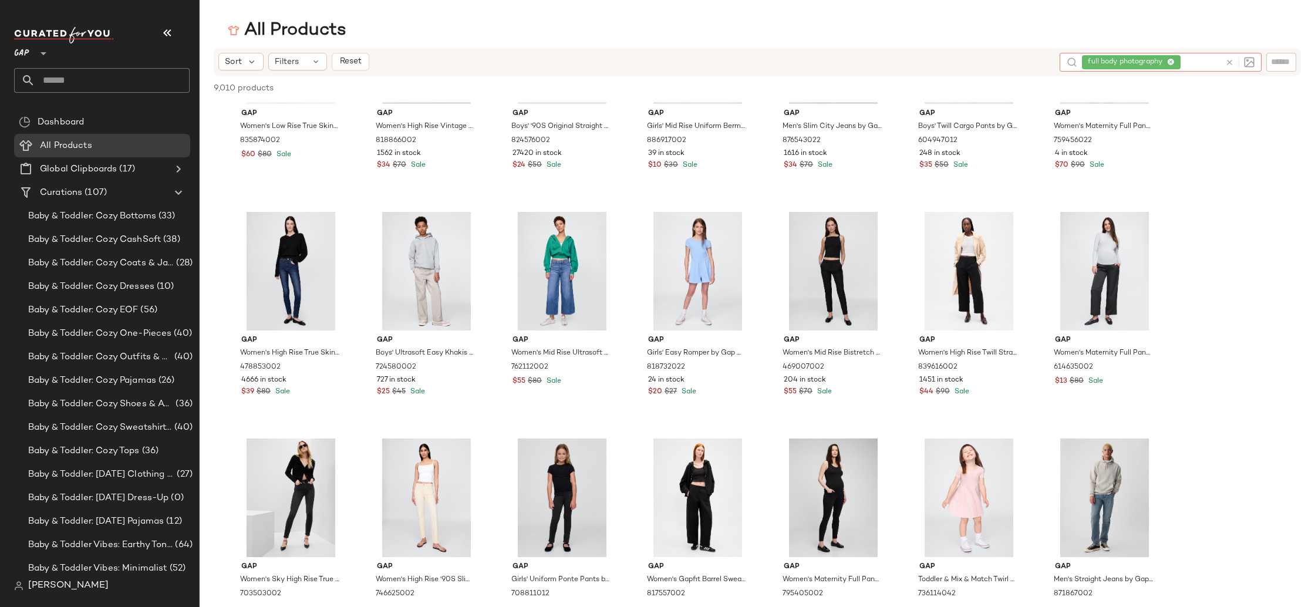
click at [1176, 61] on span "full body photography" at bounding box center [1131, 62] width 99 height 14
click at [1174, 60] on icon at bounding box center [1171, 63] width 8 height 8
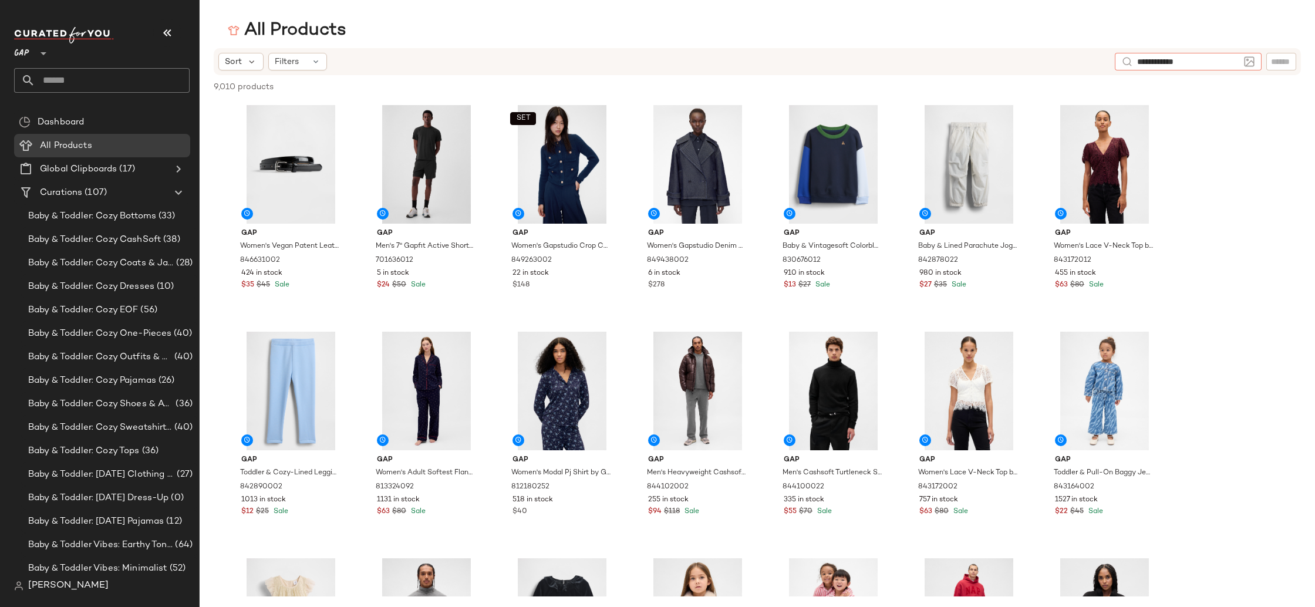
type input "**********"
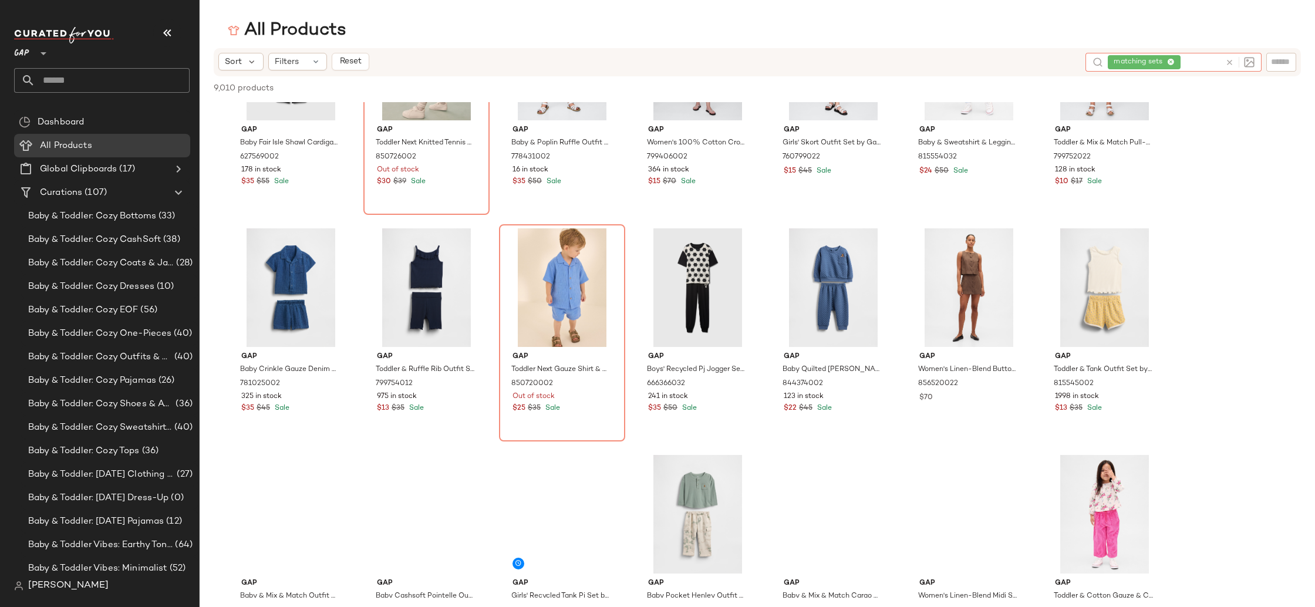
scroll to position [614, 0]
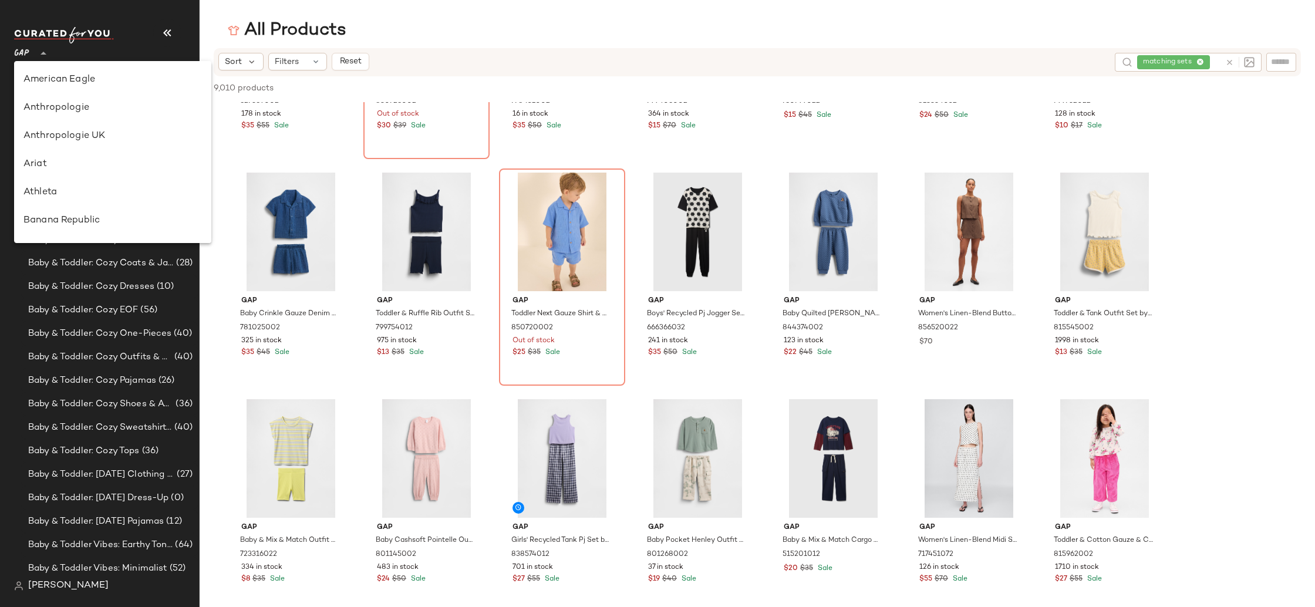
drag, startPoint x: 22, startPoint y: 49, endPoint x: 50, endPoint y: 111, distance: 68.3
click at [25, 54] on span "GAP" at bounding box center [21, 50] width 15 height 21
drag, startPoint x: 58, startPoint y: 103, endPoint x: 543, endPoint y: 96, distance: 485.1
click at [58, 104] on div "Revolve" at bounding box center [112, 100] width 179 height 14
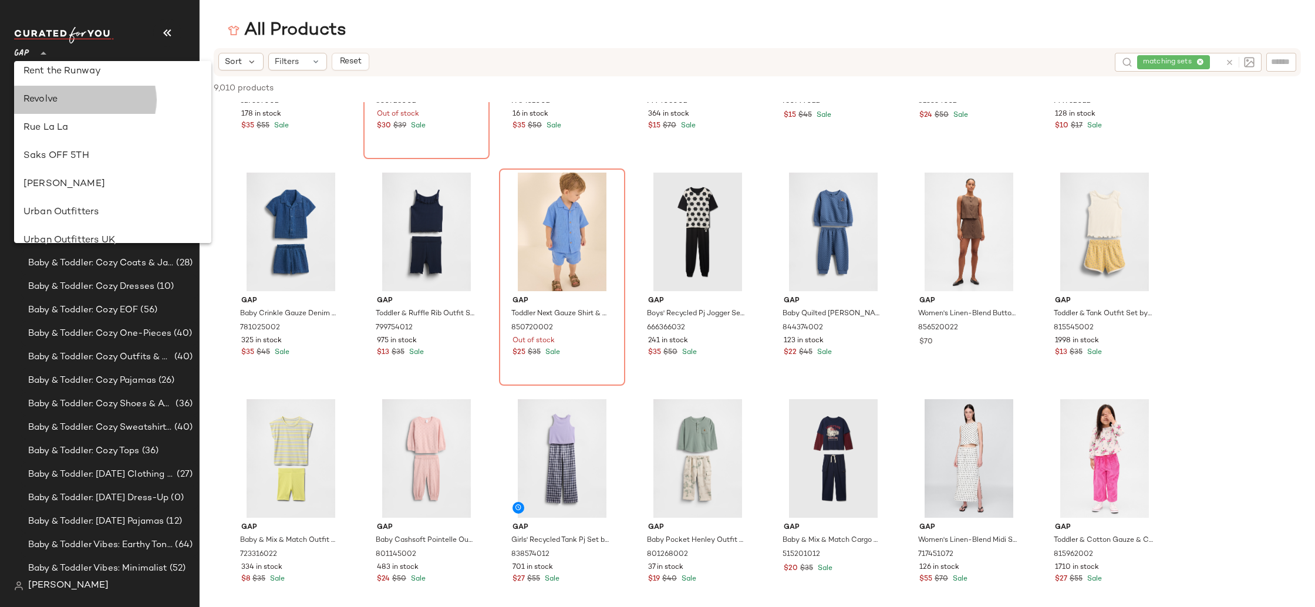
type input "**"
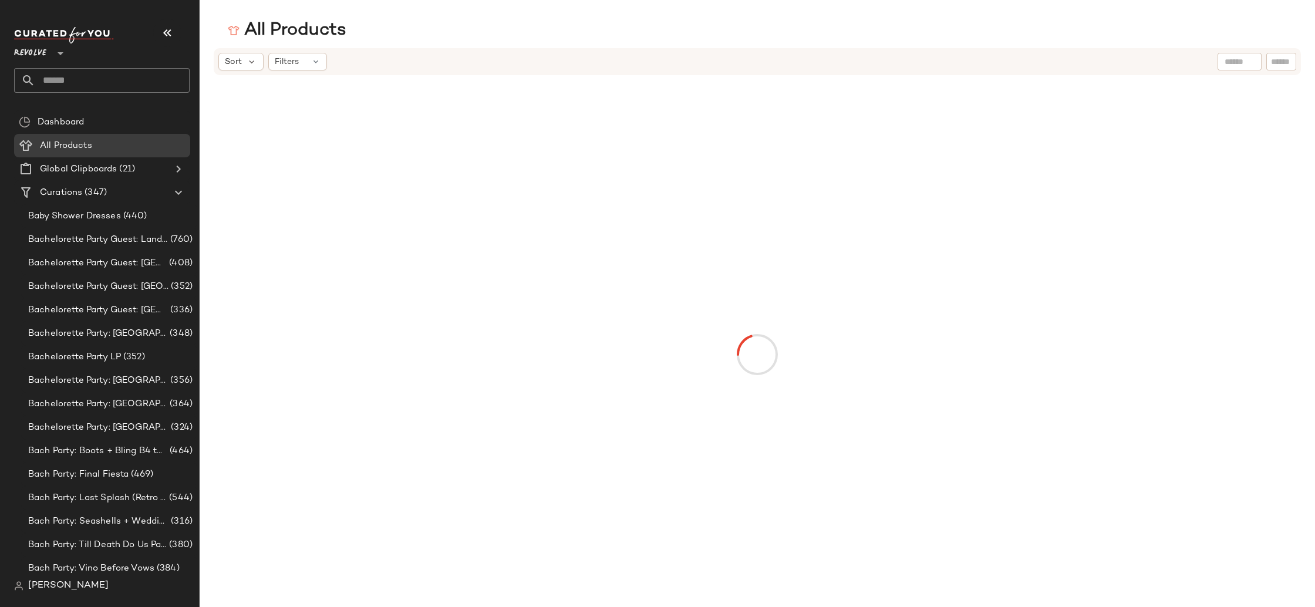
click at [1220, 56] on div at bounding box center [1240, 62] width 44 height 18
click at [1229, 60] on input "text" at bounding box center [1240, 62] width 30 height 12
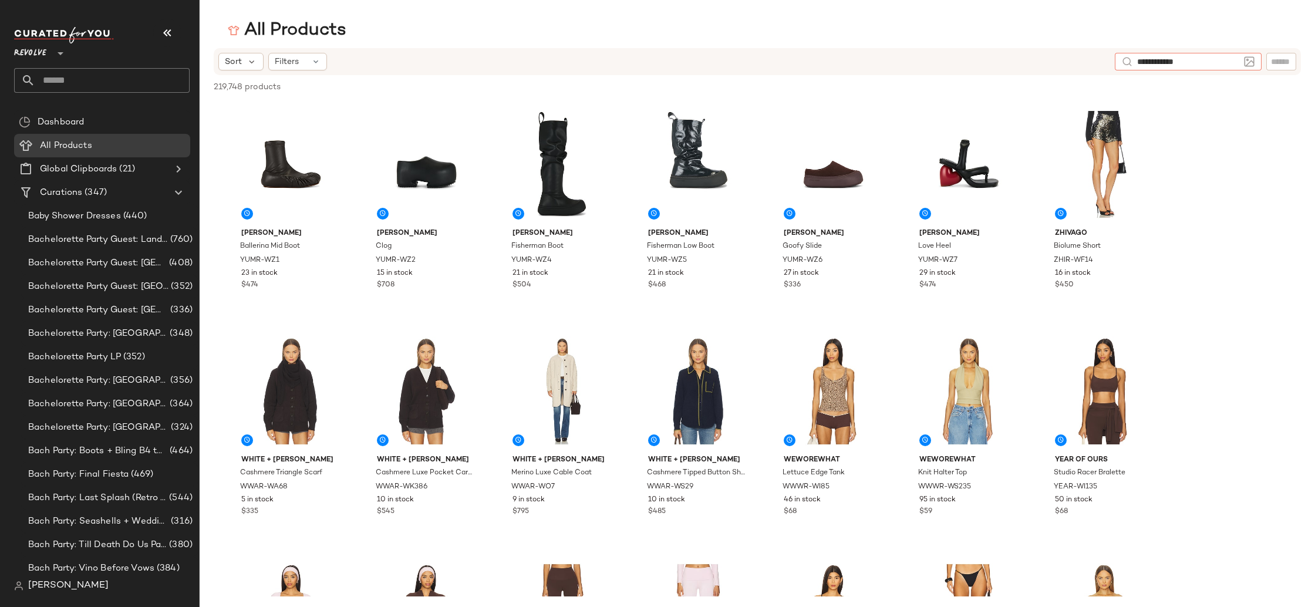
type input "**********"
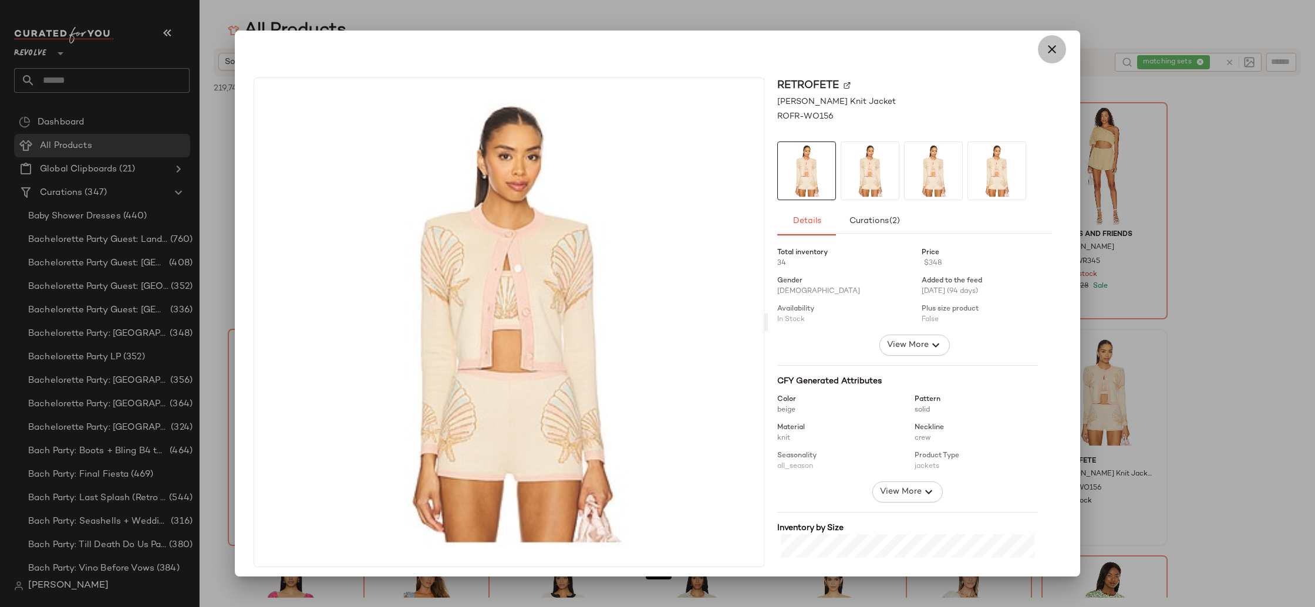
click at [1050, 59] on button "button" at bounding box center [1052, 49] width 28 height 28
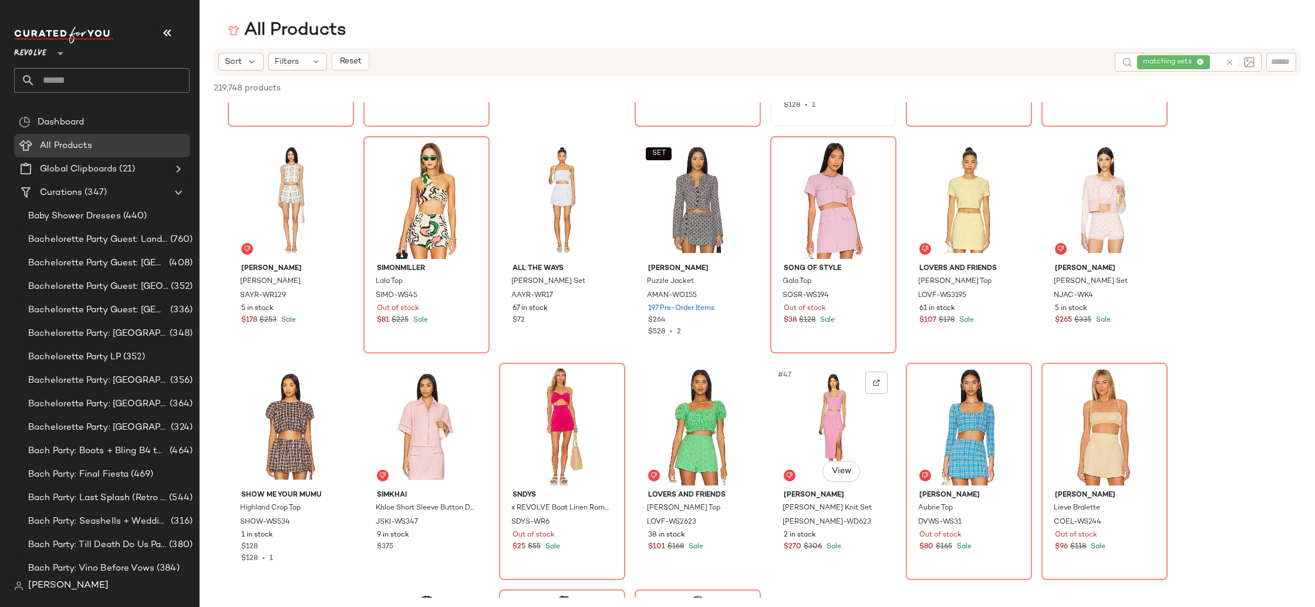
scroll to position [1098, 0]
click at [1202, 62] on div "matching sets" at bounding box center [1164, 62] width 113 height 19
click at [1171, 61] on icon at bounding box center [1171, 63] width 8 height 8
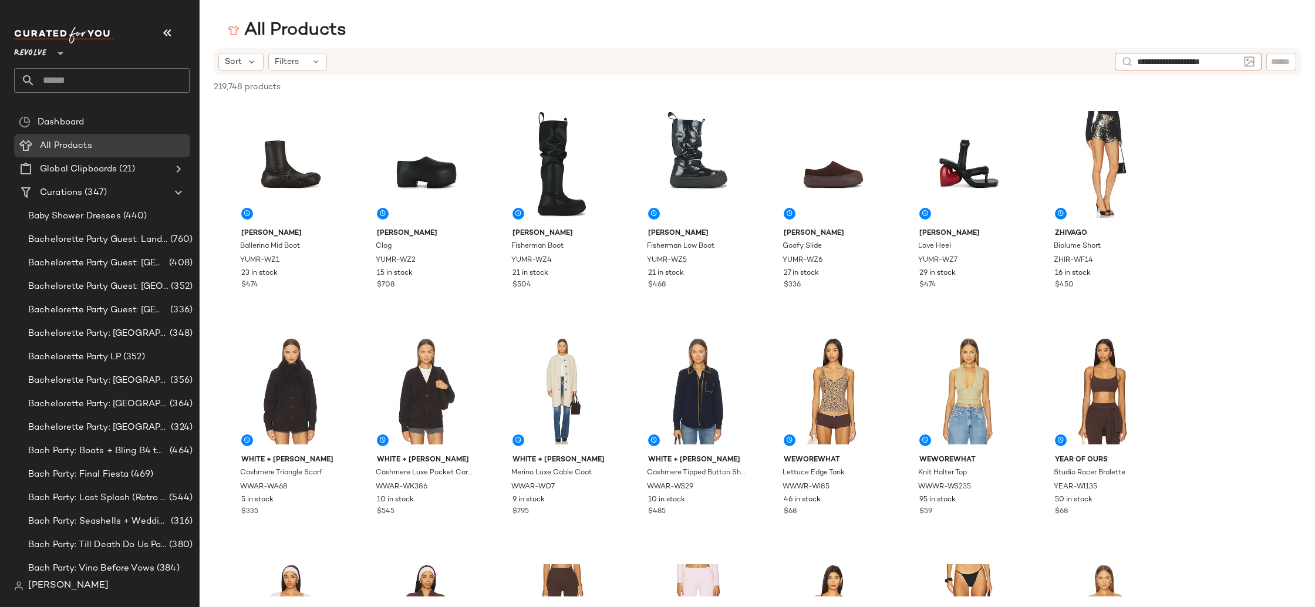
type input "**********"
